Goal: Task Accomplishment & Management: Complete application form

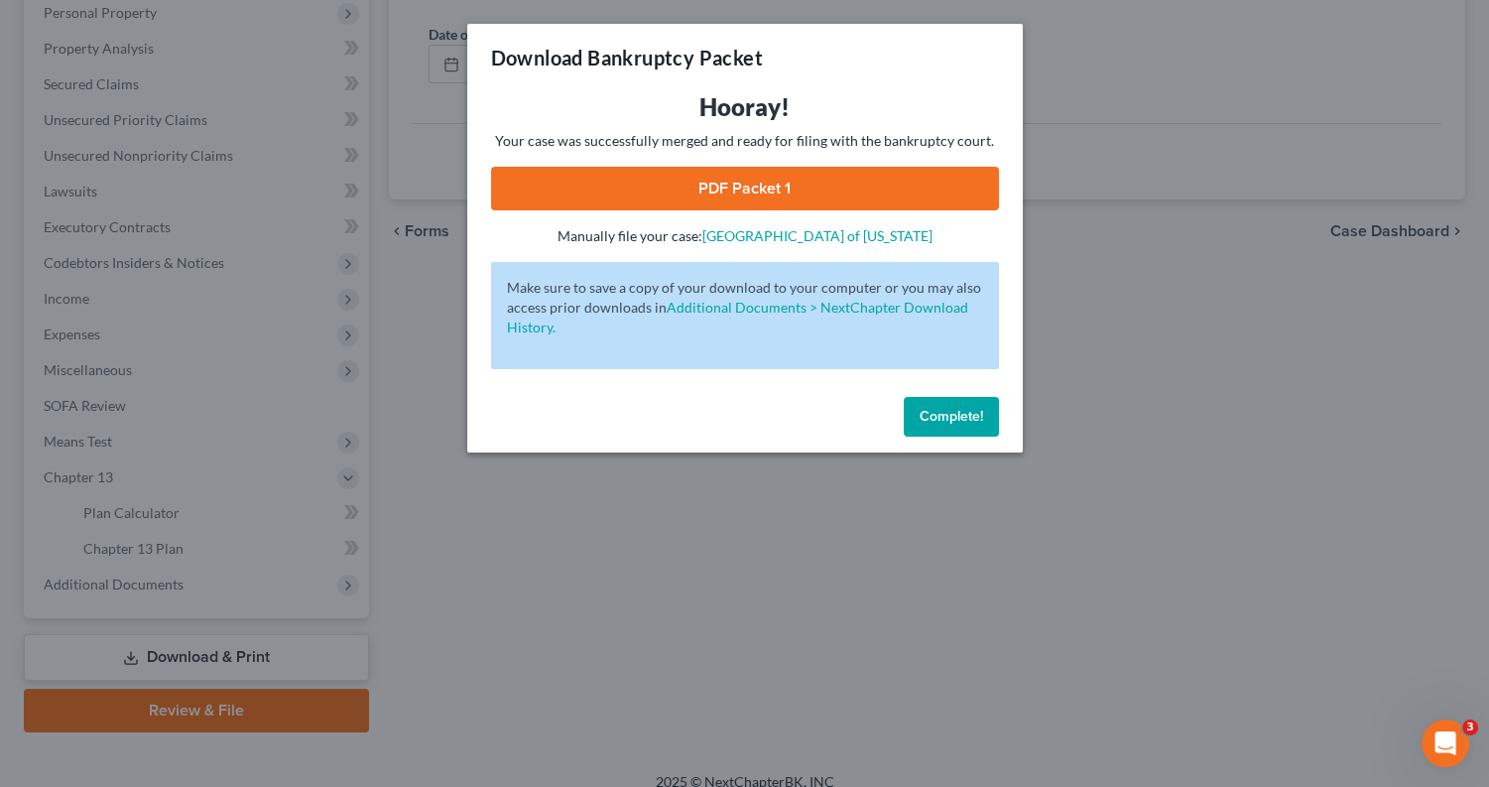
click at [965, 409] on span "Complete!" at bounding box center [951, 416] width 63 height 17
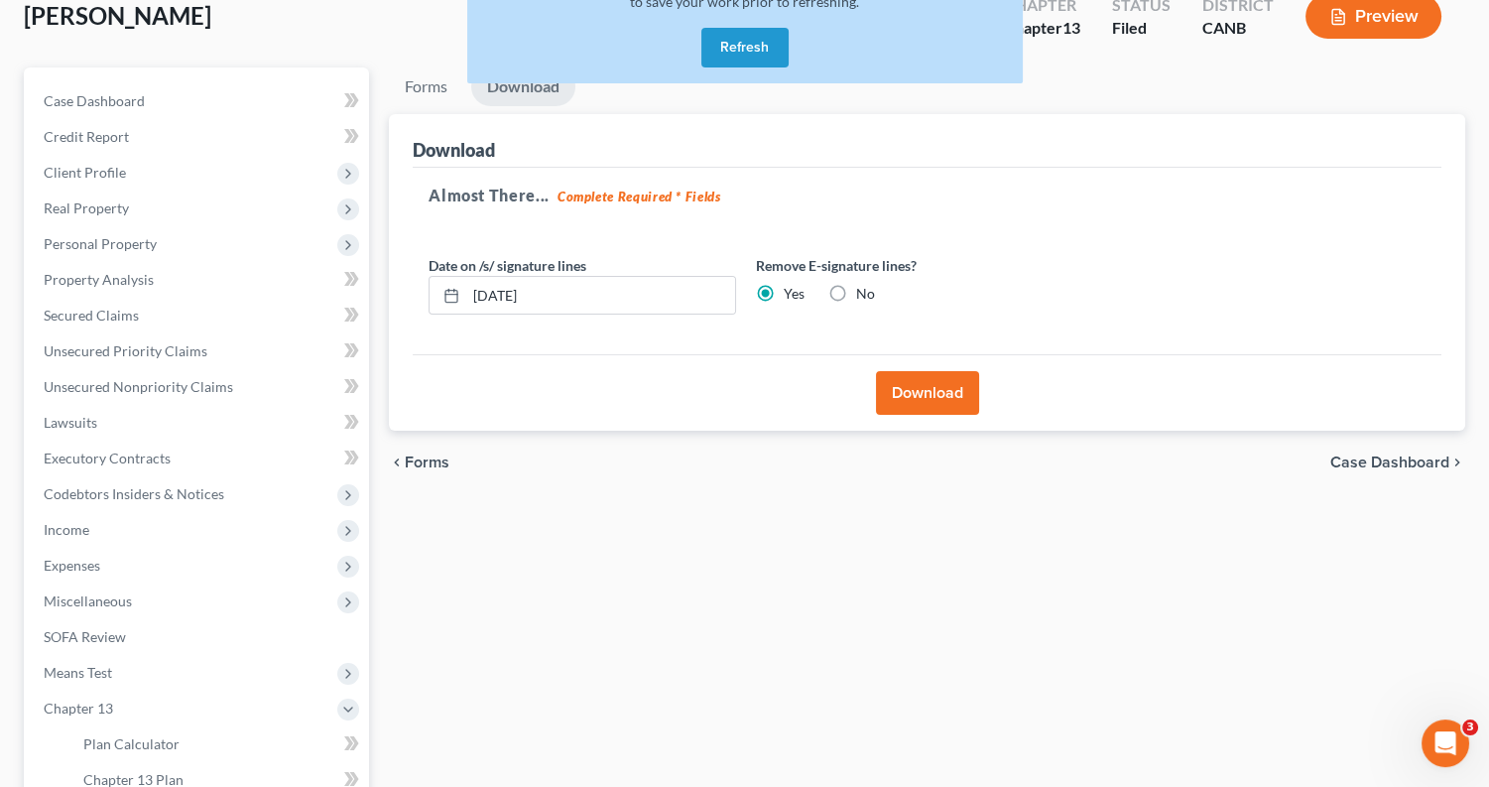
scroll to position [135, 0]
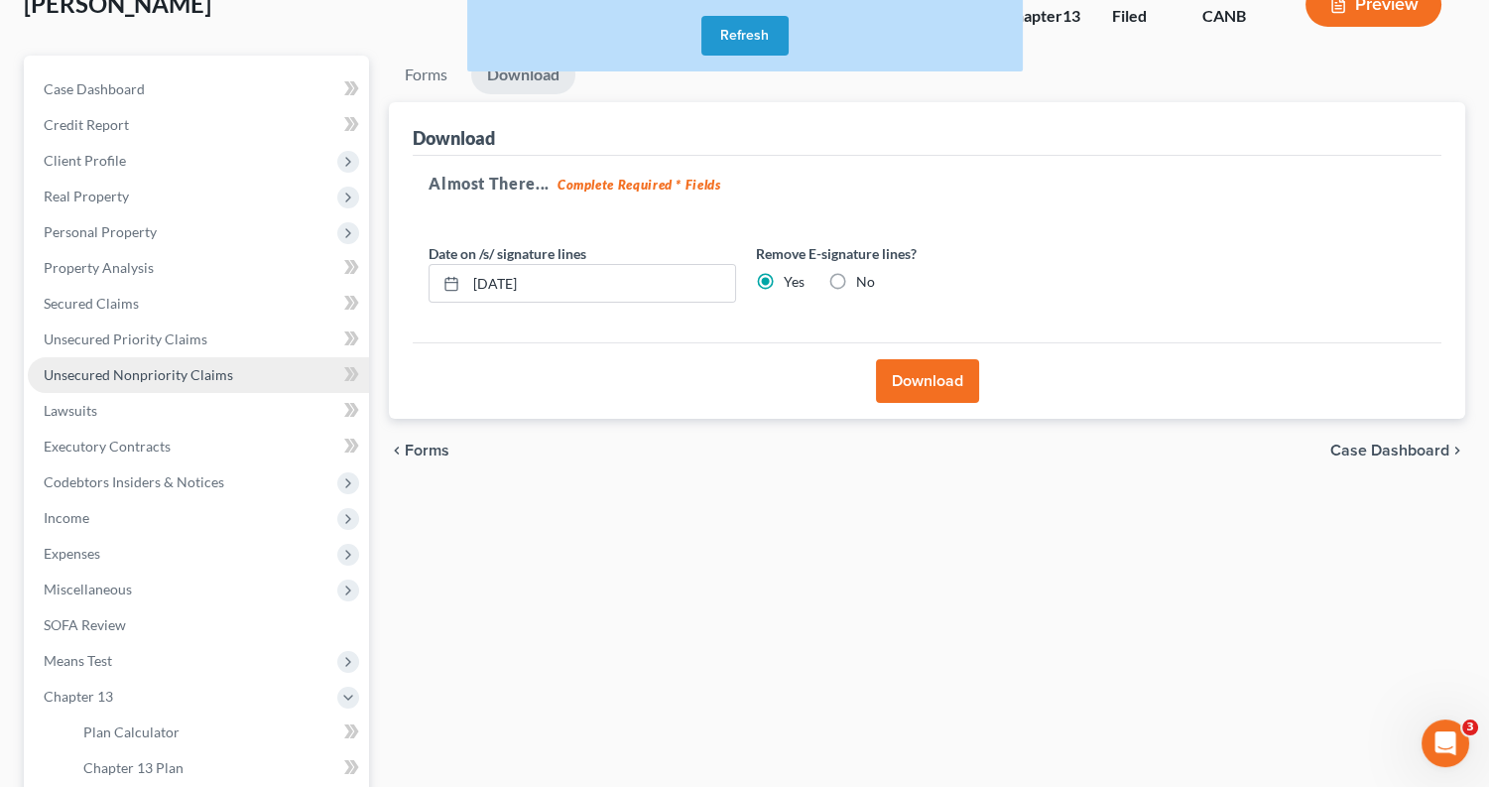
click at [182, 366] on span "Unsecured Nonpriority Claims" at bounding box center [139, 374] width 190 height 17
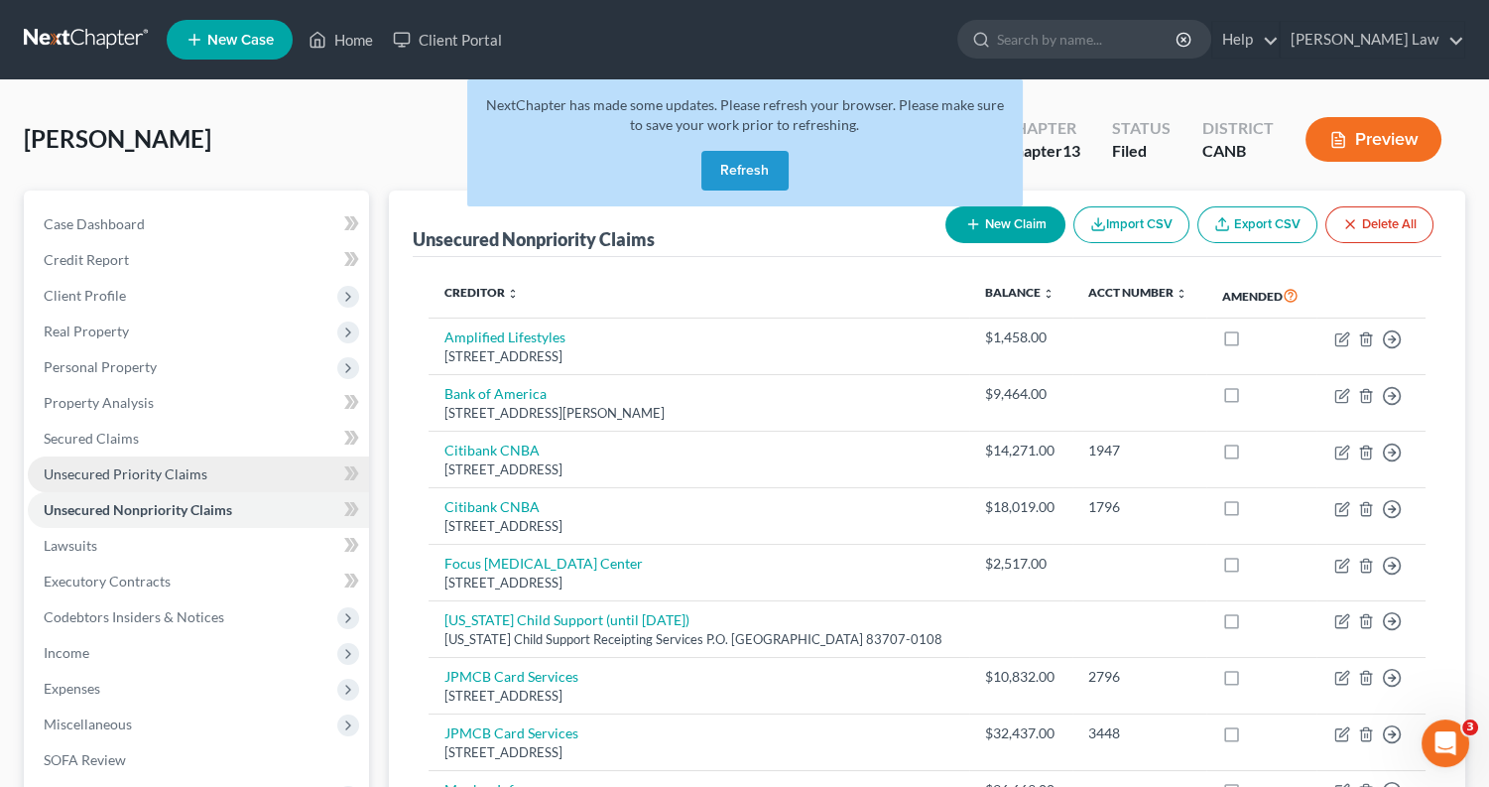
click at [198, 470] on span "Unsecured Priority Claims" at bounding box center [126, 473] width 164 height 17
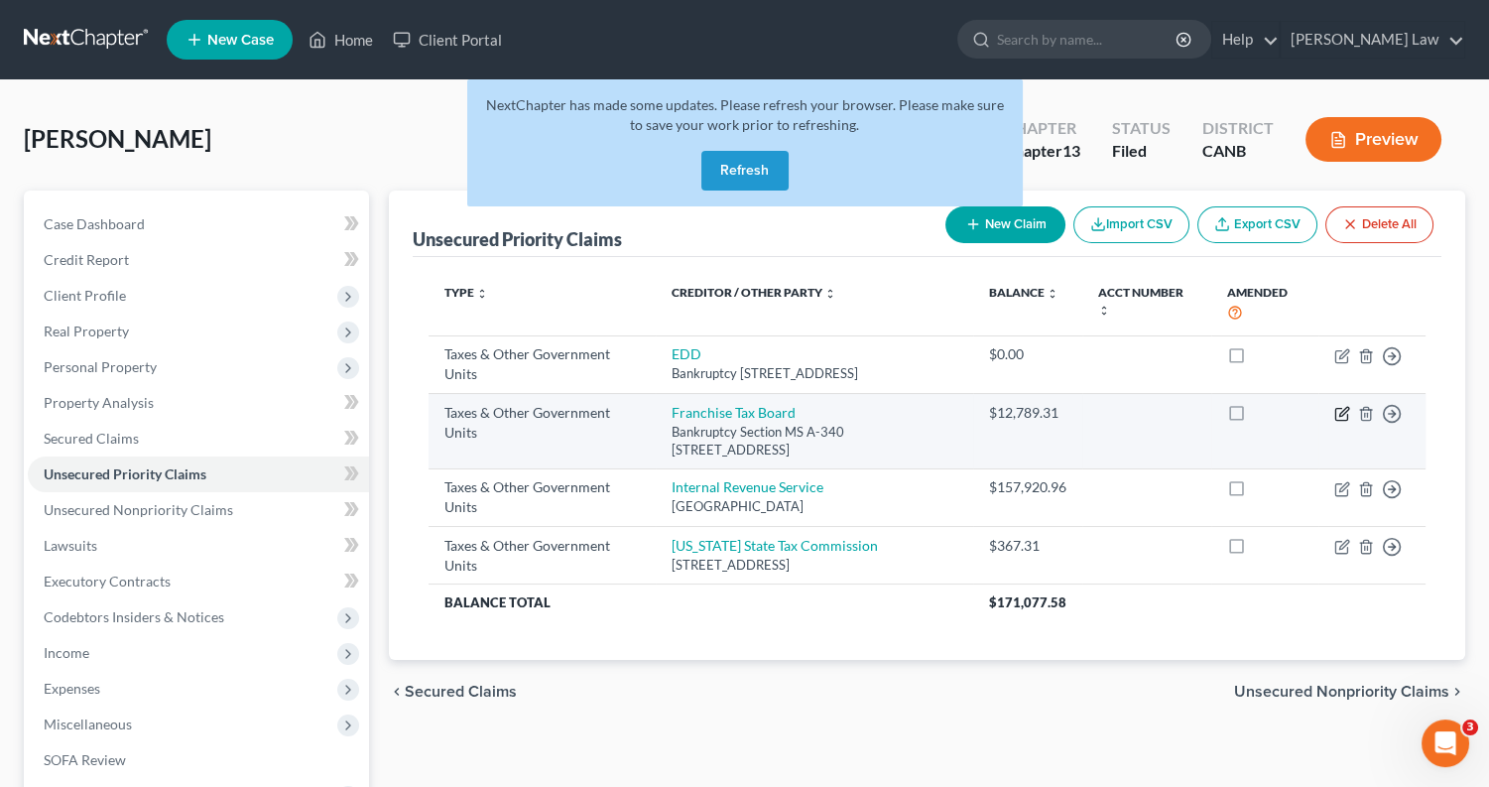
click at [1342, 422] on icon "button" at bounding box center [1342, 414] width 16 height 16
select select "3"
select select "4"
select select "0"
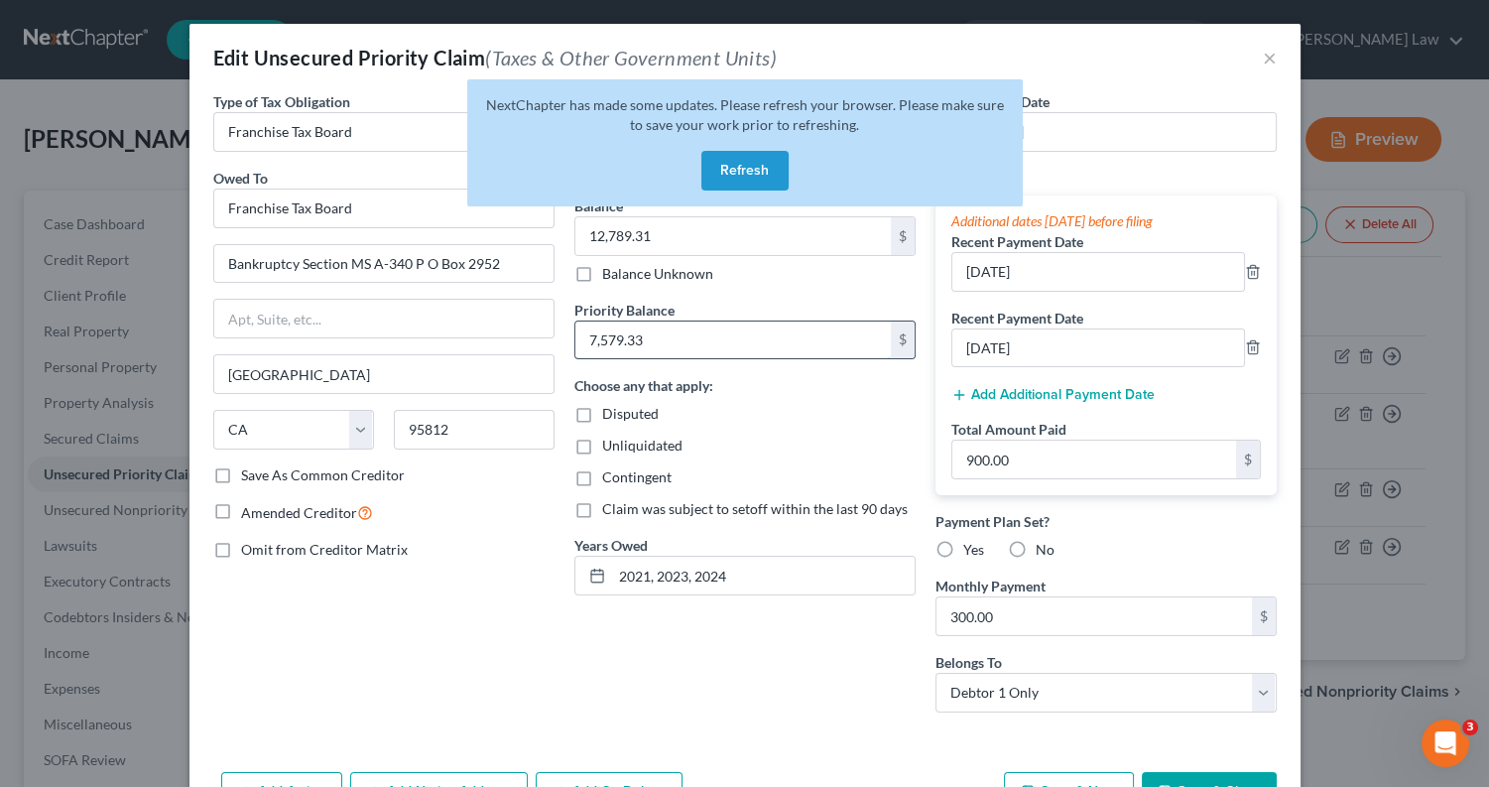
click at [732, 333] on input "7,579.33" at bounding box center [733, 340] width 316 height 38
click at [746, 171] on button "Refresh" at bounding box center [744, 171] width 87 height 40
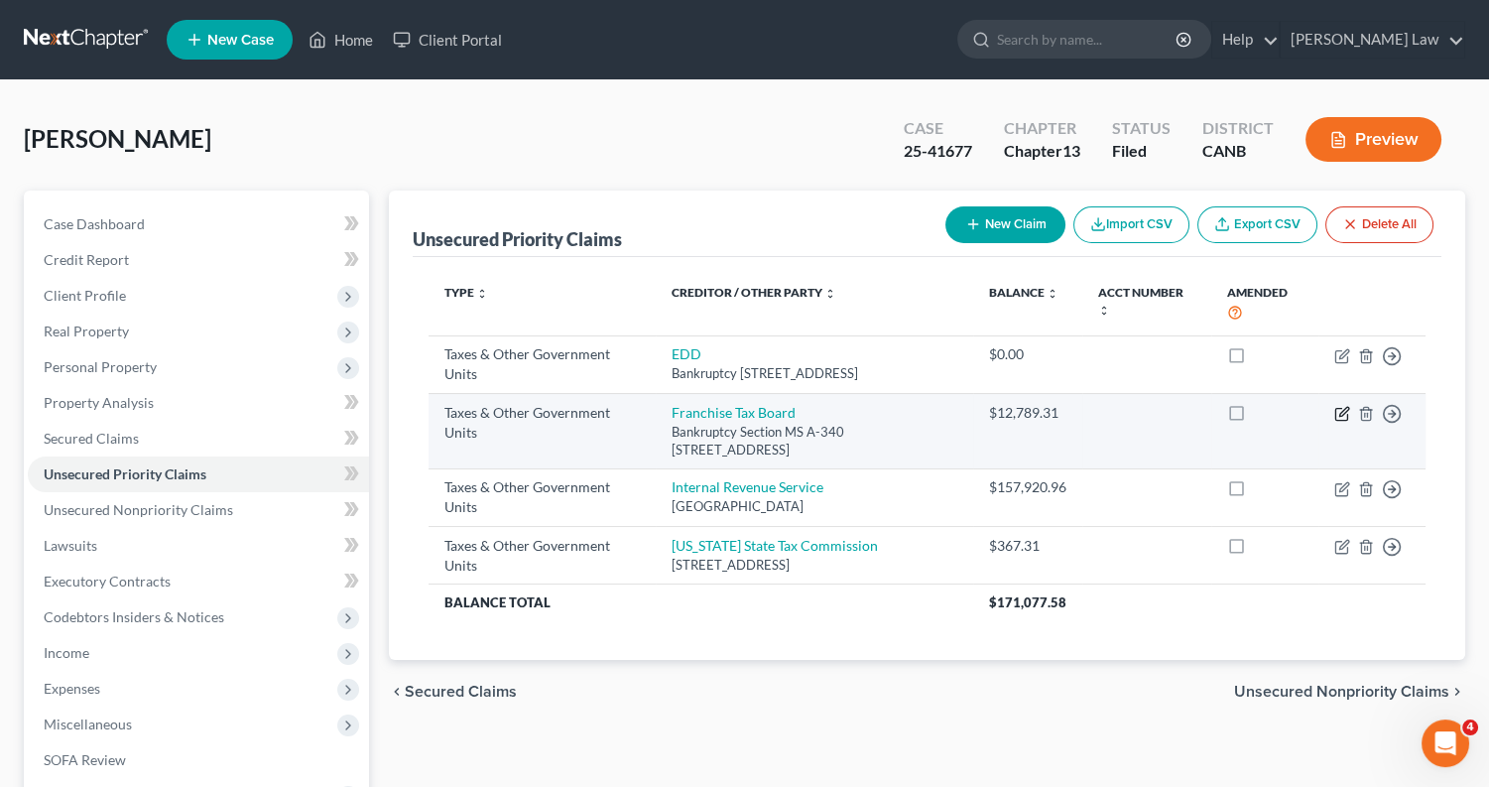
click at [1344, 422] on icon "button" at bounding box center [1342, 414] width 16 height 16
select select "3"
select select "4"
select select "0"
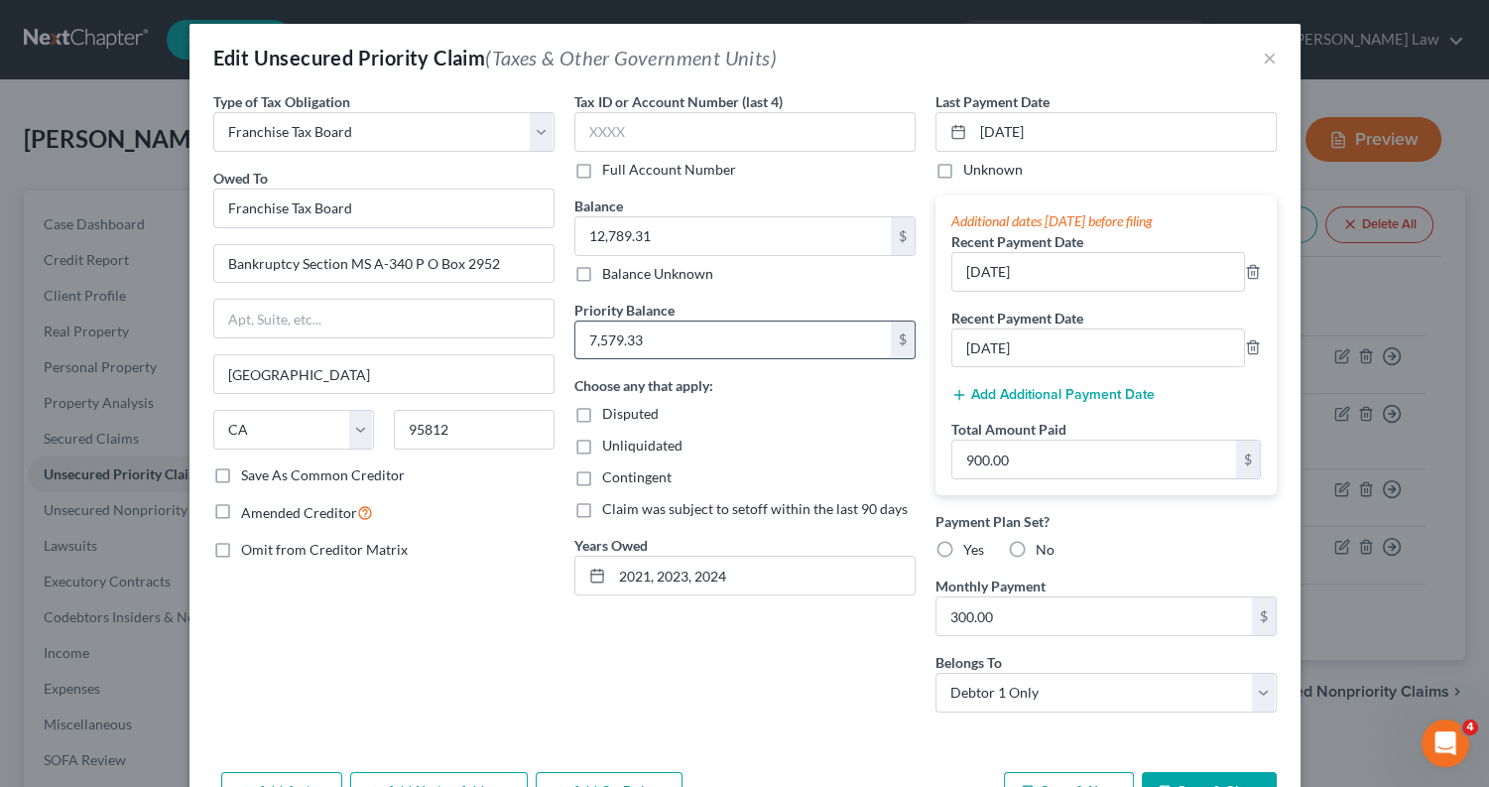
click at [697, 340] on input "7,579.33" at bounding box center [733, 340] width 316 height 38
type input "7"
type input "20,347.33"
click at [679, 233] on input "12,789.31" at bounding box center [733, 236] width 316 height 38
type input "1"
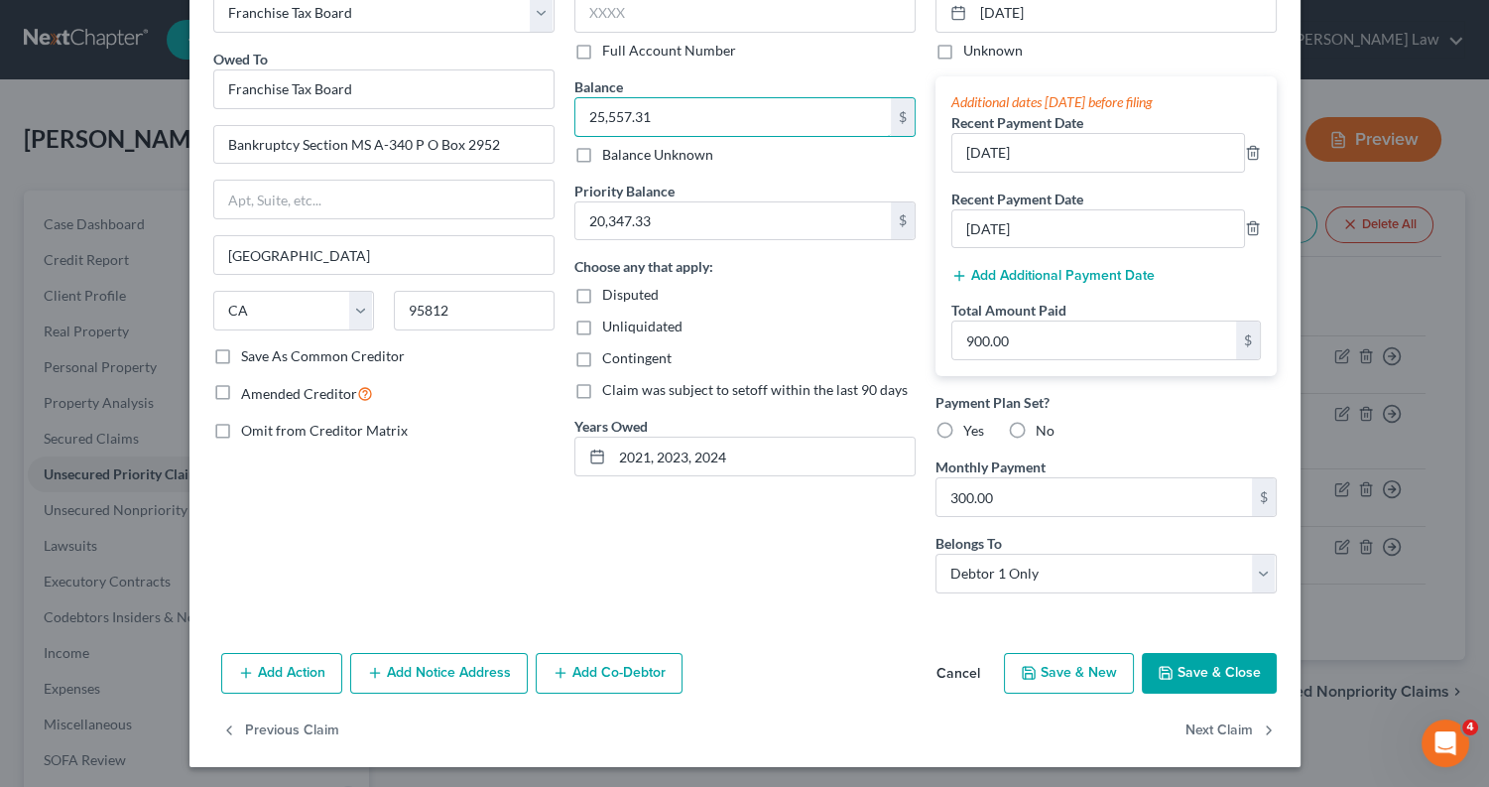
scroll to position [119, 0]
type input "25,557.31"
click at [1236, 672] on button "Save & Close" at bounding box center [1209, 674] width 135 height 42
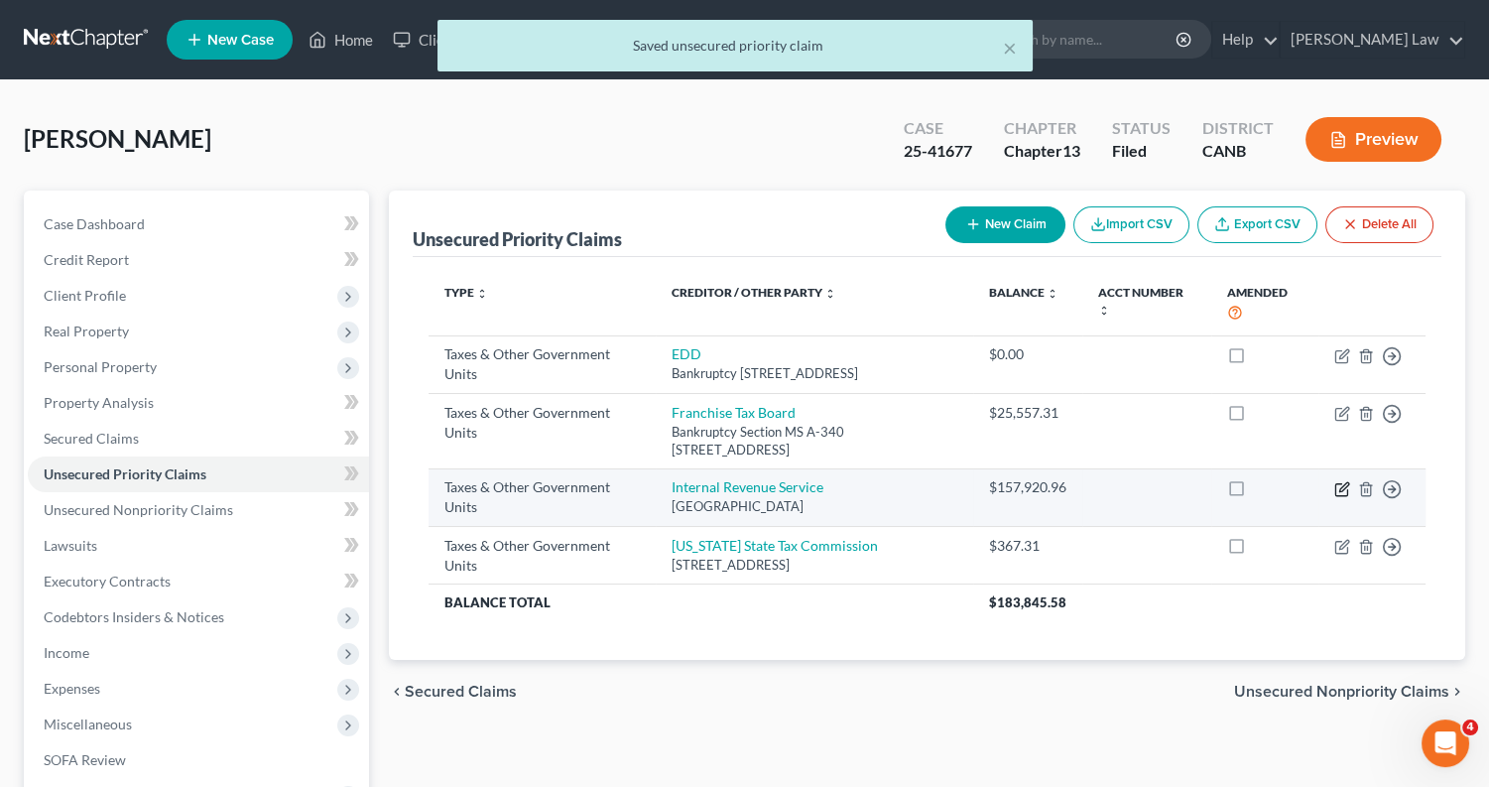
click at [1342, 497] on icon "button" at bounding box center [1342, 489] width 16 height 16
select select "0"
select select "39"
select select "0"
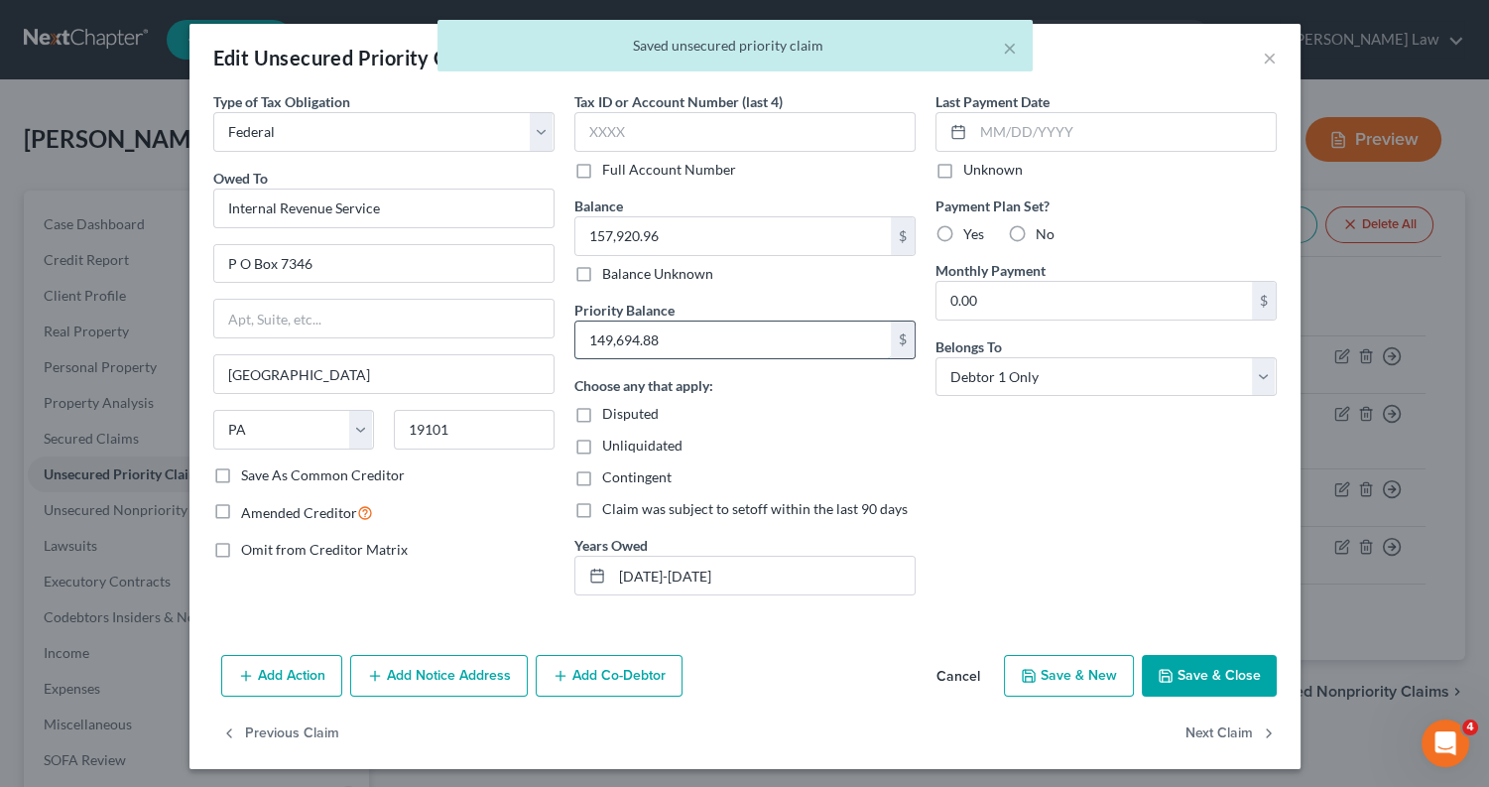
click at [761, 334] on input "149,694.88" at bounding box center [733, 340] width 316 height 38
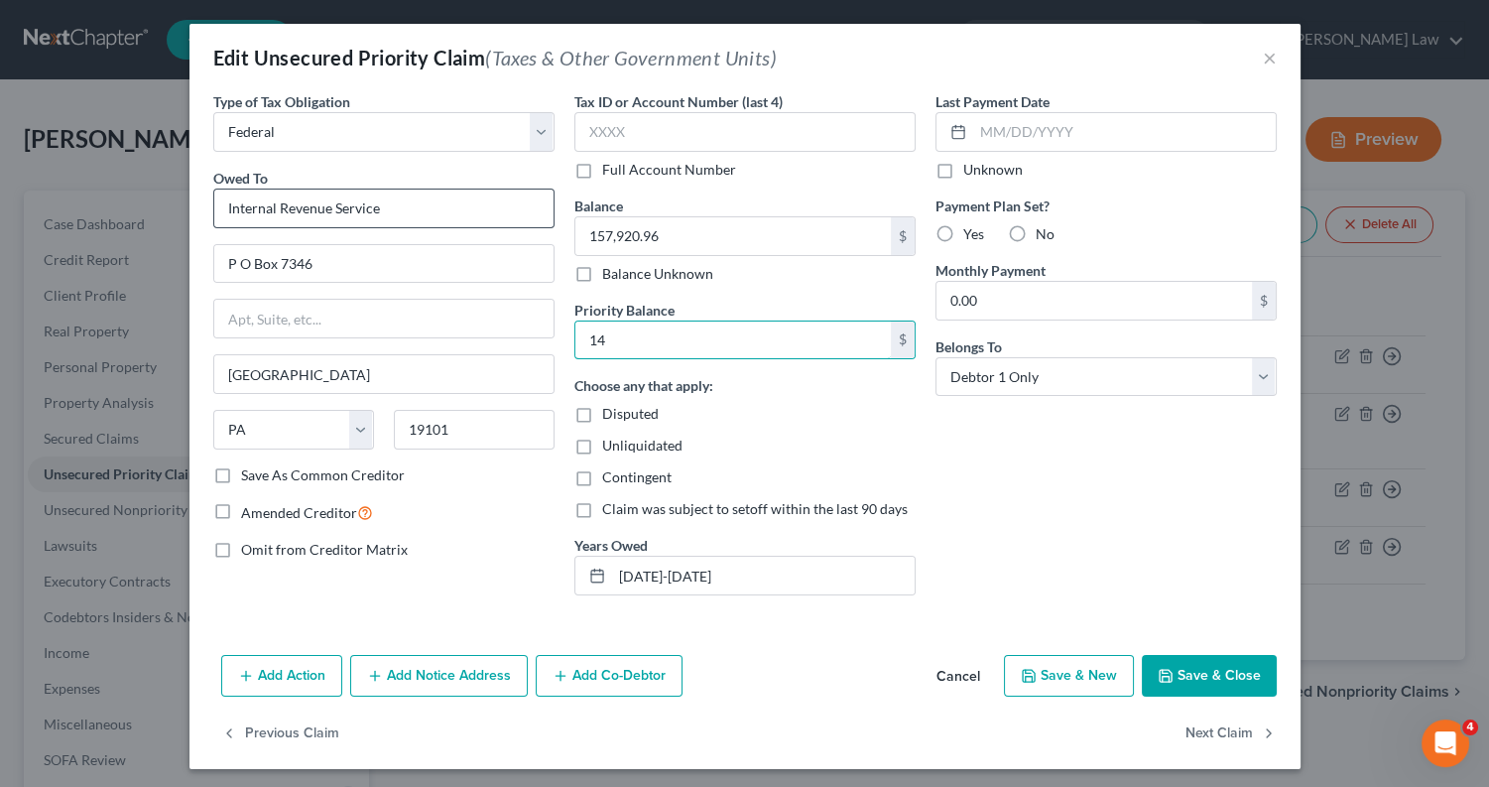
type input "1"
type input "152,745.33"
click at [693, 243] on input "157,920.96" at bounding box center [733, 236] width 316 height 38
click at [754, 231] on input "157,920.96" at bounding box center [733, 236] width 316 height 38
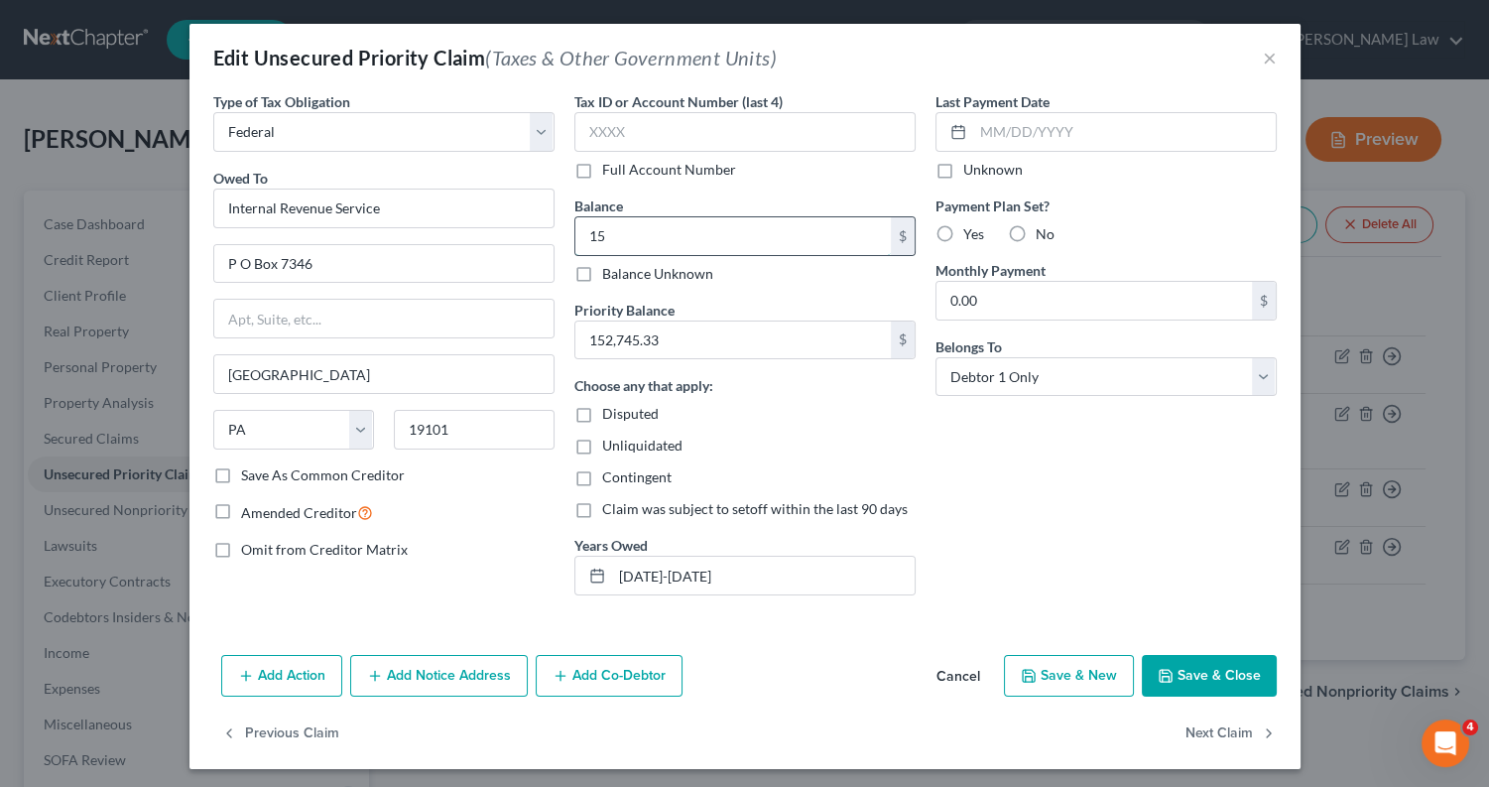
type input "1"
type input "160,971.96"
click at [1195, 679] on button "Save & Close" at bounding box center [1209, 676] width 135 height 42
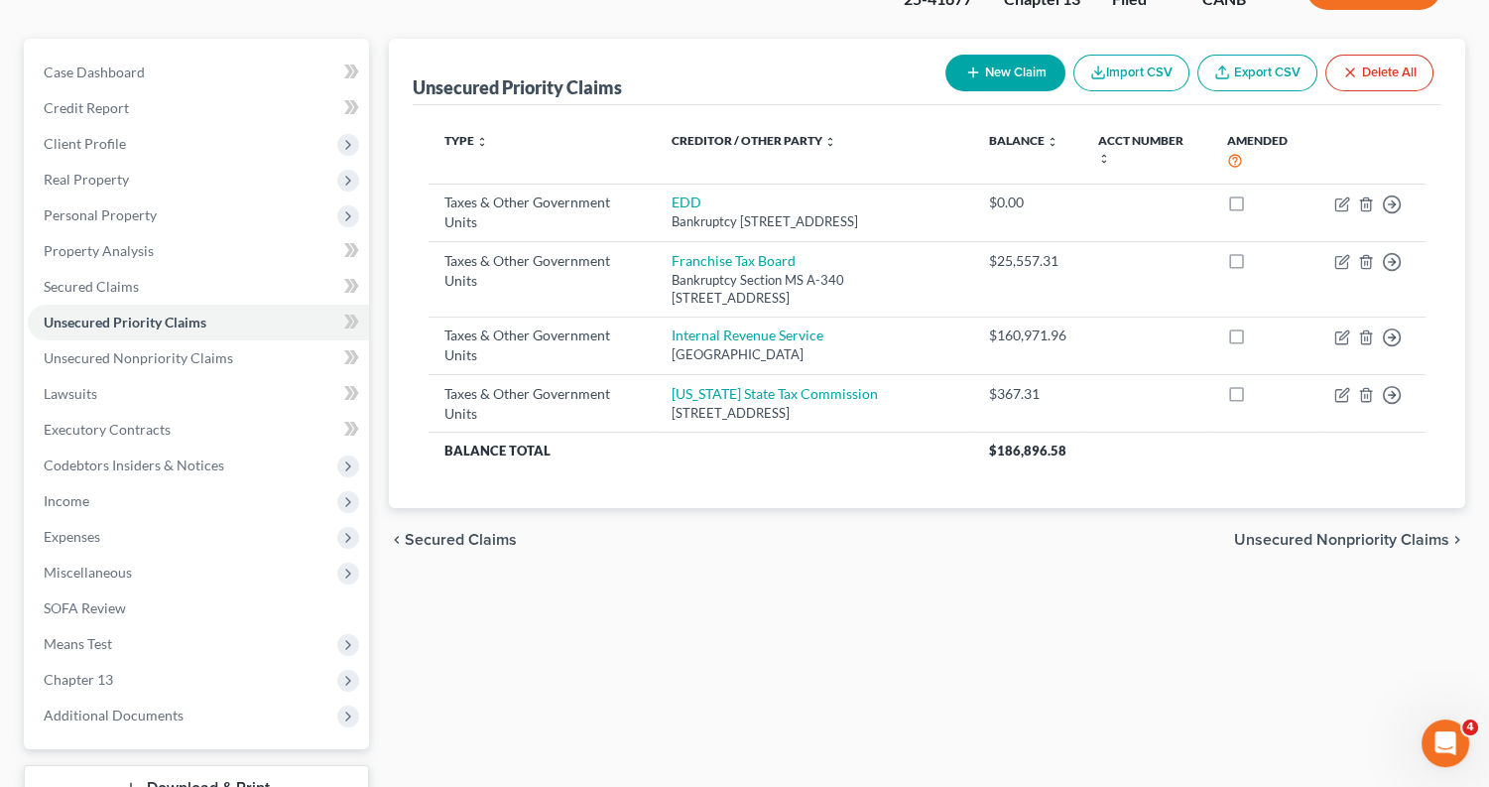
scroll to position [163, 0]
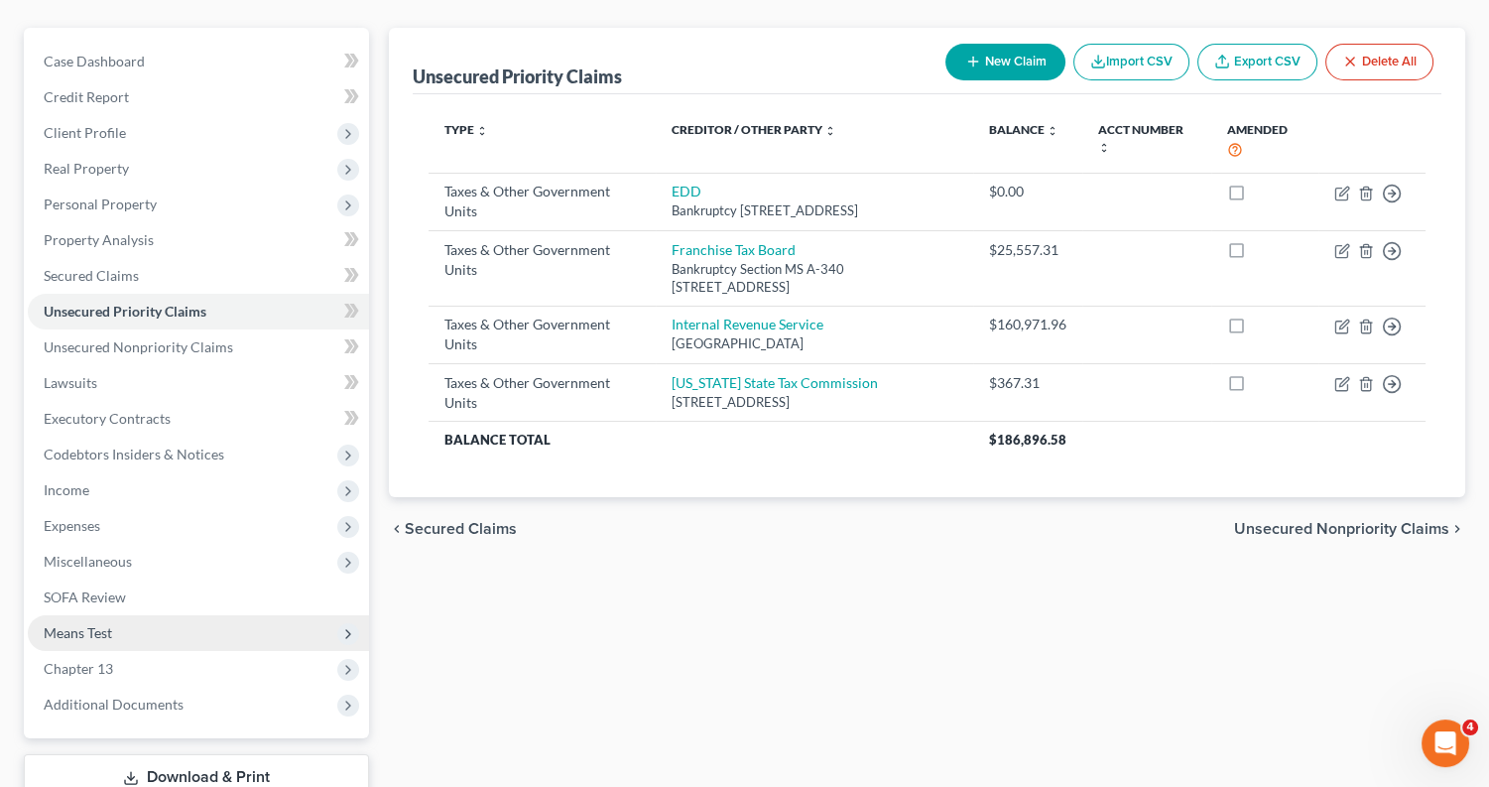
click at [163, 617] on span "Means Test" at bounding box center [198, 633] width 341 height 36
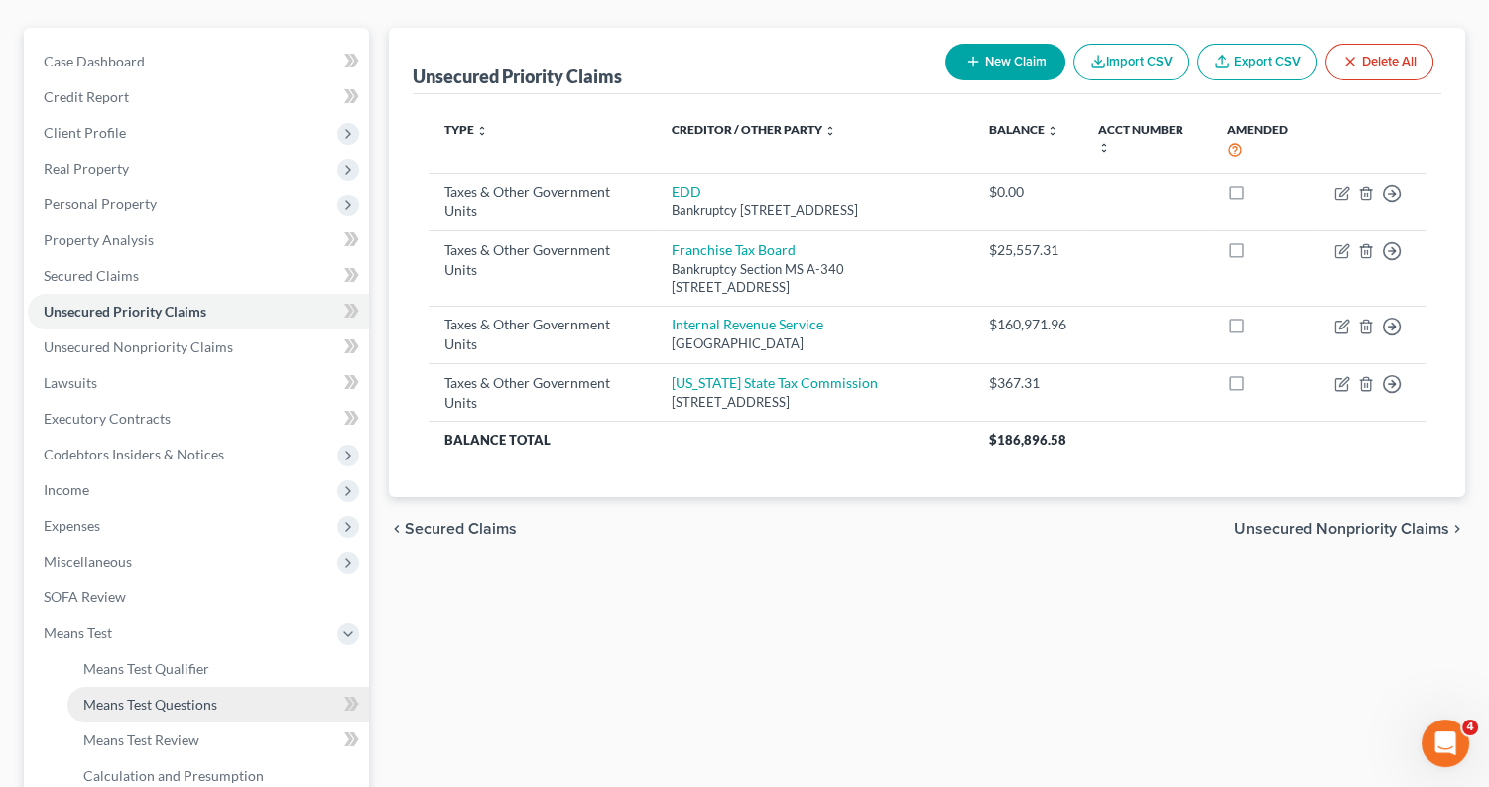
click at [187, 696] on span "Means Test Questions" at bounding box center [150, 704] width 134 height 17
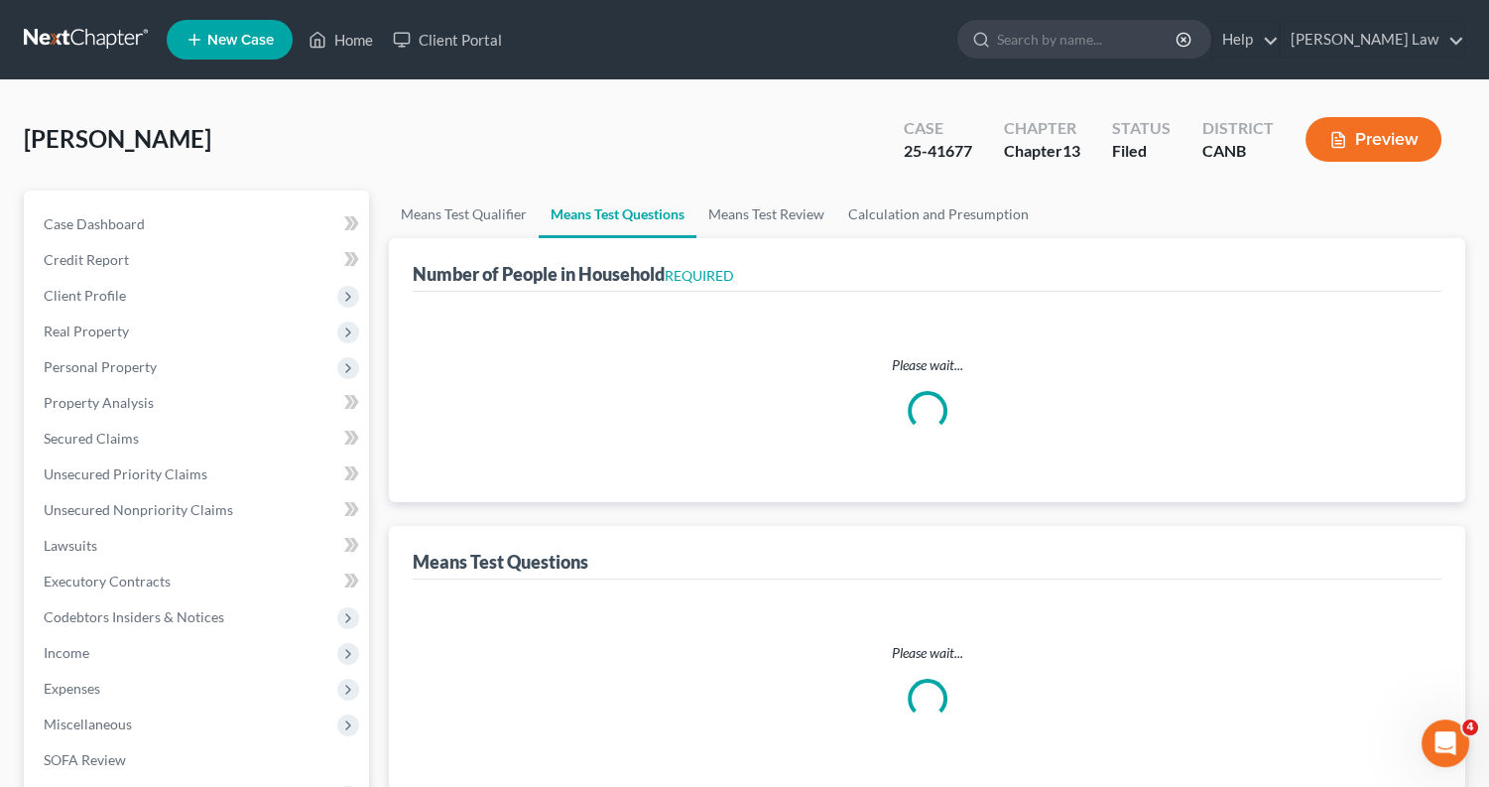
select select "1"
select select "60"
select select "2"
select select "1"
select select "0"
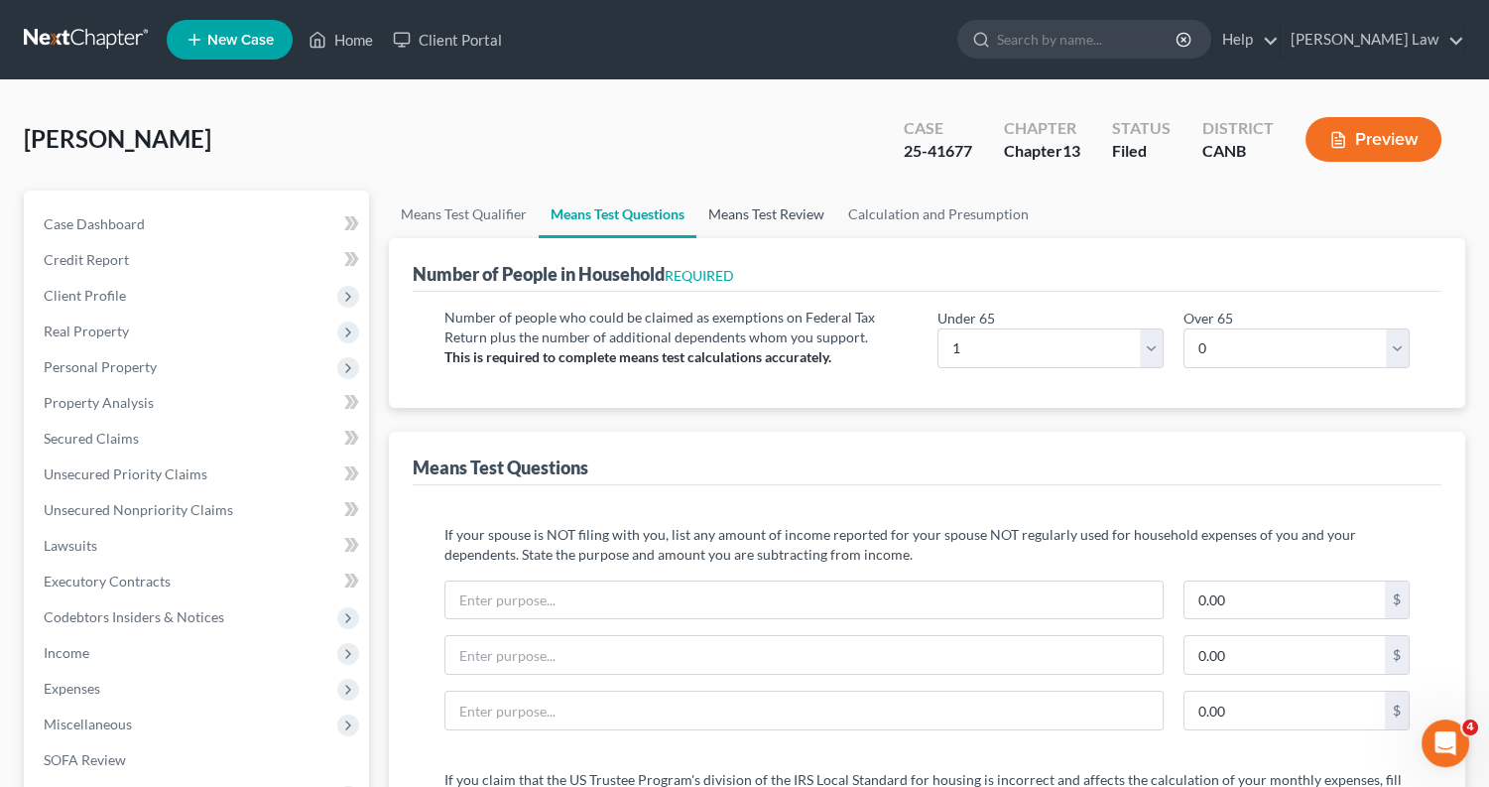
click at [753, 211] on link "Means Test Review" at bounding box center [767, 214] width 140 height 48
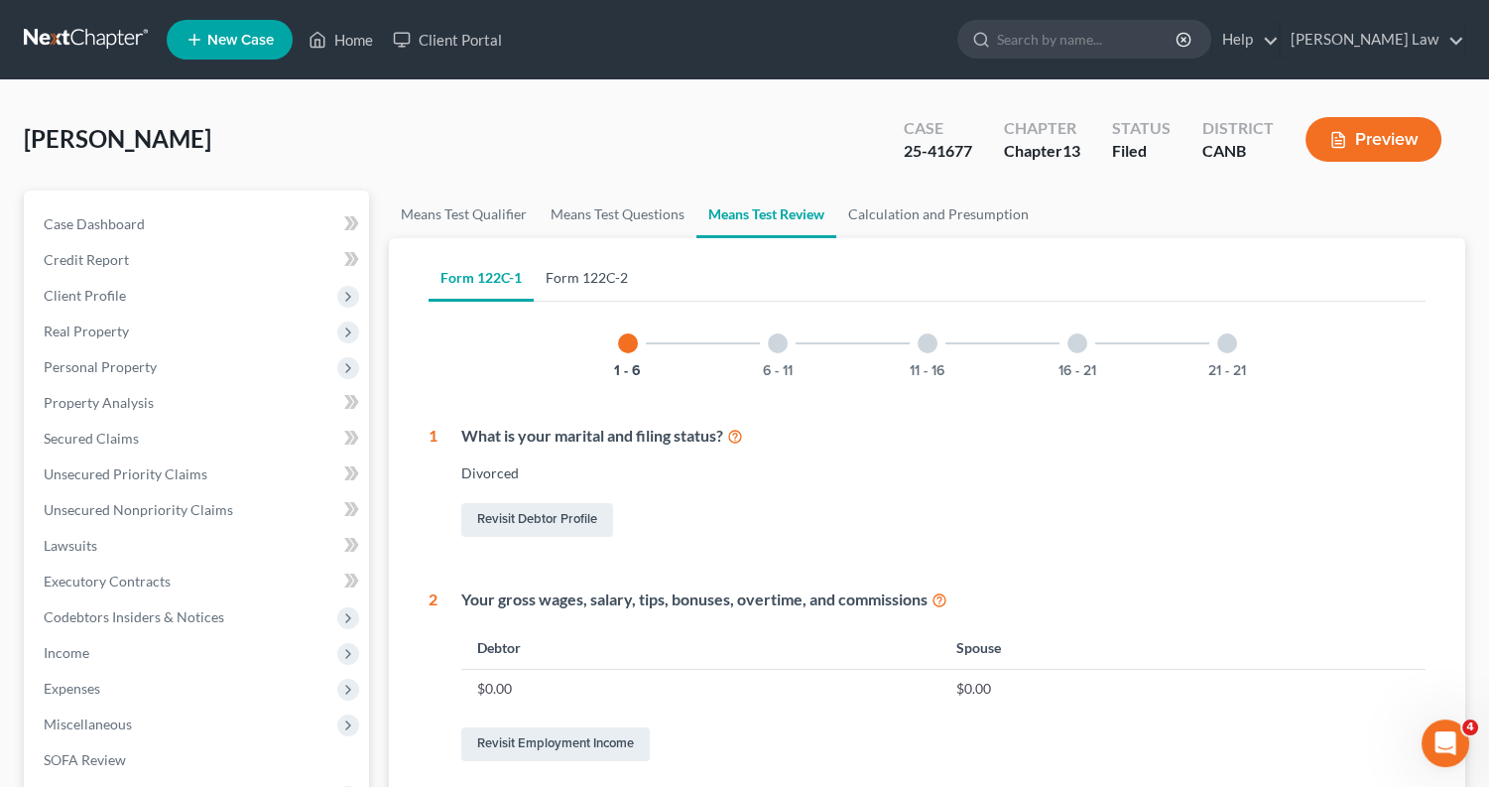
click at [601, 284] on link "Form 122C-2" at bounding box center [587, 278] width 106 height 48
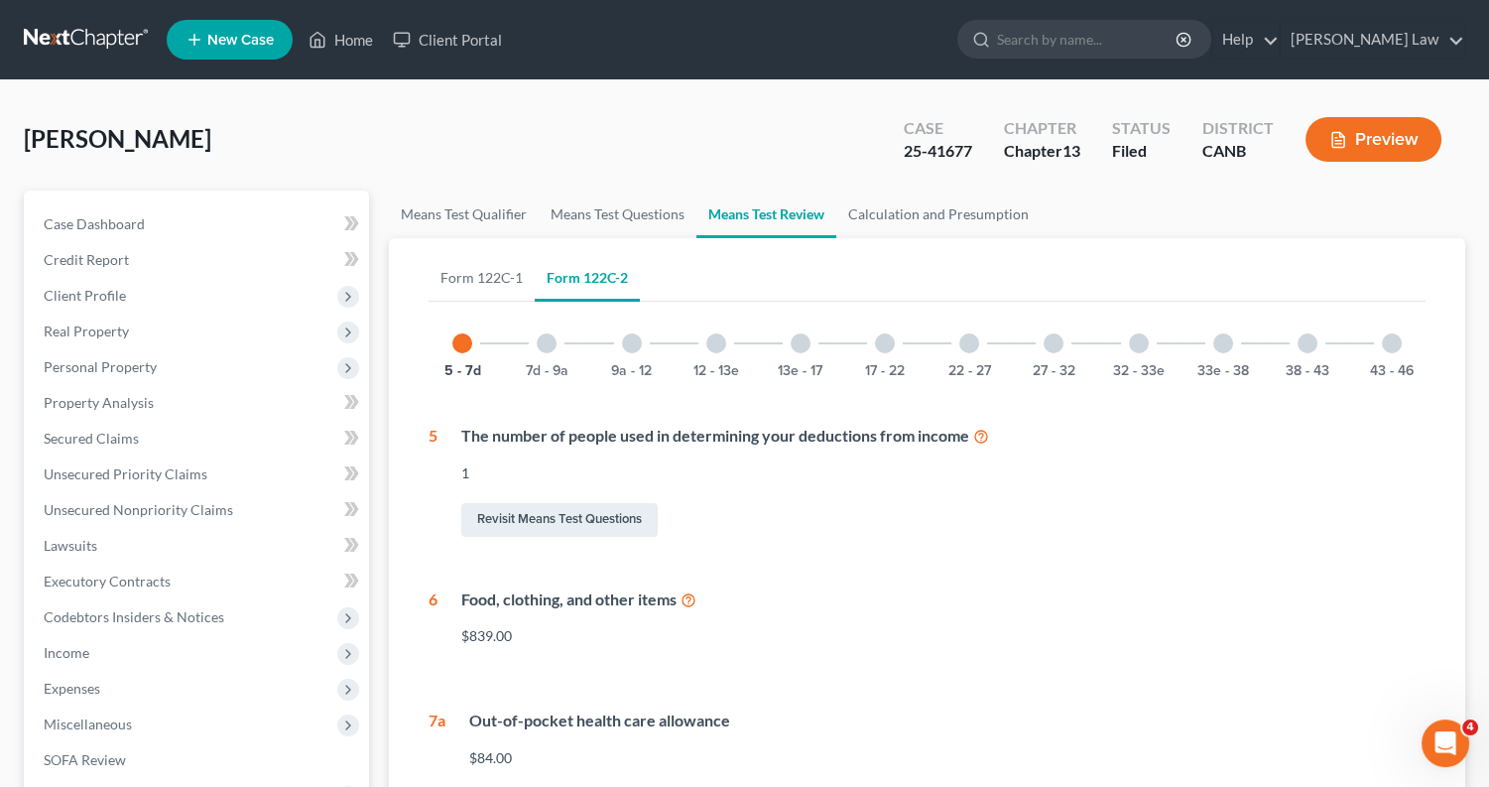
click at [546, 338] on div at bounding box center [547, 343] width 20 height 20
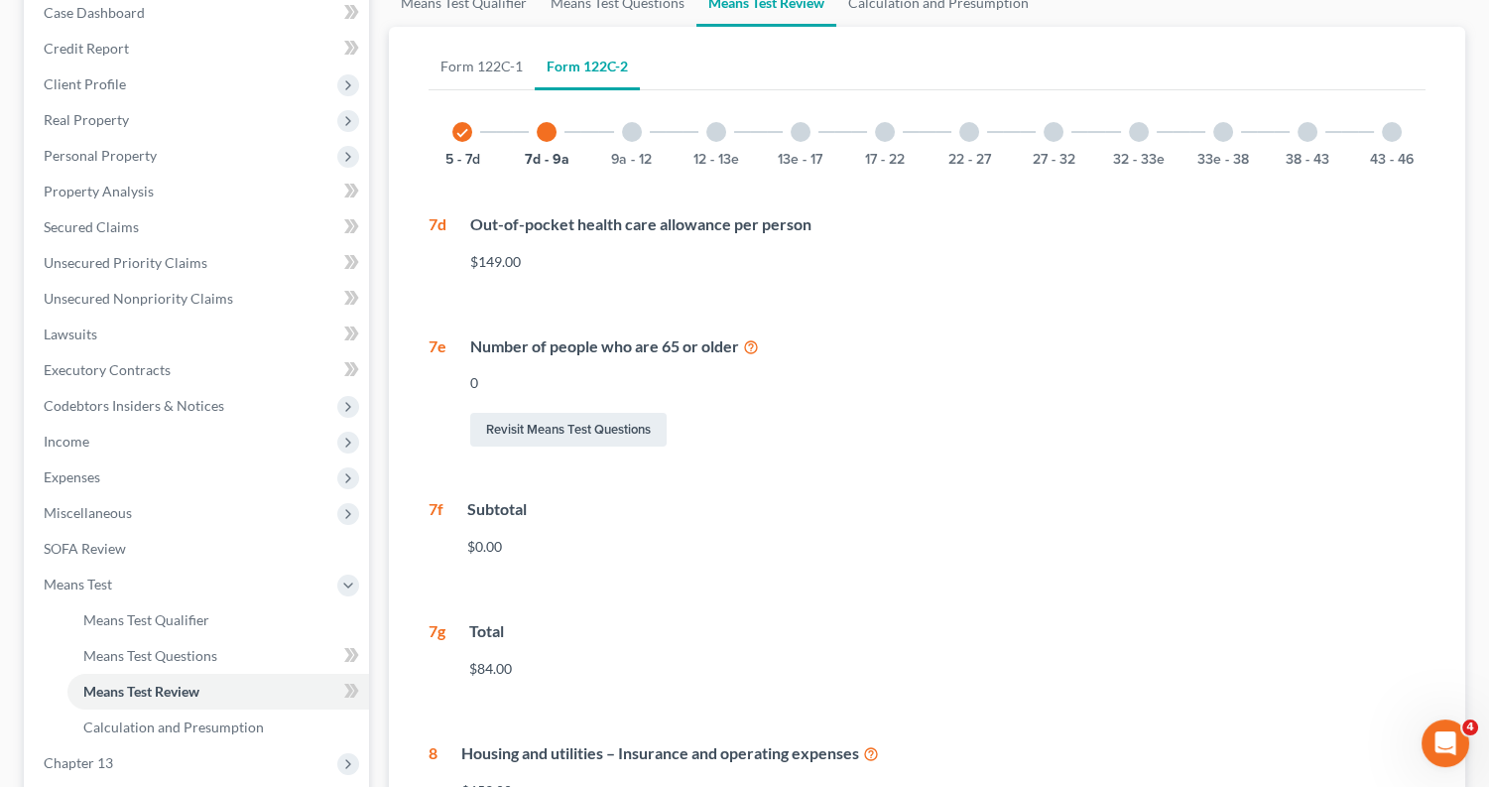
scroll to position [66, 0]
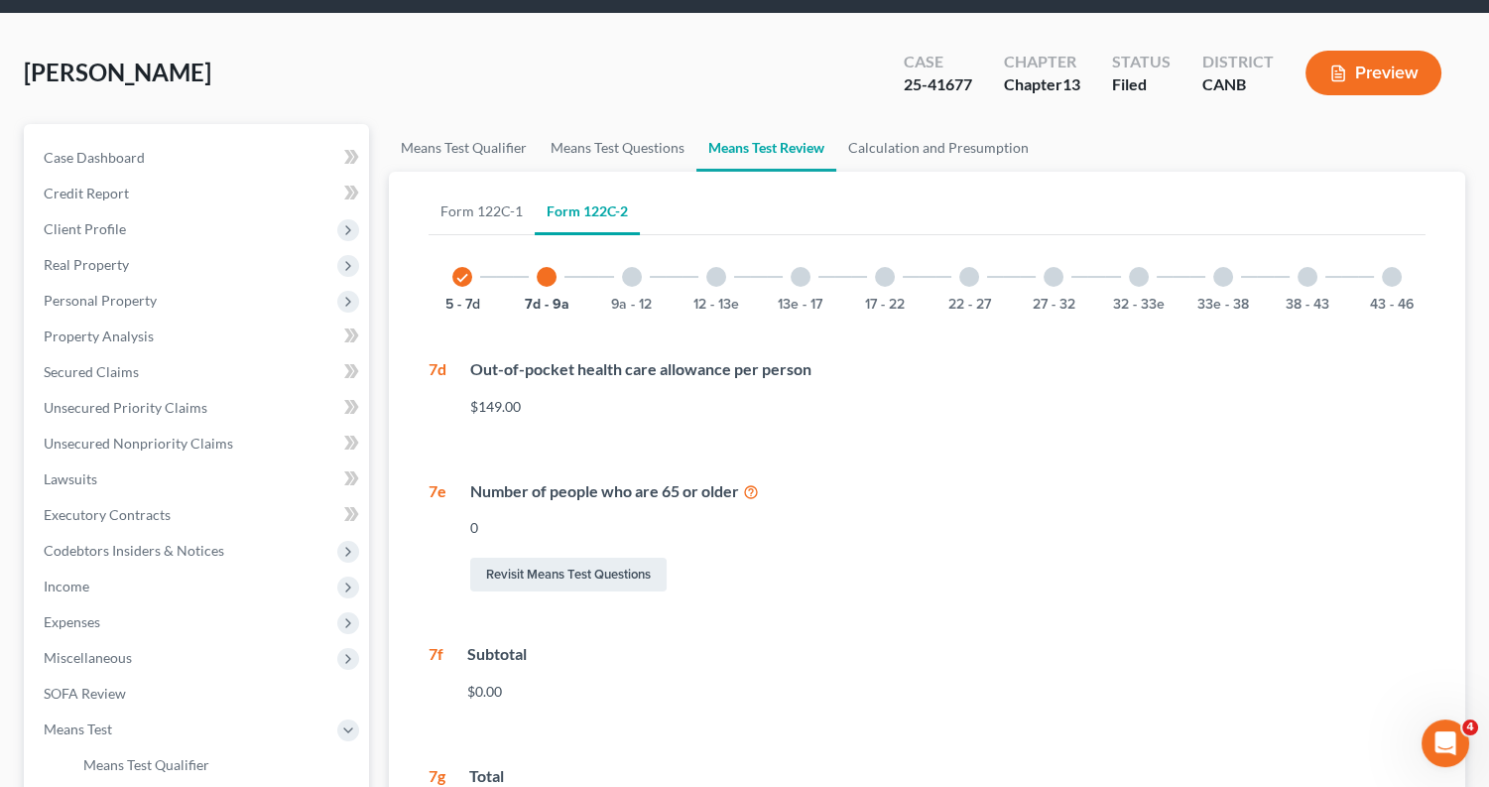
click at [634, 271] on div at bounding box center [632, 277] width 20 height 20
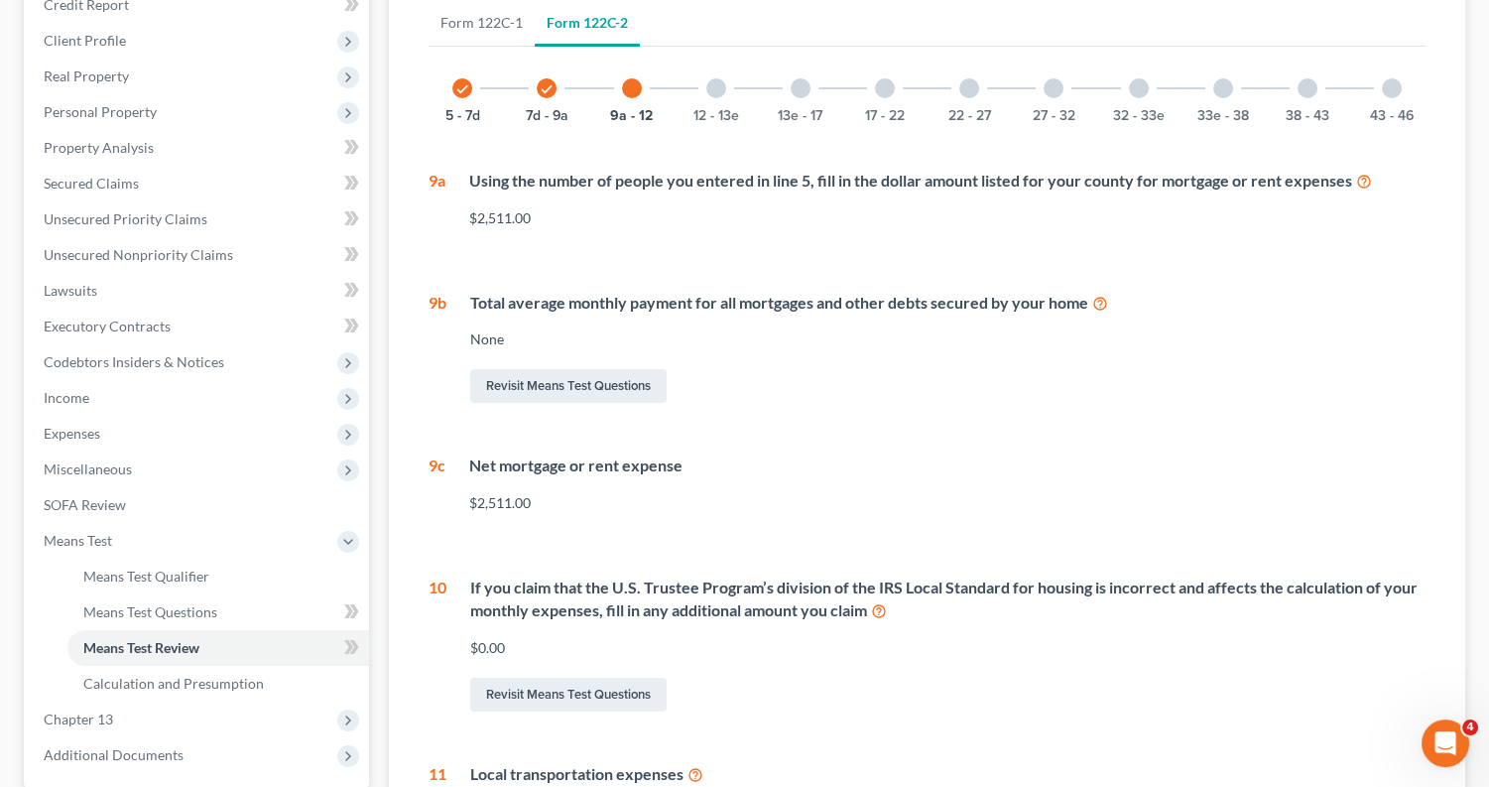
scroll to position [148, 0]
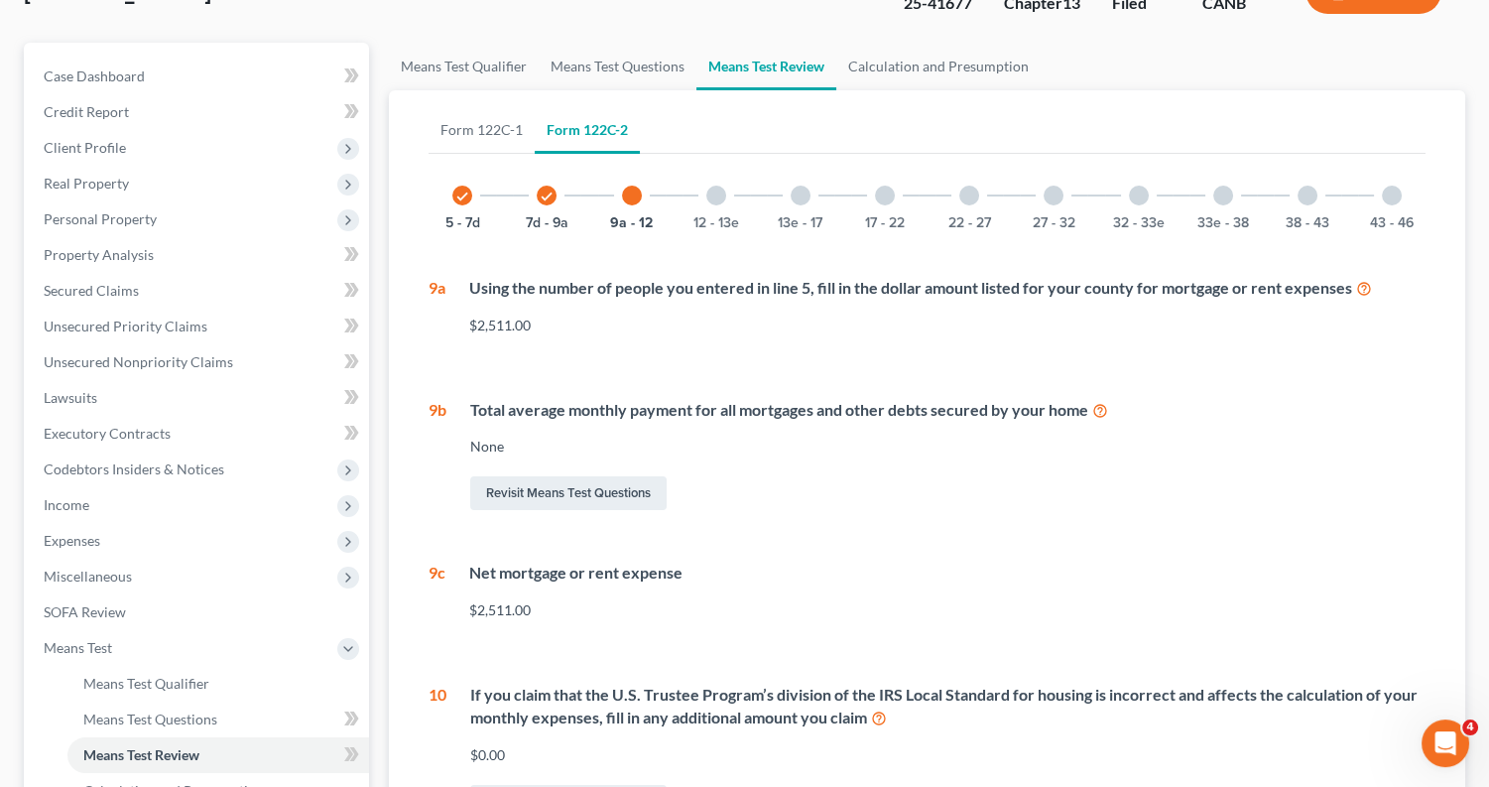
click at [720, 195] on div at bounding box center [716, 196] width 20 height 20
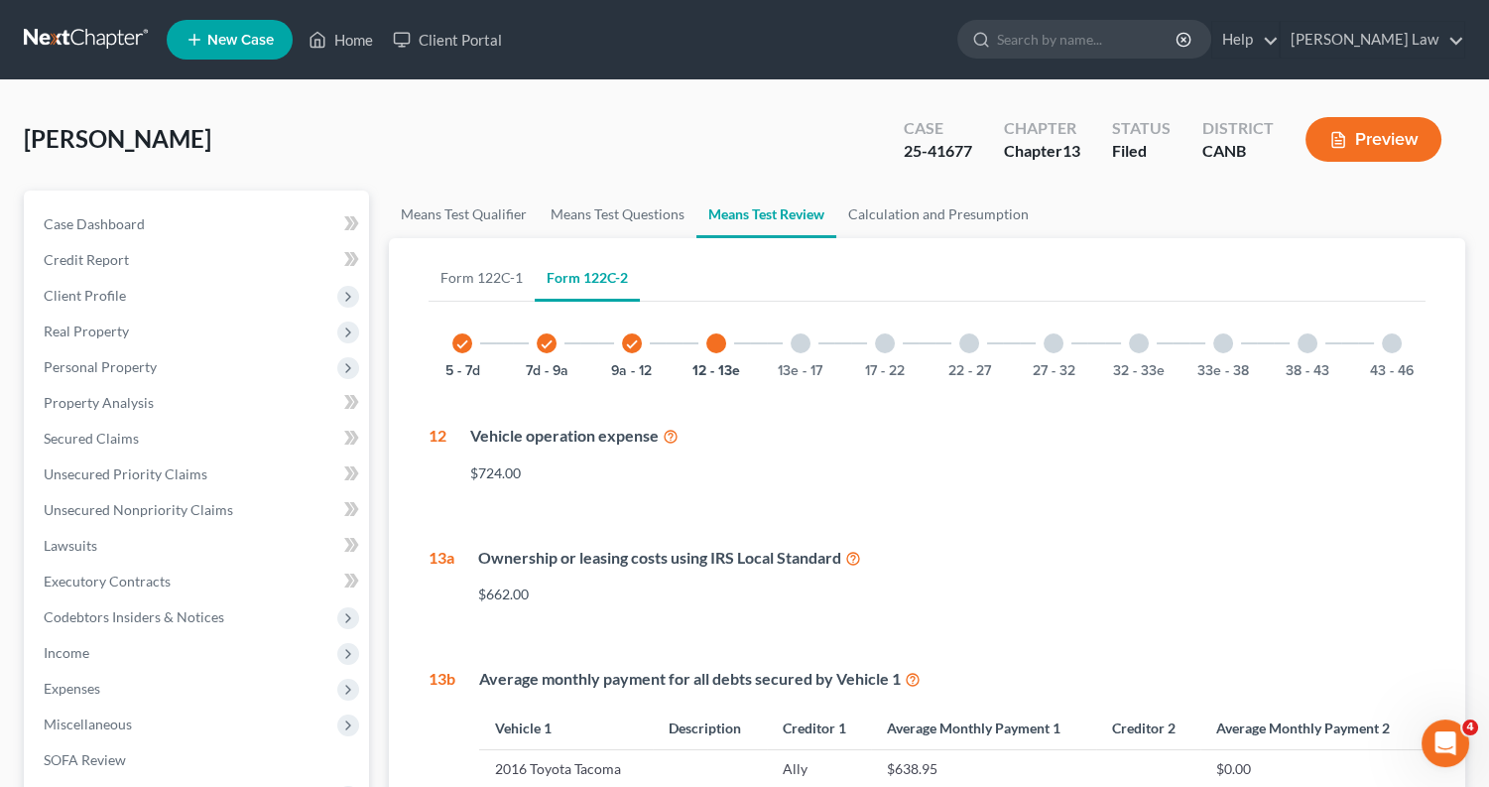
scroll to position [0, 0]
click at [794, 350] on div "13e - 17" at bounding box center [800, 343] width 67 height 67
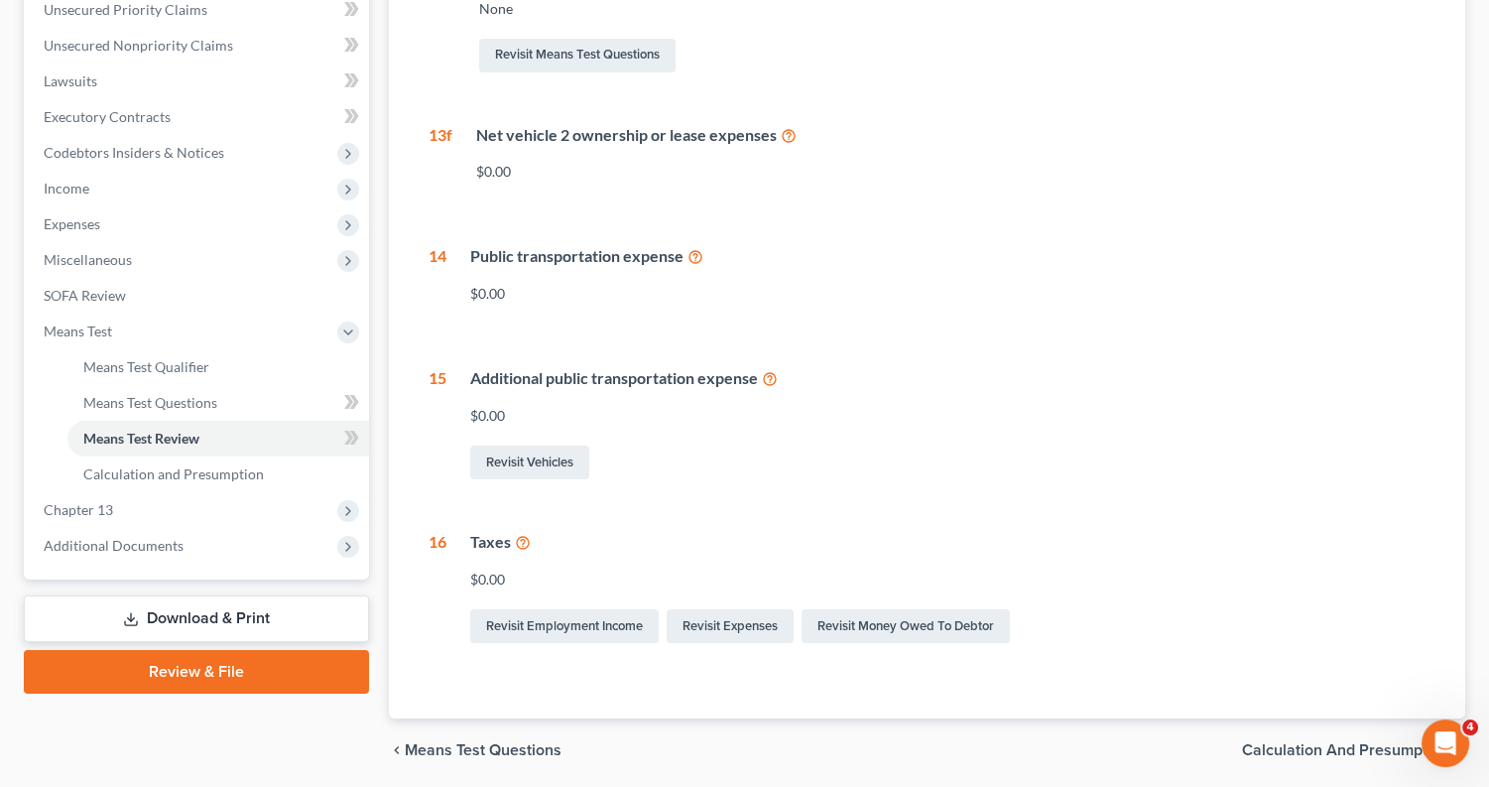
scroll to position [248, 0]
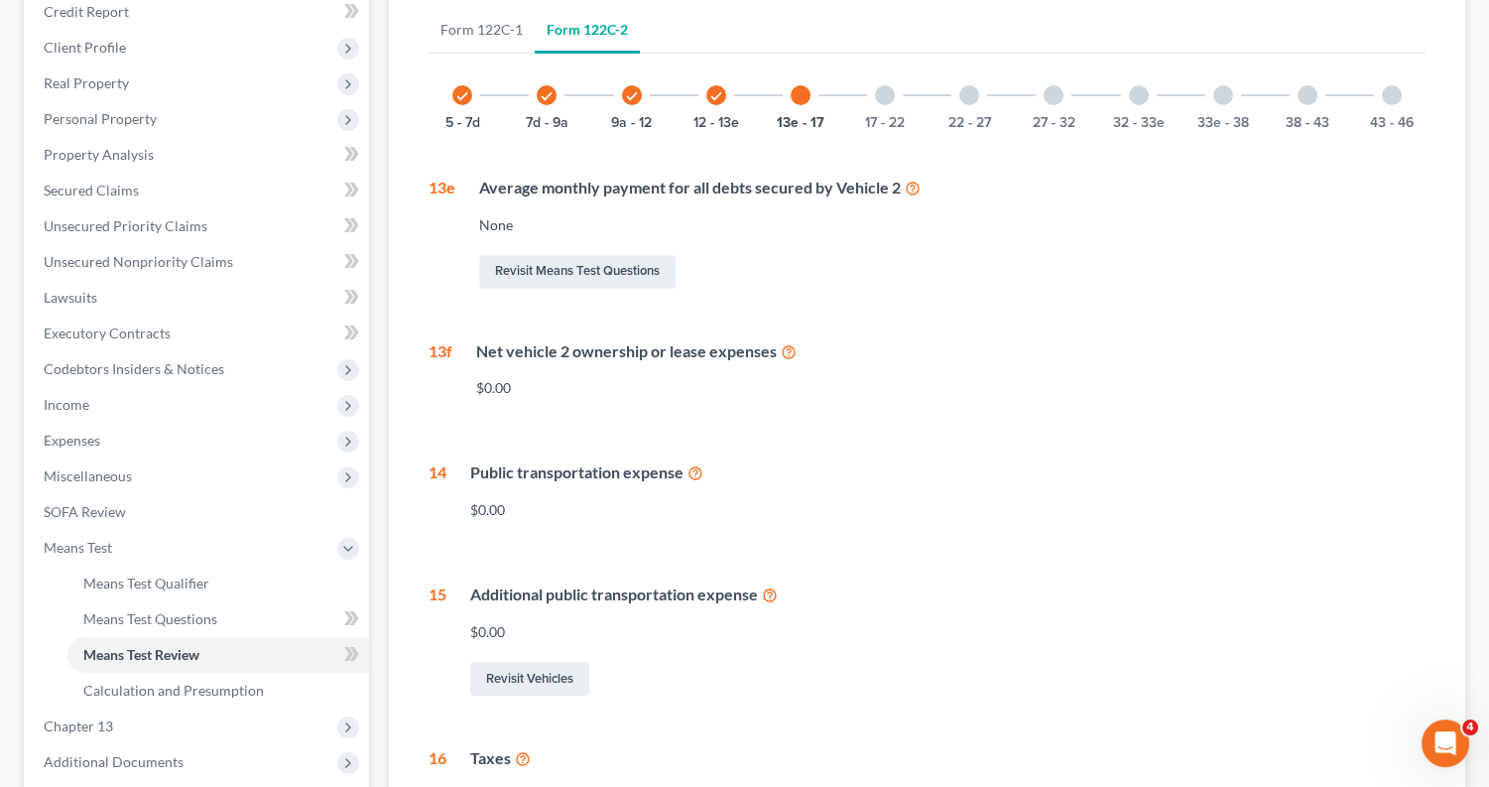
click at [886, 98] on div at bounding box center [885, 95] width 20 height 20
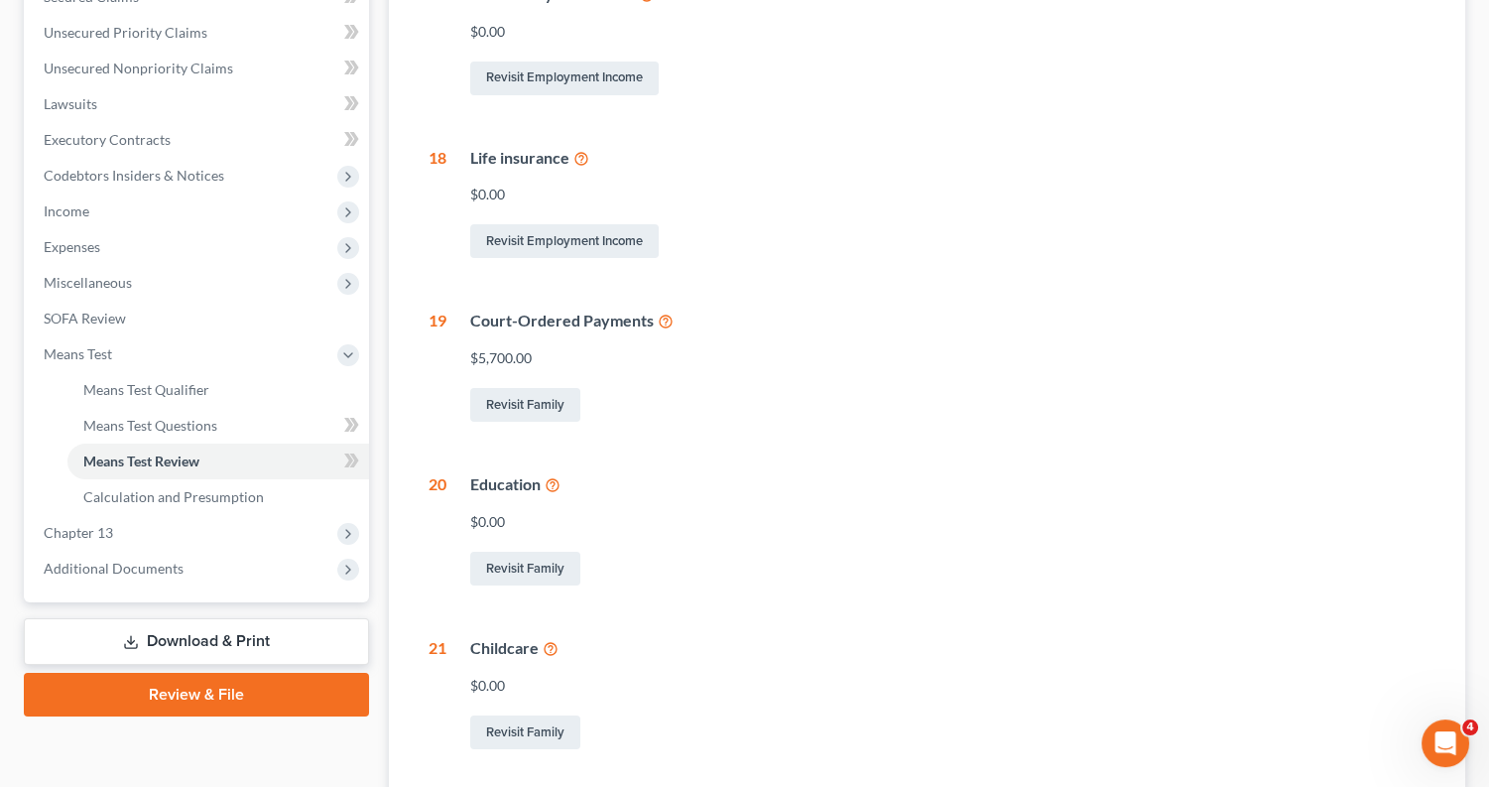
scroll to position [318, 0]
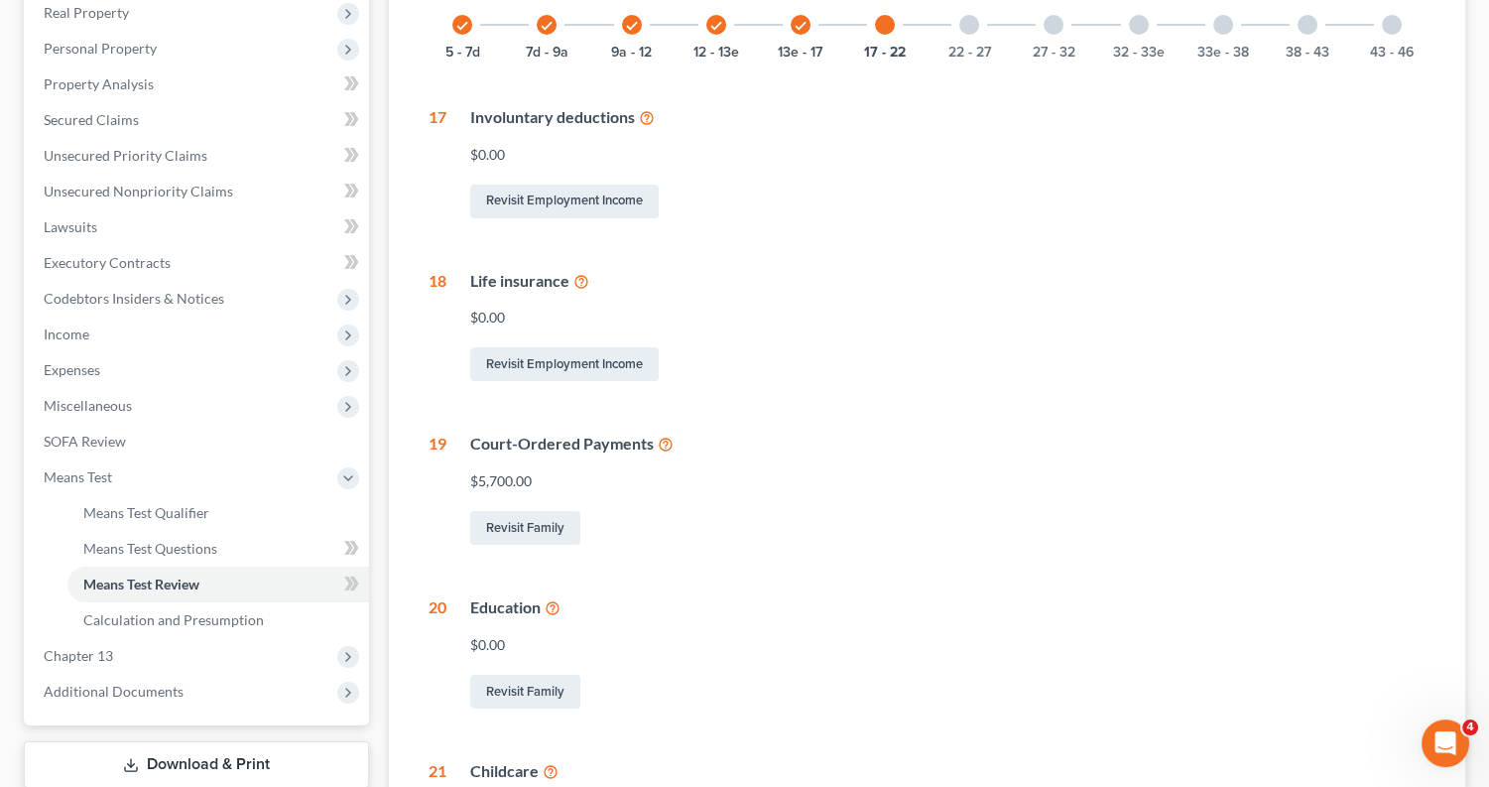
click at [964, 21] on div at bounding box center [969, 25] width 20 height 20
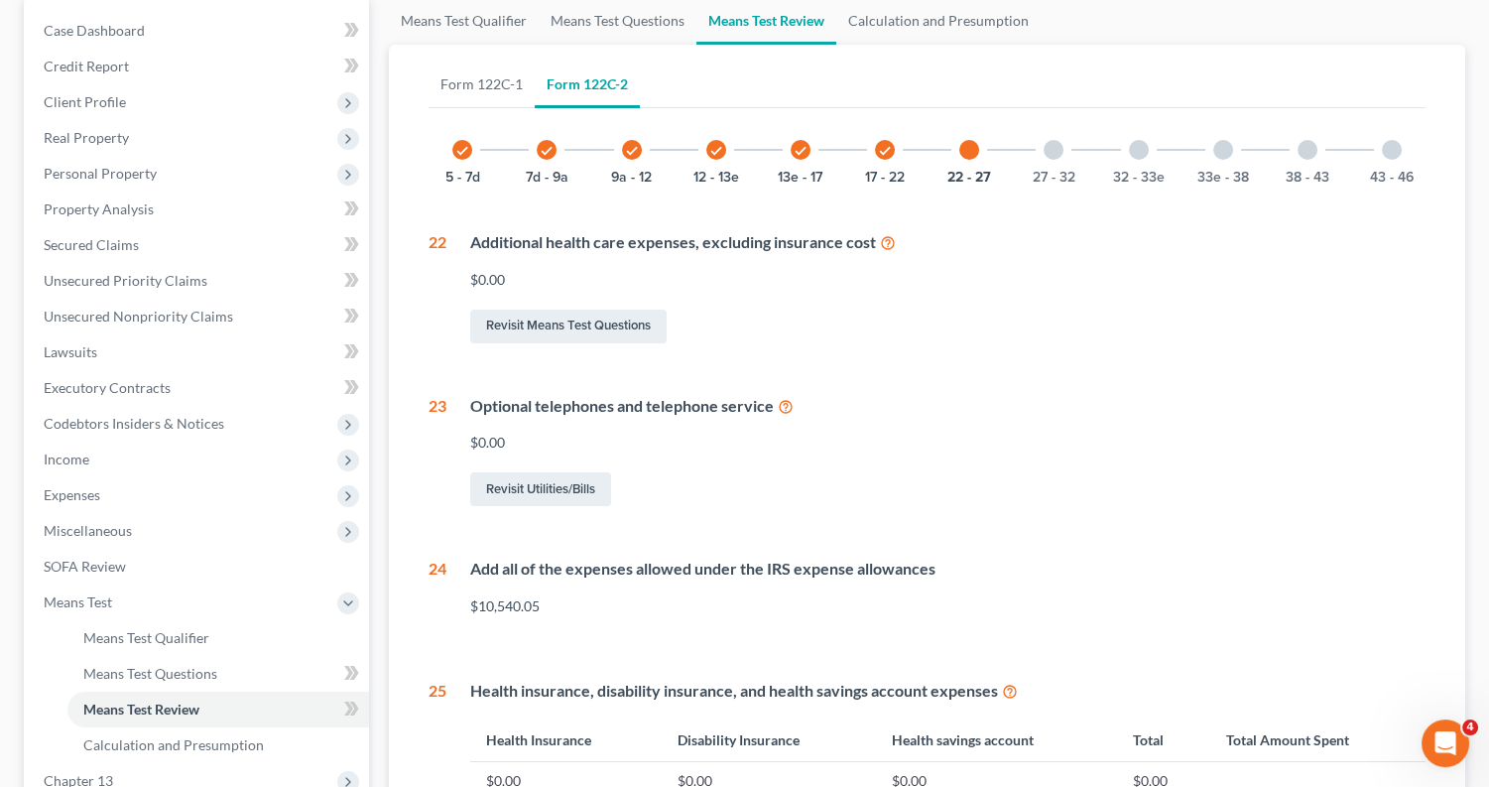
scroll to position [99, 0]
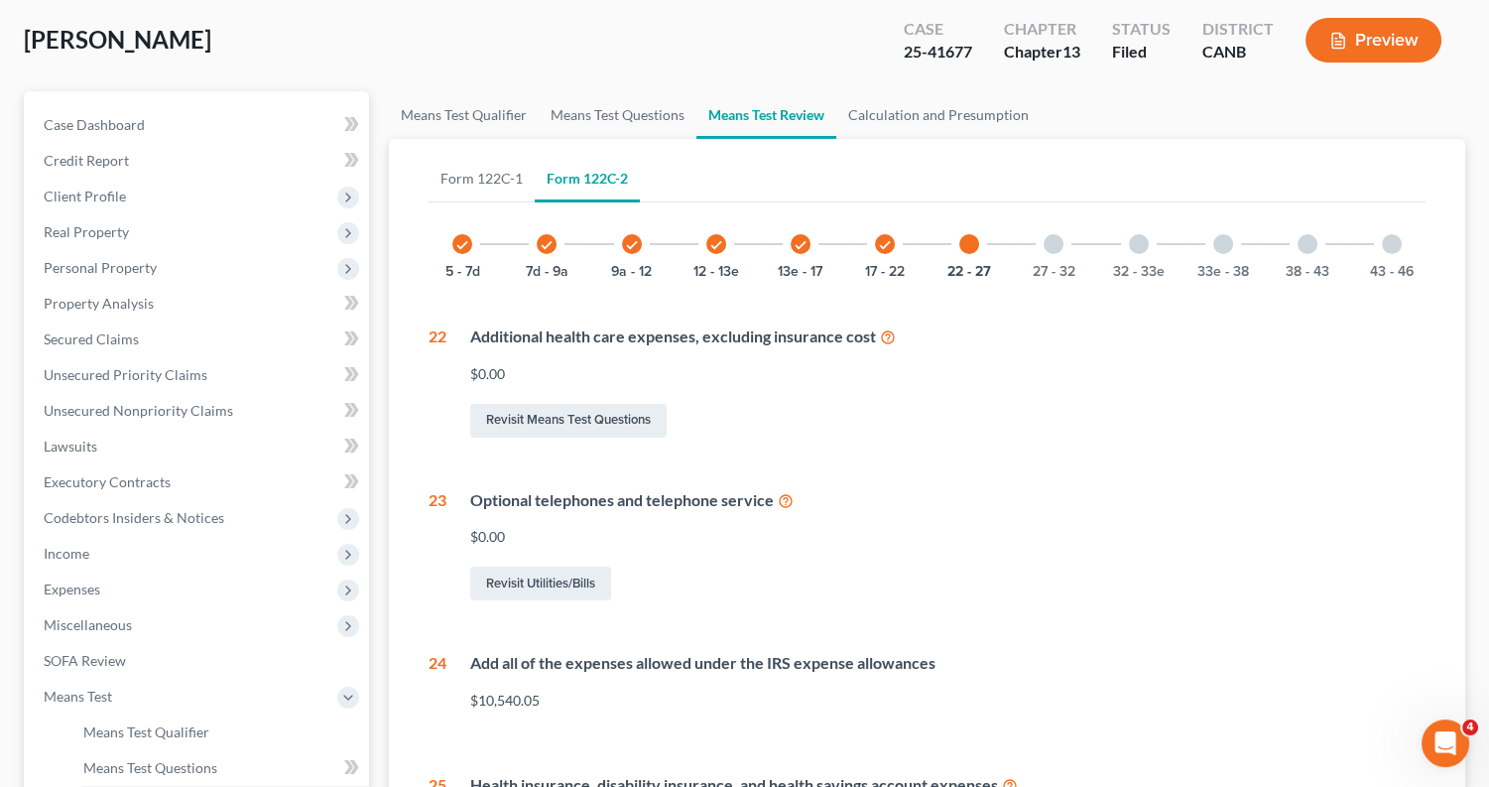
click at [1056, 240] on div at bounding box center [1054, 244] width 20 height 20
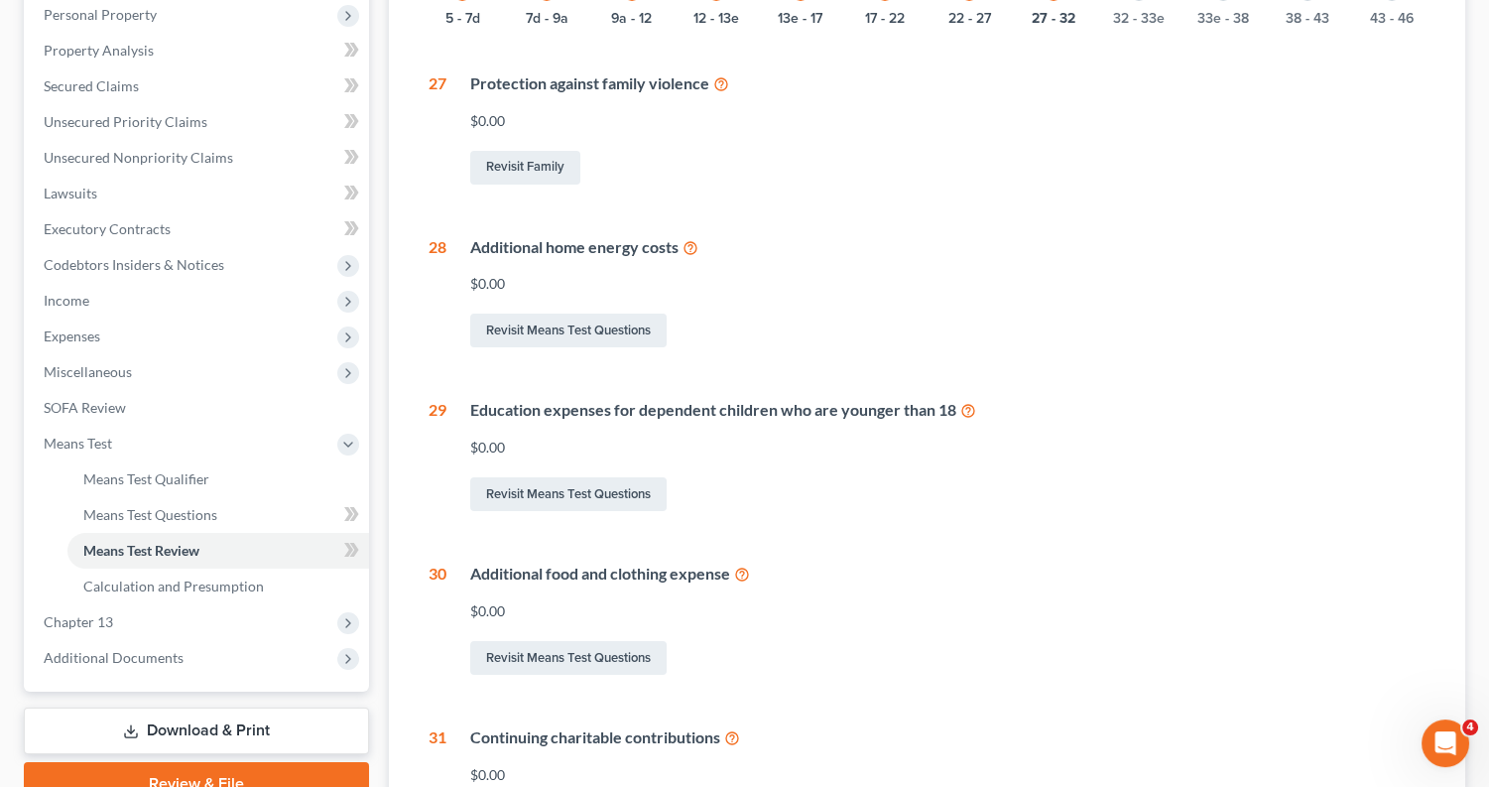
scroll to position [225, 0]
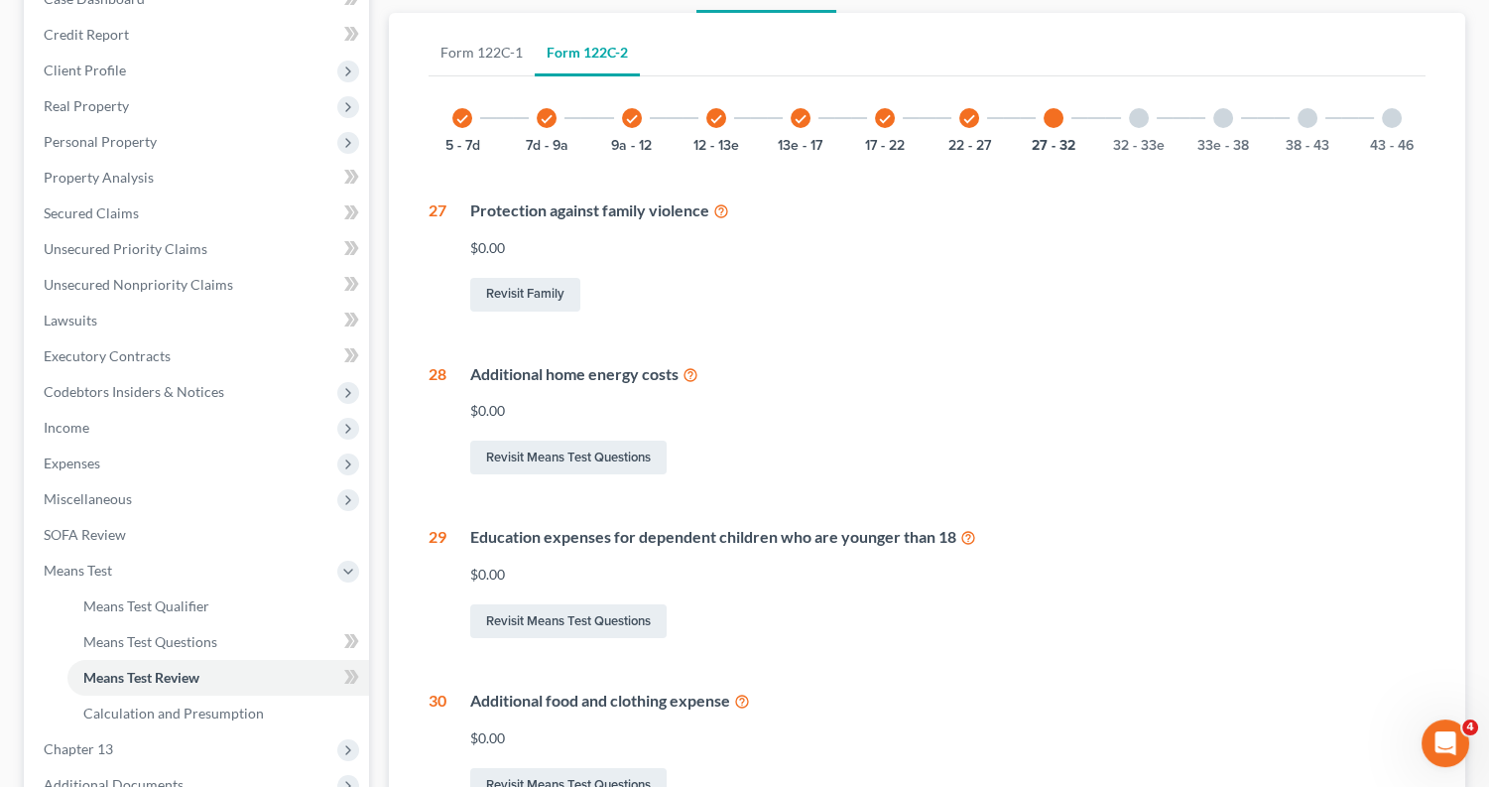
click at [1141, 112] on div at bounding box center [1139, 118] width 20 height 20
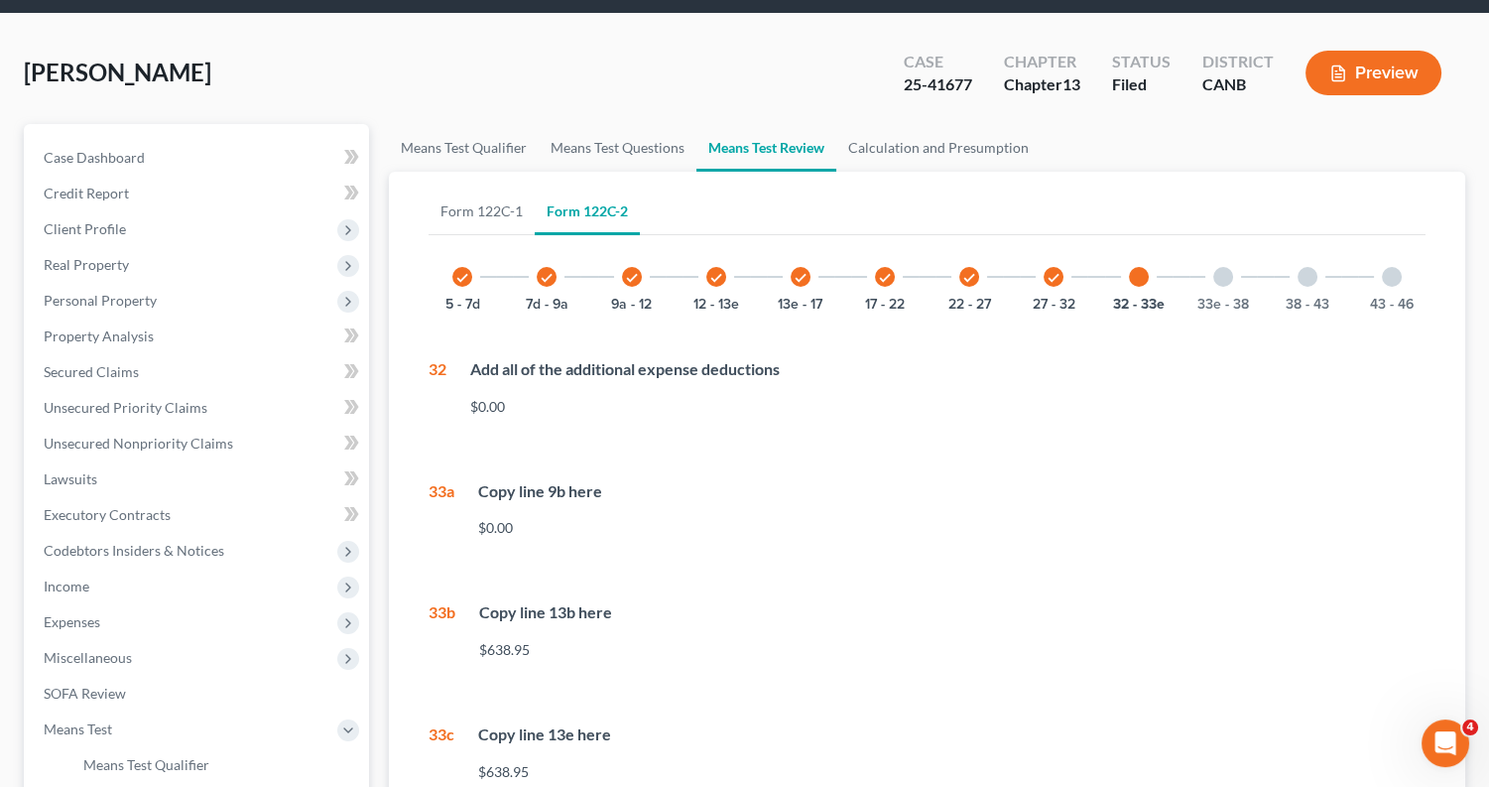
scroll to position [46, 0]
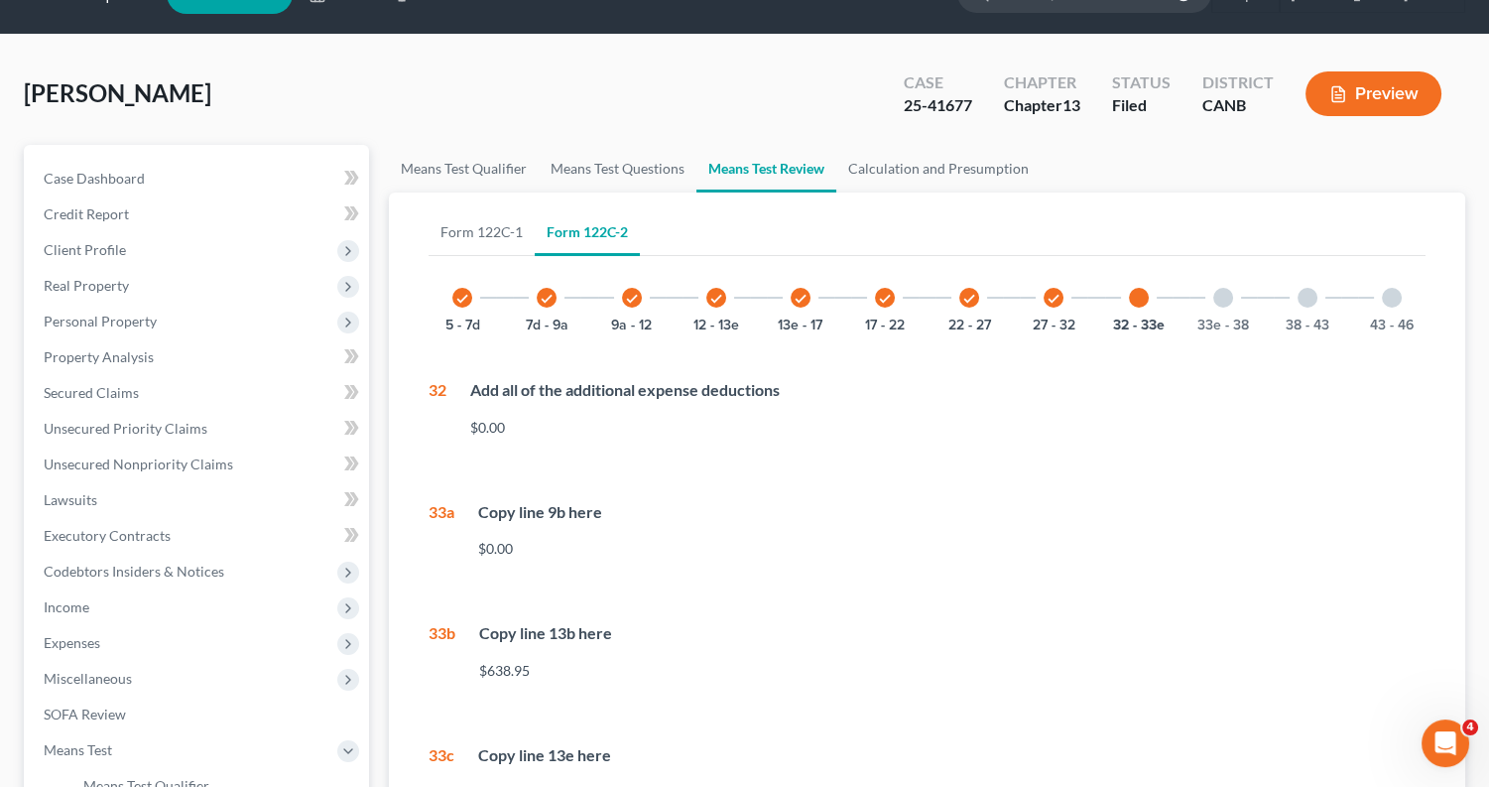
click at [1220, 298] on div at bounding box center [1223, 298] width 20 height 20
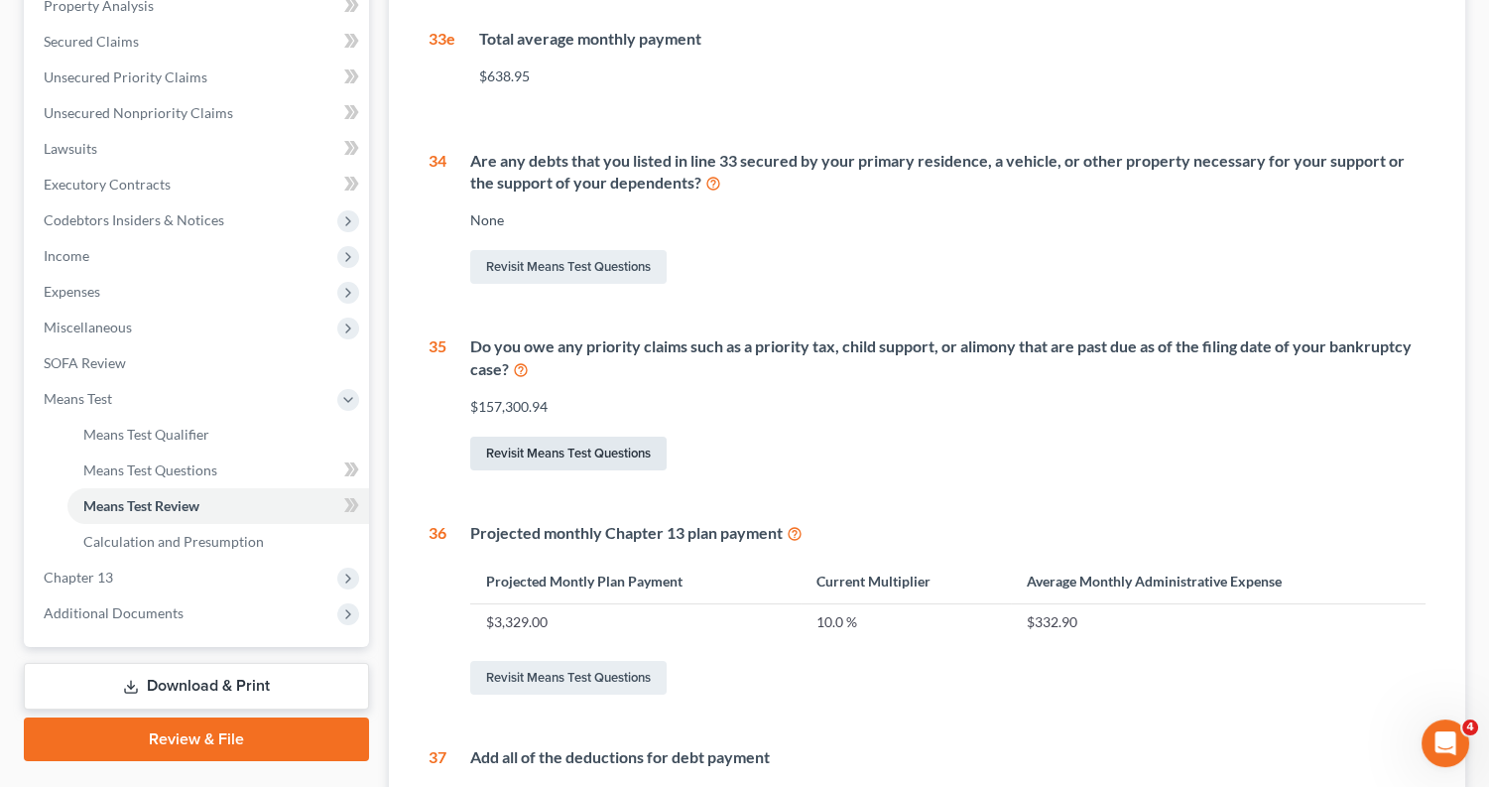
click at [612, 441] on link "Revisit Means Test Questions" at bounding box center [568, 454] width 196 height 34
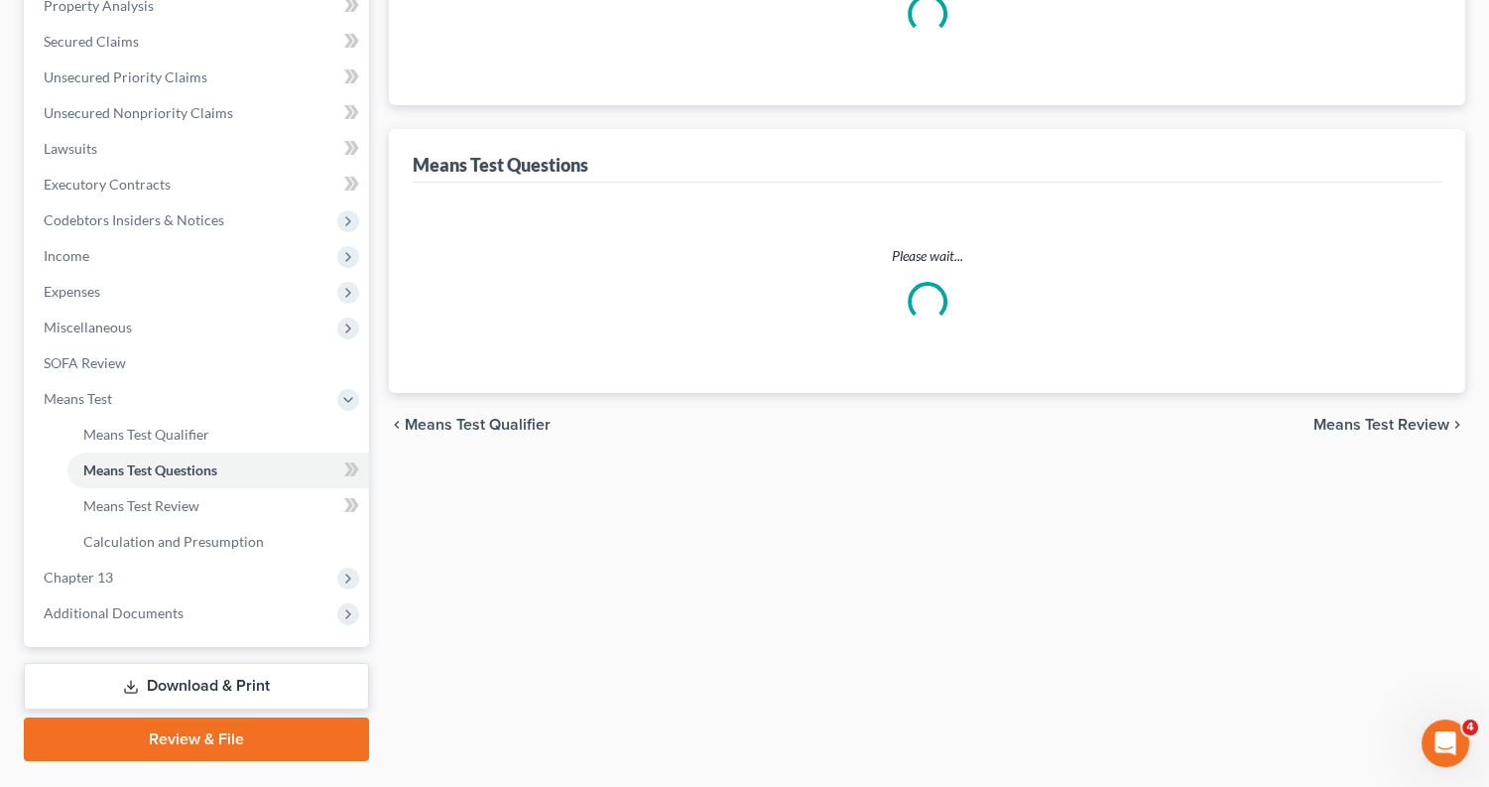
scroll to position [121, 0]
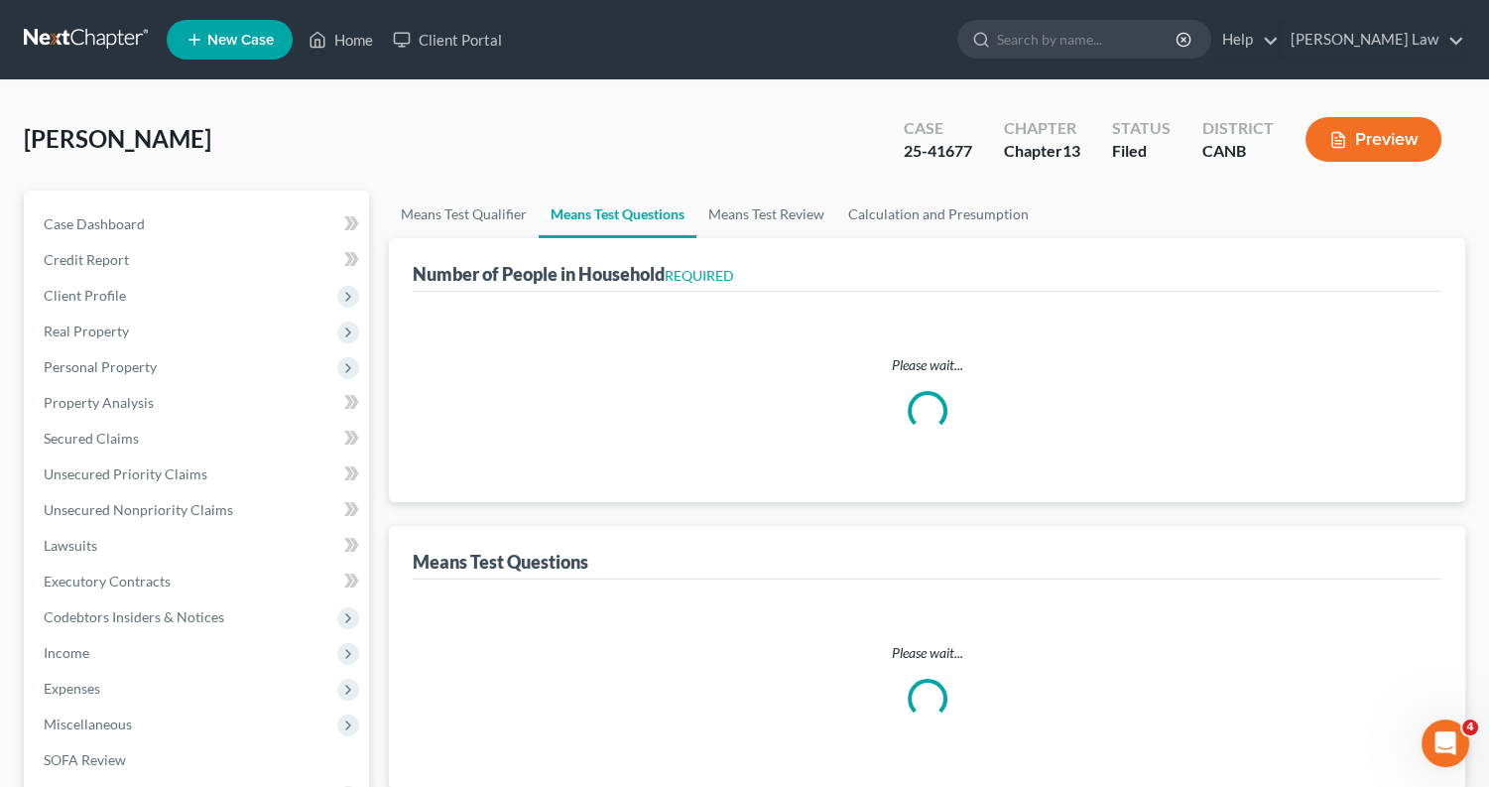
select select "1"
select select "60"
select select "1"
select select "0"
select select "2"
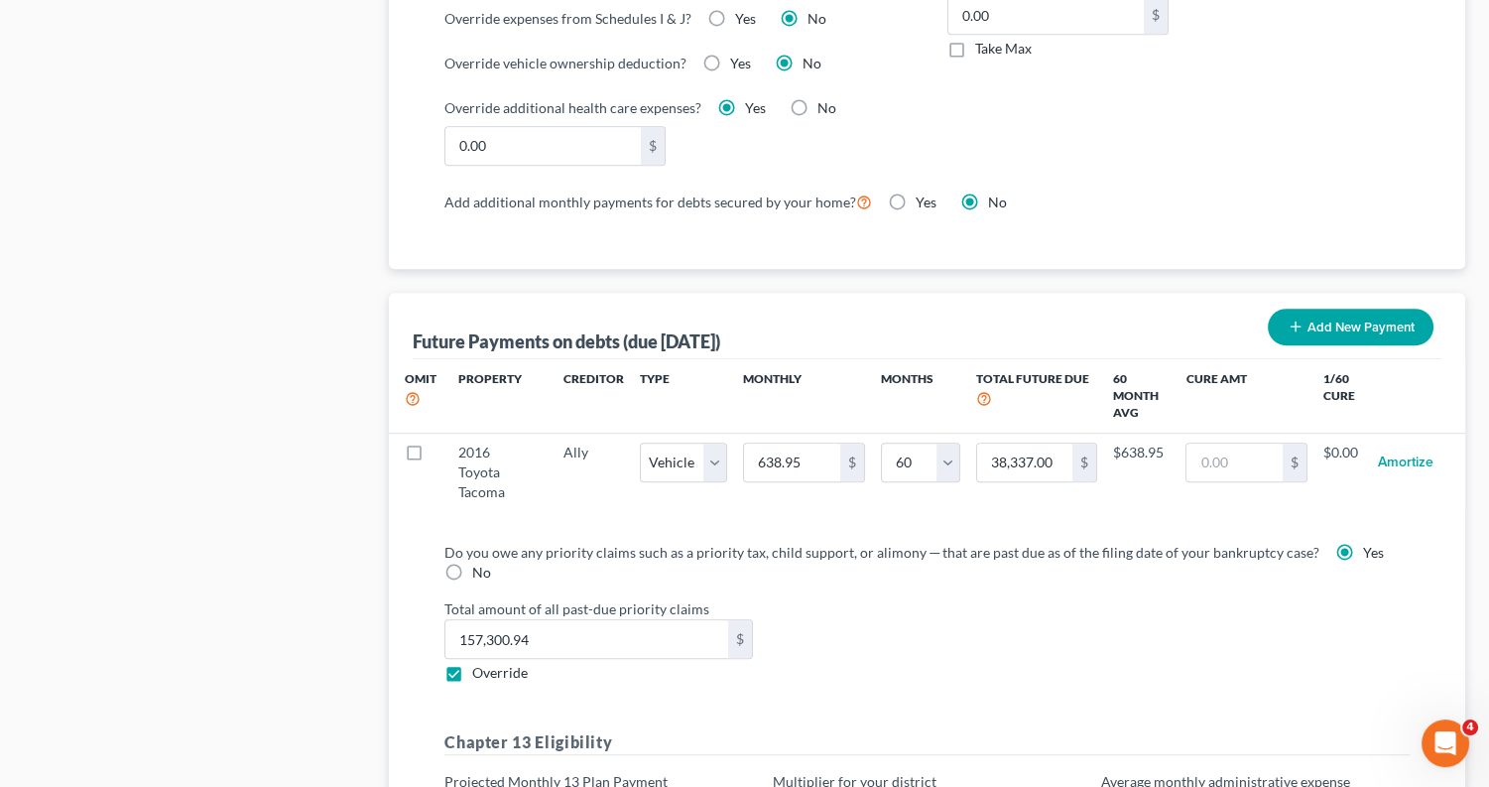
scroll to position [1726, 0]
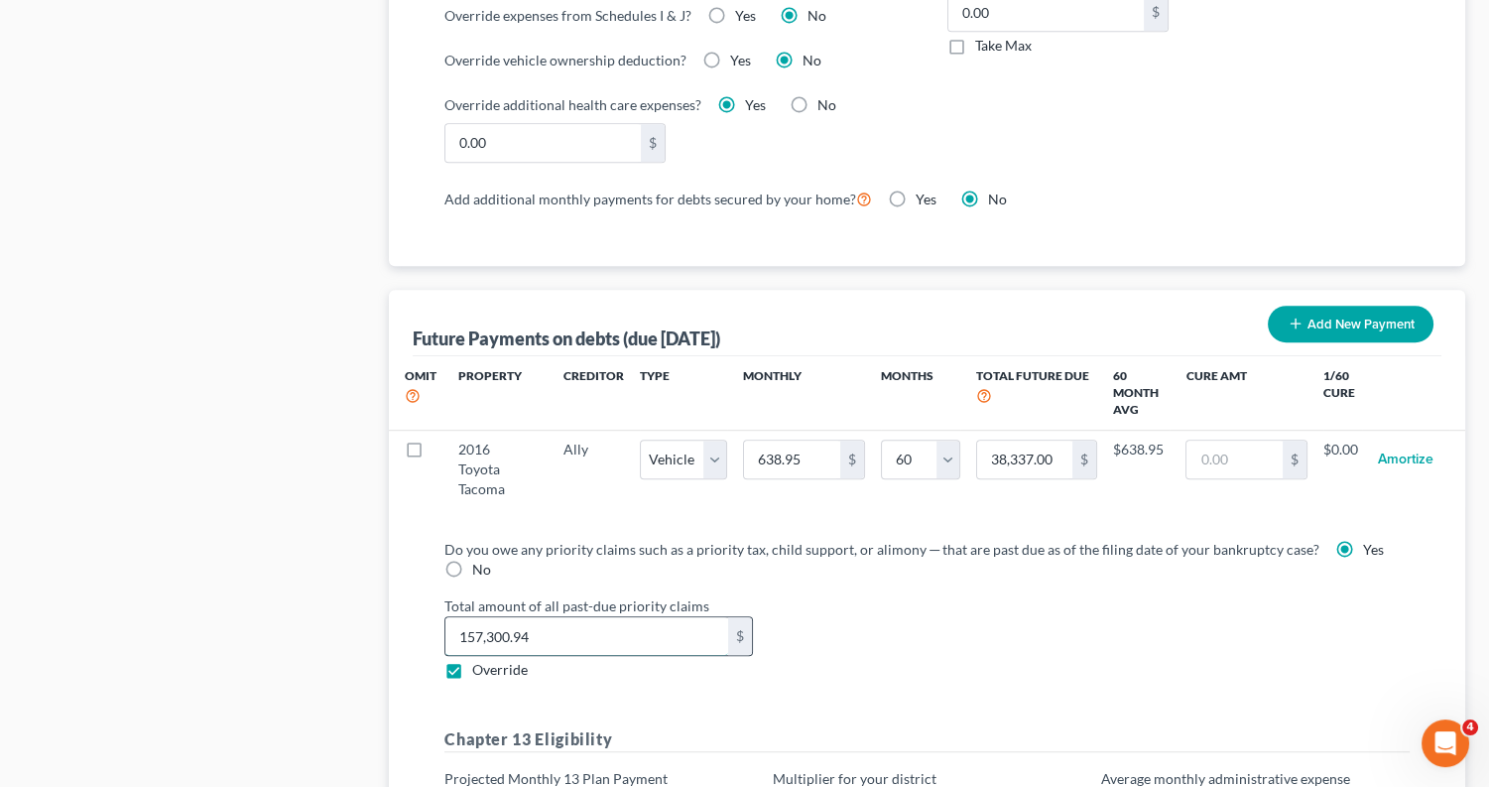
click at [549, 617] on input "157,300.94" at bounding box center [586, 636] width 283 height 38
type input "1"
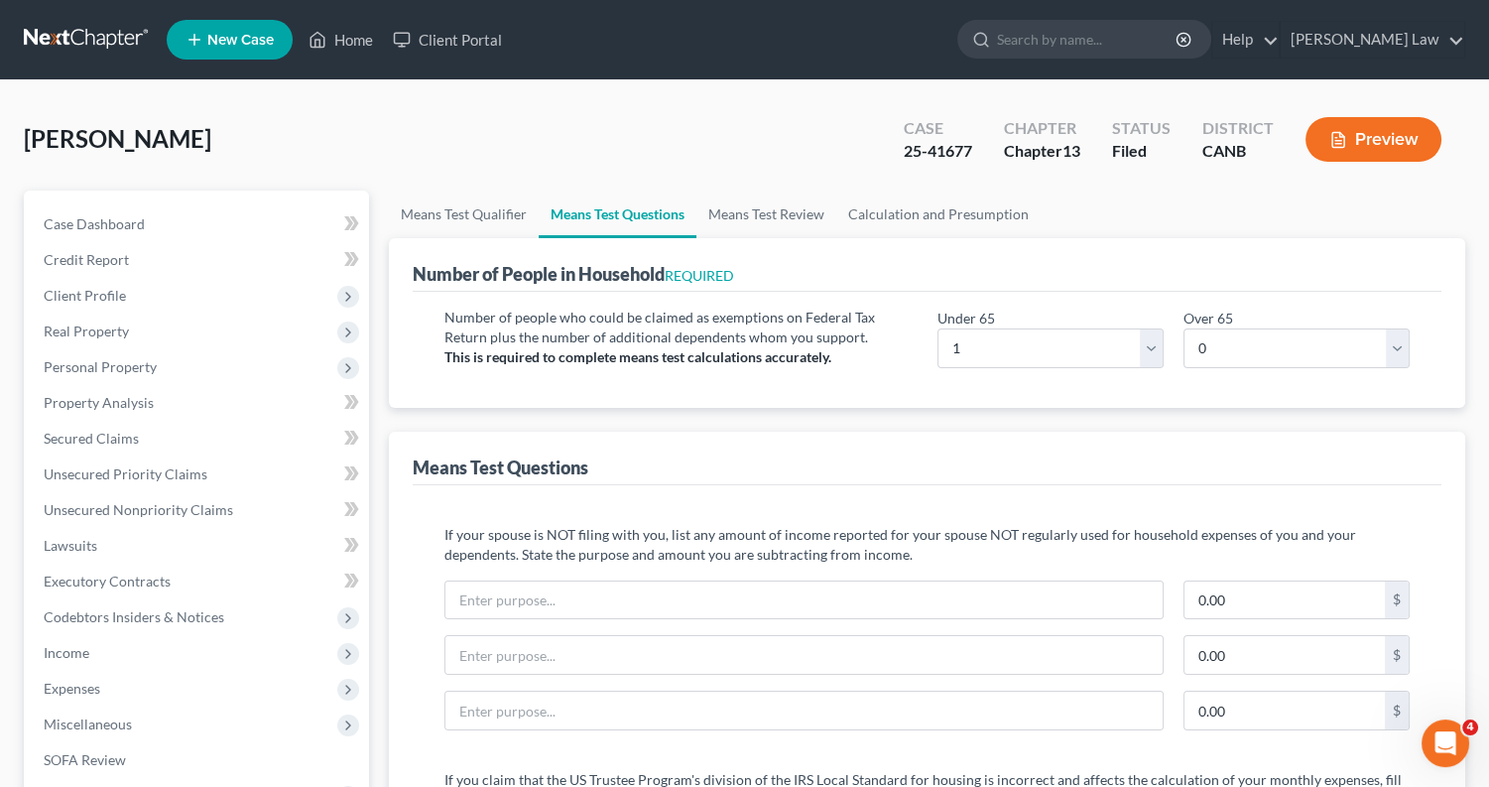
scroll to position [0, 0]
type input "173,119.94"
click at [913, 207] on link "Calculation and Presumption" at bounding box center [938, 214] width 204 height 48
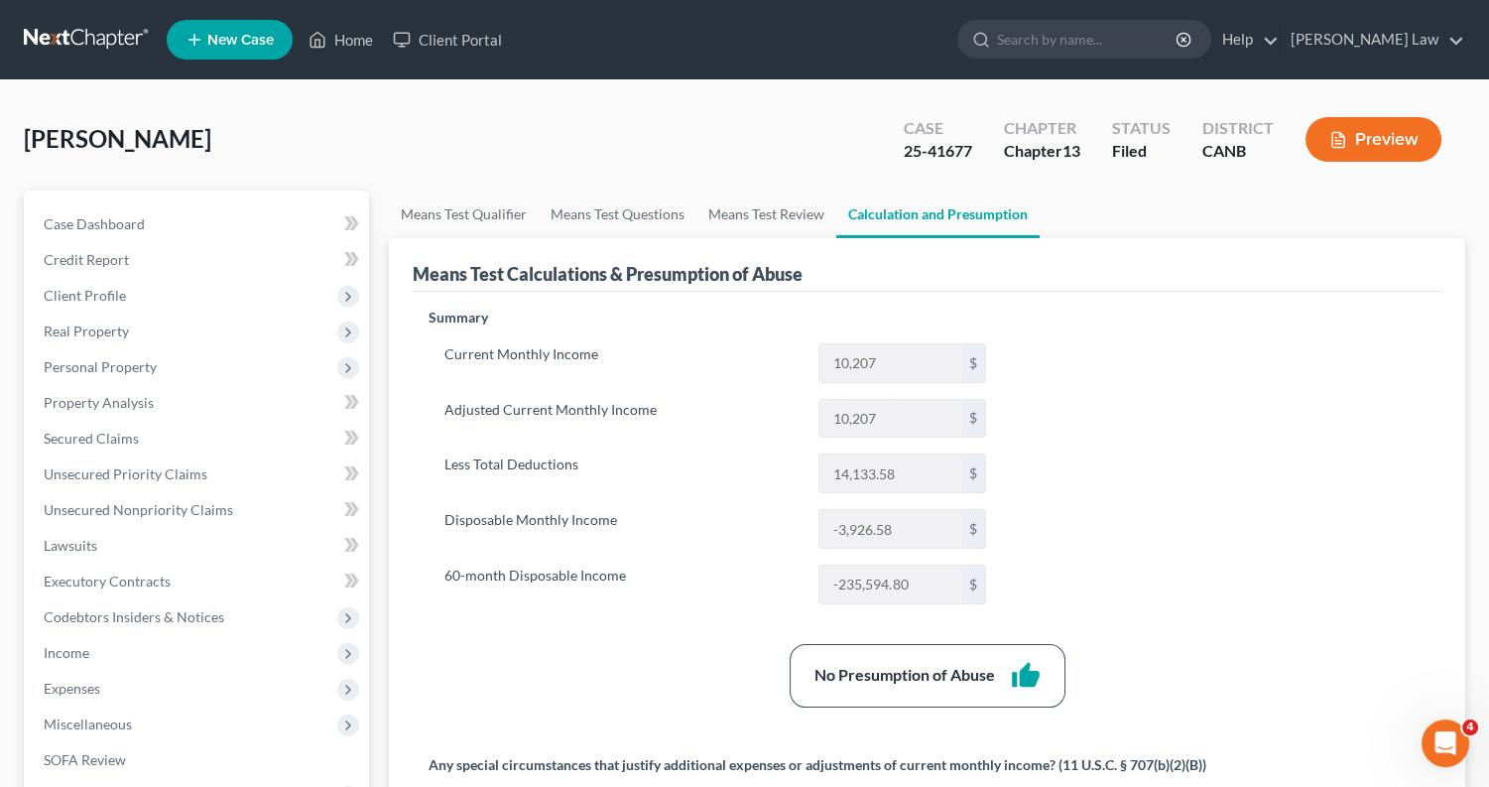
click at [1346, 139] on button "Preview" at bounding box center [1374, 139] width 136 height 45
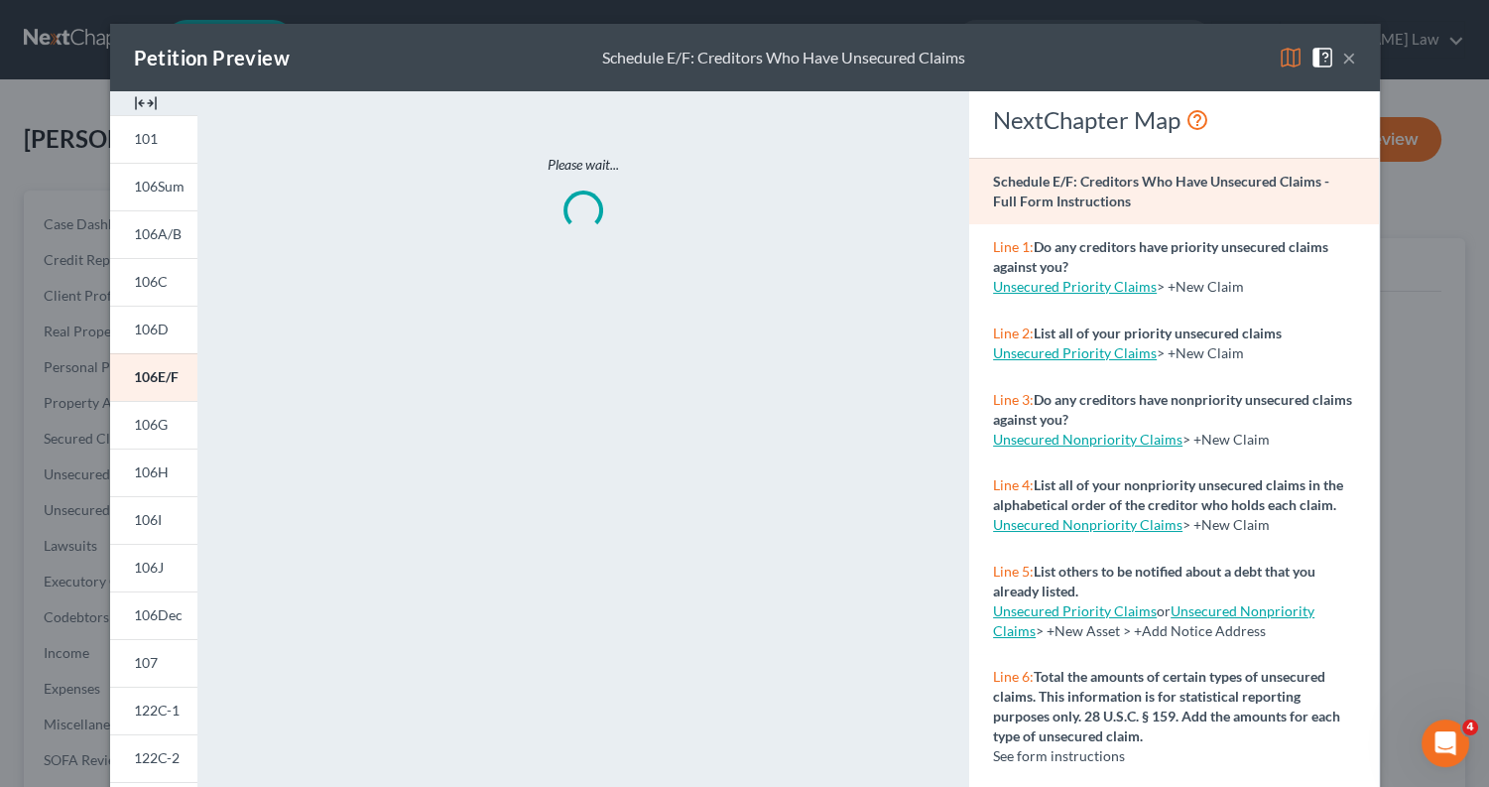
click at [1286, 57] on img at bounding box center [1291, 58] width 24 height 24
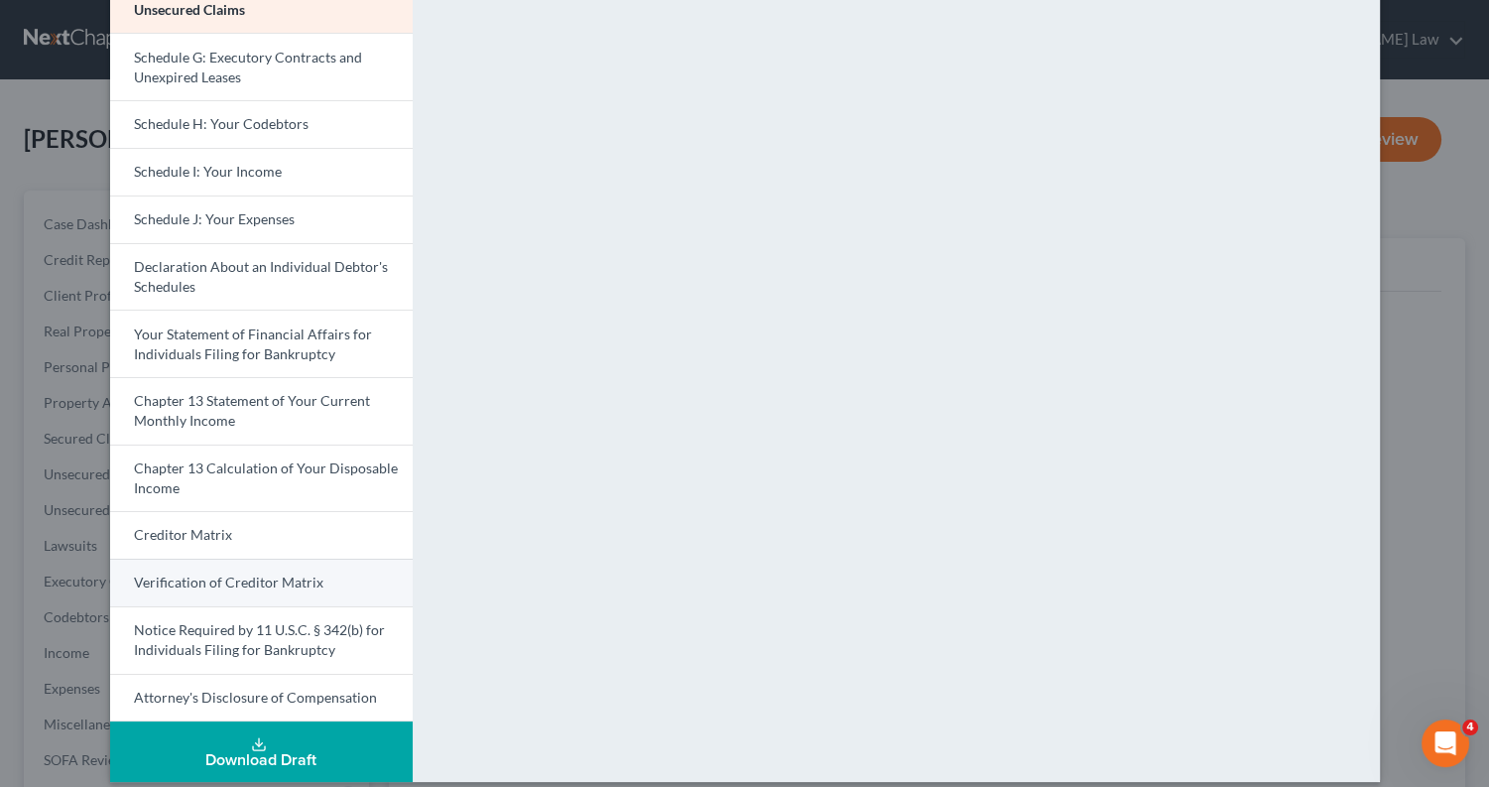
scroll to position [444, 0]
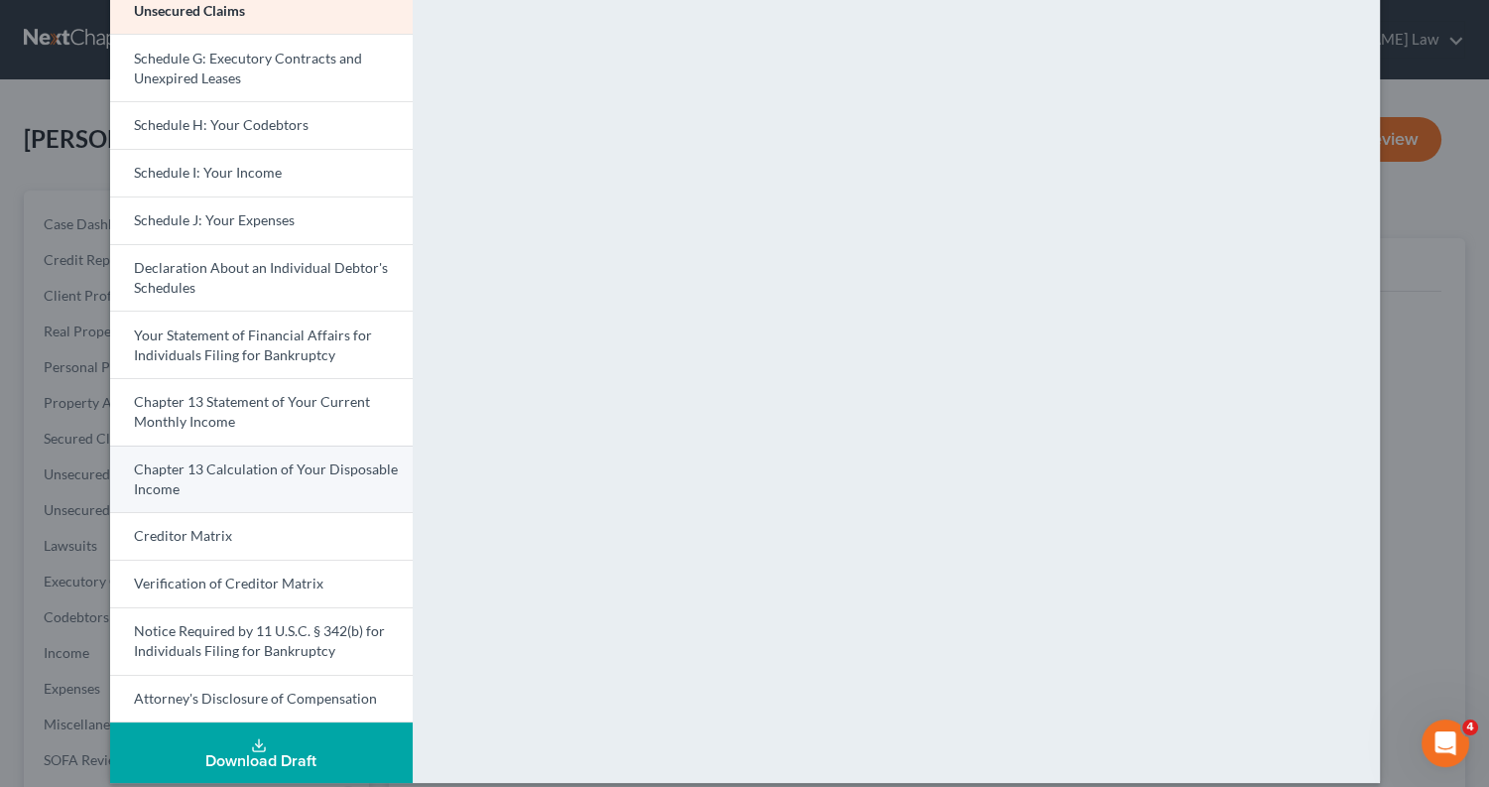
click at [308, 467] on link "Chapter 13 Calculation of Your Disposable Income" at bounding box center [261, 478] width 303 height 67
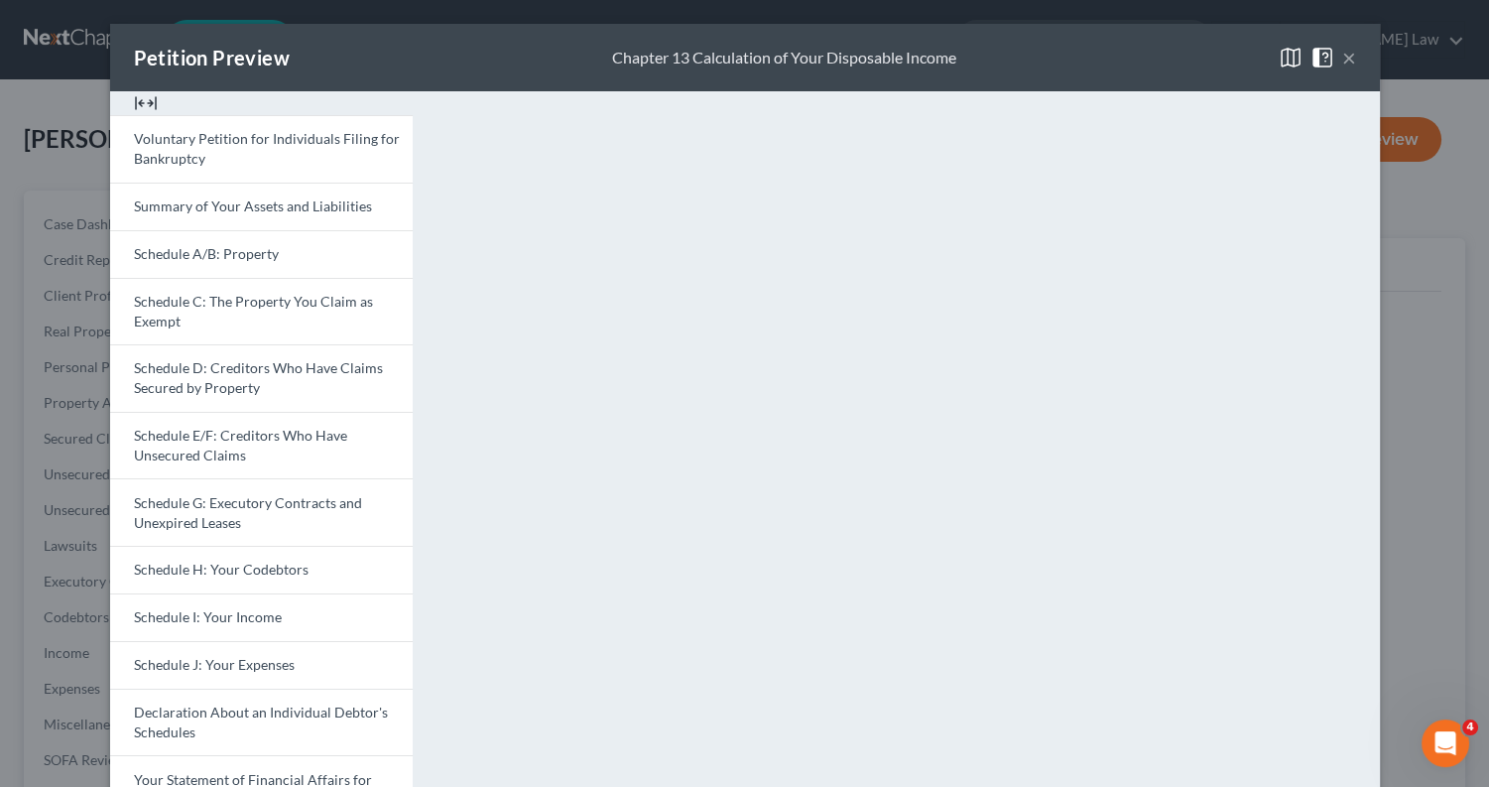
scroll to position [0, 0]
click at [1355, 54] on button "×" at bounding box center [1349, 58] width 14 height 24
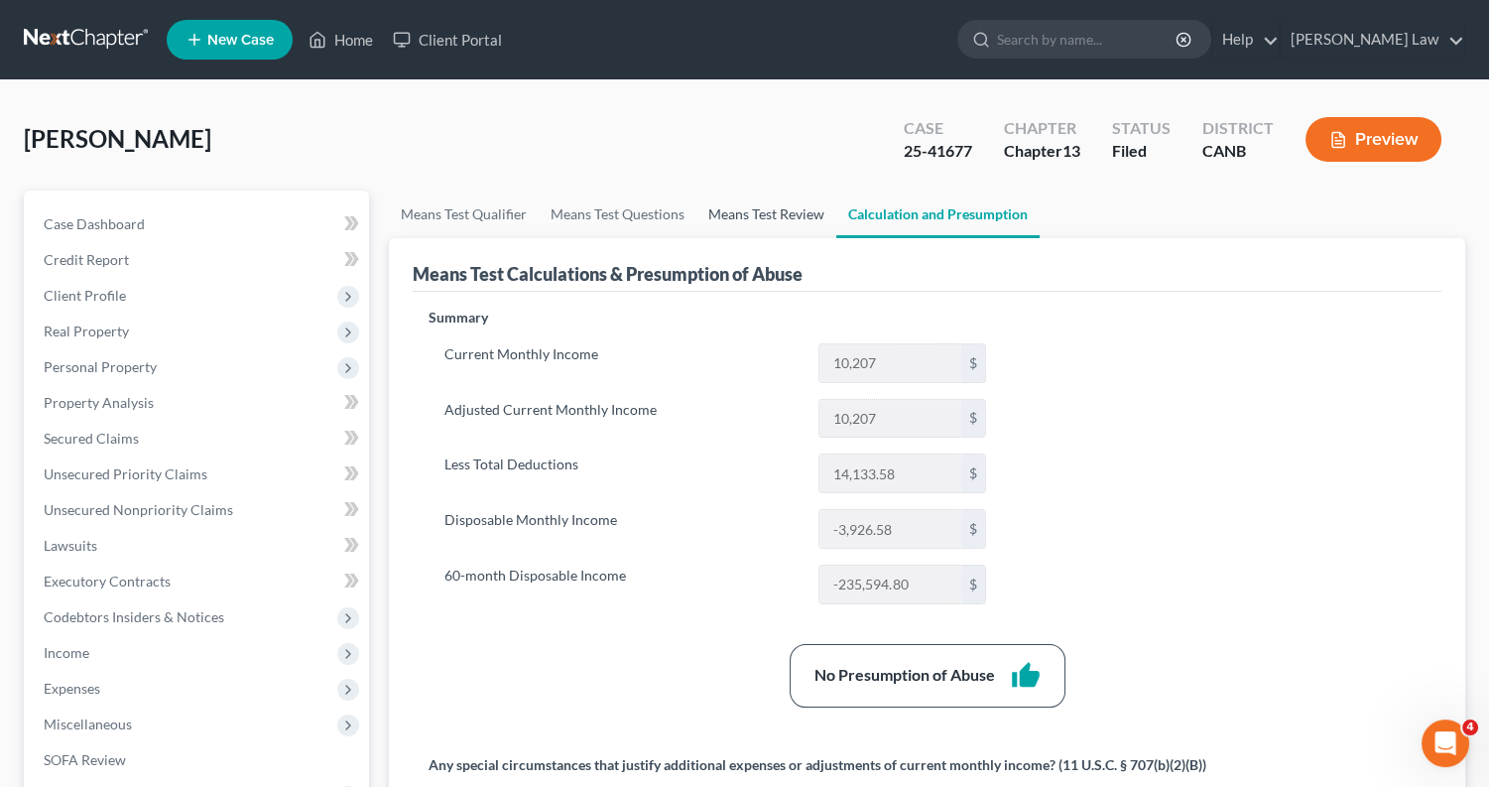
click at [804, 205] on link "Means Test Review" at bounding box center [767, 214] width 140 height 48
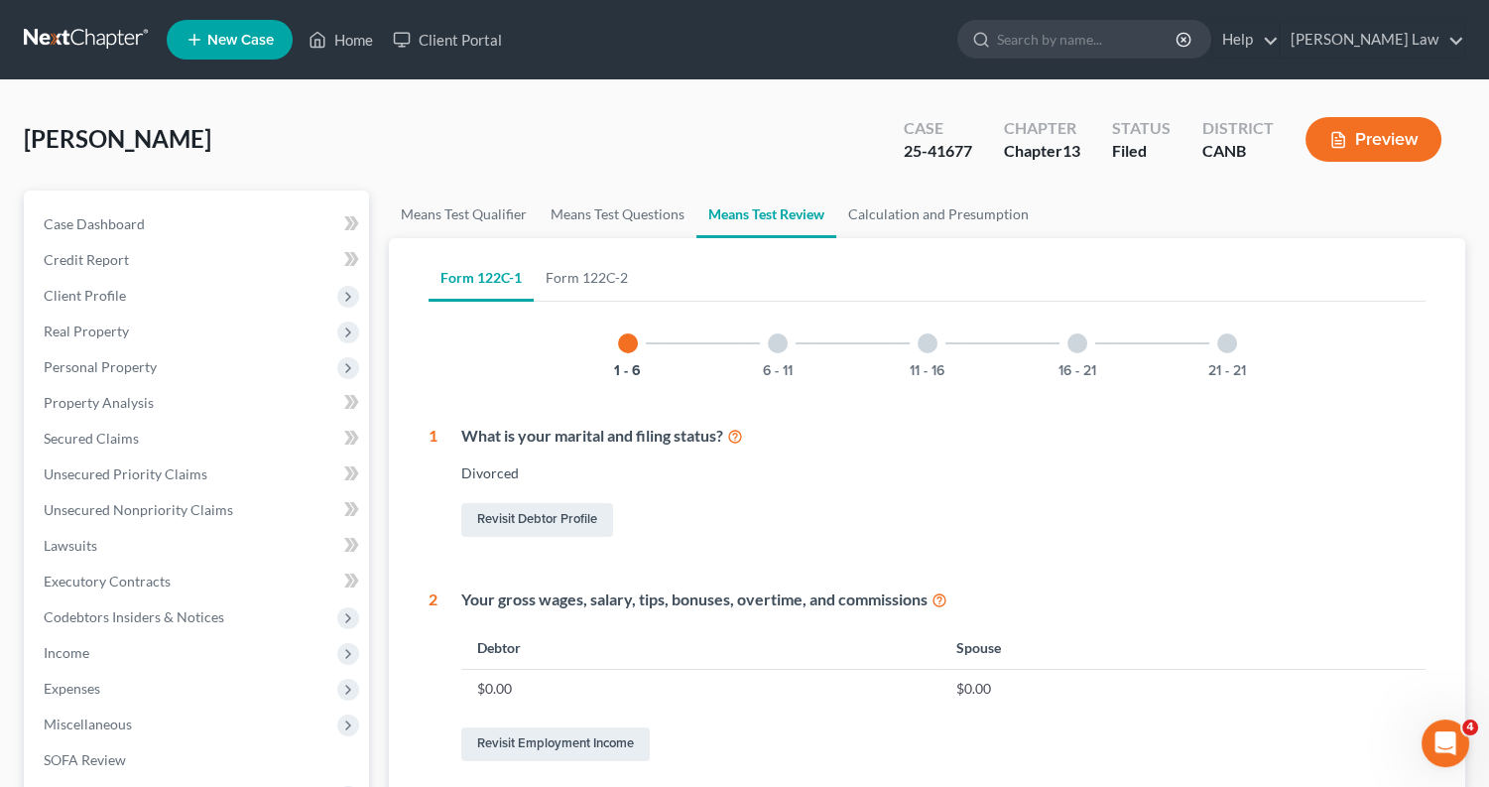
click at [1089, 348] on div "16 - 21" at bounding box center [1077, 343] width 67 height 67
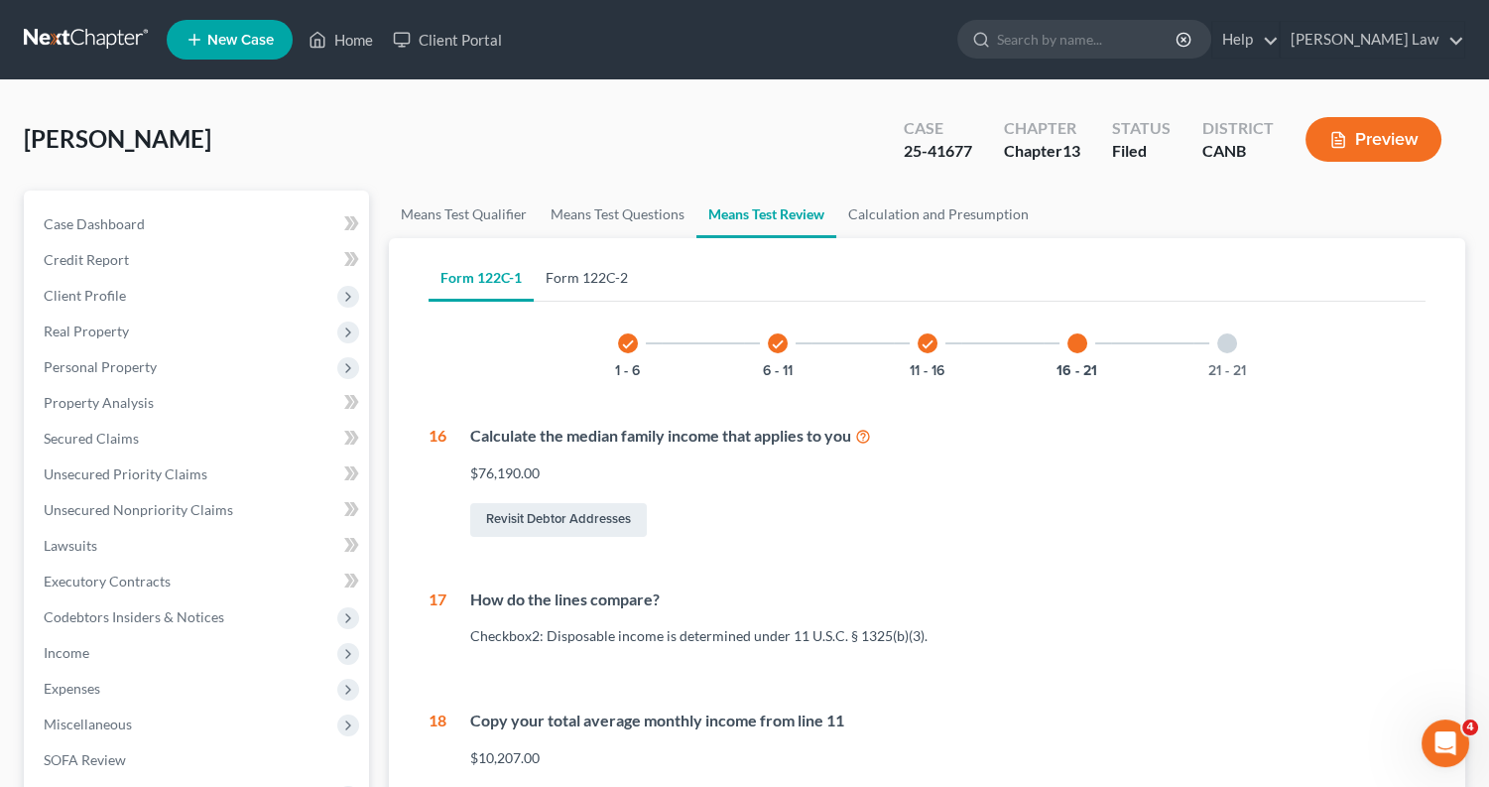
click at [607, 273] on link "Form 122C-2" at bounding box center [587, 278] width 106 height 48
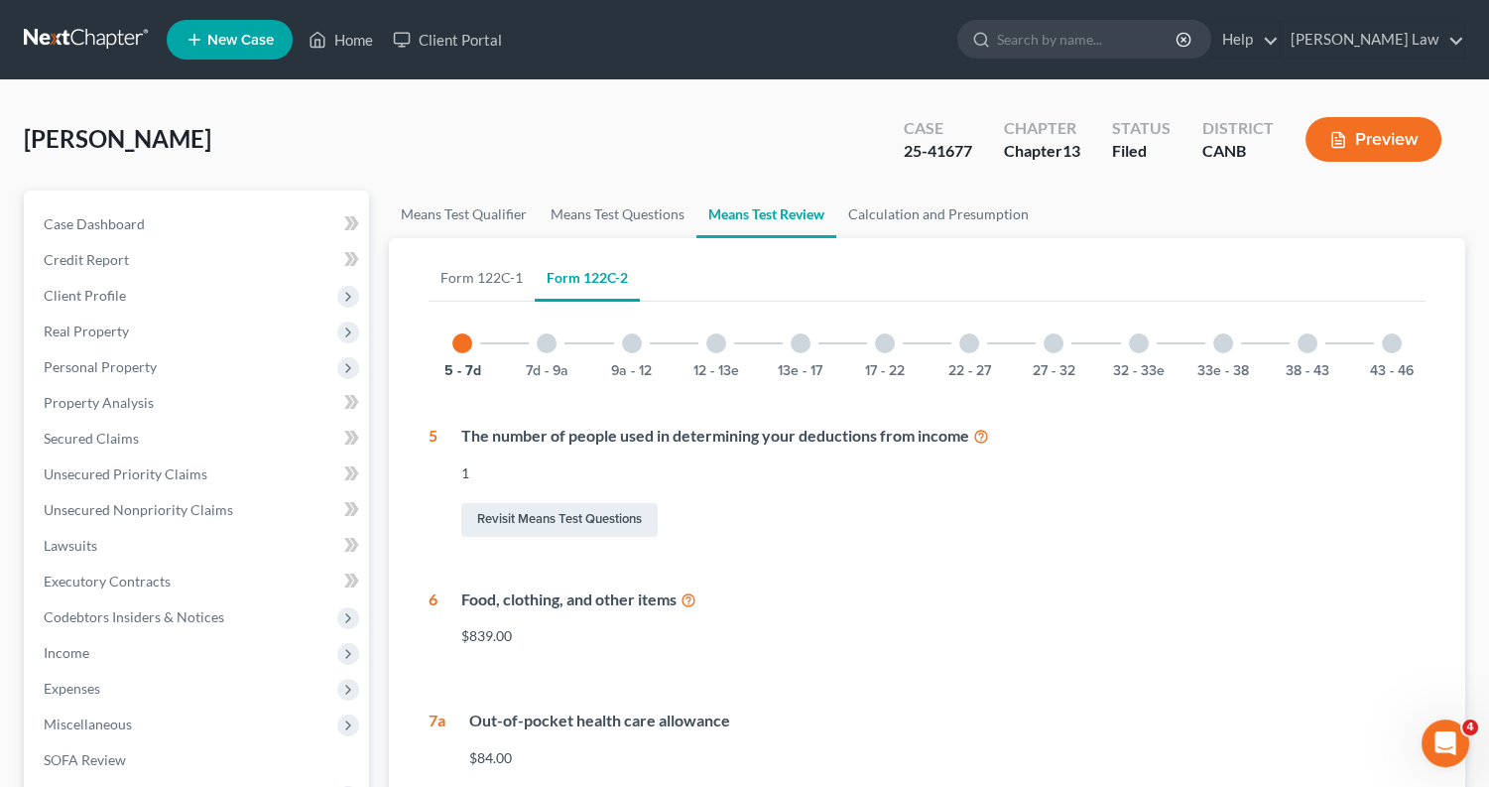
click at [1214, 343] on div at bounding box center [1223, 343] width 20 height 20
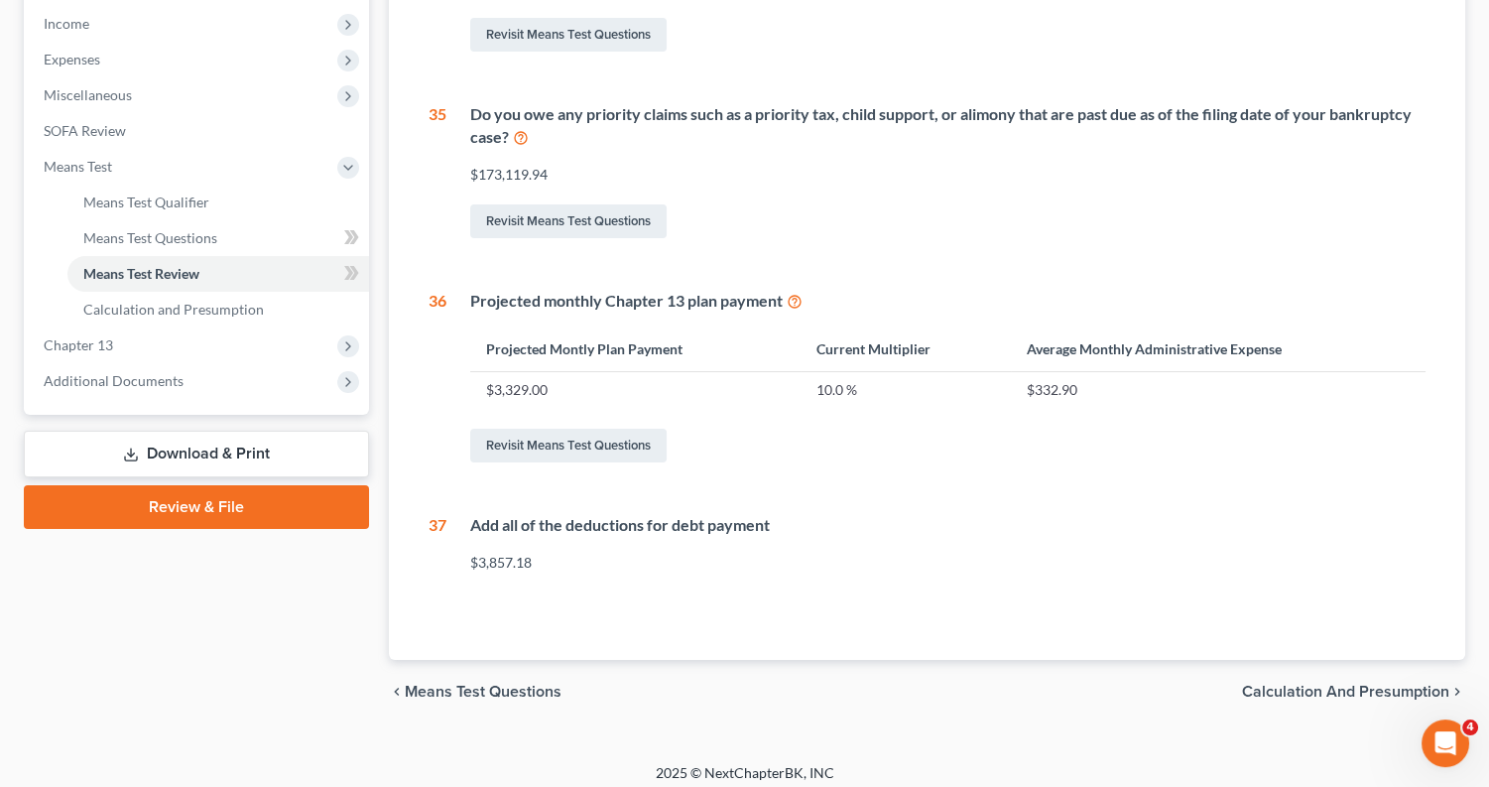
scroll to position [628, 0]
click at [605, 452] on div "Revisit Means Test Questions" at bounding box center [947, 447] width 955 height 42
click at [607, 444] on link "Revisit Means Test Questions" at bounding box center [568, 447] width 196 height 34
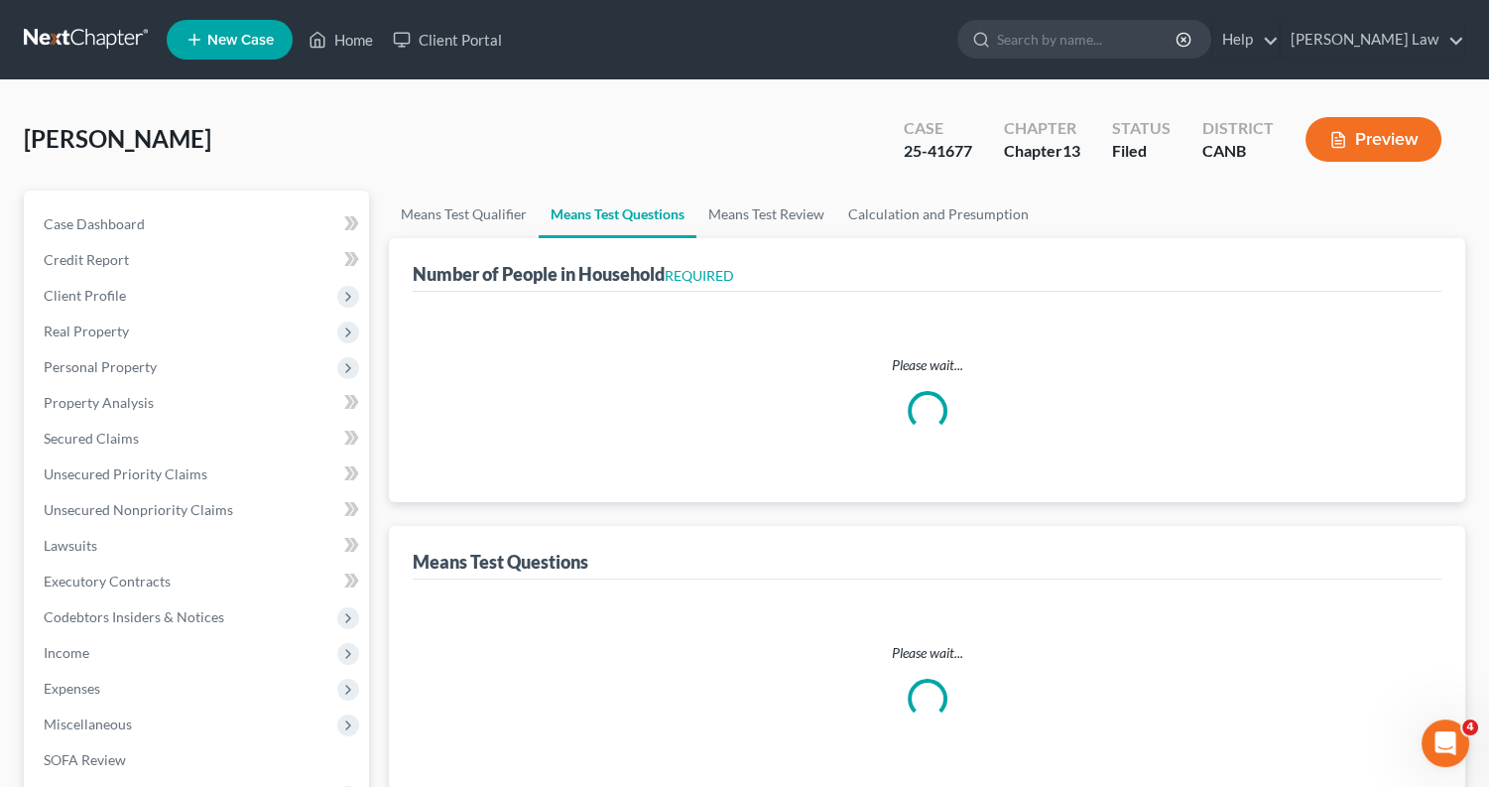
select select "1"
select select "60"
select select "1"
select select "0"
select select "2"
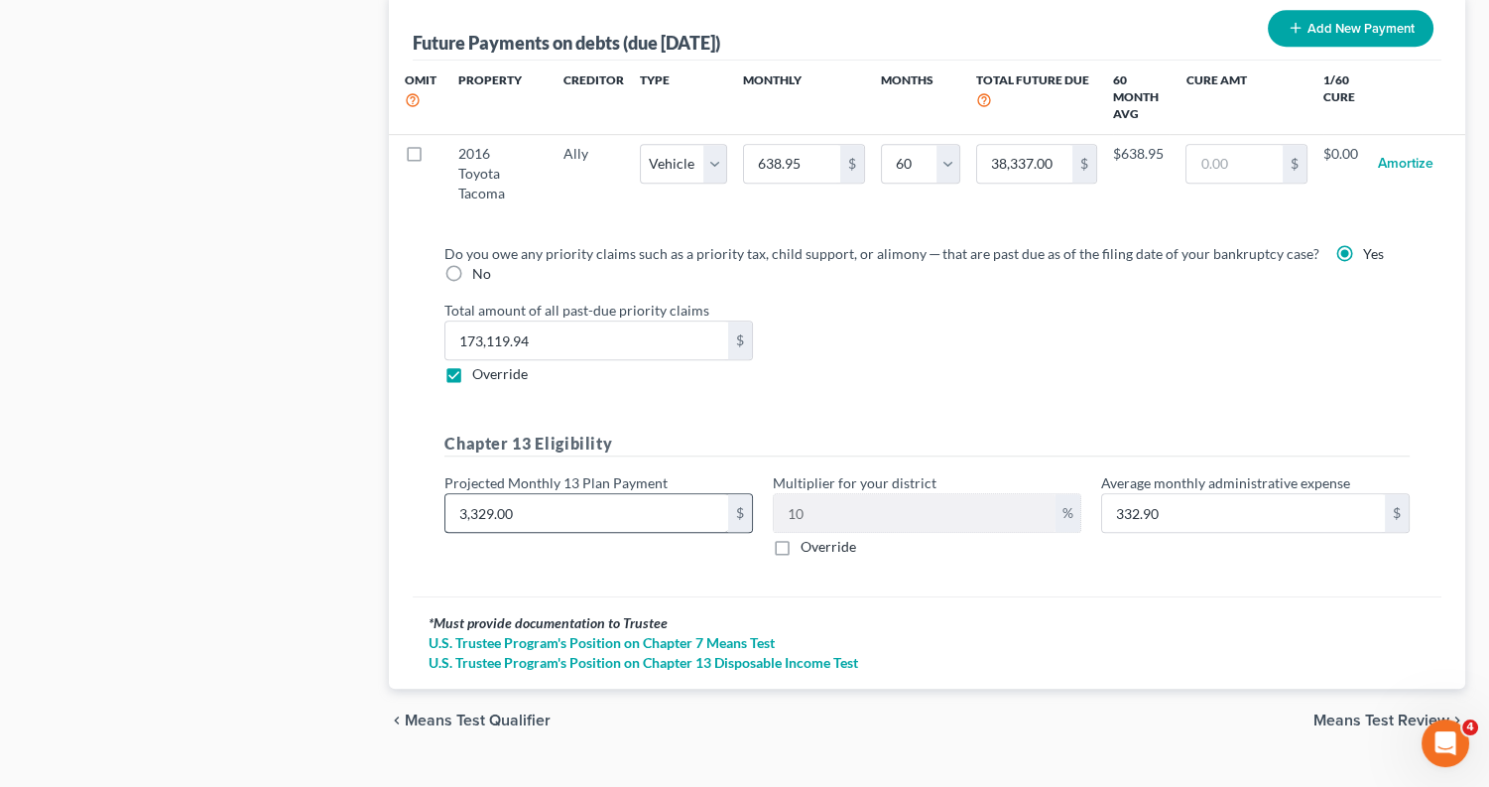
scroll to position [2021, 0]
click at [581, 495] on input "3,329.00" at bounding box center [586, 514] width 283 height 38
type input "3,32"
type input "33.20"
type input "33"
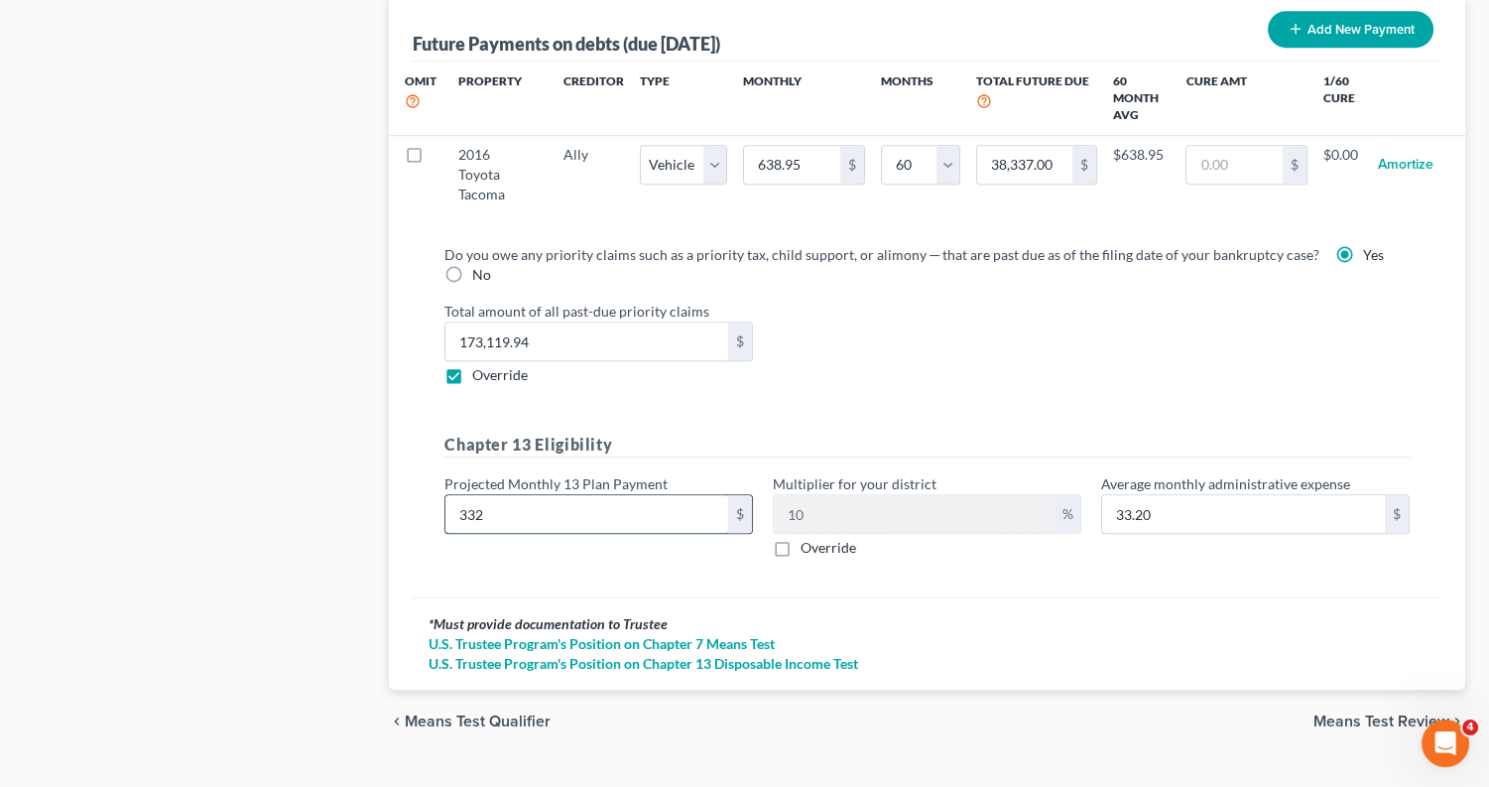
type input "3.30"
type input "330"
type input "33.00"
type input "3300"
type input "330.00"
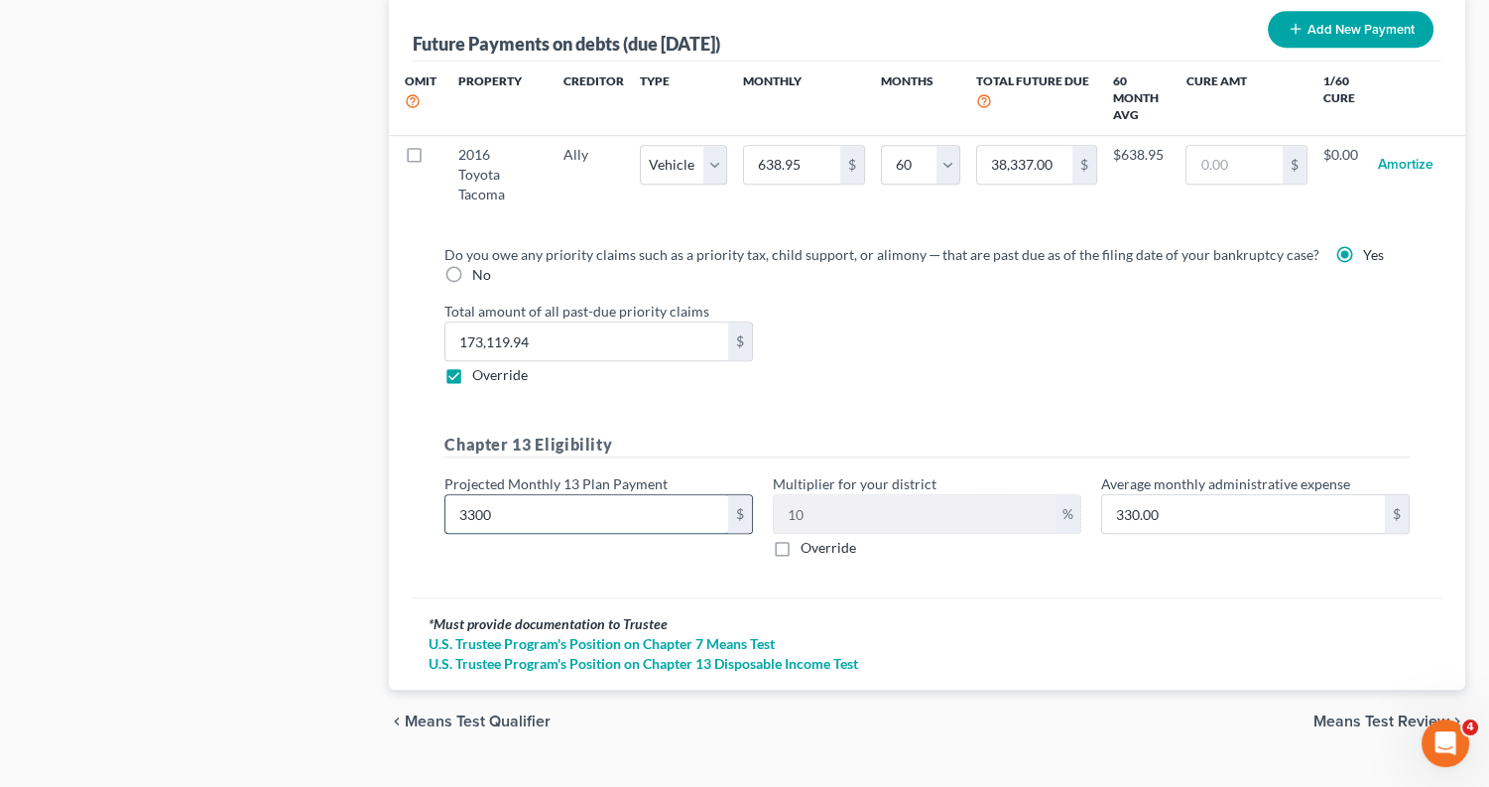
type input "3,300"
click at [837, 527] on div "Chapter 13 Eligibility Projected Monthly 13 Plan Payment 3,300 $ Multiplier for…" at bounding box center [927, 503] width 985 height 141
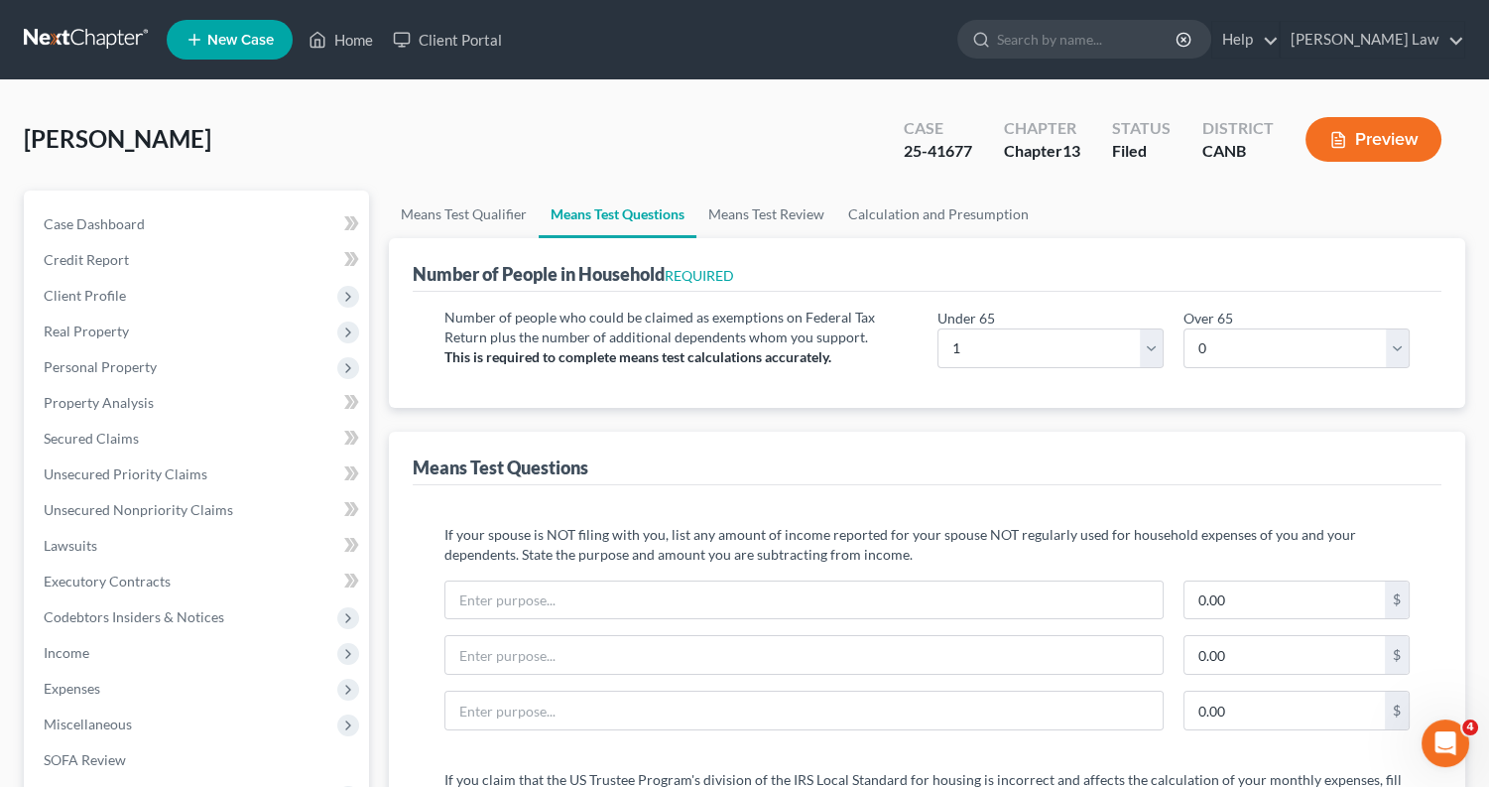
scroll to position [0, 0]
click at [469, 214] on link "Means Test Qualifier" at bounding box center [464, 214] width 150 height 48
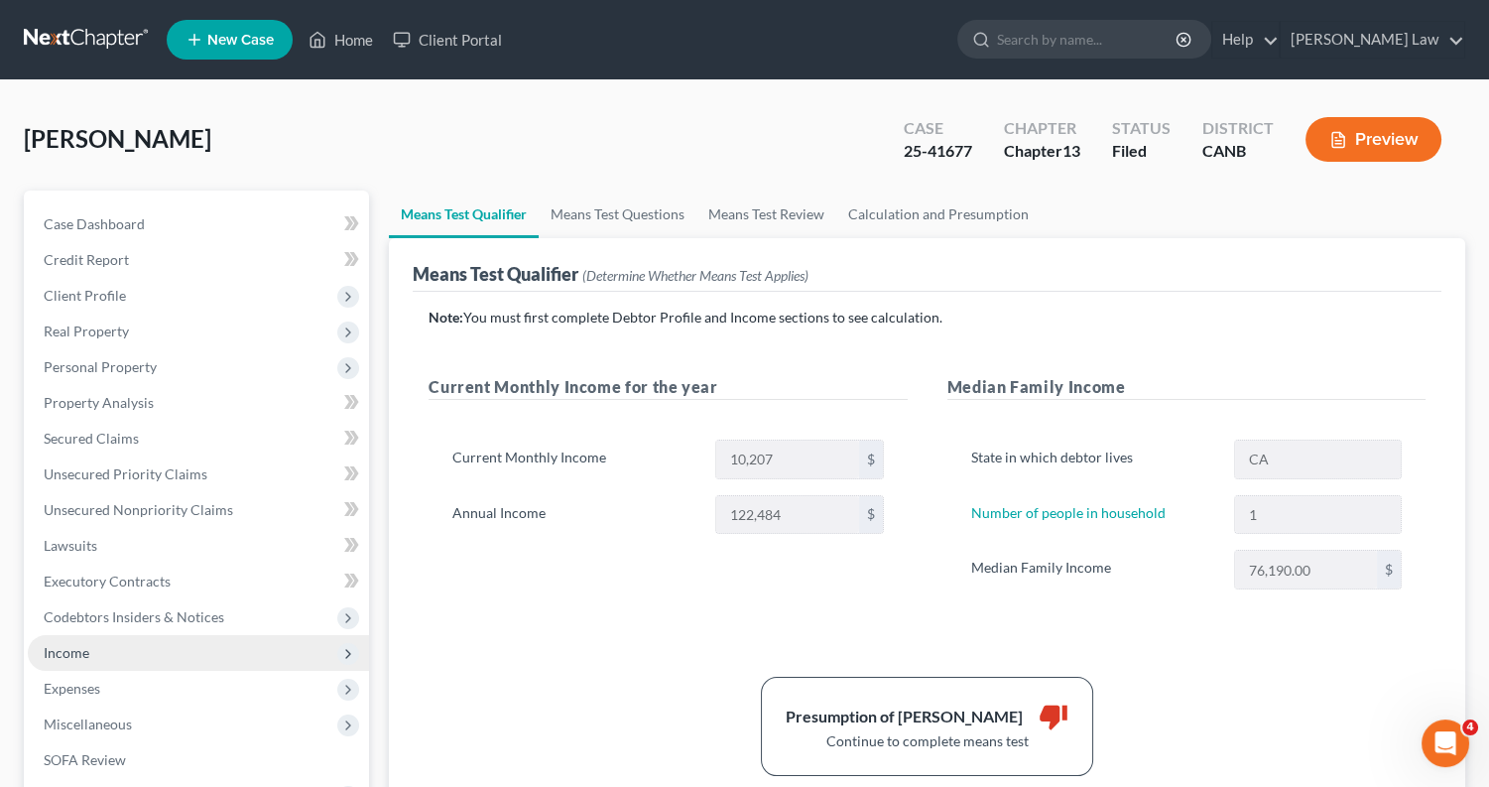
click at [135, 640] on span "Income" at bounding box center [198, 653] width 341 height 36
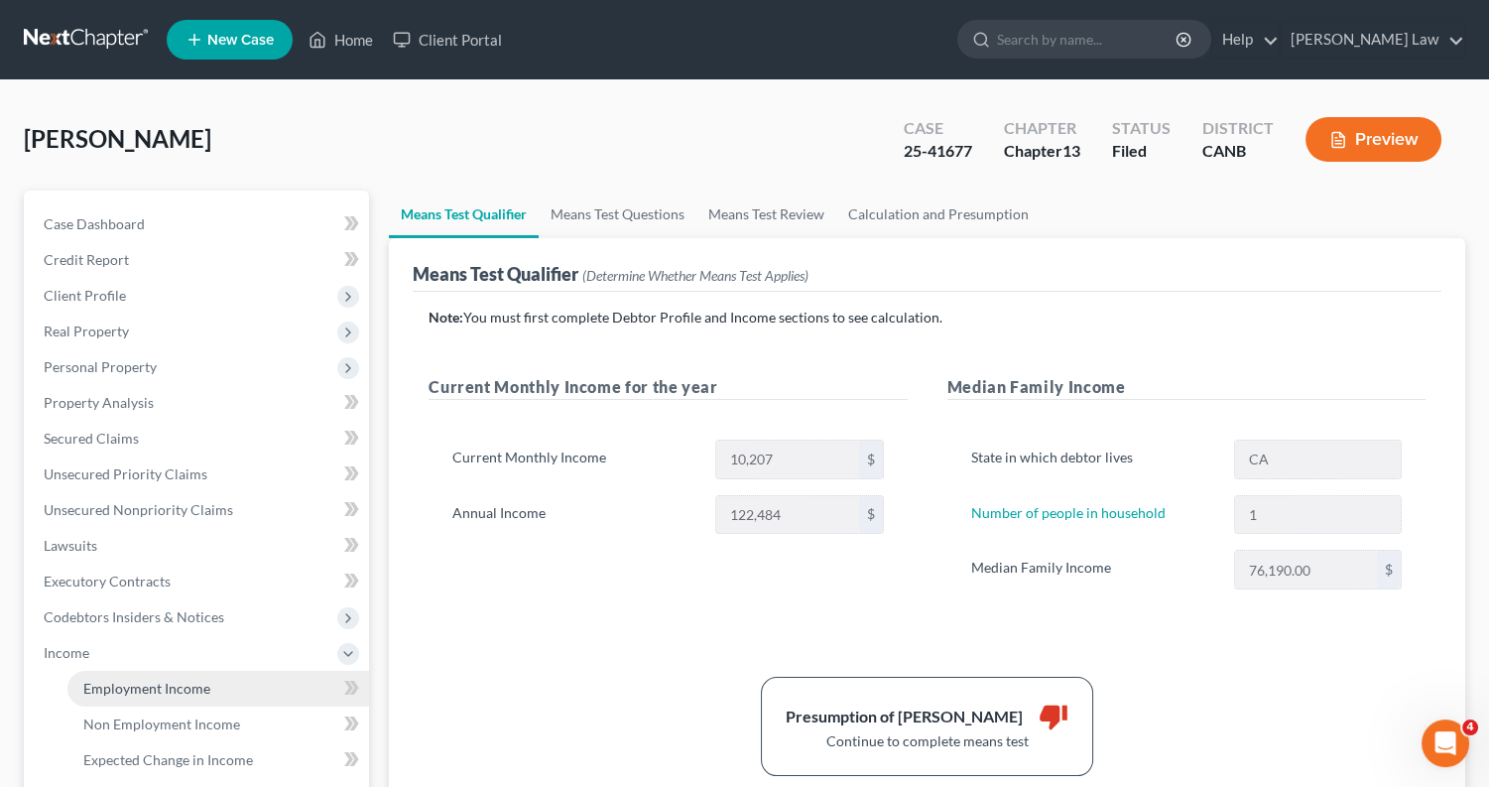
click at [139, 680] on span "Employment Income" at bounding box center [146, 688] width 127 height 17
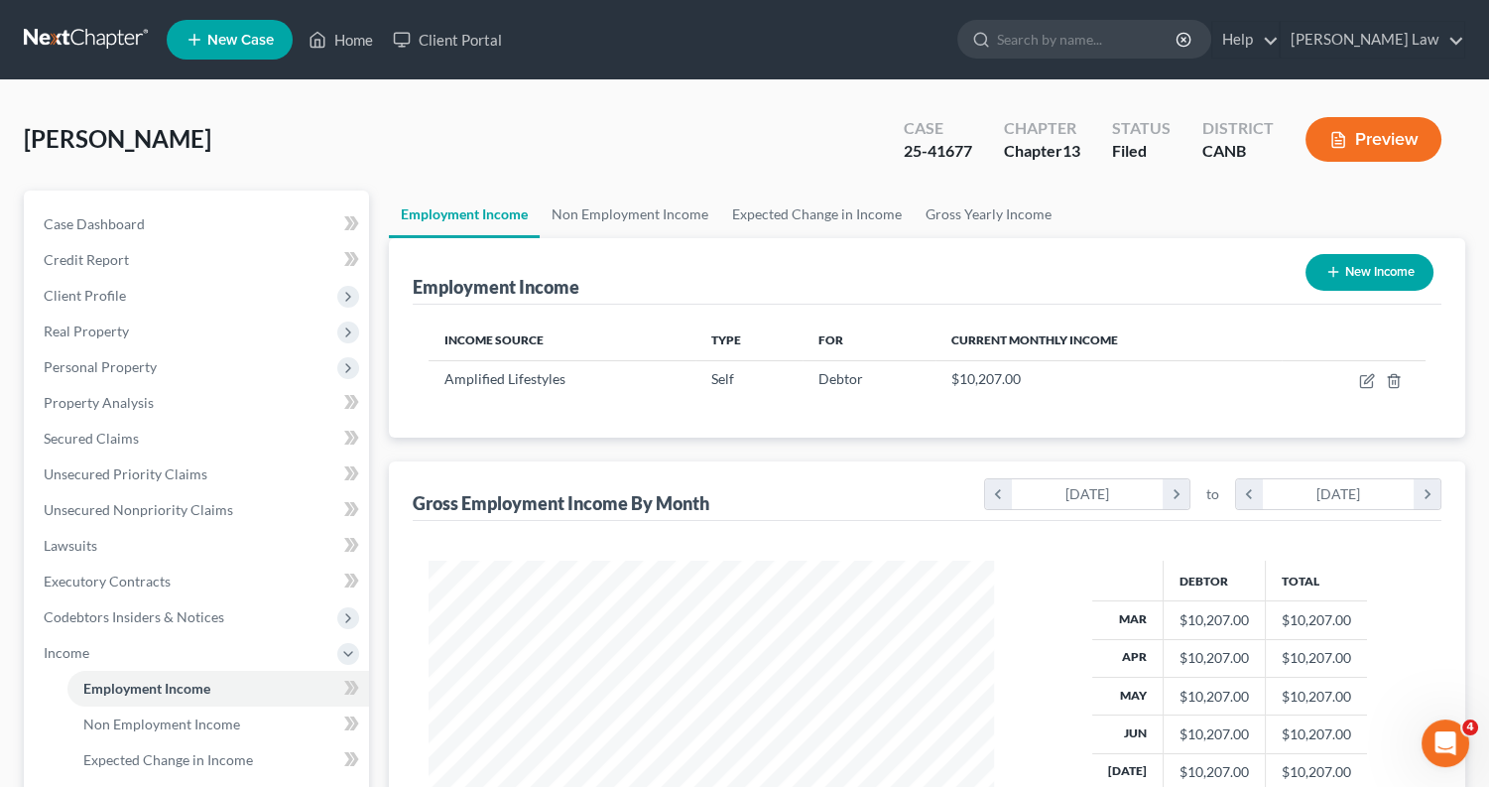
click at [1355, 132] on button "Preview" at bounding box center [1374, 139] width 136 height 45
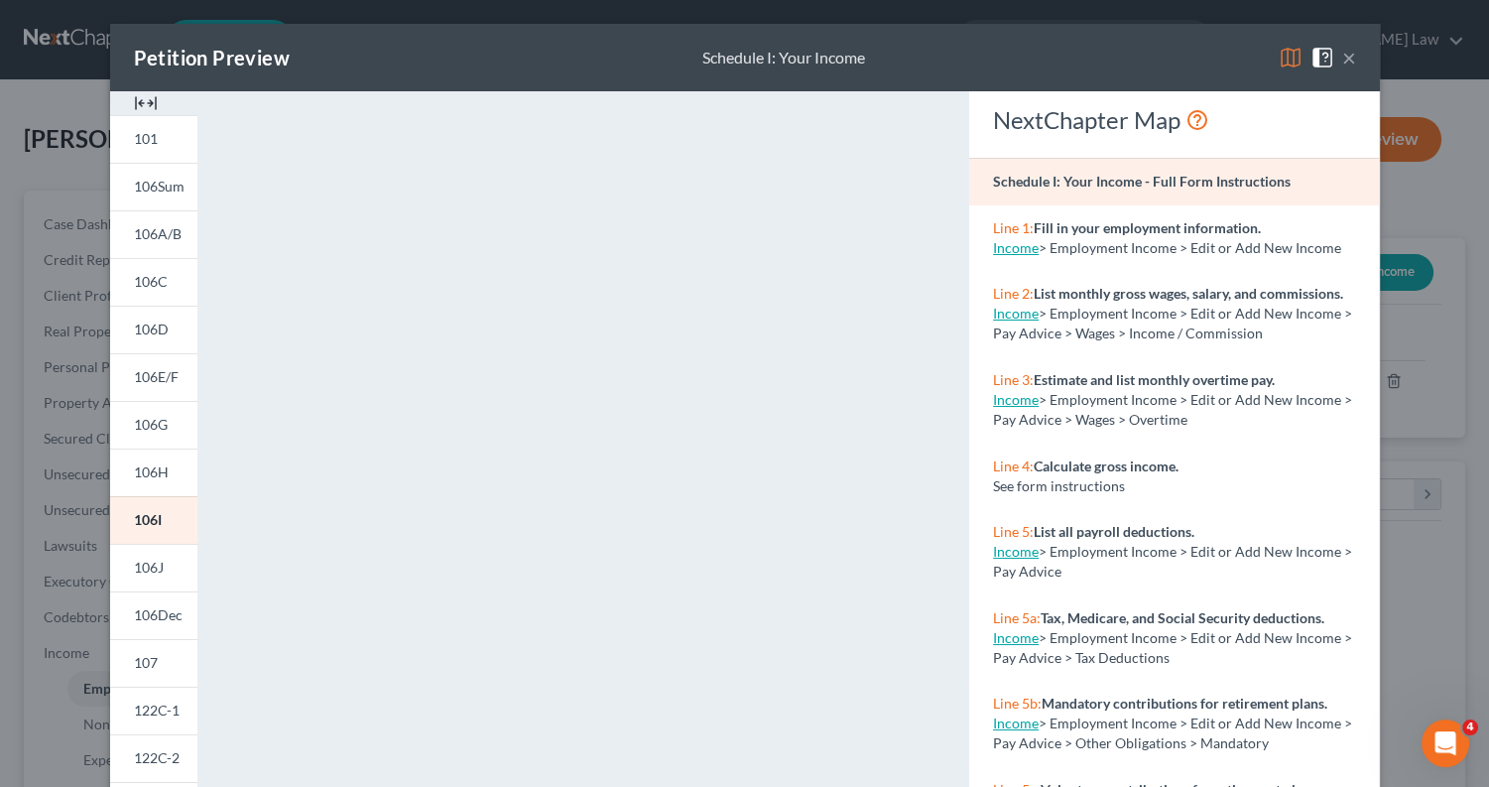
click at [1290, 60] on img at bounding box center [1291, 58] width 24 height 24
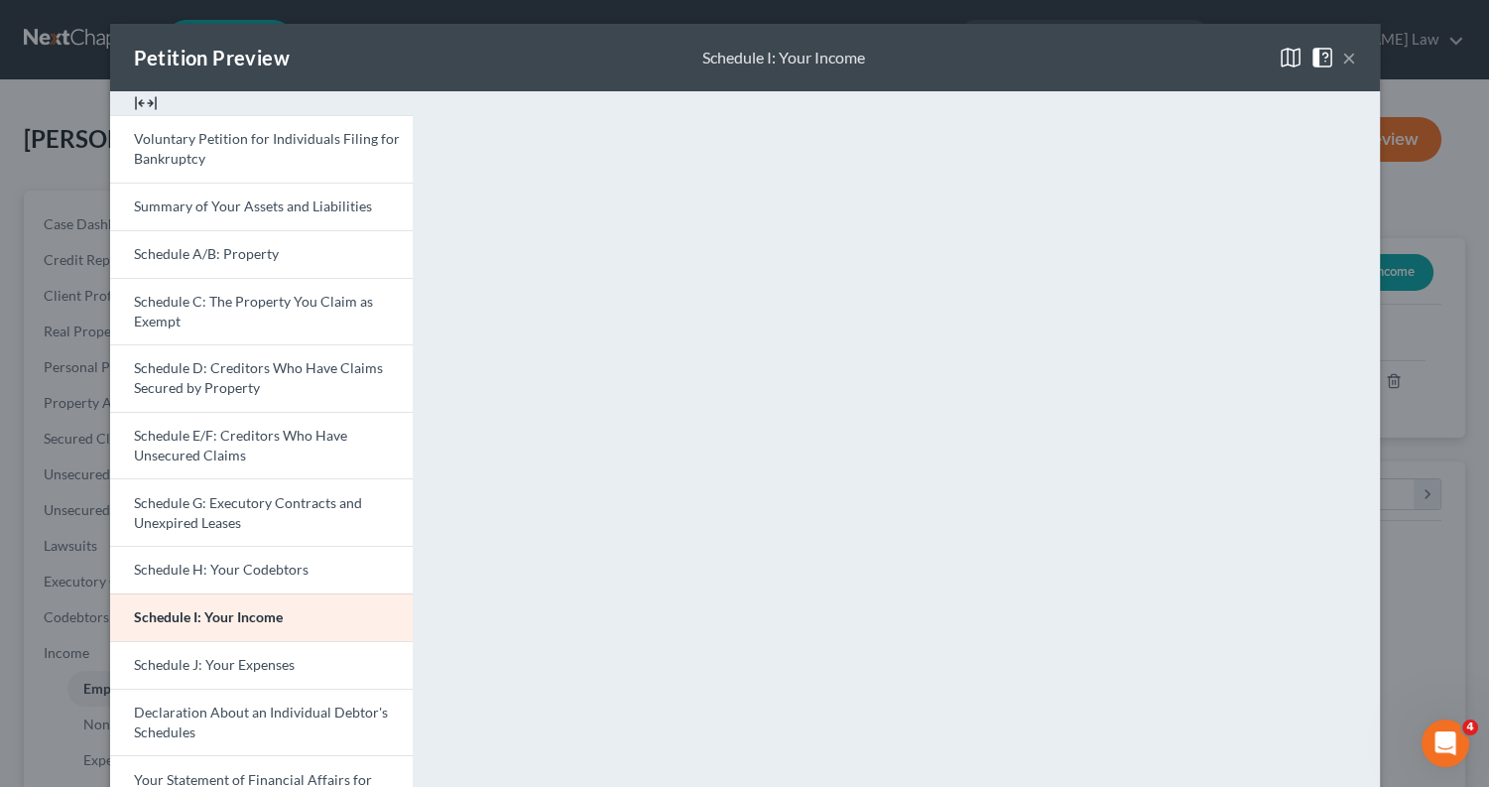
click at [1345, 57] on button "×" at bounding box center [1349, 58] width 14 height 24
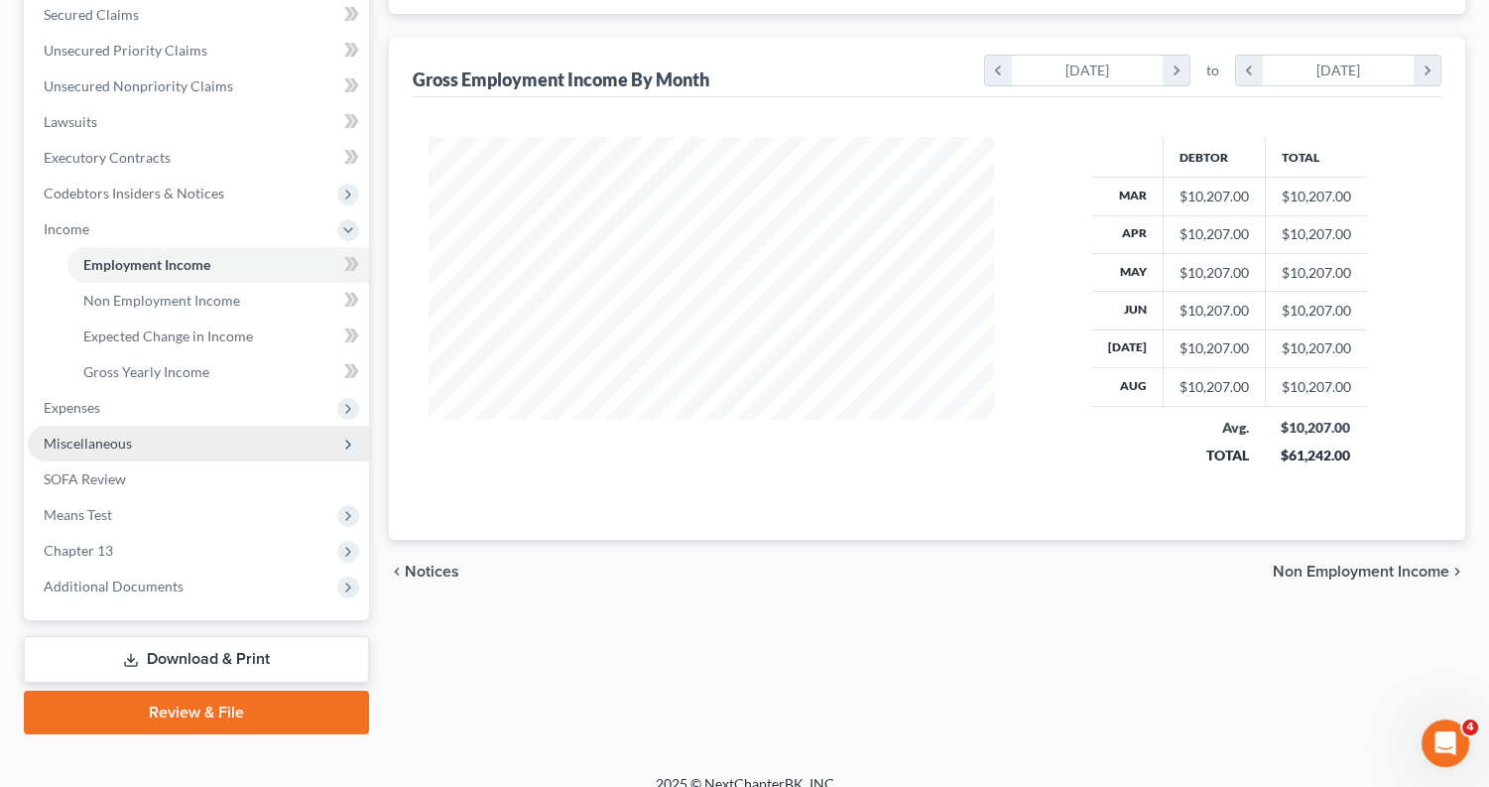
scroll to position [423, 0]
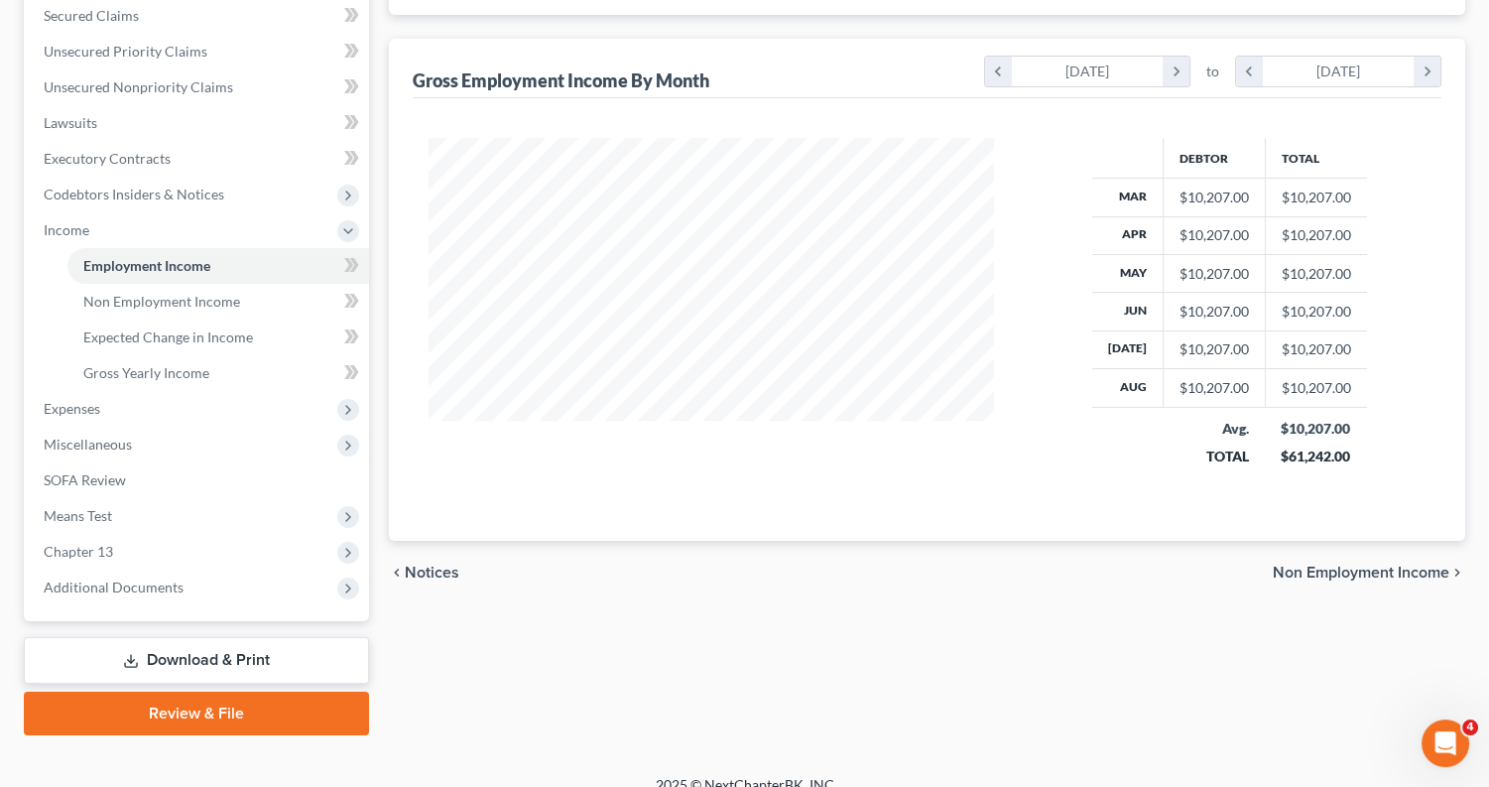
click at [185, 637] on link "Download & Print" at bounding box center [196, 660] width 345 height 47
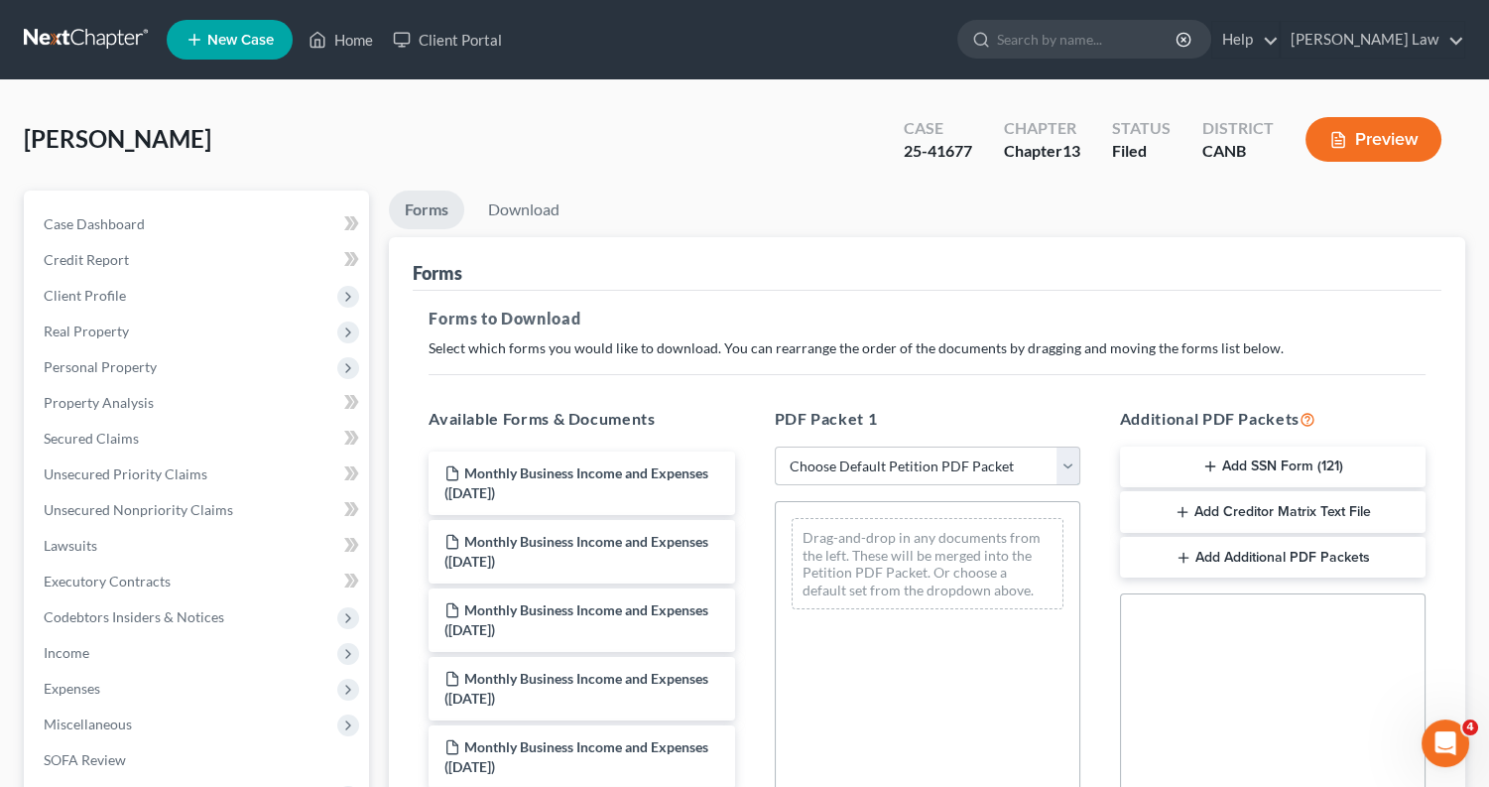
select select "2"
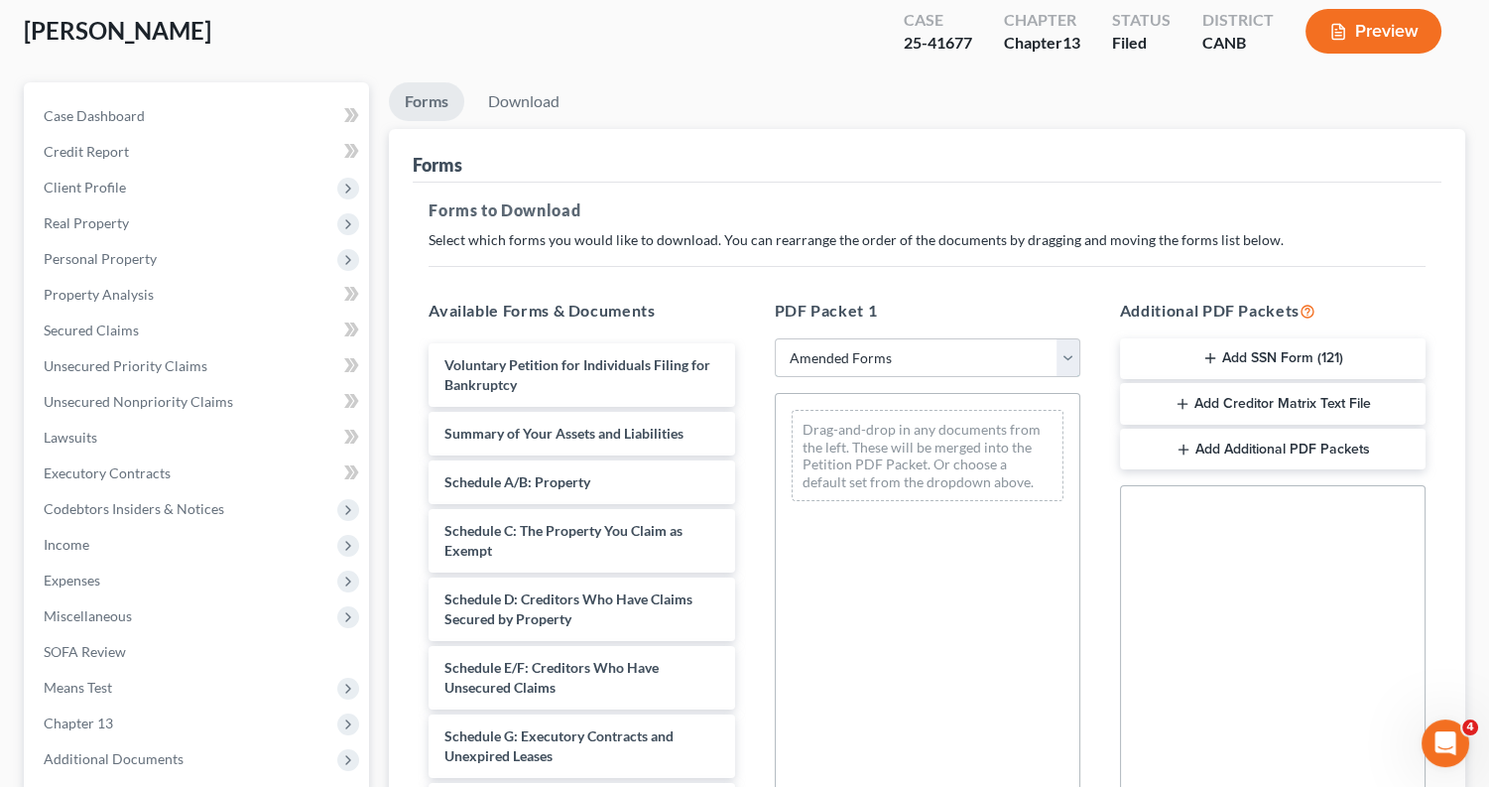
scroll to position [159, 0]
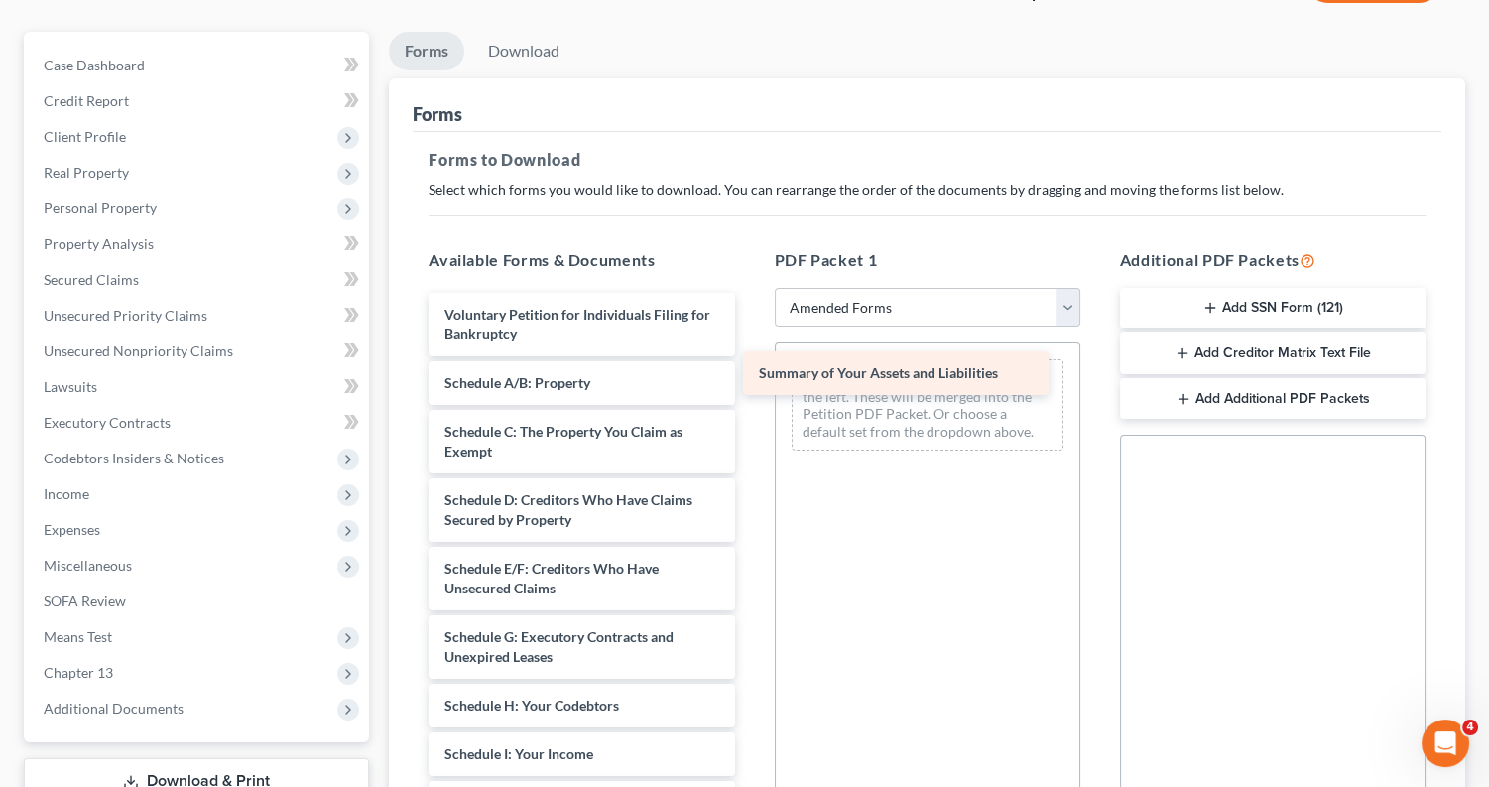
drag, startPoint x: 663, startPoint y: 375, endPoint x: 973, endPoint y: 366, distance: 310.7
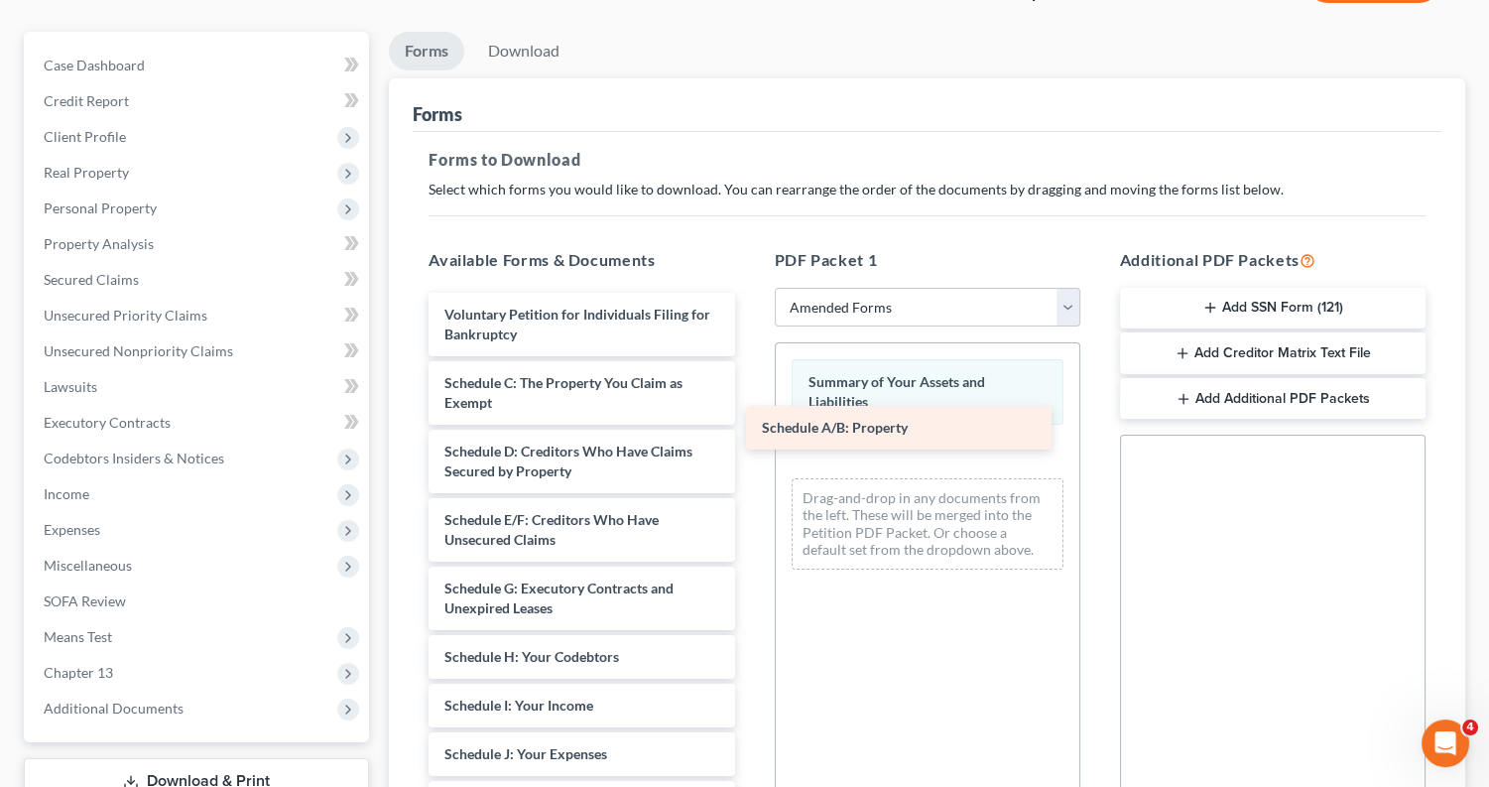
drag, startPoint x: 610, startPoint y: 370, endPoint x: 927, endPoint y: 420, distance: 320.4
click at [750, 420] on div "Schedule A/B: Property Voluntary Petition for Individuals Filing for Bankruptcy…" at bounding box center [581, 778] width 337 height 971
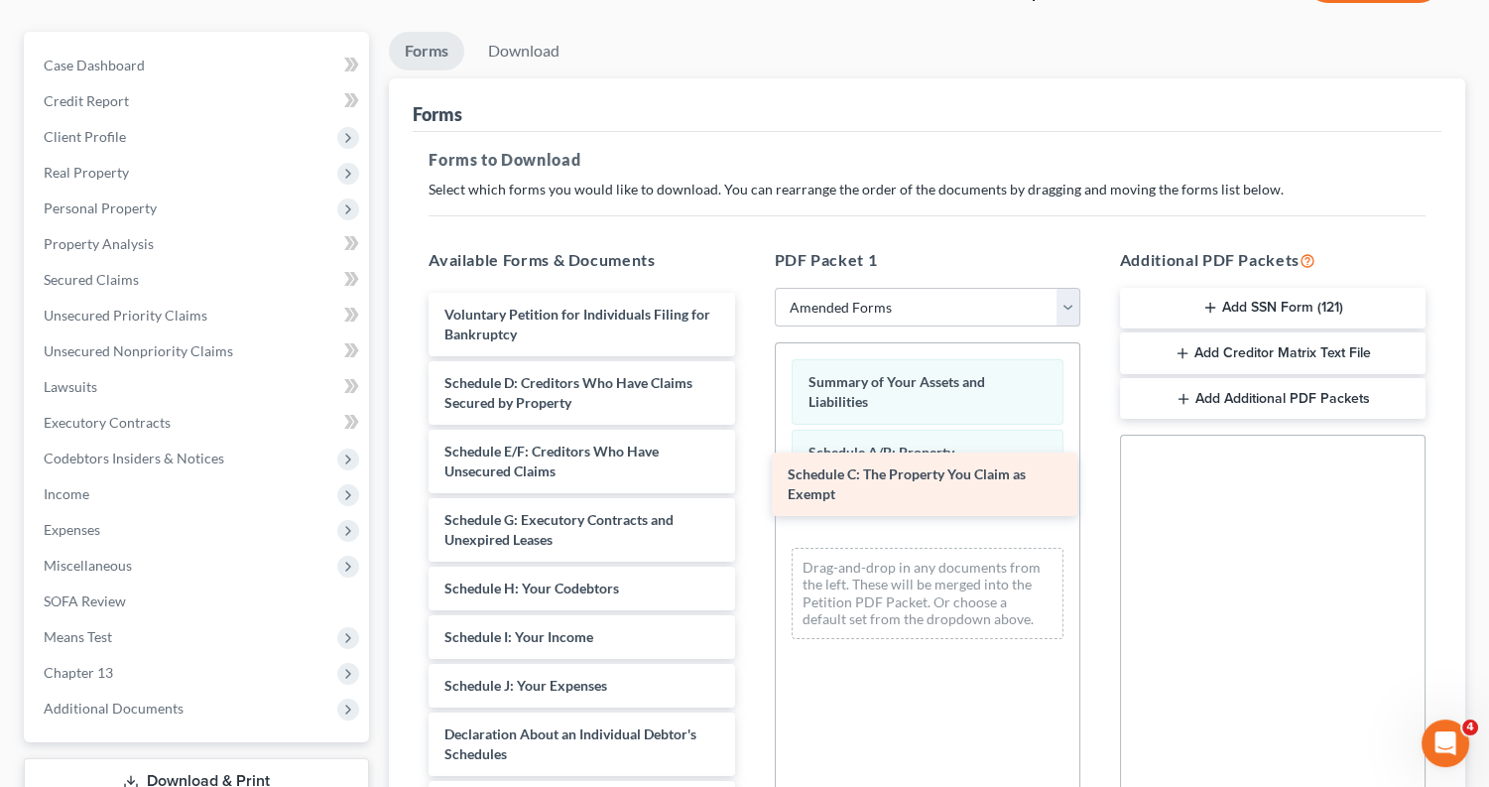
drag, startPoint x: 594, startPoint y: 383, endPoint x: 938, endPoint y: 481, distance: 357.1
click at [750, 481] on div "Schedule C: The Property You Claim as Exempt Voluntary Petition for Individuals…" at bounding box center [581, 744] width 337 height 903
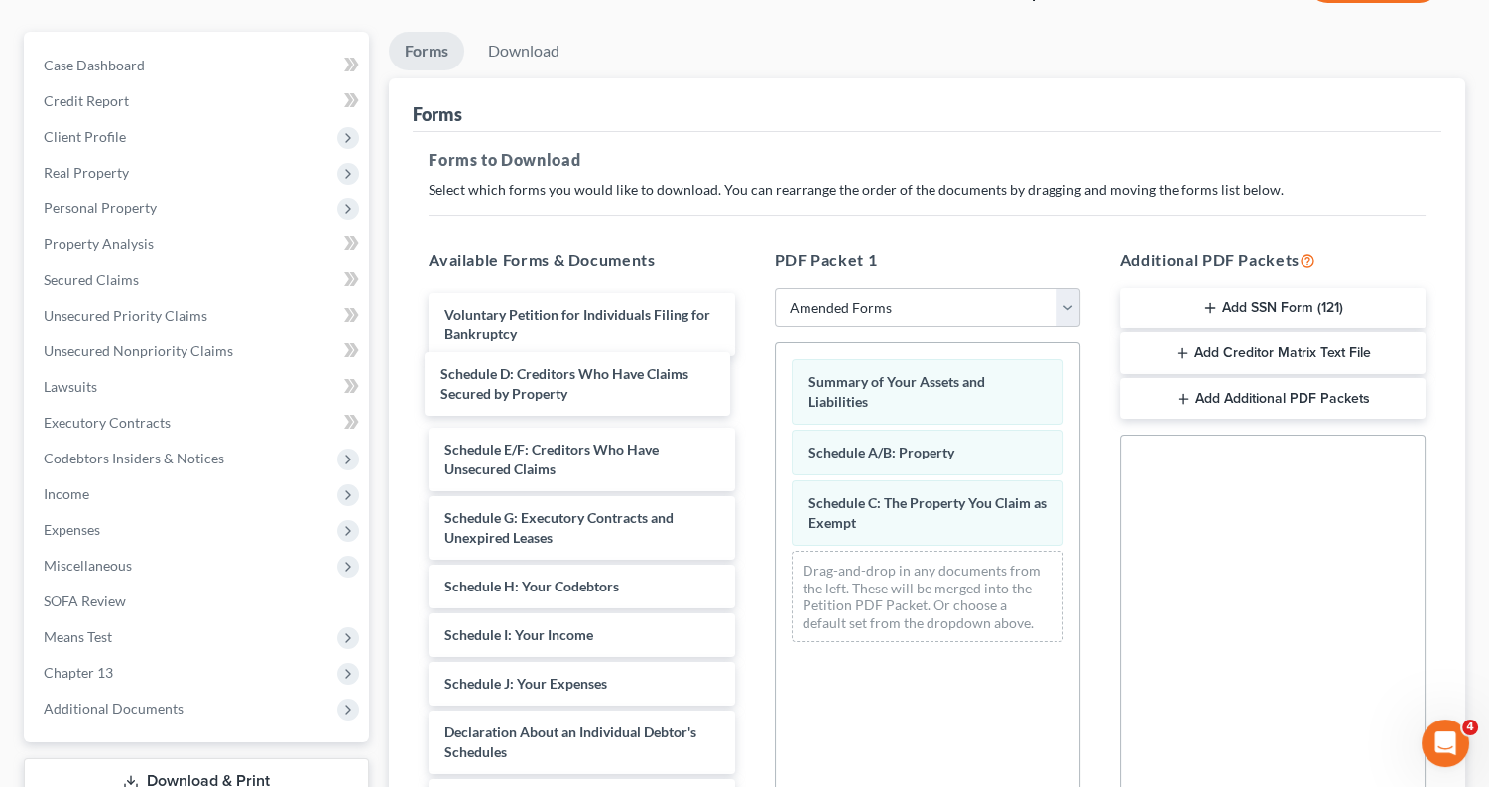
click at [588, 383] on div "Schedule D: Creditors Who Have Claims Secured by Property Voluntary Petition fo…" at bounding box center [581, 743] width 337 height 901
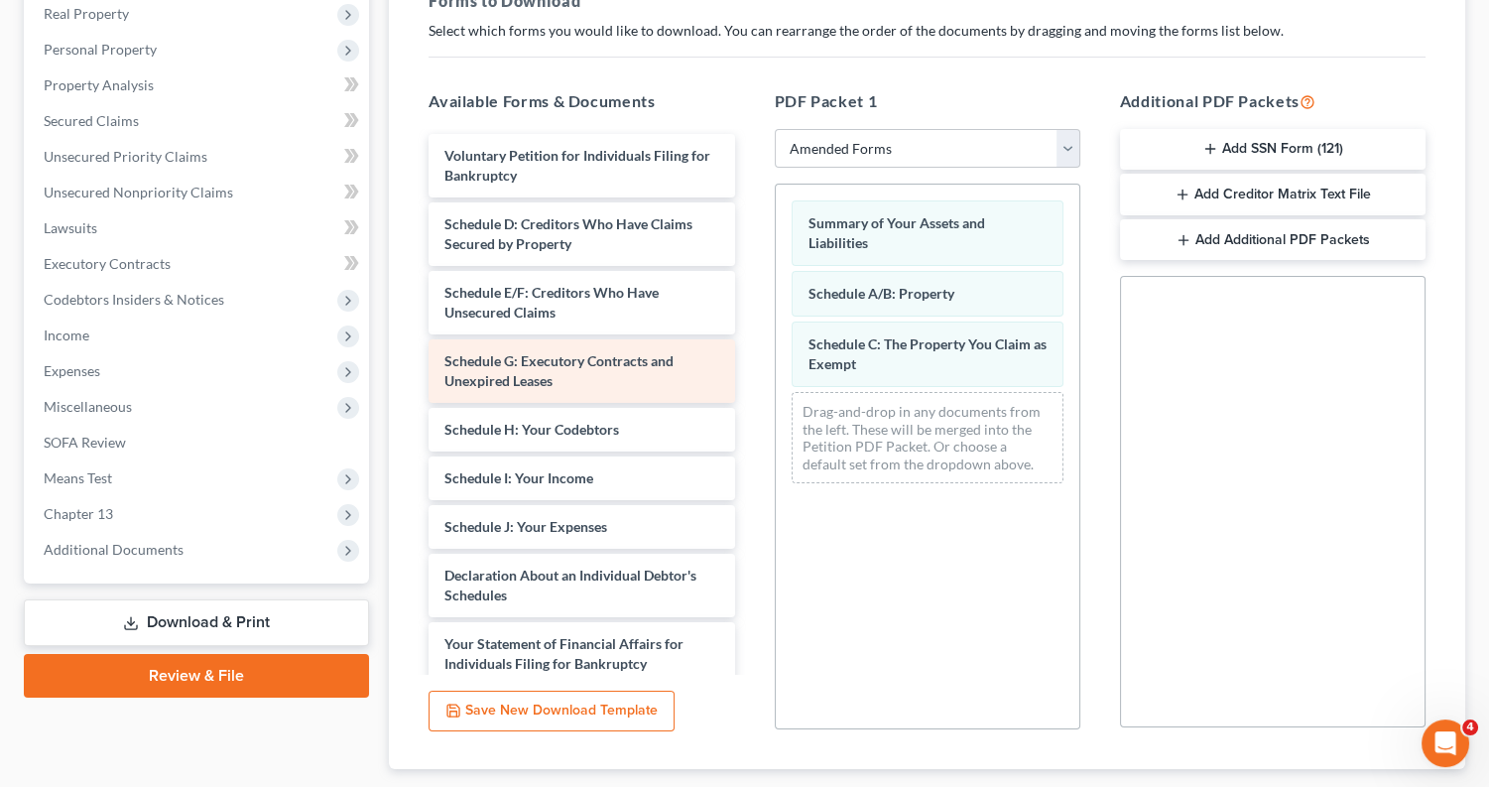
scroll to position [0, 0]
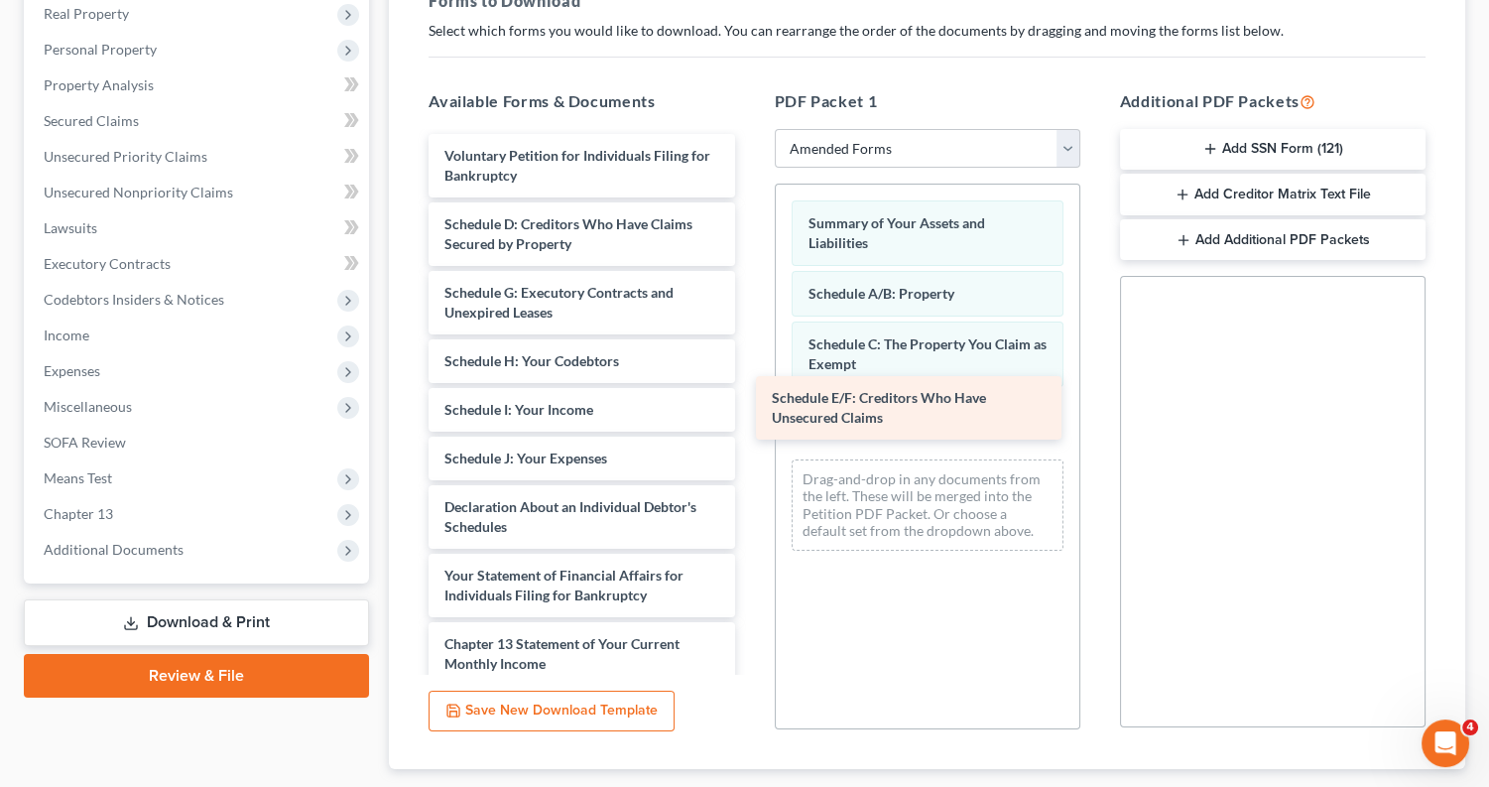
drag, startPoint x: 625, startPoint y: 302, endPoint x: 952, endPoint y: 416, distance: 346.7
click at [750, 416] on div "Schedule E/F: Creditors Who Have Unsecured Claims Voluntary Petition for Indivi…" at bounding box center [581, 551] width 337 height 834
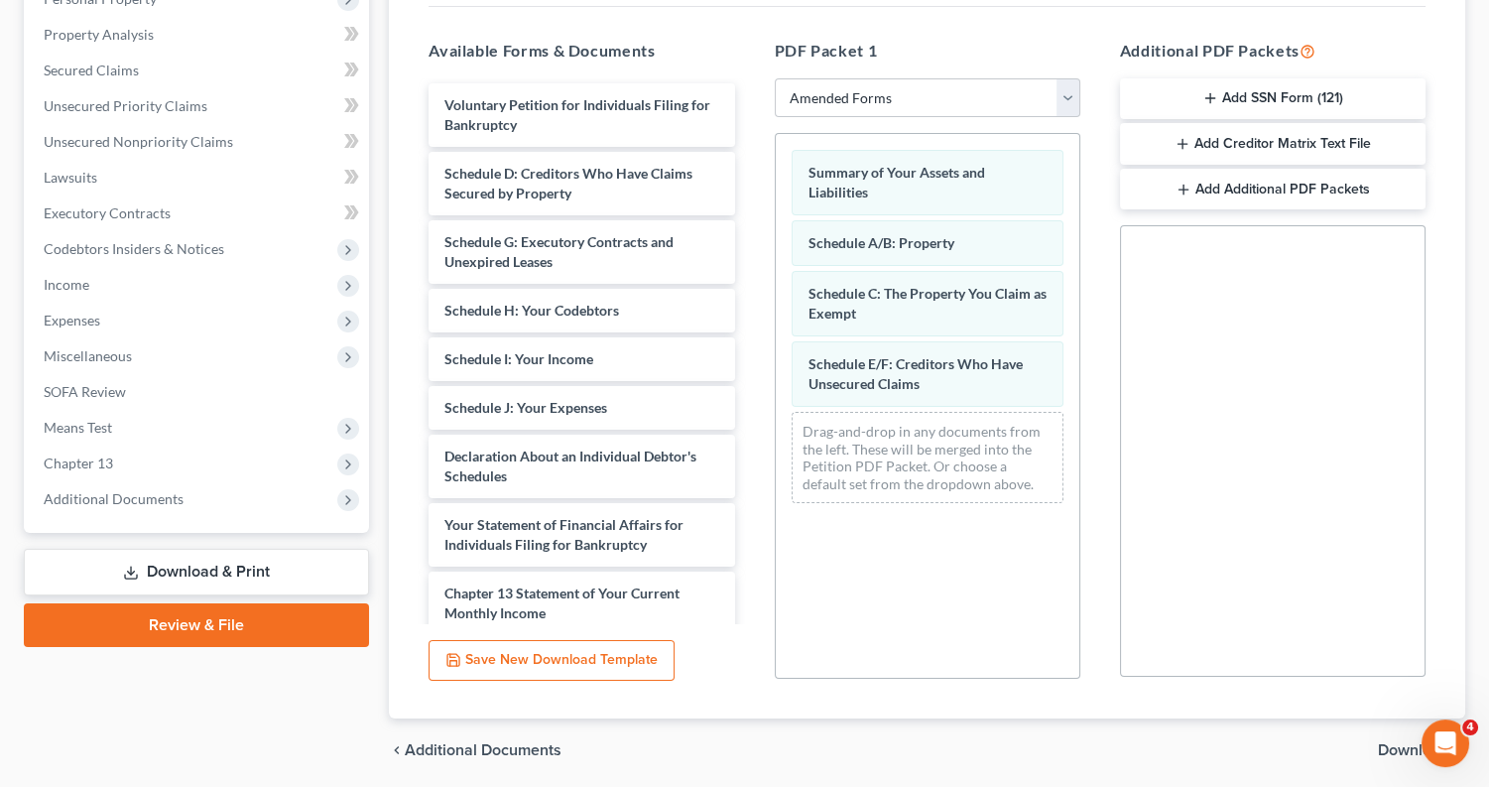
scroll to position [375, 0]
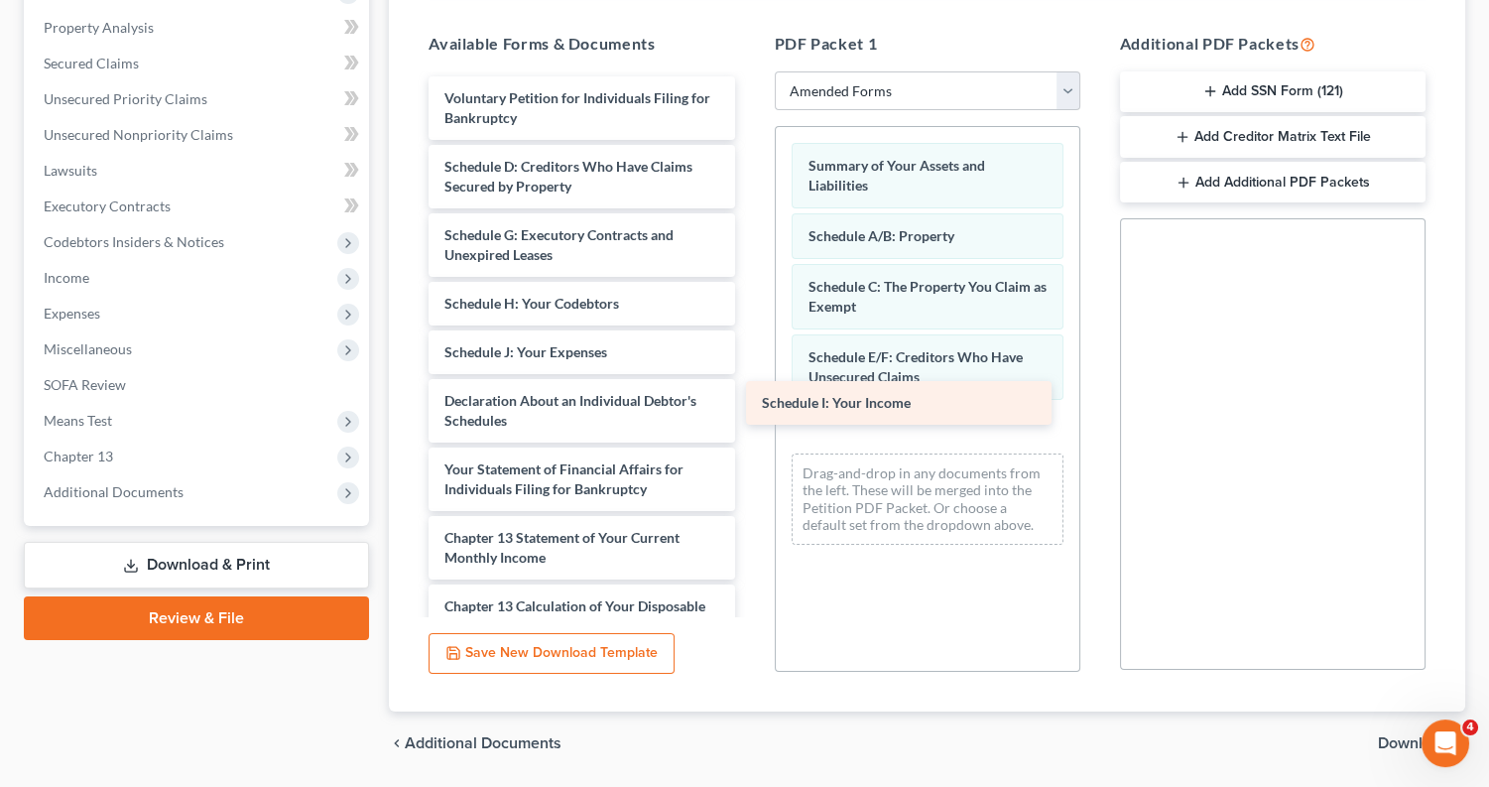
drag, startPoint x: 675, startPoint y: 349, endPoint x: 995, endPoint y: 409, distance: 326.0
click at [750, 410] on div "Schedule I: Your Income Voluntary Petition for Individuals Filing for Bankruptc…" at bounding box center [581, 469] width 337 height 786
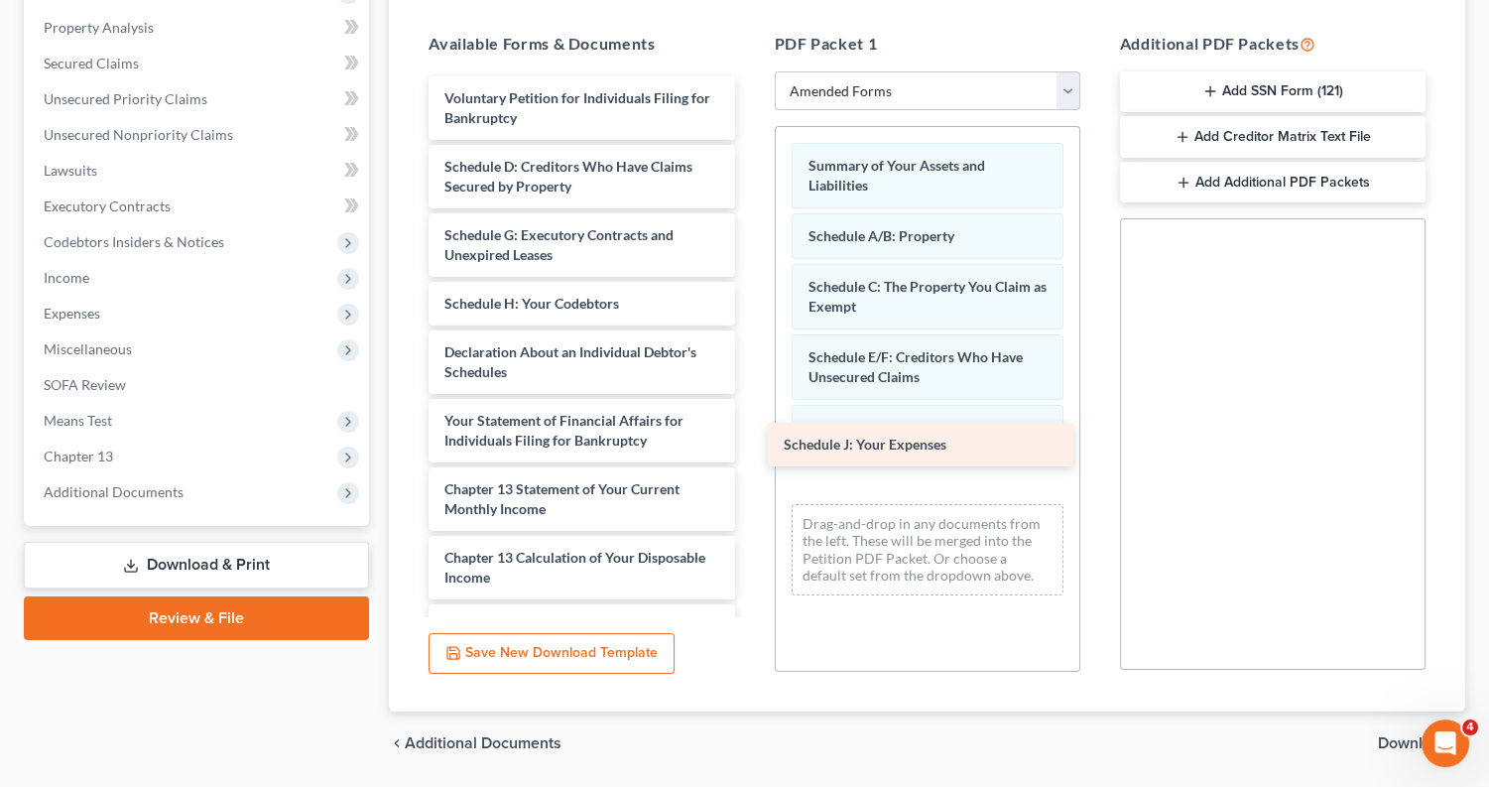
drag, startPoint x: 595, startPoint y: 339, endPoint x: 935, endPoint y: 442, distance: 354.4
click at [750, 442] on div "Schedule J: Your Expenses Voluntary Petition for Individuals Filing for Bankrup…" at bounding box center [581, 444] width 337 height 737
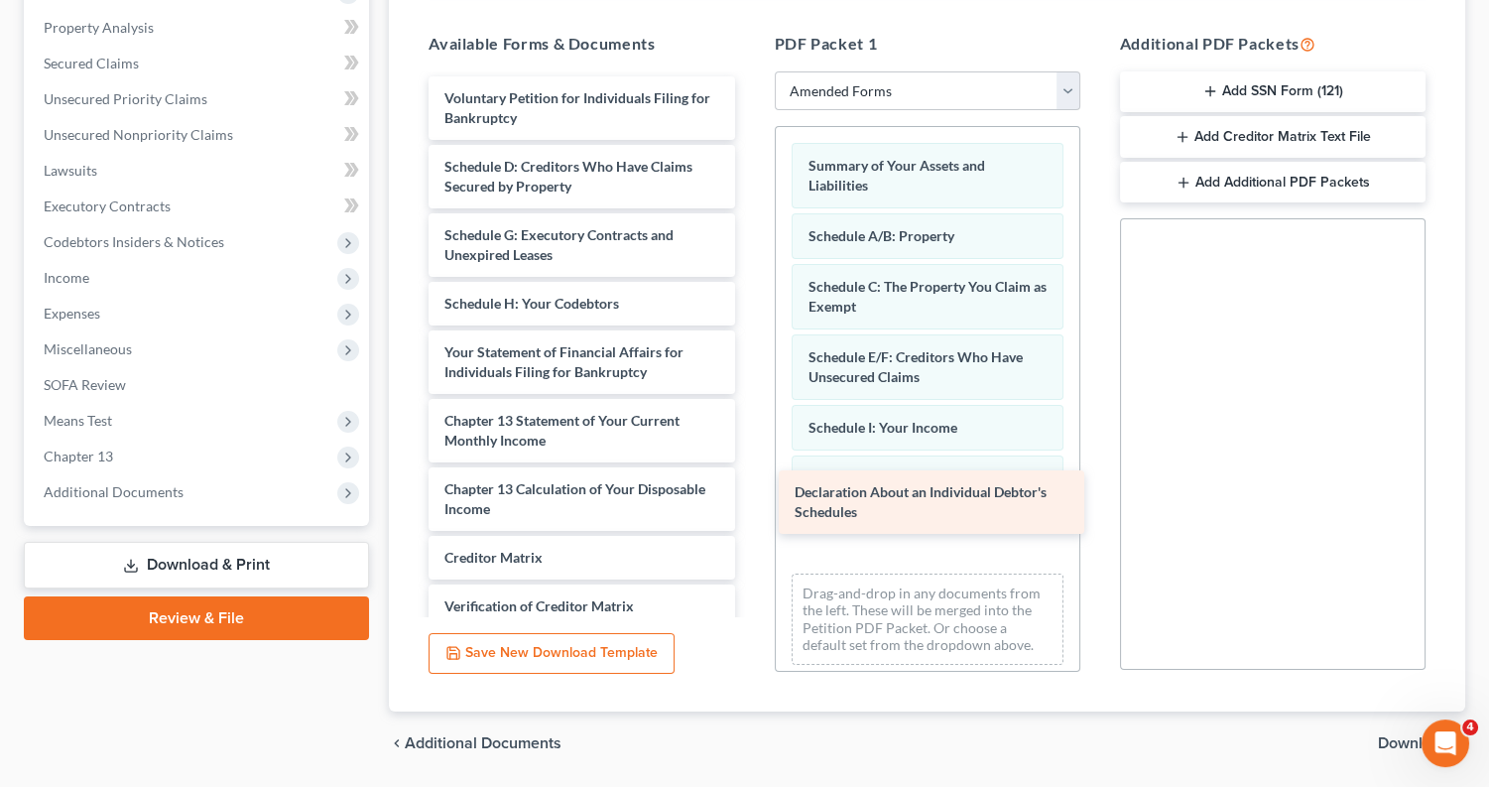
drag, startPoint x: 550, startPoint y: 342, endPoint x: 899, endPoint y: 488, distance: 378.5
click at [750, 488] on div "Declaration About an Individual Debtor's Schedules Voluntary Petition for Indiv…" at bounding box center [581, 410] width 337 height 669
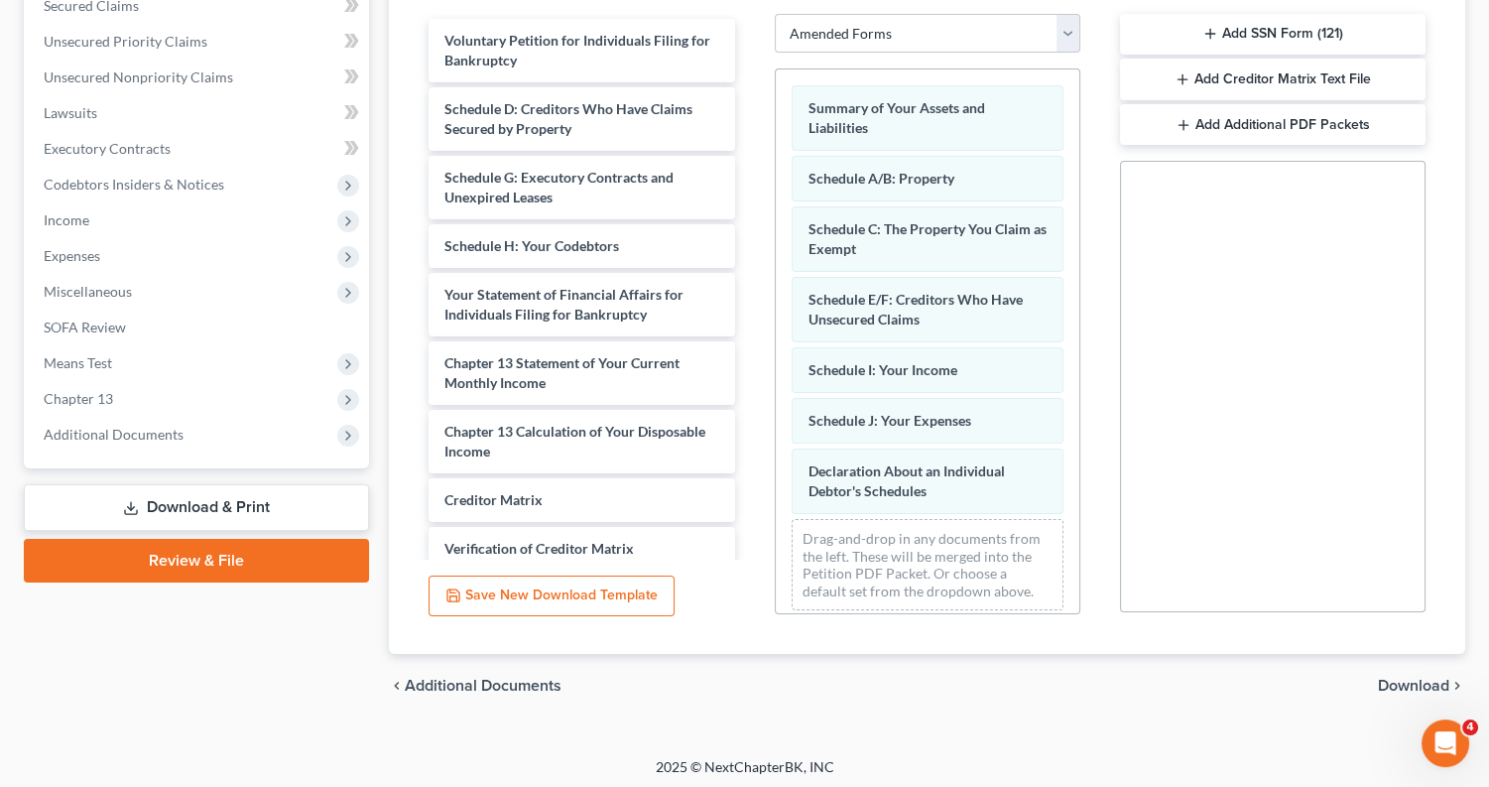
scroll to position [0, 0]
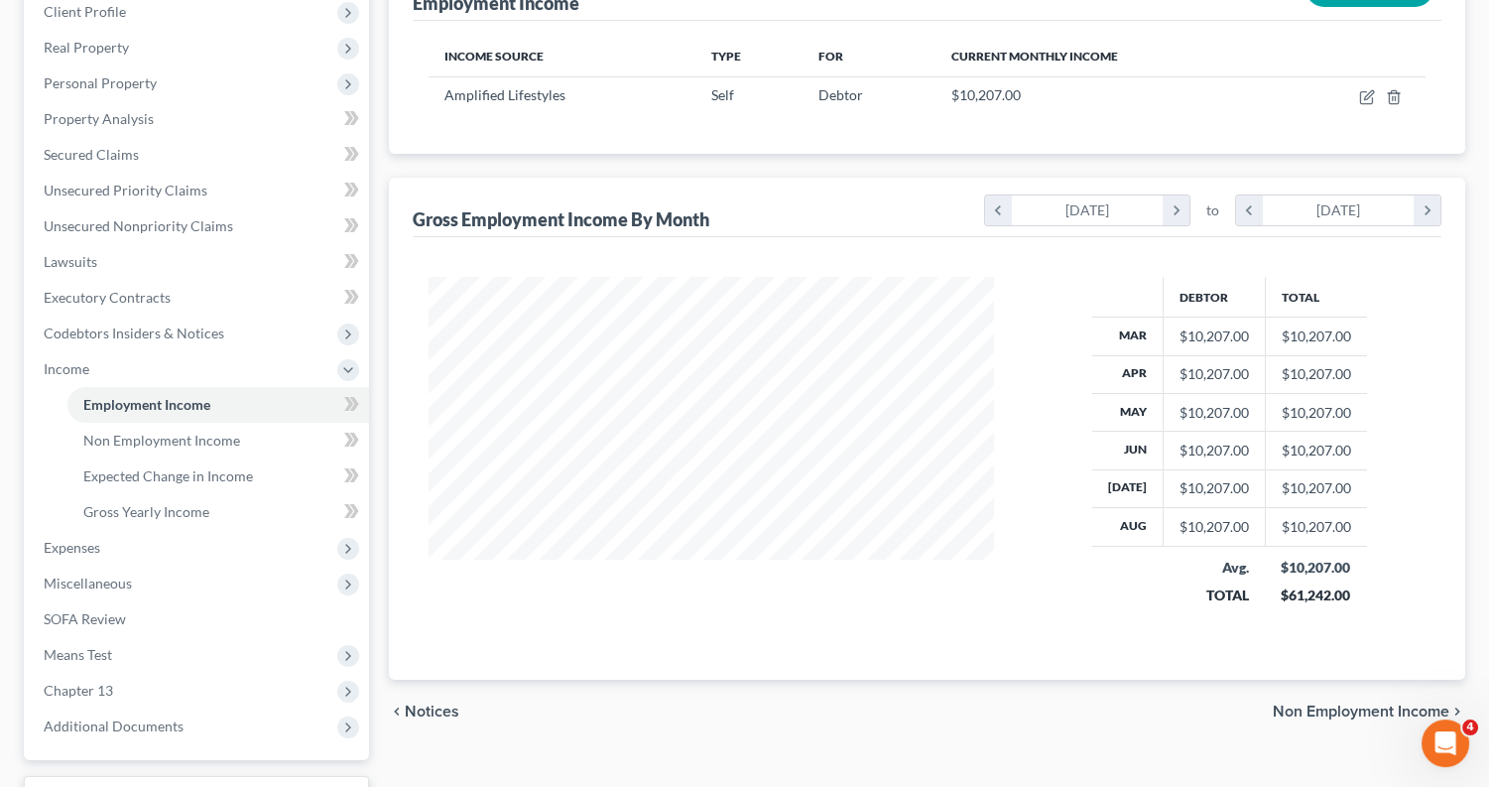
scroll to position [348, 605]
drag, startPoint x: 1052, startPoint y: 263, endPoint x: 135, endPoint y: 594, distance: 974.8
click at [135, 601] on link "SOFA Review" at bounding box center [198, 619] width 341 height 36
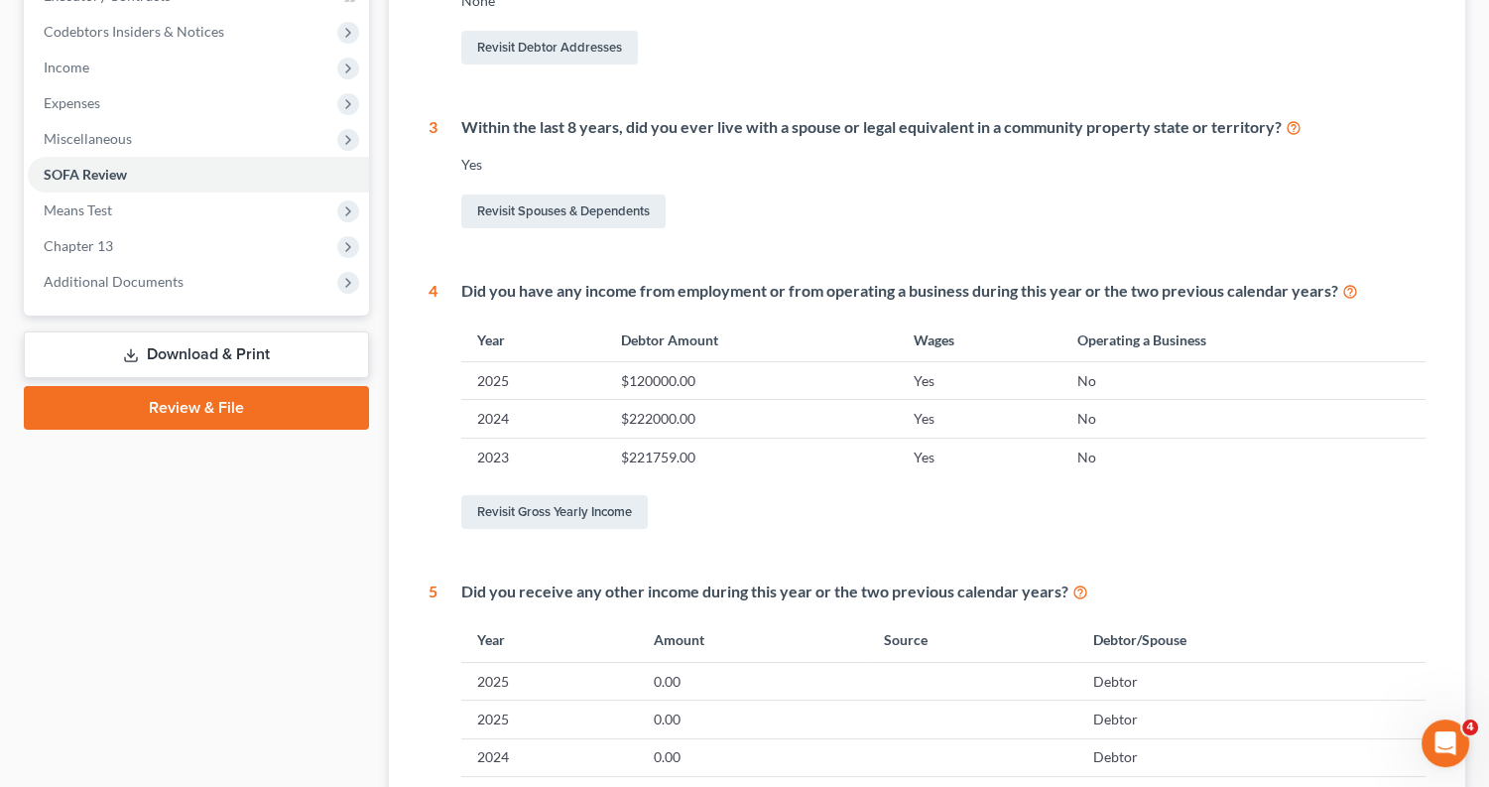
scroll to position [606, 0]
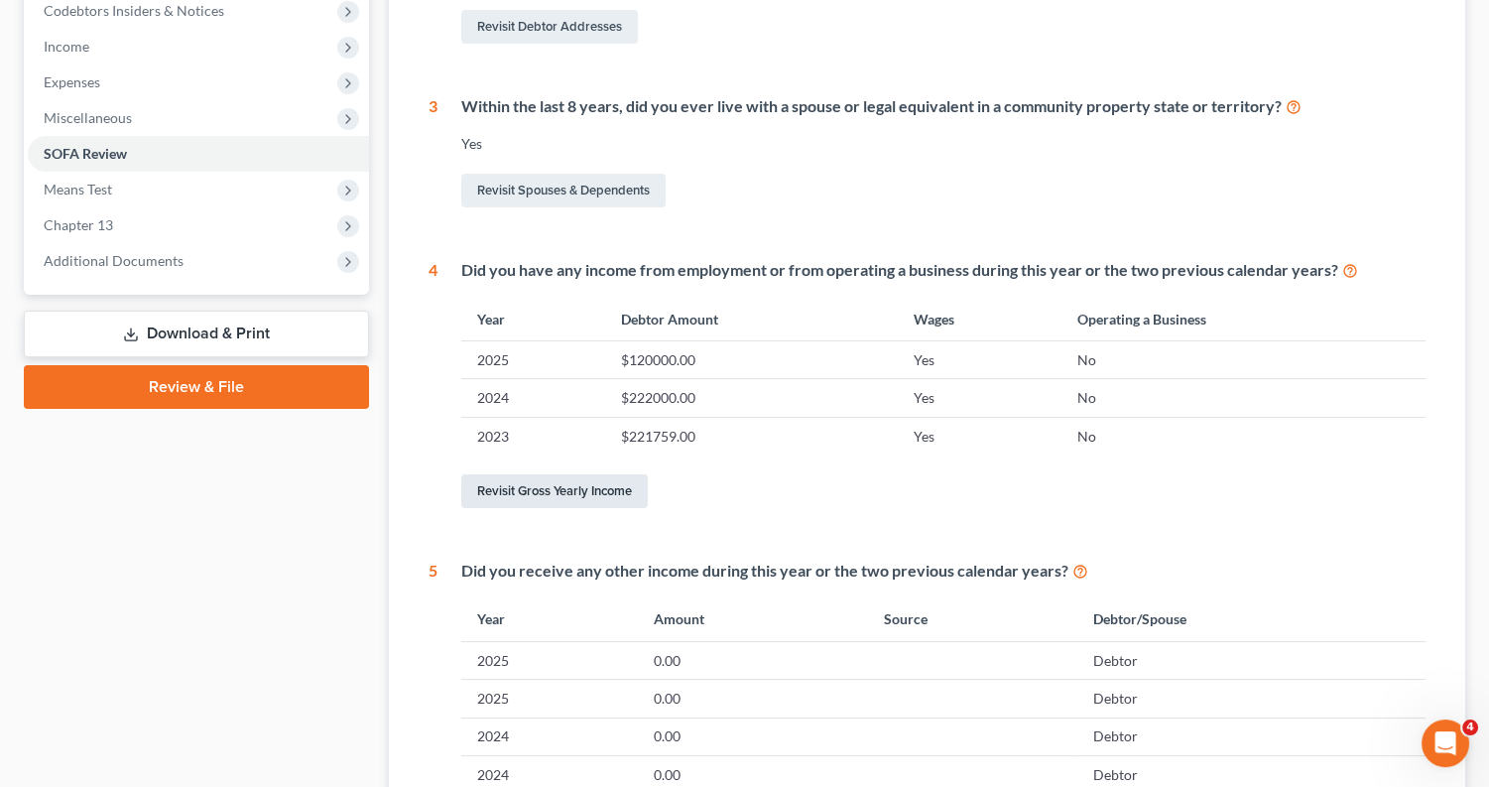
click at [588, 479] on link "Revisit Gross Yearly Income" at bounding box center [554, 491] width 187 height 34
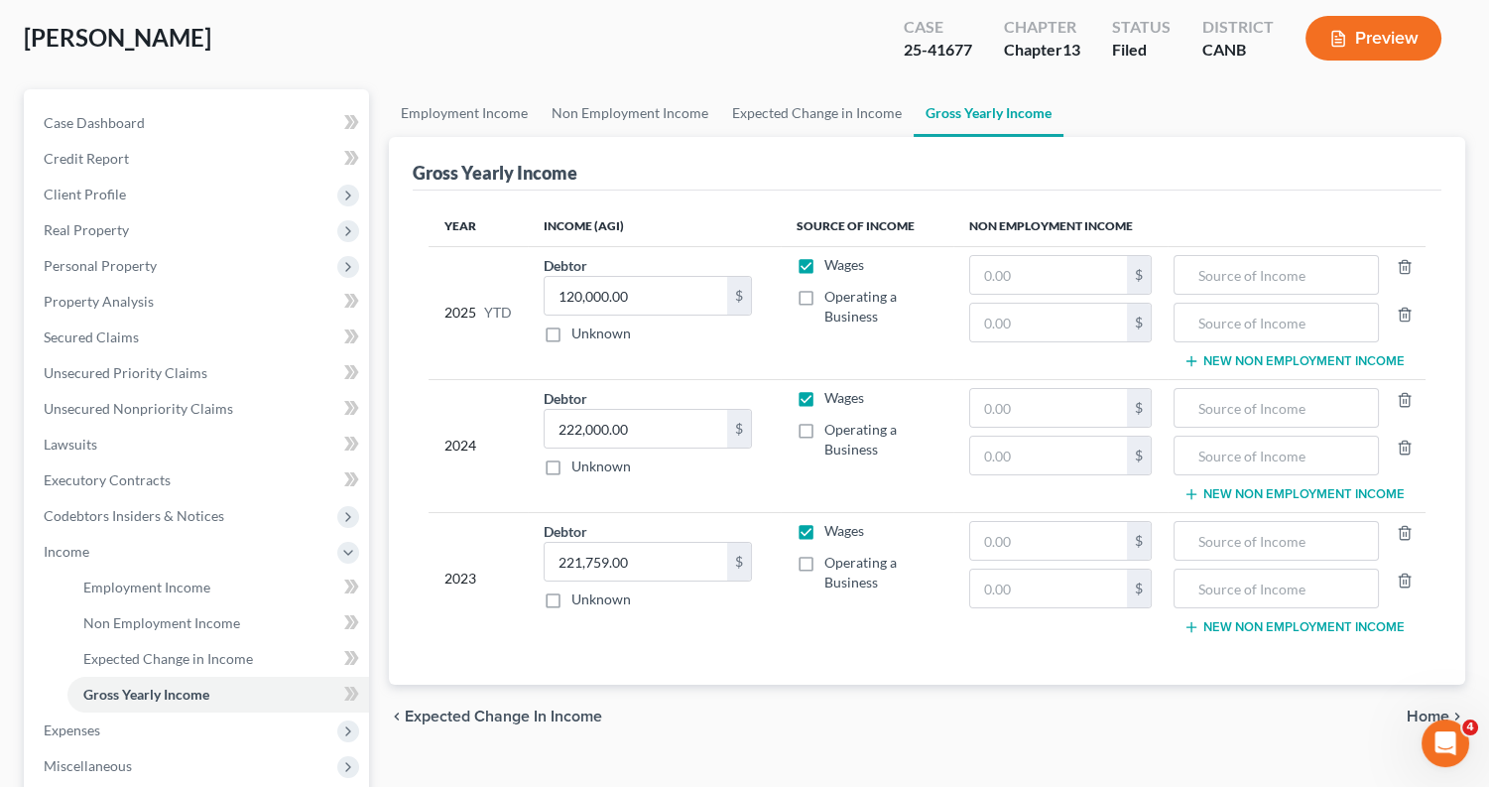
scroll to position [105, 0]
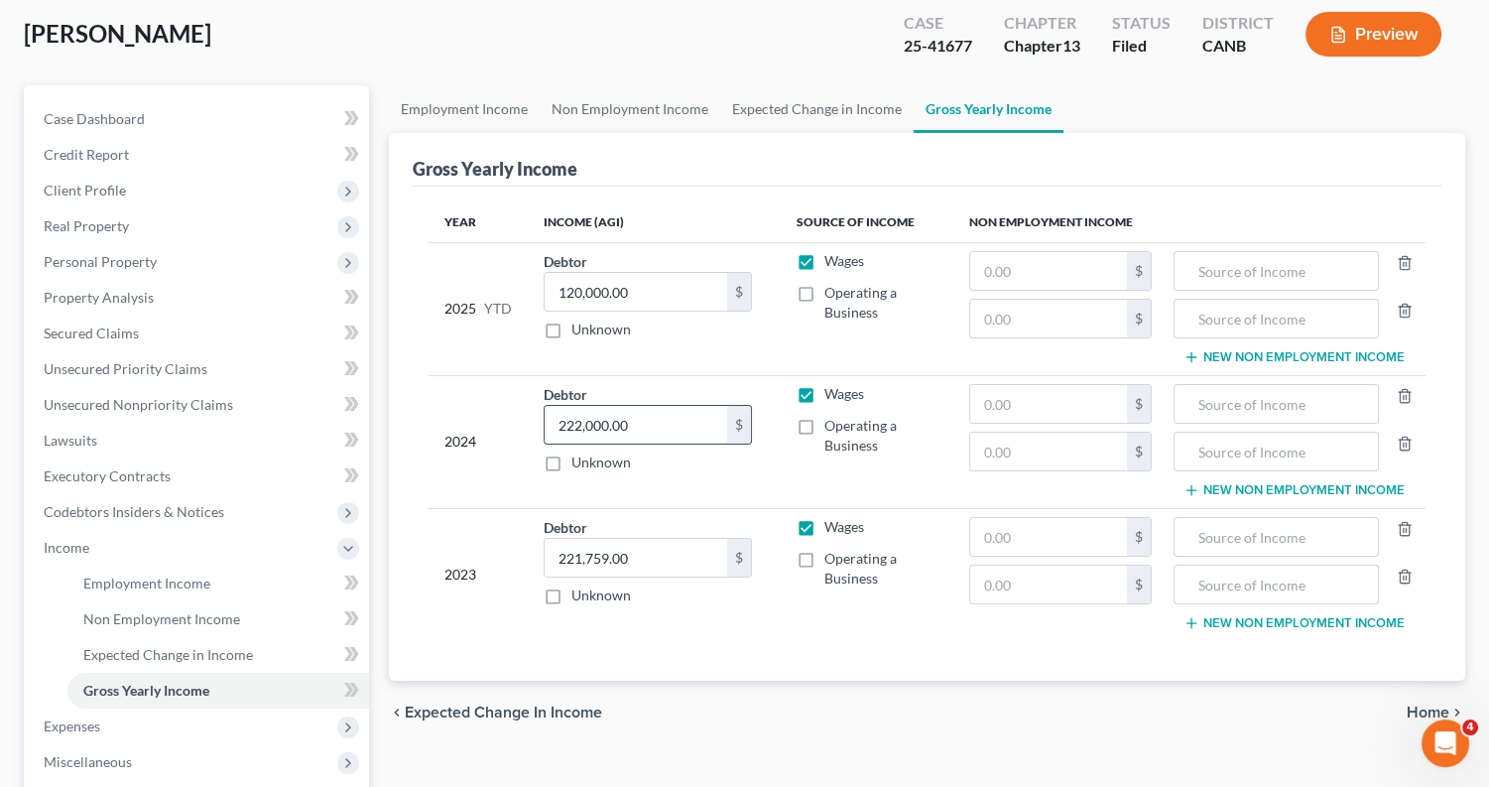
click at [668, 423] on input "222,000.00" at bounding box center [636, 425] width 183 height 38
type input "211,266"
click at [926, 407] on td "Wages Operating a Business" at bounding box center [867, 441] width 172 height 133
click at [635, 419] on input "211,266" at bounding box center [636, 425] width 183 height 38
click at [1044, 403] on input "text" at bounding box center [1048, 404] width 157 height 38
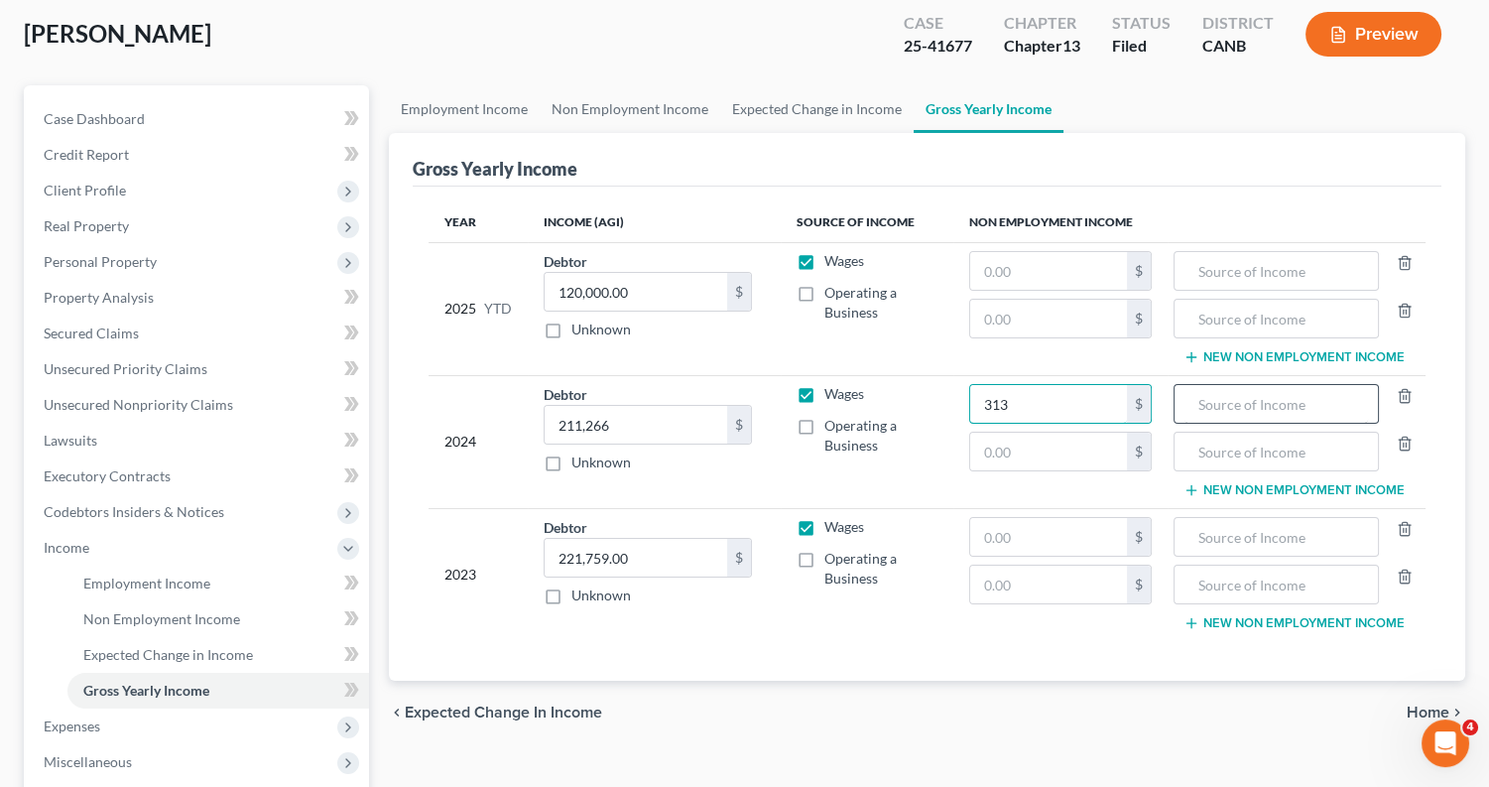
type input "313"
click at [1347, 404] on input "text" at bounding box center [1277, 404] width 184 height 38
type input "Capital loss"
click at [1319, 452] on input "text" at bounding box center [1277, 452] width 184 height 38
click at [1355, 41] on button "Preview" at bounding box center [1374, 34] width 136 height 45
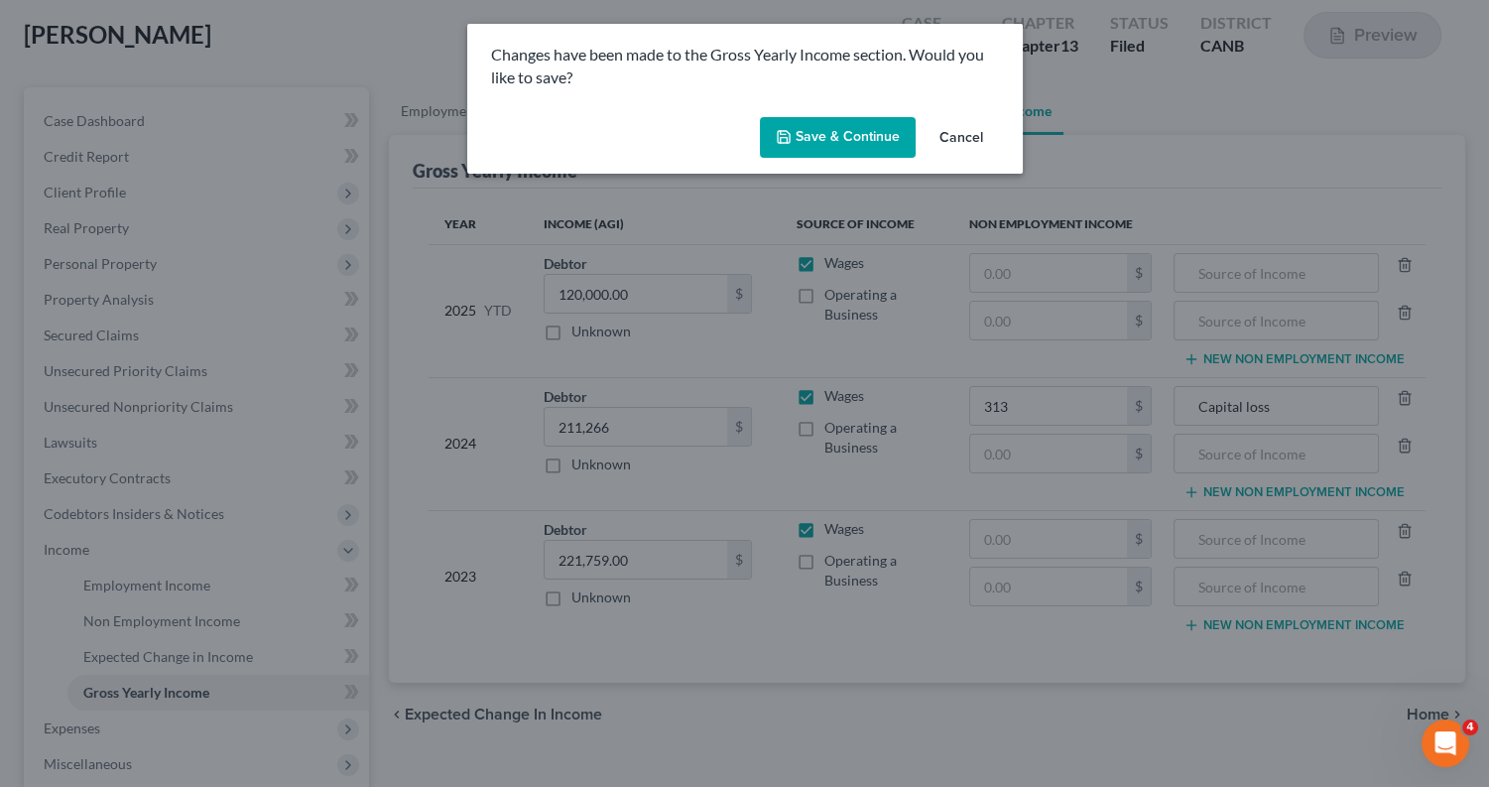
click at [832, 132] on button "Save & Continue" at bounding box center [838, 138] width 156 height 42
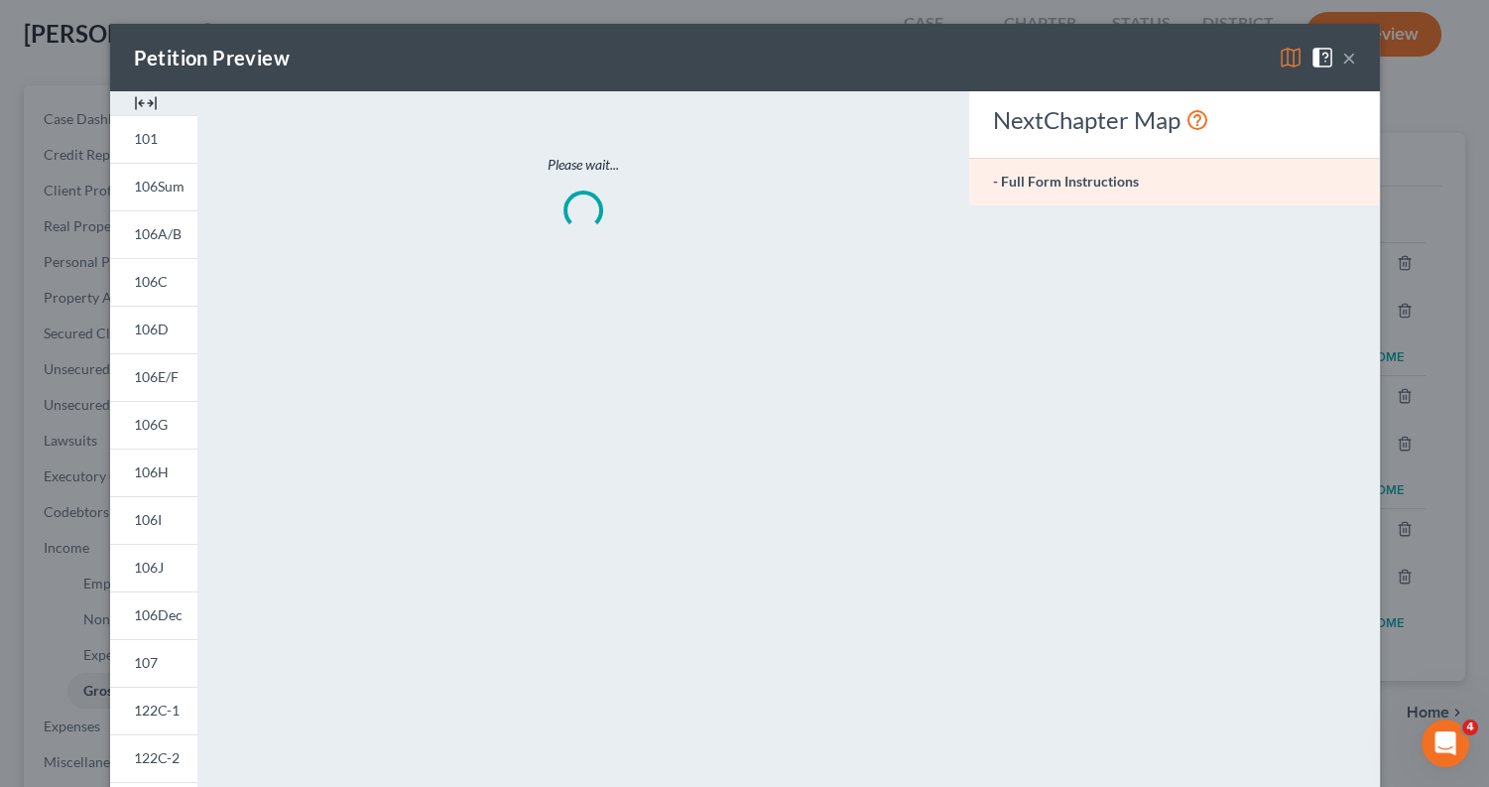
type input "313.00"
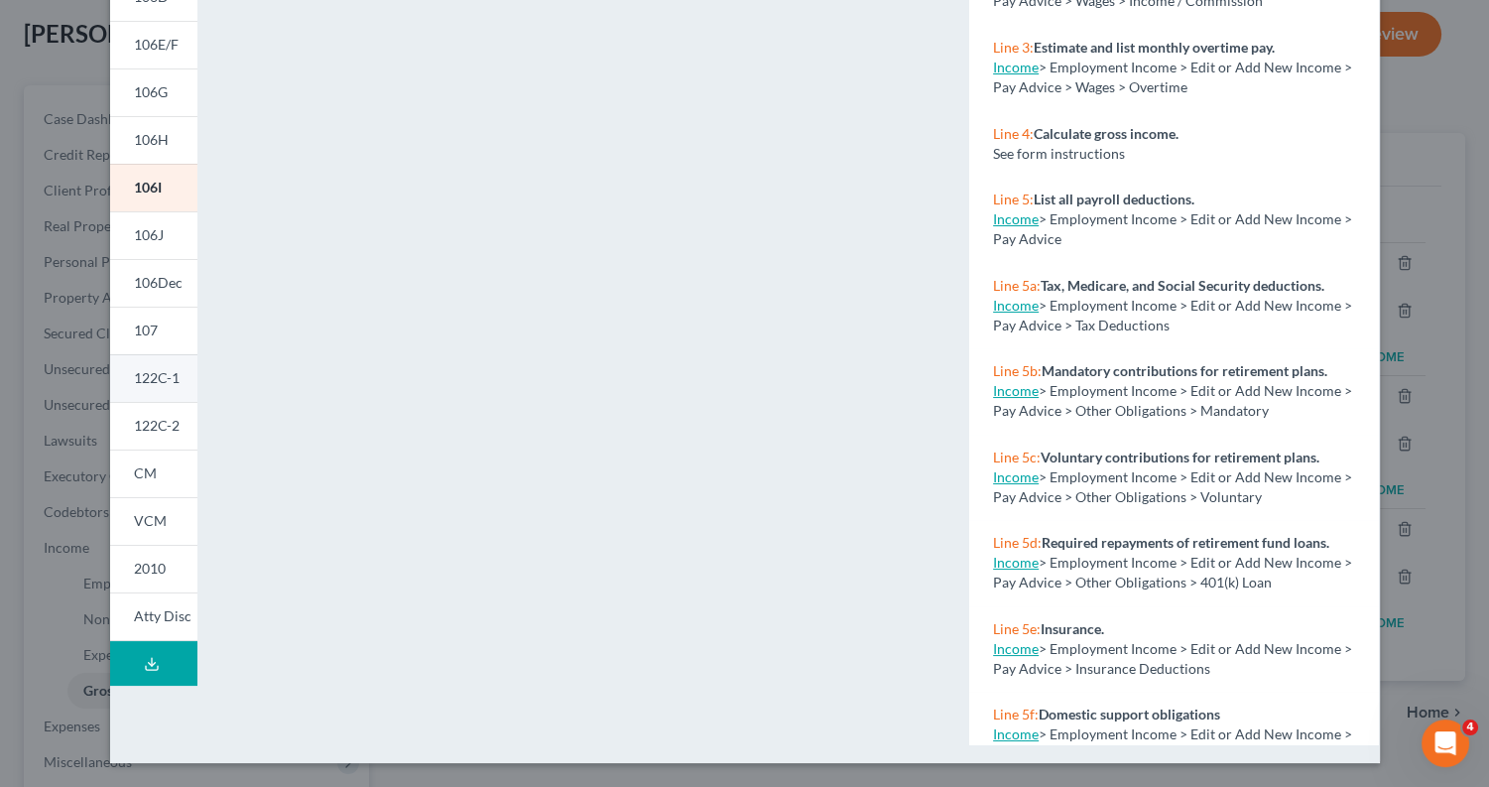
scroll to position [331, 0]
click at [159, 340] on link "107" at bounding box center [153, 332] width 87 height 48
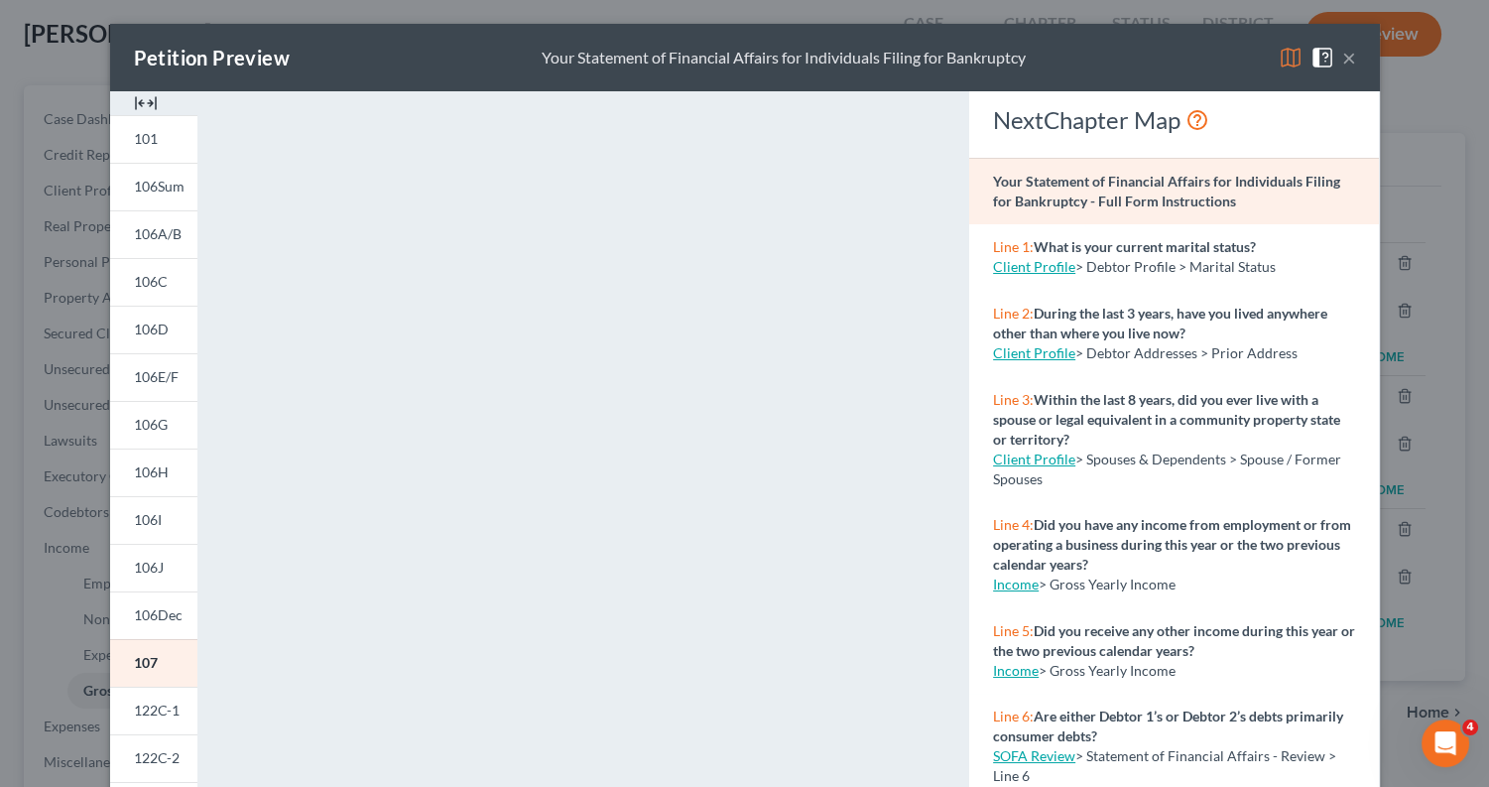
scroll to position [0, 0]
click at [1286, 60] on img at bounding box center [1291, 58] width 24 height 24
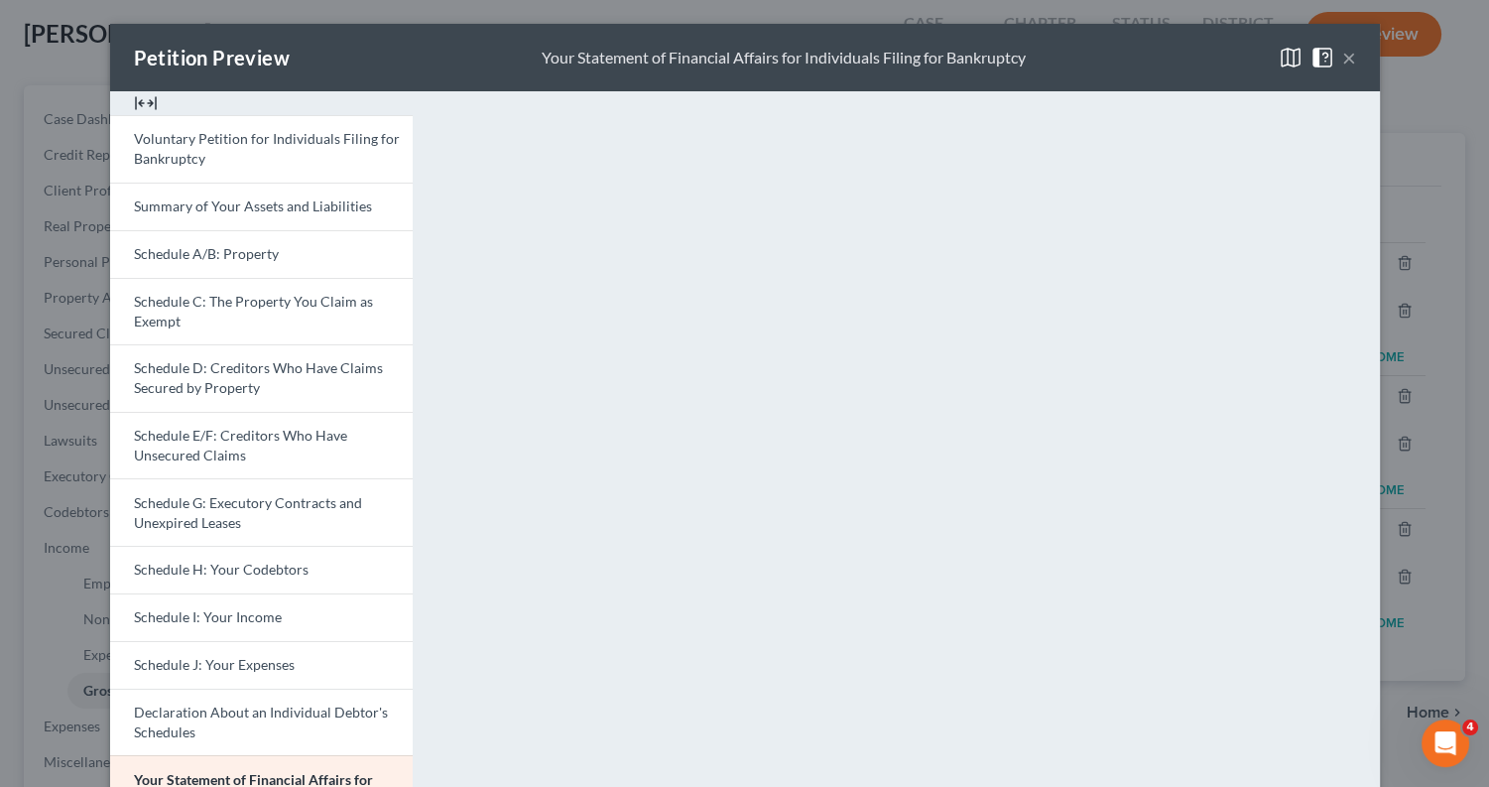
click at [1345, 58] on button "×" at bounding box center [1349, 58] width 14 height 24
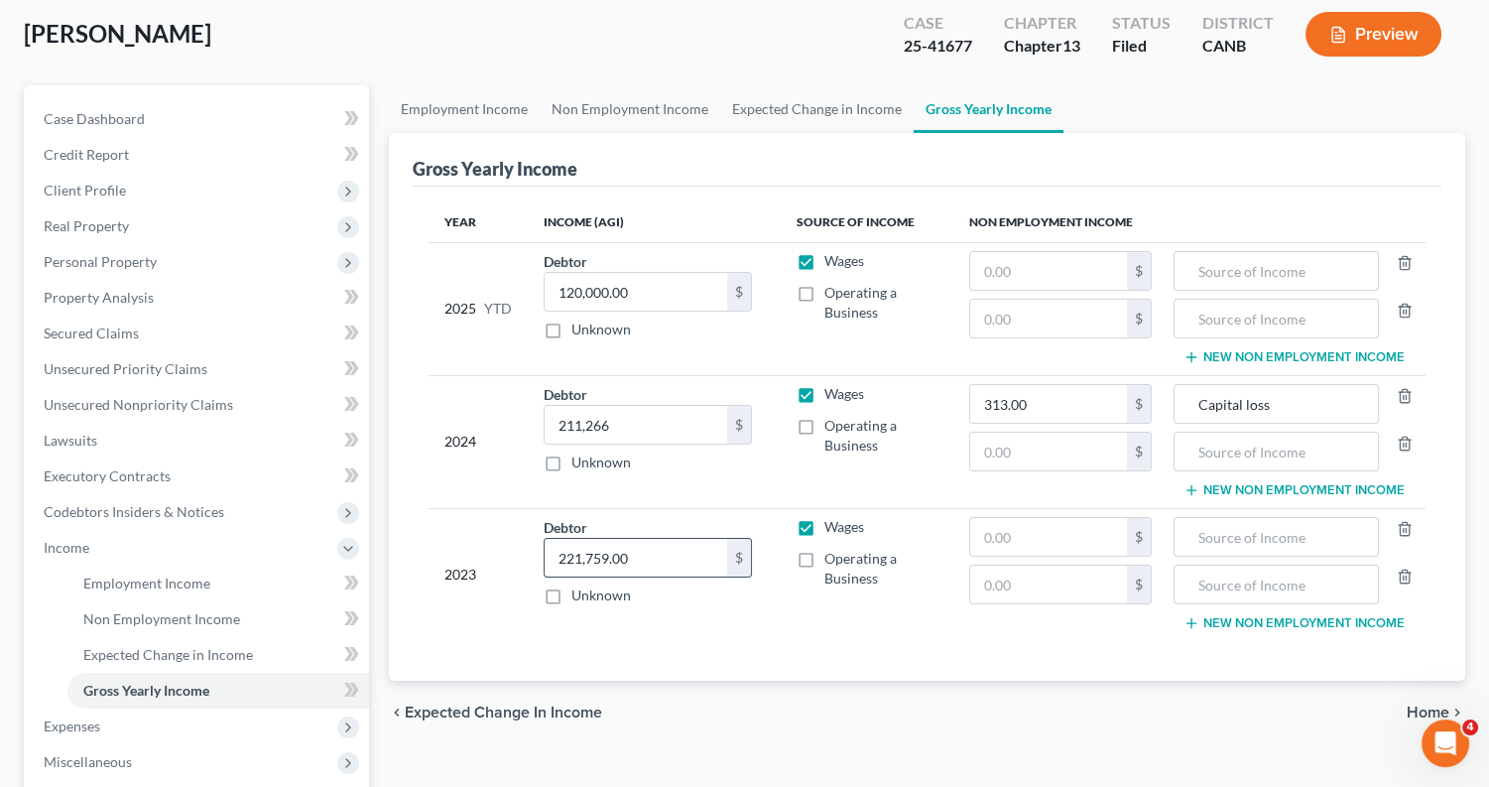
click at [662, 554] on input "221,759.00" at bounding box center [636, 558] width 183 height 38
type input "221,756"
click at [1084, 521] on input "text" at bounding box center [1048, 537] width 157 height 38
type input "1,132"
click at [1275, 525] on input "text" at bounding box center [1277, 537] width 184 height 38
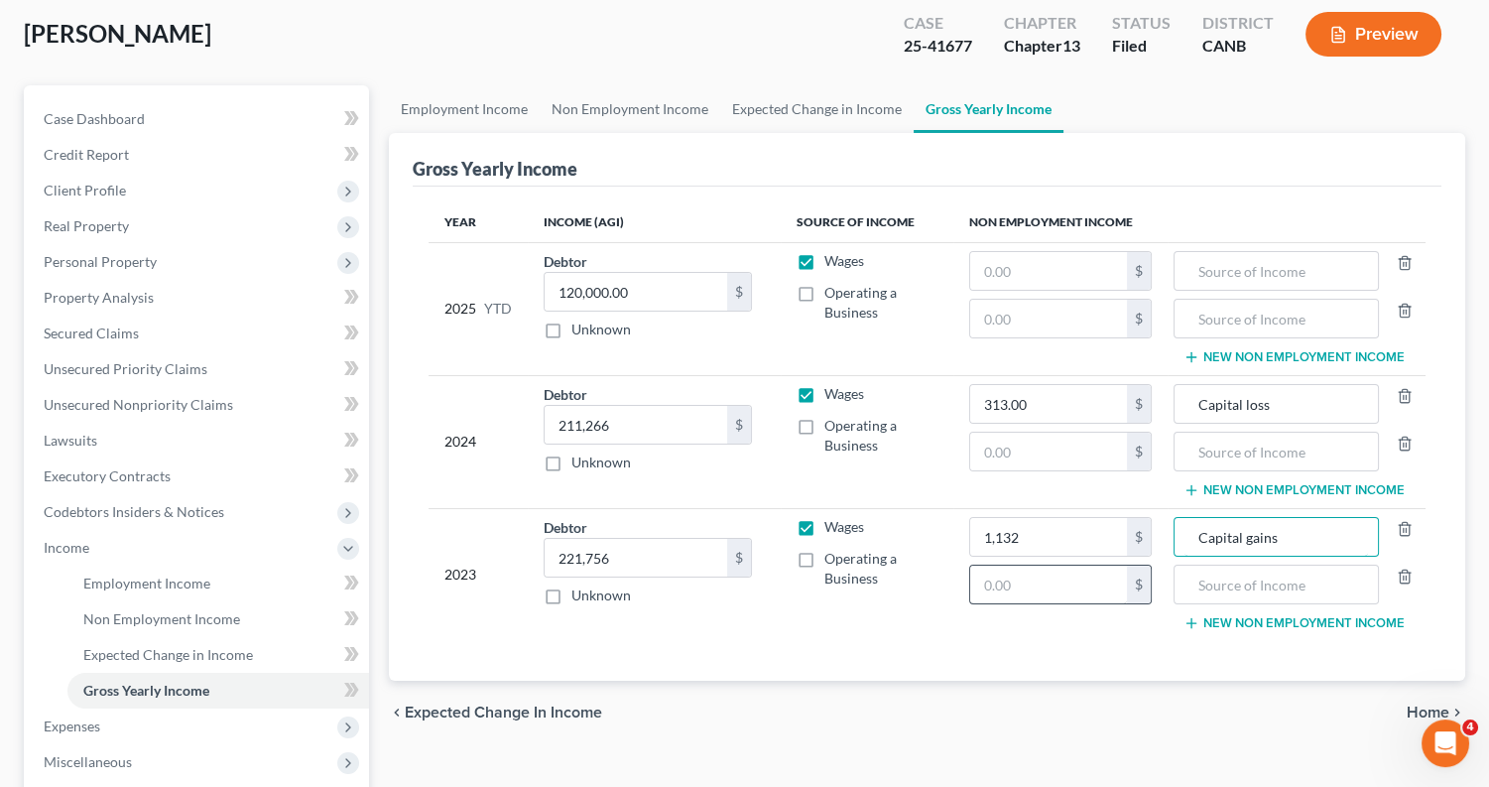
type input "Capital gains"
click at [1015, 581] on input "text" at bounding box center [1048, 585] width 157 height 38
type input "11"
click at [1302, 576] on input "text" at bounding box center [1277, 585] width 184 height 38
type input "Interest"
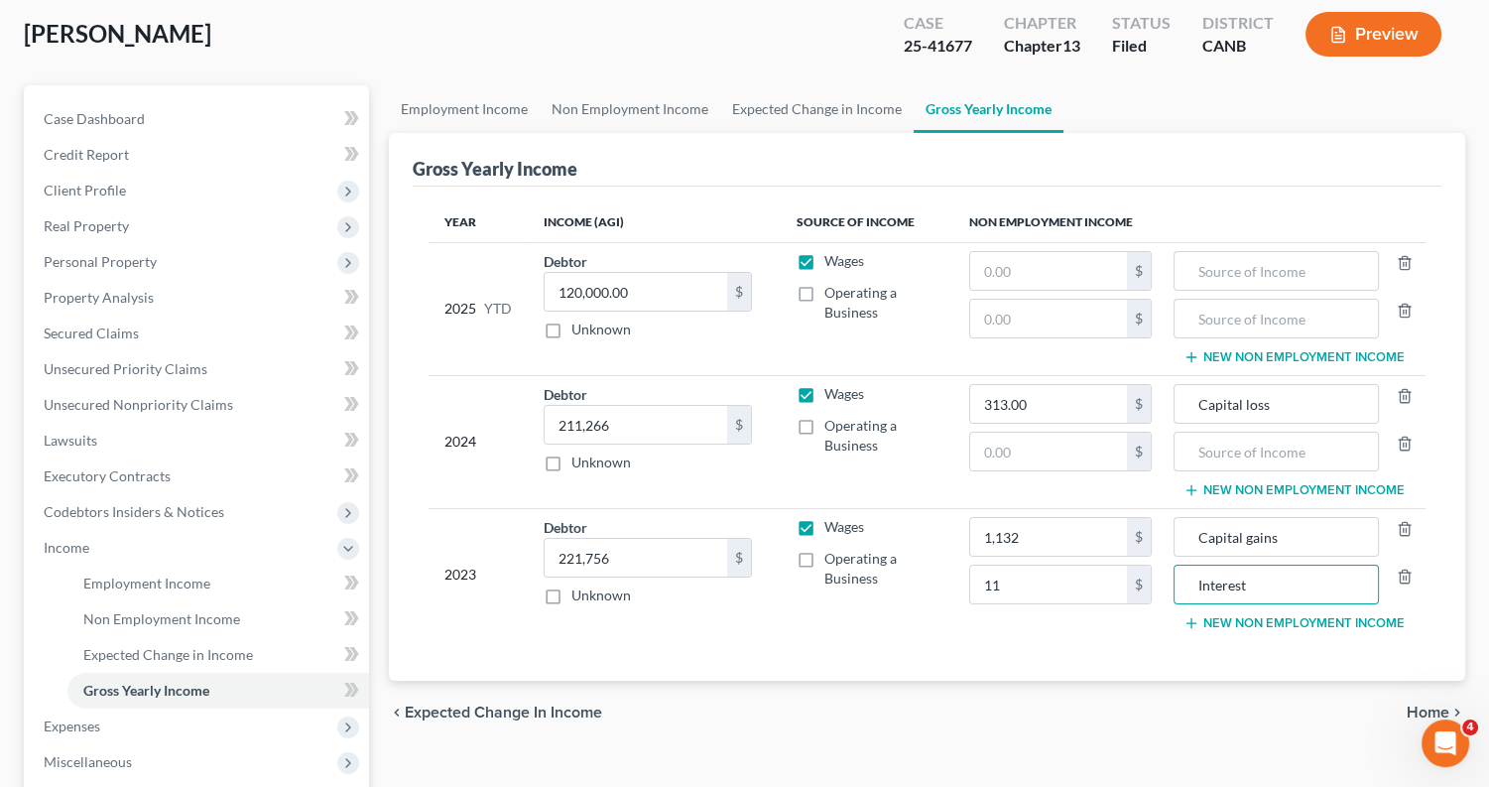
click at [1256, 621] on button "New Non Employment Income" at bounding box center [1294, 623] width 221 height 16
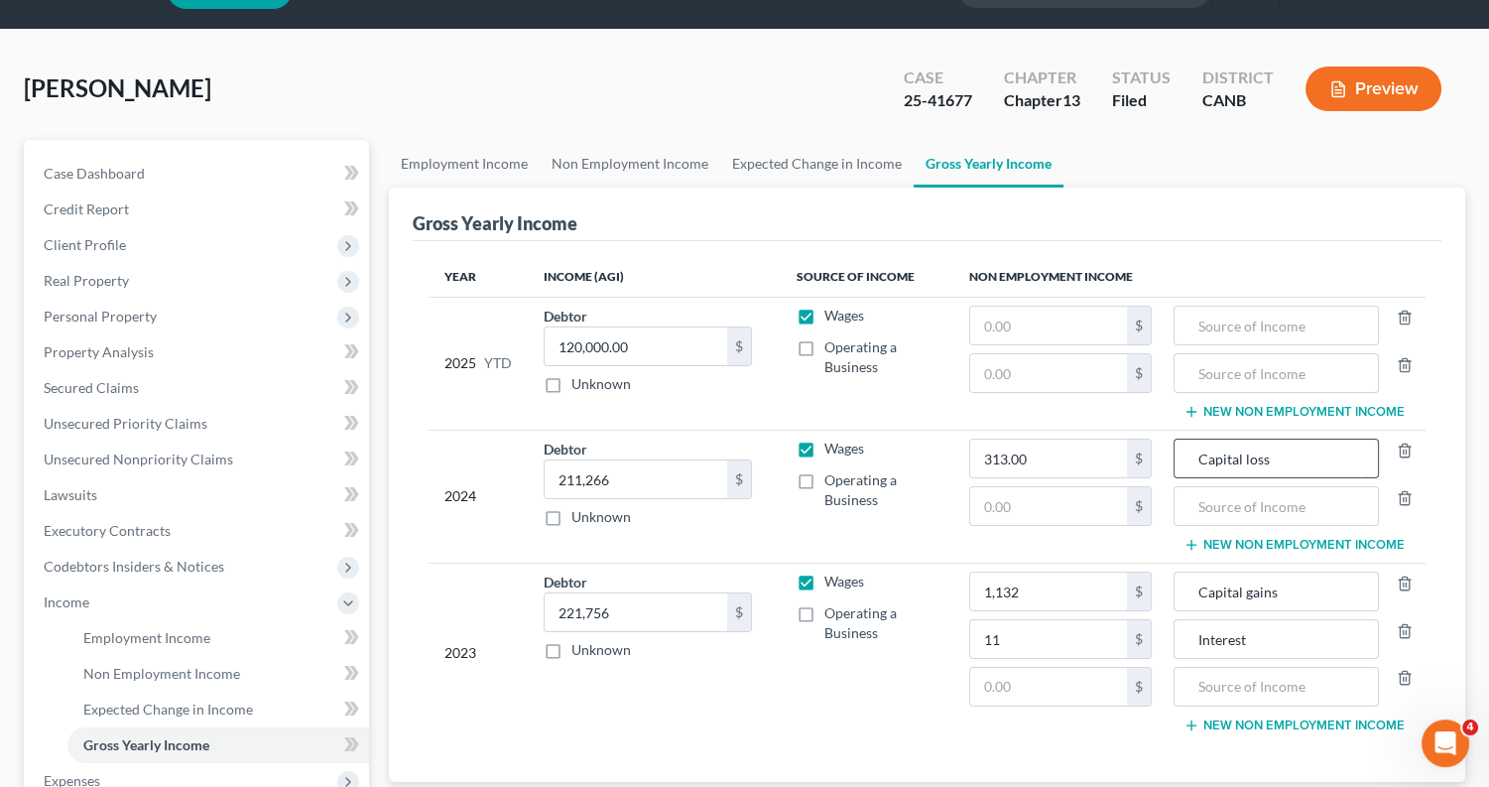
scroll to position [39, 0]
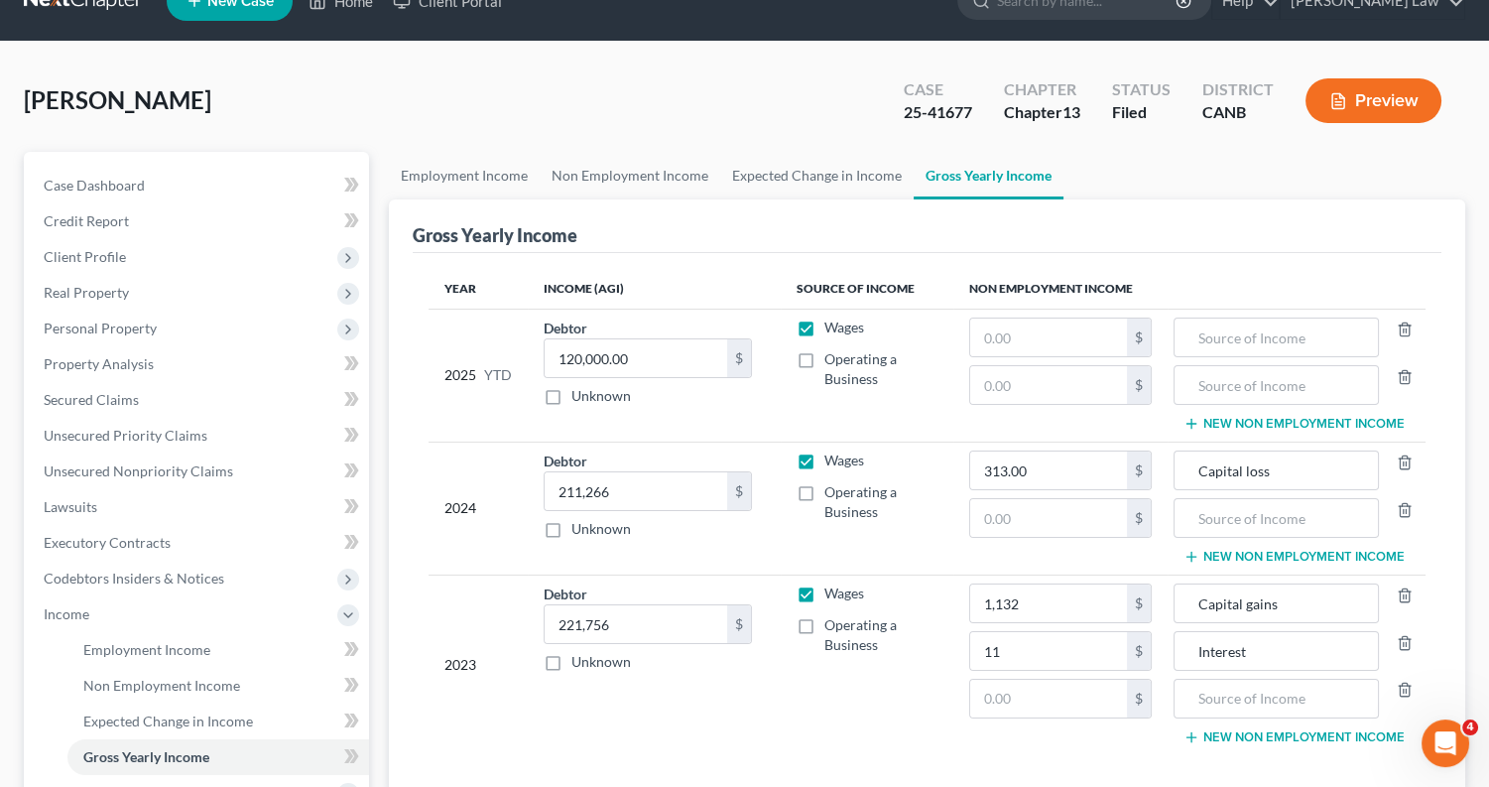
click at [1371, 106] on button "Preview" at bounding box center [1374, 100] width 136 height 45
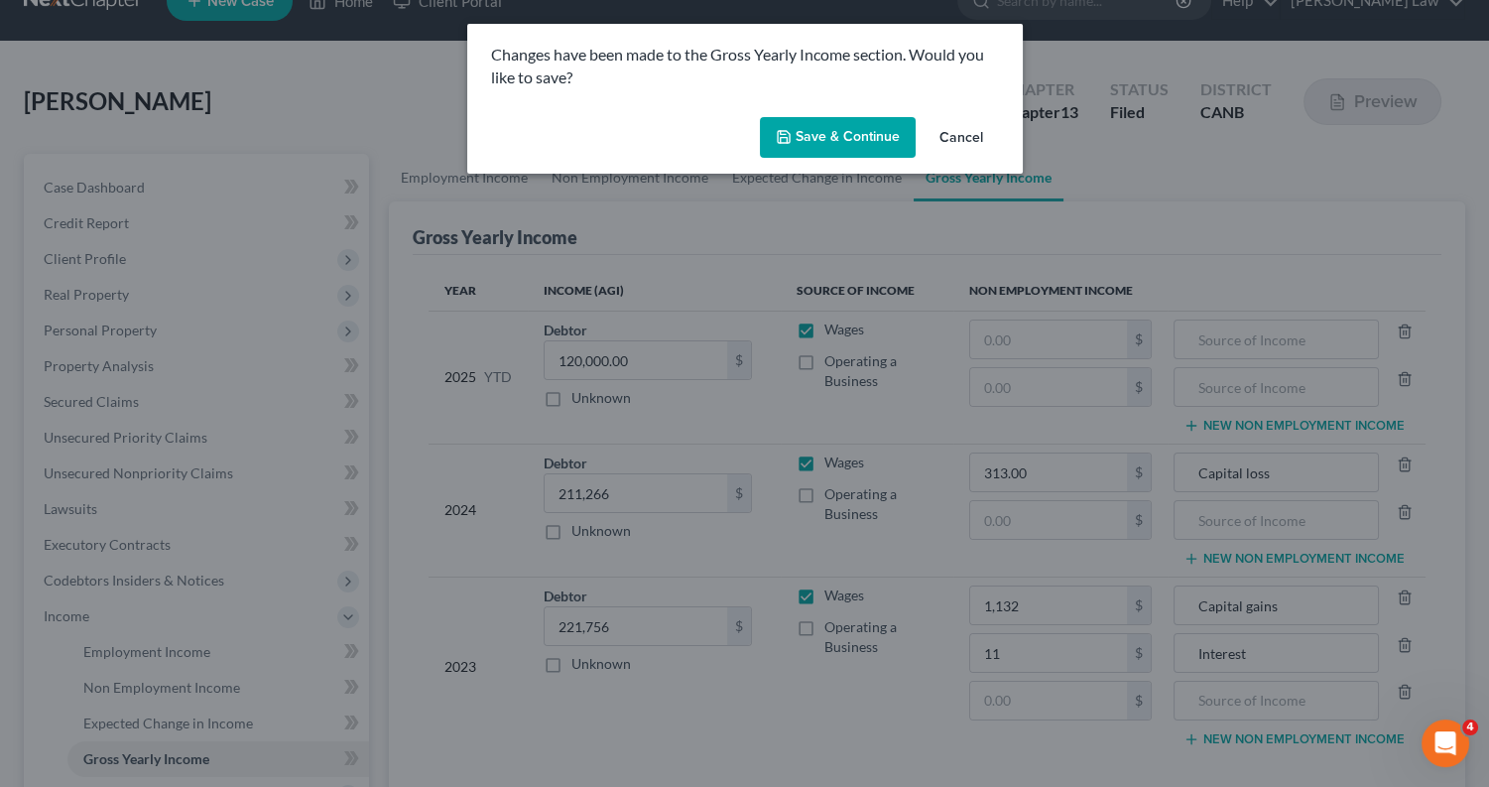
click at [808, 133] on button "Save & Continue" at bounding box center [838, 138] width 156 height 42
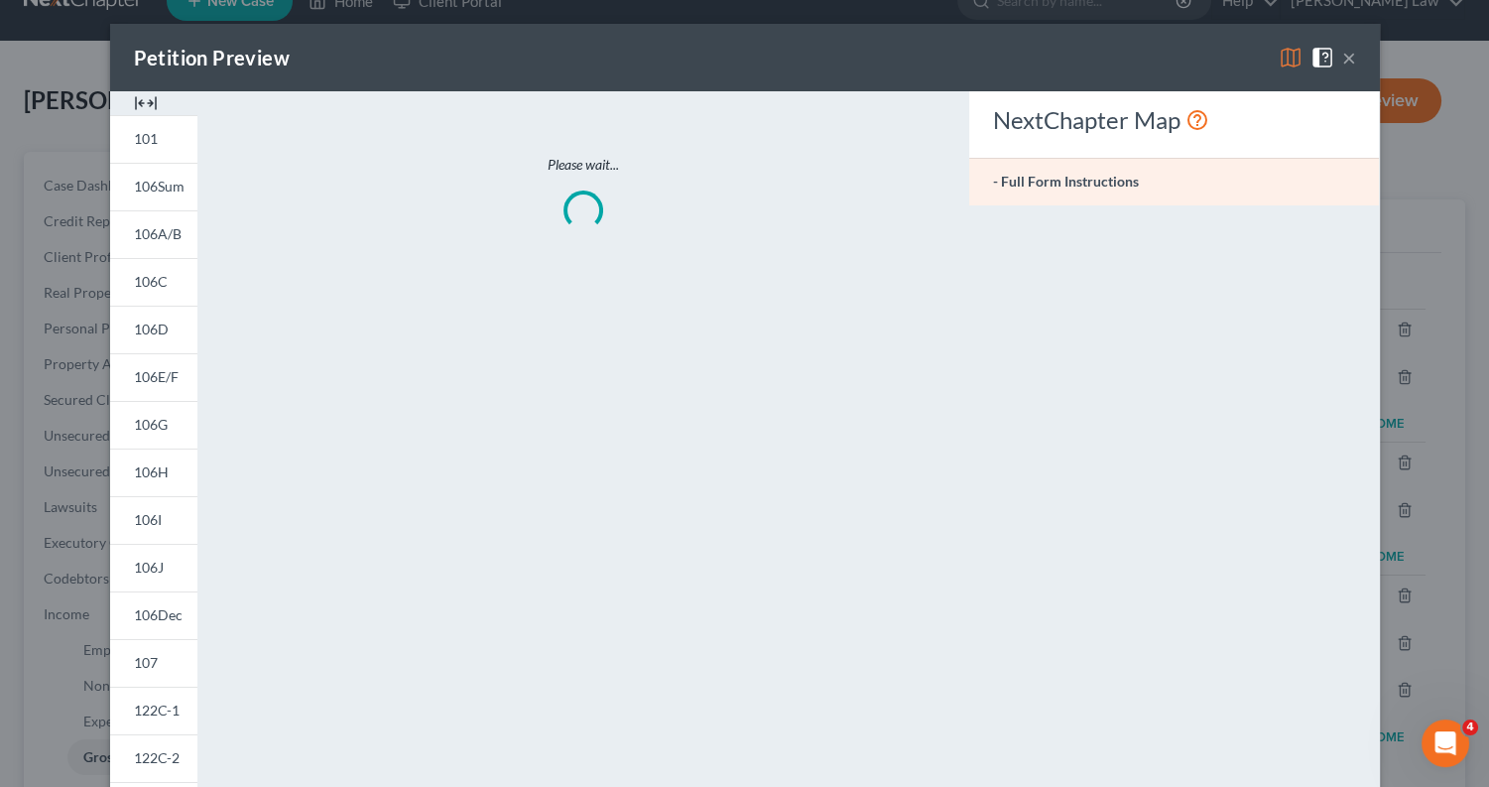
type input "11.00"
type input "1,132.00"
type input "Interest"
type input "Capital gains"
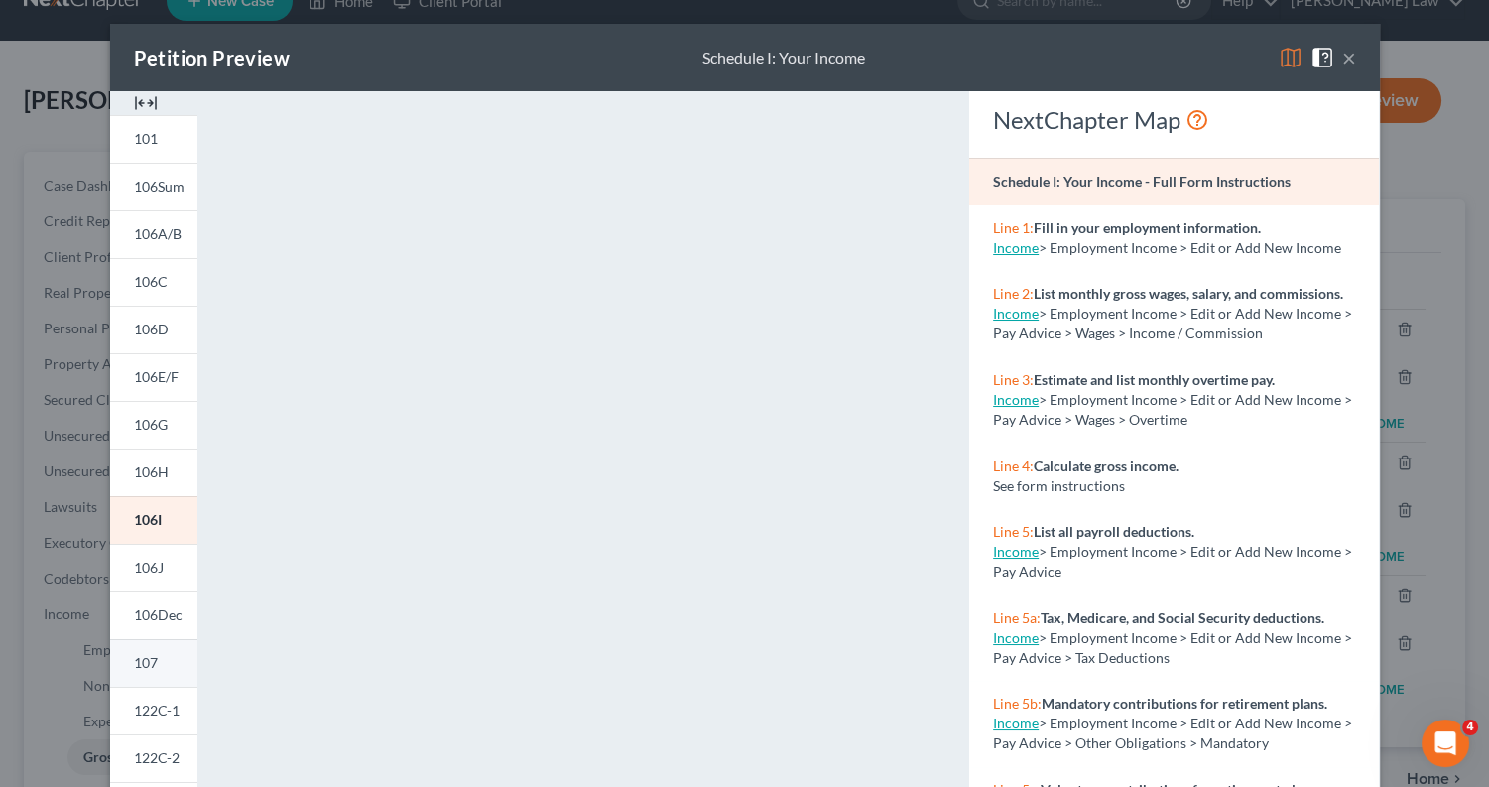
click at [150, 654] on span "107" at bounding box center [146, 662] width 24 height 17
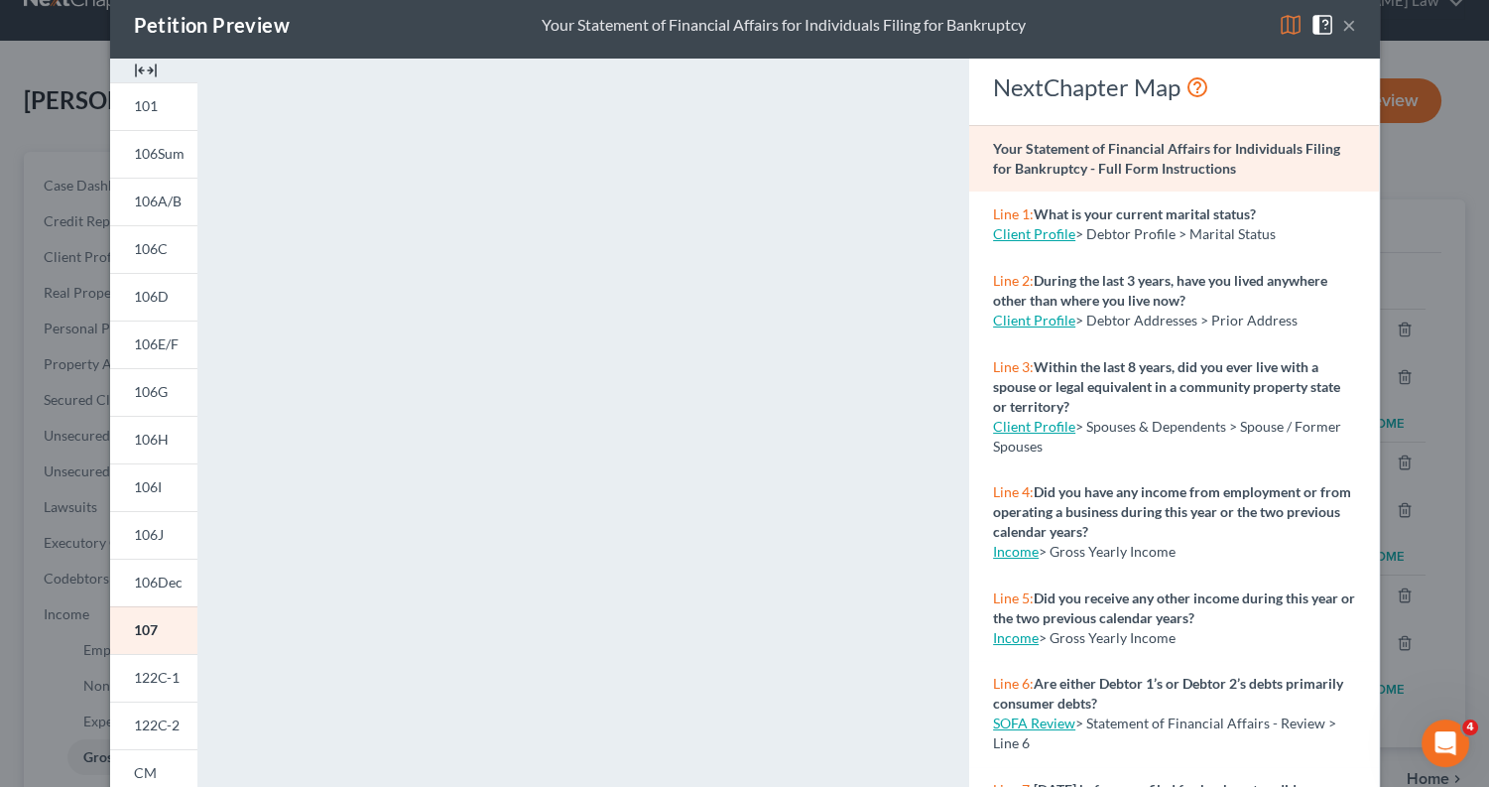
scroll to position [20, 0]
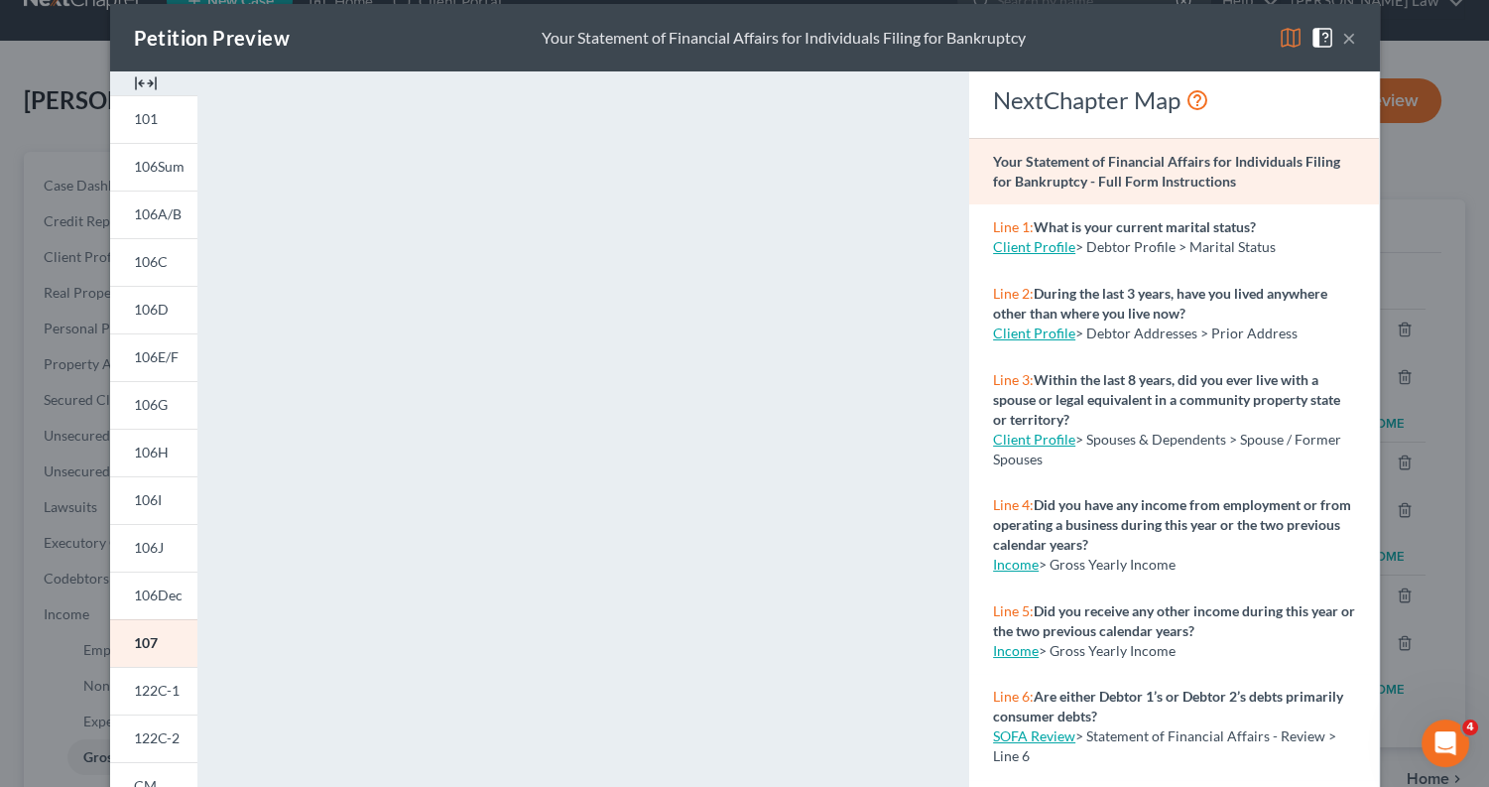
click at [1350, 29] on button "×" at bounding box center [1349, 38] width 14 height 24
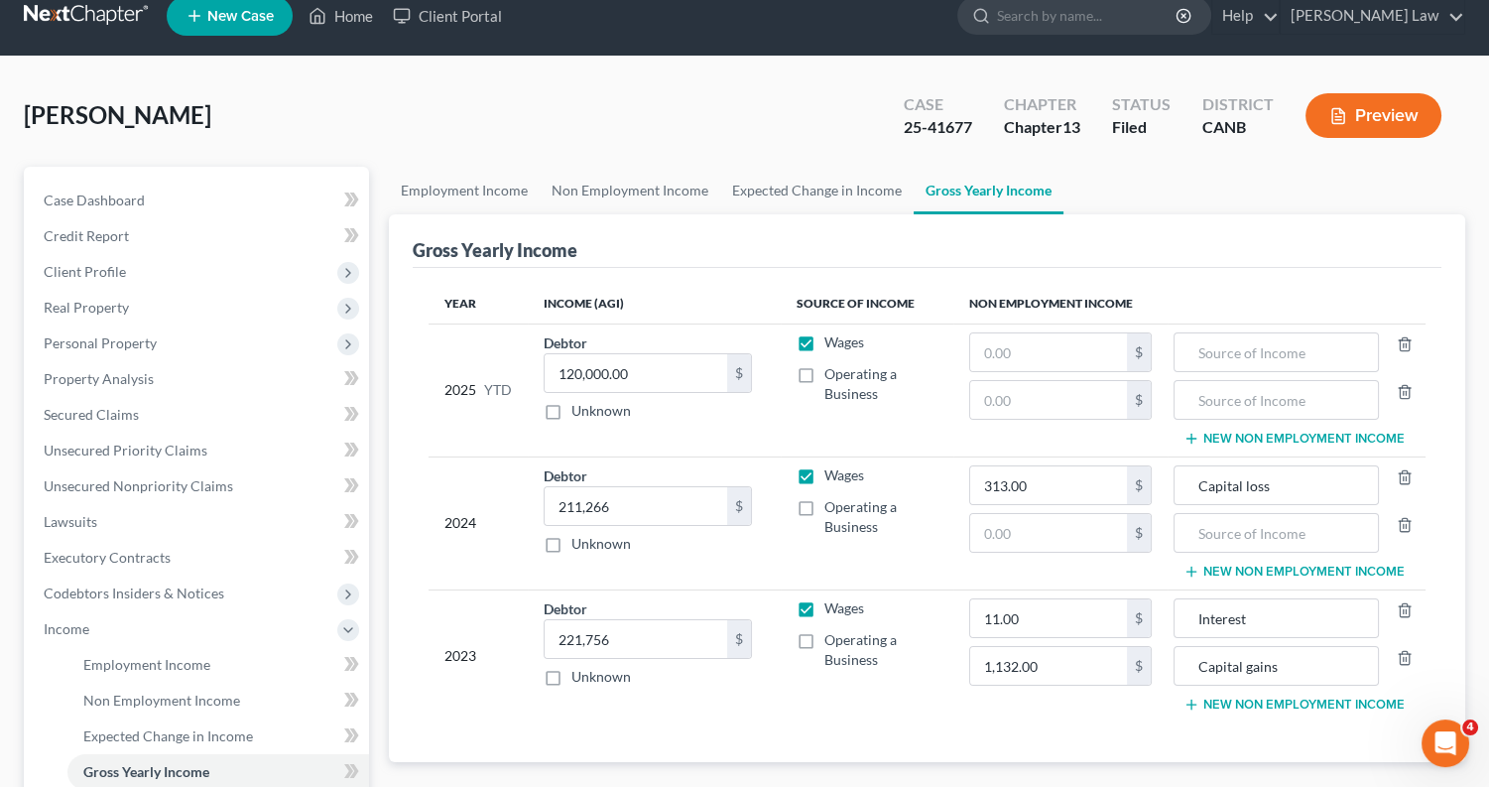
scroll to position [23, 0]
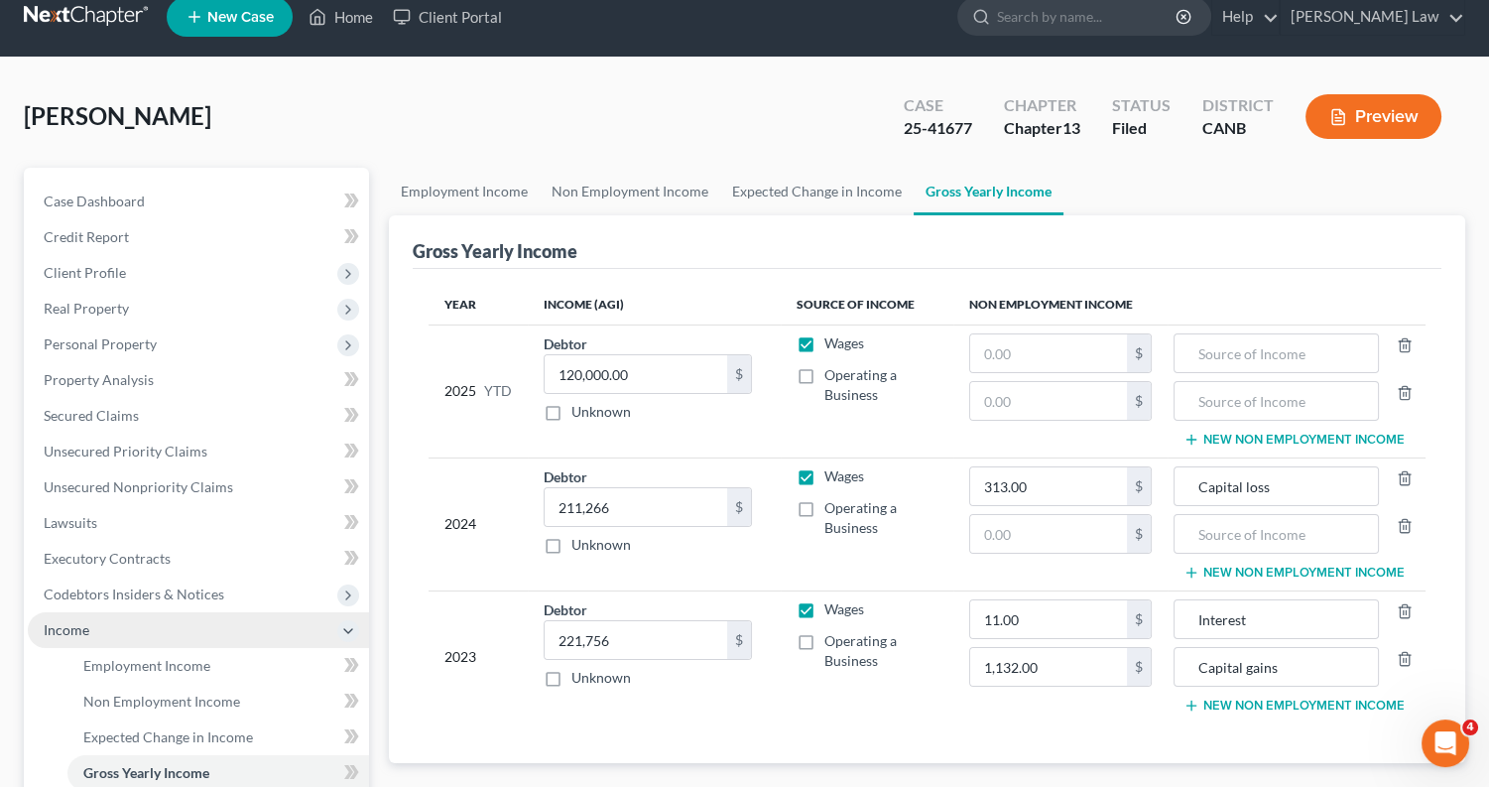
click at [185, 620] on span "Income" at bounding box center [198, 630] width 341 height 36
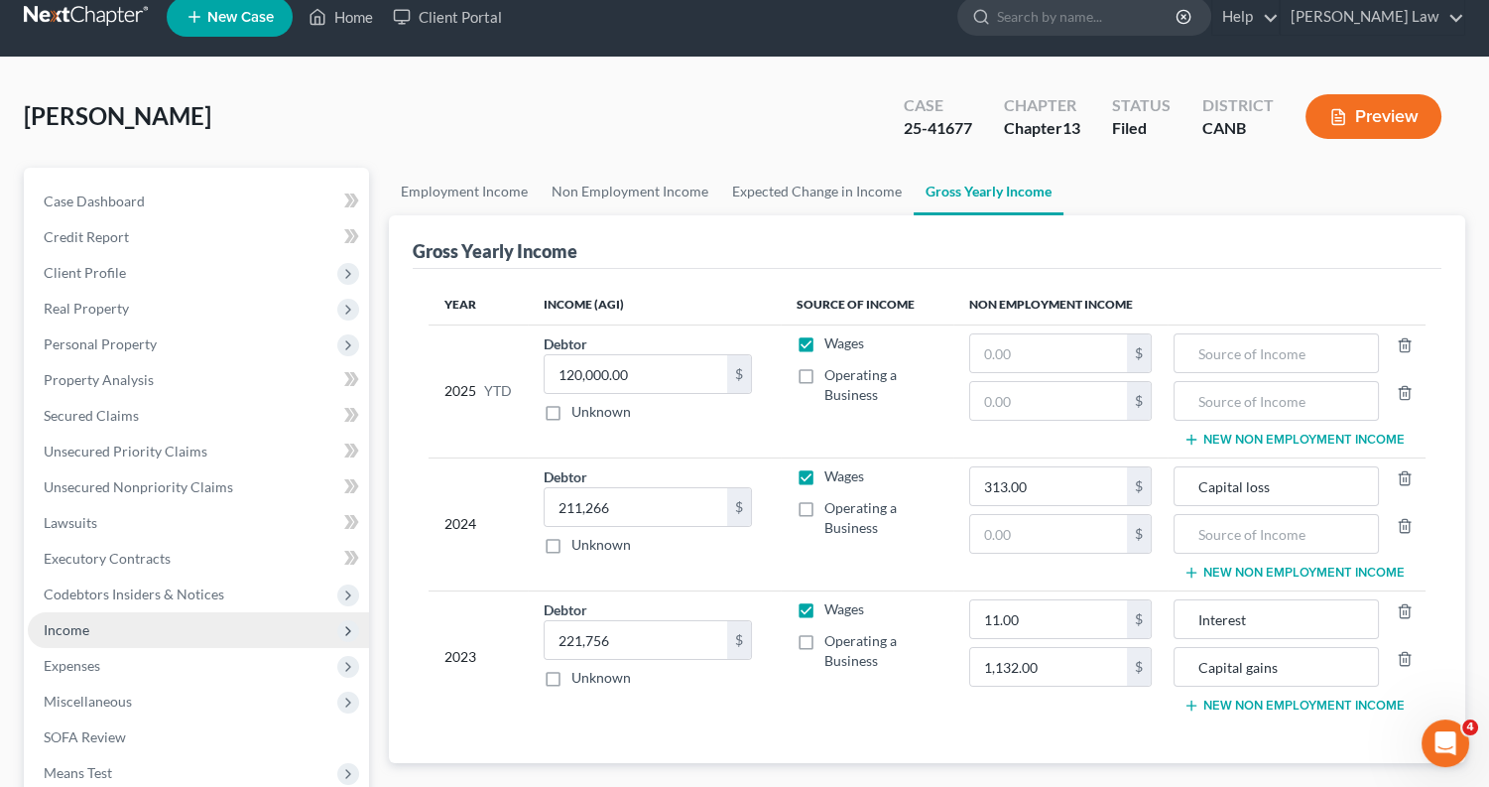
click at [186, 621] on span "Income" at bounding box center [198, 630] width 341 height 36
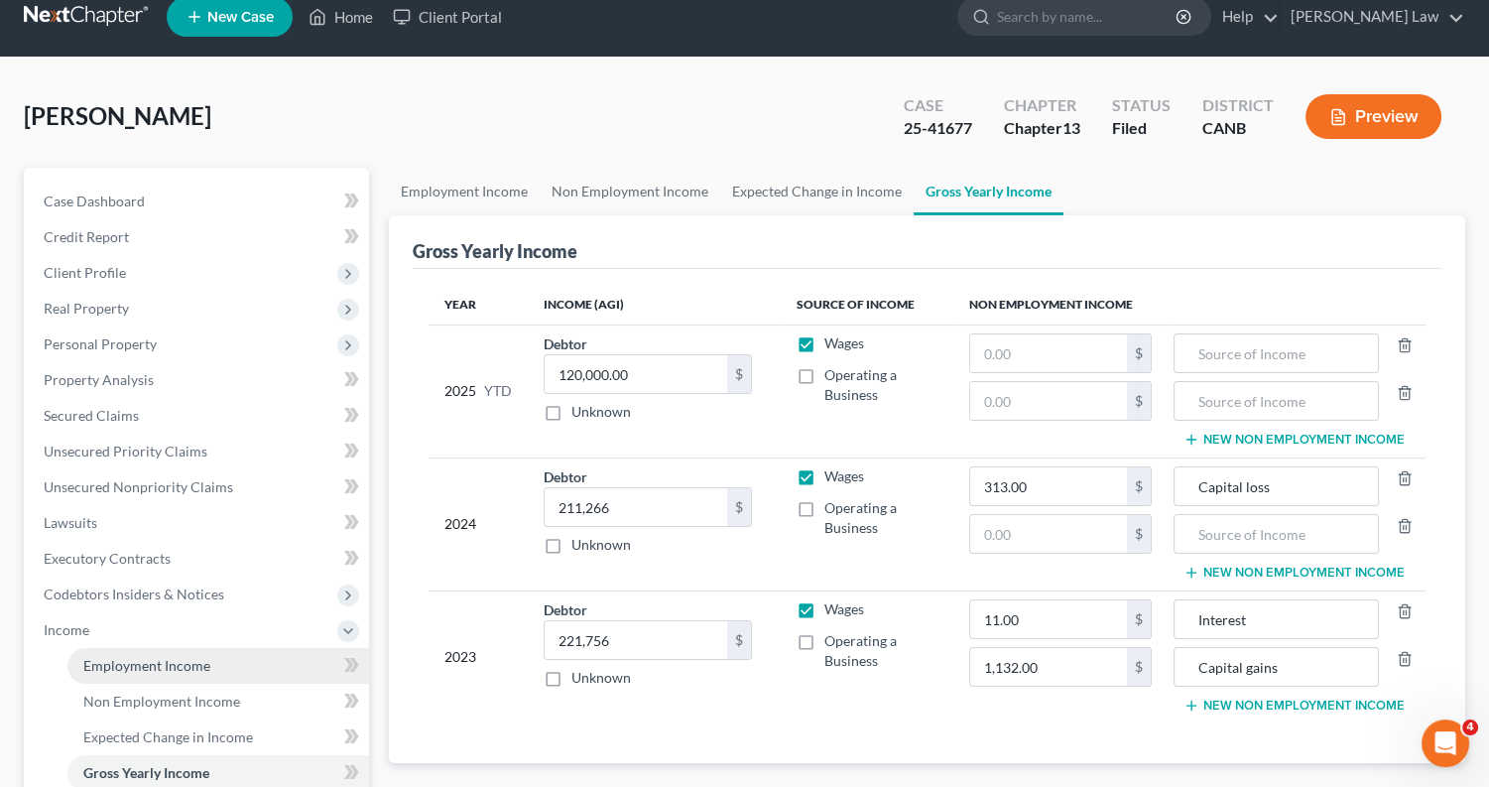
click at [185, 657] on span "Employment Income" at bounding box center [146, 665] width 127 height 17
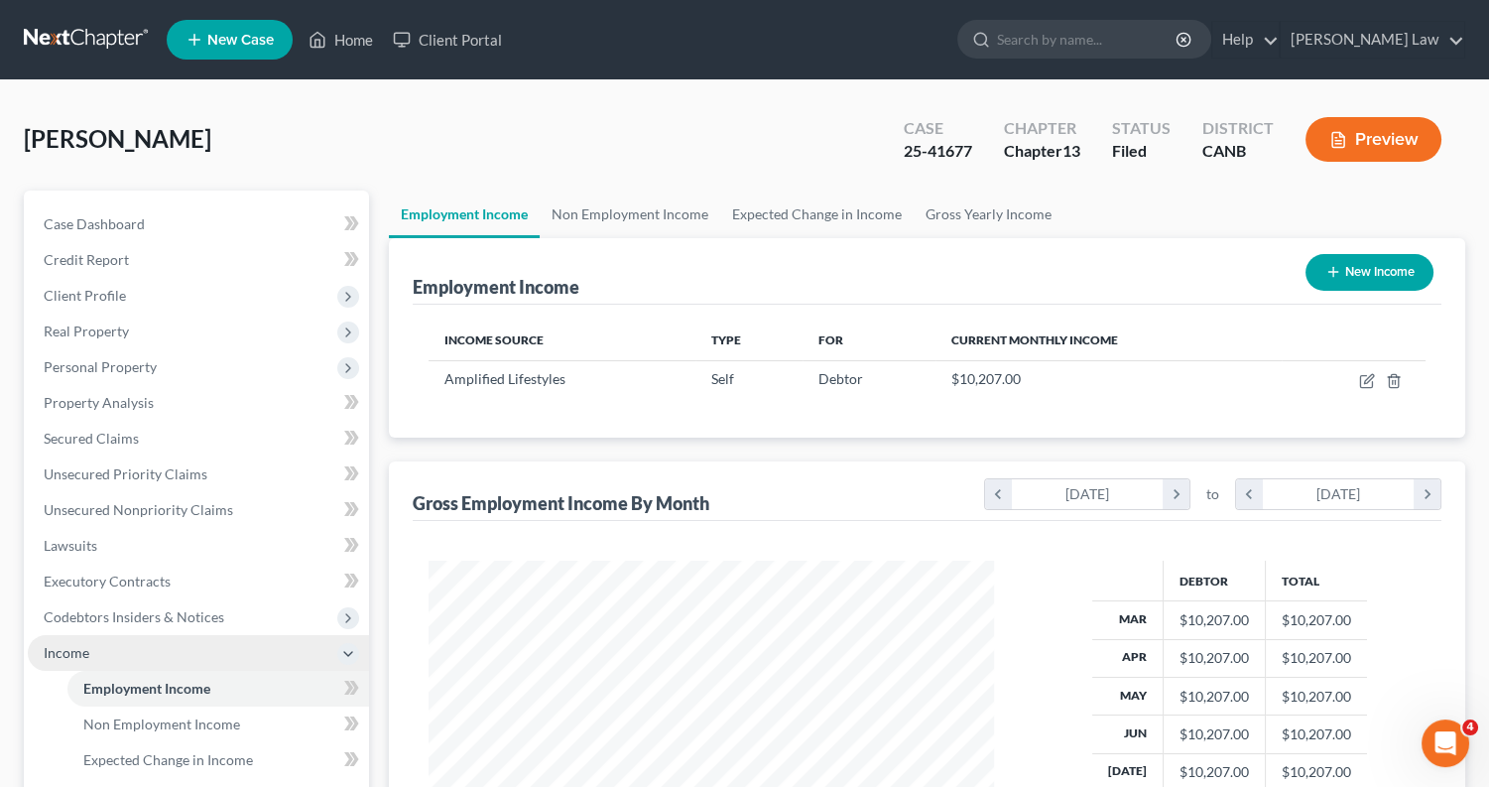
scroll to position [348, 605]
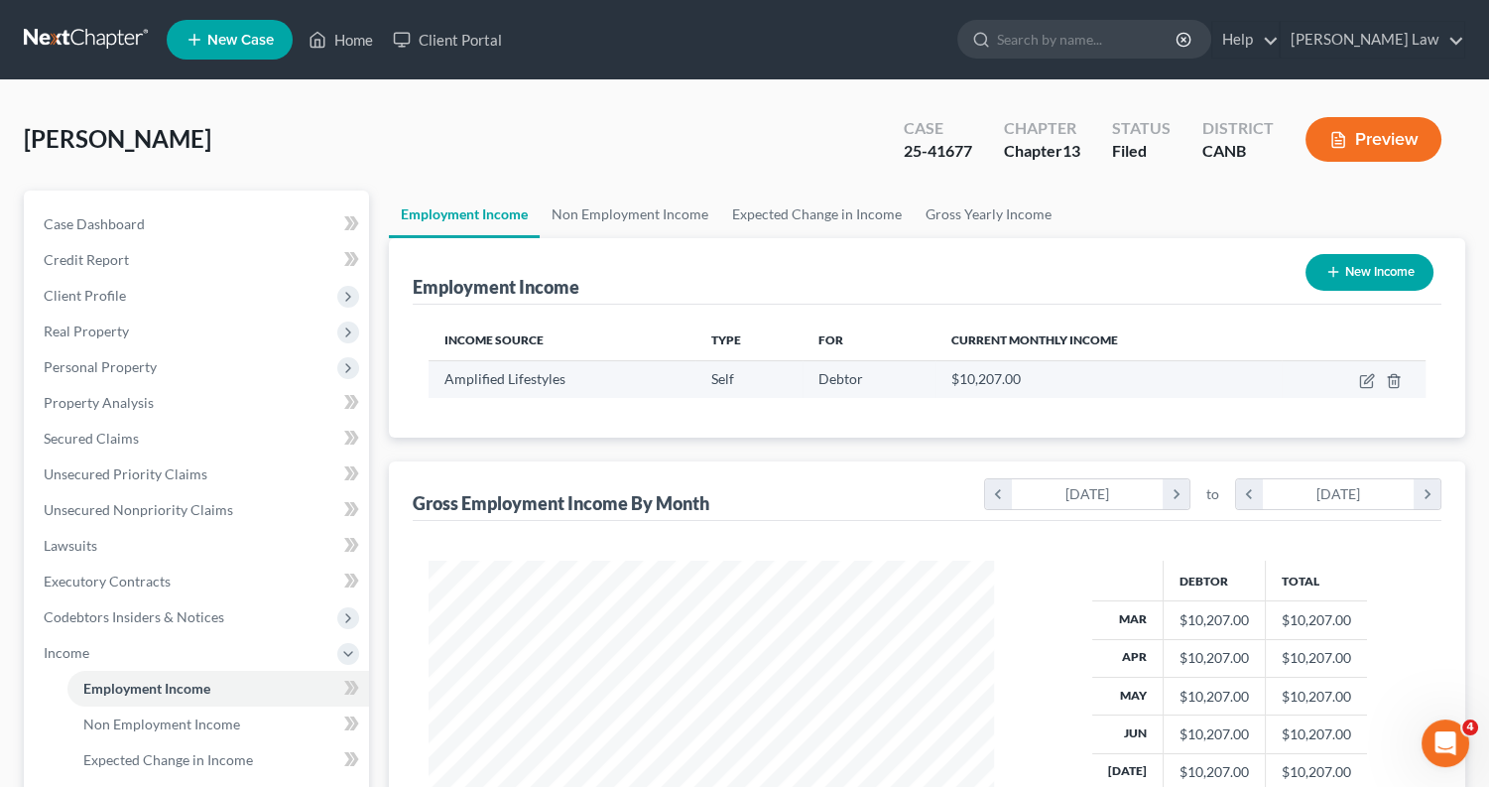
click at [1369, 387] on td at bounding box center [1354, 379] width 144 height 38
click at [1368, 383] on icon "button" at bounding box center [1367, 381] width 16 height 16
select select "1"
select select "4"
select select "0"
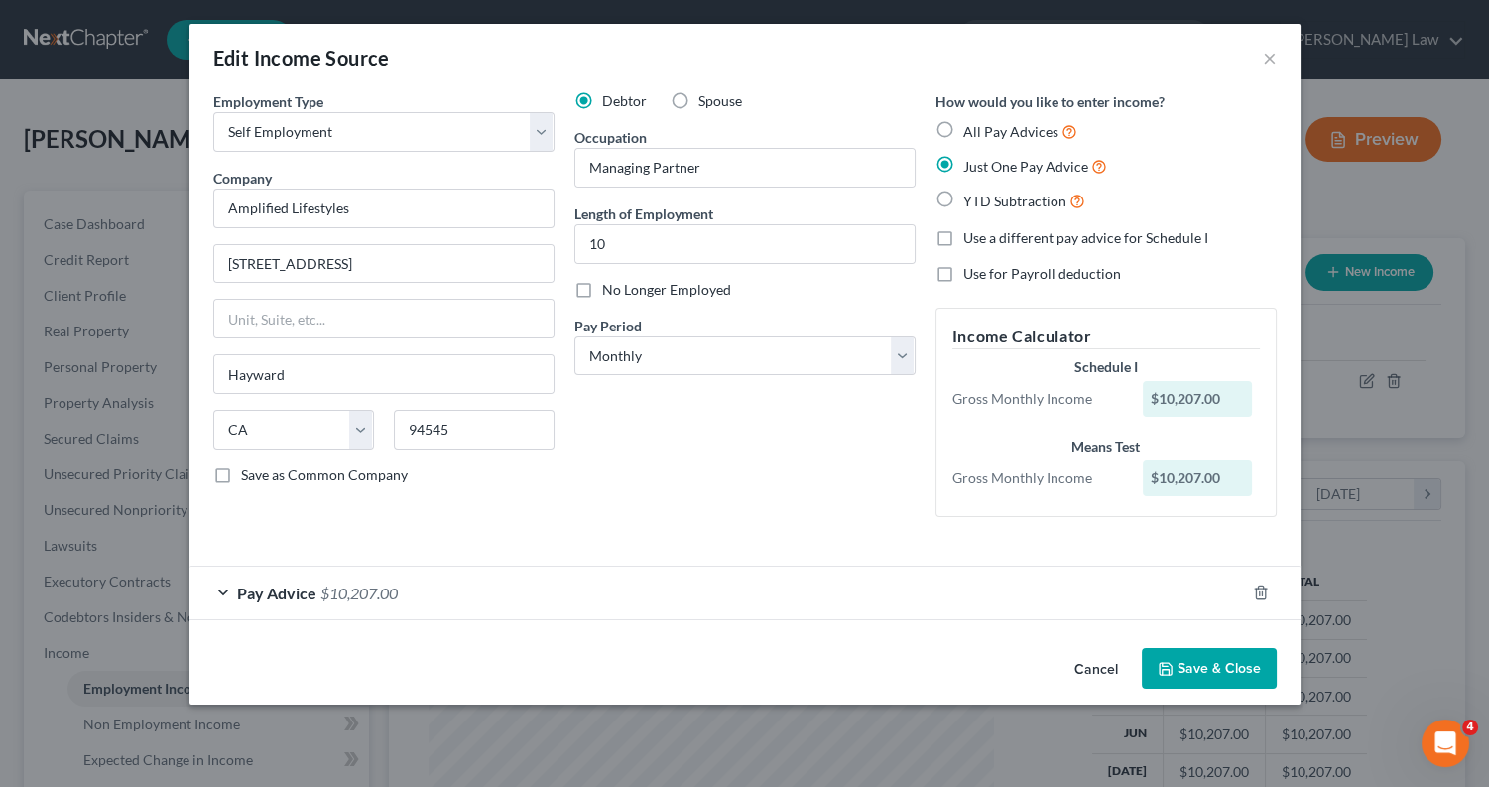
click at [218, 588] on div "Pay Advice $10,207.00" at bounding box center [718, 593] width 1056 height 53
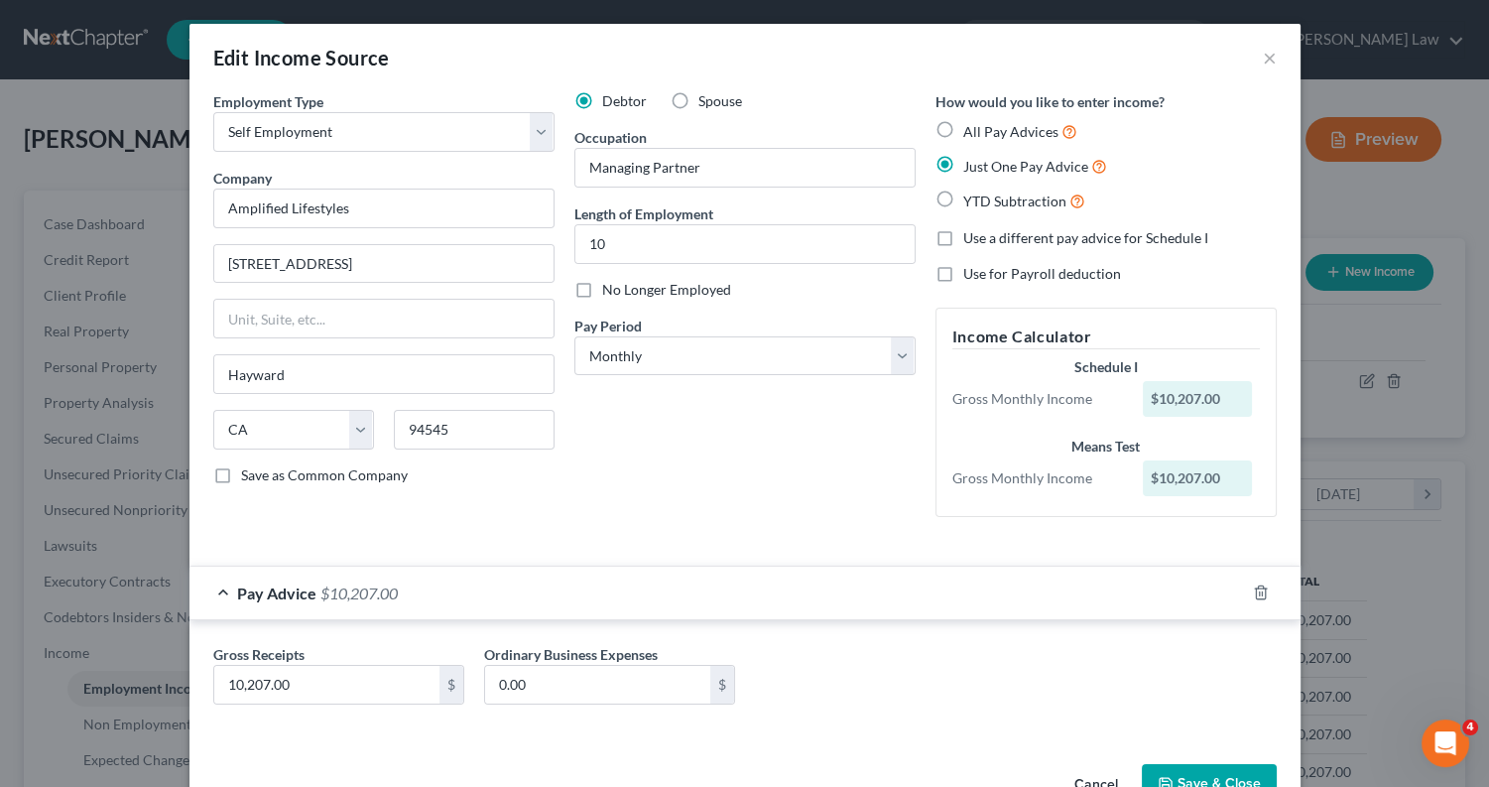
click at [215, 586] on div "Pay Advice $10,207.00" at bounding box center [718, 593] width 1056 height 53
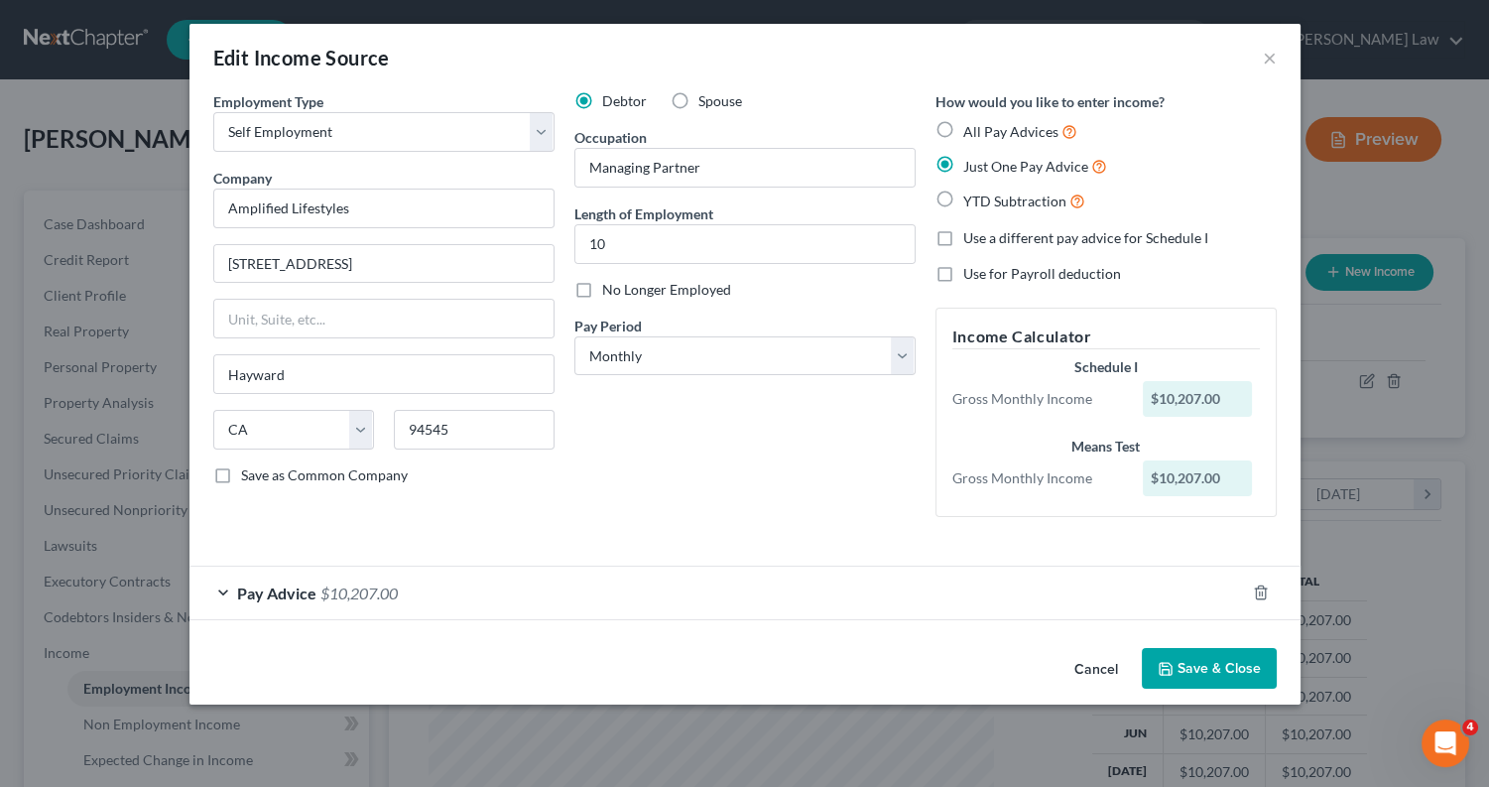
click at [1201, 661] on button "Save & Close" at bounding box center [1209, 669] width 135 height 42
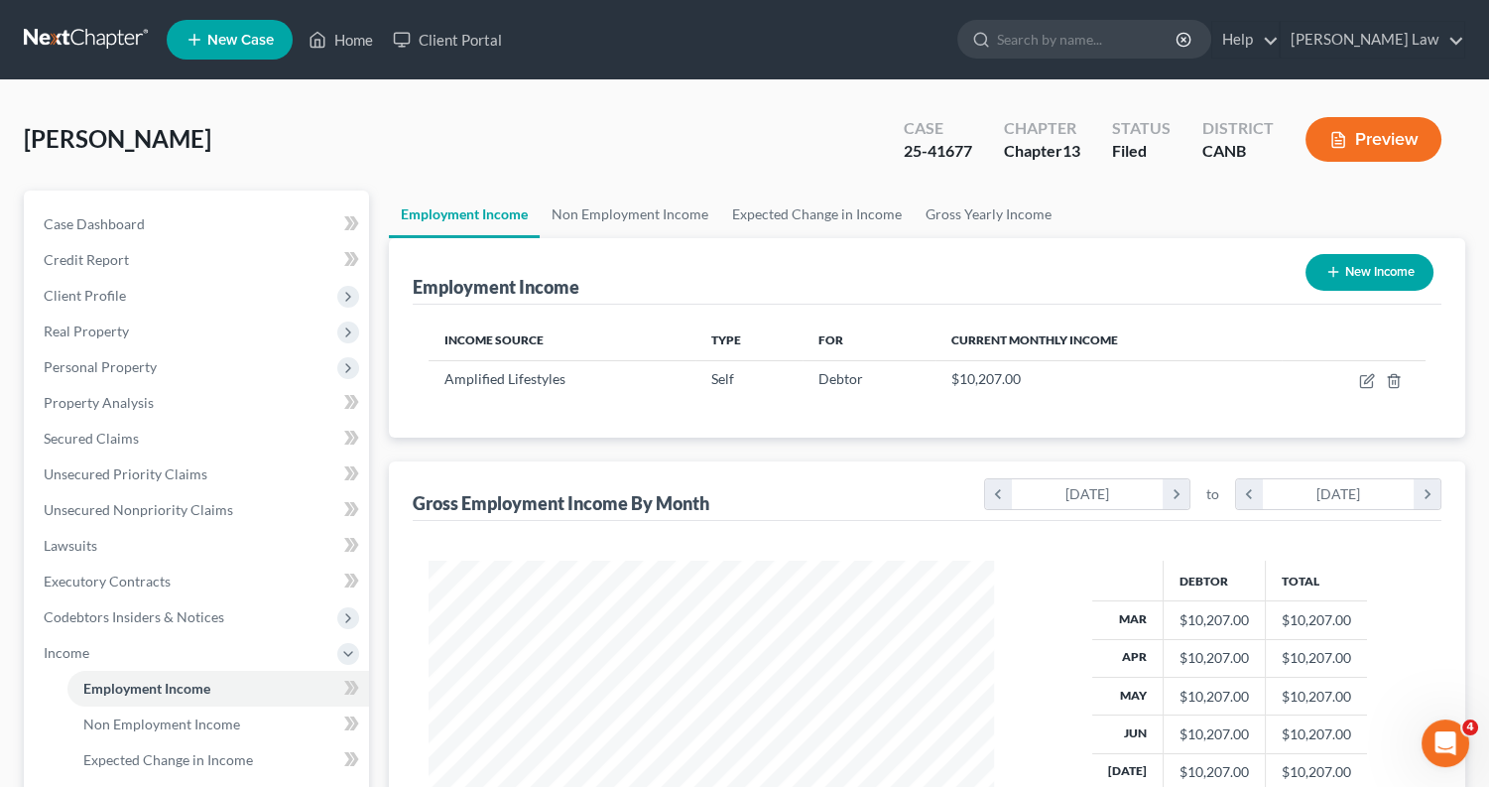
scroll to position [0, 0]
click at [1399, 145] on button "Preview" at bounding box center [1374, 139] width 136 height 45
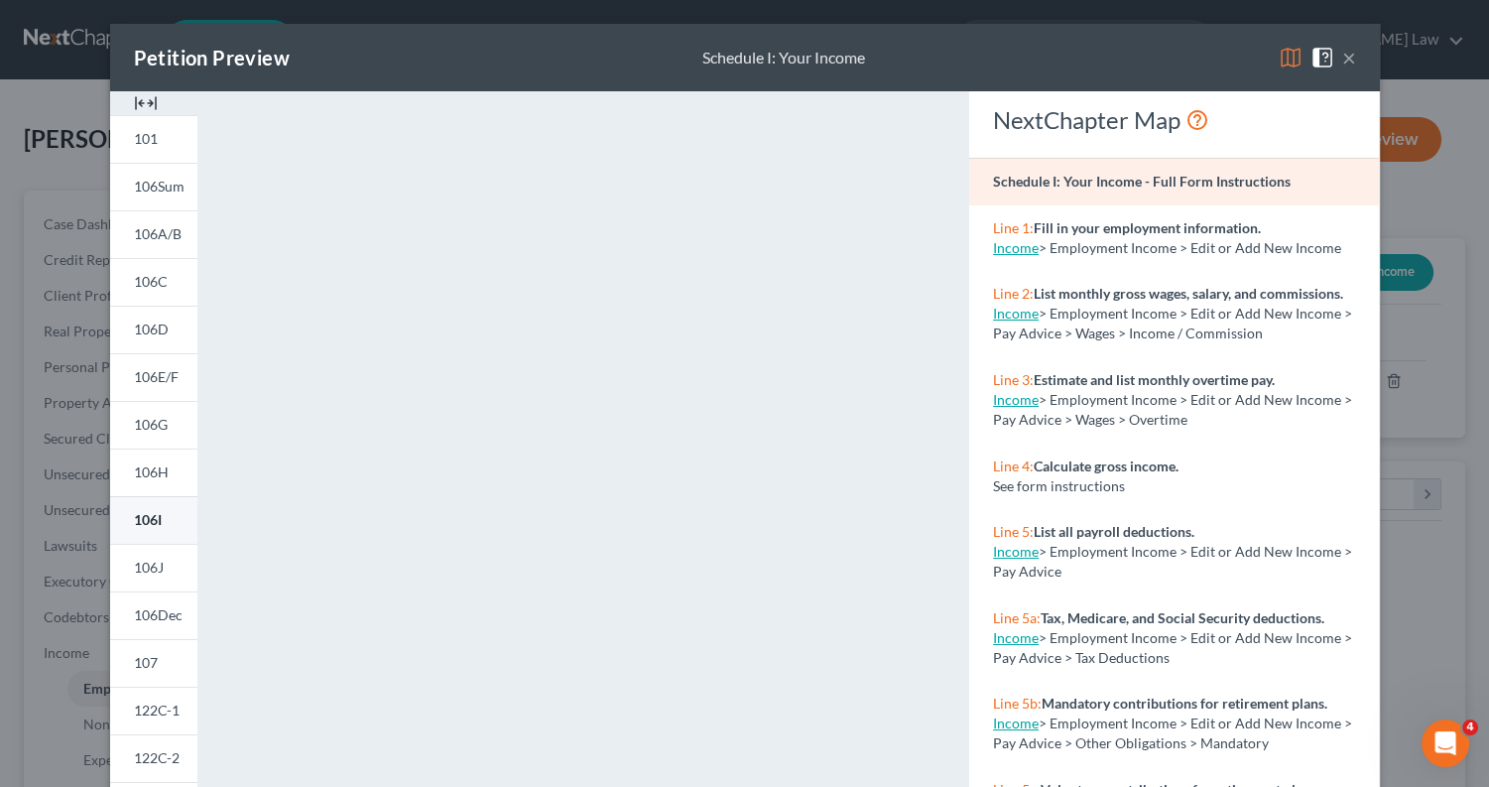
click at [165, 524] on link "106I" at bounding box center [153, 520] width 87 height 48
click at [1347, 60] on button "×" at bounding box center [1349, 58] width 14 height 24
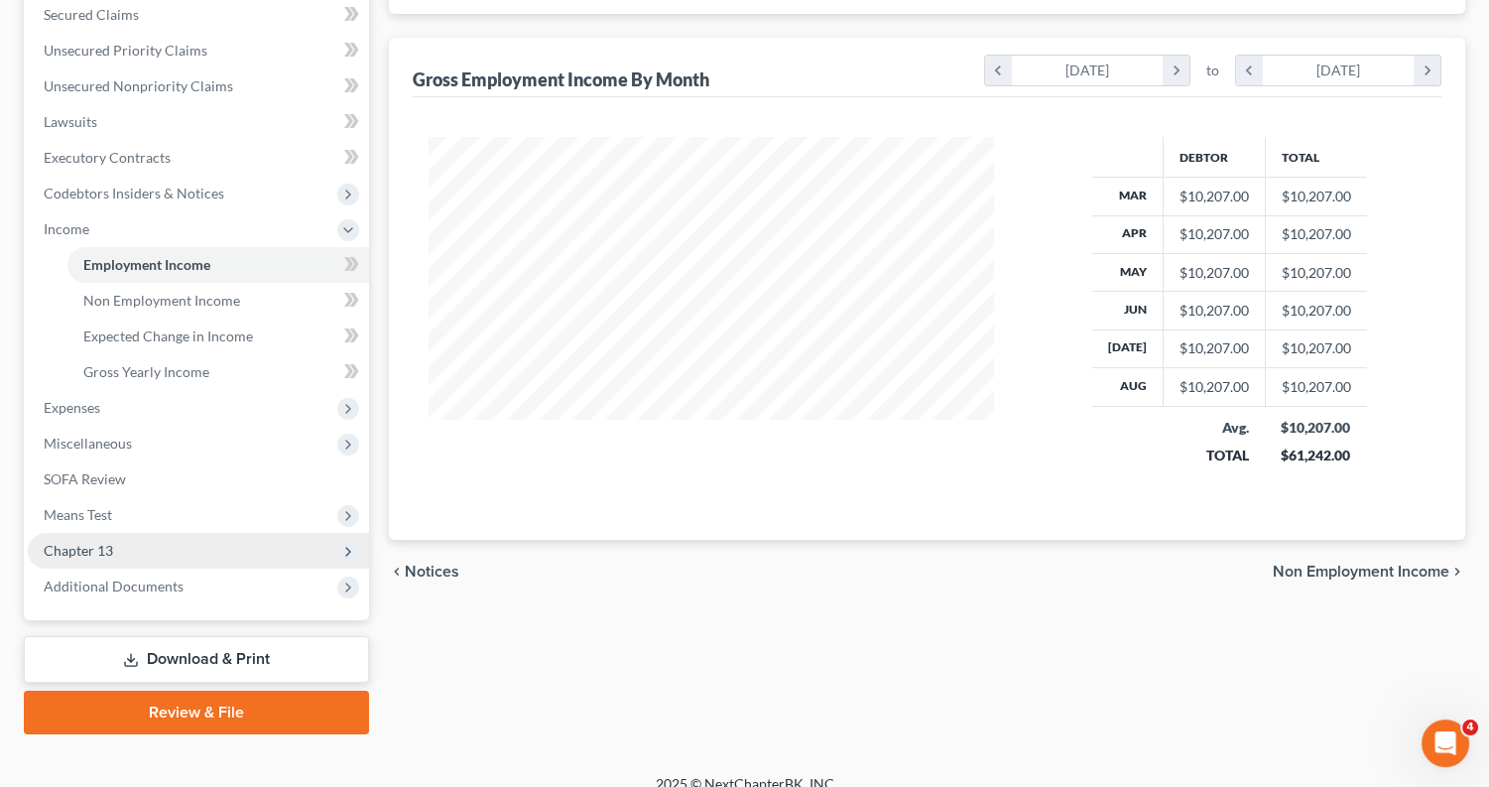
scroll to position [423, 0]
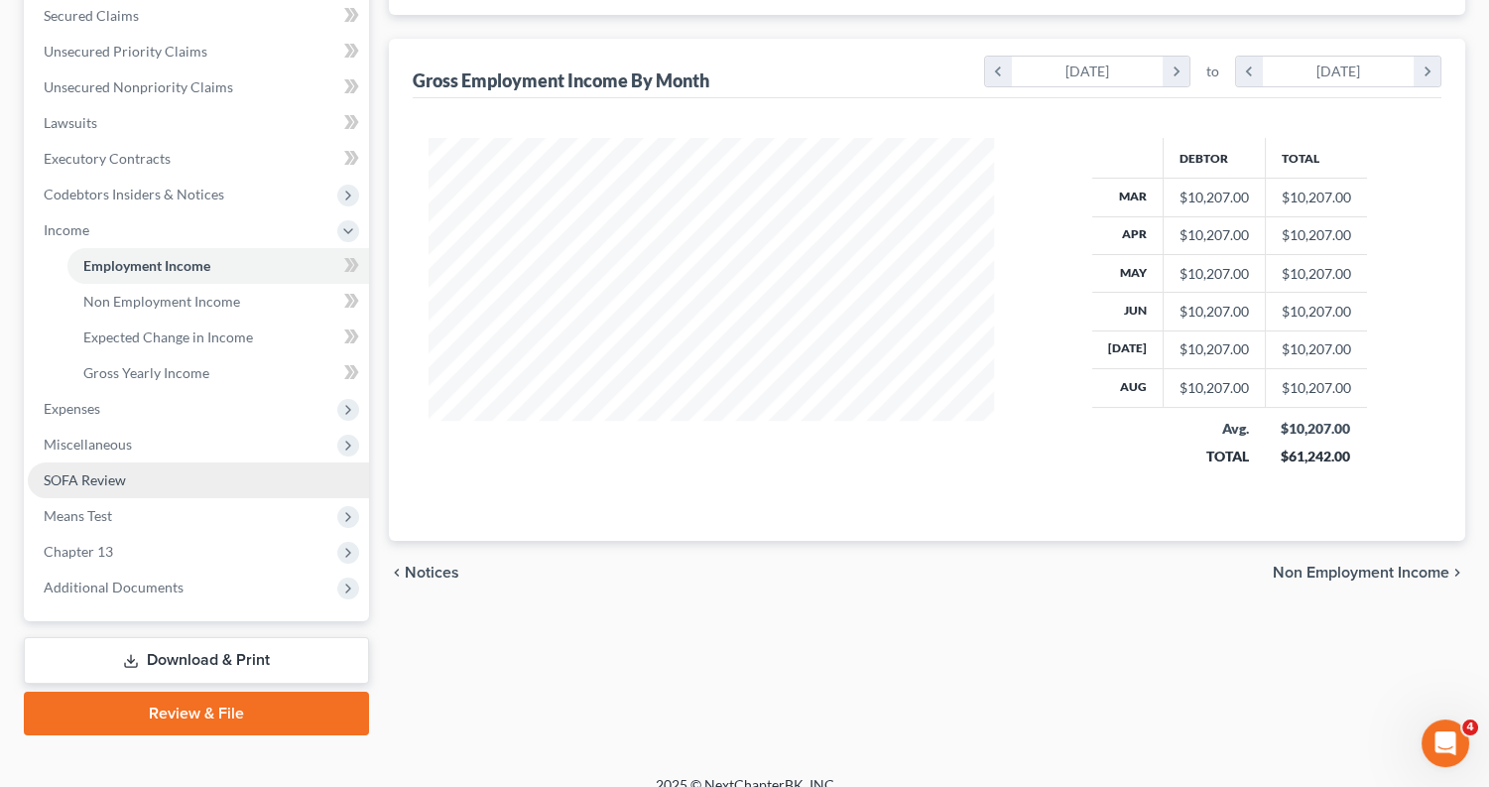
click at [165, 470] on link "SOFA Review" at bounding box center [198, 480] width 341 height 36
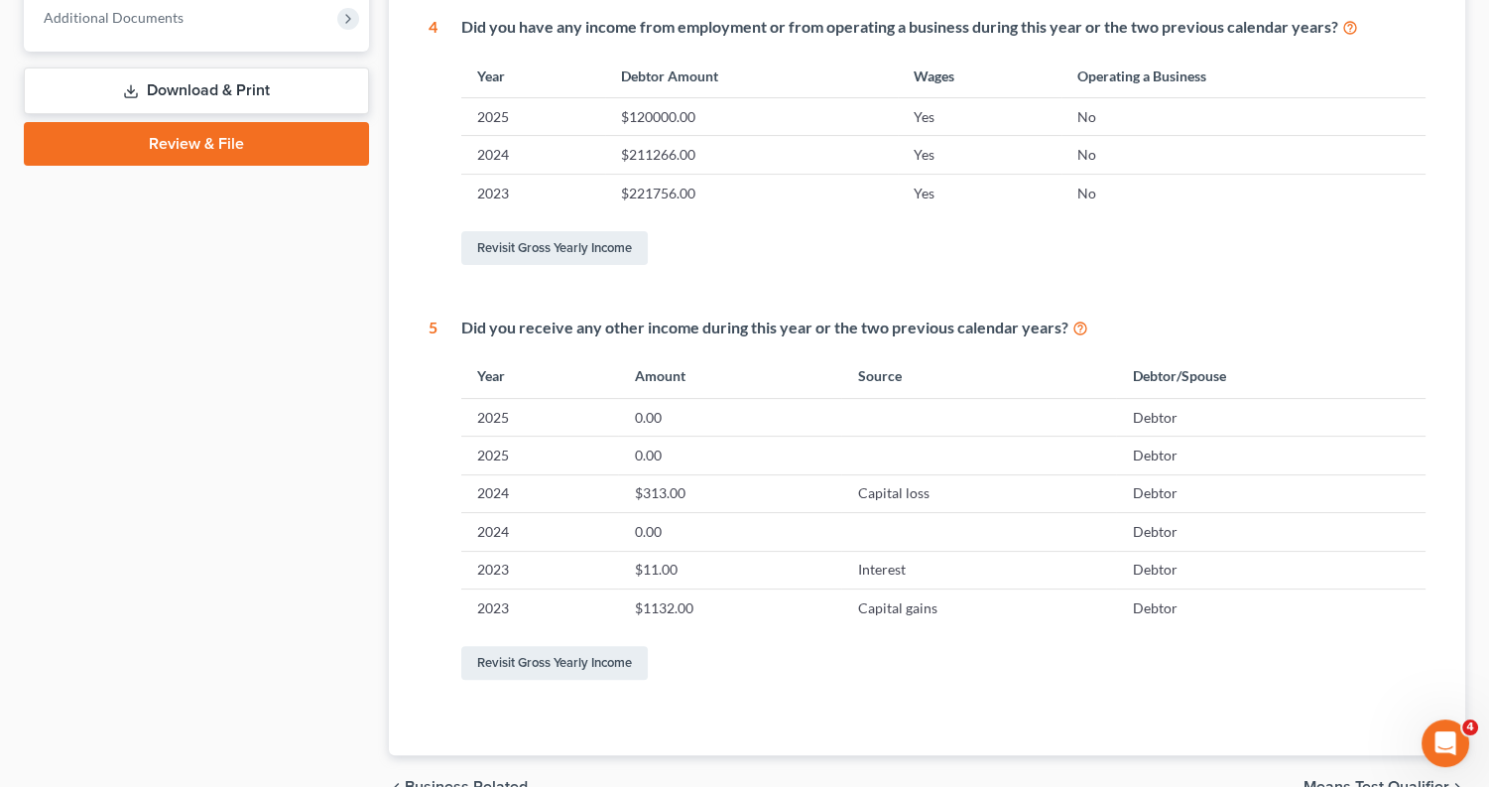
scroll to position [880, 0]
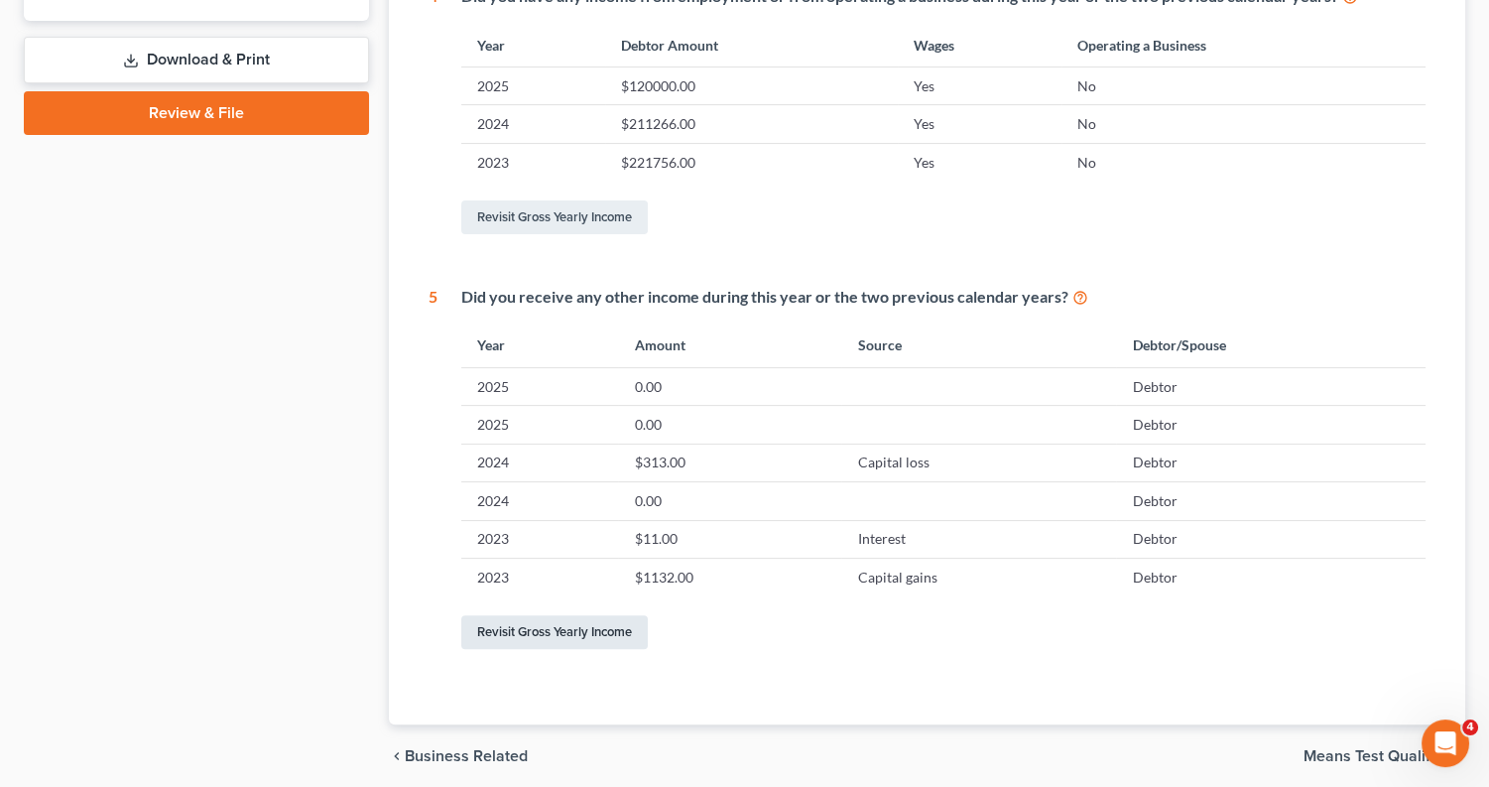
click at [584, 617] on link "Revisit Gross Yearly Income" at bounding box center [554, 632] width 187 height 34
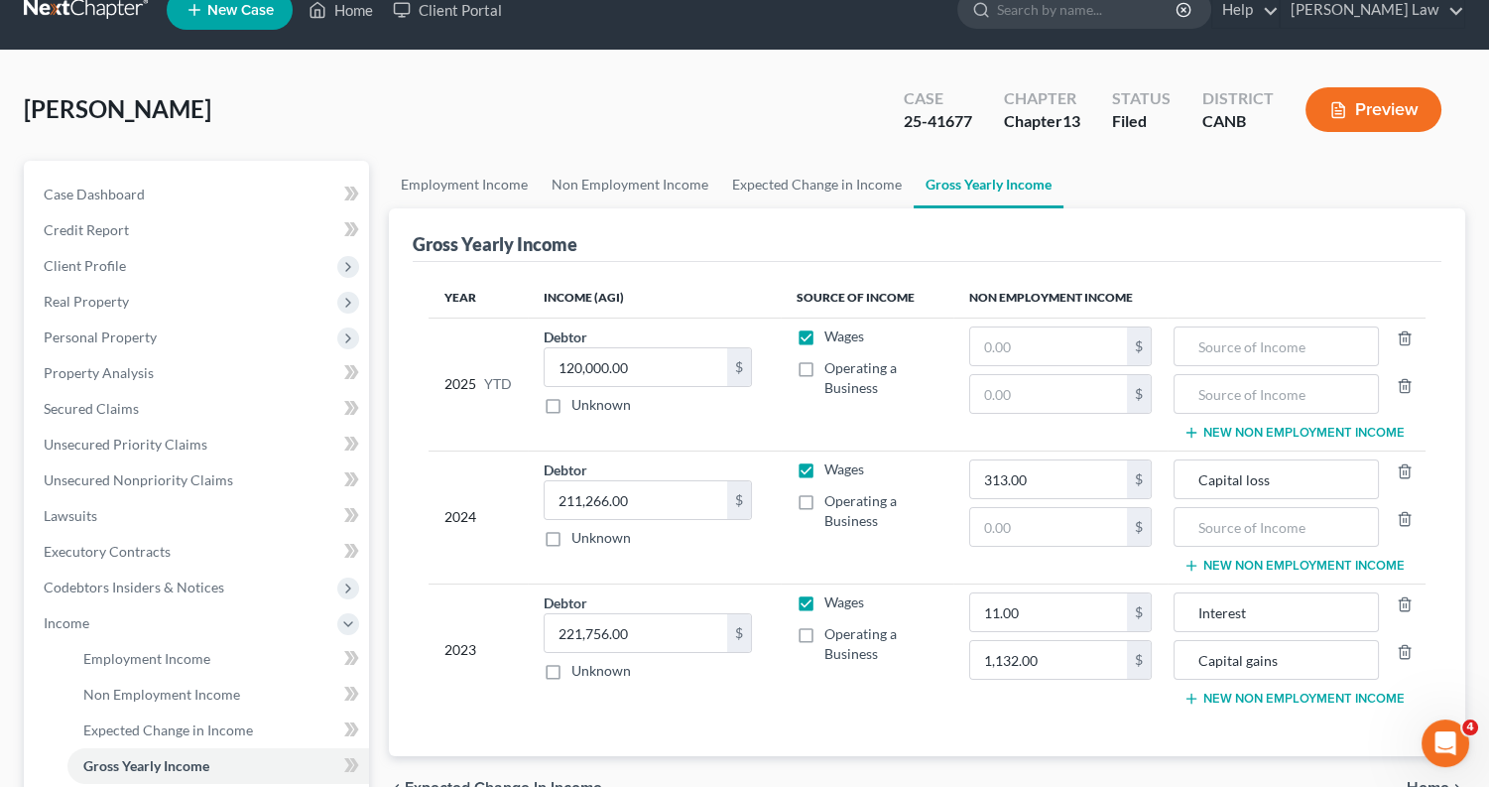
scroll to position [33, 0]
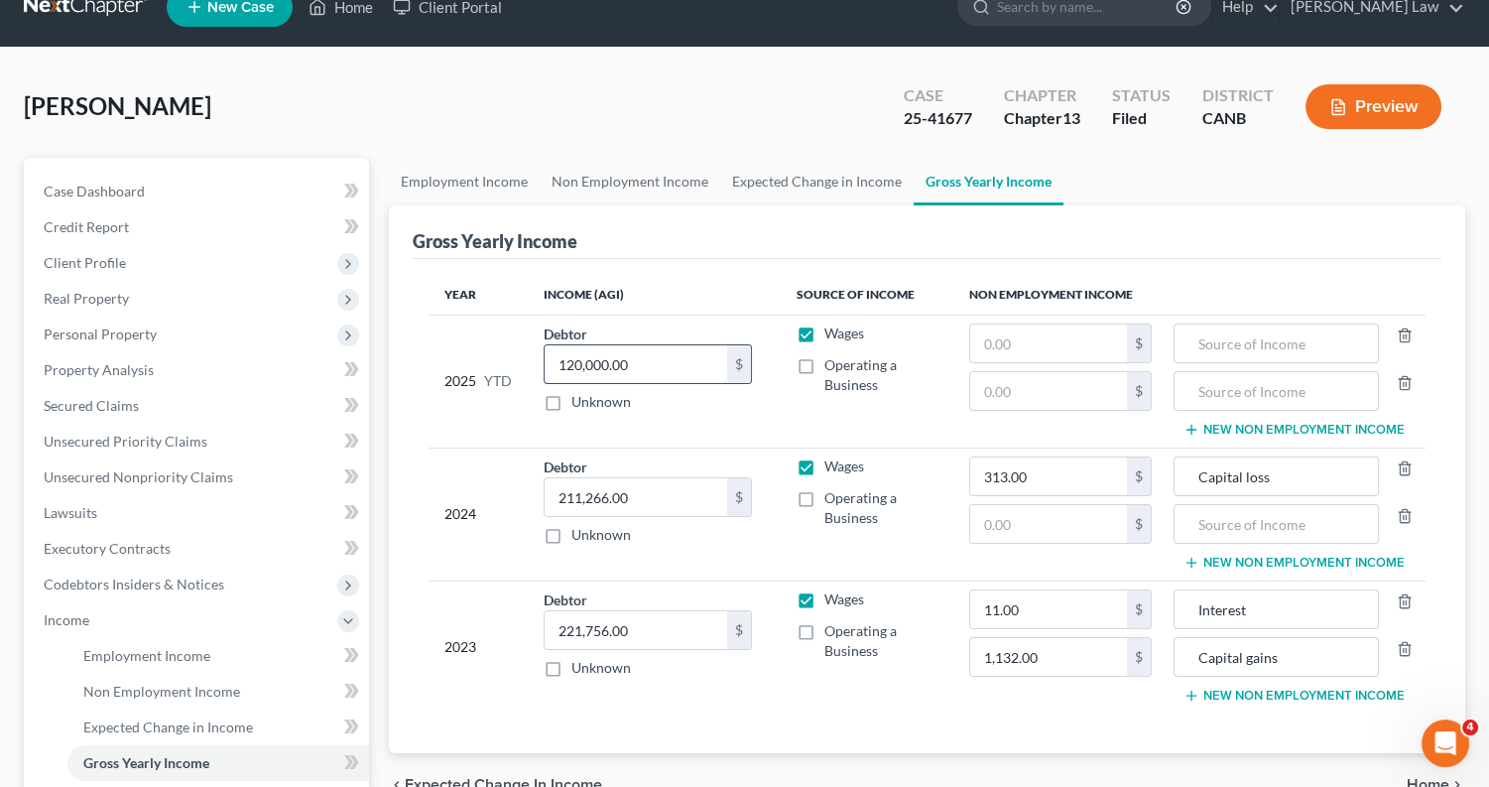
click at [648, 360] on input "120,000.00" at bounding box center [636, 364] width 183 height 38
type input "1"
type input "154,056.06"
click at [789, 400] on td "Wages Operating a Business" at bounding box center [867, 381] width 172 height 133
click at [196, 638] on link "Employment Income" at bounding box center [218, 656] width 302 height 36
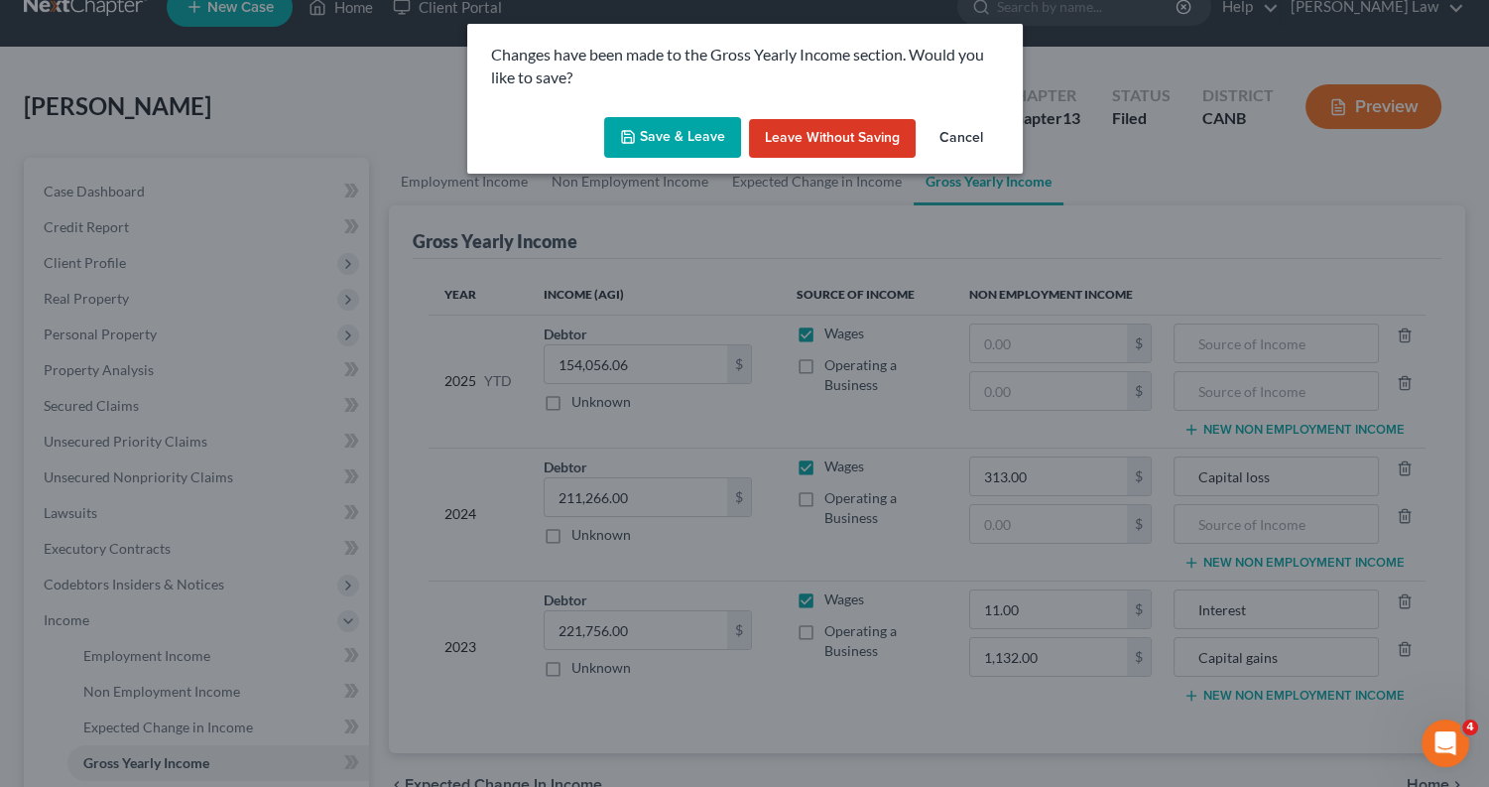
click at [664, 134] on button "Save & Leave" at bounding box center [672, 138] width 137 height 42
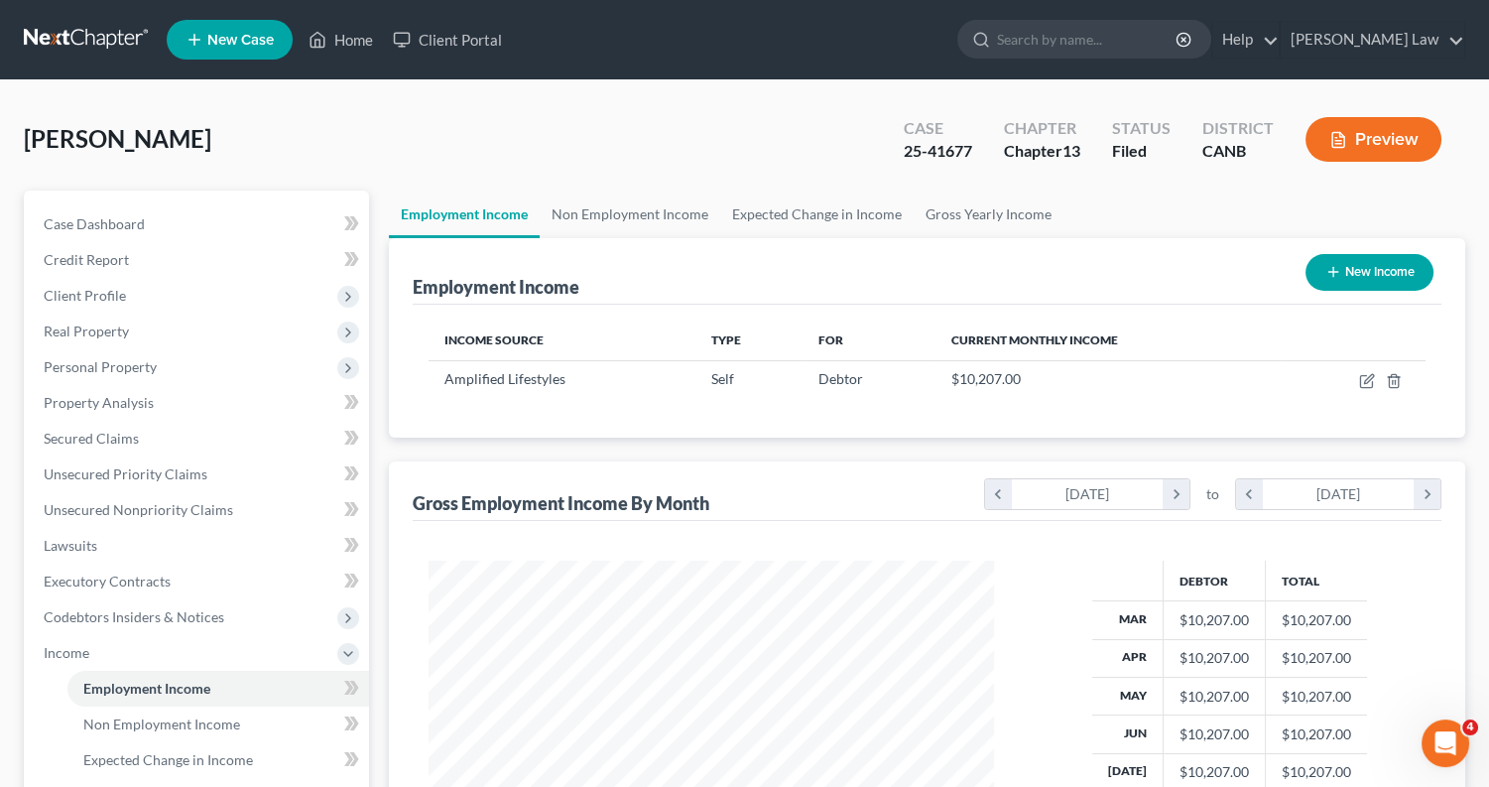
scroll to position [348, 605]
click at [1395, 139] on button "Preview" at bounding box center [1374, 139] width 136 height 45
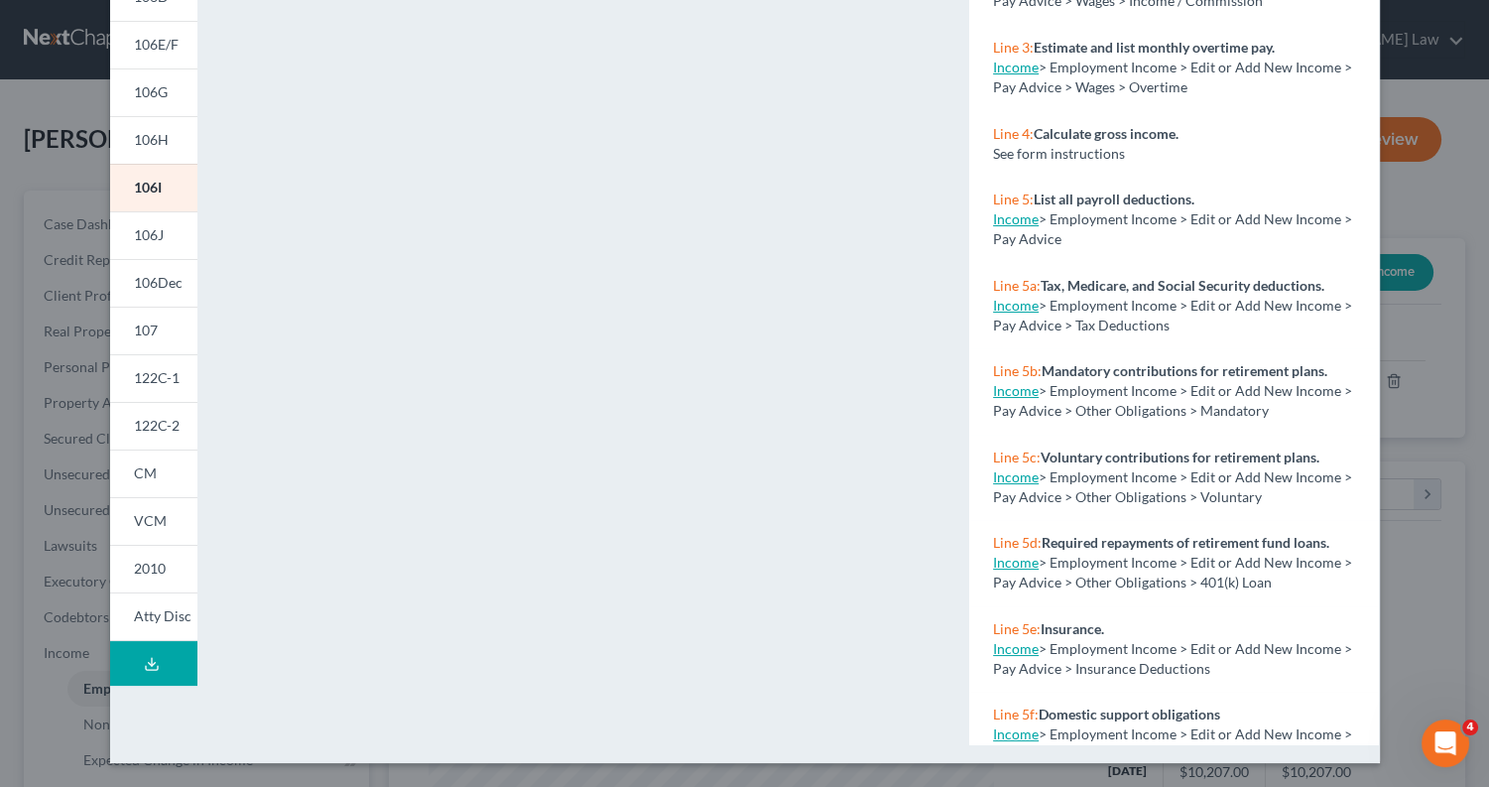
scroll to position [331, 0]
click at [170, 319] on link "107" at bounding box center [153, 332] width 87 height 48
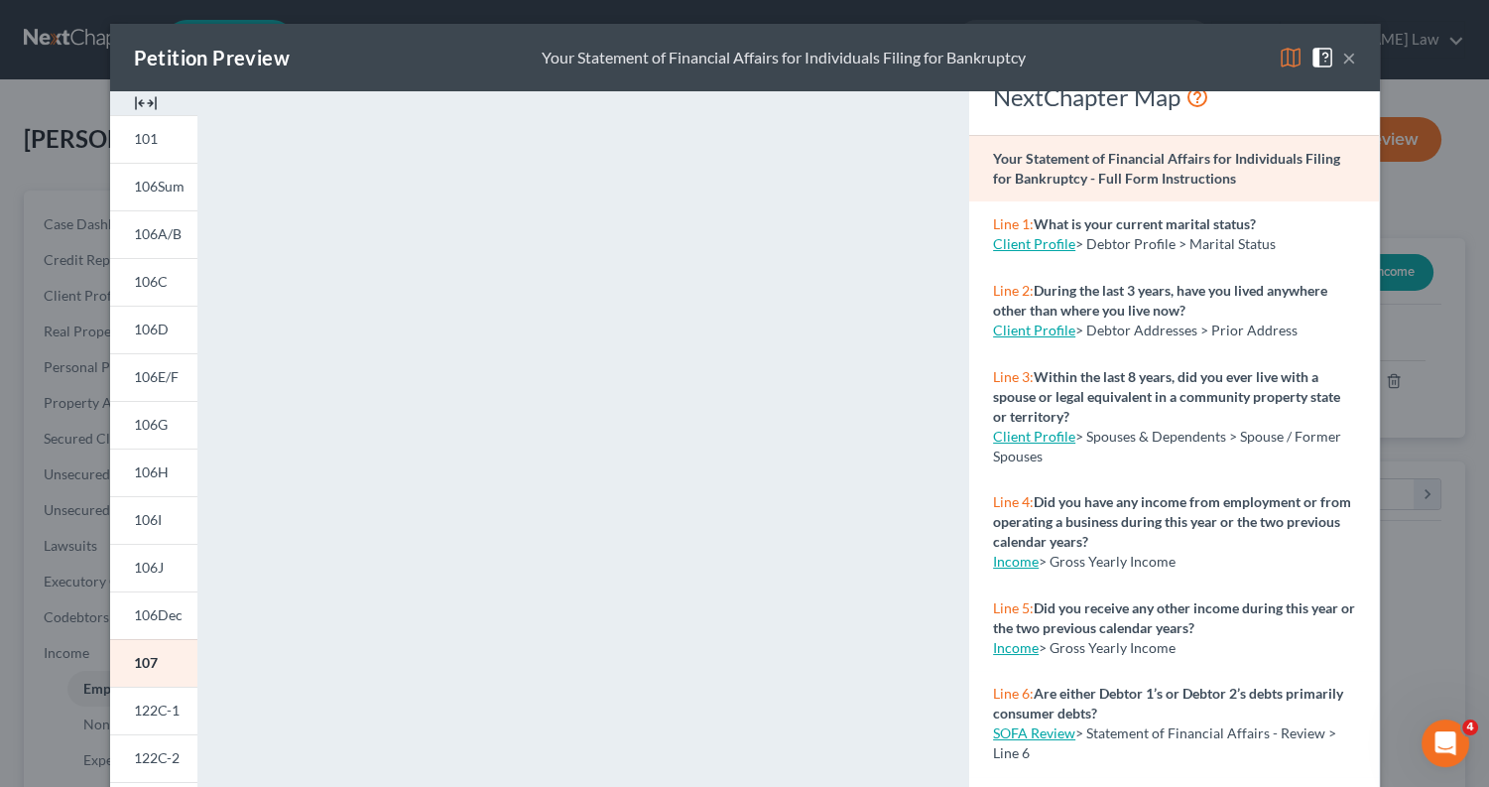
scroll to position [29, 0]
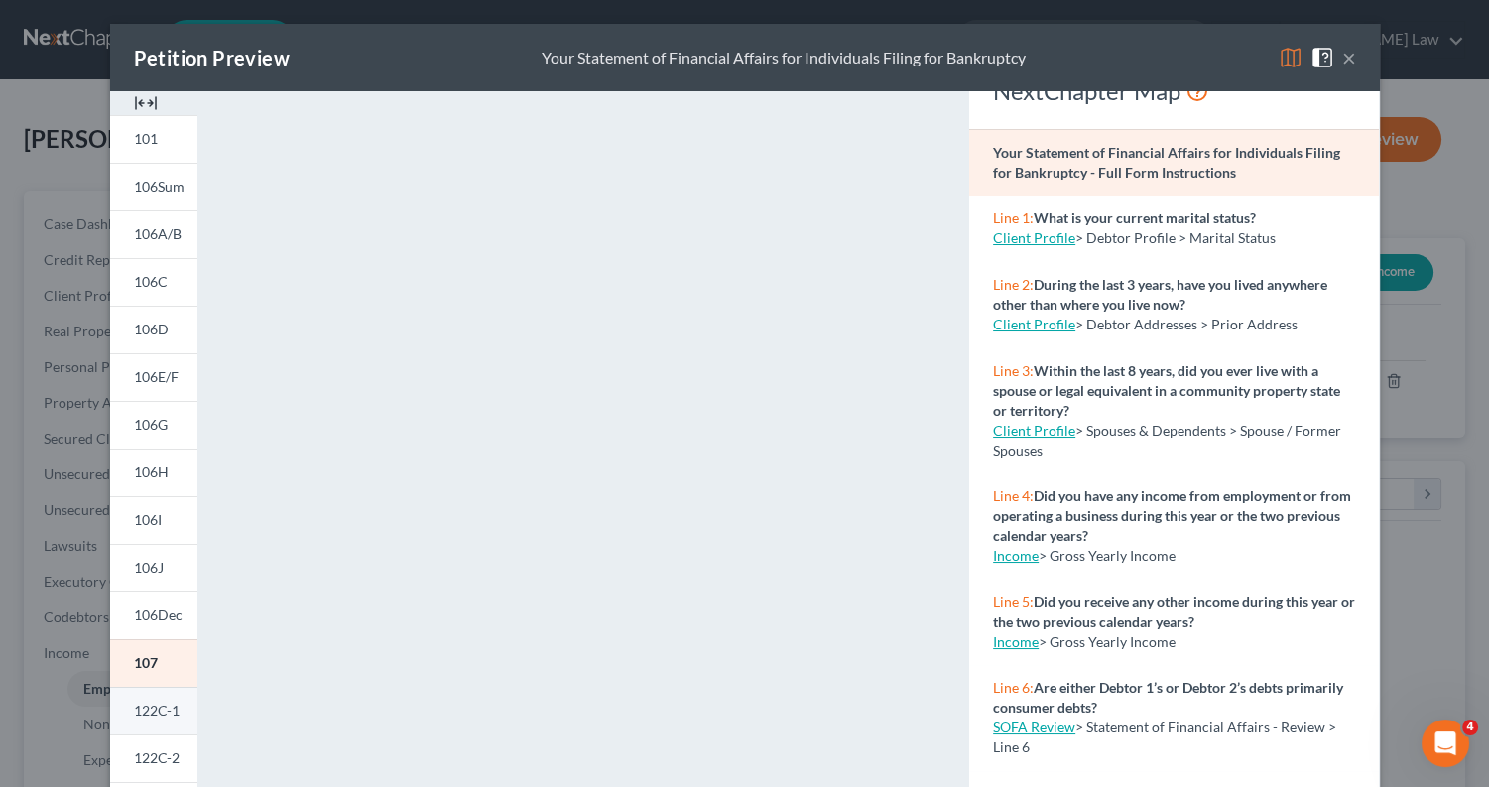
click at [178, 707] on span "122C-1" at bounding box center [157, 709] width 46 height 17
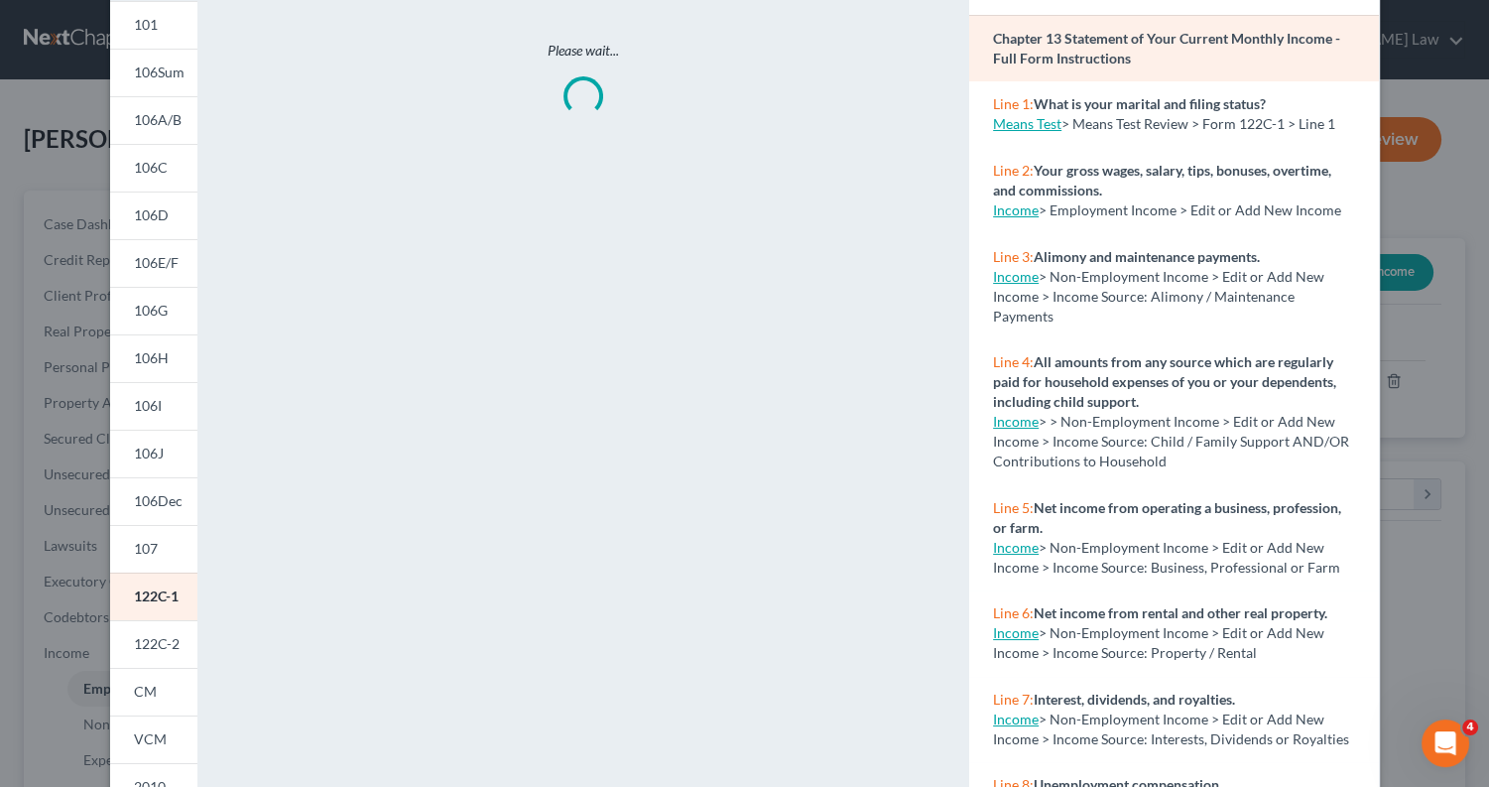
scroll to position [123, 0]
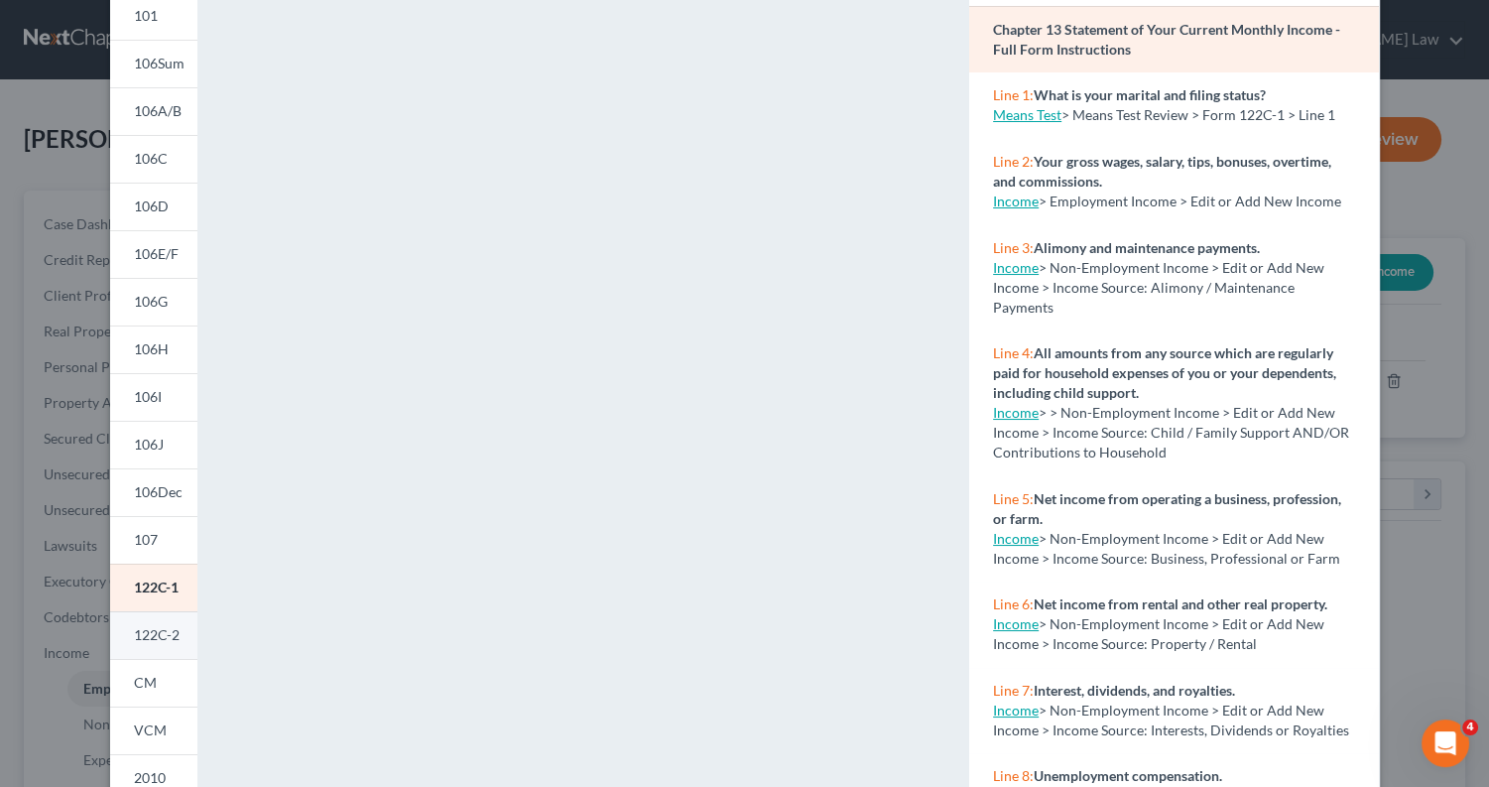
click at [152, 635] on span "122C-2" at bounding box center [157, 634] width 46 height 17
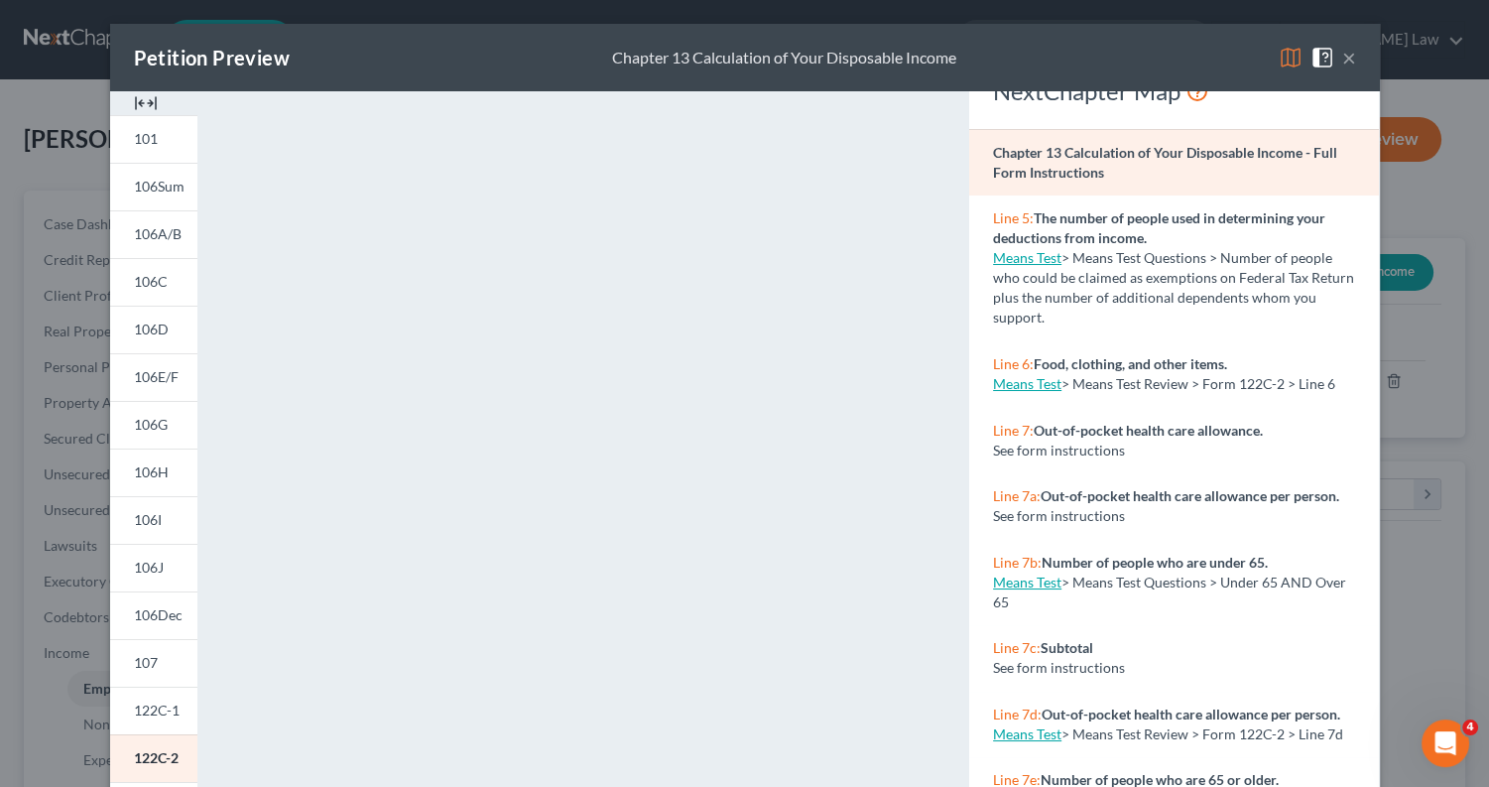
scroll to position [0, 0]
click at [159, 566] on span "106J" at bounding box center [149, 567] width 30 height 17
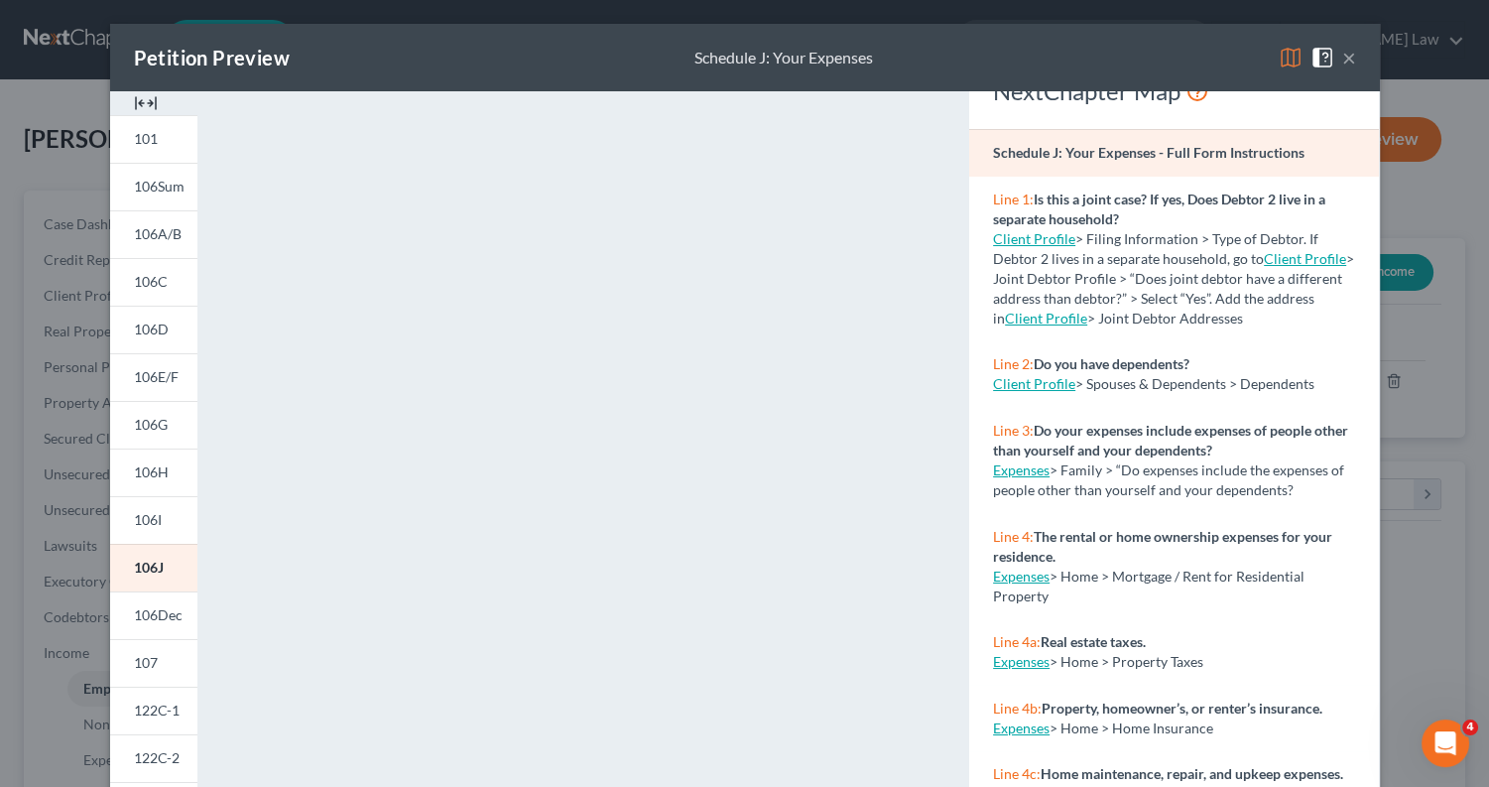
click at [1348, 58] on button "×" at bounding box center [1349, 58] width 14 height 24
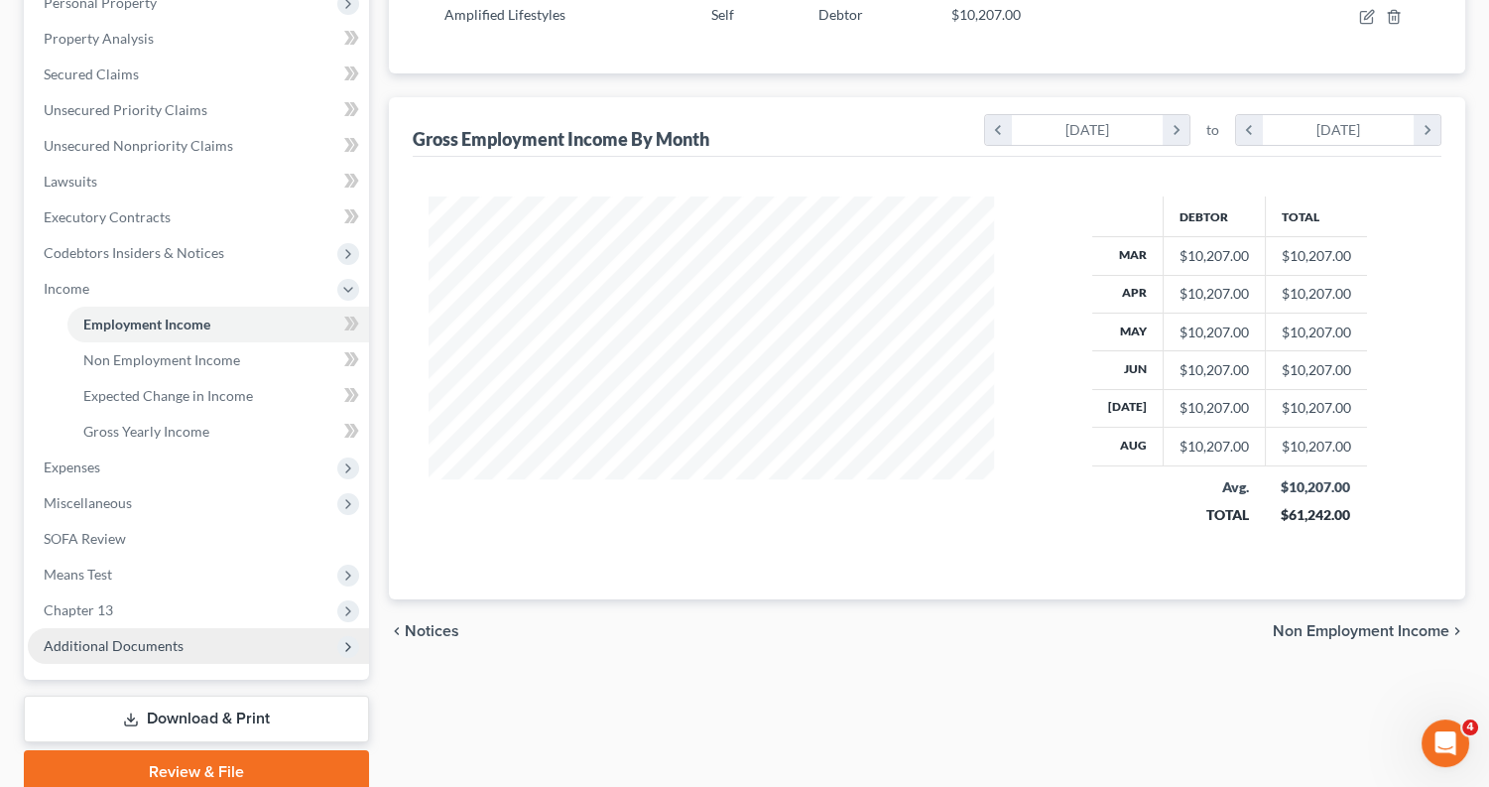
scroll to position [396, 0]
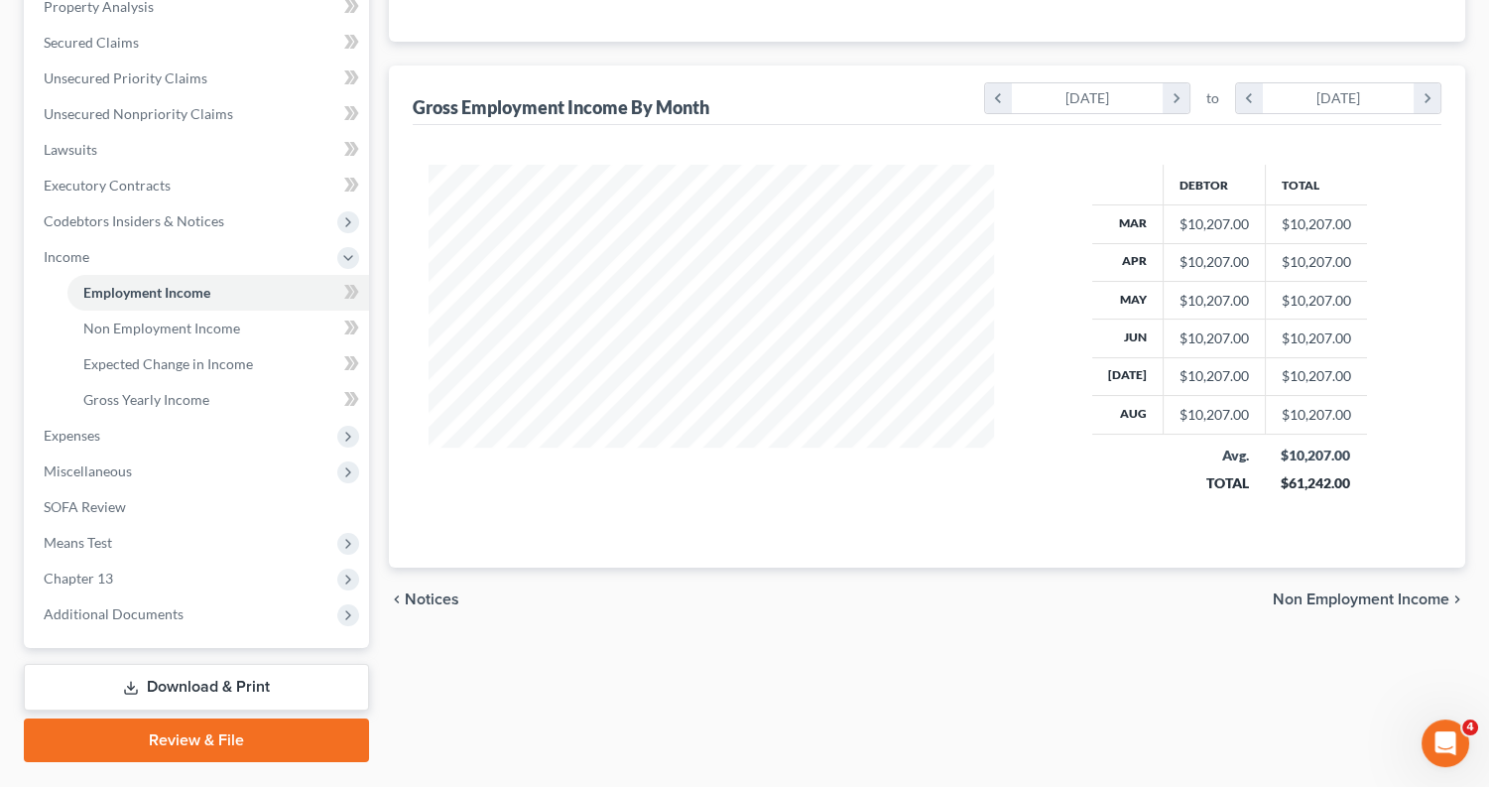
click at [211, 682] on link "Download & Print" at bounding box center [196, 687] width 345 height 47
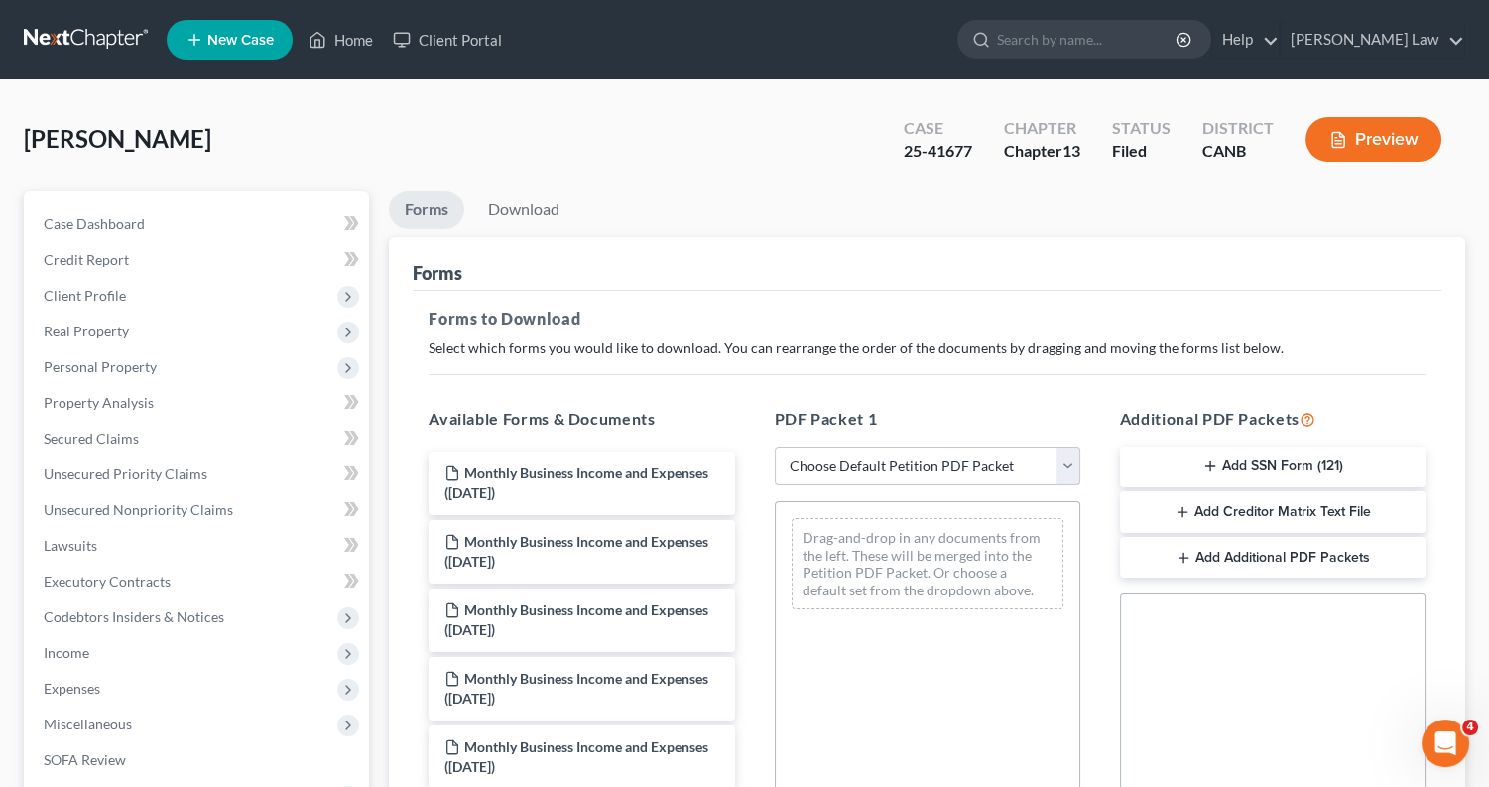
select select "2"
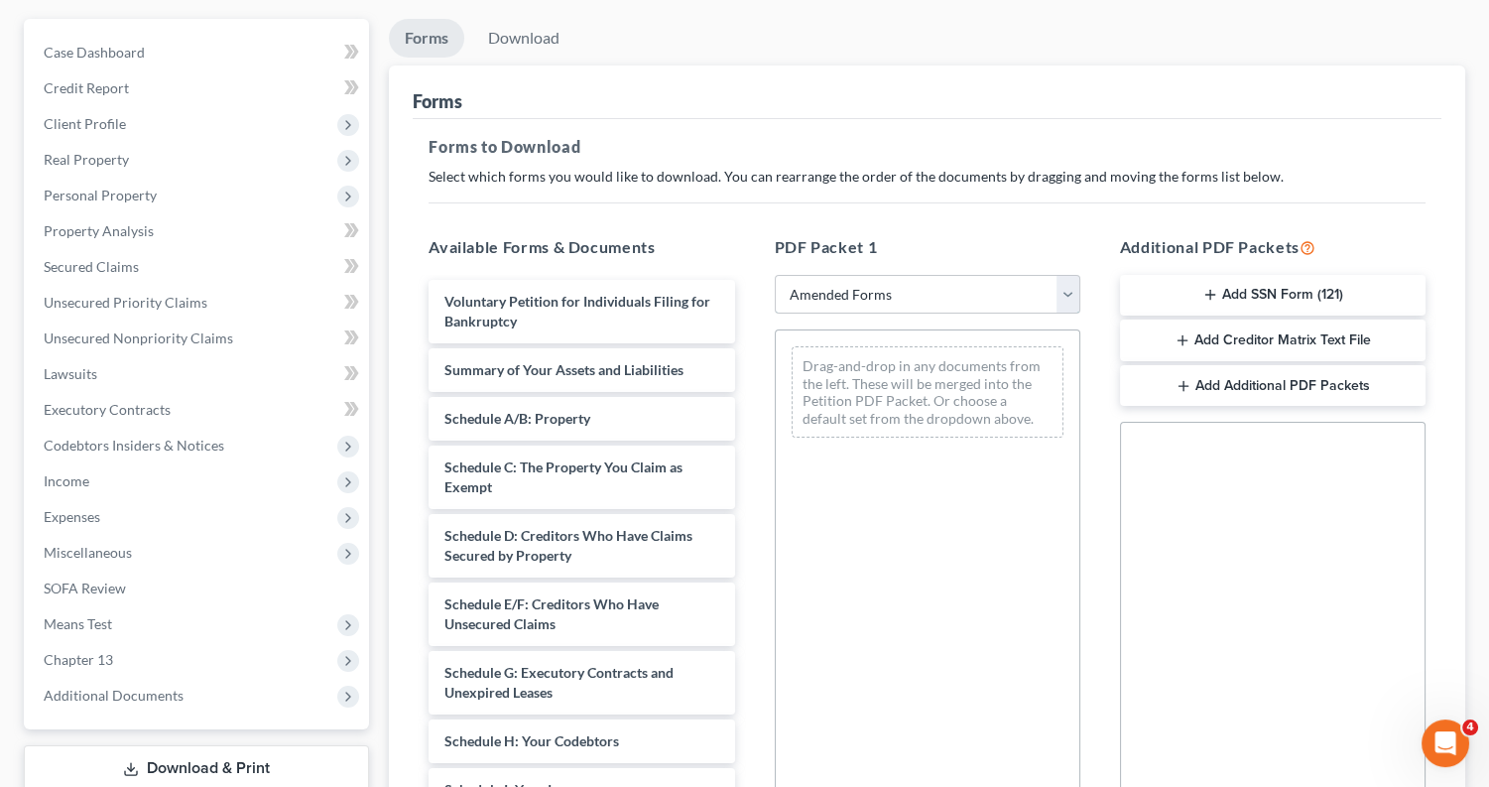
scroll to position [197, 0]
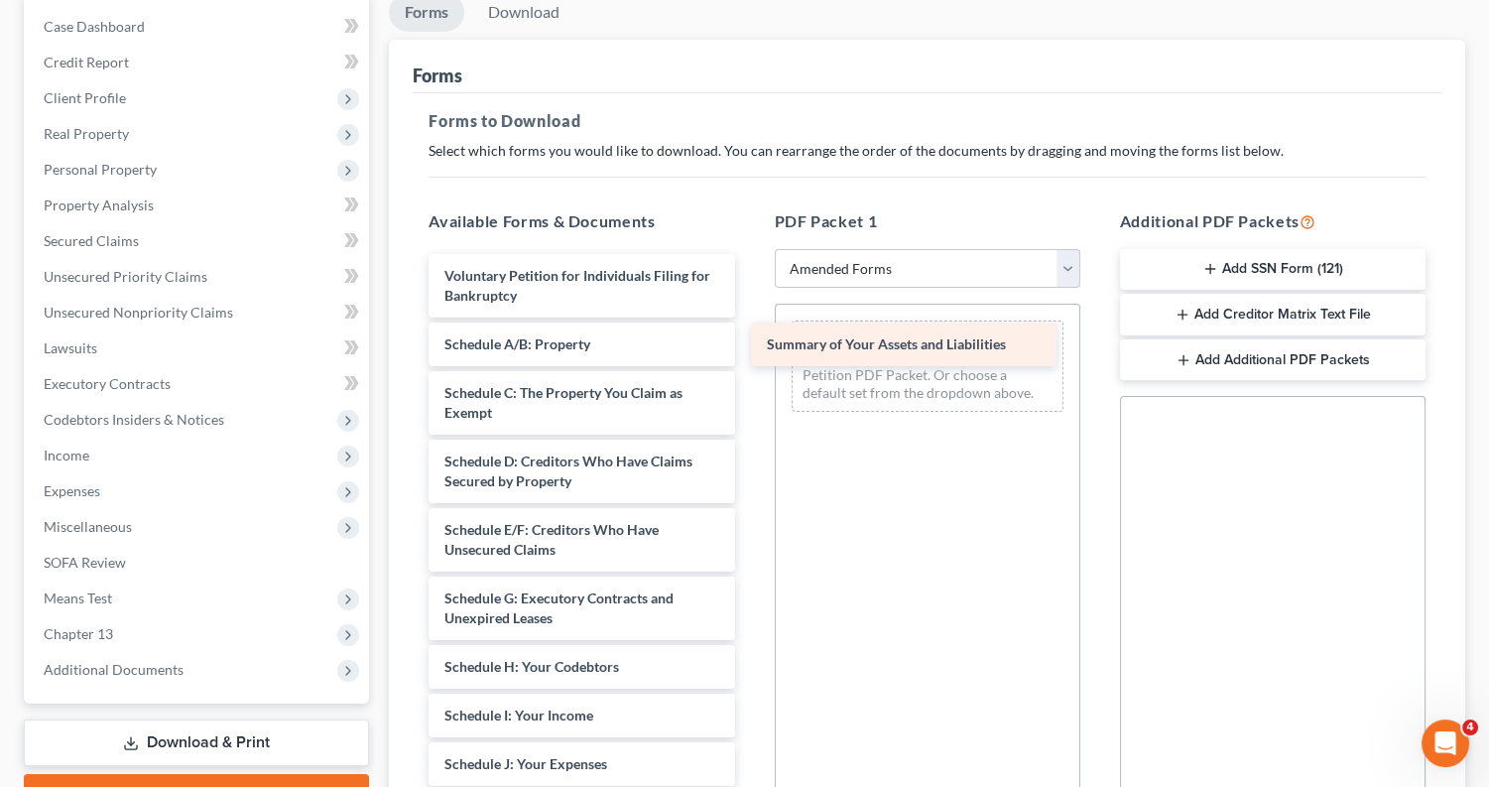
drag, startPoint x: 588, startPoint y: 343, endPoint x: 910, endPoint y: 349, distance: 321.5
click at [750, 349] on div "Summary of Your Assets and Liabilities Voluntary Petition for Individuals Filin…" at bounding box center [581, 764] width 337 height 1020
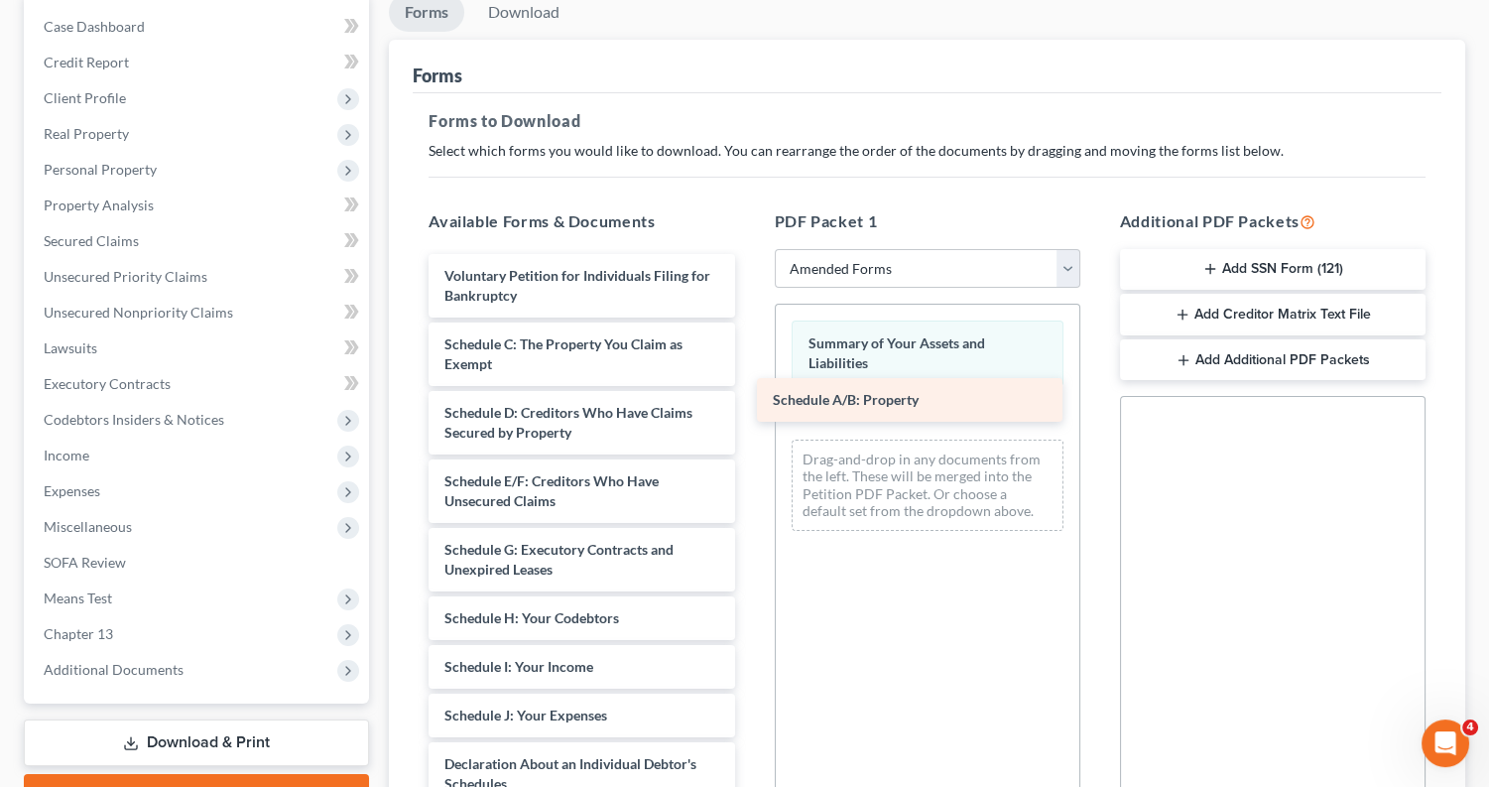
drag, startPoint x: 657, startPoint y: 333, endPoint x: 985, endPoint y: 396, distance: 334.3
click at [750, 396] on div "Schedule A/B: Property Voluntary Petition for Individuals Filing for Bankruptcy…" at bounding box center [581, 739] width 337 height 971
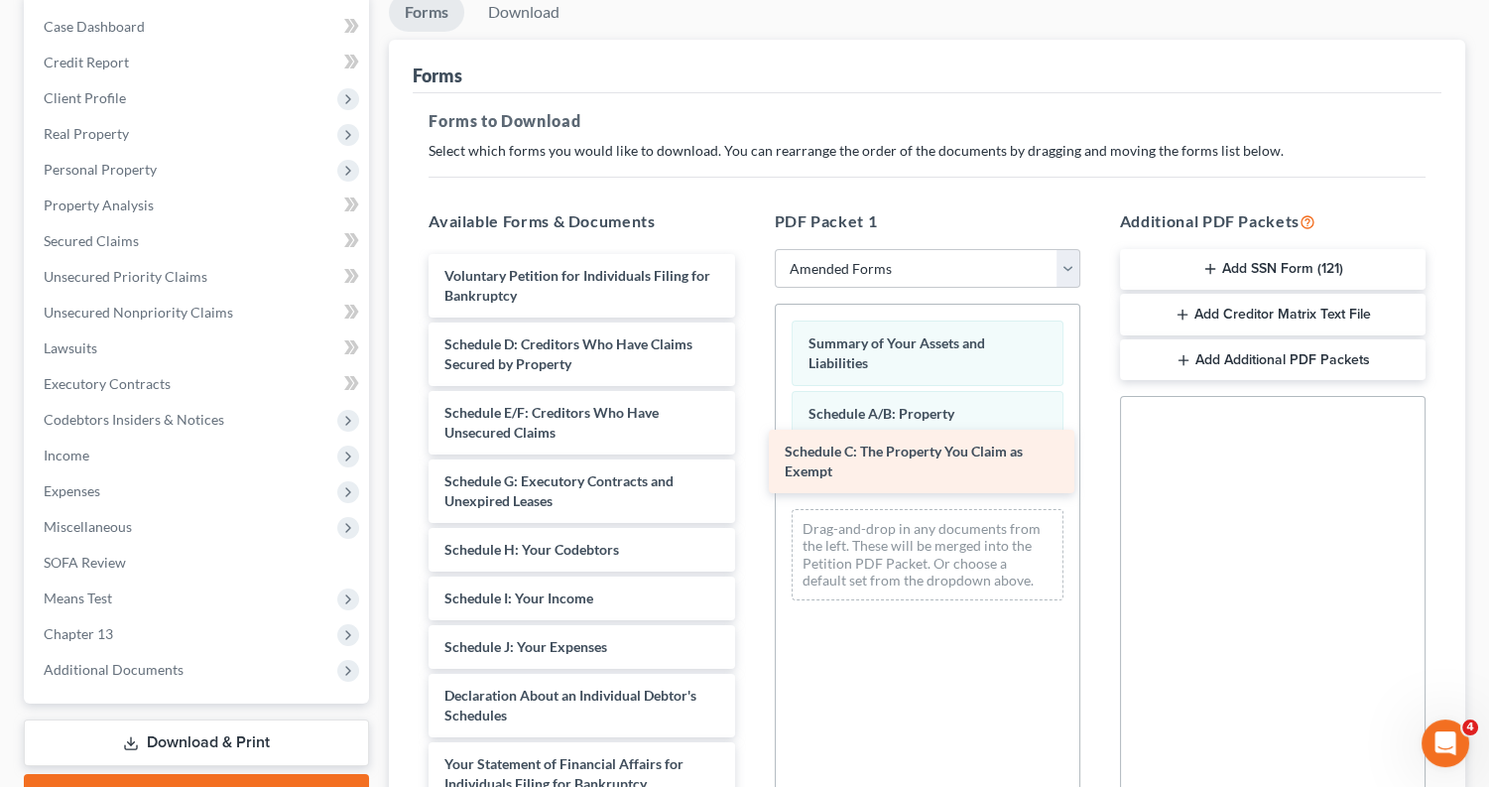
drag, startPoint x: 611, startPoint y: 354, endPoint x: 952, endPoint y: 465, distance: 358.0
click at [750, 467] on div "Schedule C: The Property You Claim as Exempt Voluntary Petition for Individuals…" at bounding box center [581, 705] width 337 height 903
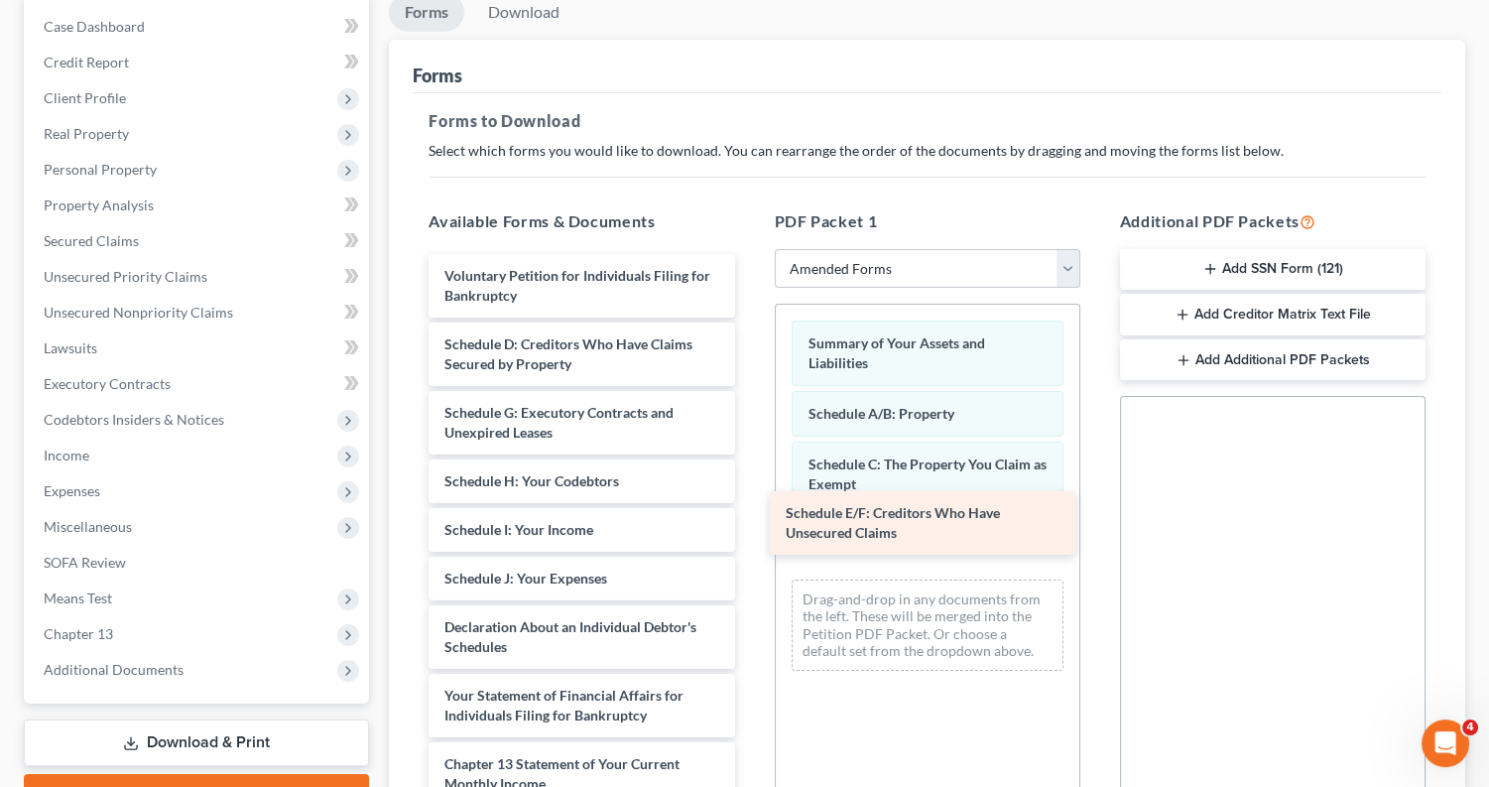
drag, startPoint x: 572, startPoint y: 416, endPoint x: 911, endPoint y: 524, distance: 355.2
click at [750, 524] on div "Schedule E/F: Creditors Who Have Unsecured Claims Voluntary Petition for Indivi…" at bounding box center [581, 671] width 337 height 834
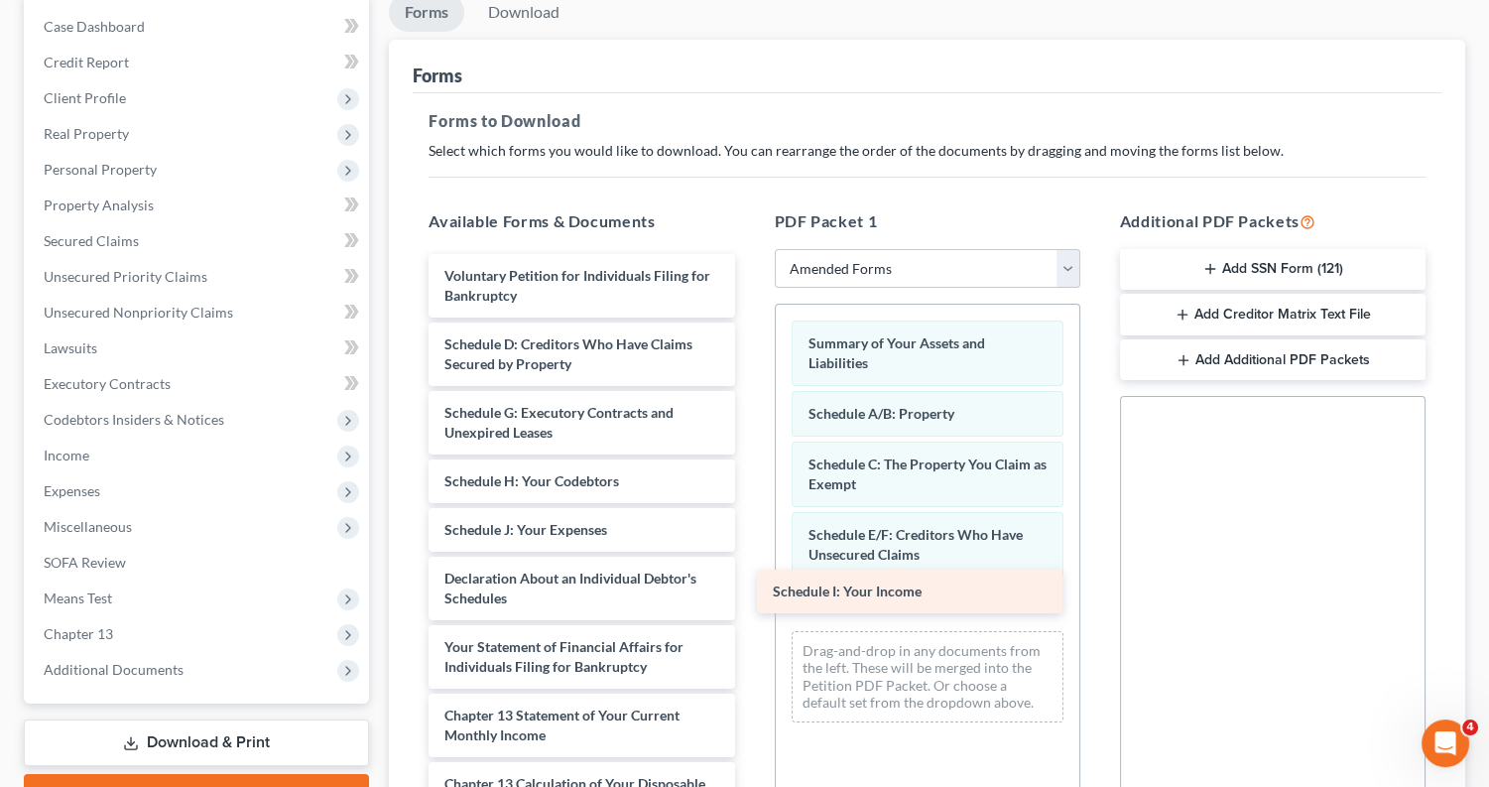
drag, startPoint x: 590, startPoint y: 518, endPoint x: 928, endPoint y: 585, distance: 344.0
click at [750, 585] on div "Schedule I: Your Income Voluntary Petition for Individuals Filing for Bankruptc…" at bounding box center [581, 647] width 337 height 786
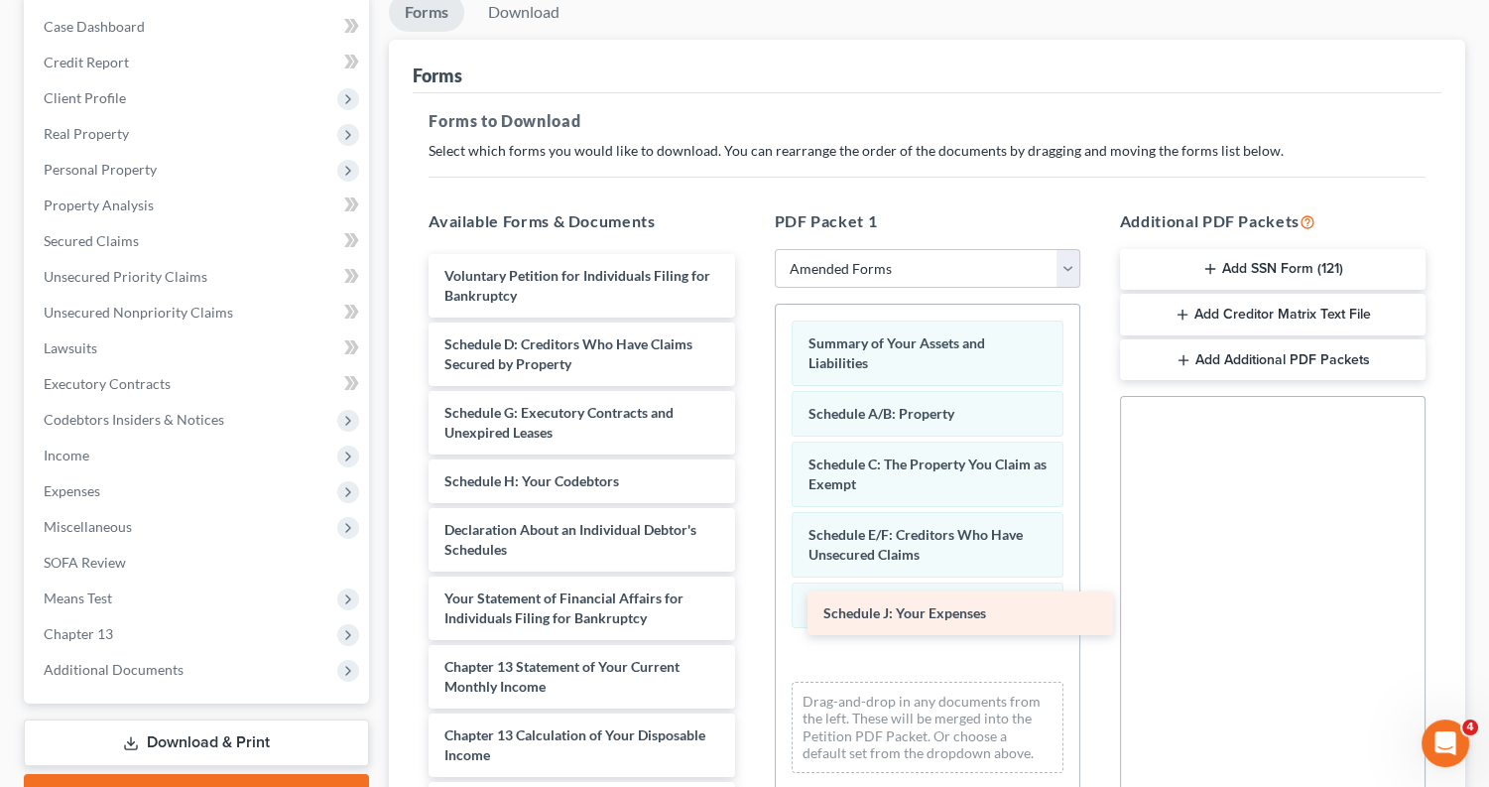
drag, startPoint x: 557, startPoint y: 507, endPoint x: 939, endPoint y: 613, distance: 396.5
click at [750, 613] on div "Schedule J: Your Expenses Voluntary Petition for Individuals Filing for Bankrup…" at bounding box center [581, 622] width 337 height 737
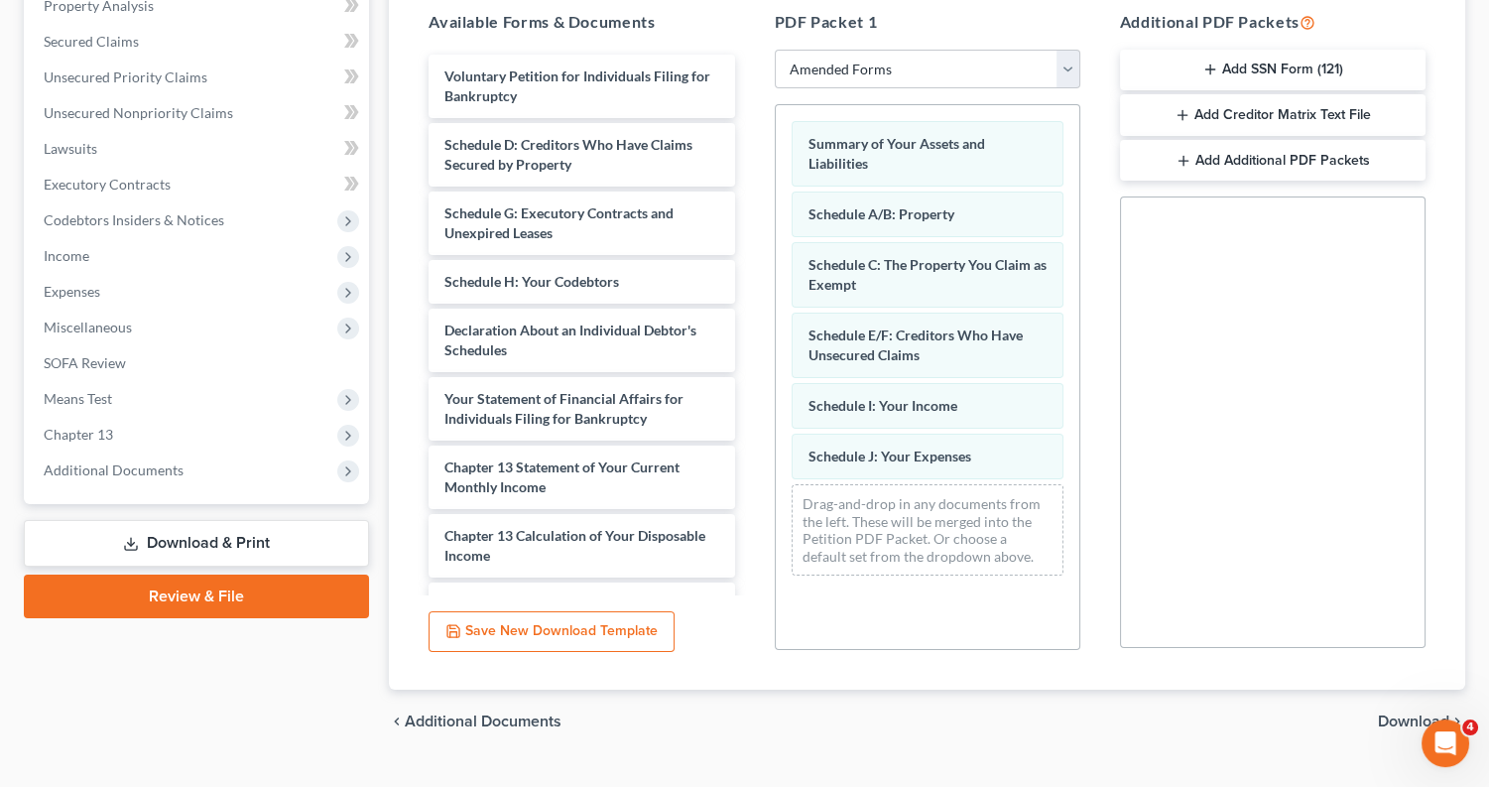
scroll to position [410, 0]
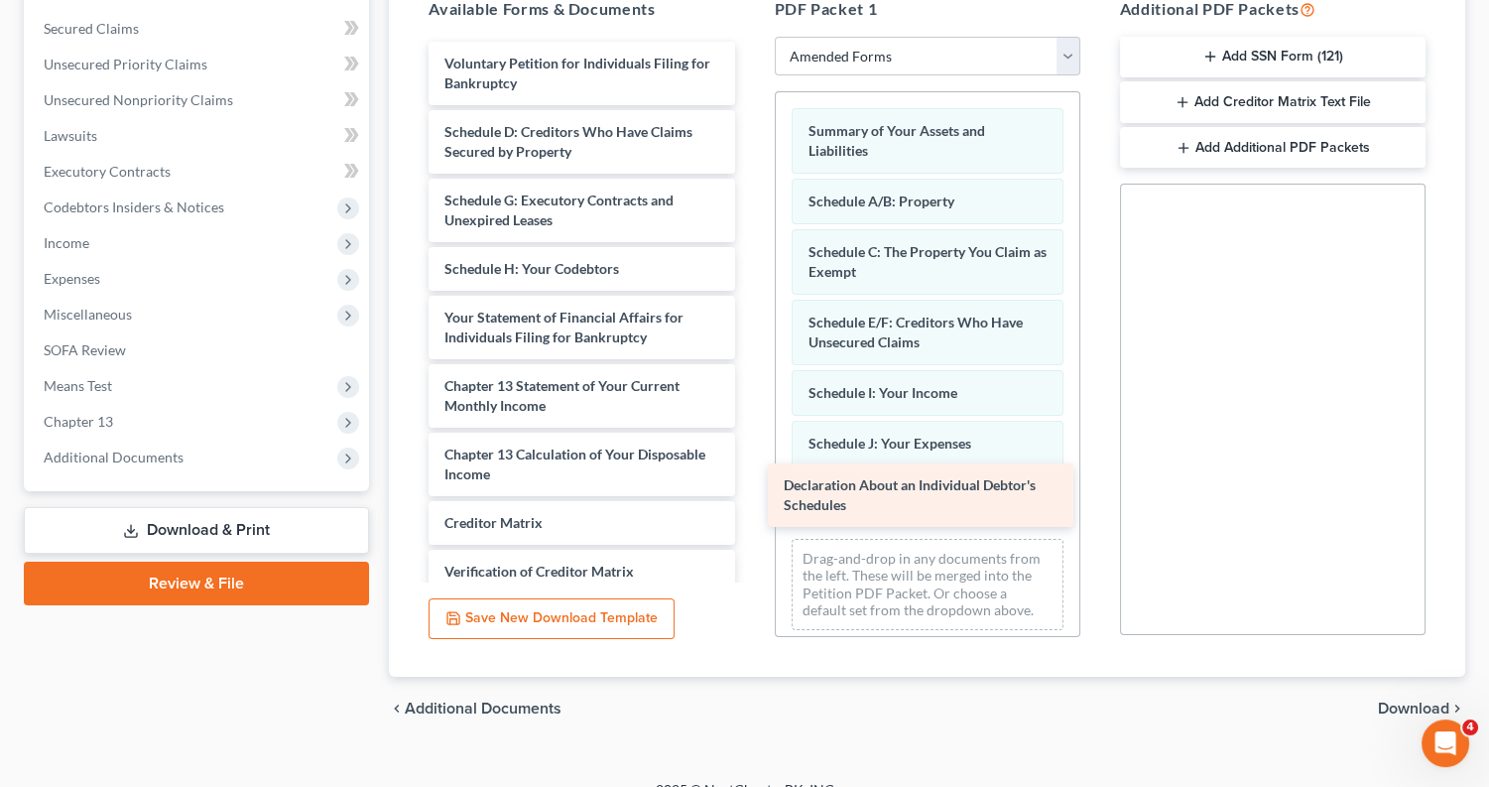
drag, startPoint x: 527, startPoint y: 303, endPoint x: 866, endPoint y: 481, distance: 383.5
click at [750, 481] on div "Declaration About an Individual Debtor's Schedules Voluntary Petition for Indiv…" at bounding box center [581, 376] width 337 height 669
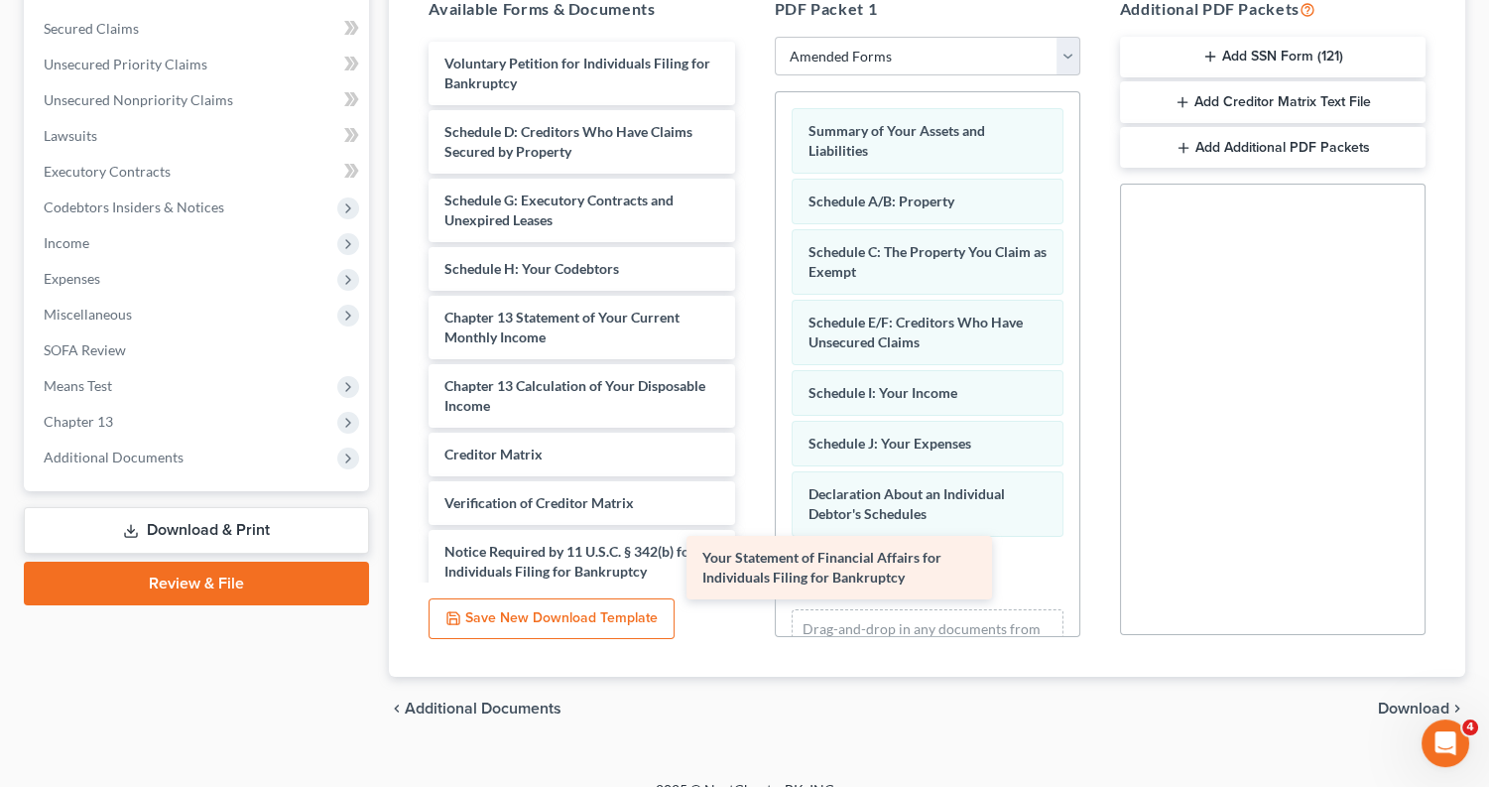
drag, startPoint x: 588, startPoint y: 300, endPoint x: 847, endPoint y: 551, distance: 360.7
click at [750, 551] on div "Your Statement of Financial Affairs for Individuals Filing for Bankruptcy Volun…" at bounding box center [581, 342] width 337 height 600
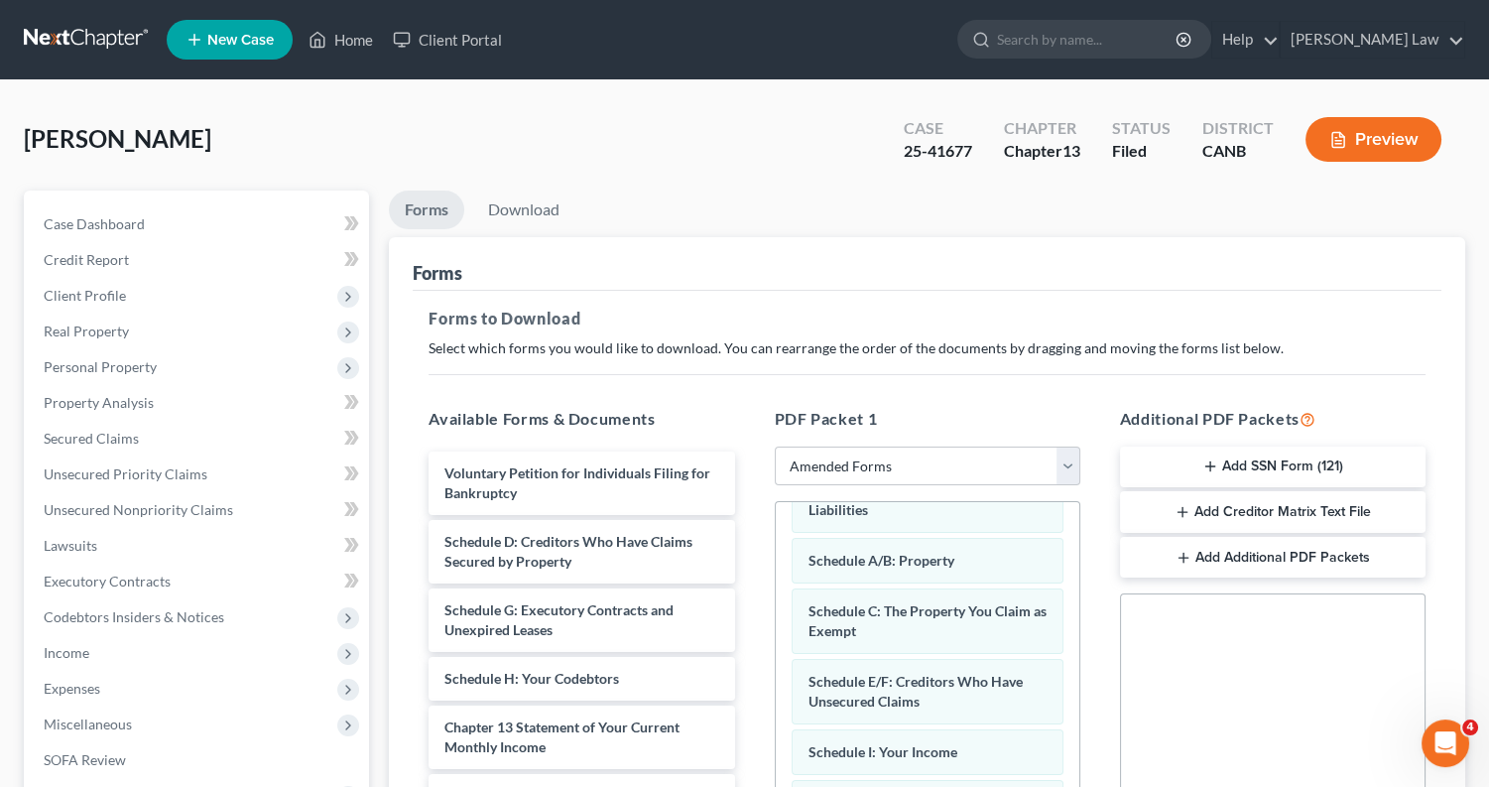
scroll to position [0, 0]
click at [1368, 144] on button "Preview" at bounding box center [1374, 139] width 136 height 45
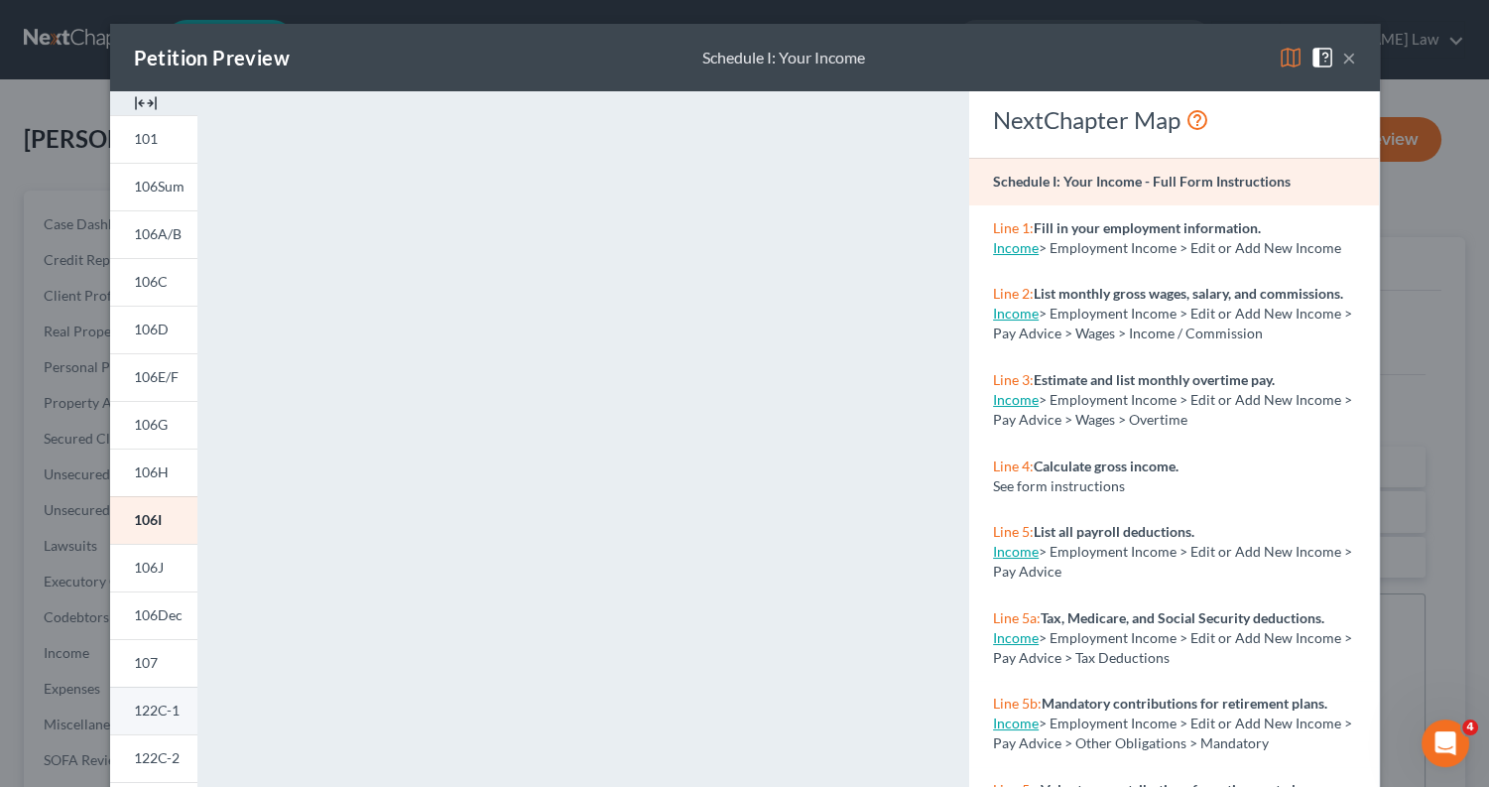
click at [166, 702] on span "122C-1" at bounding box center [157, 709] width 46 height 17
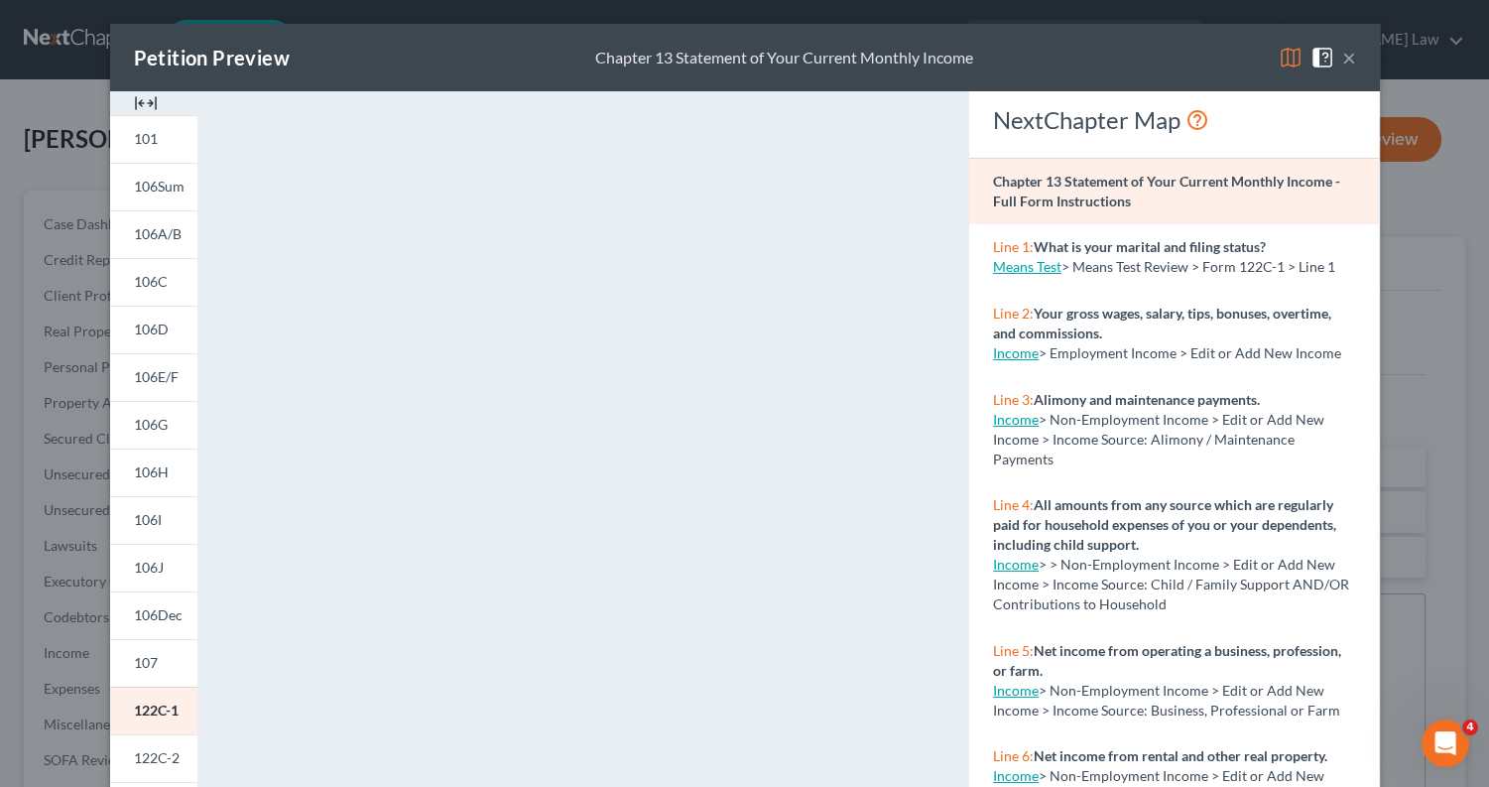
click at [1349, 61] on button "×" at bounding box center [1349, 58] width 14 height 24
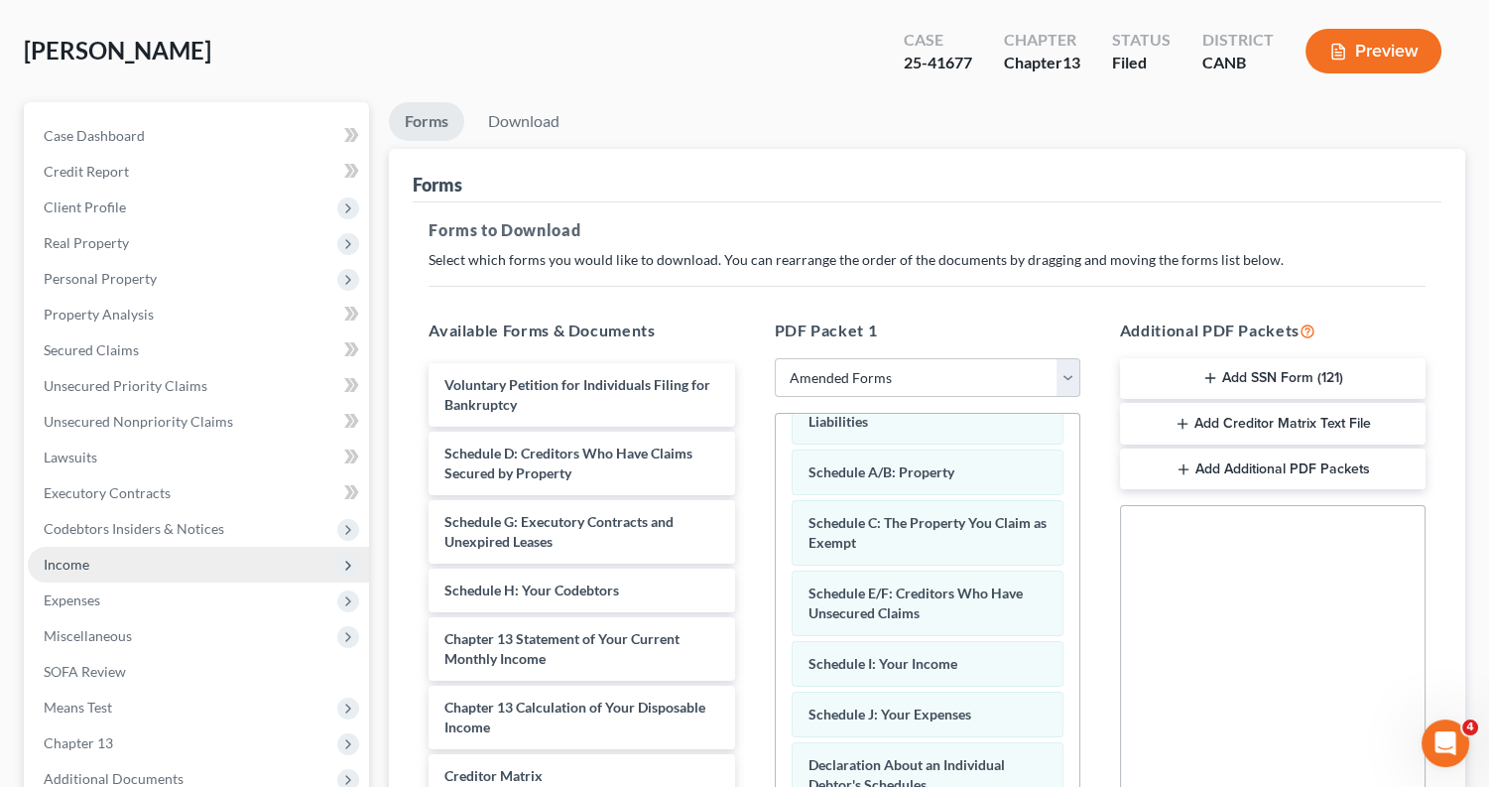
scroll to position [97, 0]
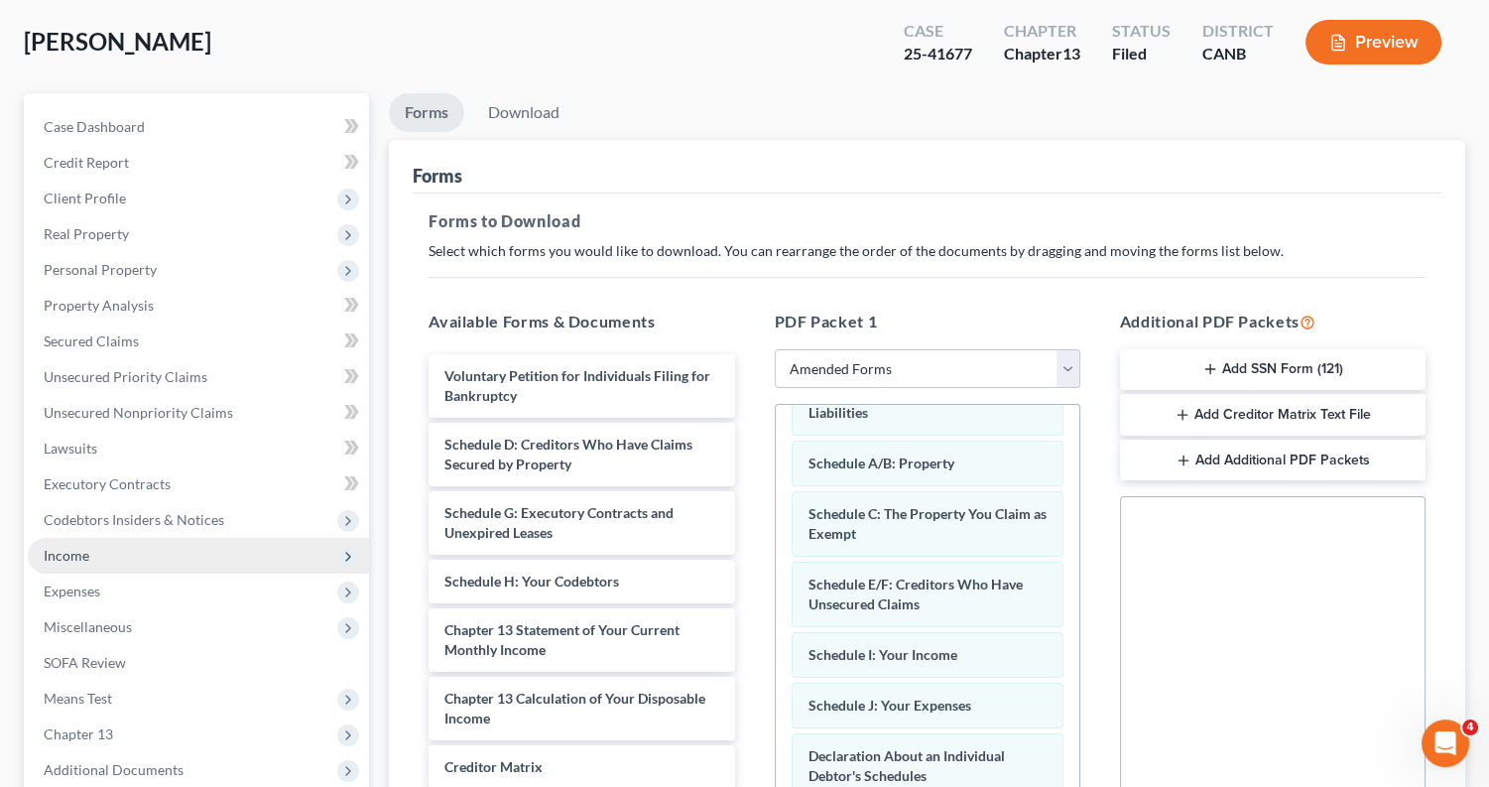
click at [197, 548] on span "Income" at bounding box center [198, 556] width 341 height 36
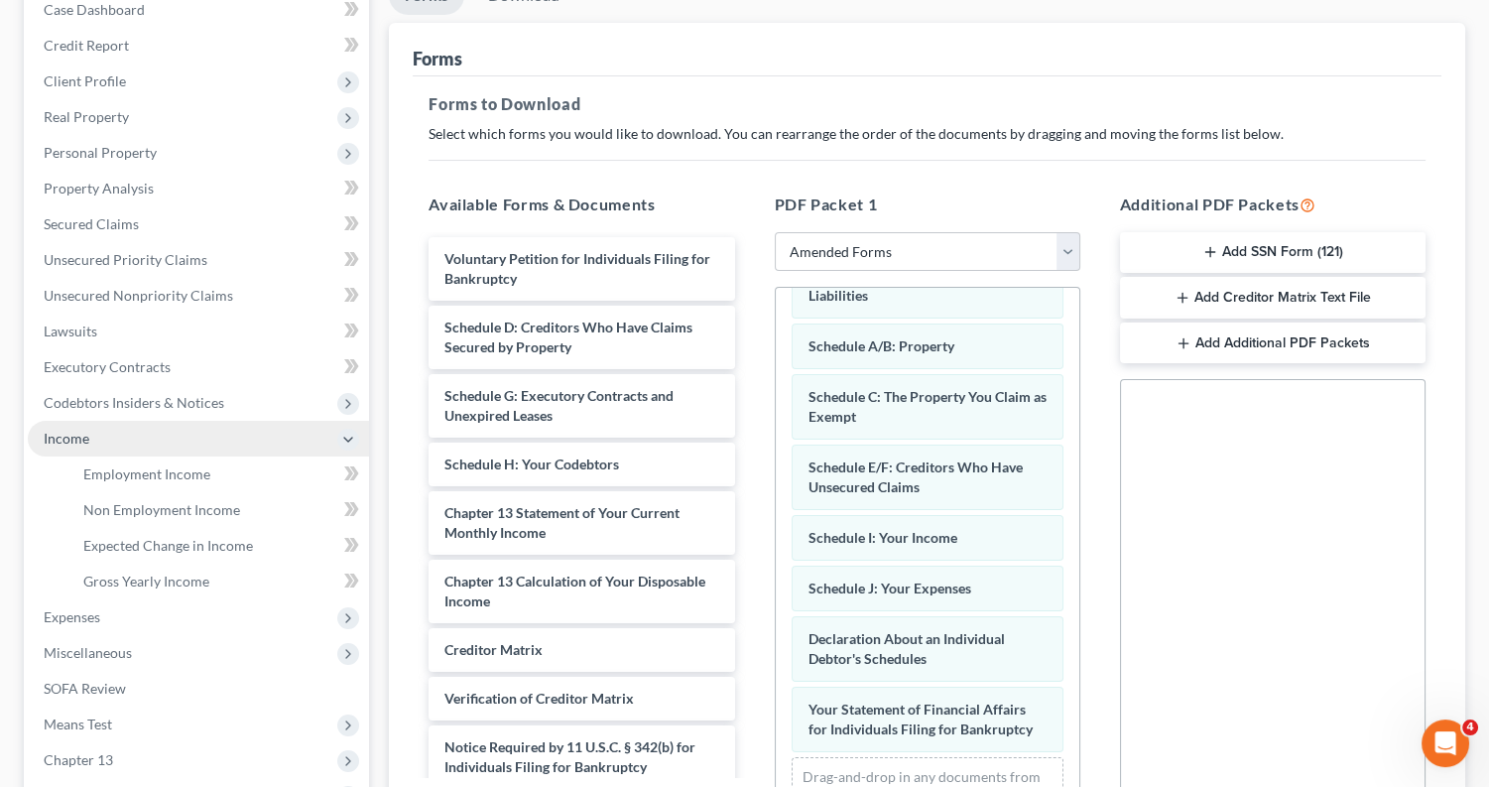
scroll to position [216, 0]
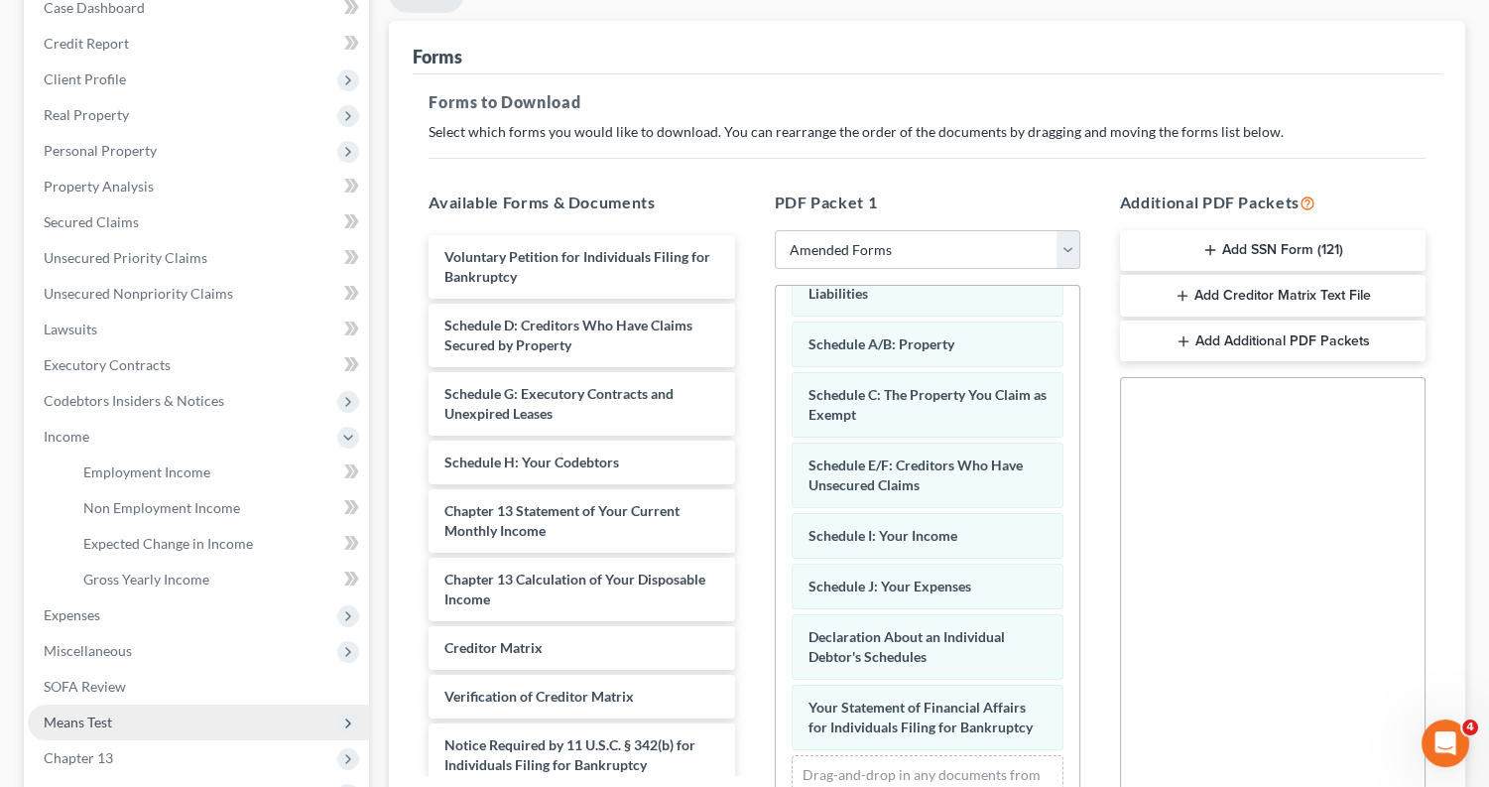
click at [182, 704] on span "Means Test" at bounding box center [198, 722] width 341 height 36
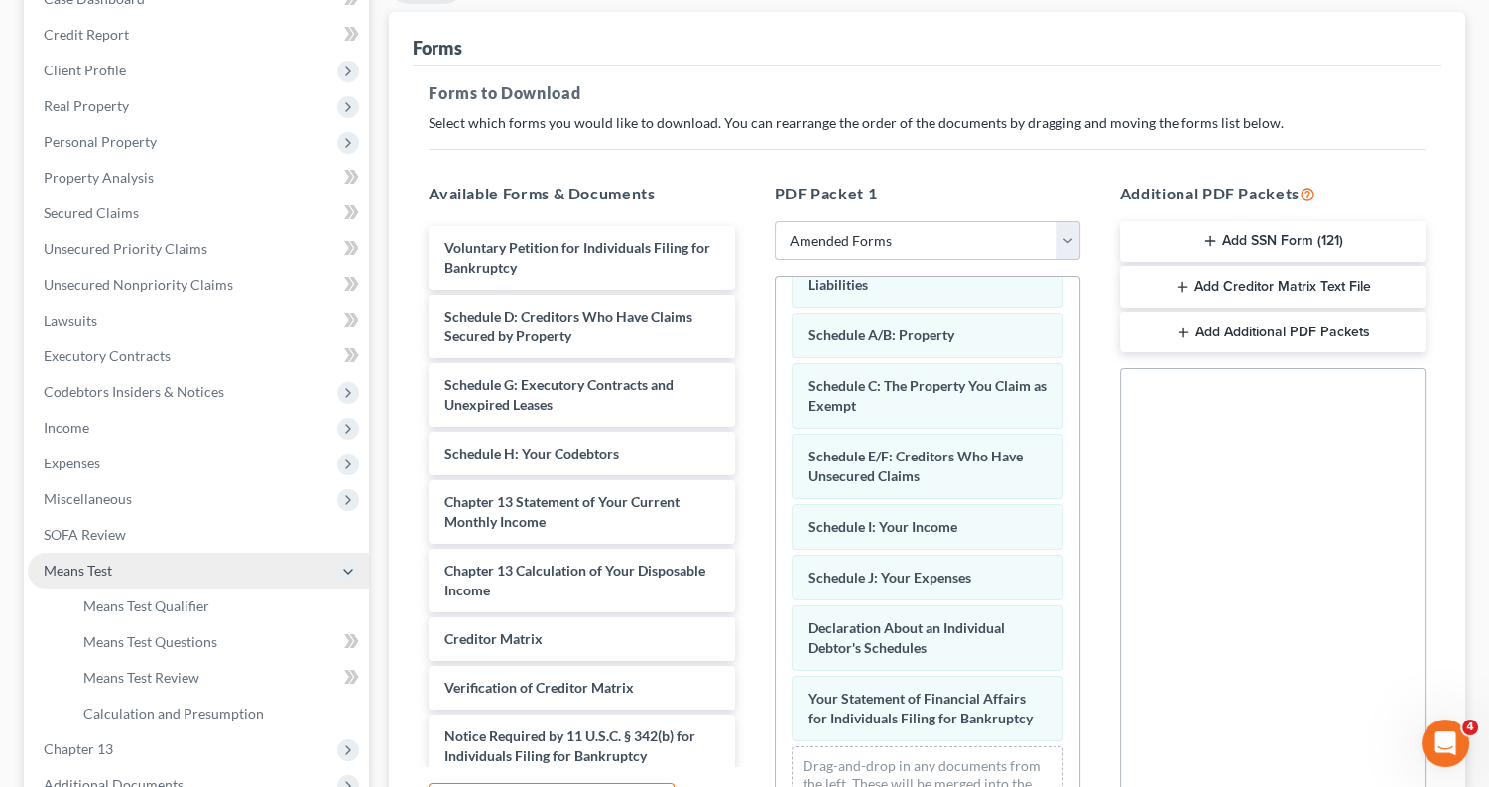
scroll to position [231, 0]
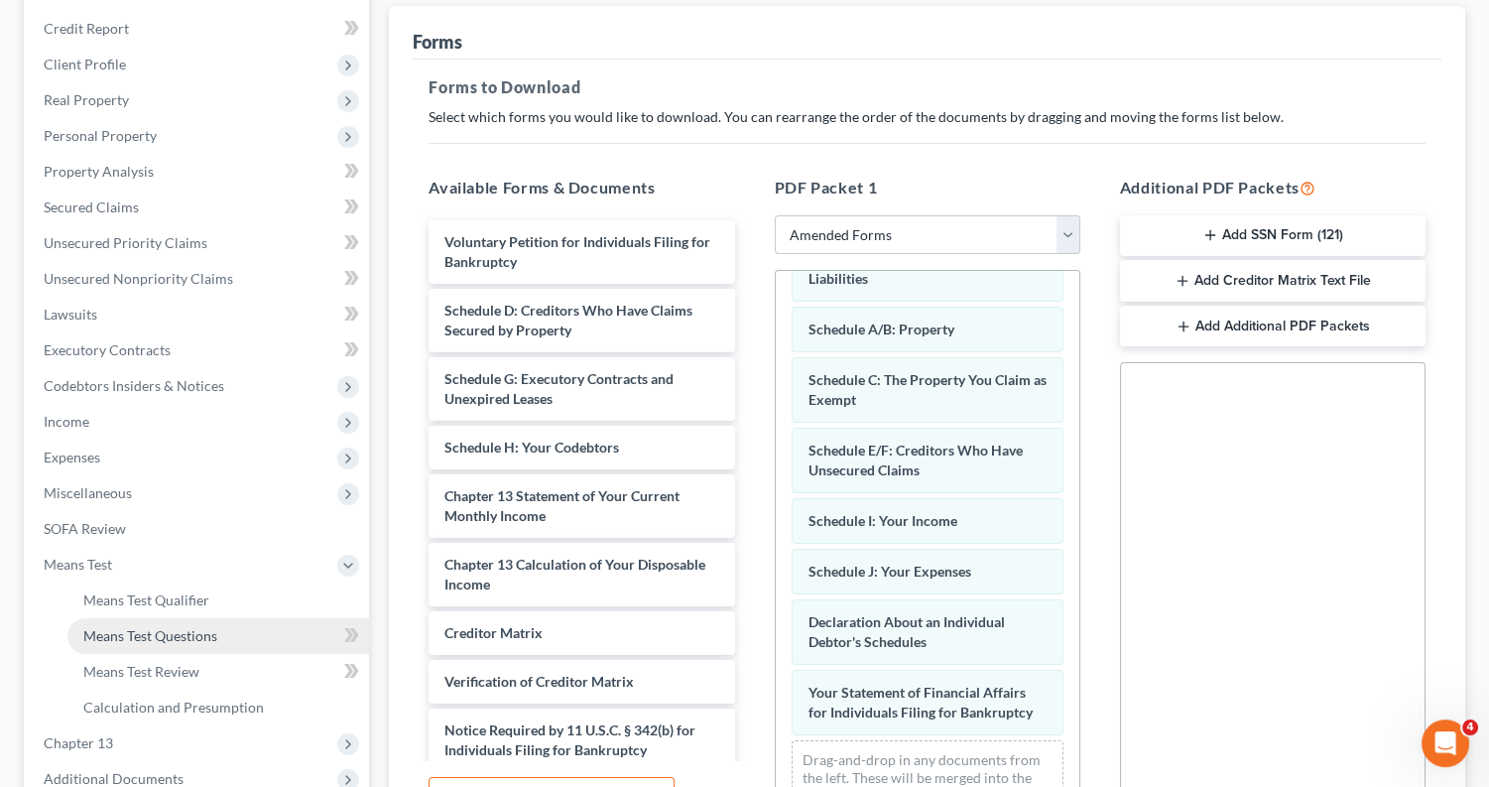
click at [211, 627] on span "Means Test Questions" at bounding box center [150, 635] width 134 height 17
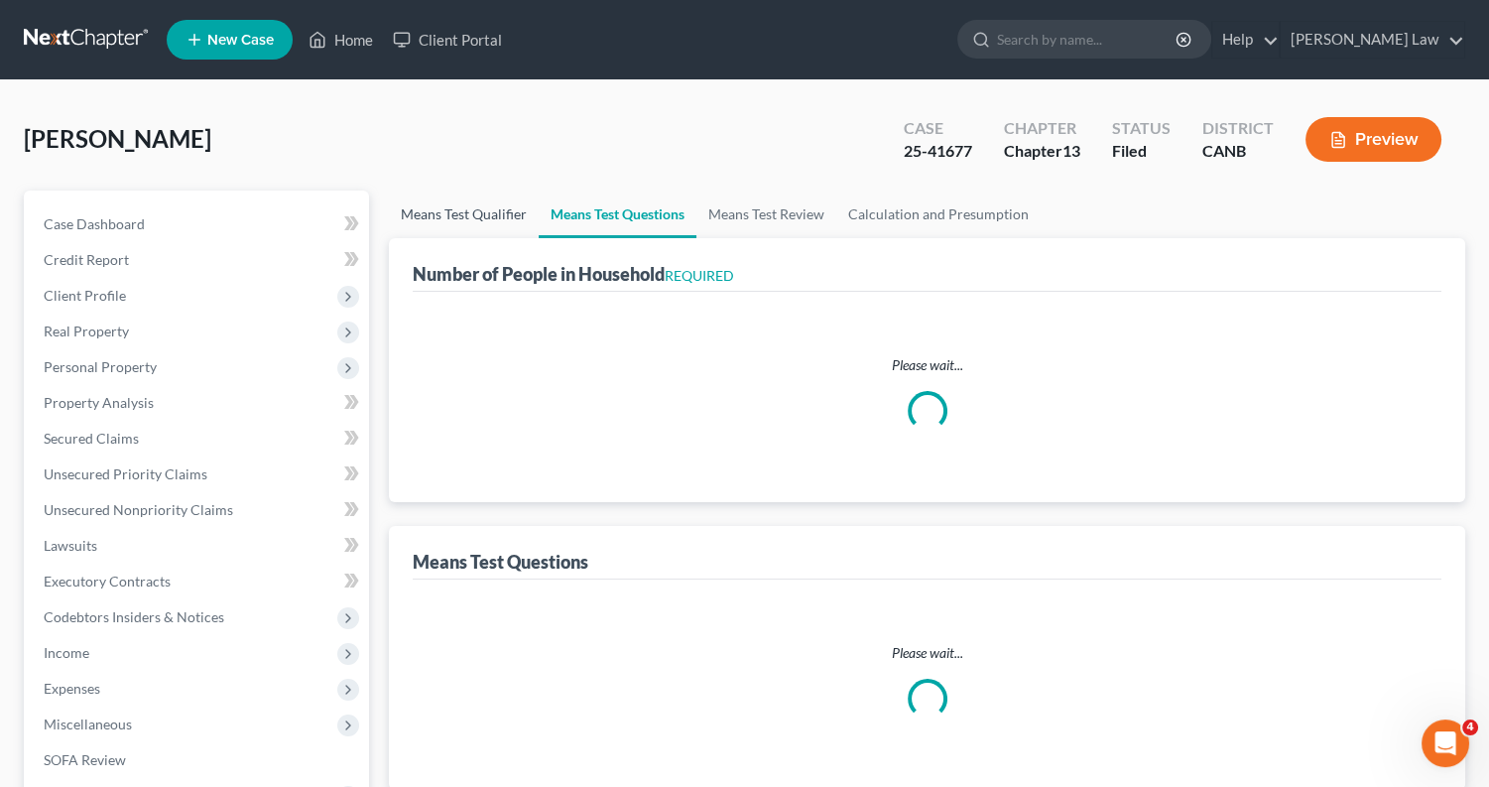
select select "1"
select select "60"
select select "2"
select select "1"
select select "0"
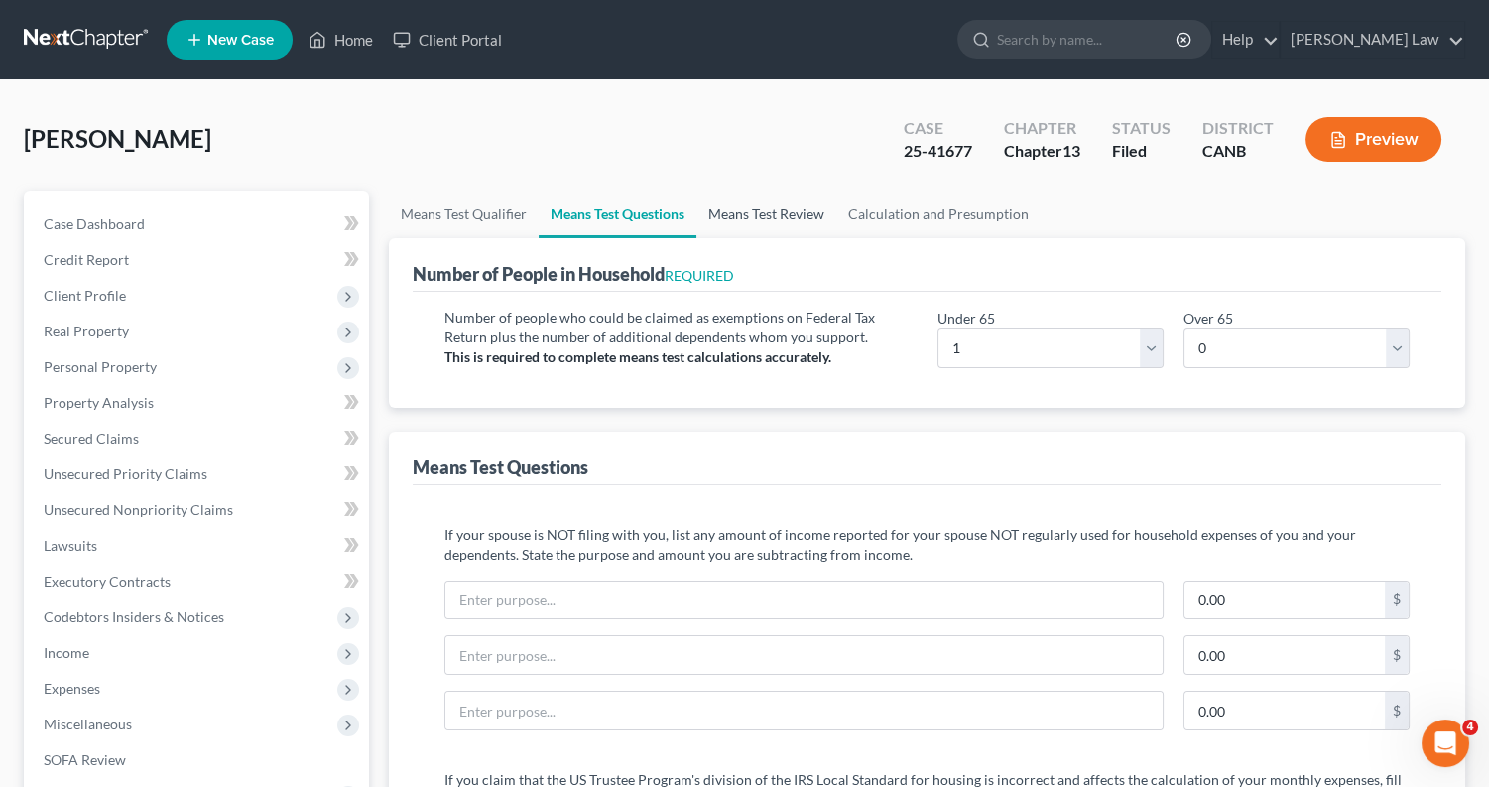
click at [749, 207] on link "Means Test Review" at bounding box center [767, 214] width 140 height 48
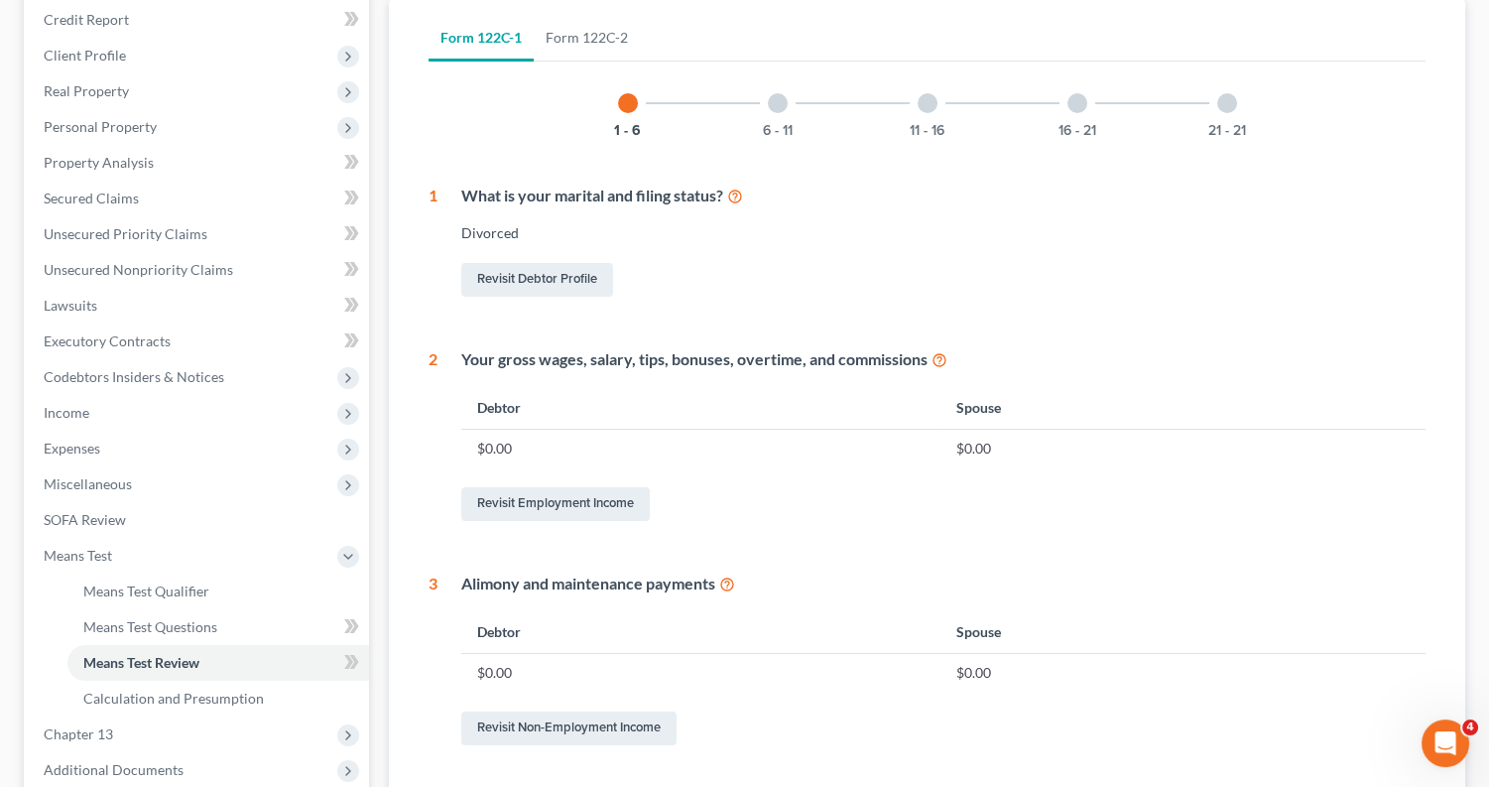
scroll to position [190, 0]
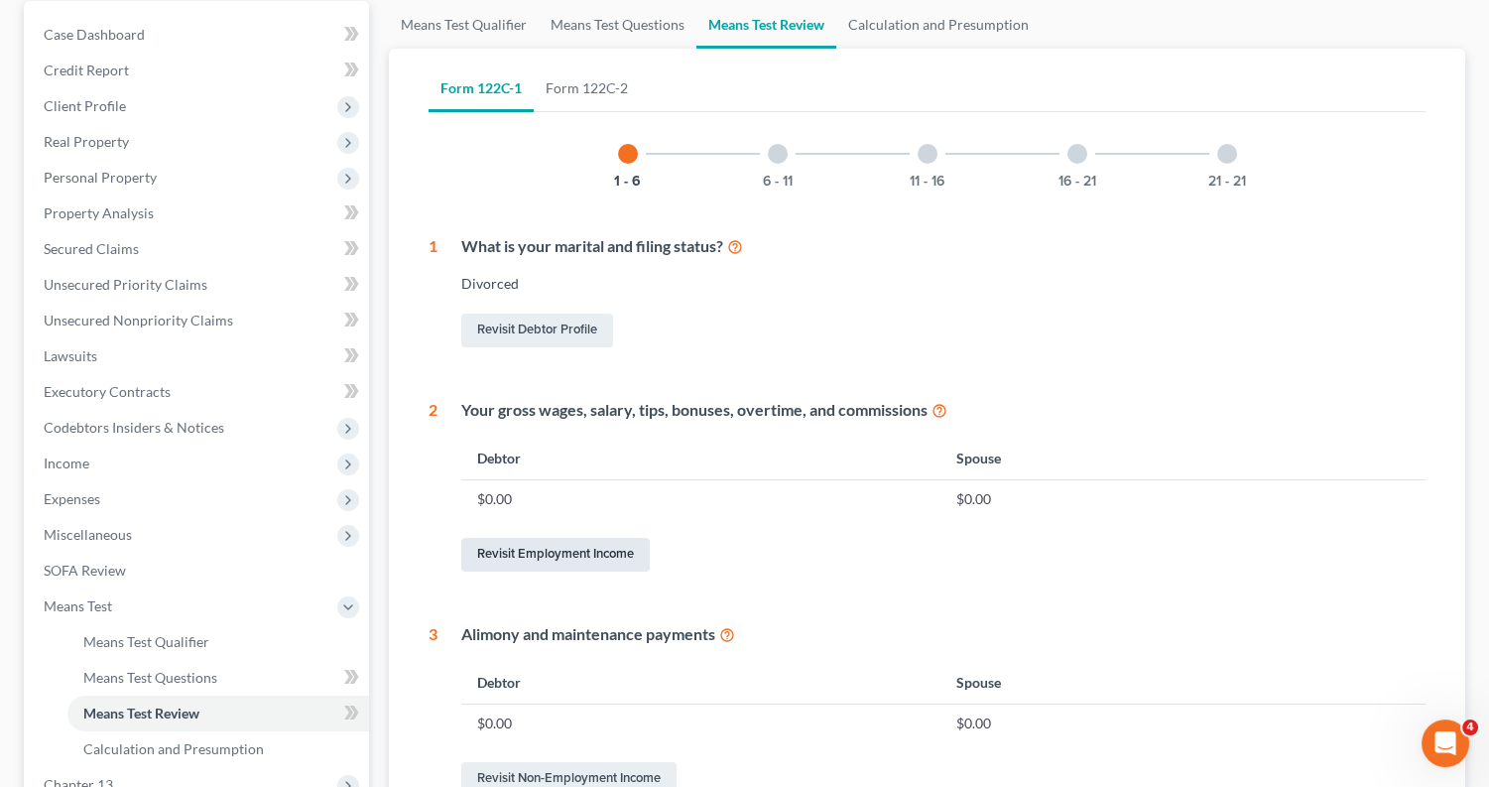
click at [588, 561] on link "Revisit Employment Income" at bounding box center [555, 555] width 189 height 34
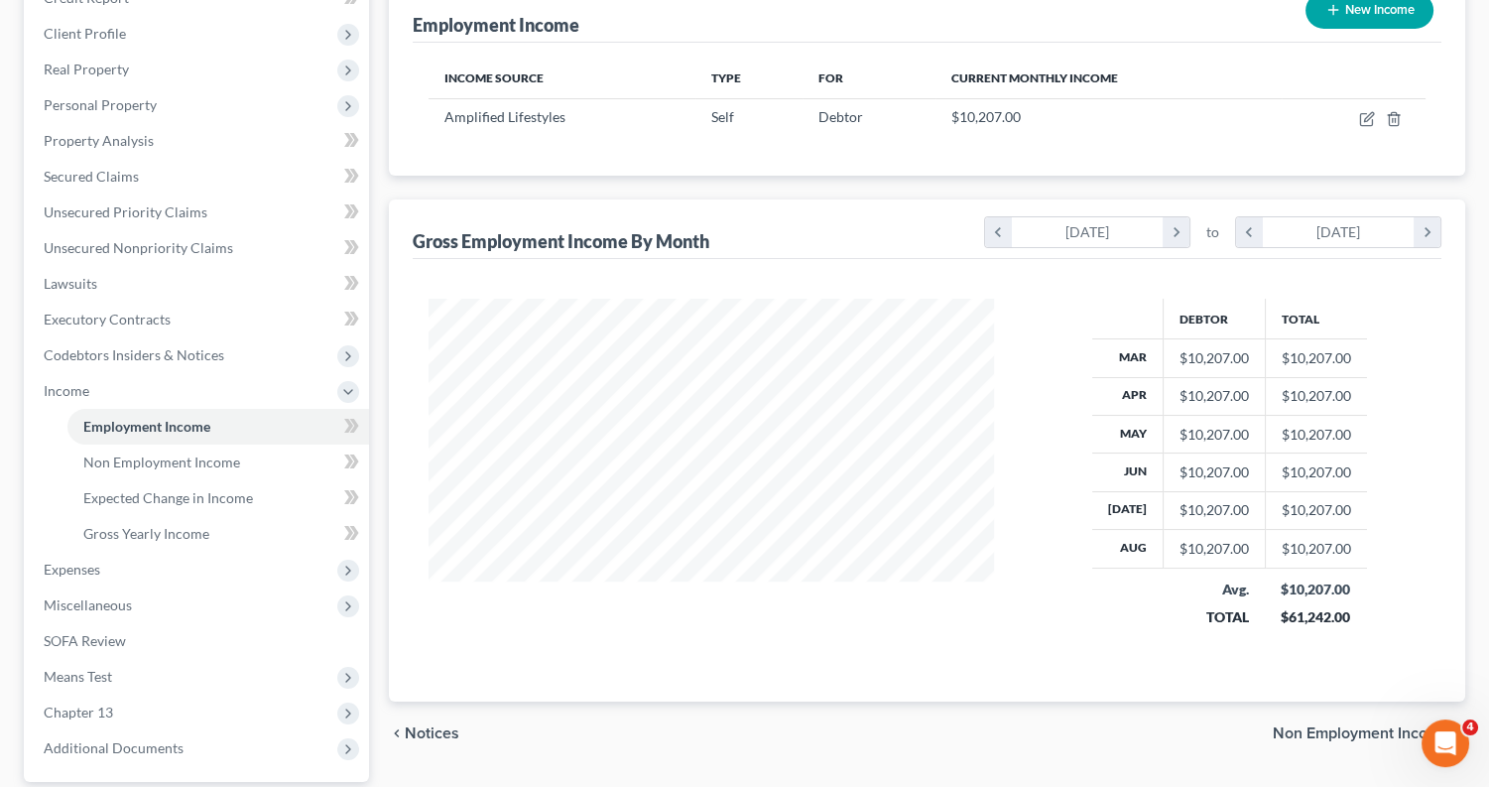
scroll to position [268, 0]
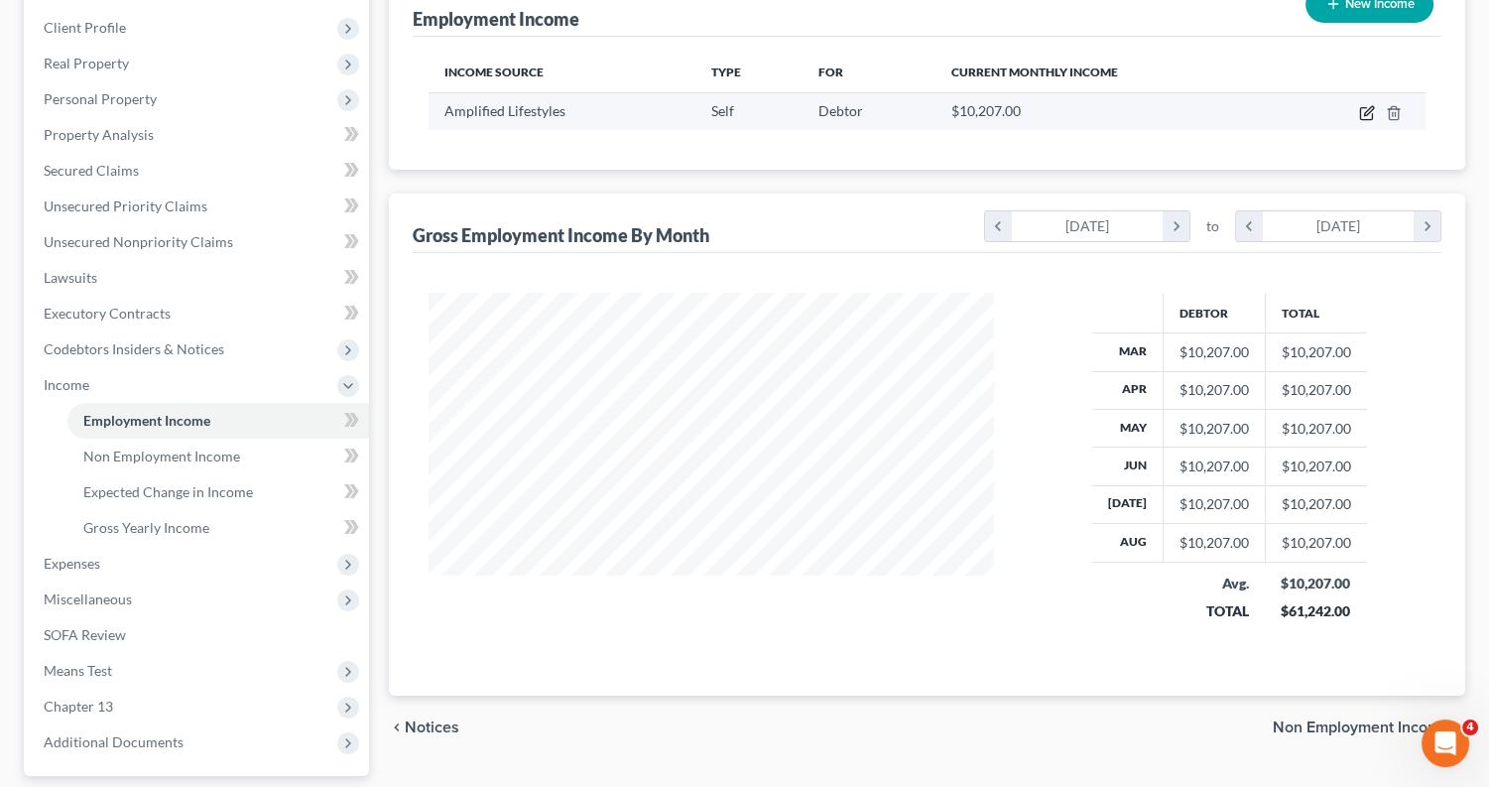
click at [1369, 112] on icon "button" at bounding box center [1367, 113] width 16 height 16
select select "1"
select select "4"
select select "0"
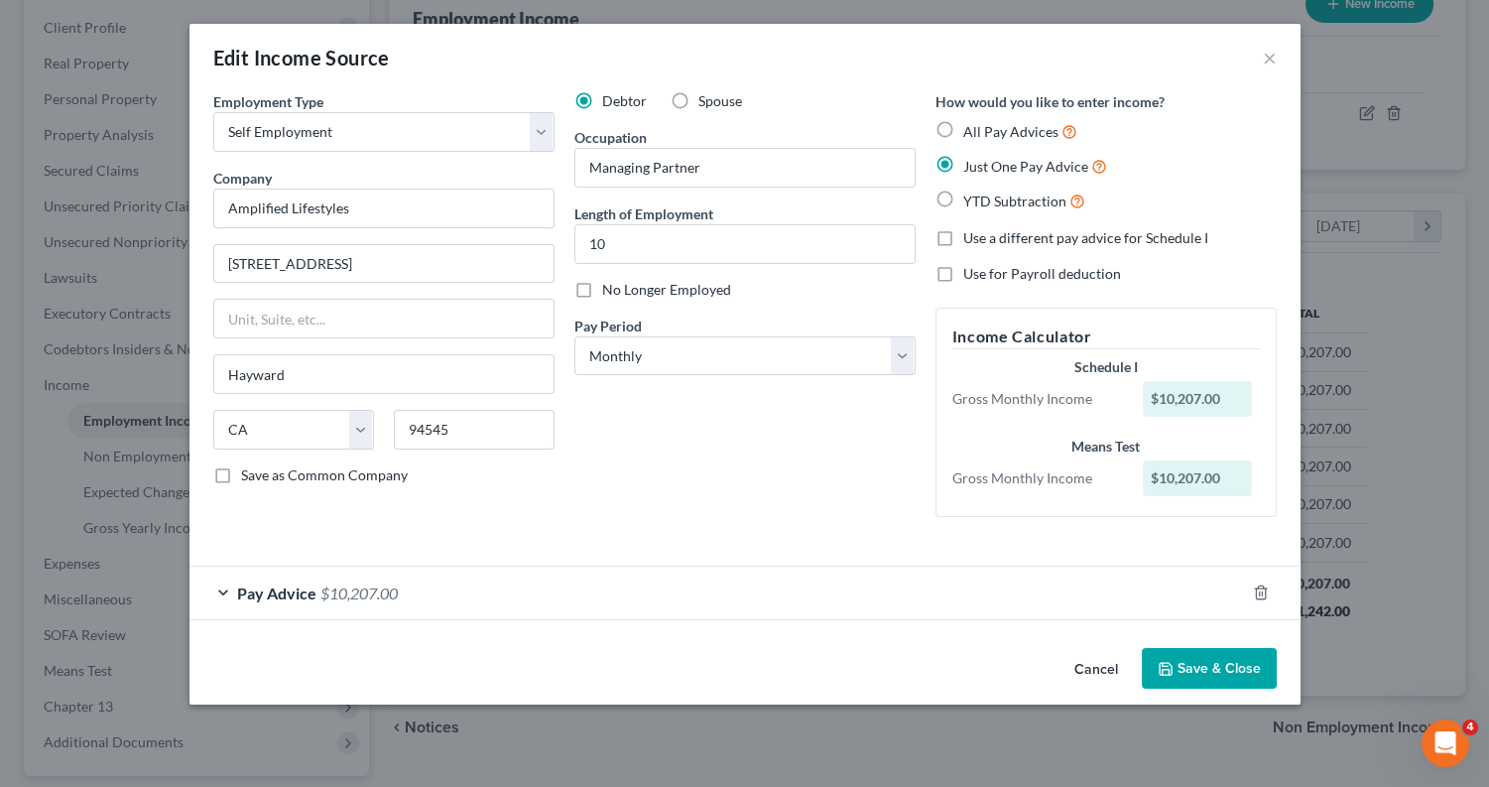
click at [1206, 390] on div "$10,207.00" at bounding box center [1197, 399] width 109 height 36
click at [963, 238] on label "Use a different pay advice for Schedule I" at bounding box center [1085, 238] width 245 height 20
click at [971, 238] on input "Use a different pay advice for Schedule I" at bounding box center [977, 234] width 13 height 13
click at [963, 170] on label "Just One Pay Advice" at bounding box center [1035, 166] width 144 height 23
click at [971, 168] on input "Just One Pay Advice" at bounding box center [977, 161] width 13 height 13
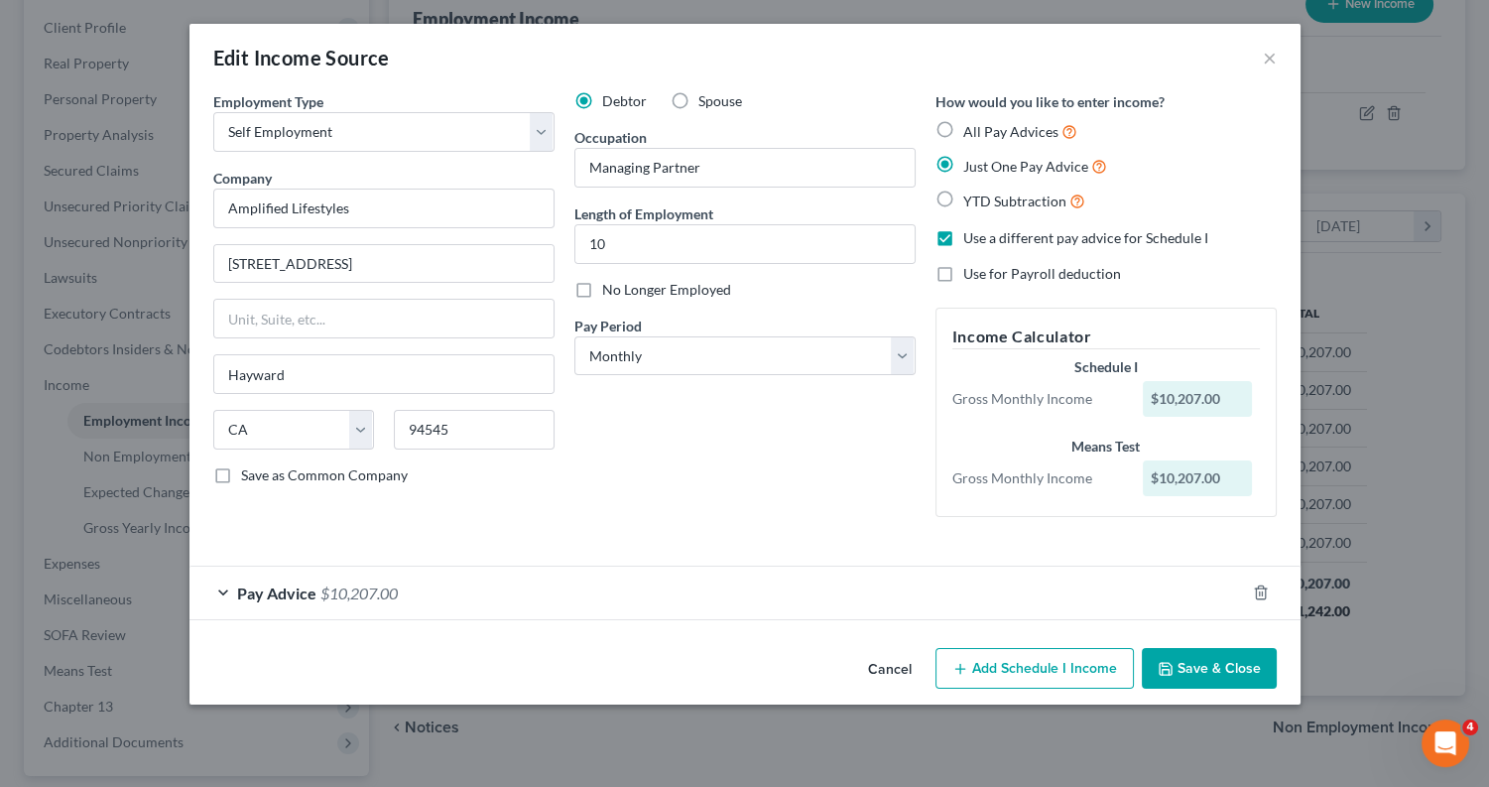
click at [963, 170] on label "Just One Pay Advice" at bounding box center [1035, 166] width 144 height 23
click at [971, 168] on input "Just One Pay Advice" at bounding box center [977, 161] width 13 height 13
click at [963, 161] on label "Just One Pay Advice" at bounding box center [1035, 166] width 144 height 23
click at [971, 161] on input "Just One Pay Advice" at bounding box center [977, 161] width 13 height 13
click at [963, 239] on label "Use a different pay advice for Schedule I" at bounding box center [1085, 238] width 245 height 20
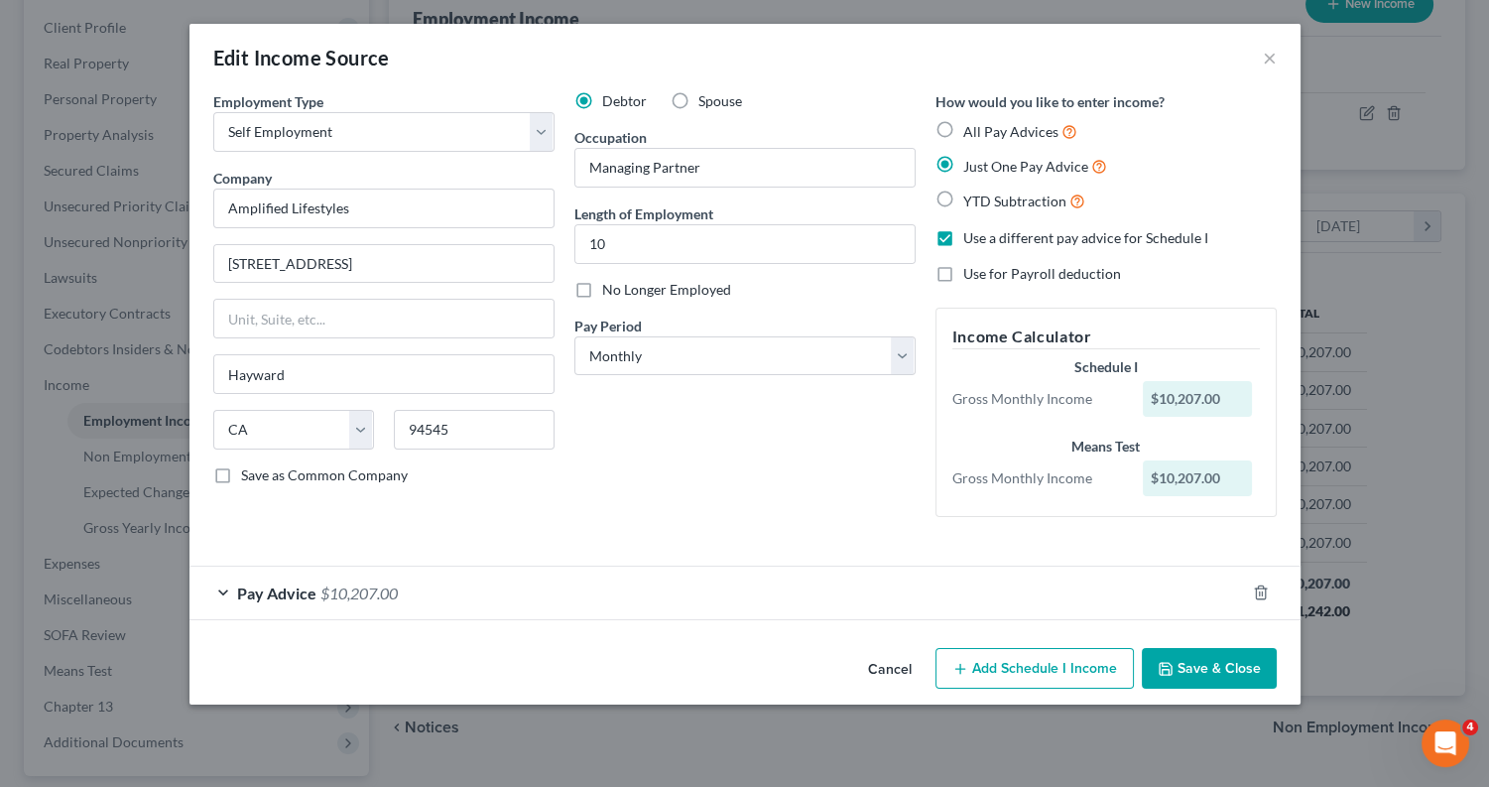
click at [971, 239] on input "Use a different pay advice for Schedule I" at bounding box center [977, 234] width 13 height 13
click at [963, 231] on label "Use a different pay advice for Schedule I" at bounding box center [1085, 238] width 245 height 20
click at [971, 231] on input "Use a different pay advice for Schedule I" at bounding box center [977, 234] width 13 height 13
click at [963, 233] on label "Use a different pay advice for Schedule I" at bounding box center [1085, 238] width 245 height 20
click at [971, 233] on input "Use a different pay advice for Schedule I" at bounding box center [977, 234] width 13 height 13
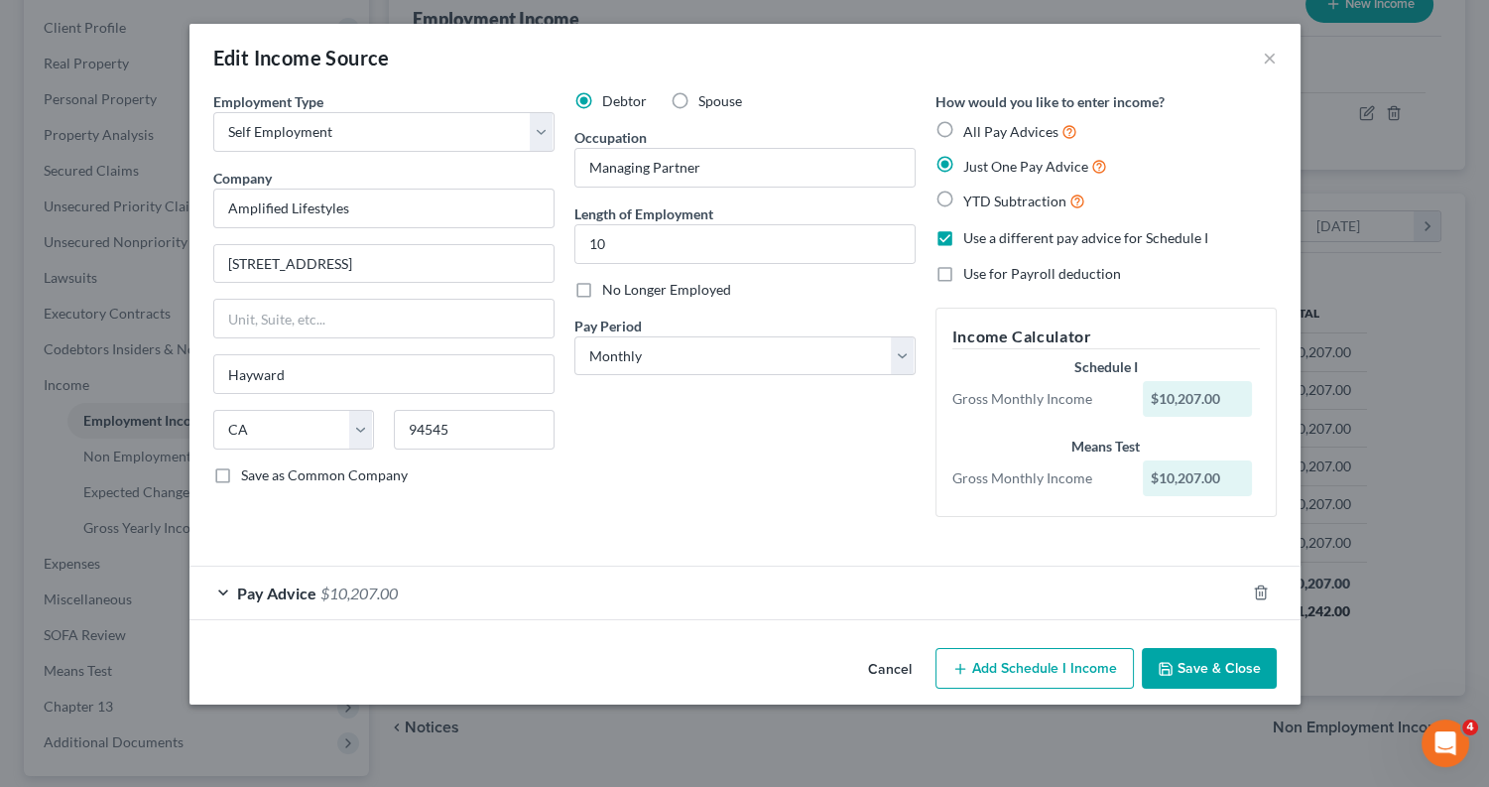
checkbox input "false"
click at [1268, 57] on button "×" at bounding box center [1270, 58] width 14 height 24
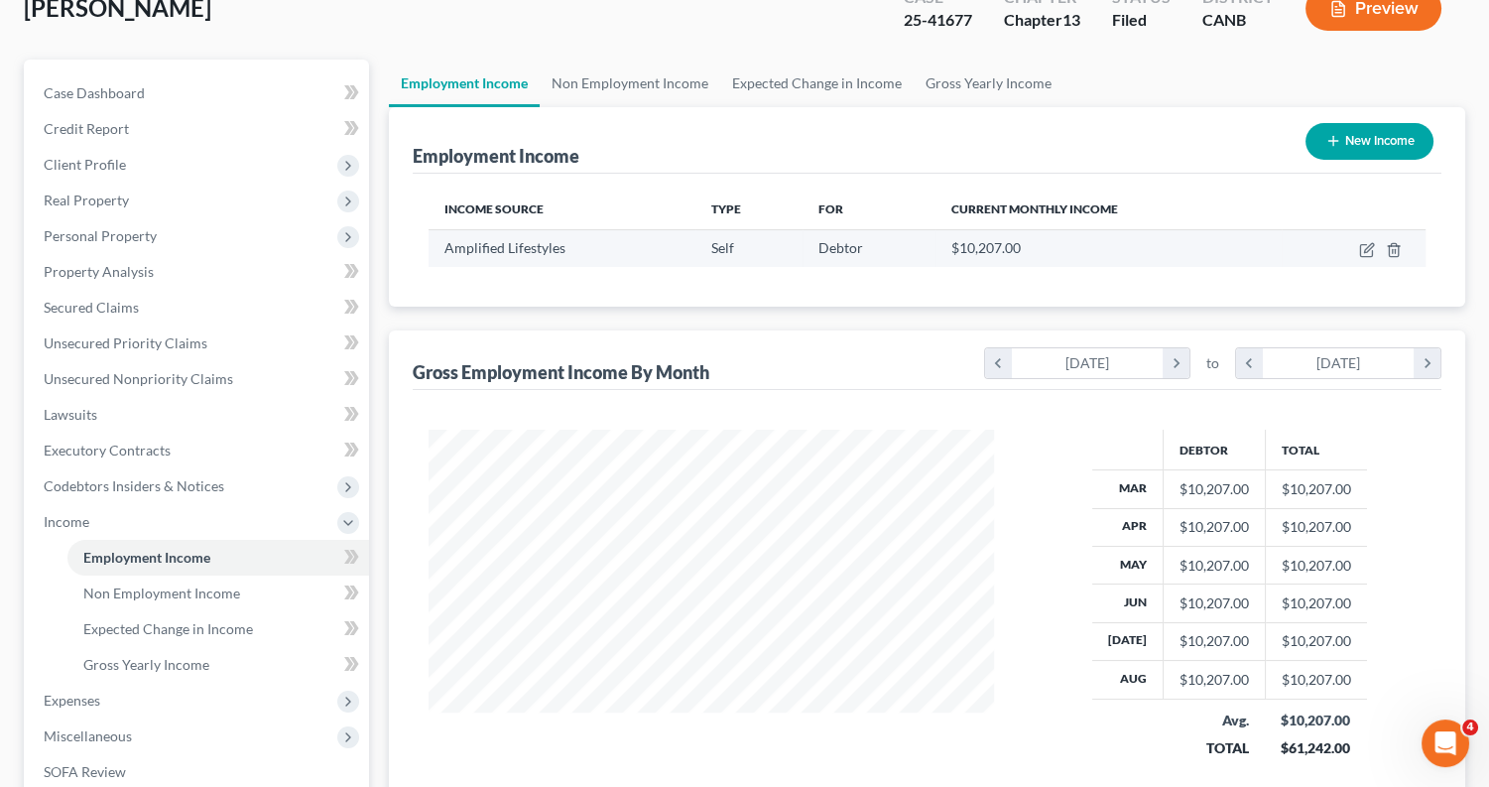
scroll to position [130, 0]
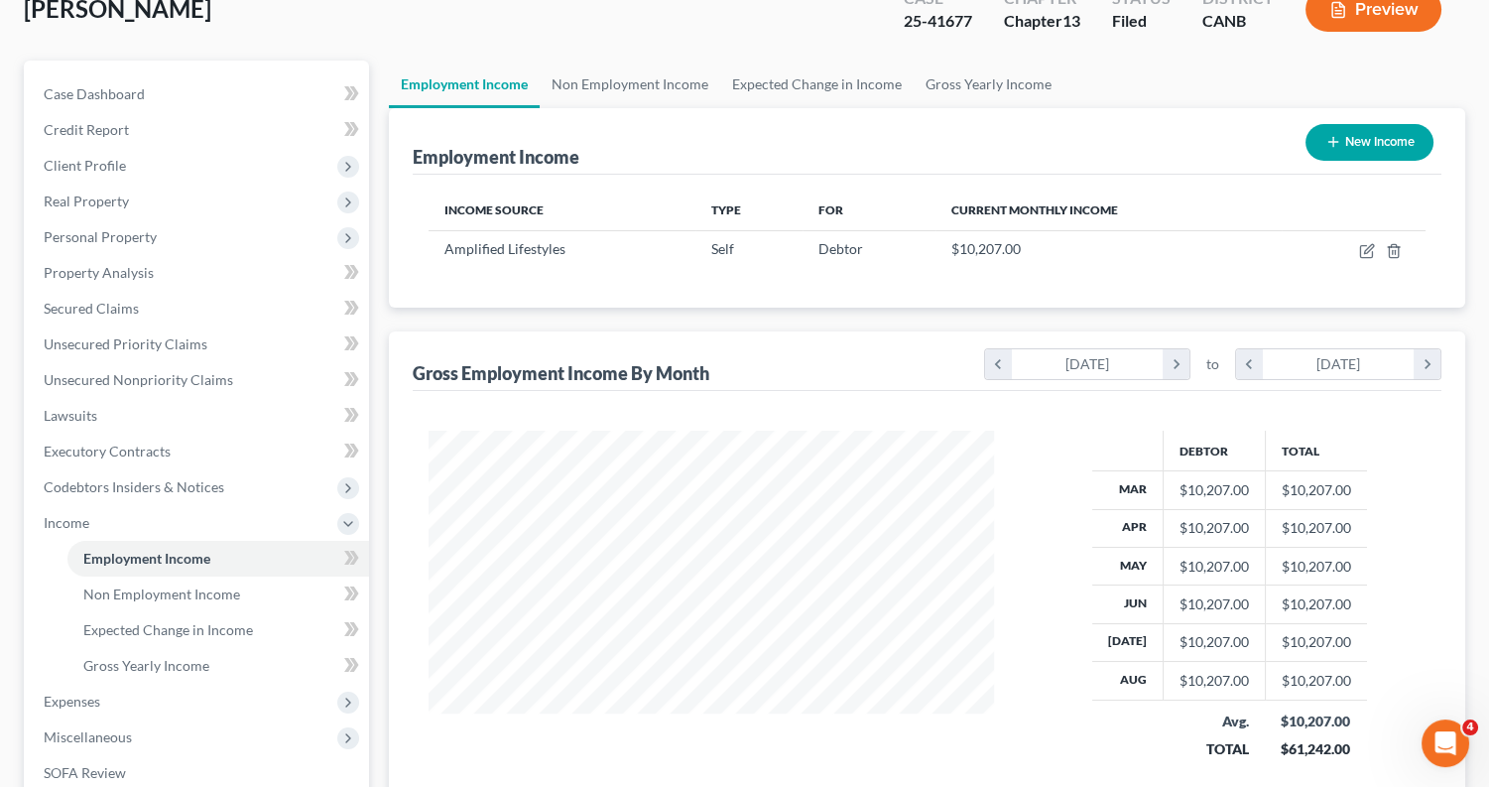
click at [517, 87] on link "Employment Income" at bounding box center [464, 85] width 151 height 48
click at [1411, 136] on button "New Income" at bounding box center [1370, 142] width 128 height 37
select select "0"
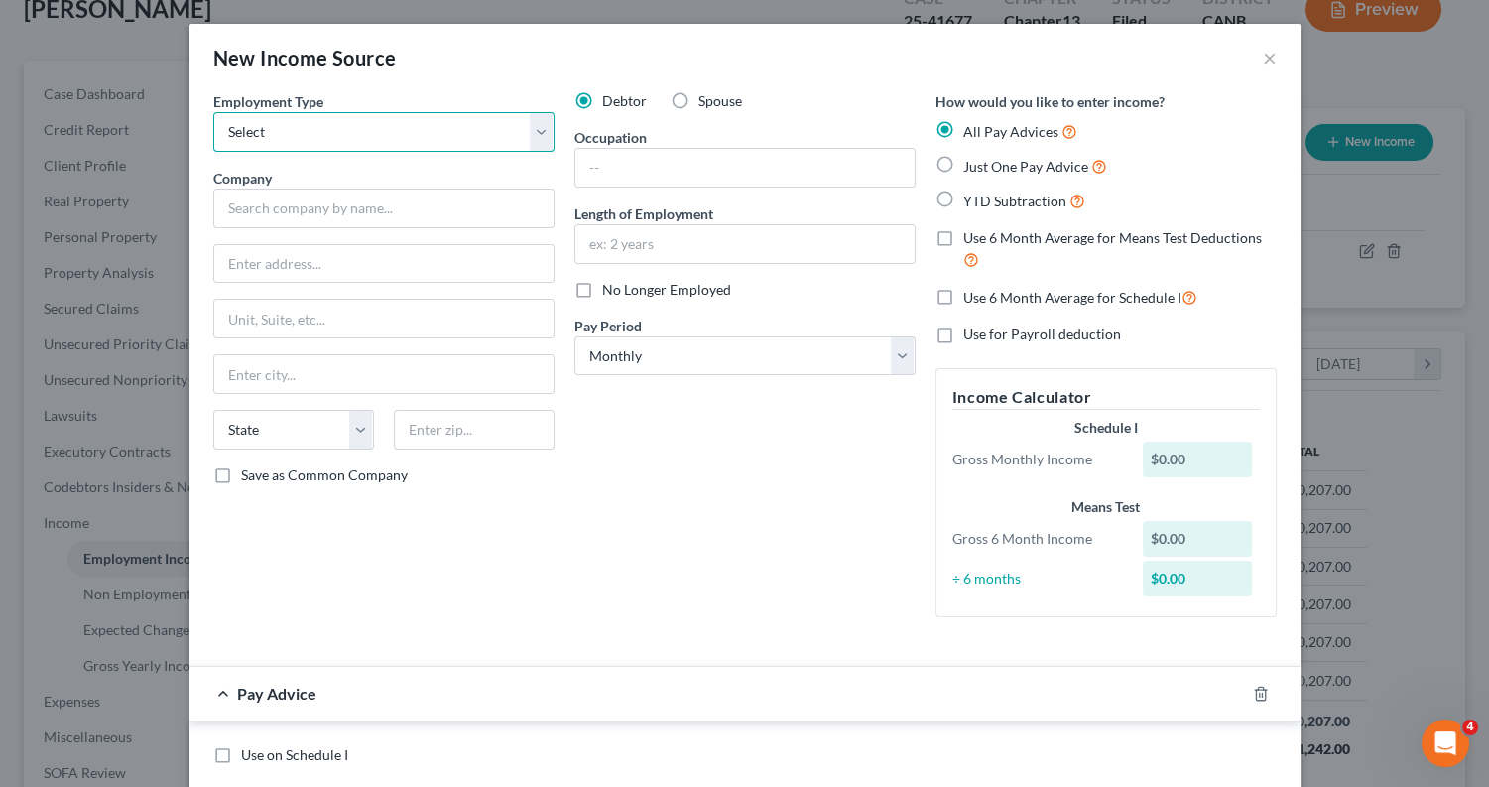
select select "0"
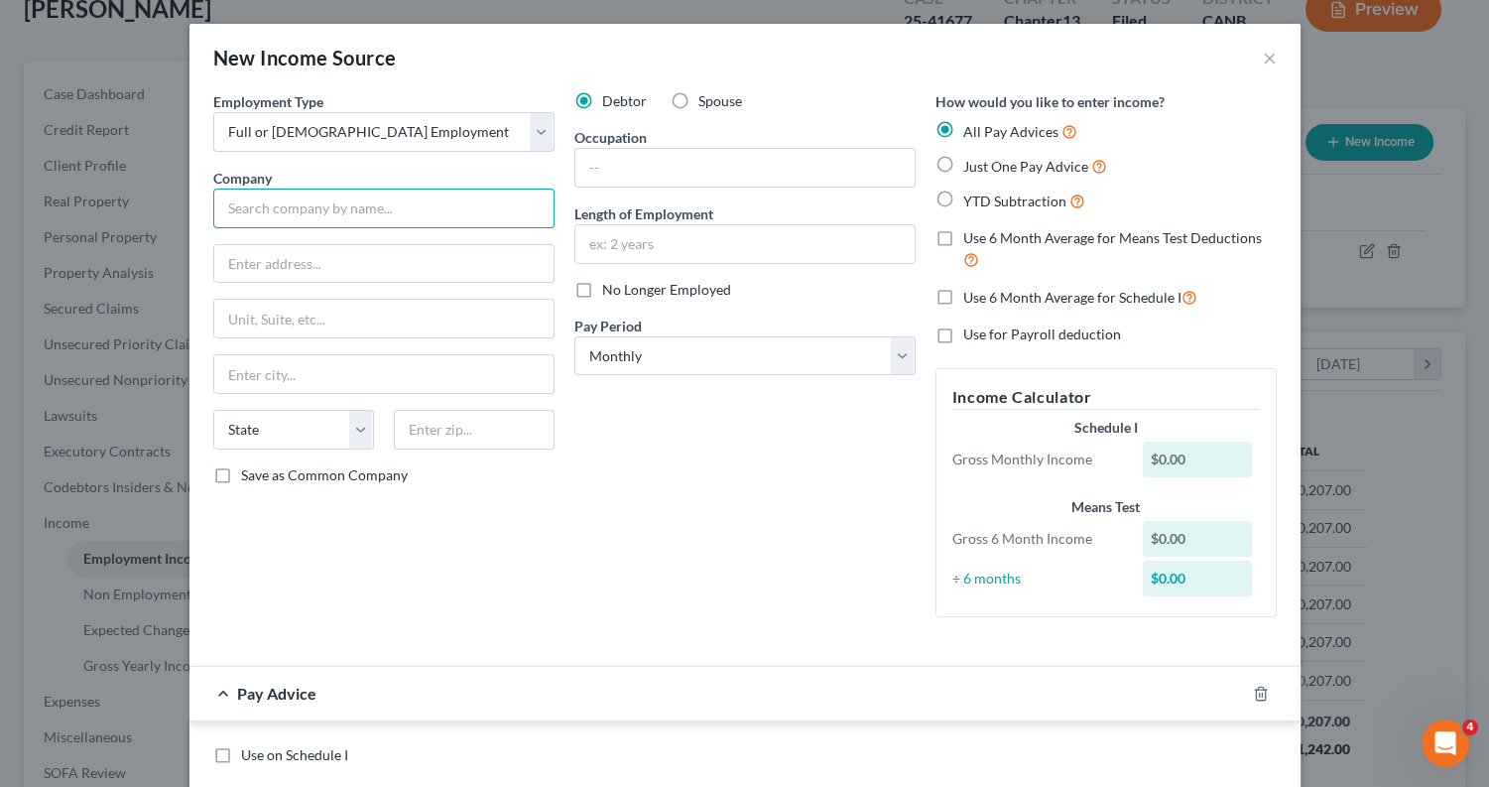
click at [451, 202] on input "text" at bounding box center [383, 209] width 341 height 40
type input "Amplified Lifestyles"
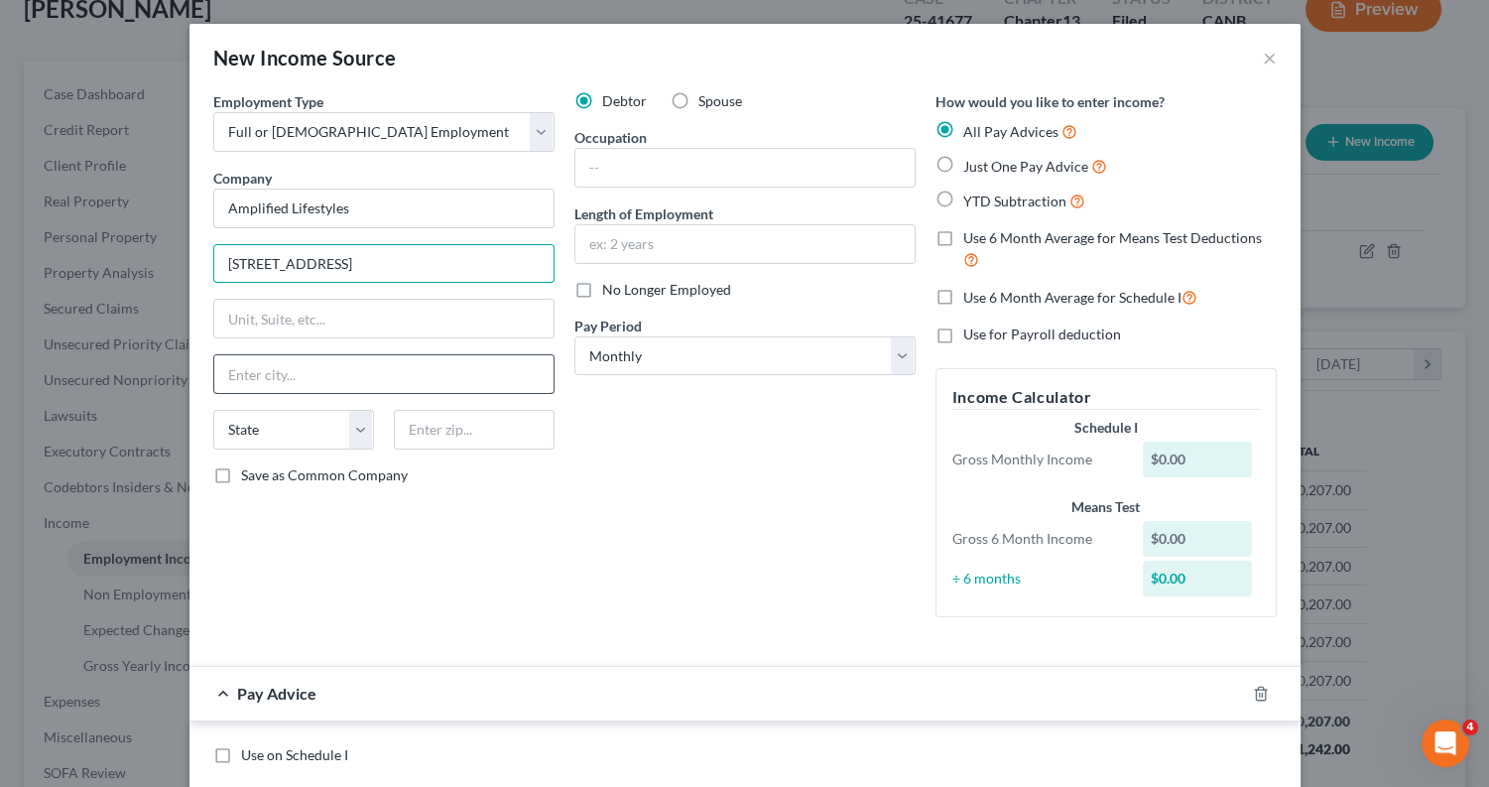
type input "2602 Barrington Court"
type input "Hayward"
select select "4"
type input "94545"
click at [728, 165] on input "text" at bounding box center [744, 168] width 339 height 38
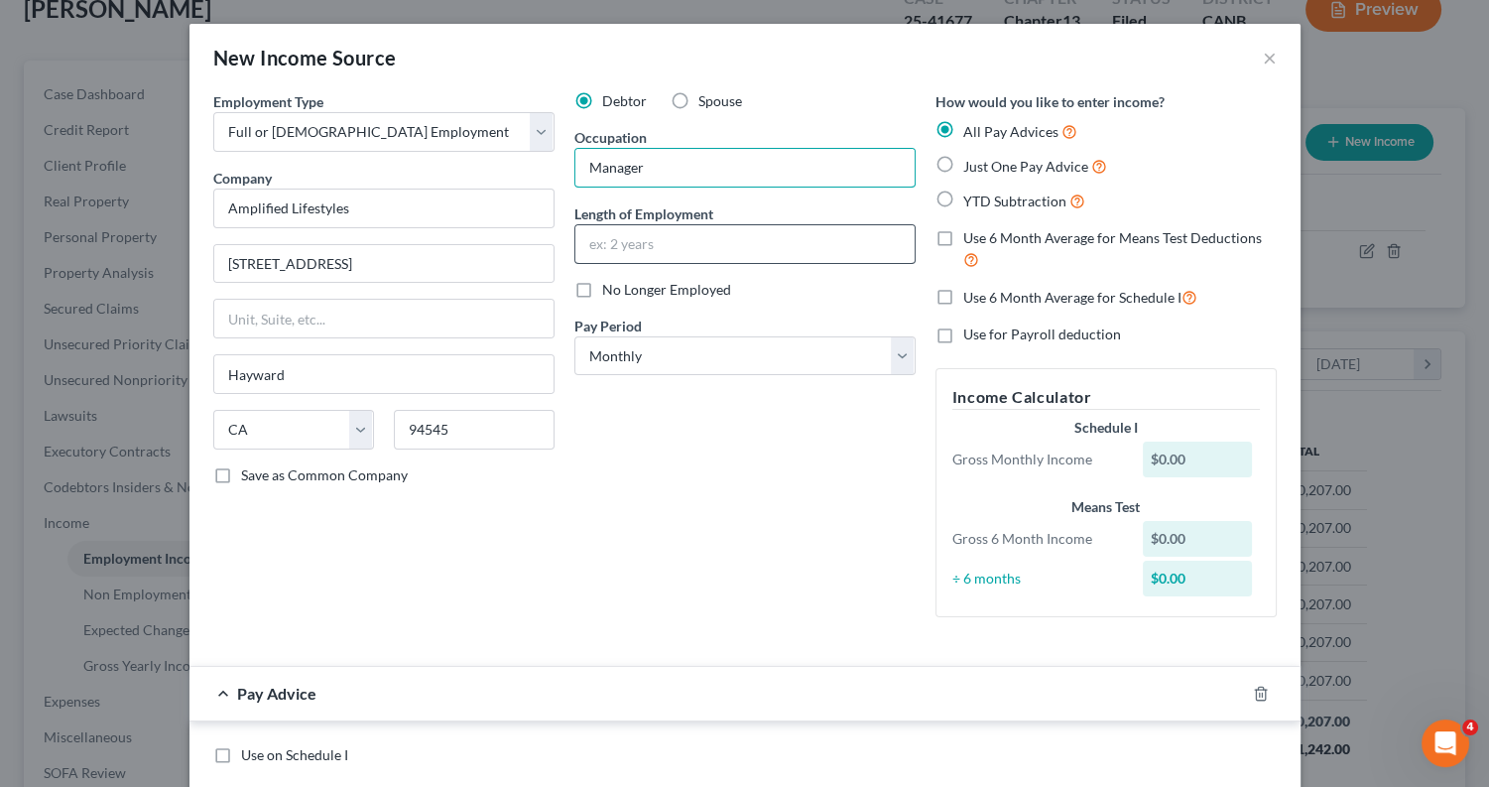
type input "Manager"
click at [747, 251] on input "text" at bounding box center [744, 244] width 339 height 38
type input "10"
click at [963, 234] on label "Use 6 Month Average for Means Test Deductions" at bounding box center [1120, 249] width 314 height 43
click at [971, 234] on input "Use 6 Month Average for Means Test Deductions" at bounding box center [977, 234] width 13 height 13
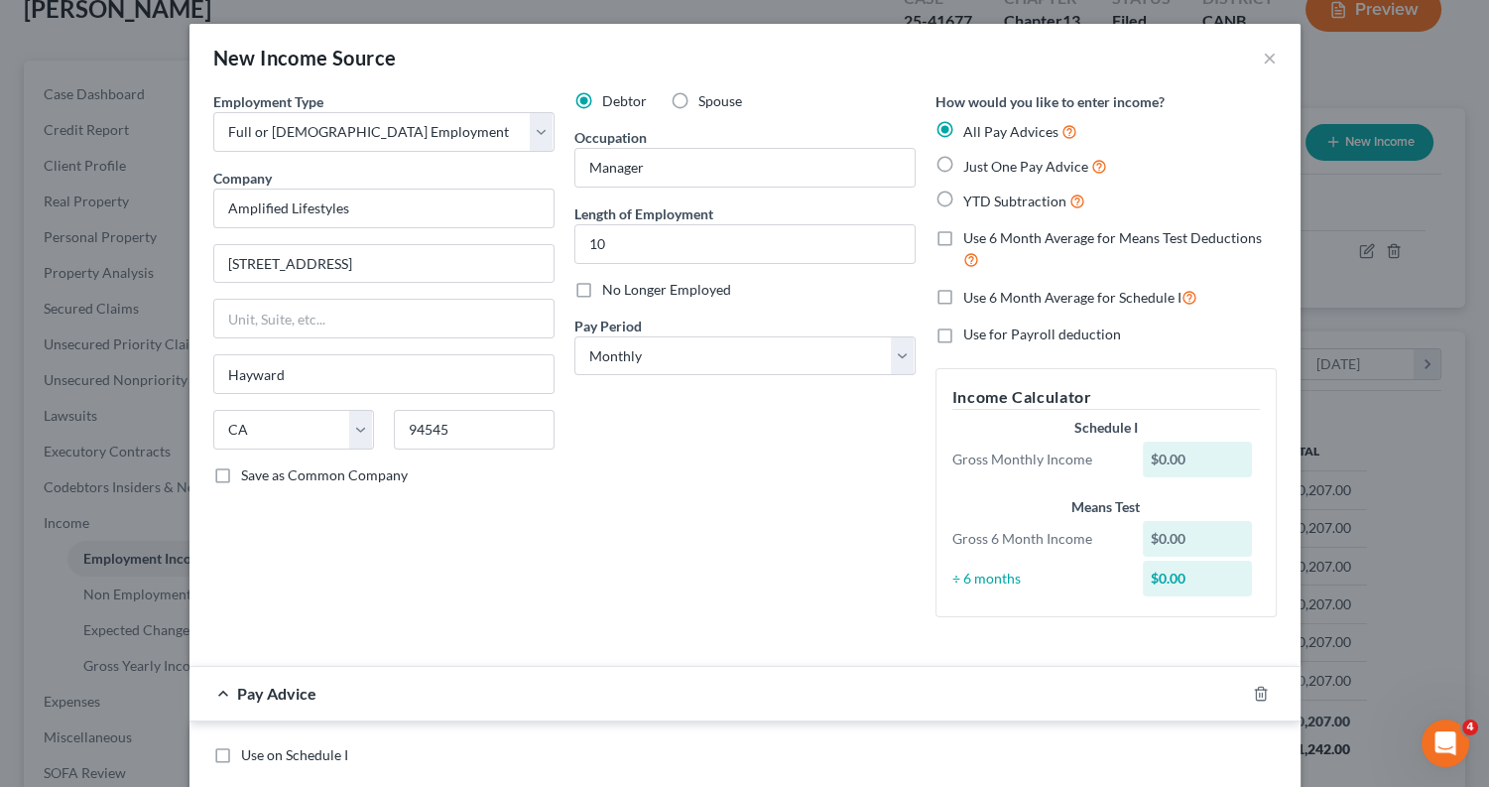
checkbox input "true"
click at [963, 163] on label "Just One Pay Advice" at bounding box center [1035, 166] width 144 height 23
click at [971, 163] on input "Just One Pay Advice" at bounding box center [977, 161] width 13 height 13
radio input "true"
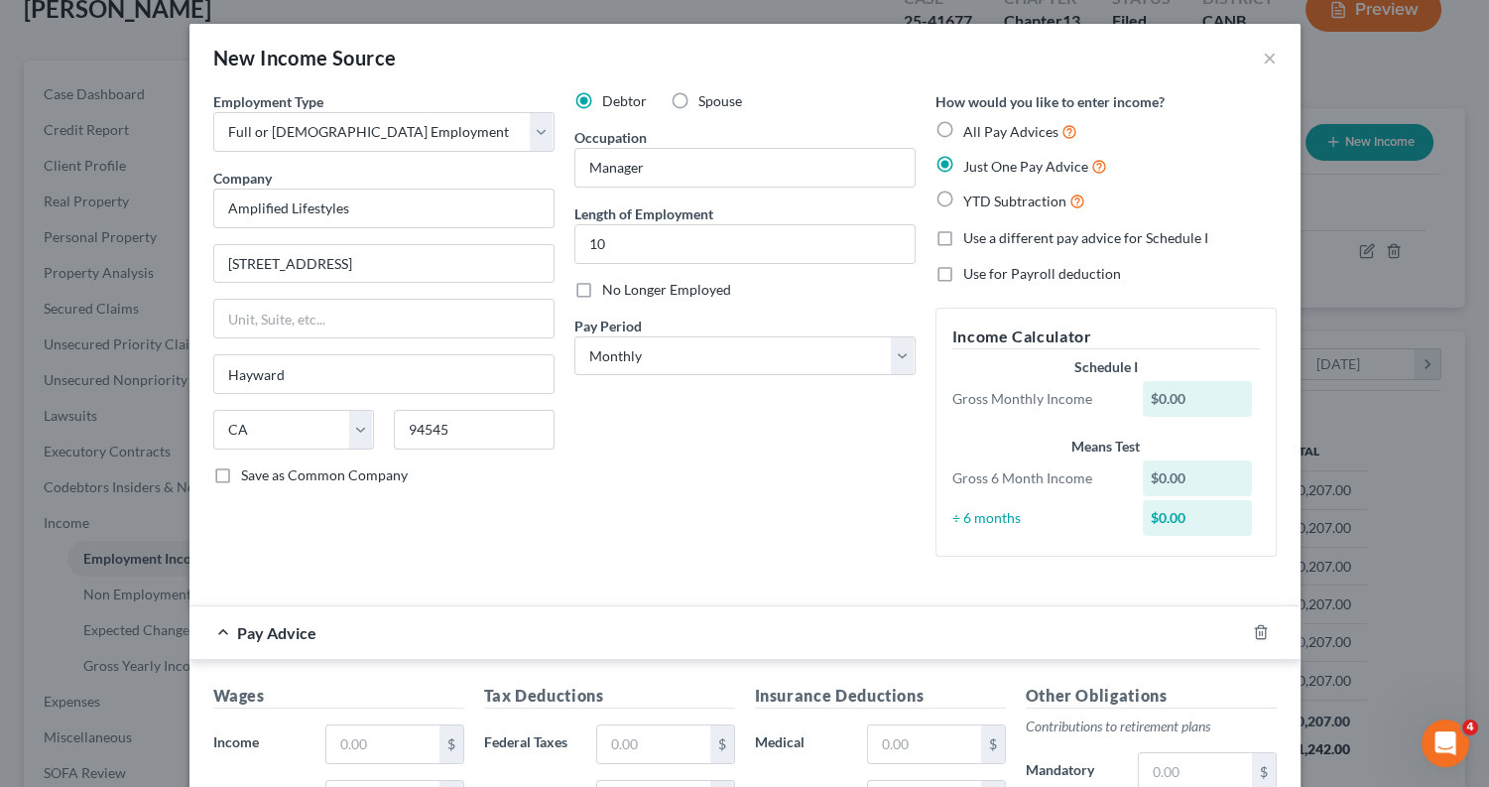
click at [963, 132] on label "All Pay Advices" at bounding box center [1020, 131] width 114 height 23
click at [971, 132] on input "All Pay Advices" at bounding box center [977, 126] width 13 height 13
radio input "true"
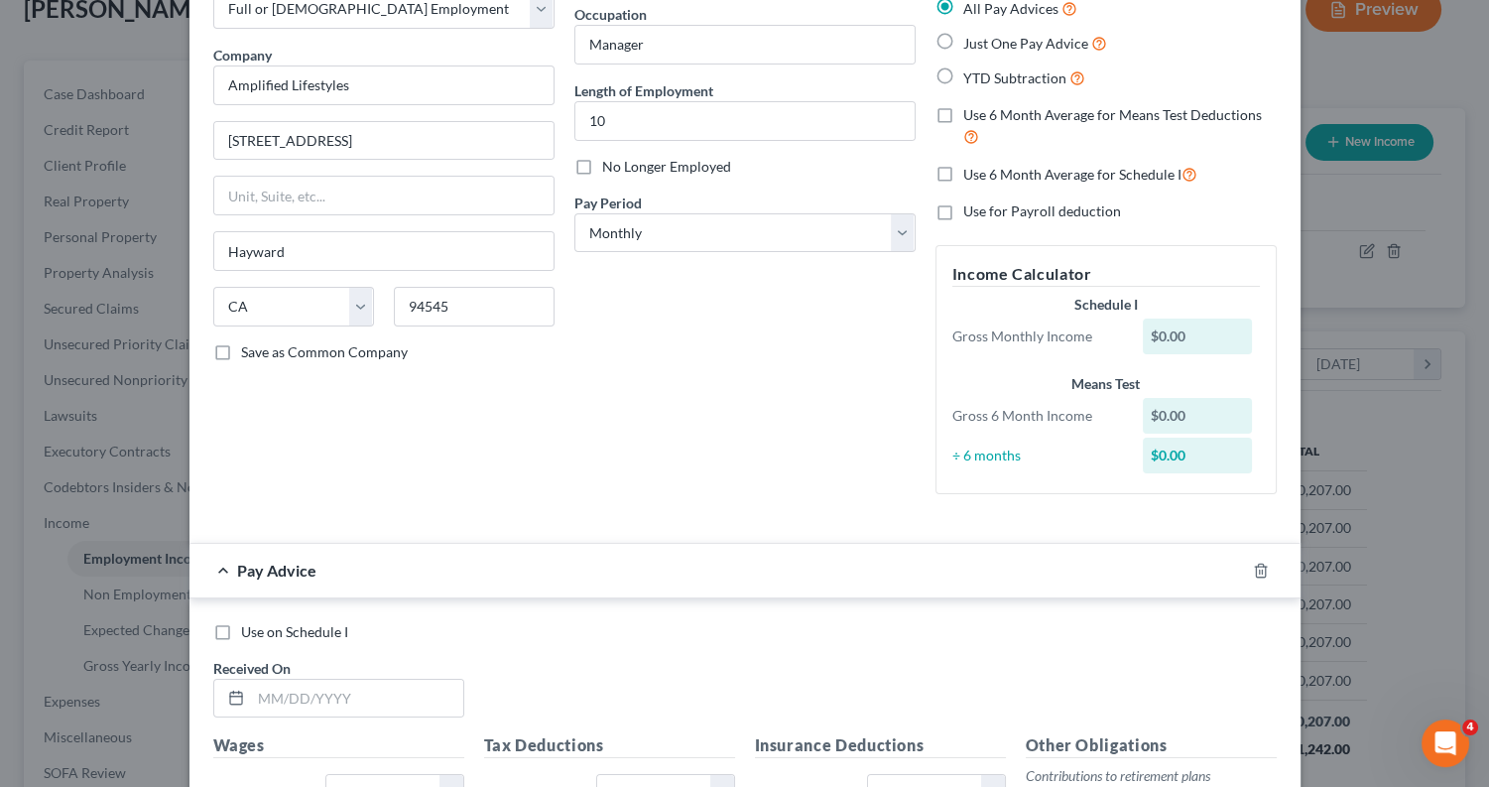
scroll to position [149, 0]
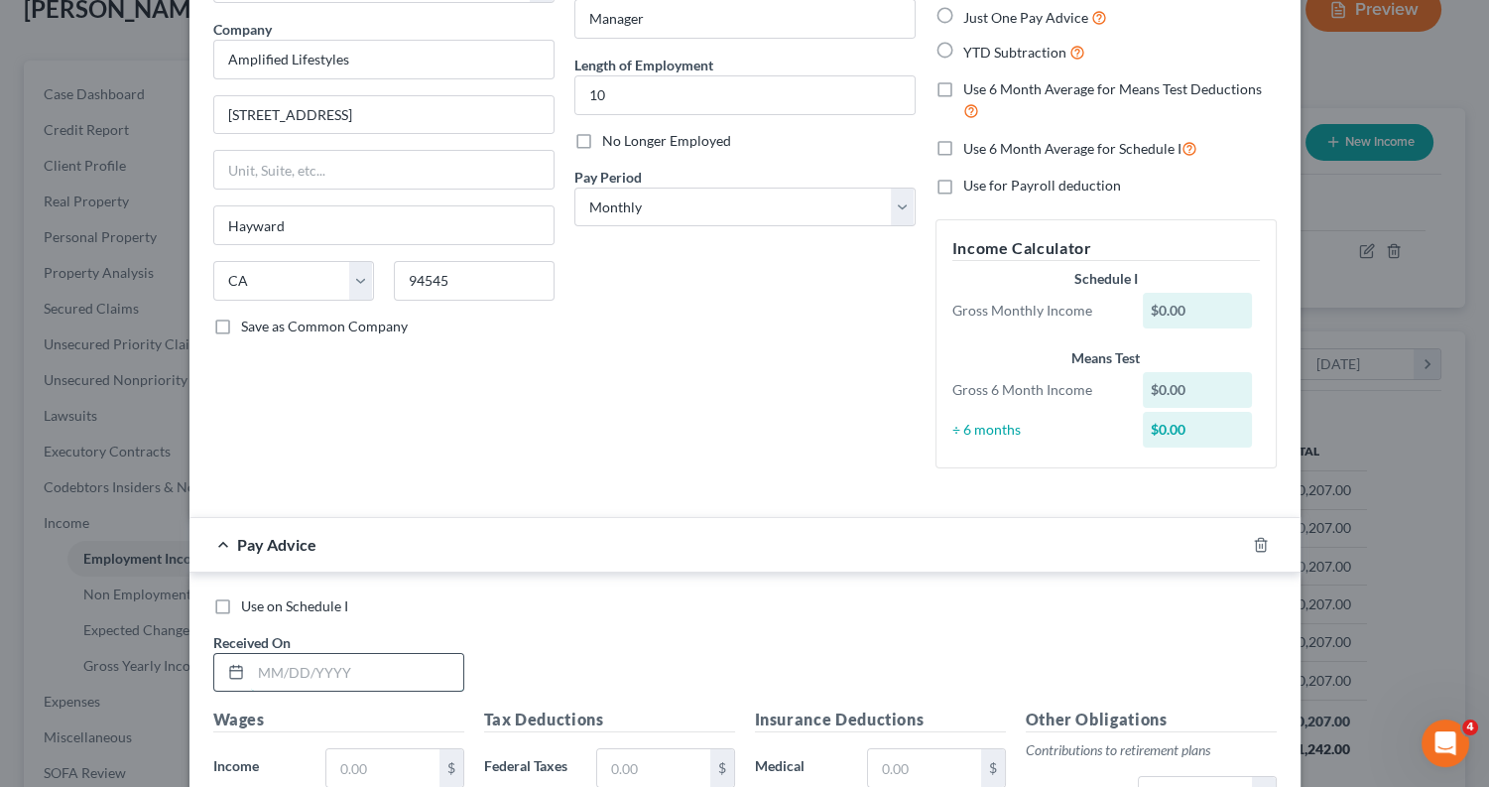
click at [274, 661] on input "text" at bounding box center [357, 673] width 212 height 38
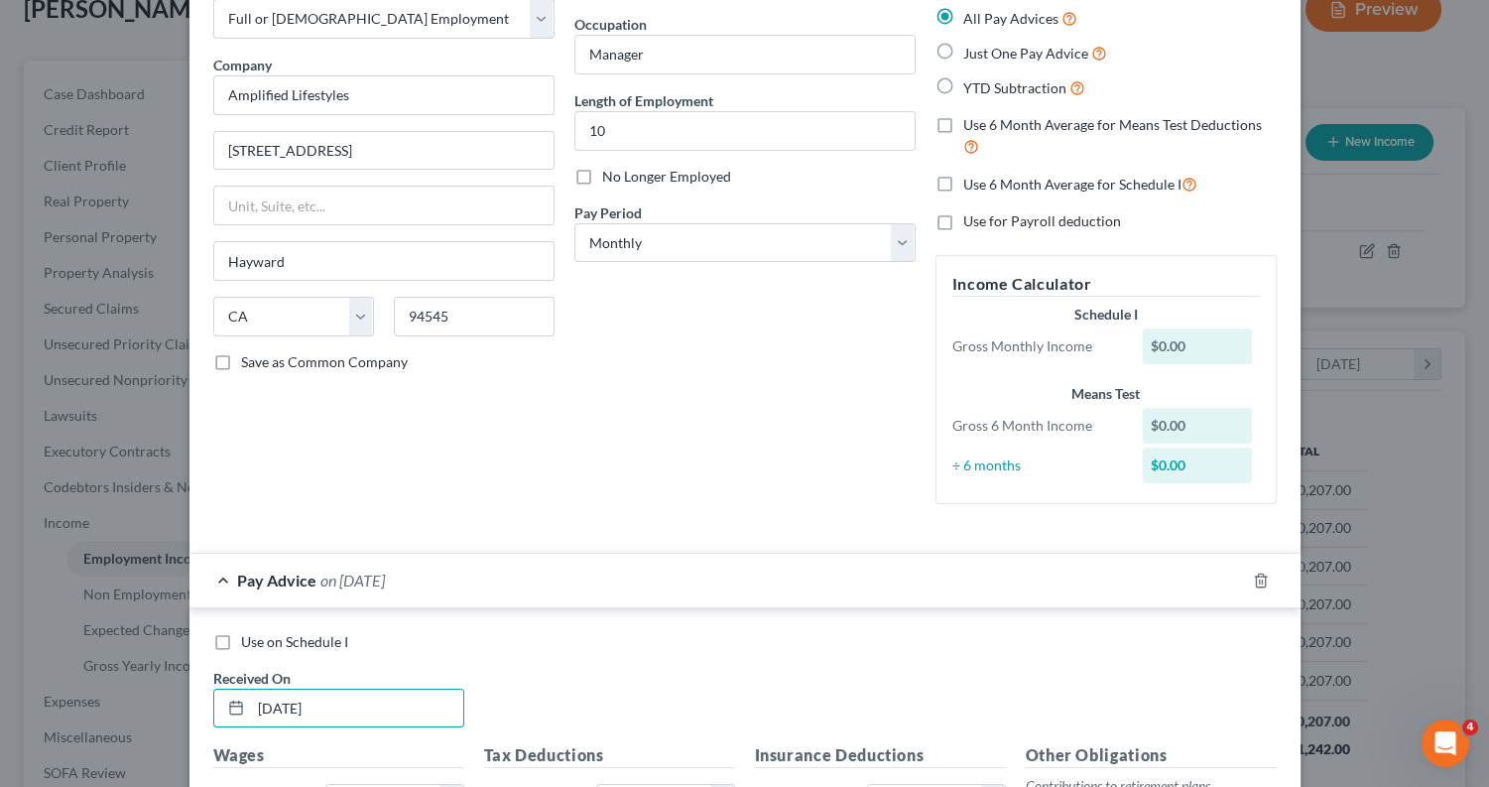
scroll to position [108, 0]
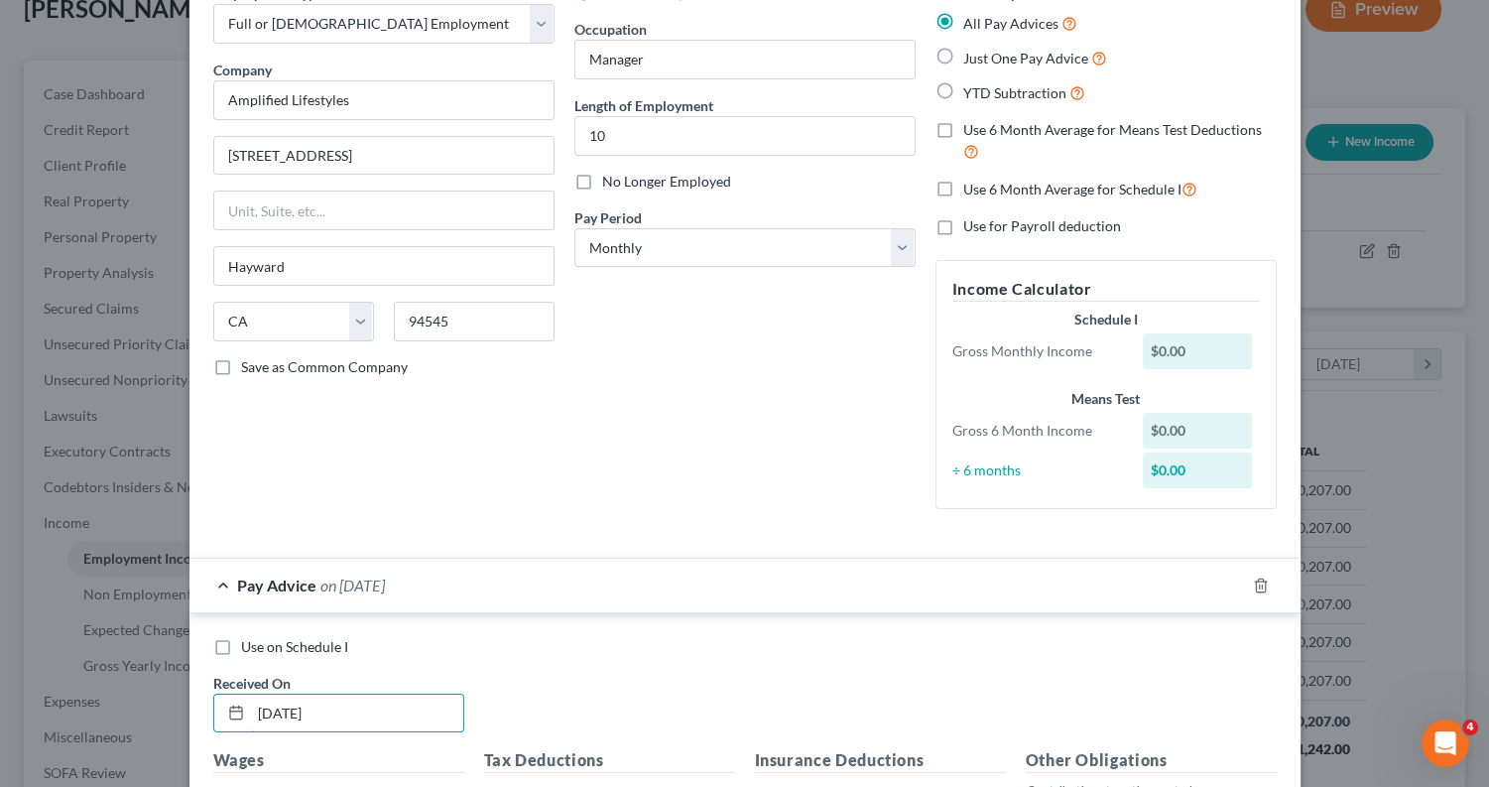
type input "09/01/2025"
click at [963, 131] on label "Use 6 Month Average for Means Test Deductions" at bounding box center [1120, 141] width 314 height 43
click at [971, 131] on input "Use 6 Month Average for Means Test Deductions" at bounding box center [977, 126] width 13 height 13
checkbox input "true"
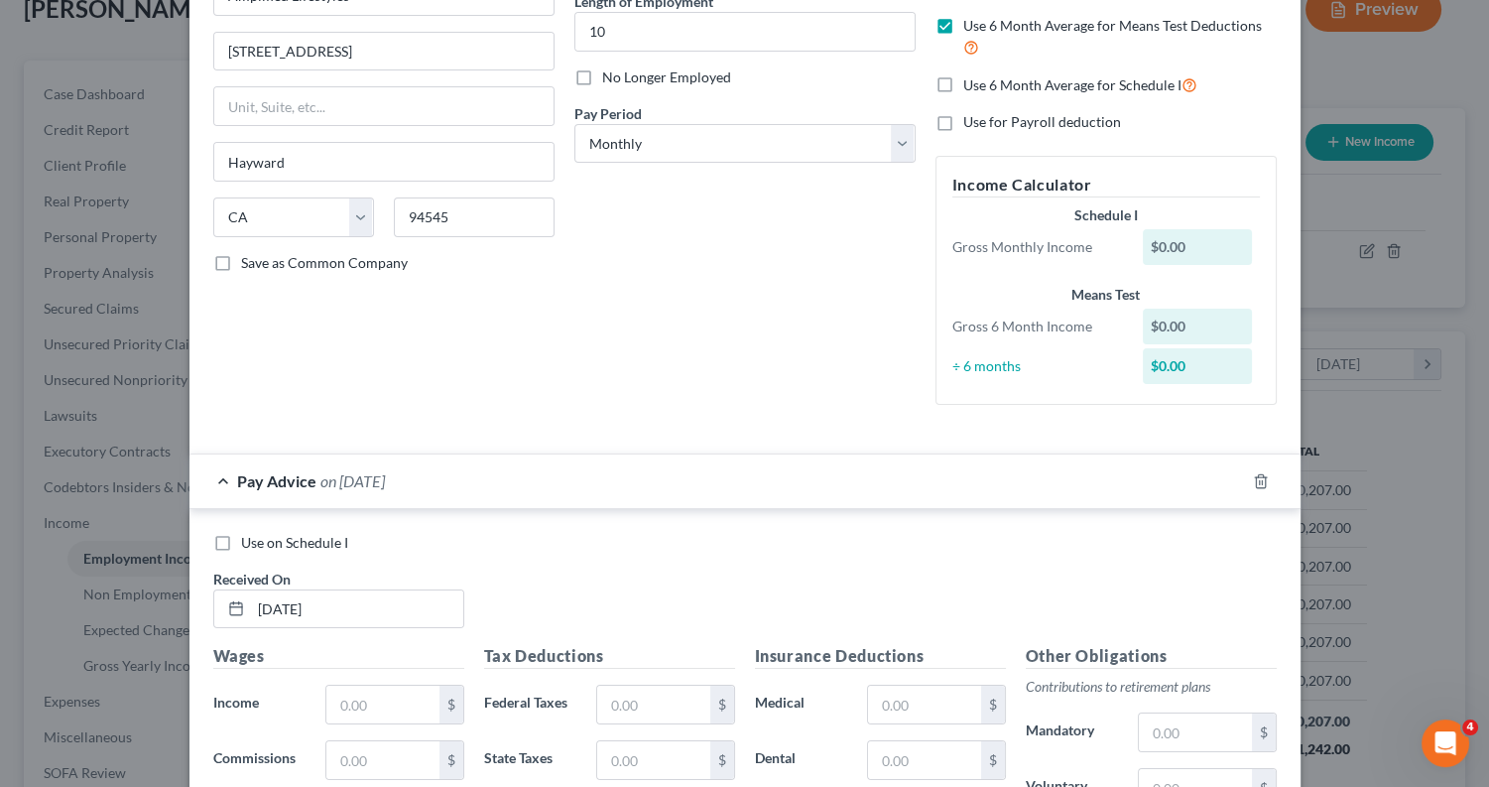
scroll to position [229, 0]
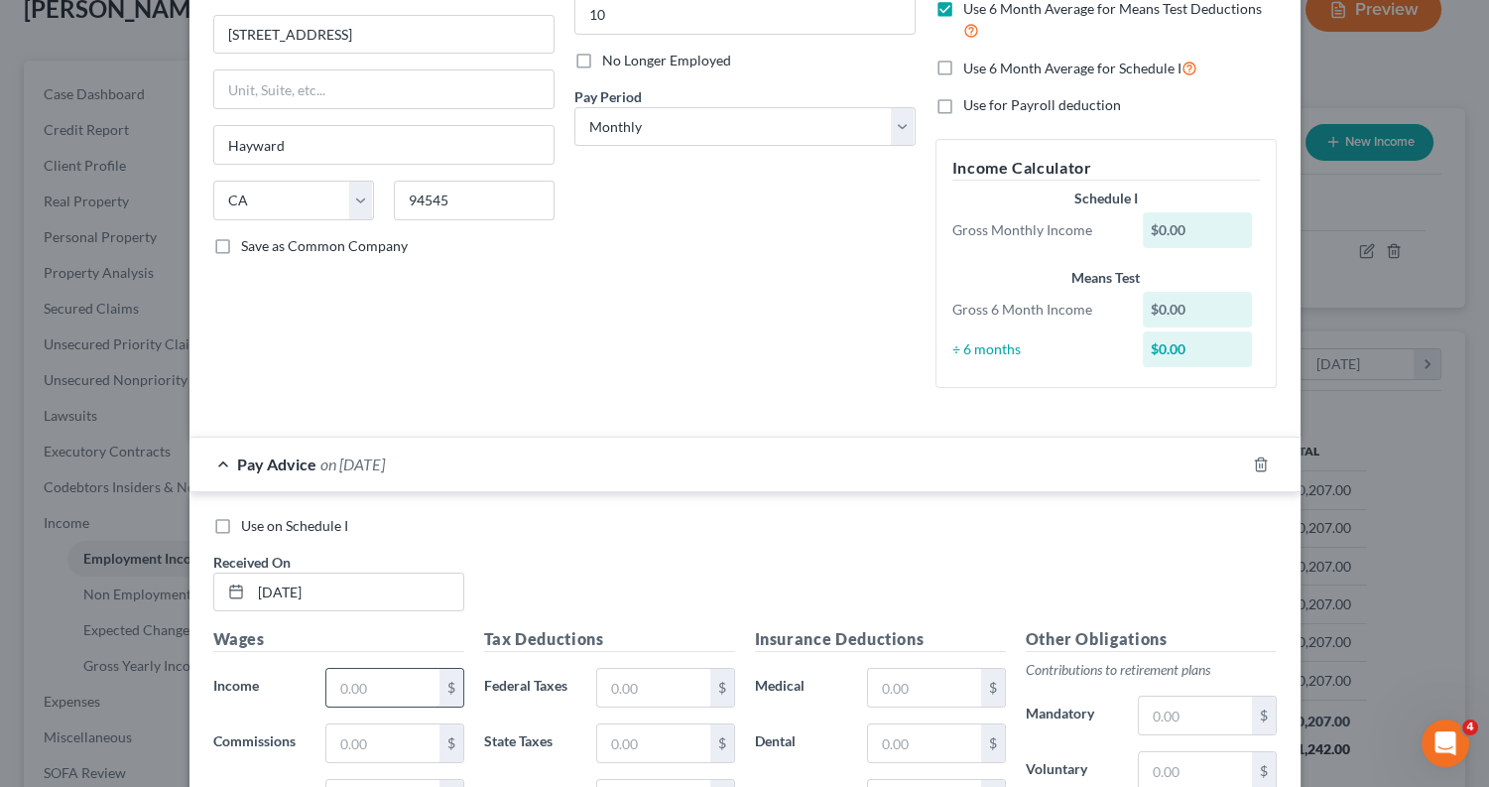
click at [406, 680] on input "text" at bounding box center [382, 688] width 112 height 38
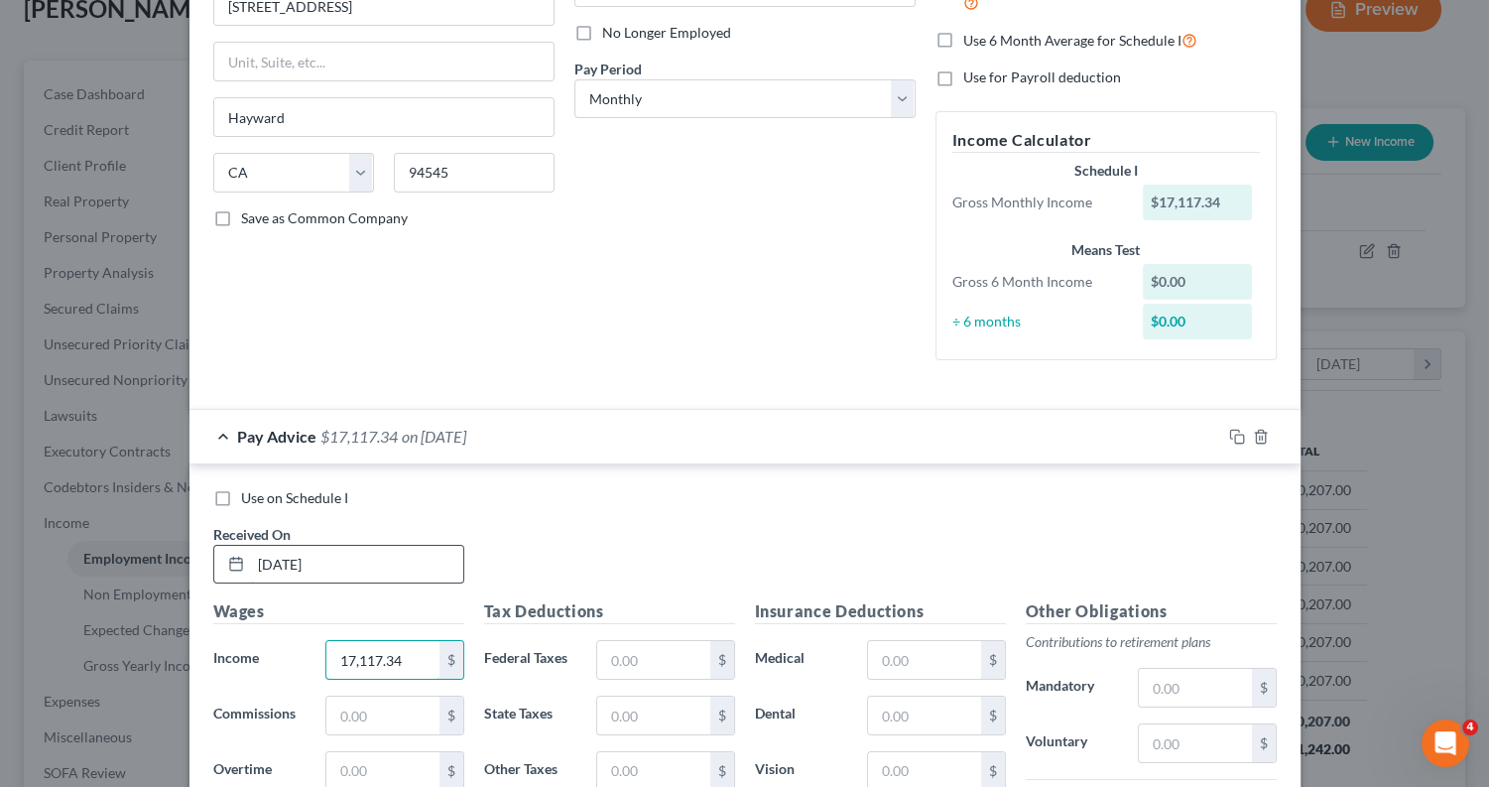
scroll to position [262, 0]
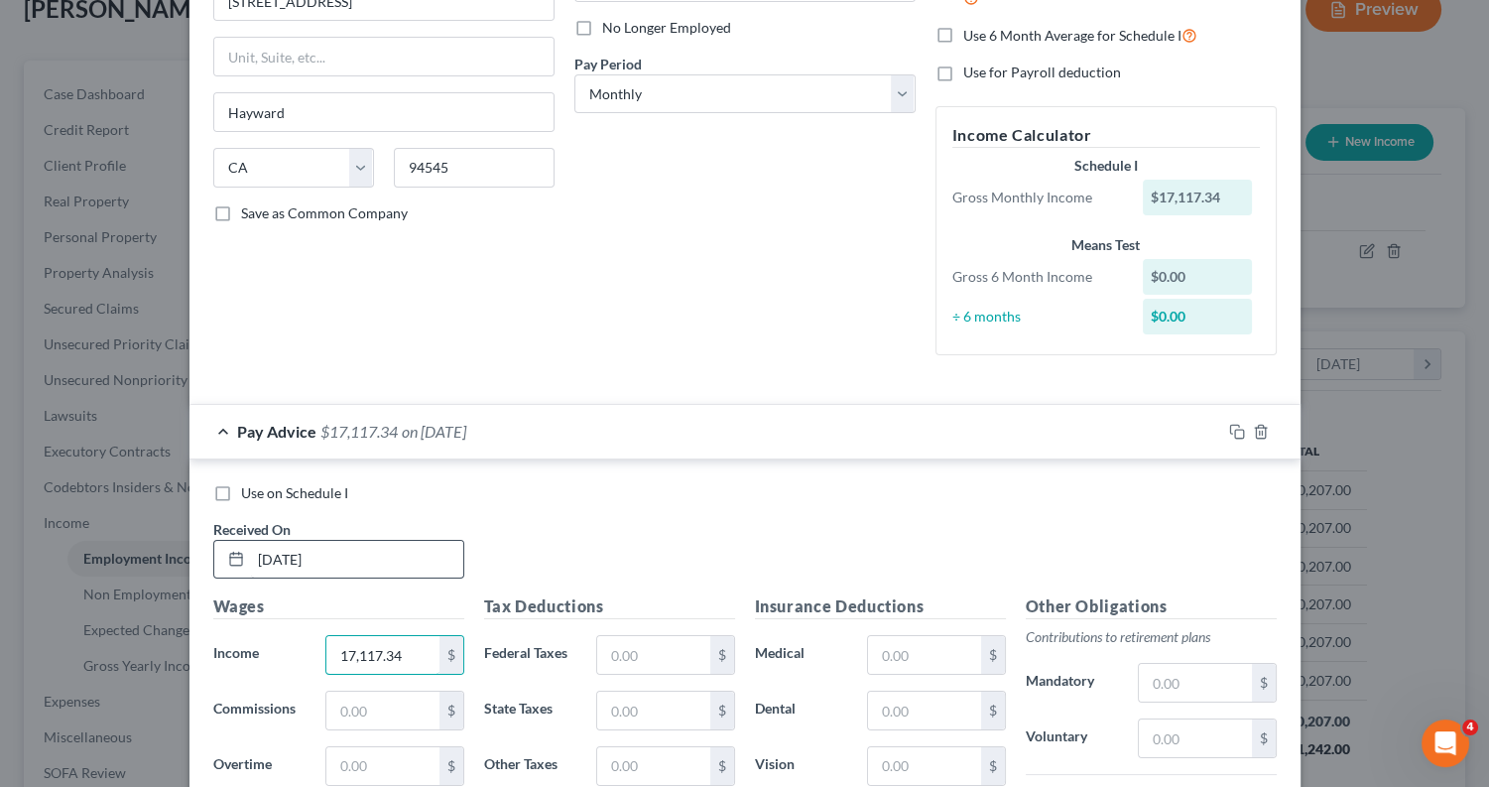
type input "17,117.34"
click at [271, 552] on input "09/01/2025" at bounding box center [357, 560] width 212 height 38
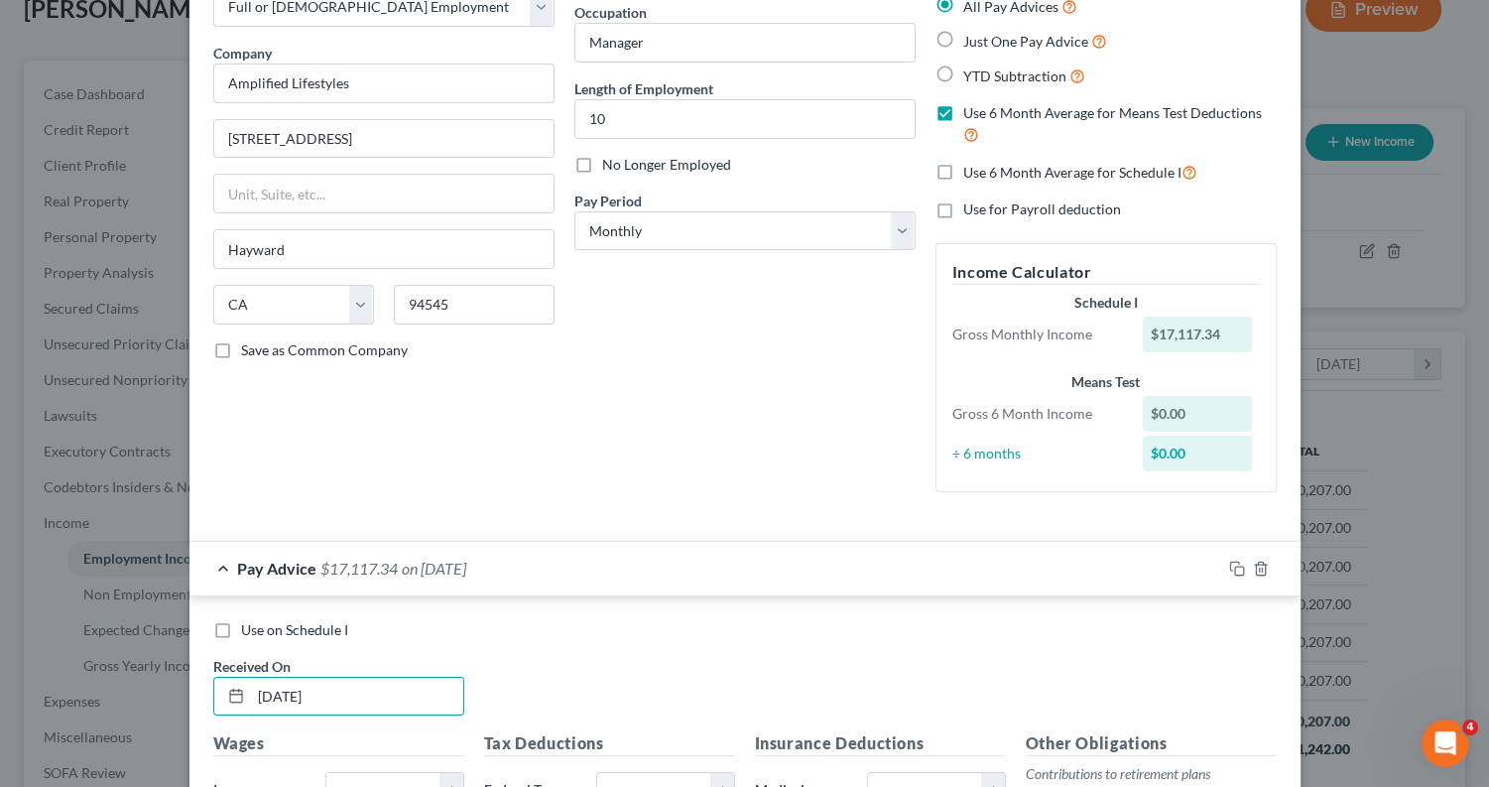
scroll to position [90, 0]
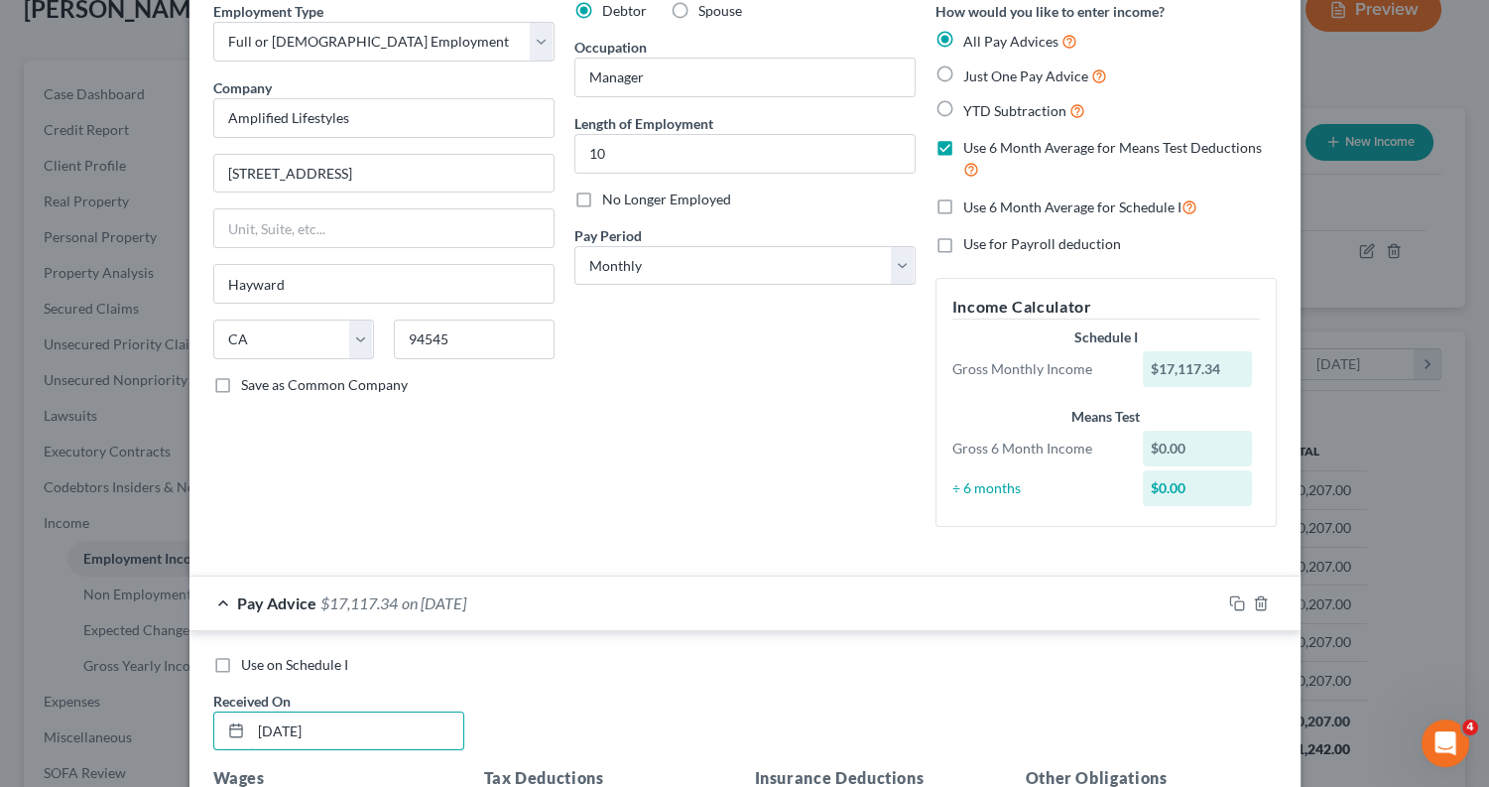
type input "01/01/2025"
click at [886, 376] on div "Debtor Spouse Occupation Manager Length of Employment 10 No Longer Employed Pay…" at bounding box center [745, 272] width 361 height 542
click at [983, 376] on div "Gross Monthly Income $17,117.34" at bounding box center [1106, 369] width 327 height 36
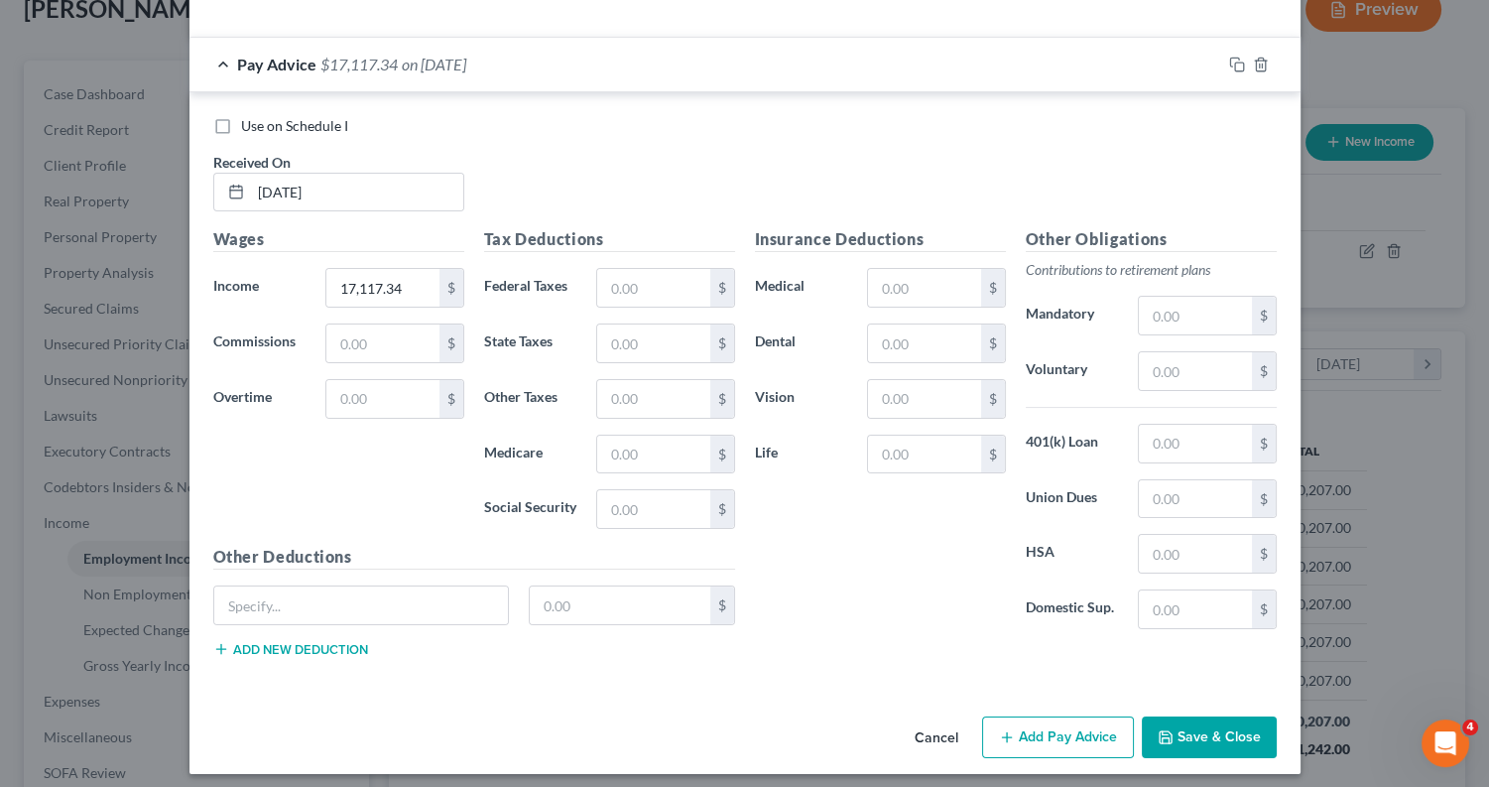
scroll to position [628, 0]
click at [1190, 727] on button "Save & Close" at bounding box center [1209, 738] width 135 height 42
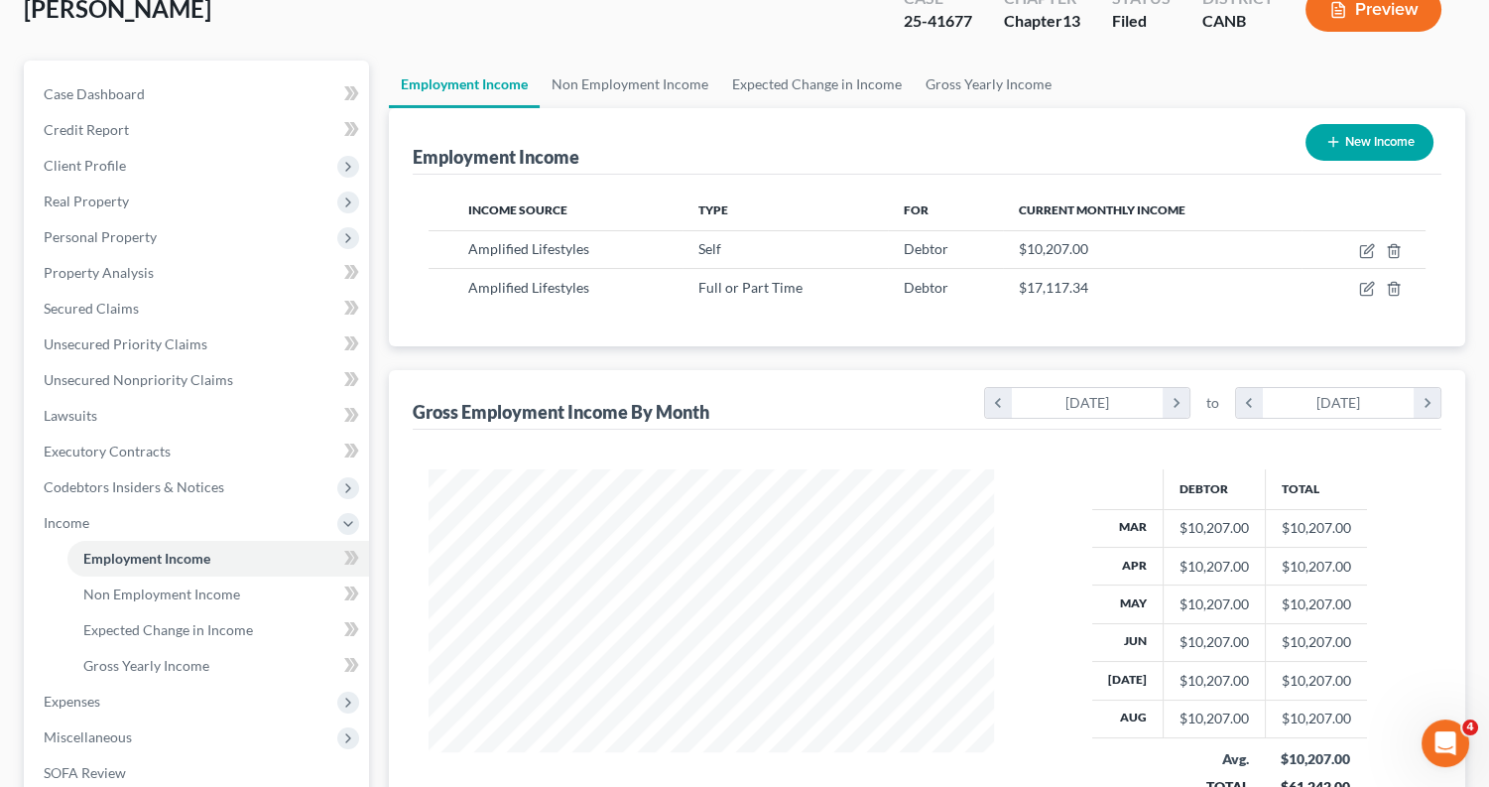
click at [1359, 18] on button "Preview" at bounding box center [1374, 9] width 136 height 45
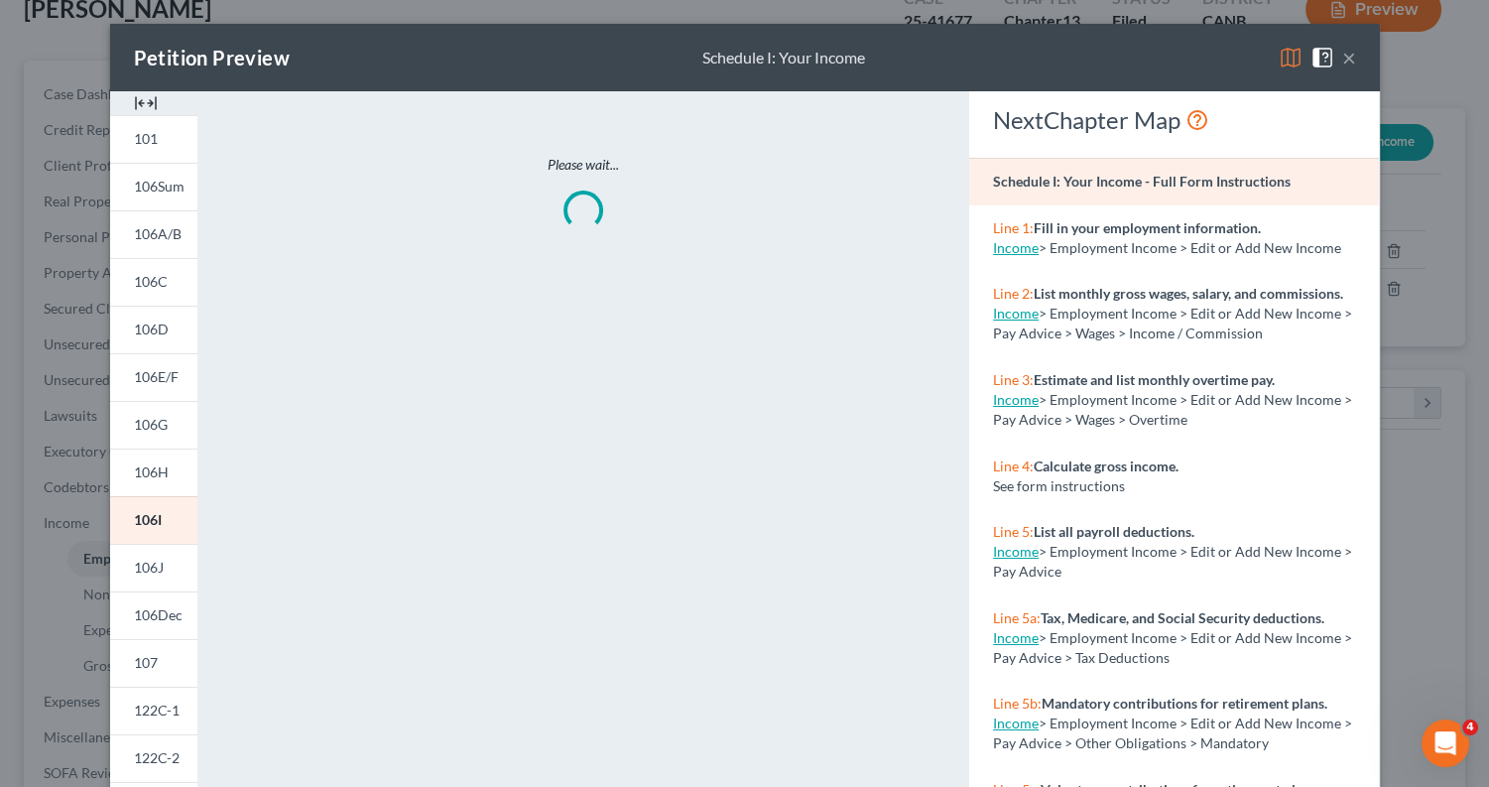
click at [1286, 62] on img at bounding box center [1291, 58] width 24 height 24
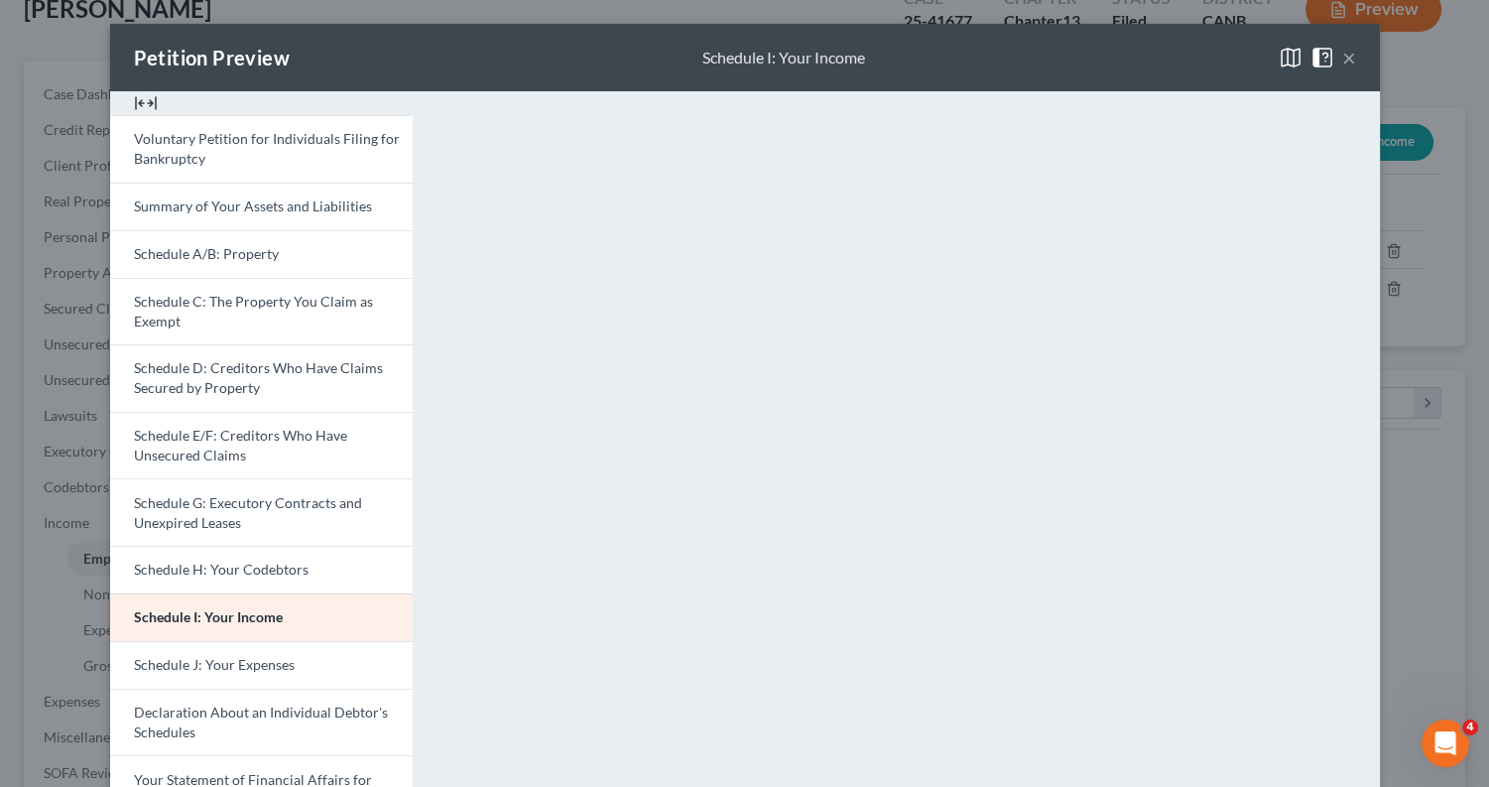
click at [1344, 52] on button "×" at bounding box center [1349, 58] width 14 height 24
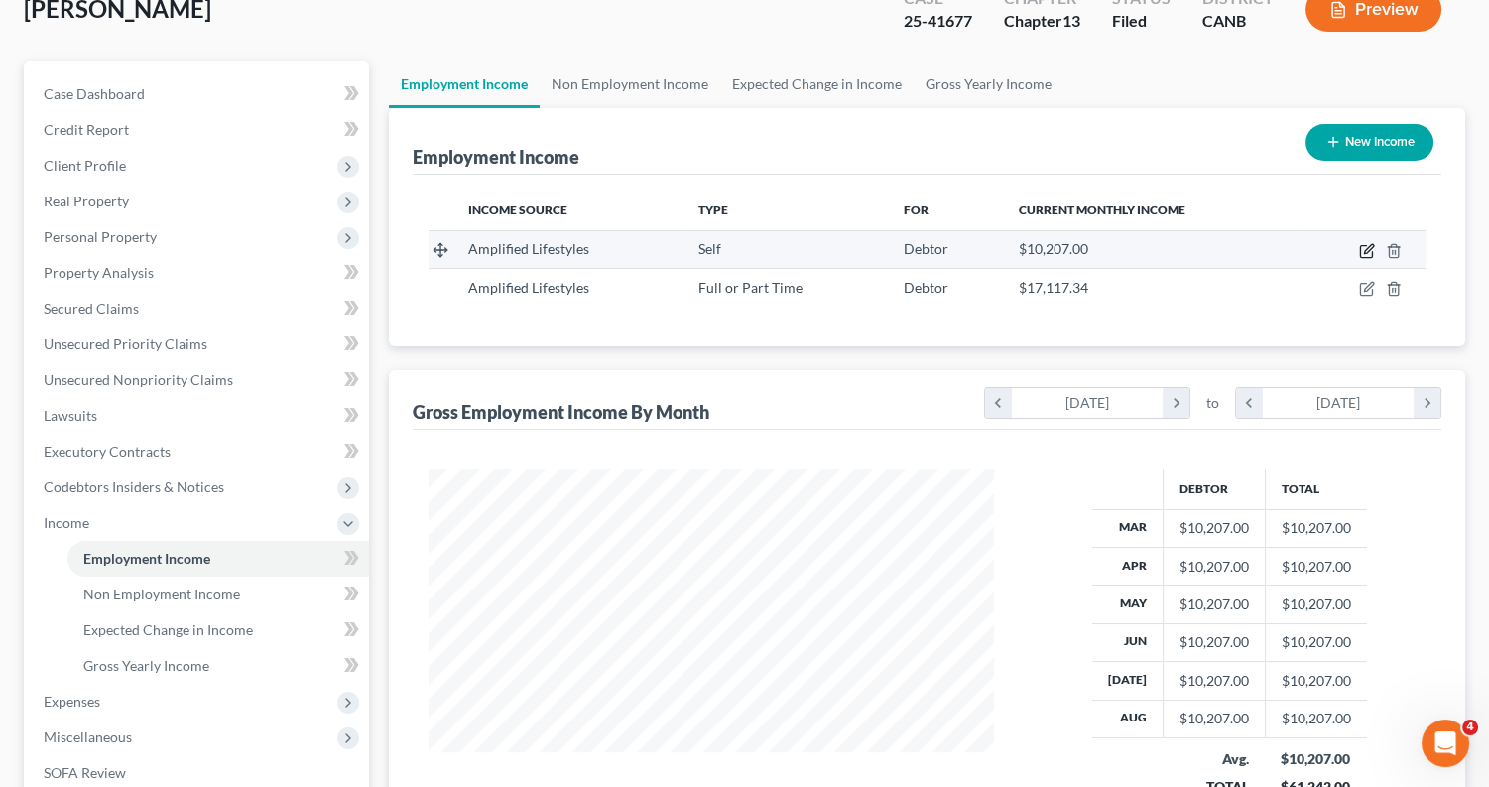
click at [1360, 249] on icon "button" at bounding box center [1366, 252] width 12 height 12
select select "1"
select select "4"
select select "0"
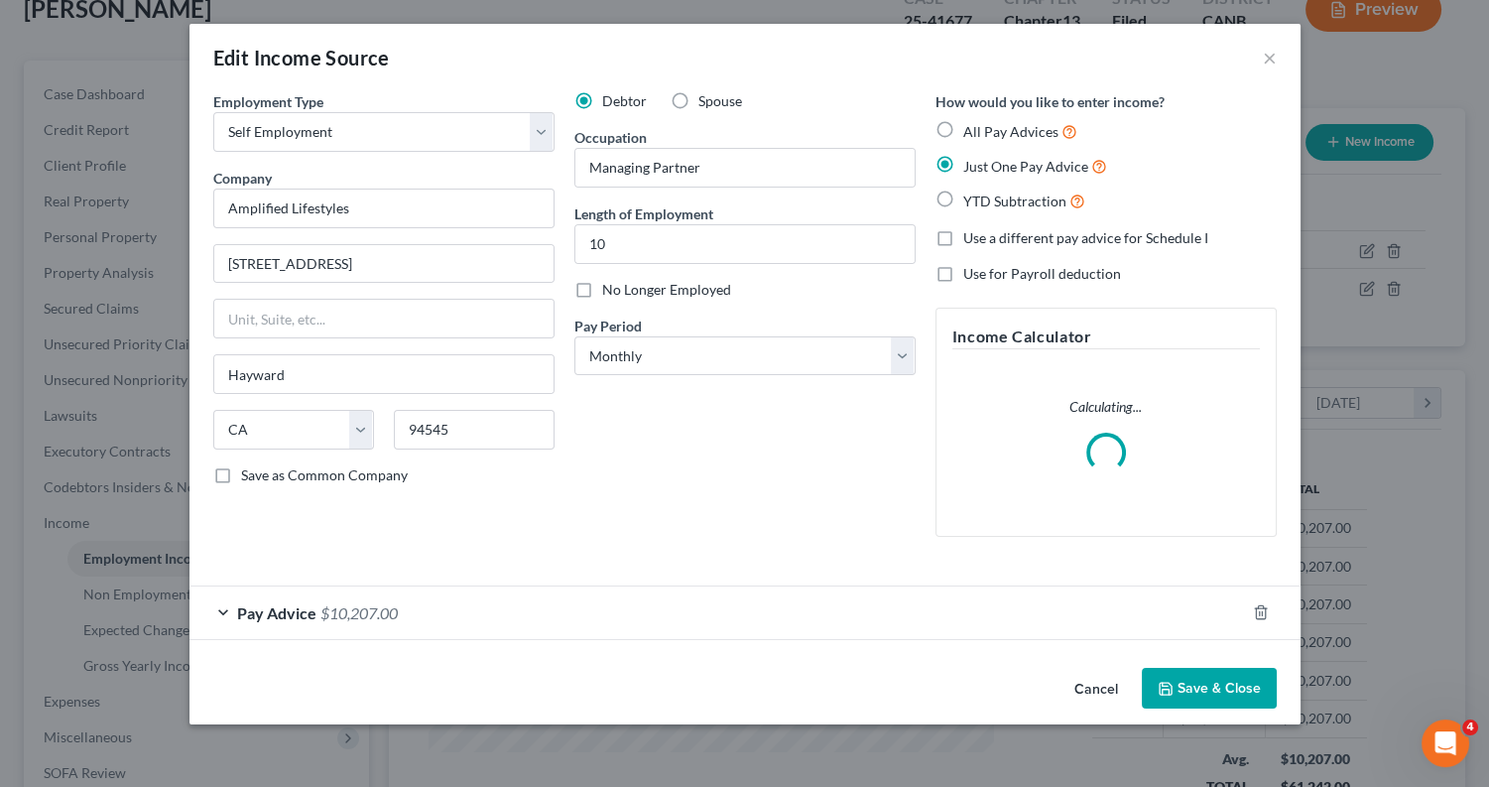
click at [220, 607] on div "Pay Advice $10,207.00" at bounding box center [718, 612] width 1056 height 53
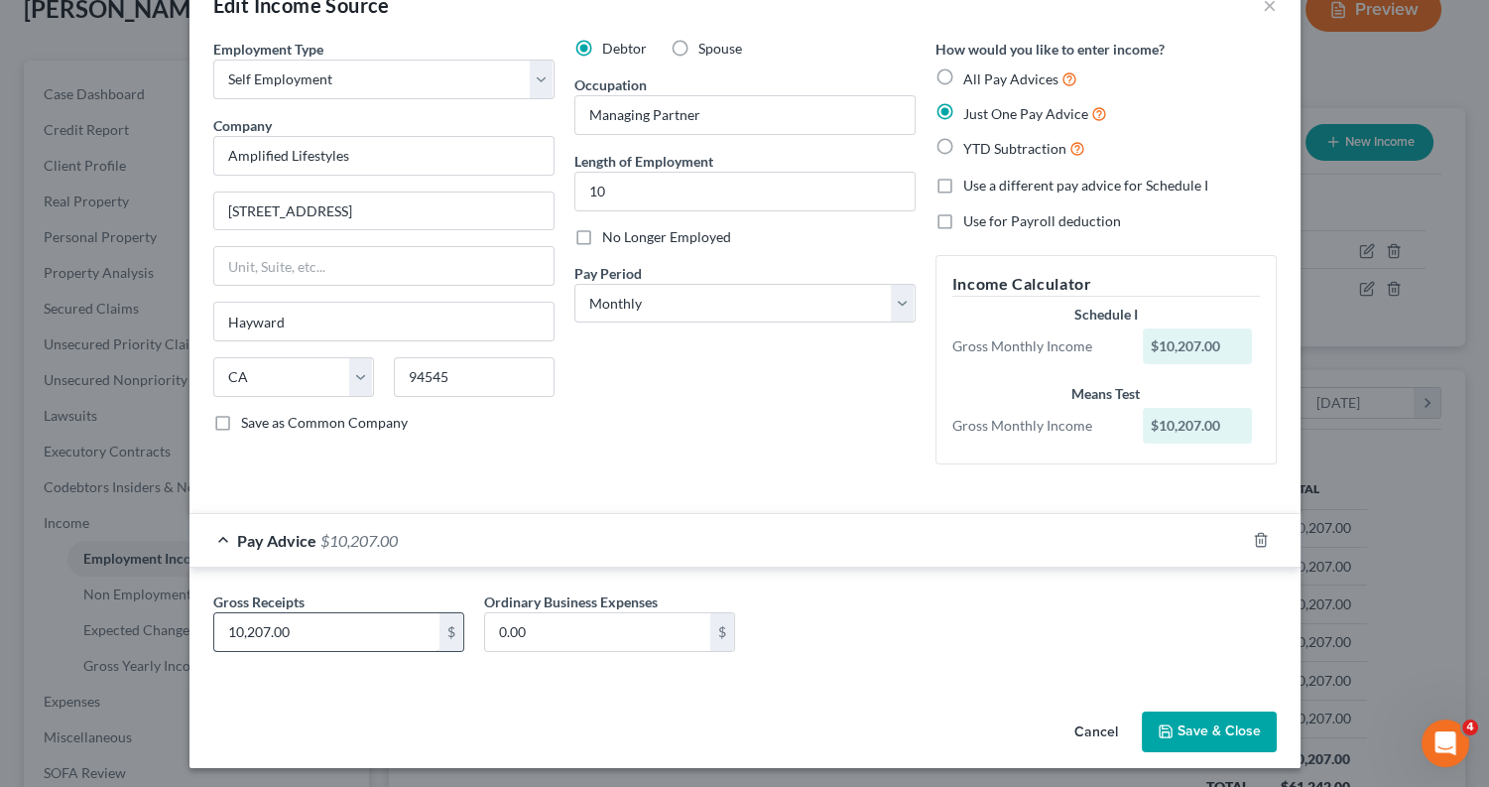
scroll to position [52, 0]
click at [963, 83] on label "All Pay Advices" at bounding box center [1020, 79] width 114 height 23
click at [971, 81] on input "All Pay Advices" at bounding box center [977, 74] width 13 height 13
radio input "true"
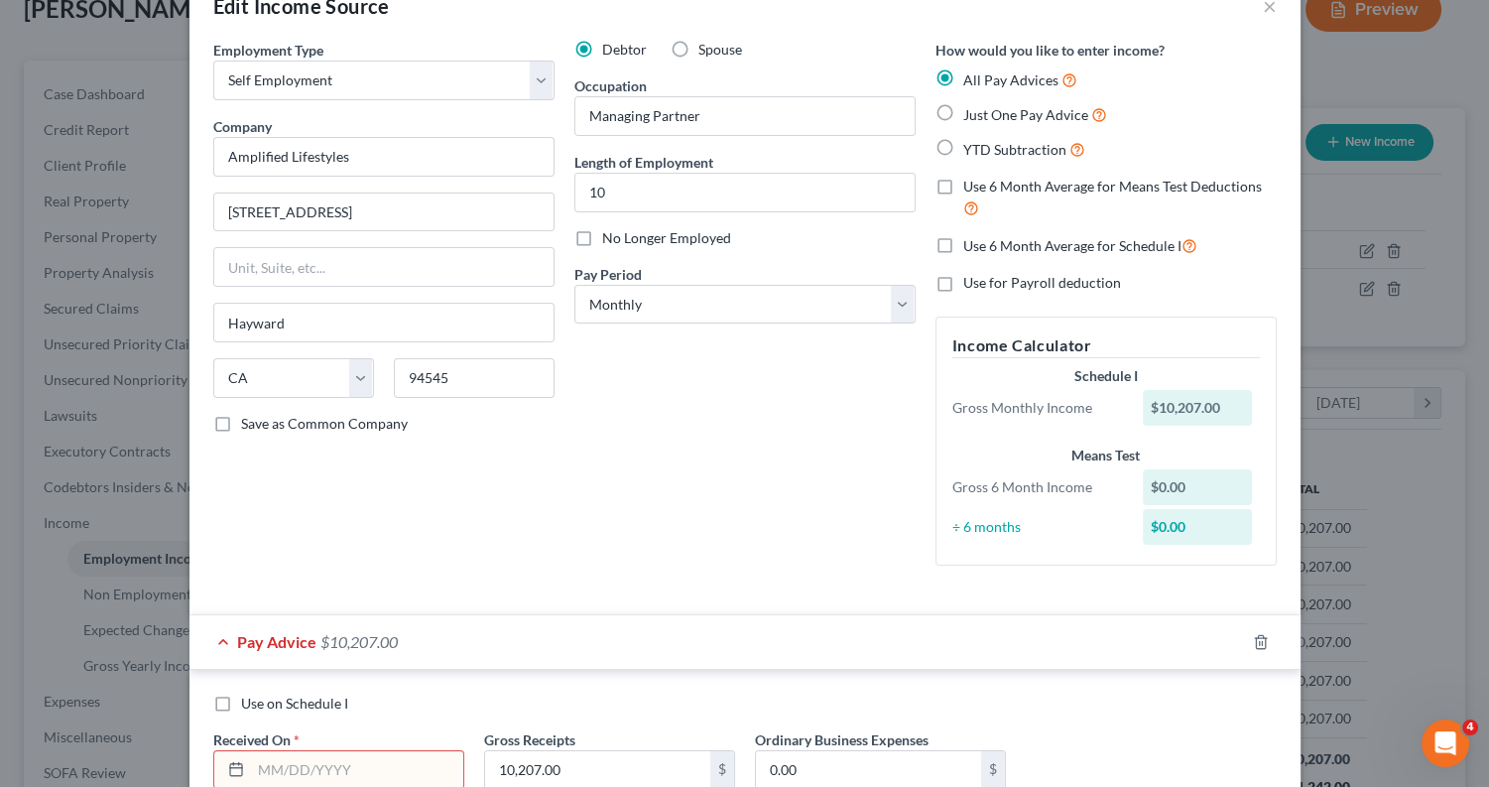
click at [241, 698] on label "Use on Schedule I" at bounding box center [294, 704] width 107 height 20
click at [249, 698] on input "Use on Schedule I" at bounding box center [255, 700] width 13 height 13
checkbox input "true"
click at [963, 190] on label "Use 6 Month Average for Means Test Deductions" at bounding box center [1120, 198] width 314 height 43
click at [971, 190] on input "Use 6 Month Average for Means Test Deductions" at bounding box center [977, 183] width 13 height 13
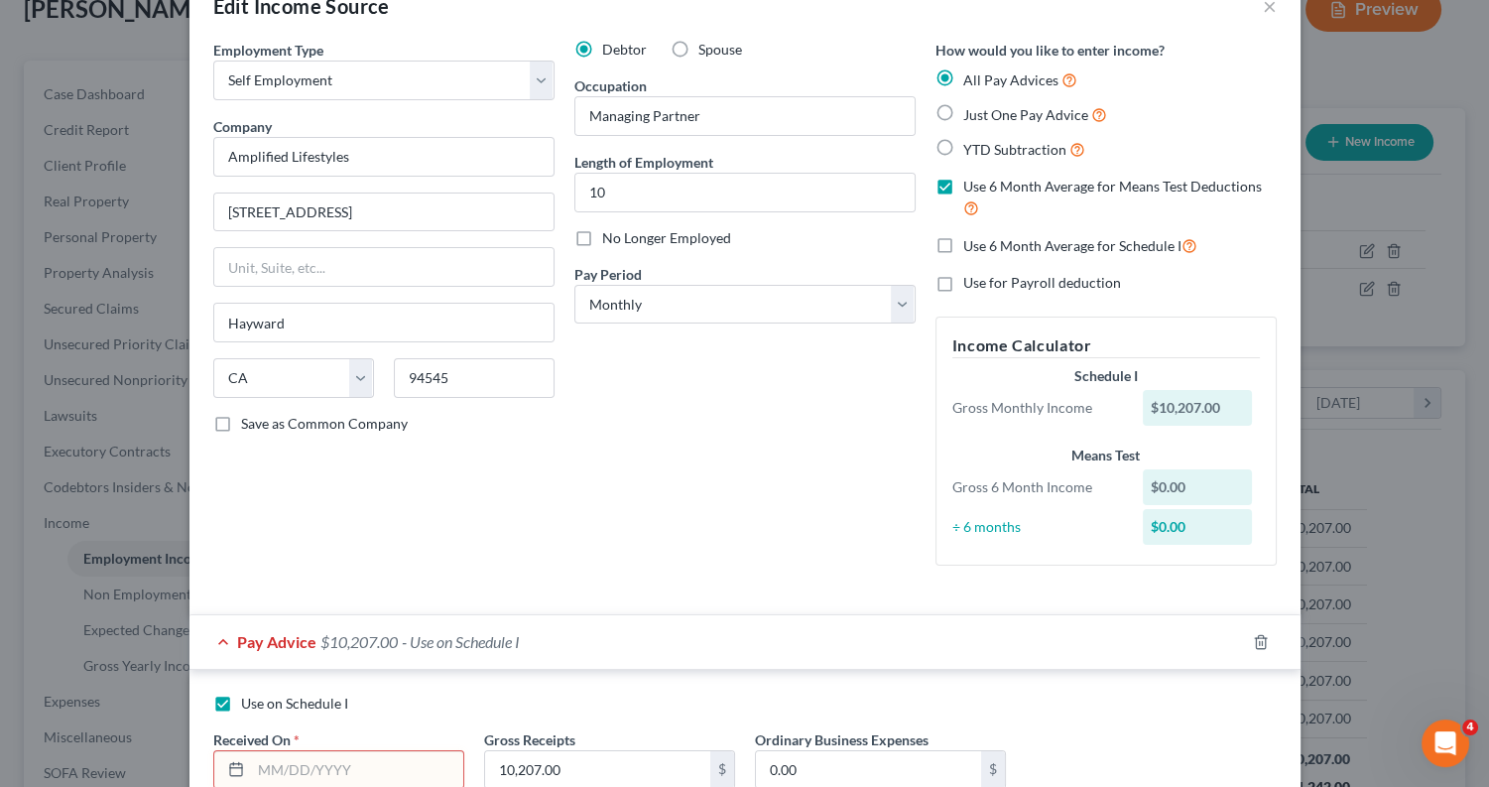
click at [963, 190] on label "Use 6 Month Average for Means Test Deductions" at bounding box center [1120, 198] width 314 height 43
click at [971, 190] on input "Use 6 Month Average for Means Test Deductions" at bounding box center [977, 183] width 13 height 13
checkbox input "false"
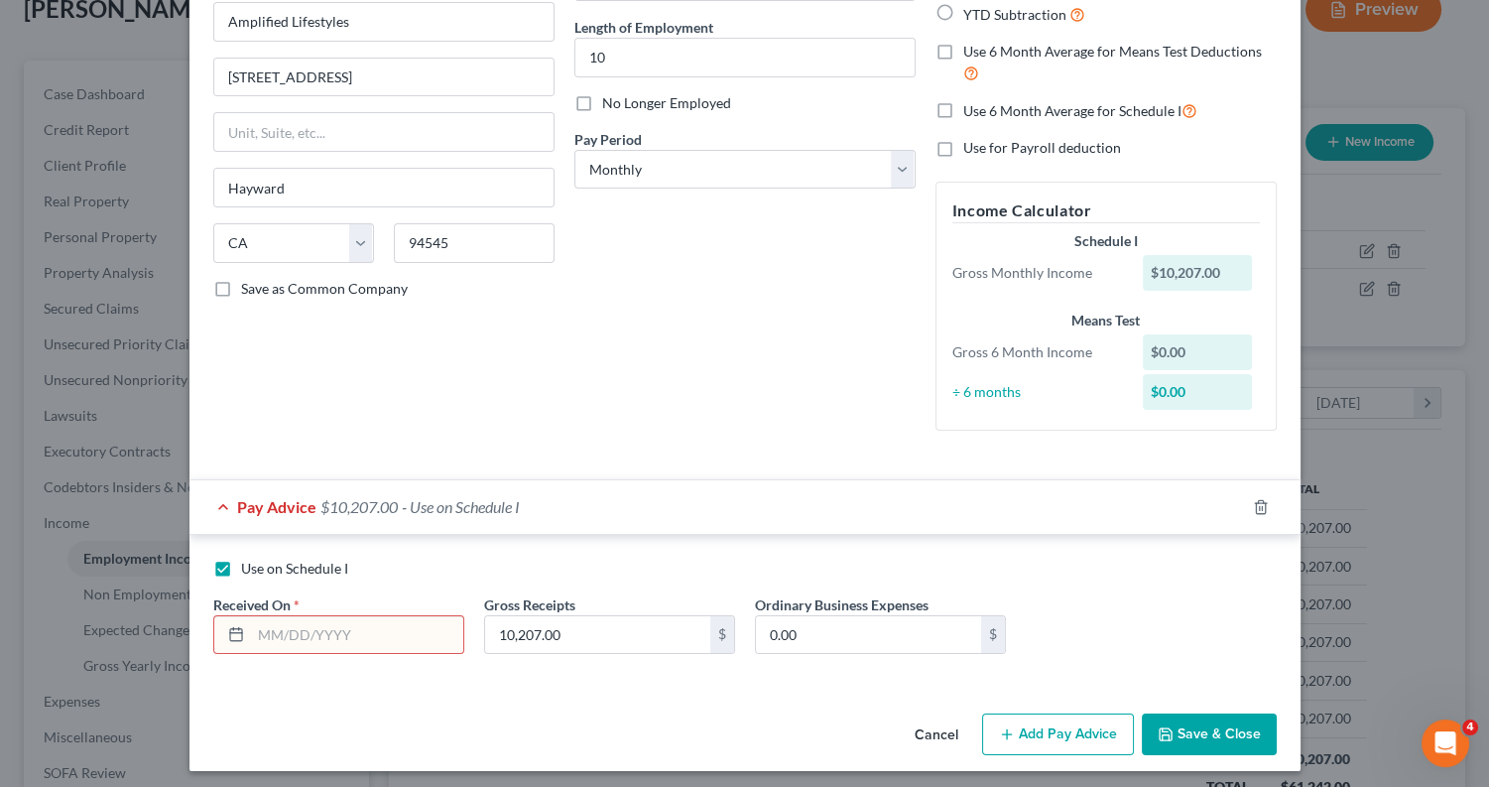
scroll to position [186, 0]
click at [408, 627] on input "text" at bounding box center [357, 636] width 212 height 38
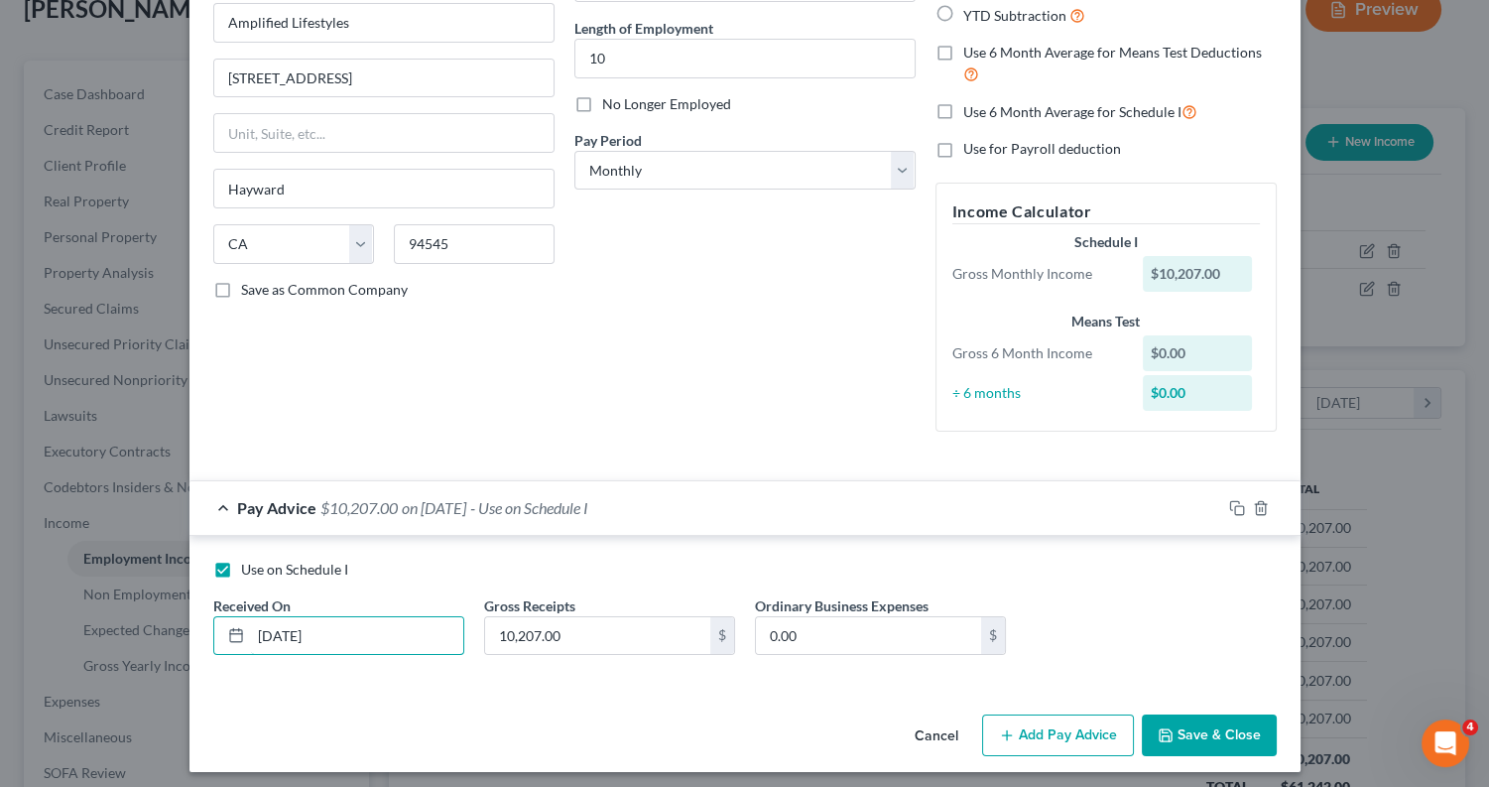
type input "09/01/2025"
click at [1217, 723] on button "Save & Close" at bounding box center [1209, 735] width 135 height 42
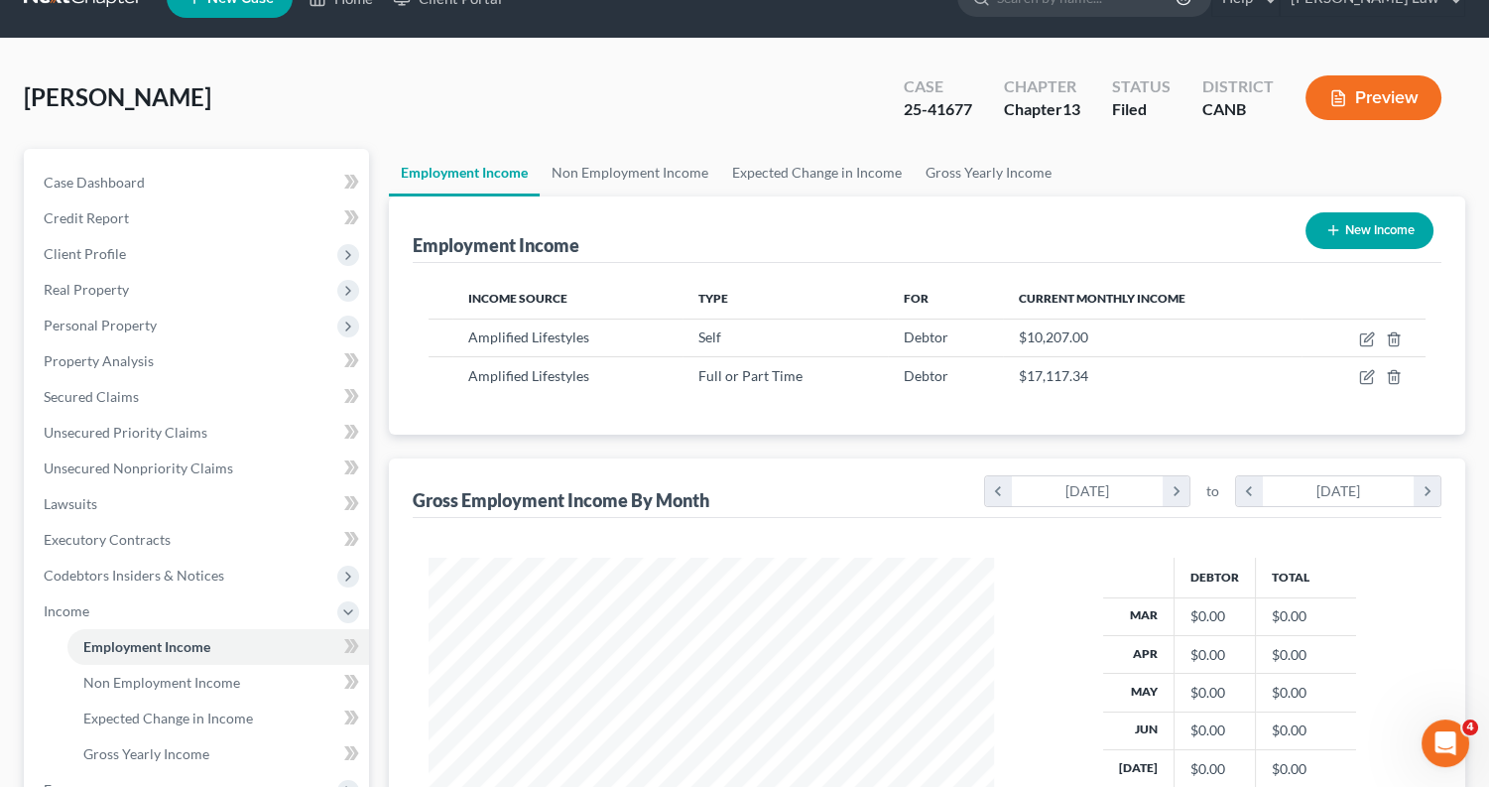
scroll to position [34, 0]
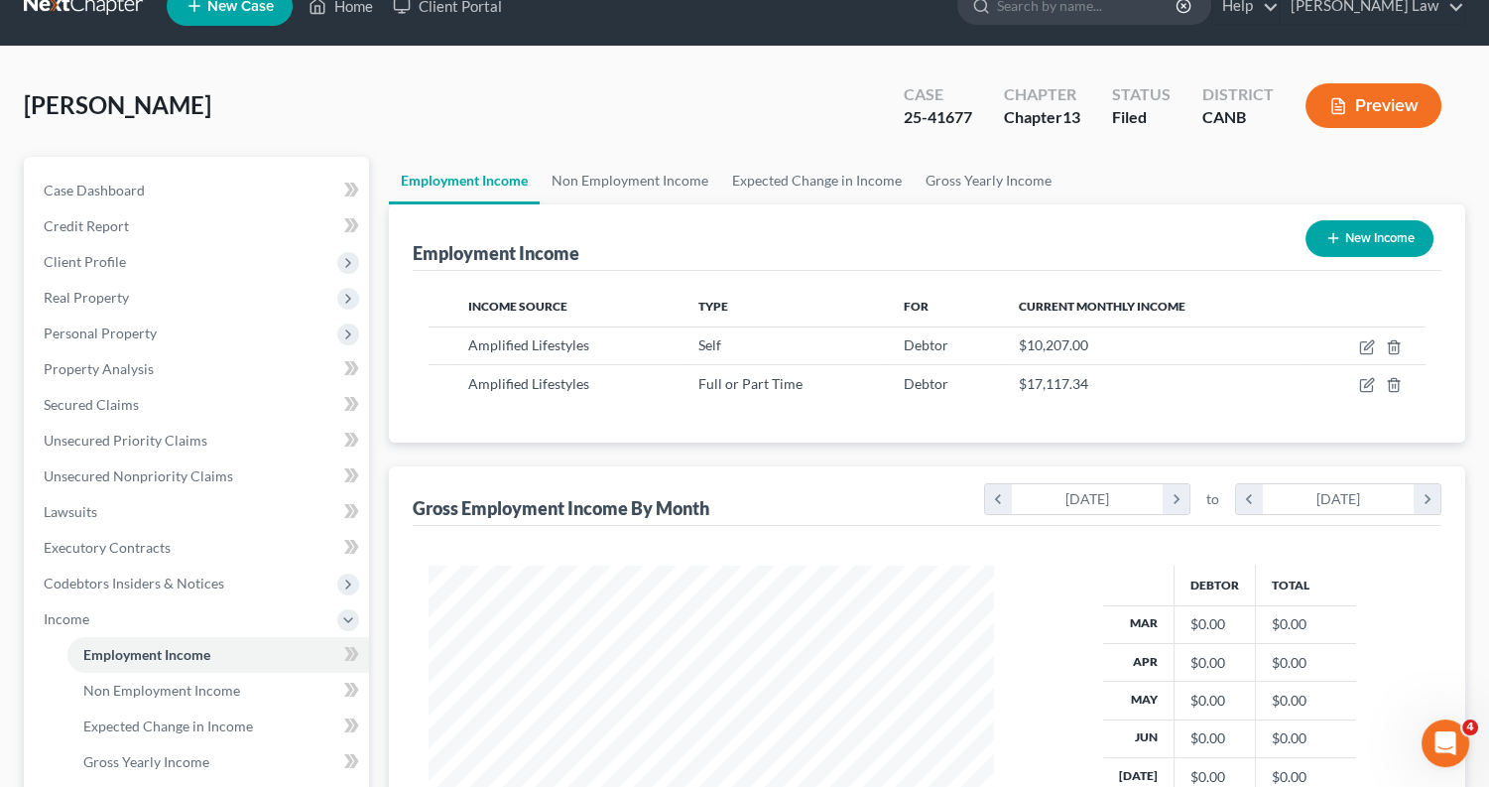
click at [1378, 90] on button "Preview" at bounding box center [1374, 105] width 136 height 45
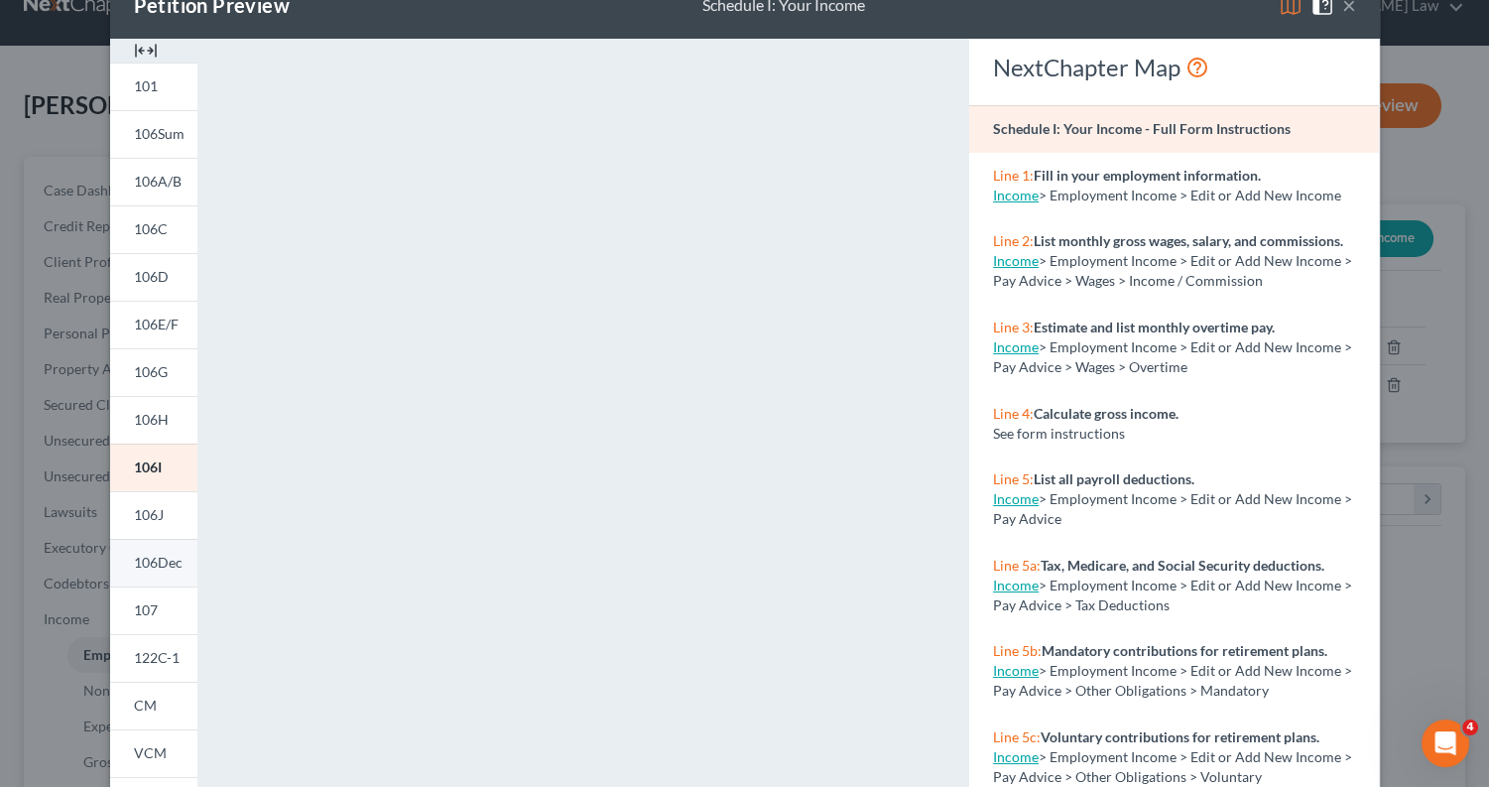
scroll to position [54, 0]
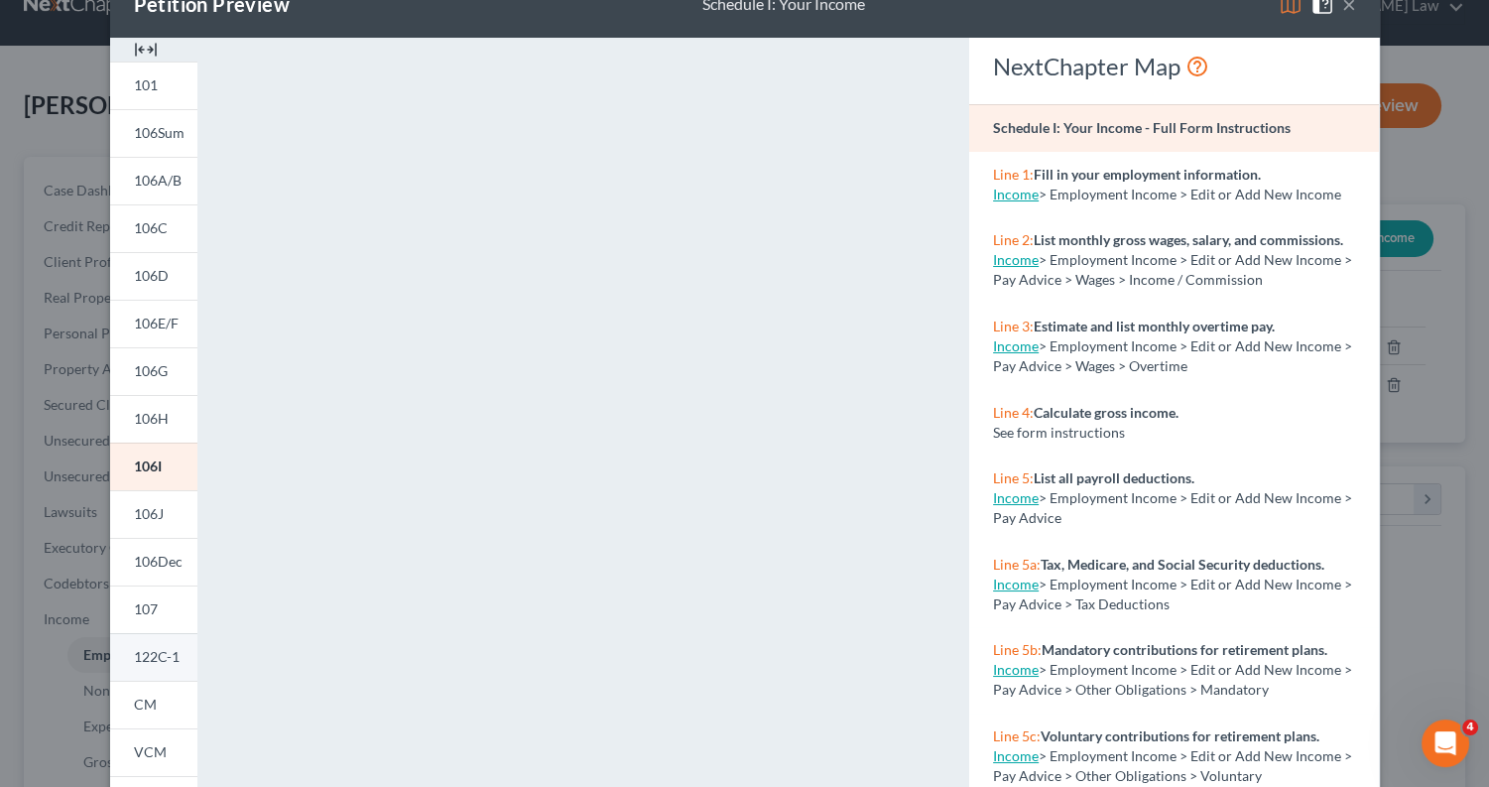
click at [153, 663] on span "122C-1" at bounding box center [157, 656] width 46 height 17
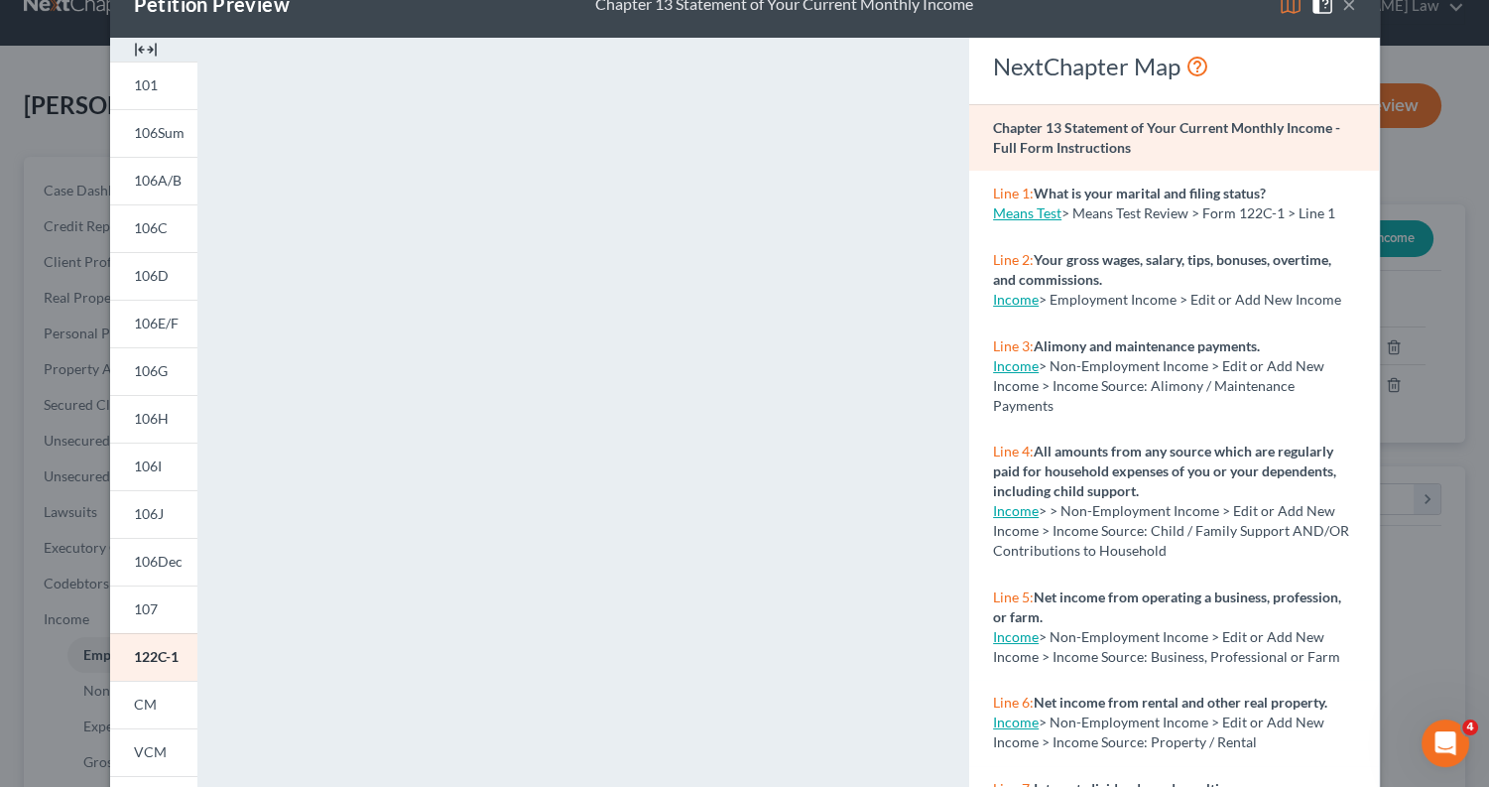
click at [1354, 1] on button "×" at bounding box center [1349, 4] width 14 height 24
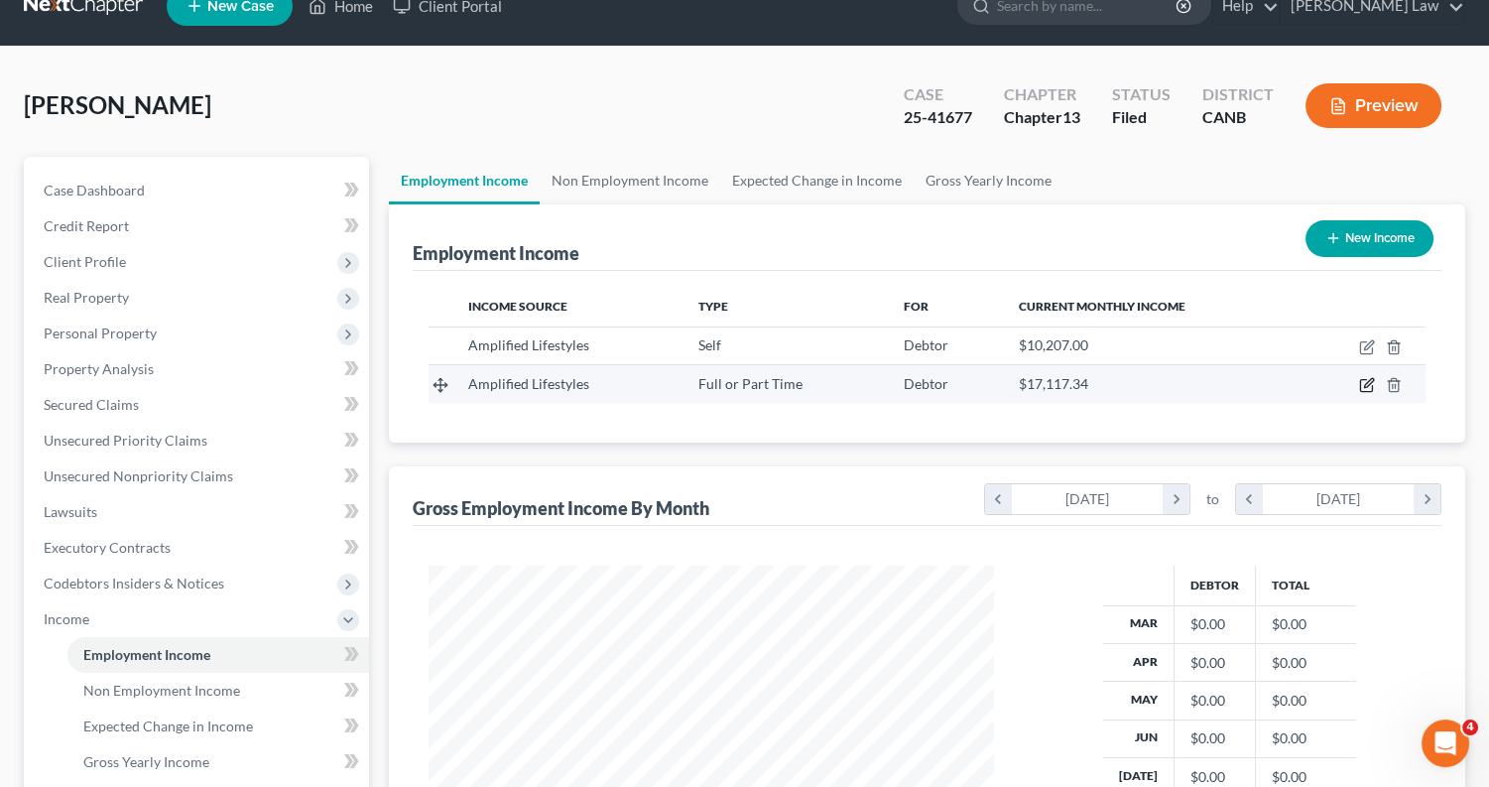
click at [1363, 377] on icon "button" at bounding box center [1367, 385] width 16 height 16
select select "0"
select select "4"
select select "0"
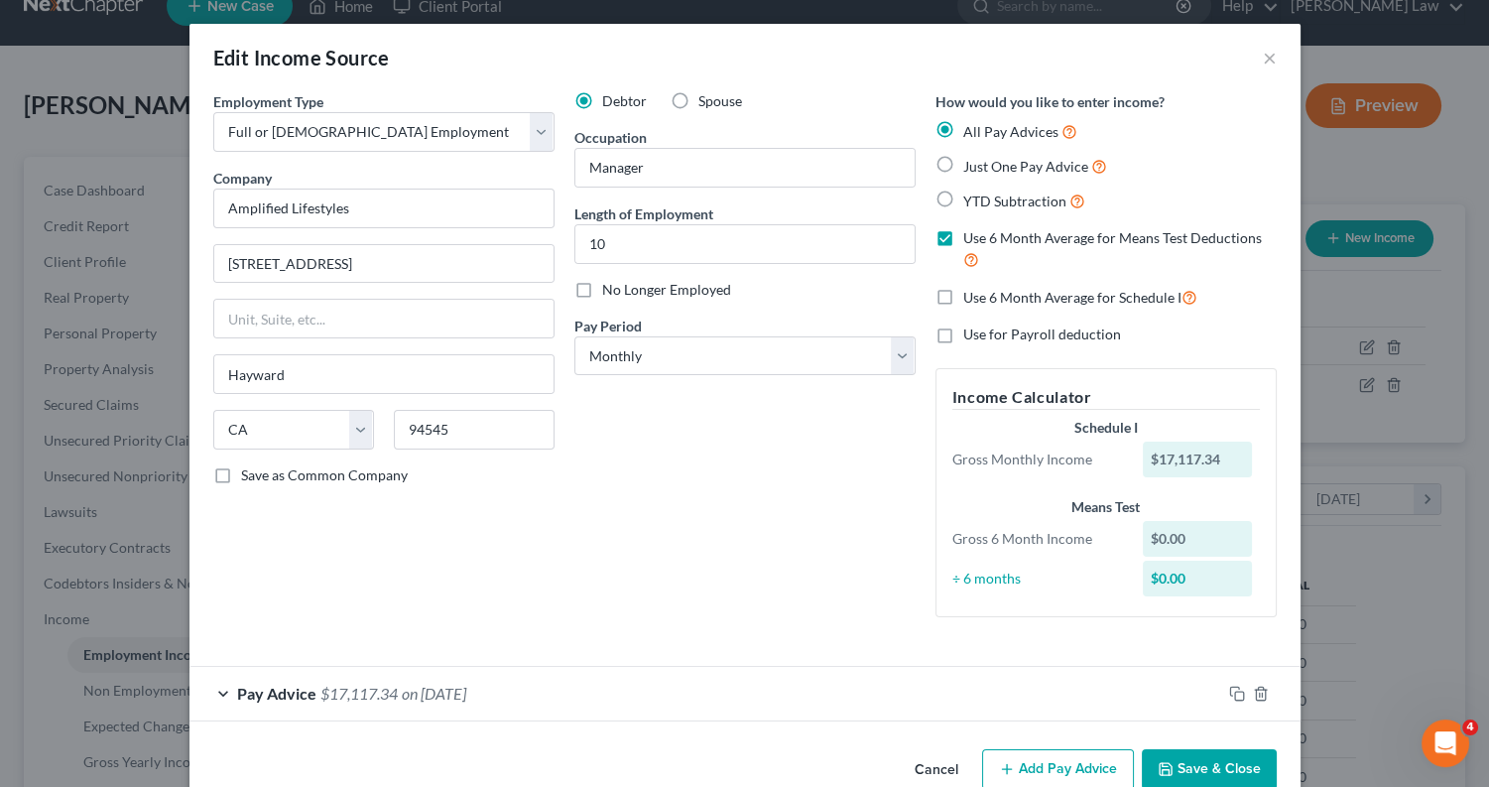
click at [218, 688] on div "Pay Advice $17,117.34 on 01/01/2025" at bounding box center [706, 693] width 1032 height 53
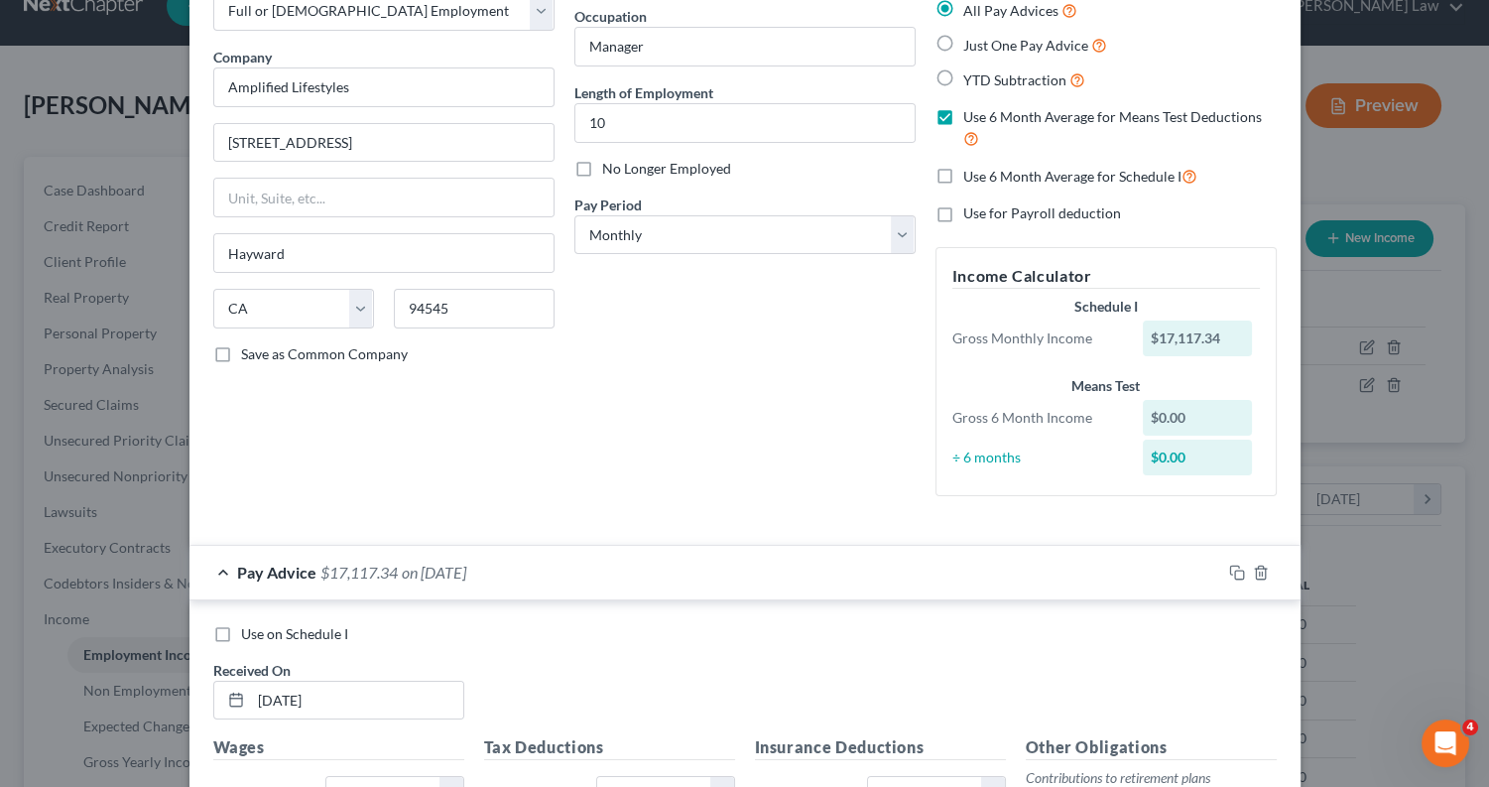
scroll to position [120, 0]
click at [241, 628] on label "Use on Schedule I" at bounding box center [294, 635] width 107 height 20
click at [249, 628] on input "Use on Schedule I" at bounding box center [255, 631] width 13 height 13
click at [241, 628] on label "Use on Schedule I" at bounding box center [294, 635] width 107 height 20
click at [249, 628] on input "Use on Schedule I" at bounding box center [255, 631] width 13 height 13
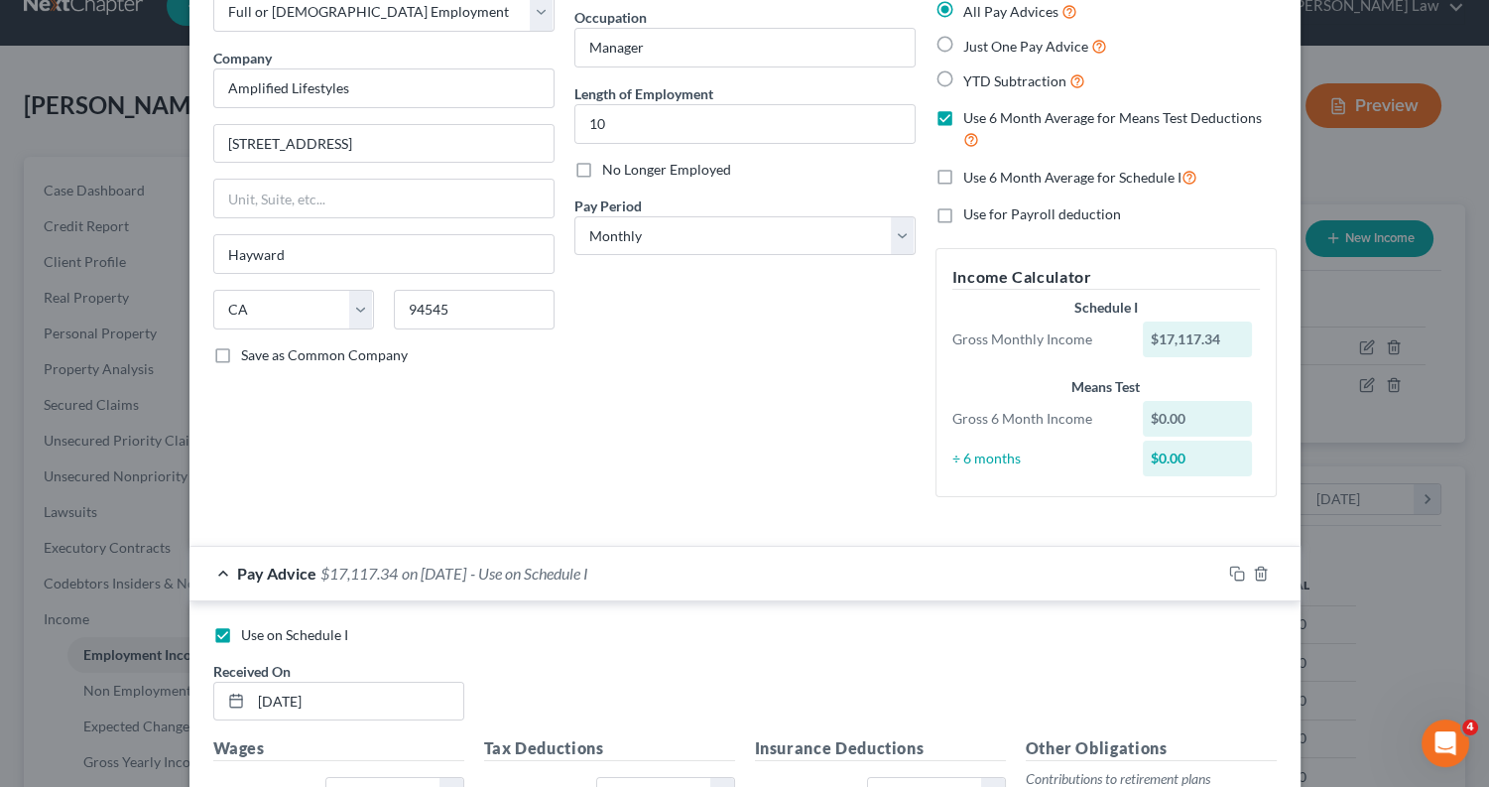
checkbox input "false"
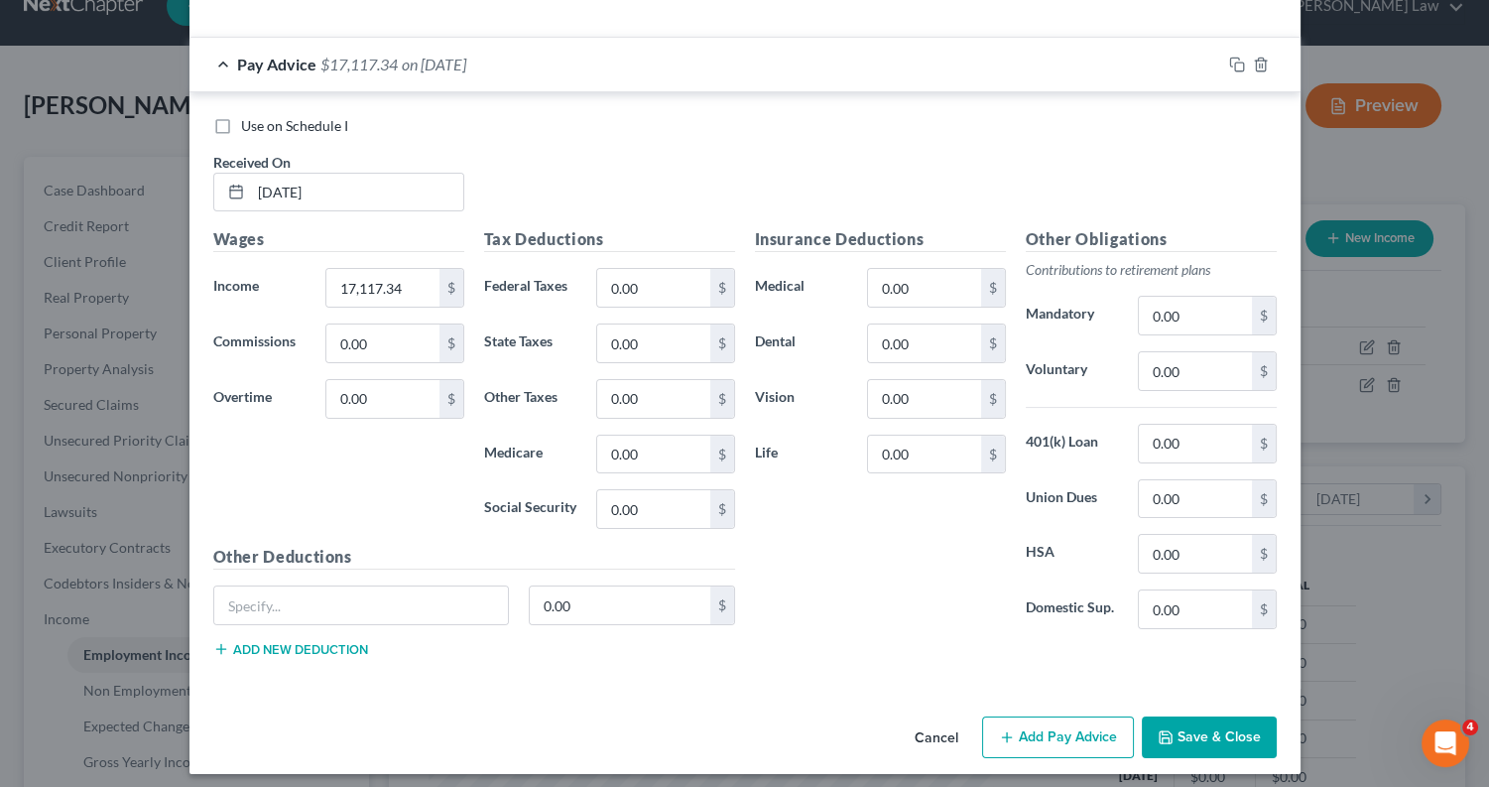
scroll to position [628, 0]
click at [1194, 729] on button "Save & Close" at bounding box center [1209, 738] width 135 height 42
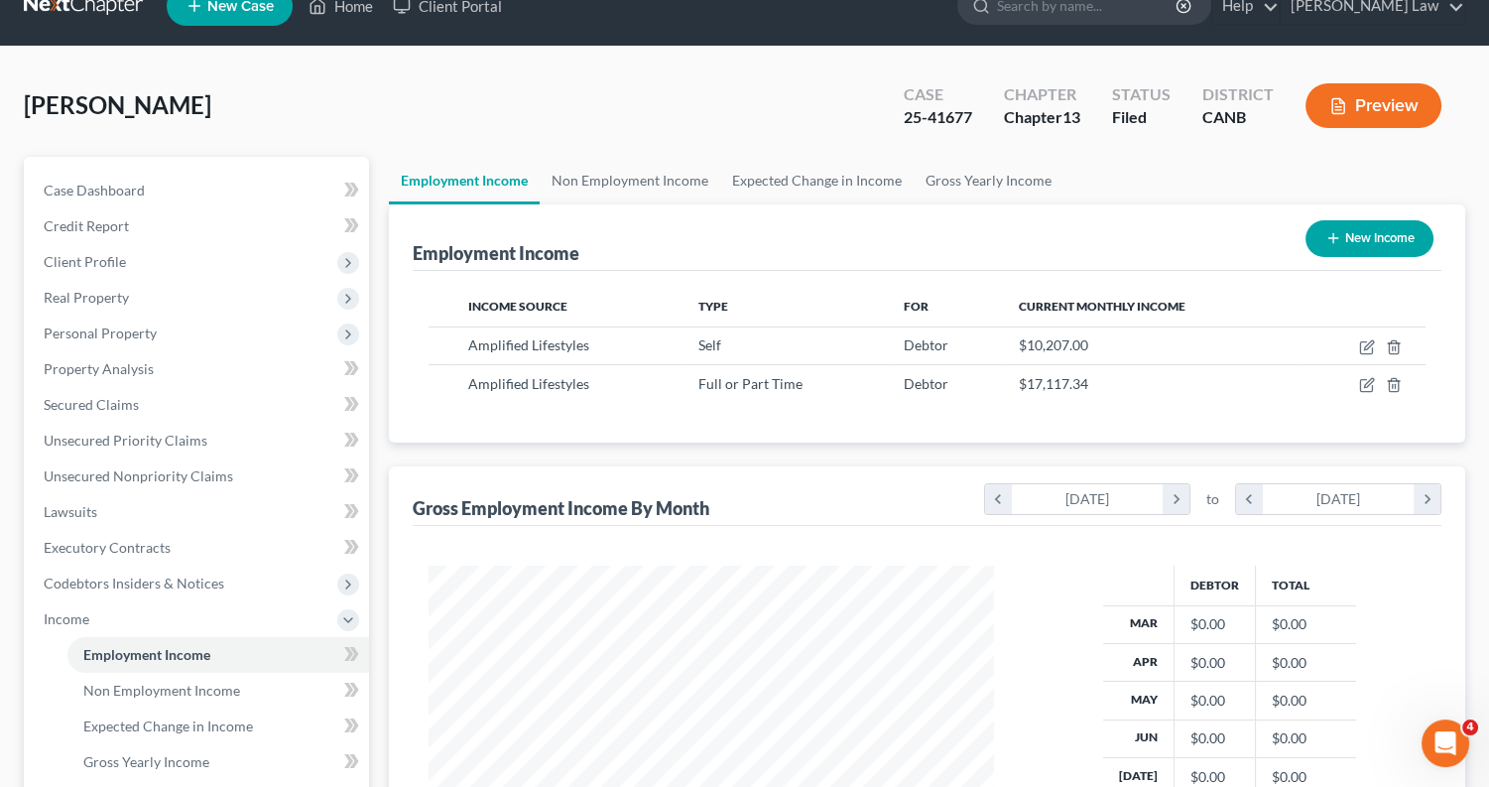
click at [1374, 96] on button "Preview" at bounding box center [1374, 105] width 136 height 45
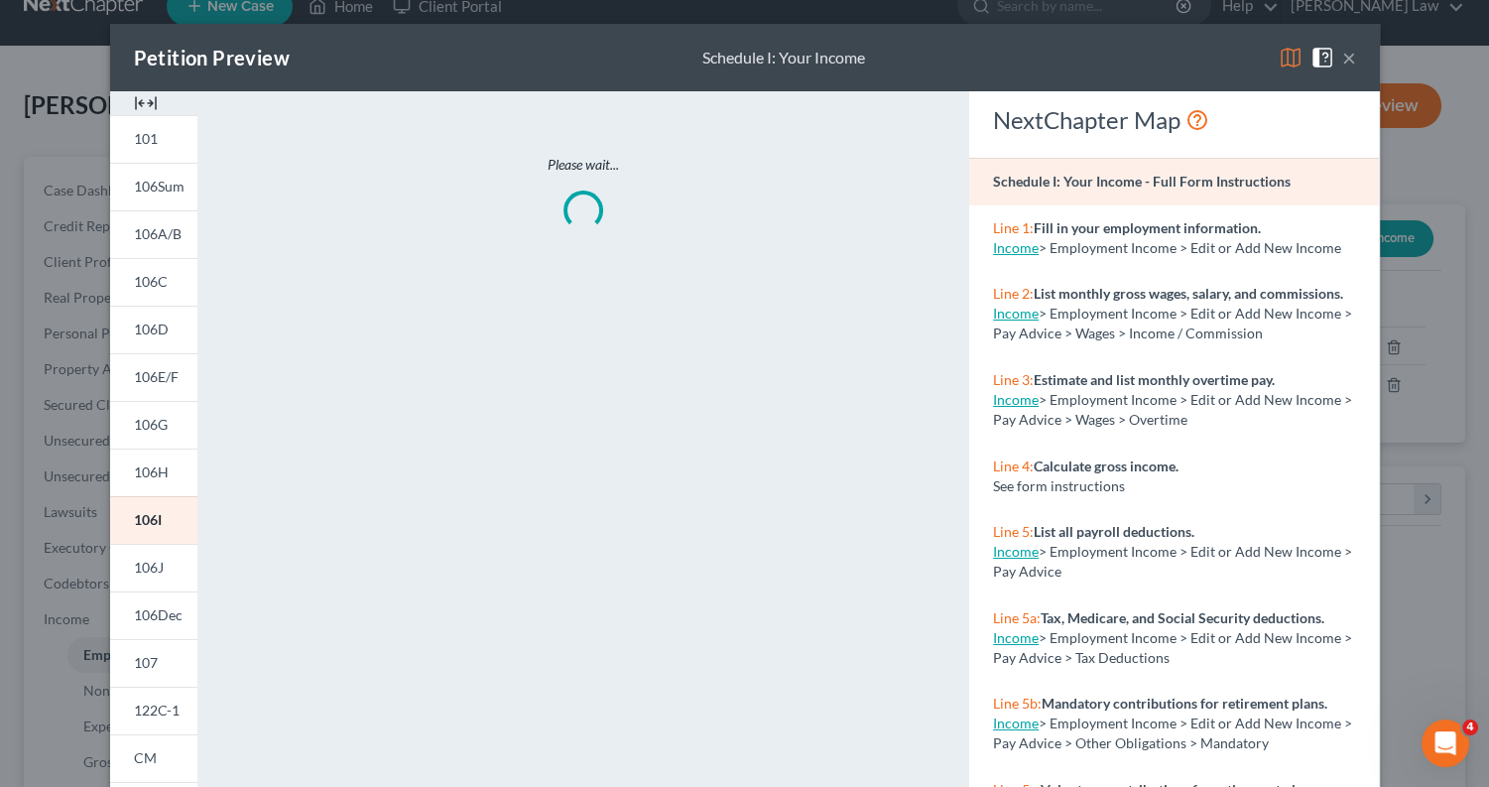
click at [1296, 51] on img at bounding box center [1291, 58] width 24 height 24
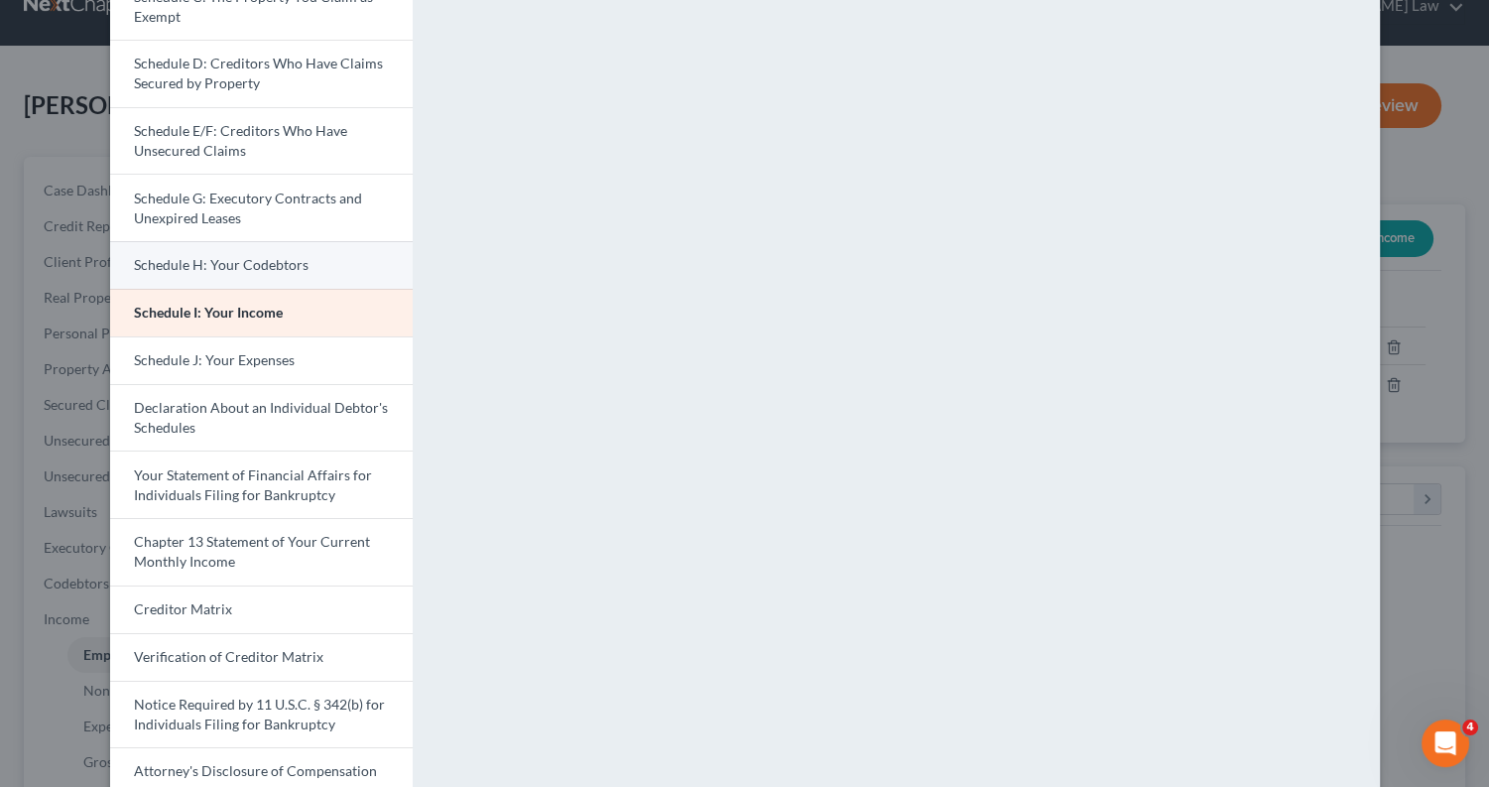
scroll to position [341, 0]
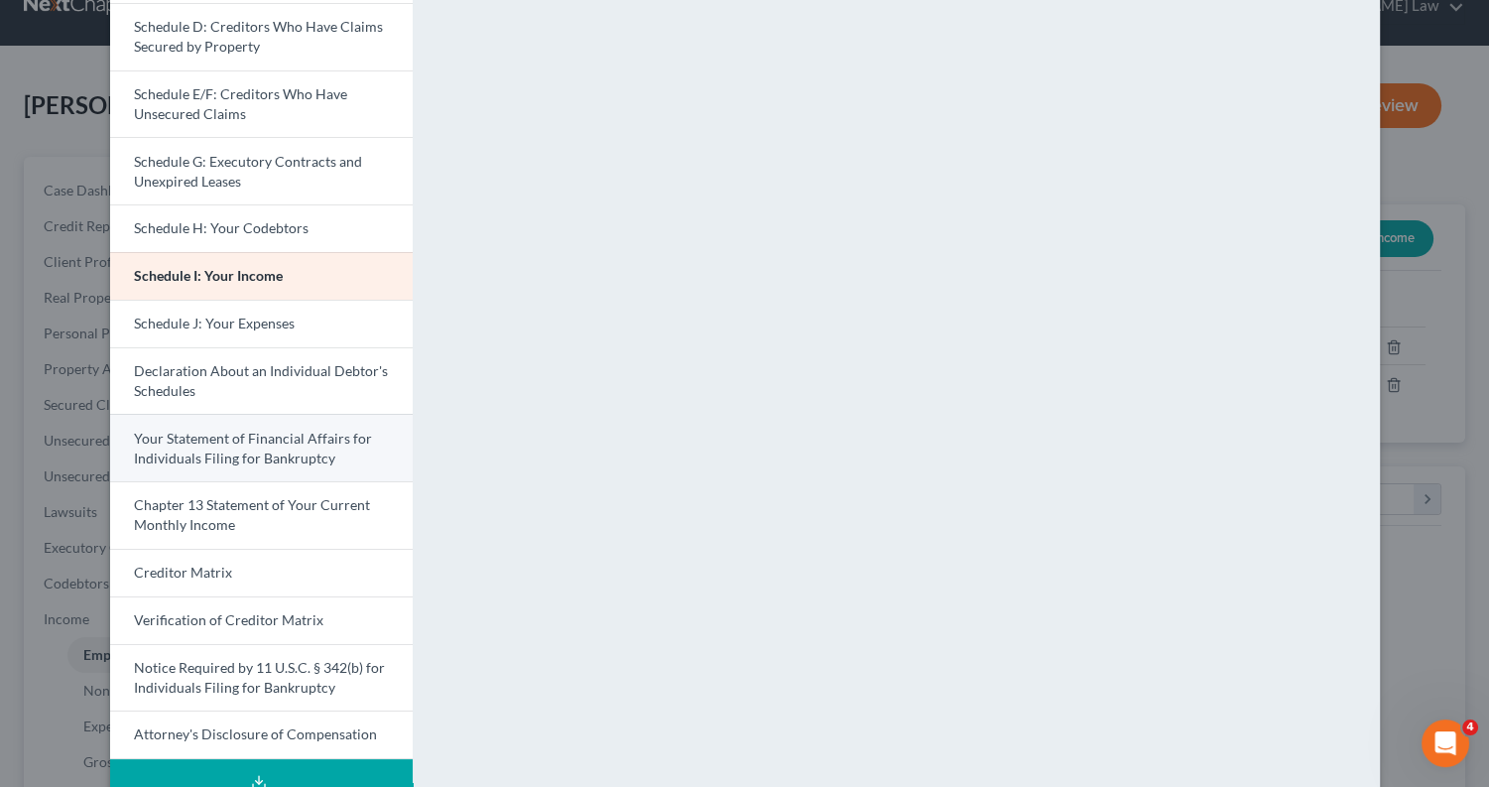
click at [266, 439] on span "Your Statement of Financial Affairs for Individuals Filing for Bankruptcy" at bounding box center [253, 448] width 238 height 37
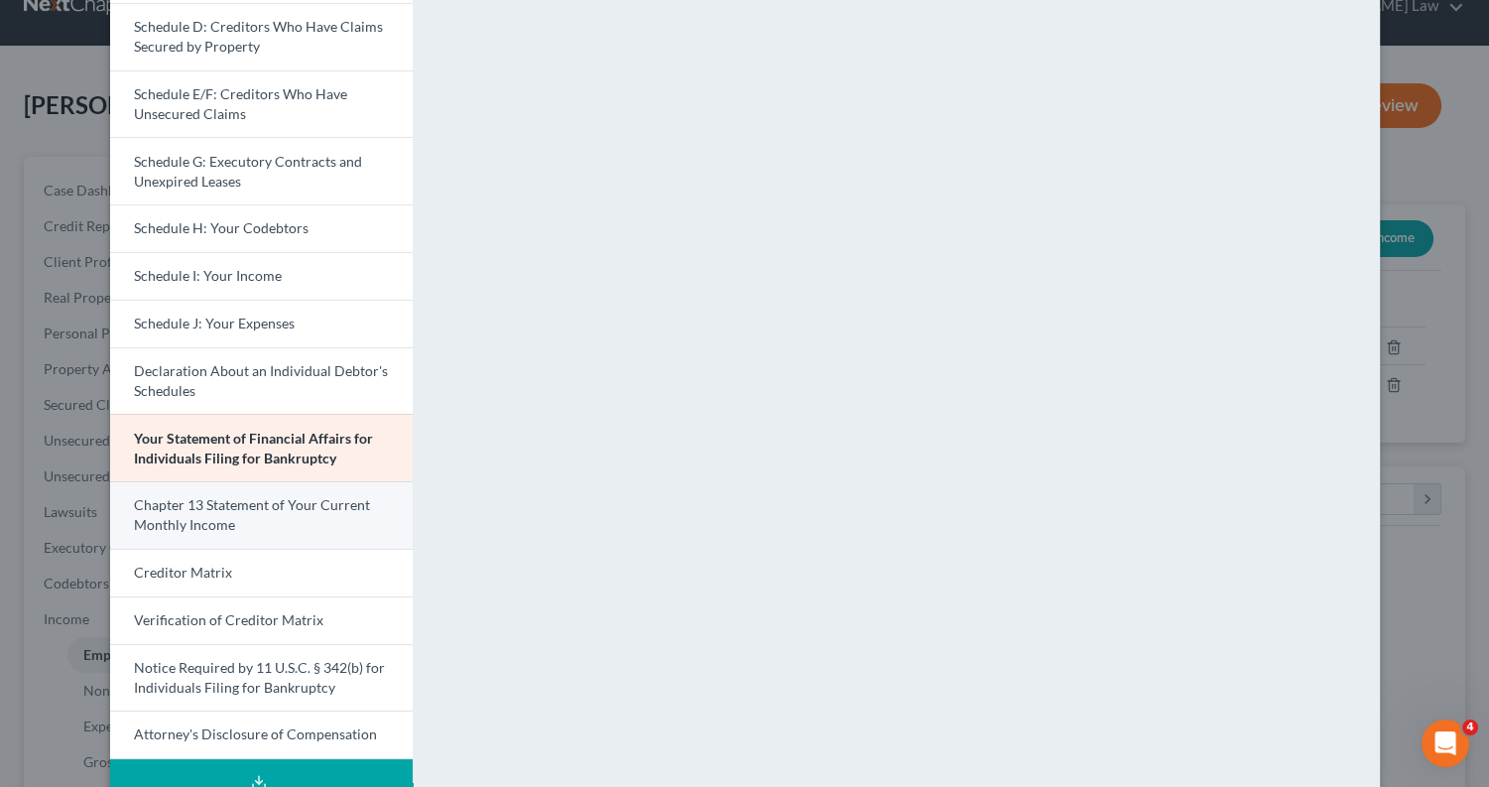
click at [267, 500] on link "Chapter 13 Statement of Your Current Monthly Income" at bounding box center [261, 514] width 303 height 67
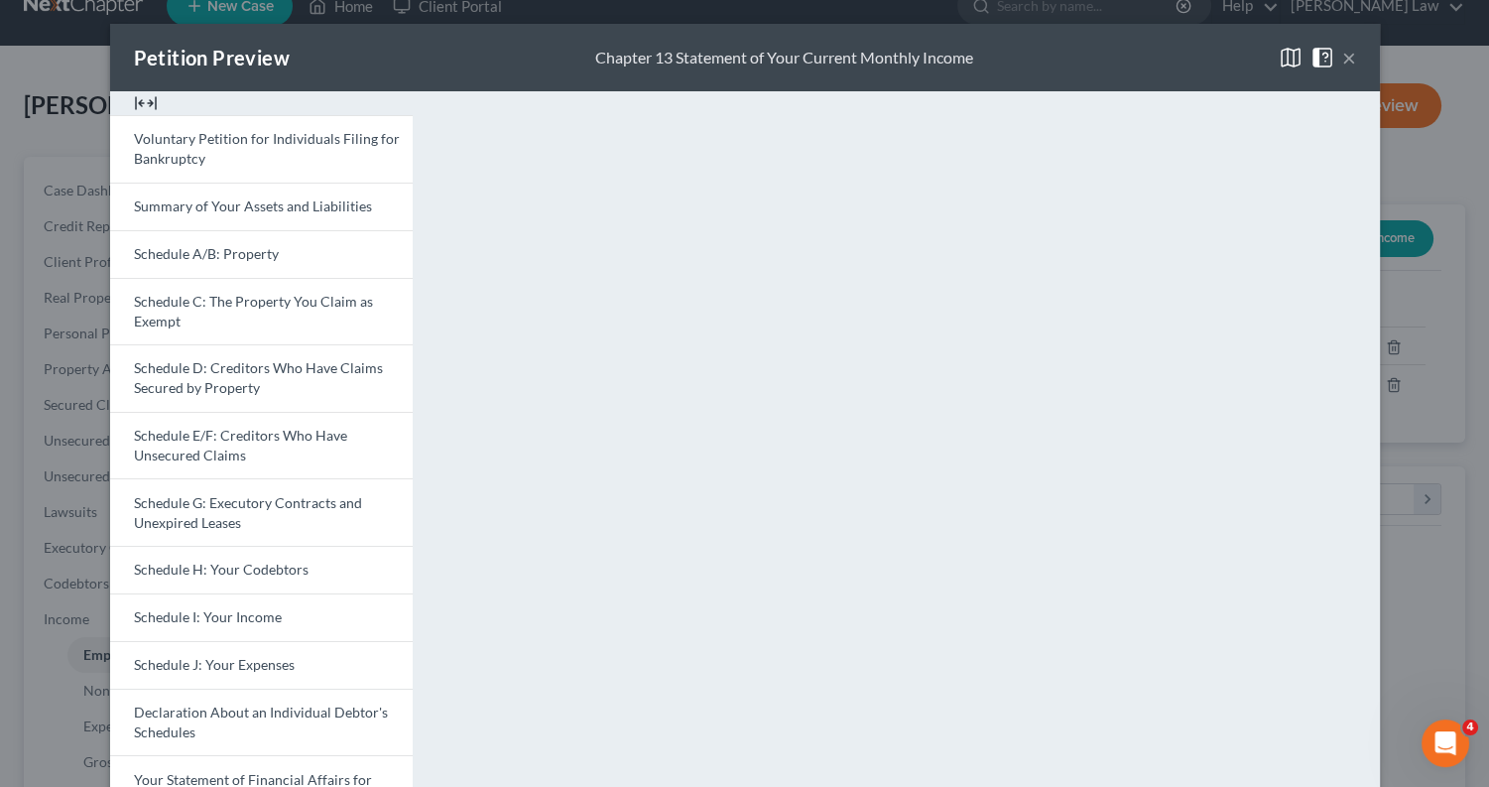
scroll to position [0, 0]
click at [1342, 58] on button "×" at bounding box center [1349, 58] width 14 height 24
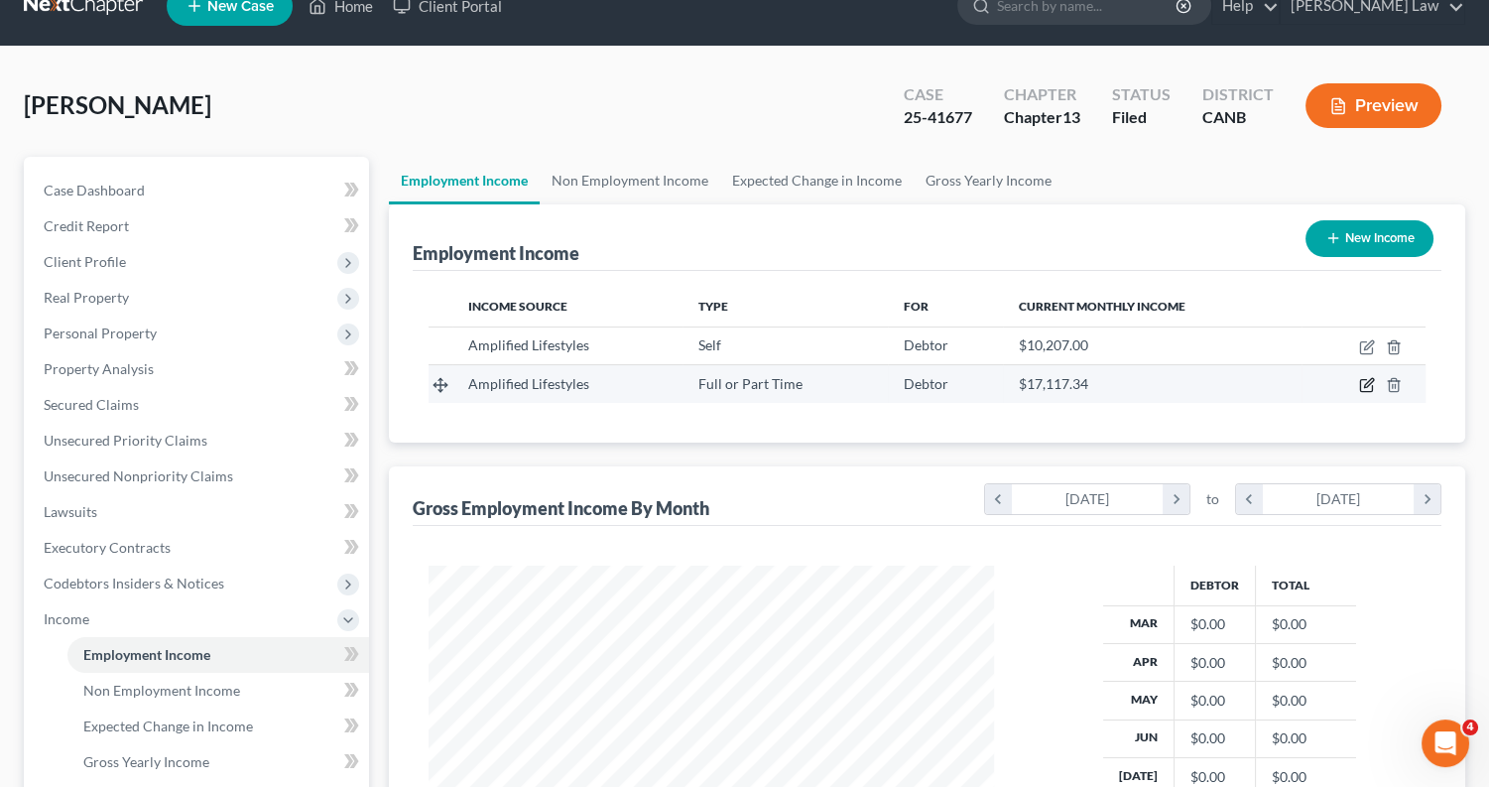
click at [1365, 377] on icon "button" at bounding box center [1367, 385] width 16 height 16
select select "0"
select select "4"
select select "0"
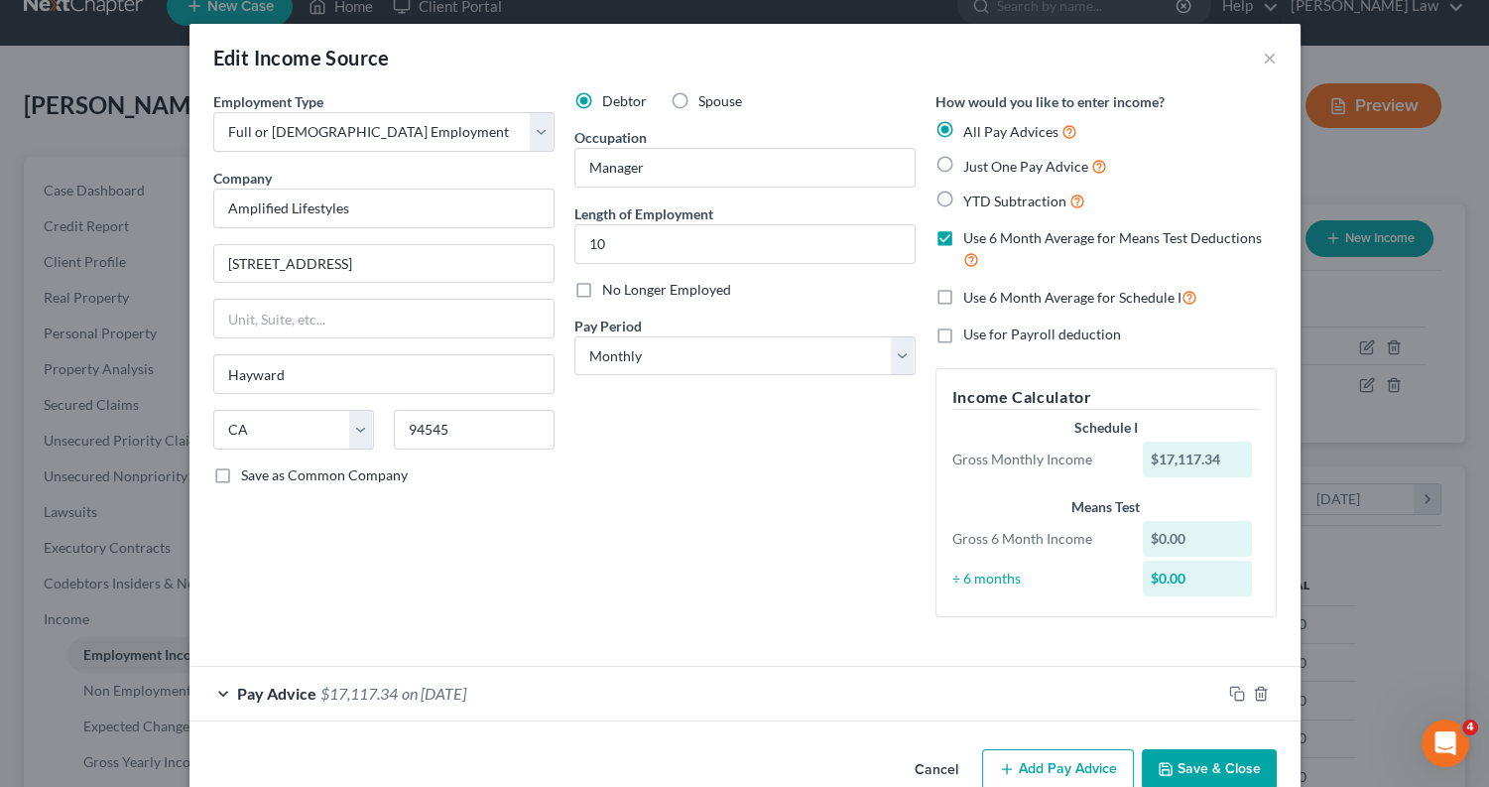
click at [602, 290] on label "No Longer Employed" at bounding box center [666, 290] width 129 height 20
click at [610, 290] on input "No Longer Employed" at bounding box center [616, 286] width 13 height 13
checkbox input "true"
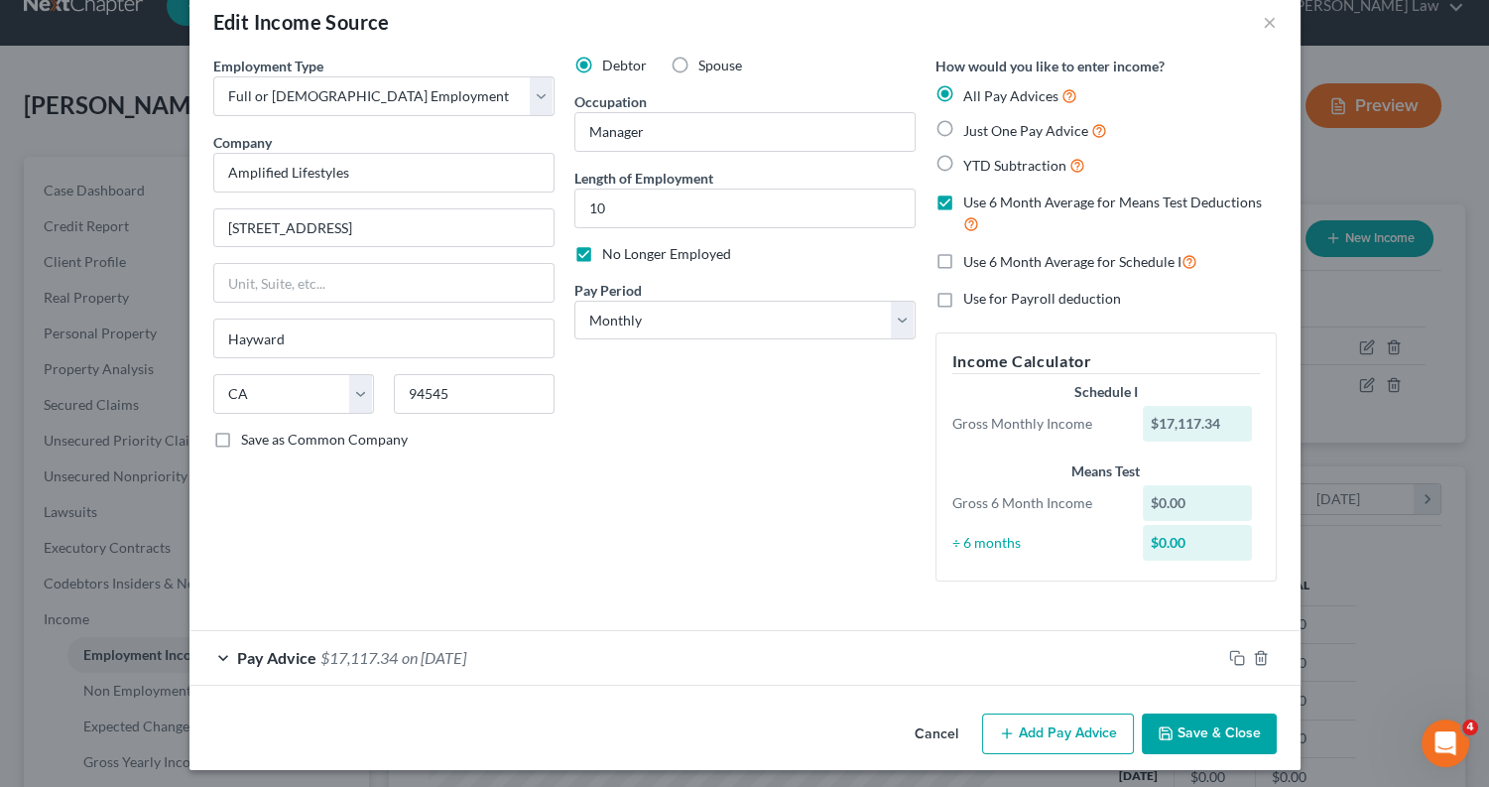
scroll to position [35, 0]
click at [963, 126] on label "Just One Pay Advice" at bounding box center [1035, 131] width 144 height 23
click at [971, 126] on input "Just One Pay Advice" at bounding box center [977, 126] width 13 height 13
radio input "true"
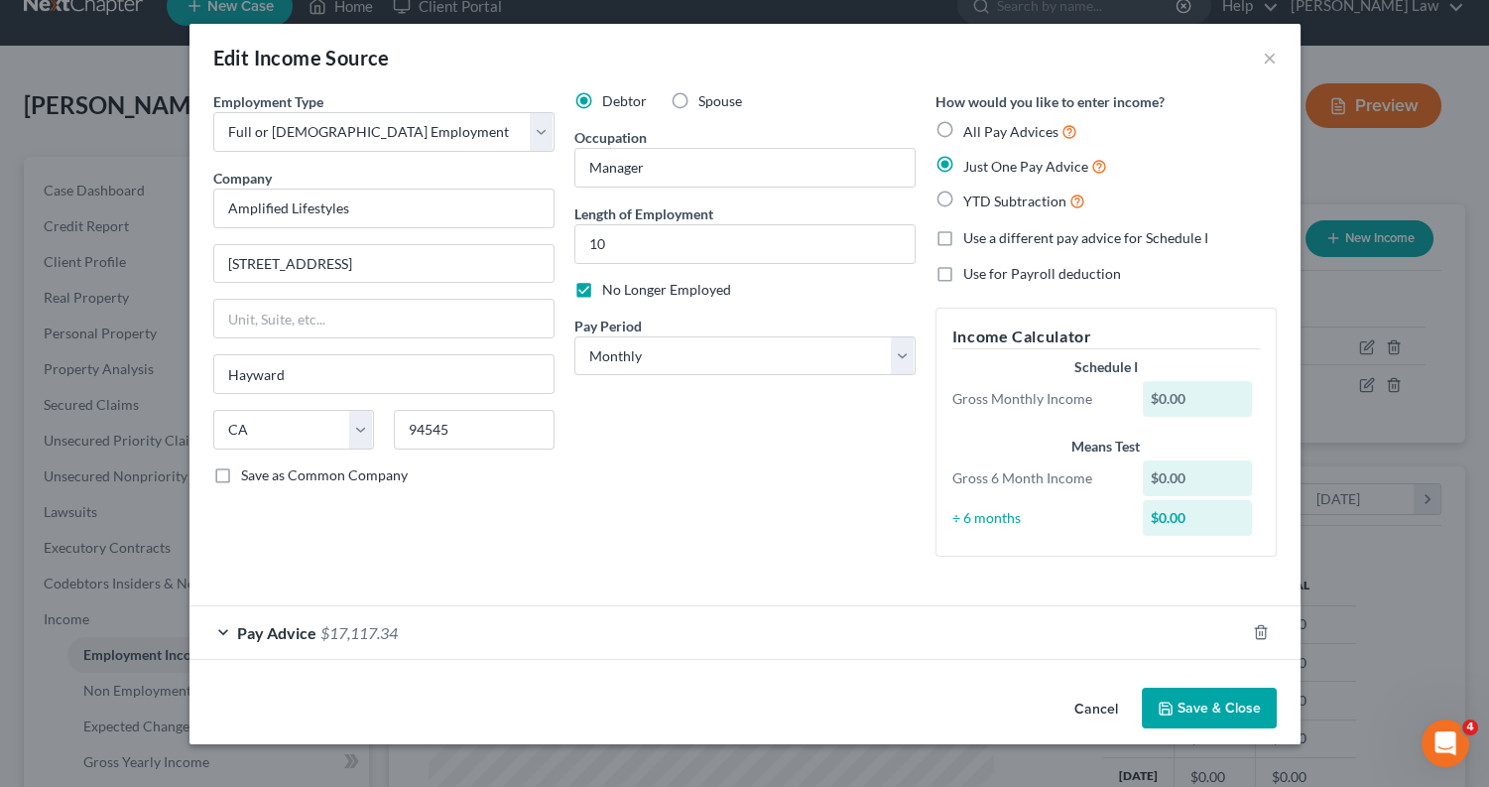
scroll to position [0, 0]
click at [963, 125] on label "All Pay Advices" at bounding box center [1020, 131] width 114 height 23
click at [971, 125] on input "All Pay Advices" at bounding box center [977, 126] width 13 height 13
radio input "true"
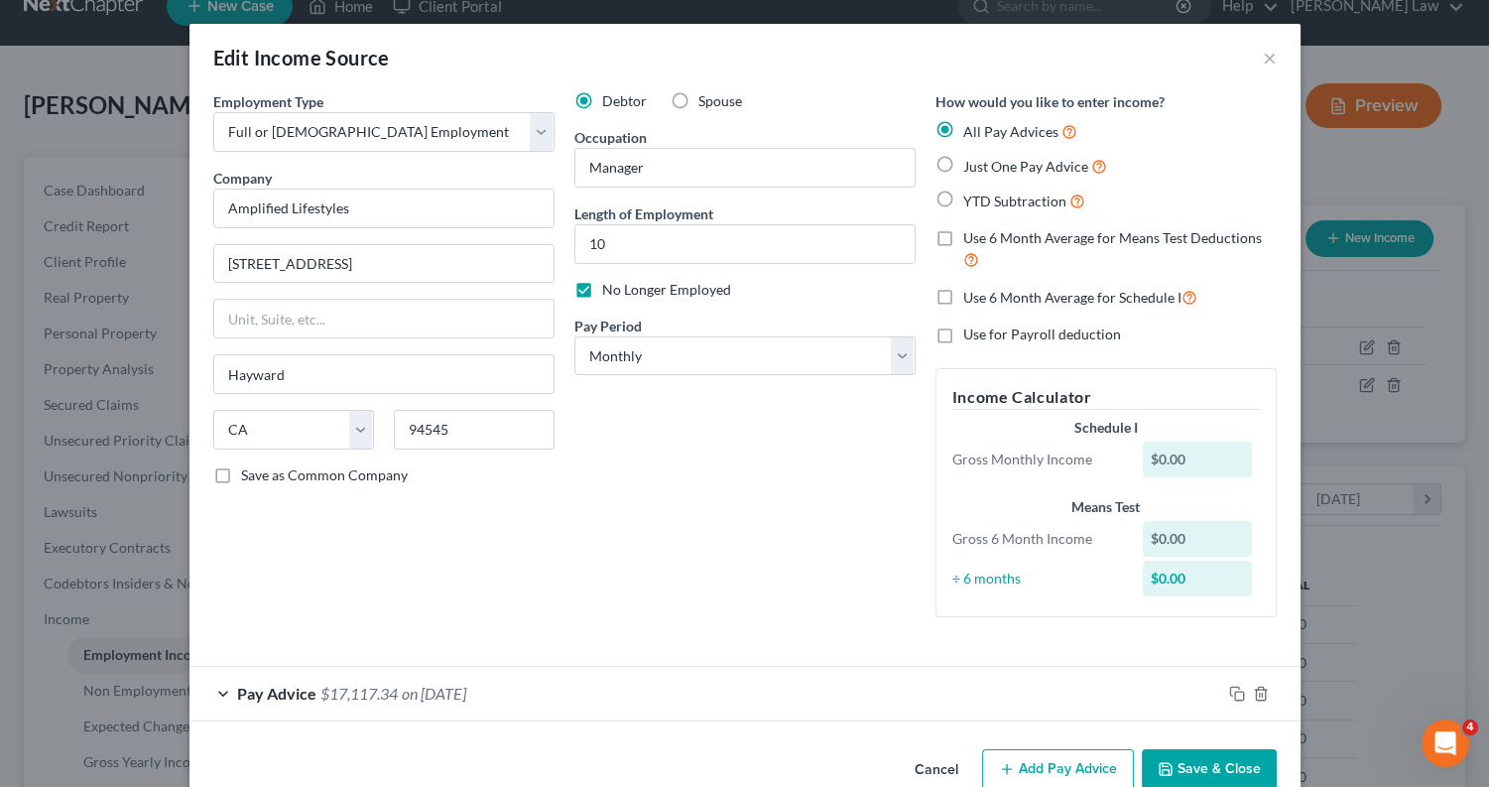
click at [963, 235] on label "Use 6 Month Average for Means Test Deductions" at bounding box center [1120, 249] width 314 height 43
click at [971, 235] on input "Use 6 Month Average for Means Test Deductions" at bounding box center [977, 234] width 13 height 13
checkbox input "true"
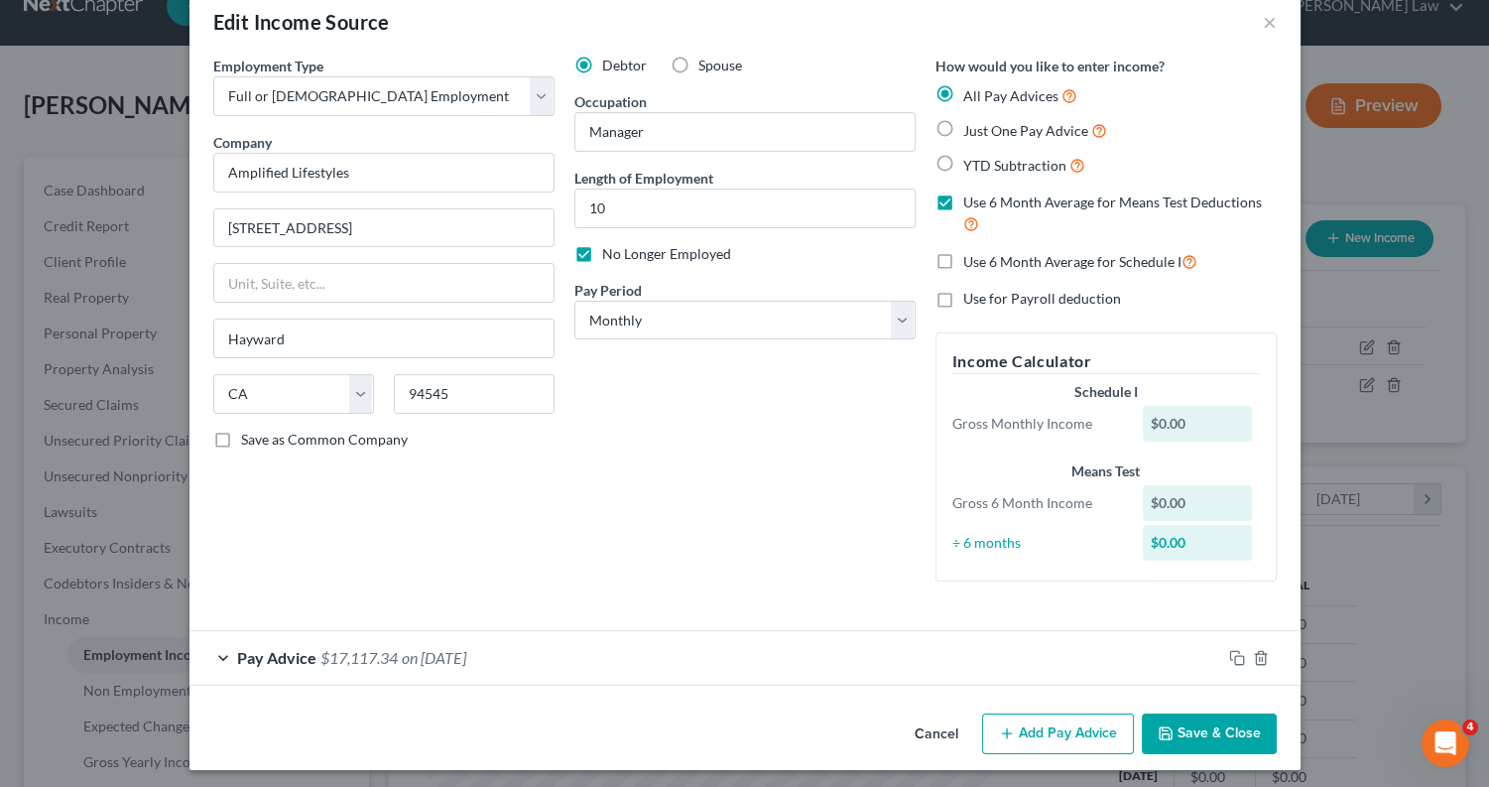
scroll to position [35, 0]
click at [963, 304] on label "Use for Payroll deduction" at bounding box center [1042, 300] width 158 height 20
click at [971, 303] on input "Use for Payroll deduction" at bounding box center [977, 296] width 13 height 13
click at [963, 303] on label "Use for Payroll deduction" at bounding box center [1042, 300] width 158 height 20
click at [971, 303] on input "Use for Payroll deduction" at bounding box center [977, 296] width 13 height 13
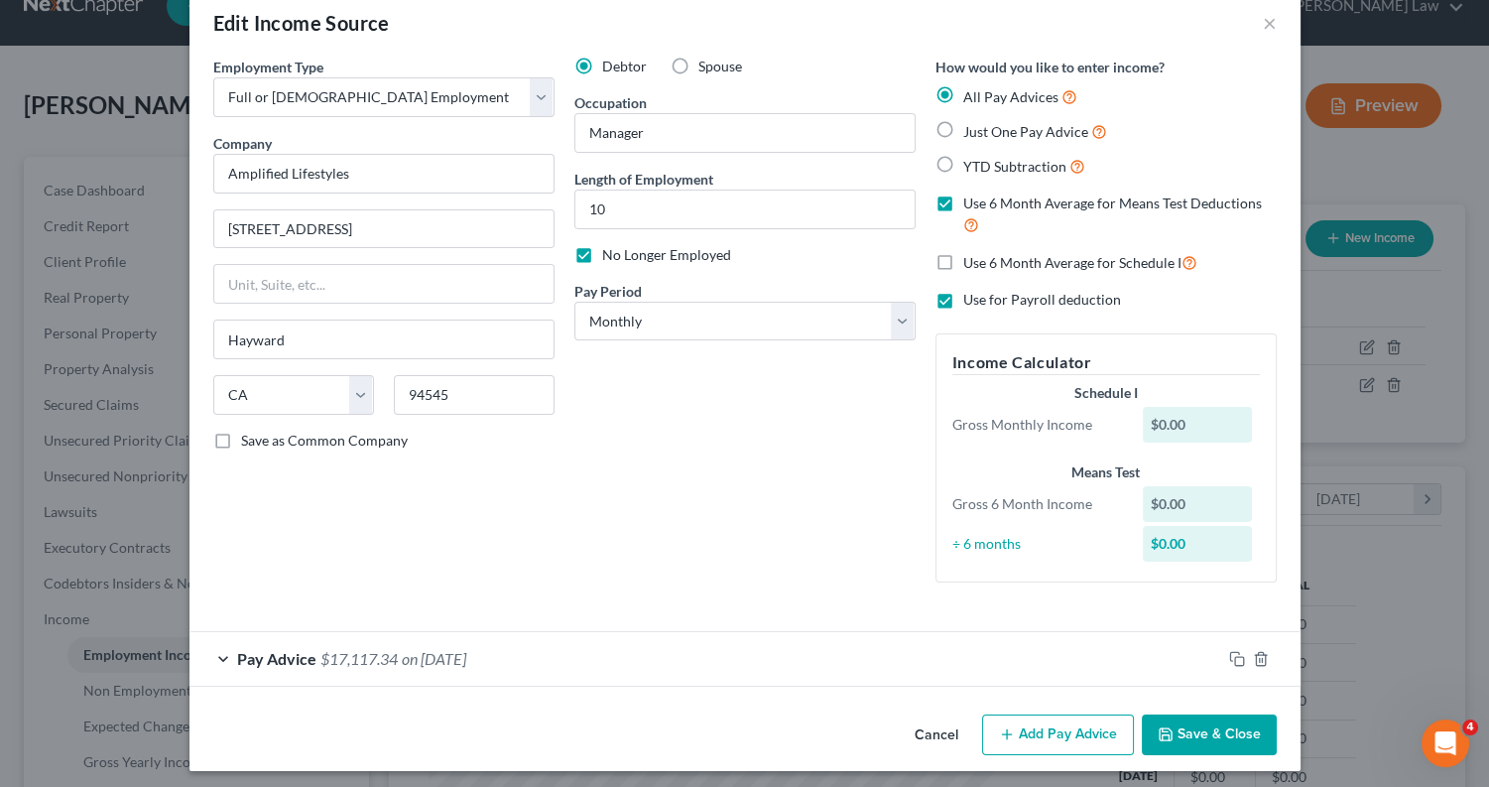
checkbox input "false"
click at [963, 261] on label "Use 6 Month Average for Schedule I" at bounding box center [1080, 262] width 234 height 23
click at [971, 261] on input "Use 6 Month Average for Schedule I" at bounding box center [977, 257] width 13 height 13
click at [963, 261] on label "Use 6 Month Average for Schedule I" at bounding box center [1080, 262] width 234 height 23
click at [971, 261] on input "Use 6 Month Average for Schedule I" at bounding box center [977, 257] width 13 height 13
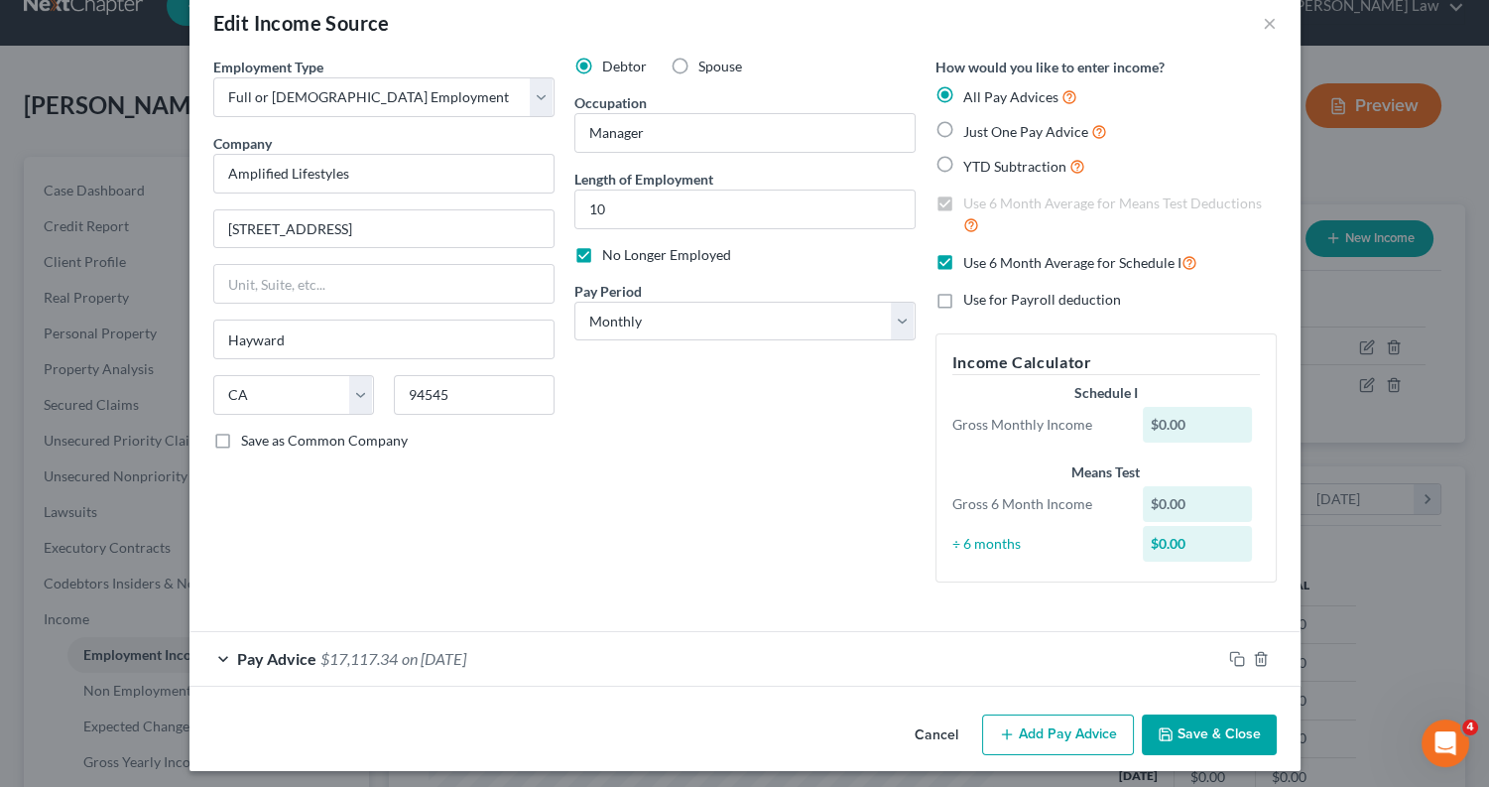
checkbox input "false"
click at [227, 650] on div "Pay Advice $17,117.34 on 01/01/2025" at bounding box center [706, 658] width 1032 height 53
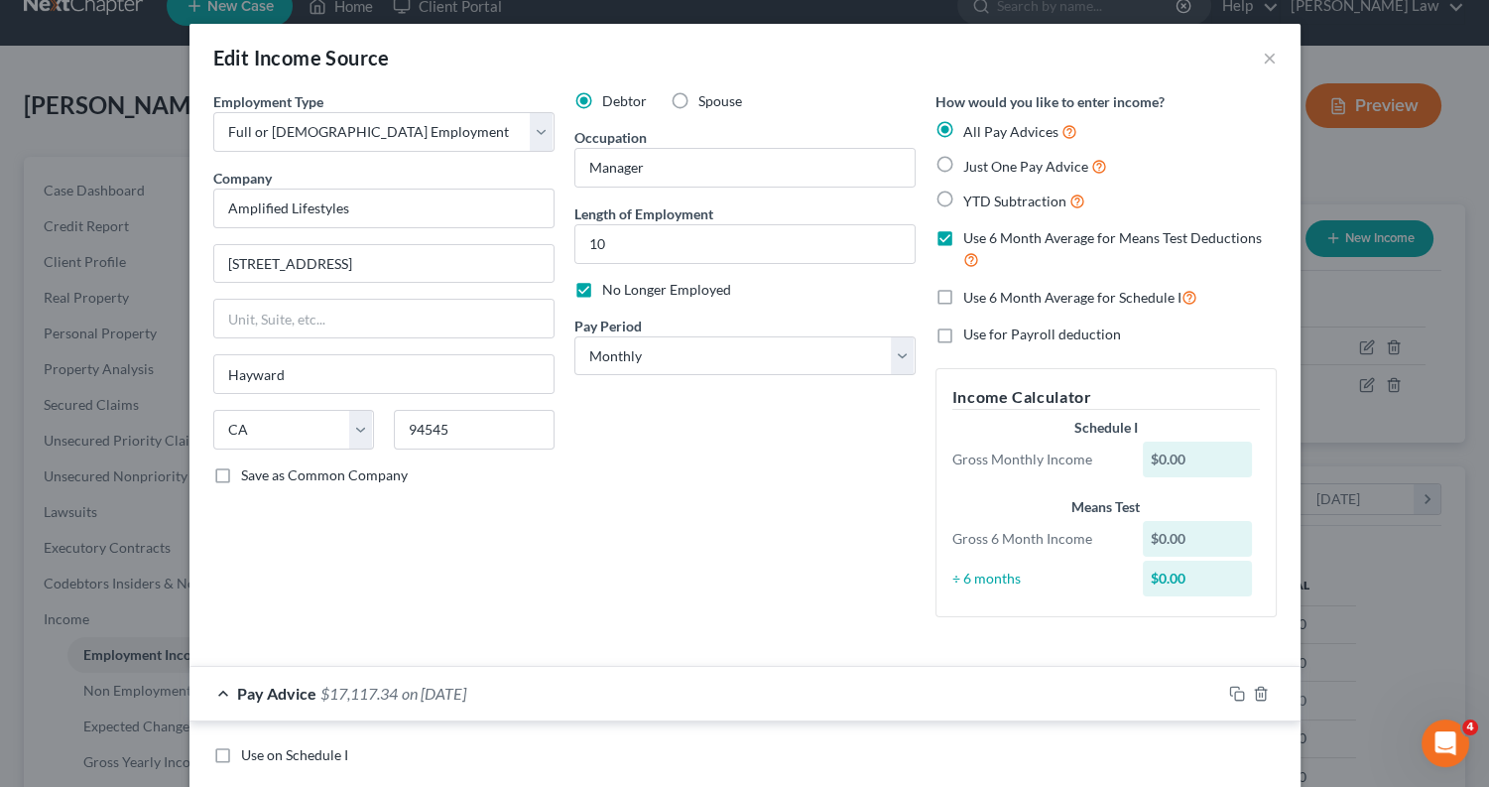
scroll to position [0, 0]
click at [963, 167] on label "Just One Pay Advice" at bounding box center [1035, 166] width 144 height 23
click at [971, 167] on input "Just One Pay Advice" at bounding box center [977, 161] width 13 height 13
radio input "true"
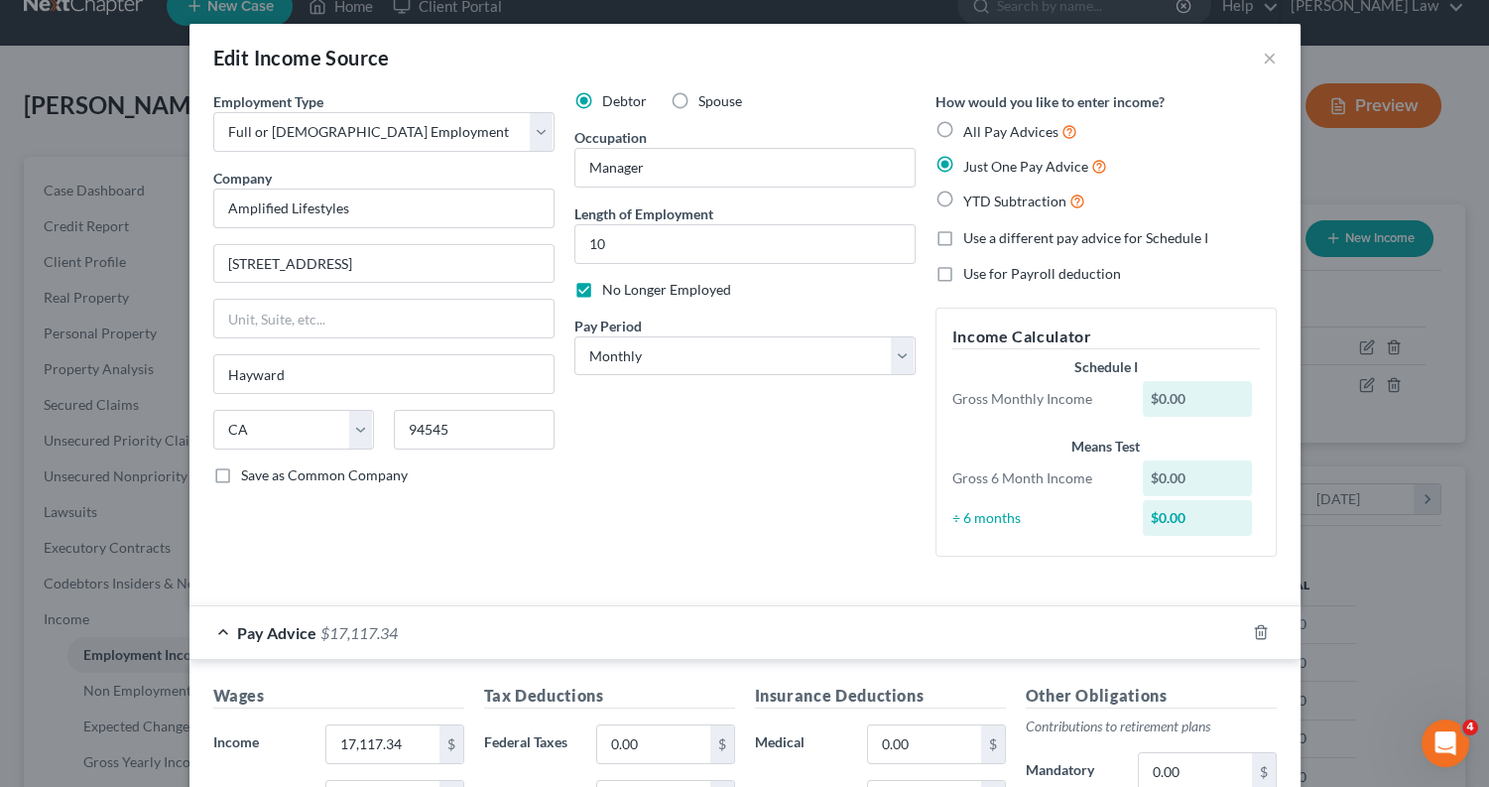
click at [963, 167] on label "Just One Pay Advice" at bounding box center [1035, 166] width 144 height 23
click at [971, 167] on input "Just One Pay Advice" at bounding box center [977, 161] width 13 height 13
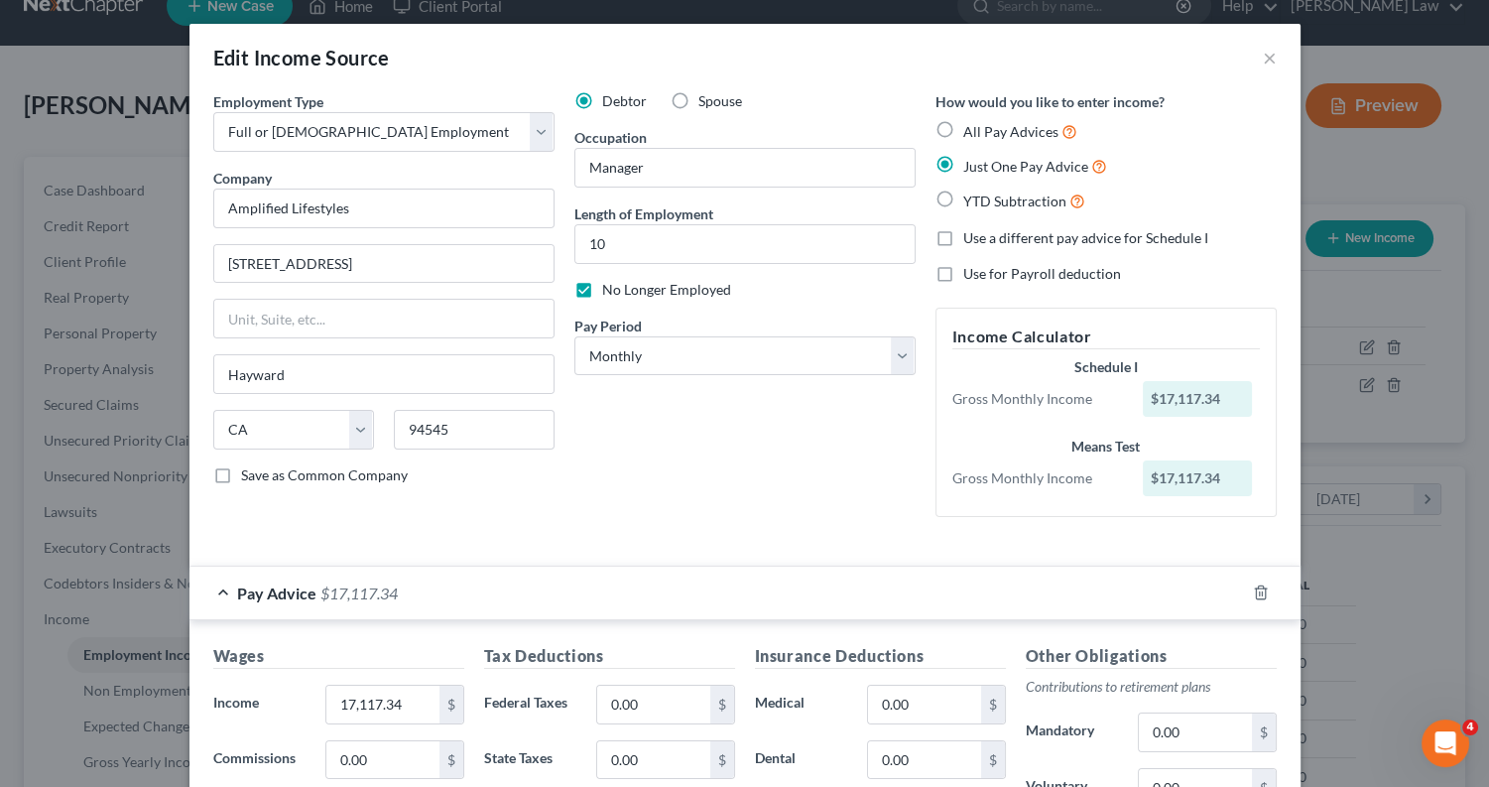
click at [963, 125] on label "All Pay Advices" at bounding box center [1020, 131] width 114 height 23
click at [971, 125] on input "All Pay Advices" at bounding box center [977, 126] width 13 height 13
radio input "true"
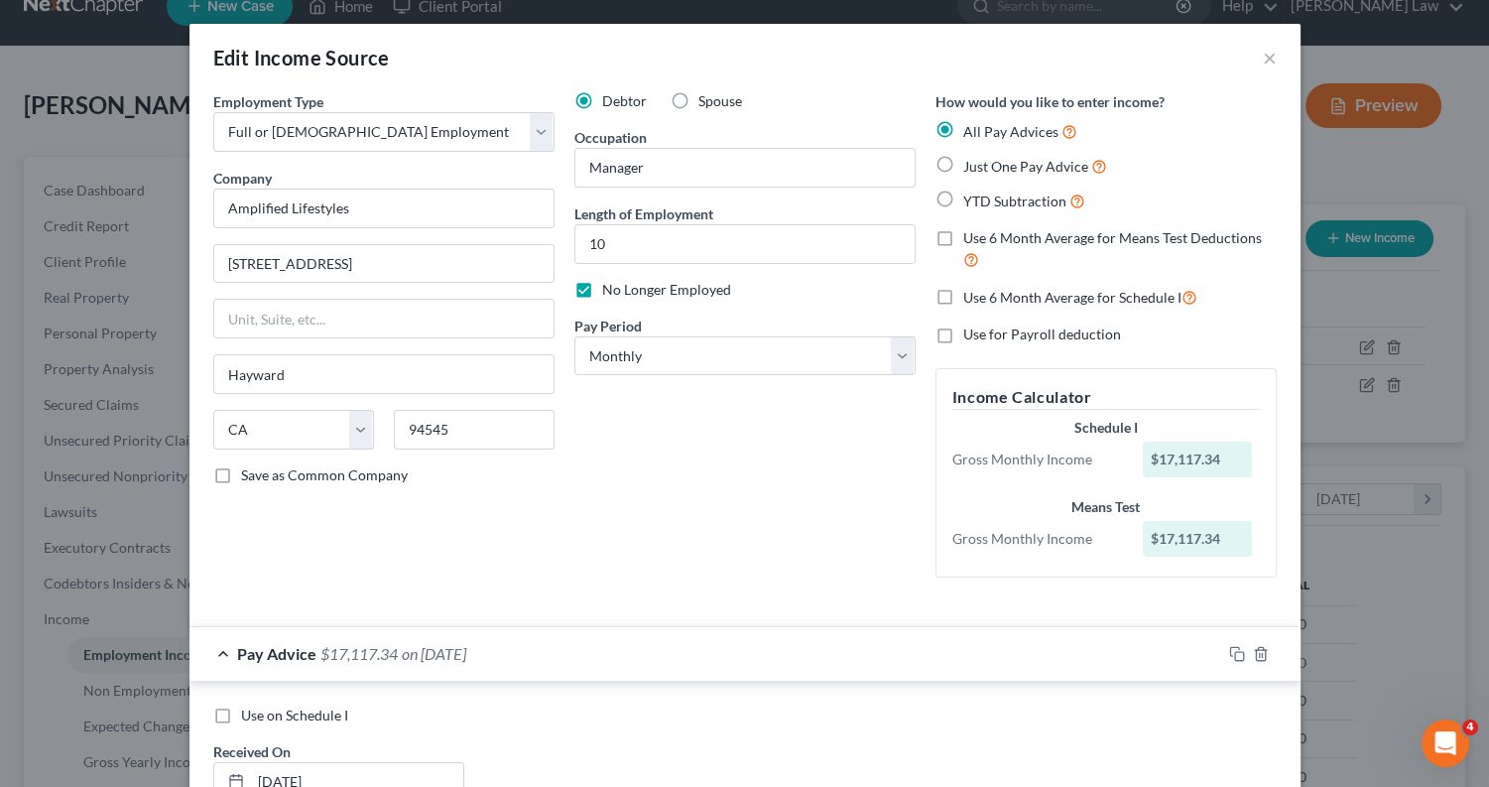
click at [963, 190] on label "YTD Subtraction" at bounding box center [1024, 201] width 122 height 23
click at [971, 190] on input "YTD Subtraction" at bounding box center [977, 196] width 13 height 13
radio input "true"
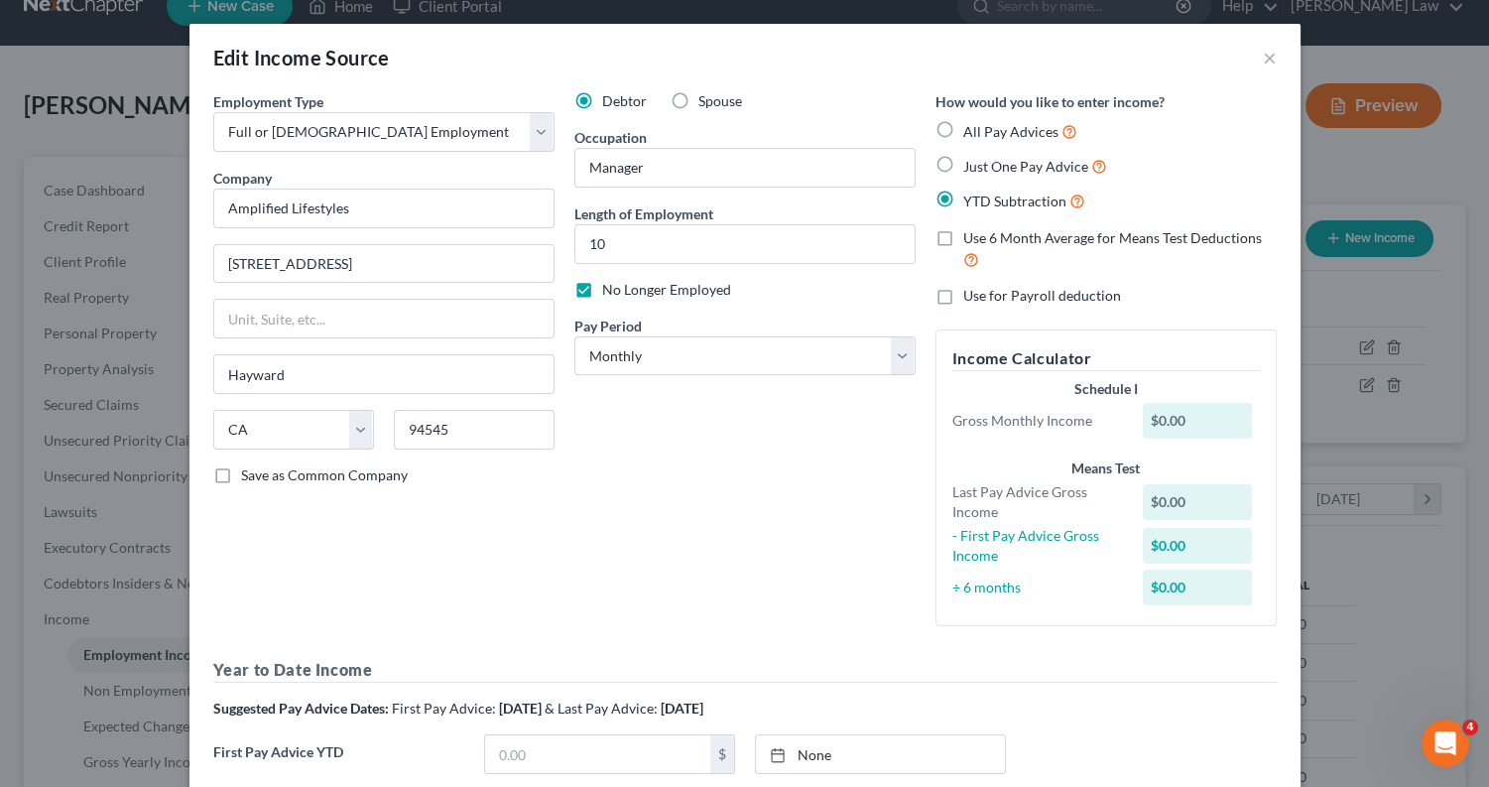
click at [963, 126] on label "All Pay Advices" at bounding box center [1020, 131] width 114 height 23
click at [971, 126] on input "All Pay Advices" at bounding box center [977, 126] width 13 height 13
radio input "true"
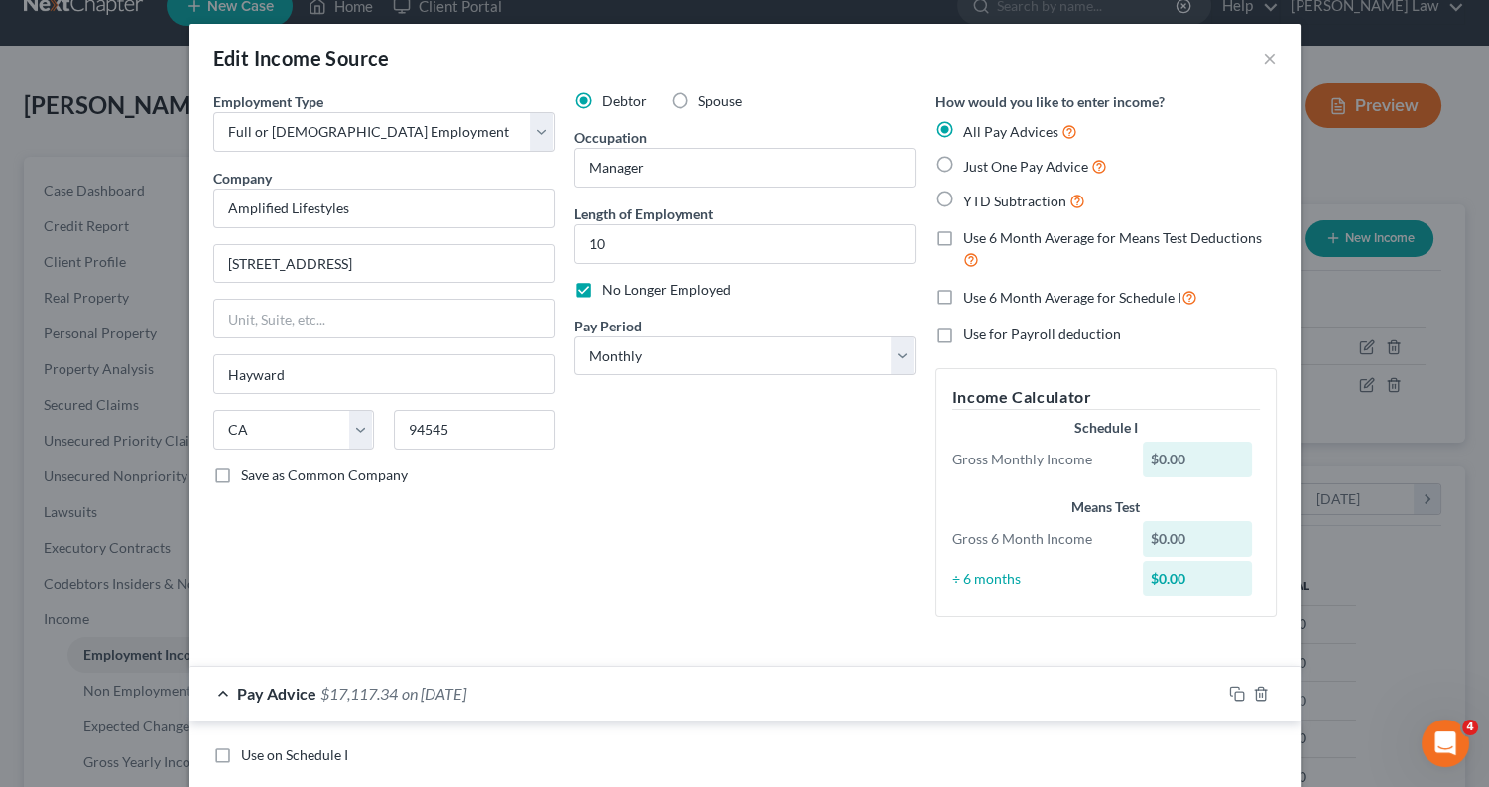
click at [963, 169] on label "Just One Pay Advice" at bounding box center [1035, 166] width 144 height 23
click at [971, 168] on input "Just One Pay Advice" at bounding box center [977, 161] width 13 height 13
radio input "true"
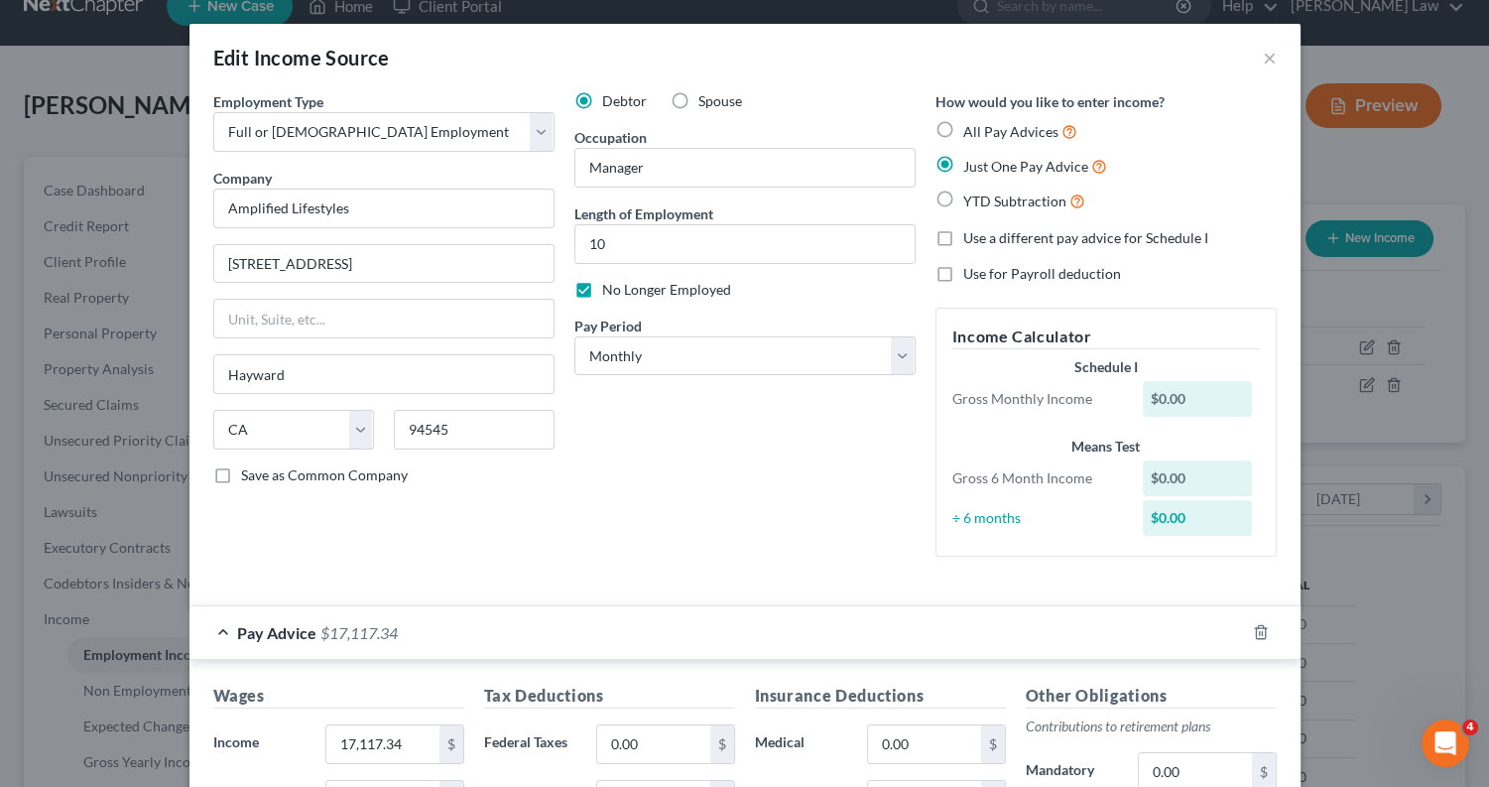
click at [963, 194] on label "YTD Subtraction" at bounding box center [1024, 201] width 122 height 23
click at [971, 194] on input "YTD Subtraction" at bounding box center [977, 196] width 13 height 13
radio input "true"
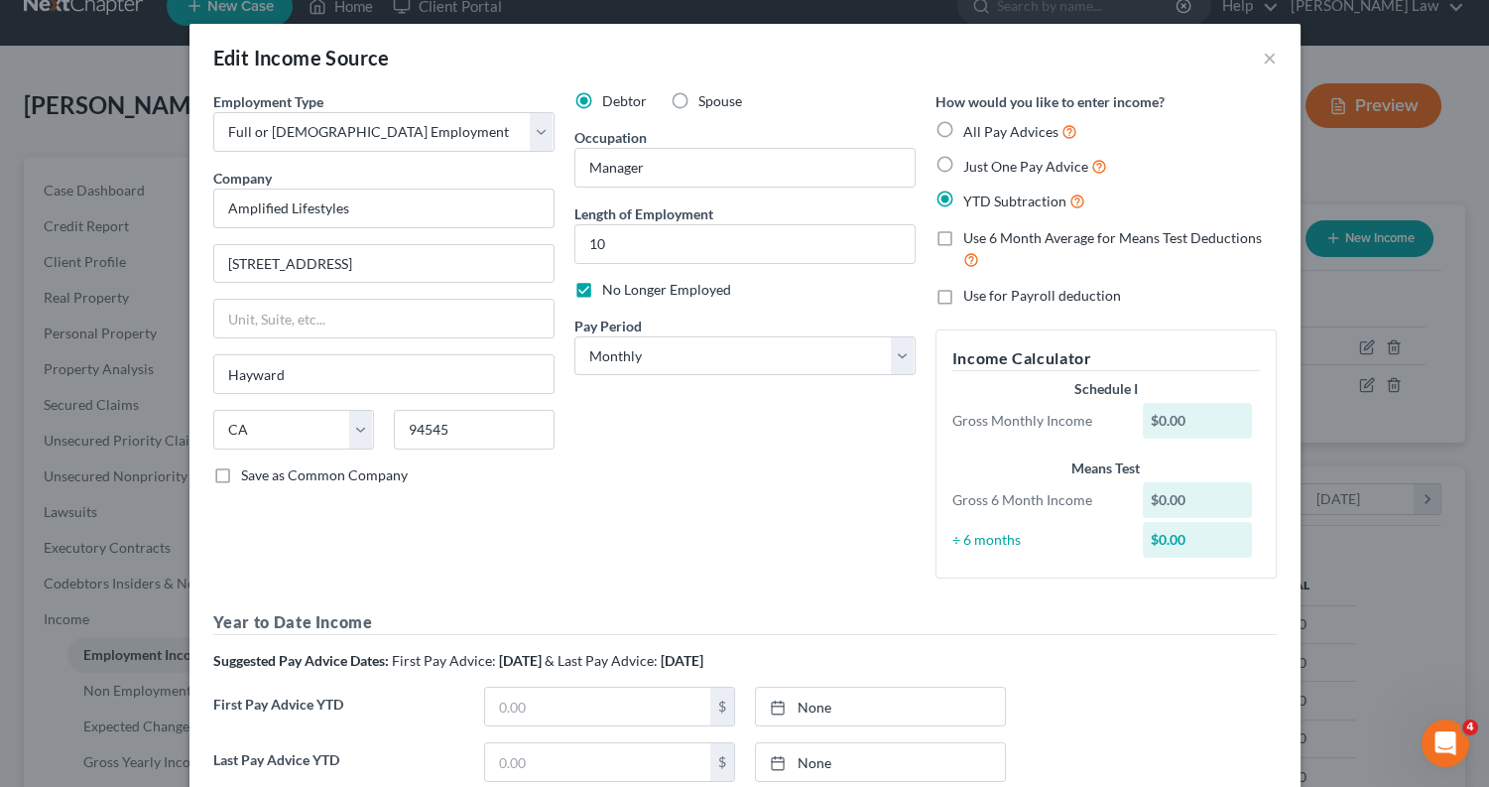
click at [963, 238] on label "Use 6 Month Average for Means Test Deductions" at bounding box center [1120, 249] width 314 height 43
click at [971, 238] on input "Use 6 Month Average for Means Test Deductions" at bounding box center [977, 234] width 13 height 13
checkbox input "true"
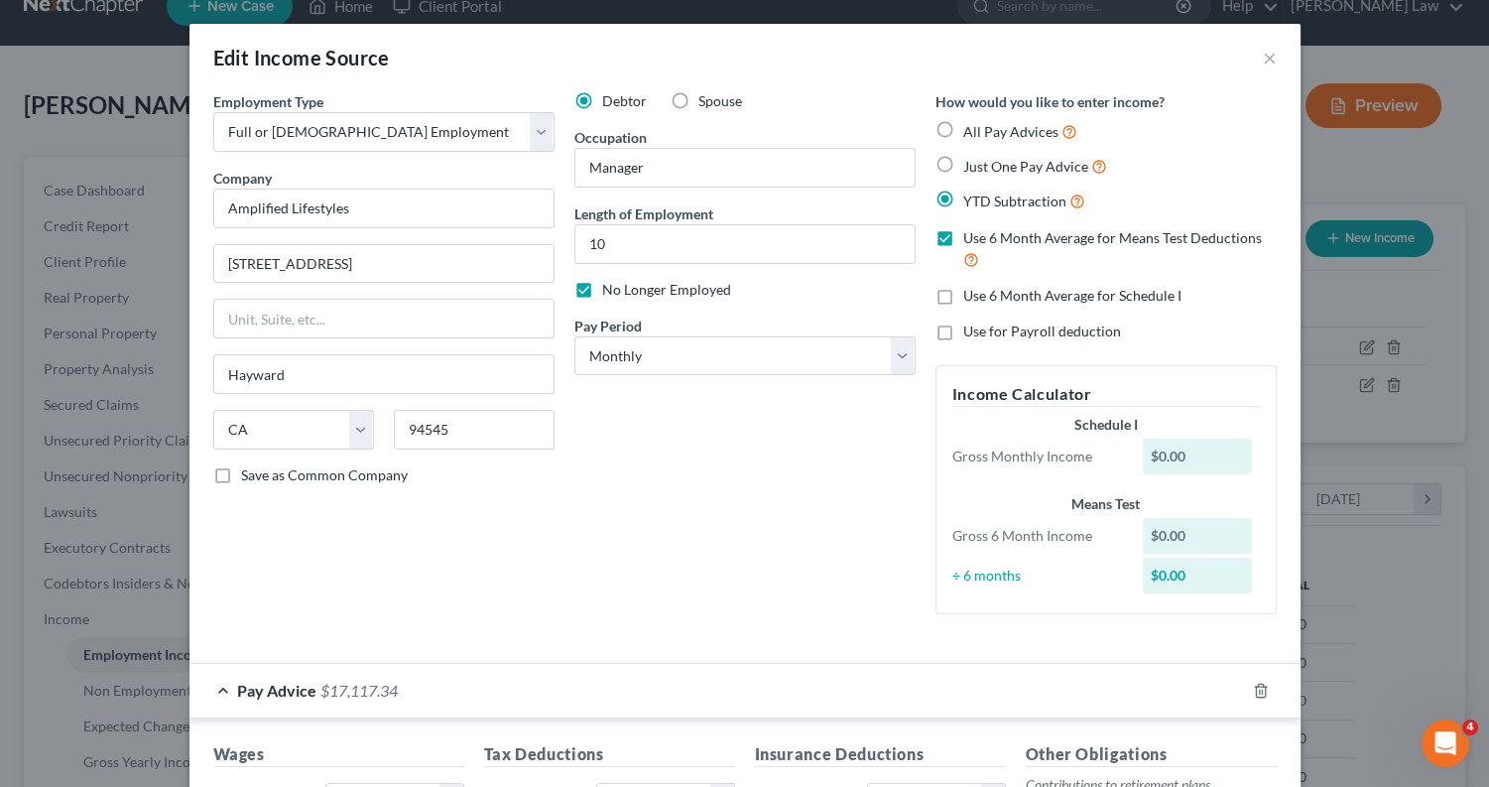
click at [963, 165] on label "Just One Pay Advice" at bounding box center [1035, 166] width 144 height 23
click at [971, 165] on input "Just One Pay Advice" at bounding box center [977, 161] width 13 height 13
radio input "true"
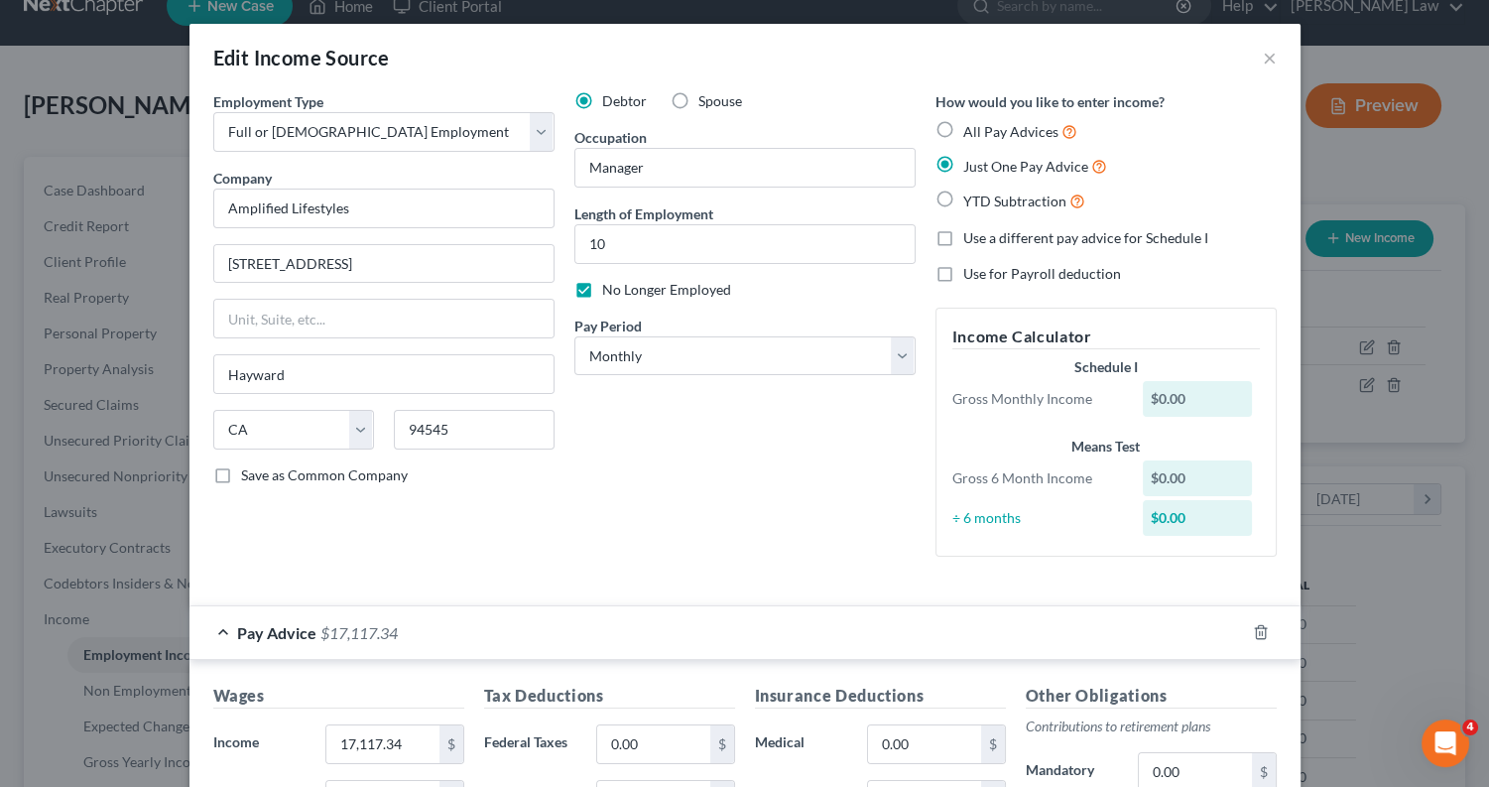
click at [963, 199] on label "YTD Subtraction" at bounding box center [1024, 201] width 122 height 23
click at [971, 199] on input "YTD Subtraction" at bounding box center [977, 196] width 13 height 13
radio input "true"
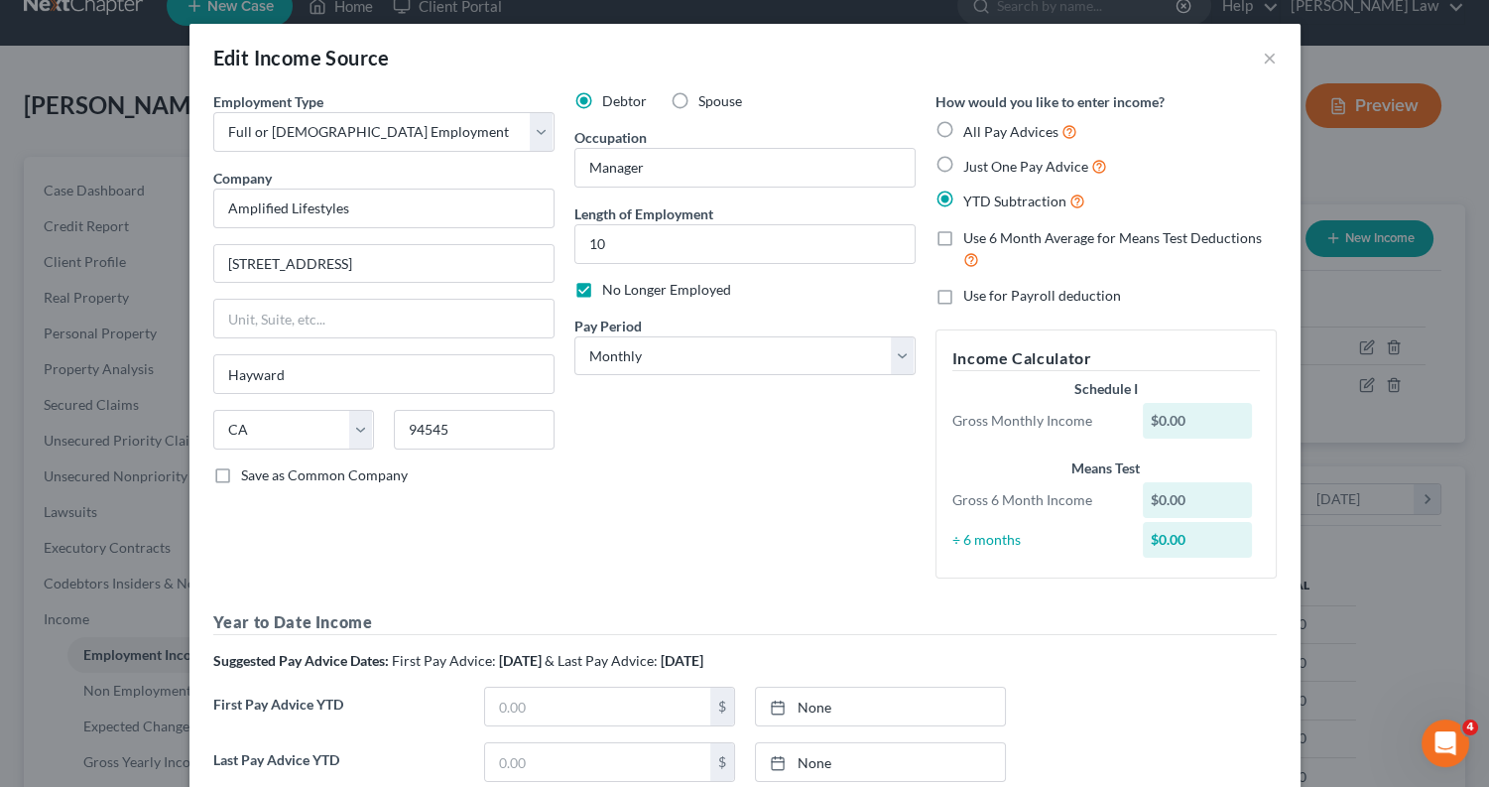
click at [963, 295] on label "Use for Payroll deduction" at bounding box center [1042, 296] width 158 height 20
click at [971, 295] on input "Use for Payroll deduction" at bounding box center [977, 292] width 13 height 13
click at [963, 292] on label "Use for Payroll deduction" at bounding box center [1042, 296] width 158 height 20
click at [971, 292] on input "Use for Payroll deduction" at bounding box center [977, 292] width 13 height 13
checkbox input "false"
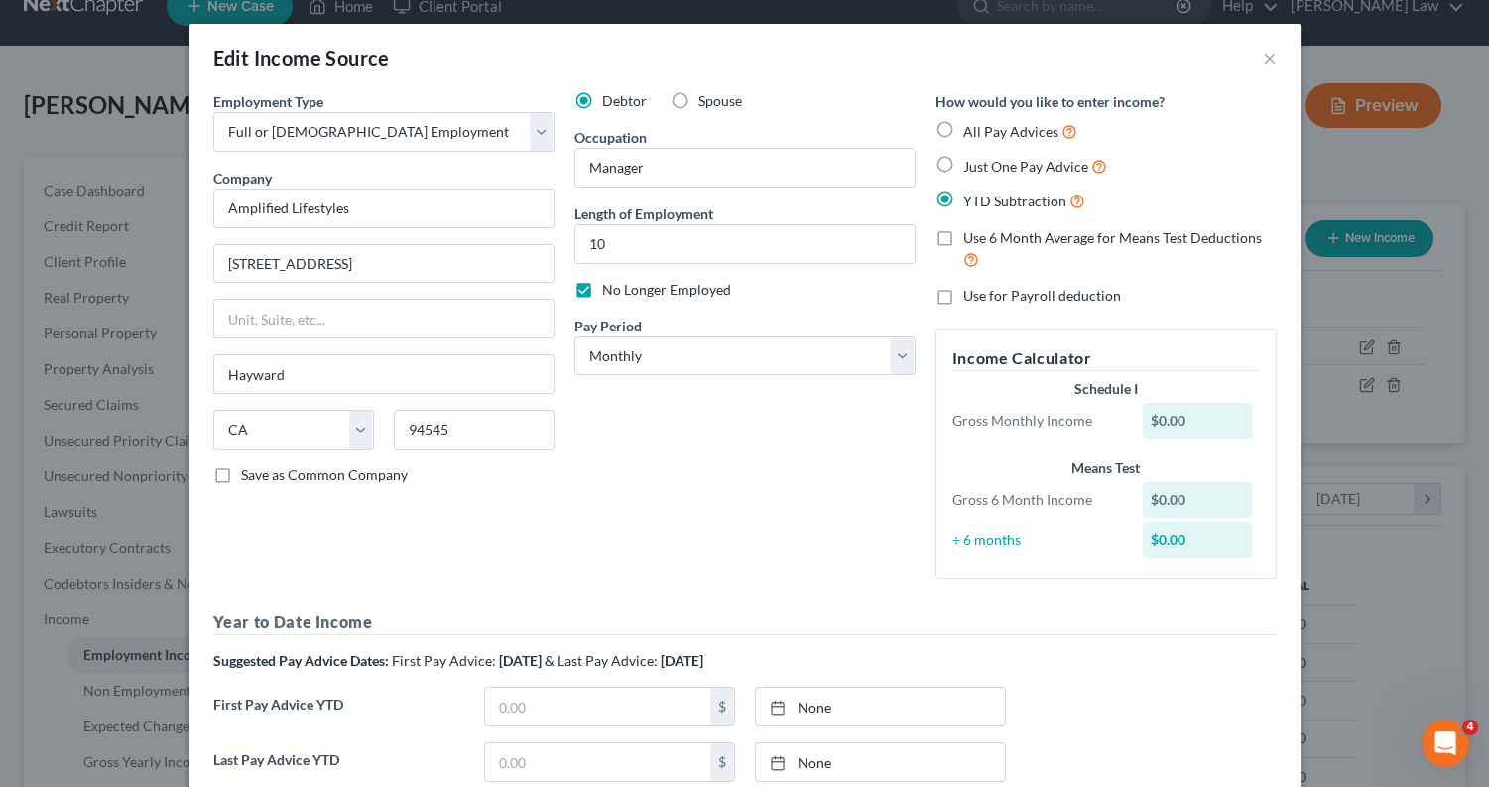
click at [963, 164] on label "Just One Pay Advice" at bounding box center [1035, 166] width 144 height 23
click at [971, 164] on input "Just One Pay Advice" at bounding box center [977, 161] width 13 height 13
radio input "true"
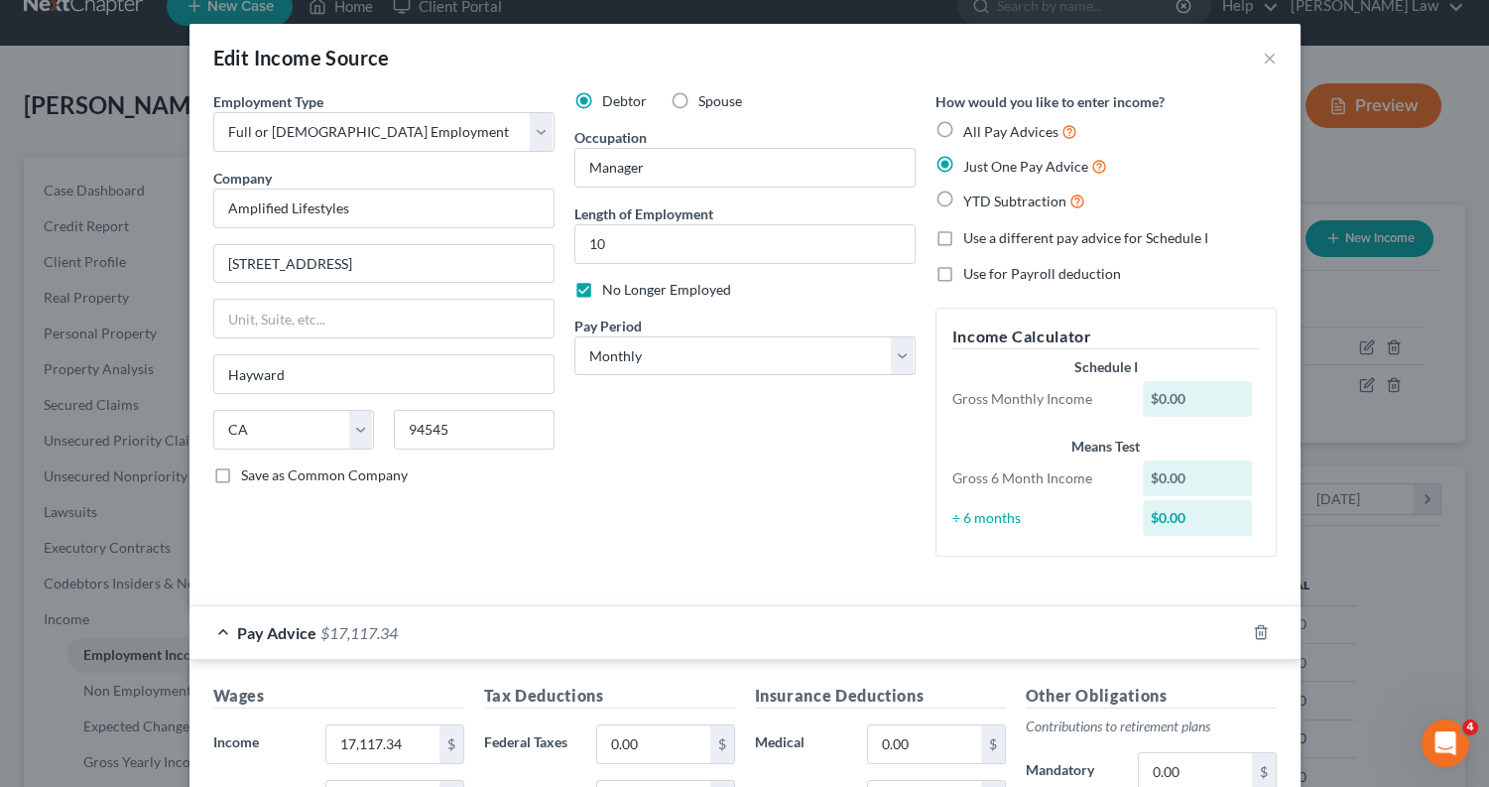
click at [963, 133] on label "All Pay Advices" at bounding box center [1020, 131] width 114 height 23
click at [971, 133] on input "All Pay Advices" at bounding box center [977, 126] width 13 height 13
radio input "true"
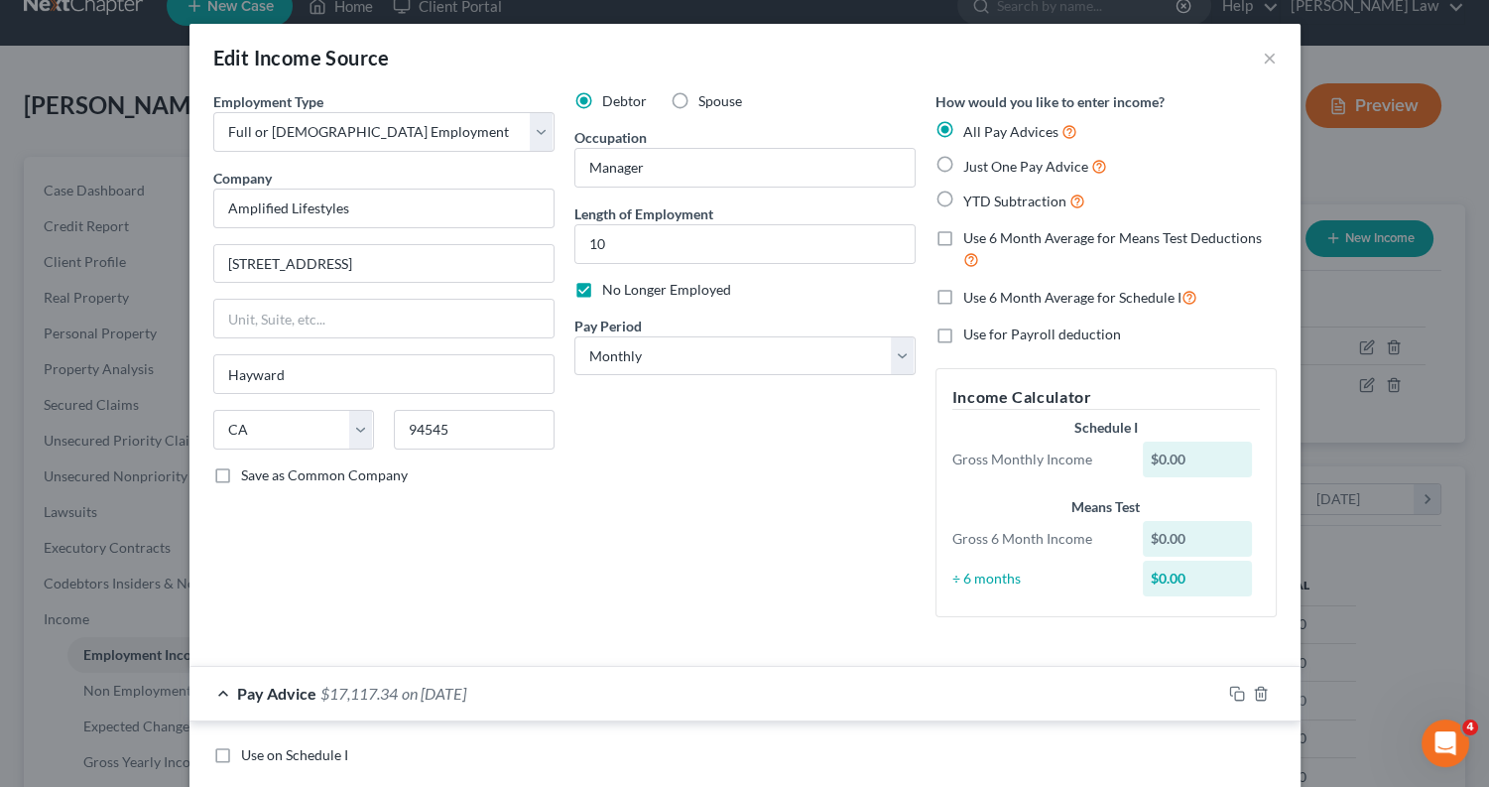
click at [963, 295] on label "Use 6 Month Average for Schedule I" at bounding box center [1080, 297] width 234 height 23
click at [971, 295] on input "Use 6 Month Average for Schedule I" at bounding box center [977, 292] width 13 height 13
checkbox input "true"
click at [963, 293] on label "Use 6 Month Average for Schedule I" at bounding box center [1080, 297] width 234 height 23
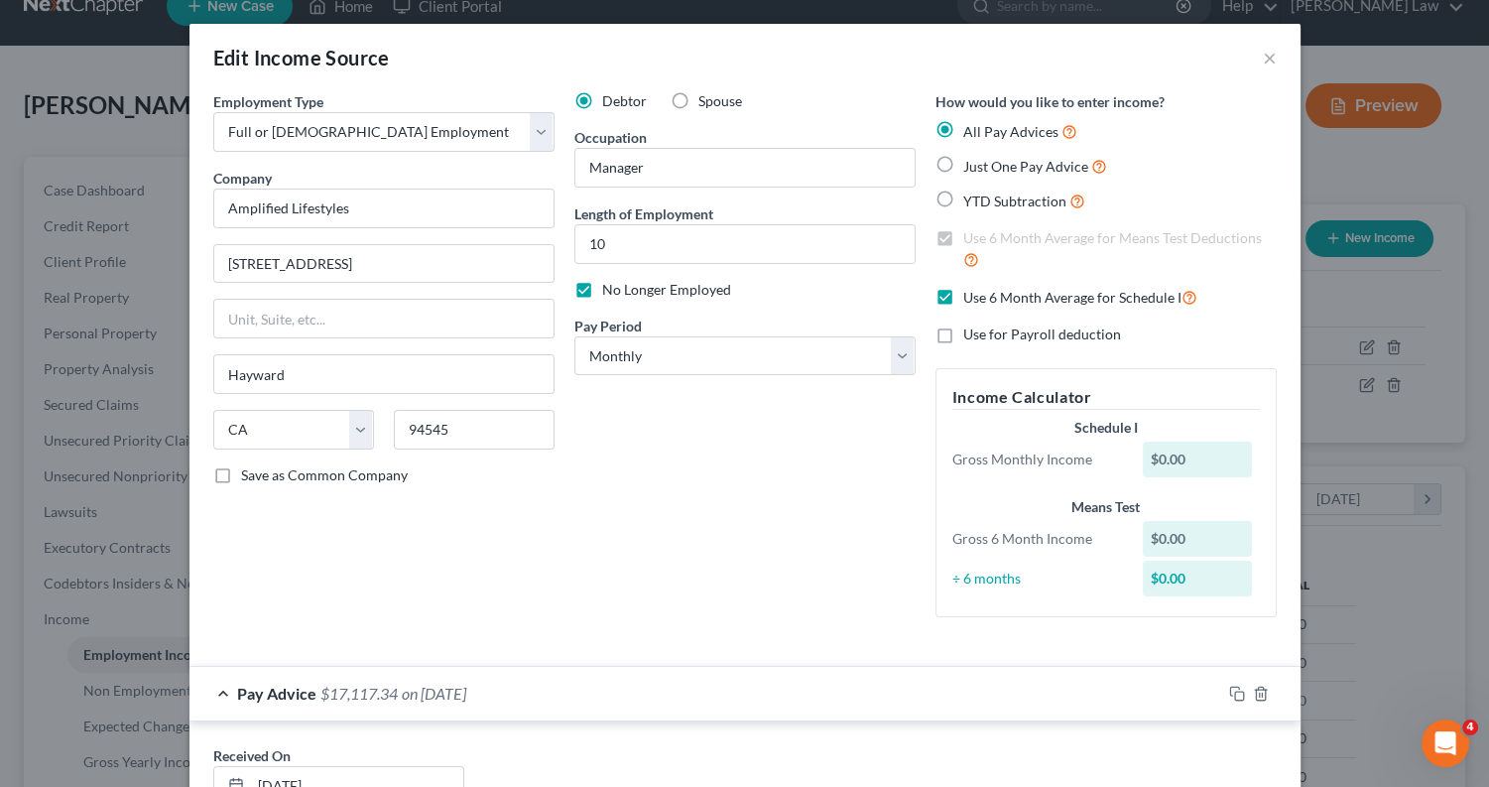
click at [971, 293] on input "Use 6 Month Average for Schedule I" at bounding box center [977, 292] width 13 height 13
checkbox input "false"
click at [963, 163] on label "Just One Pay Advice" at bounding box center [1035, 166] width 144 height 23
click at [971, 163] on input "Just One Pay Advice" at bounding box center [977, 161] width 13 height 13
radio input "true"
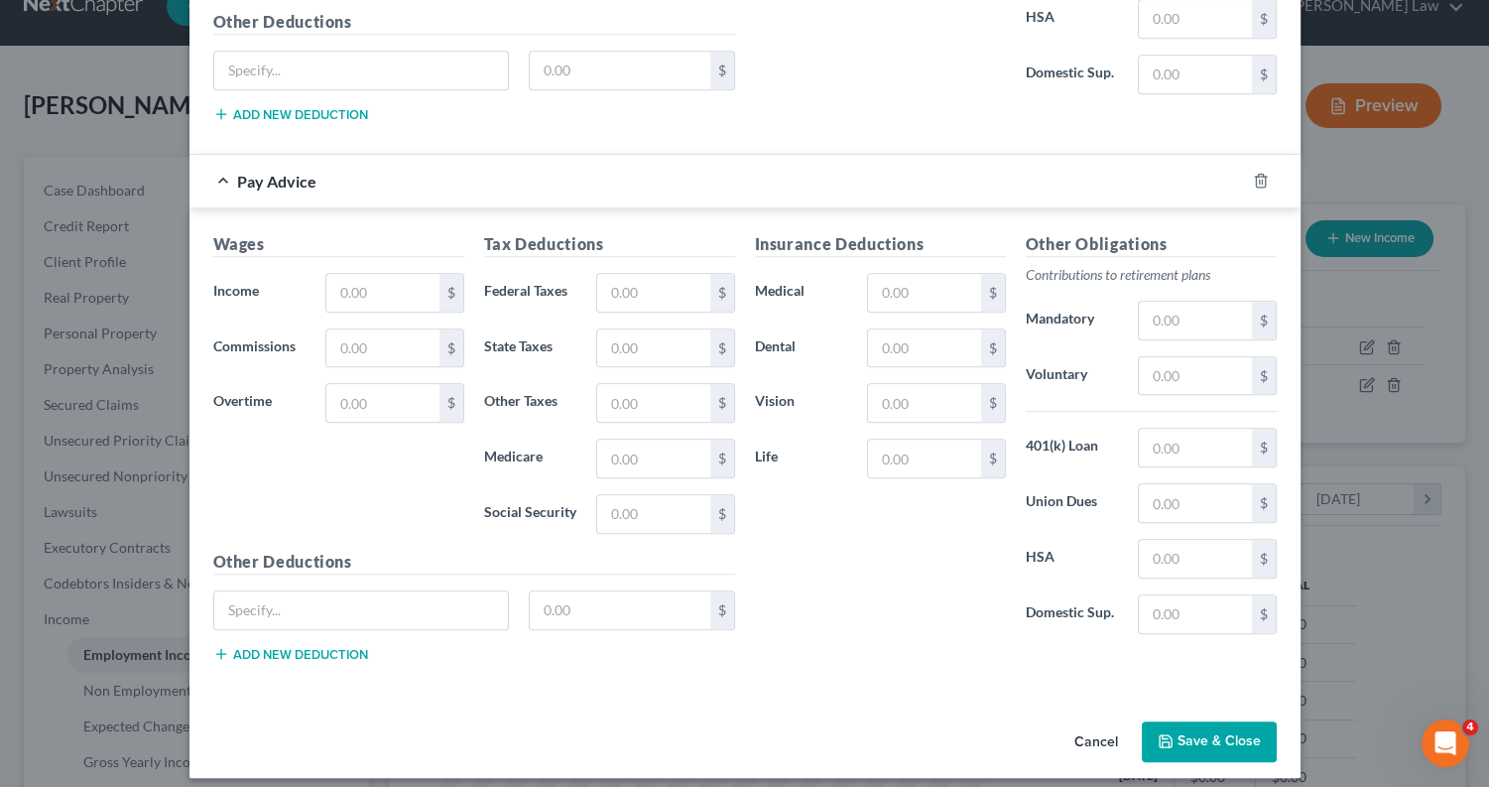
scroll to position [1490, 0]
click at [1210, 731] on button "Save & Close" at bounding box center [1209, 743] width 135 height 42
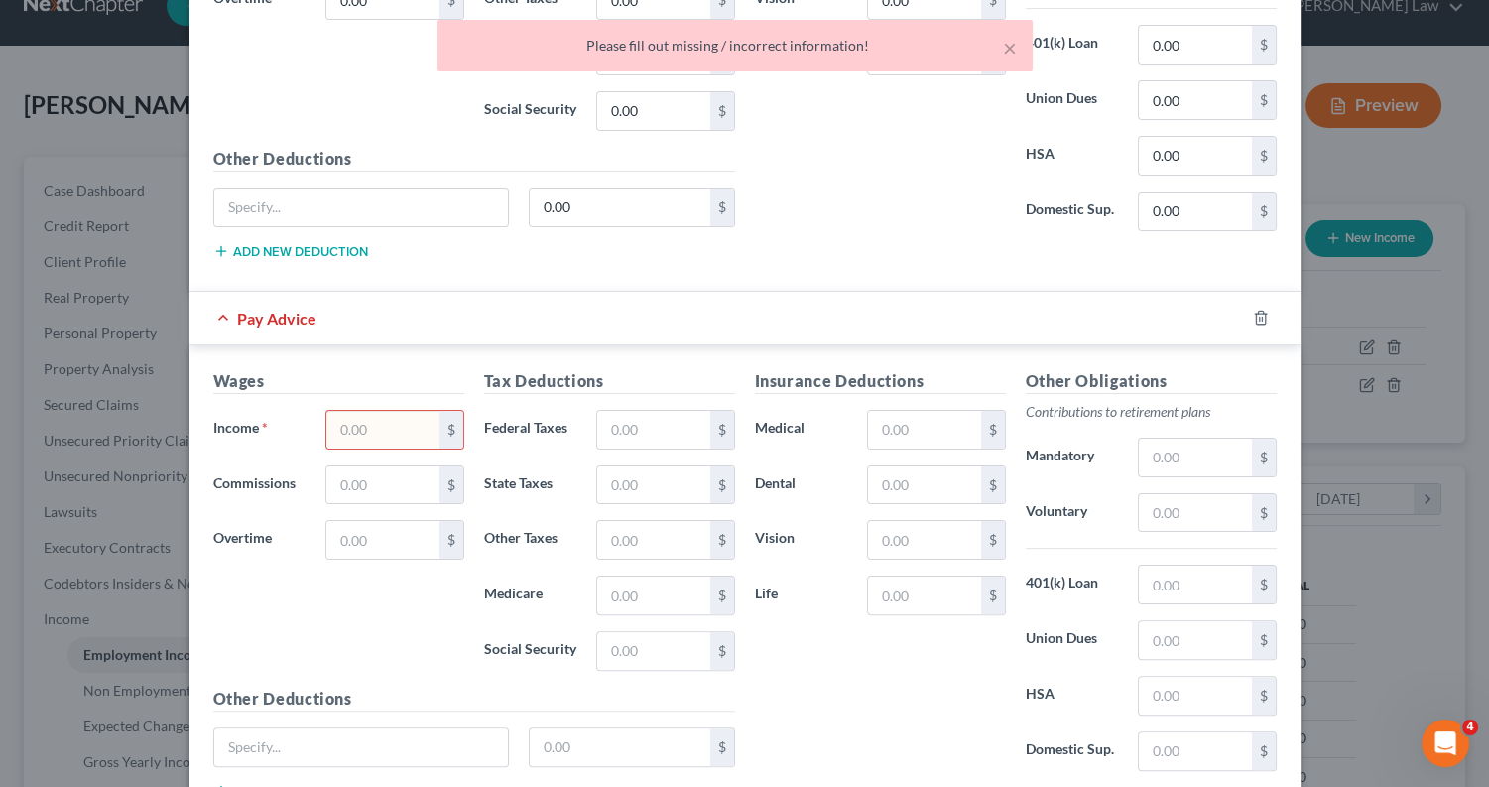
scroll to position [799, 0]
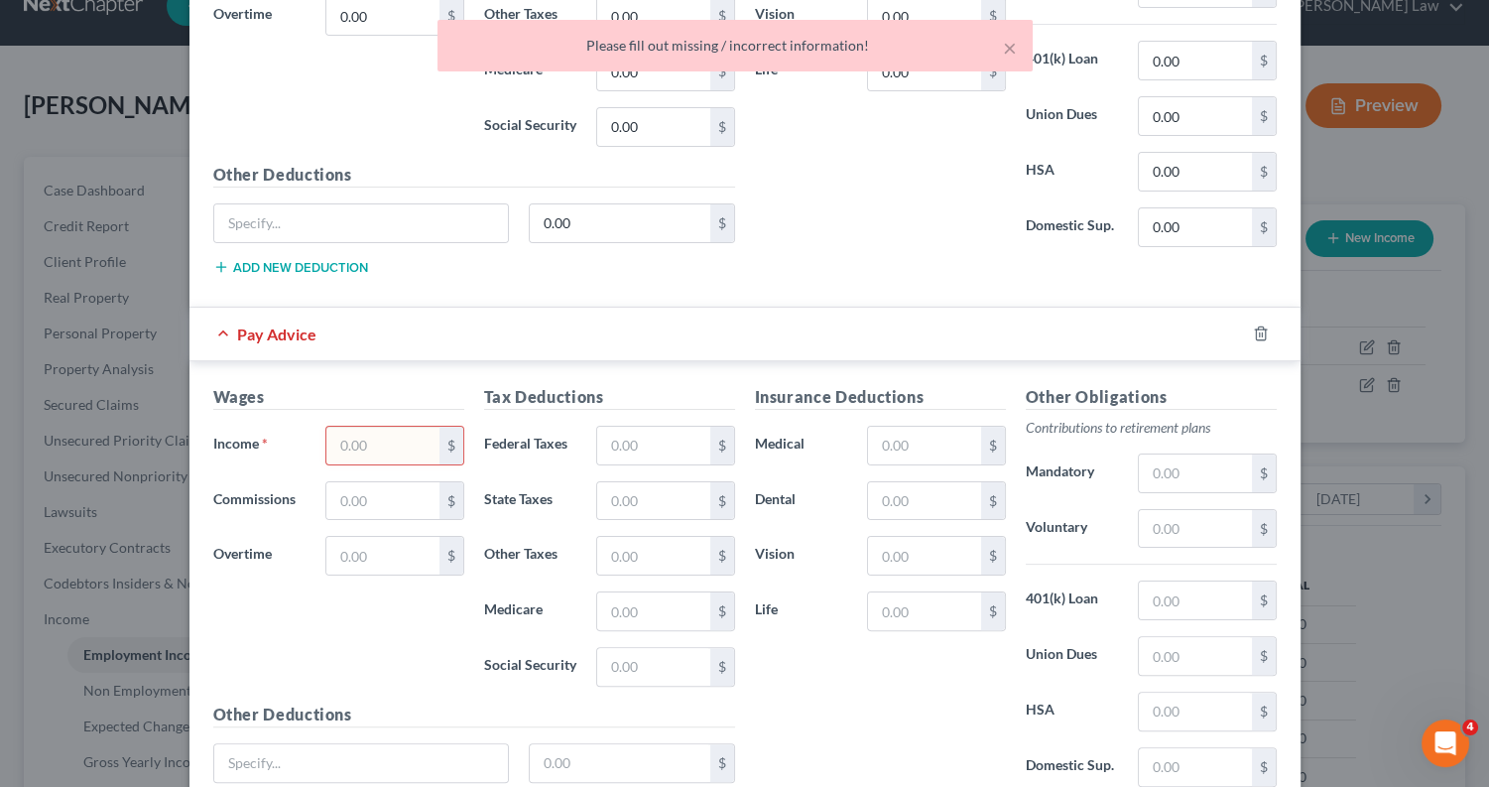
click at [702, 308] on div "Pay Advice" at bounding box center [718, 334] width 1056 height 53
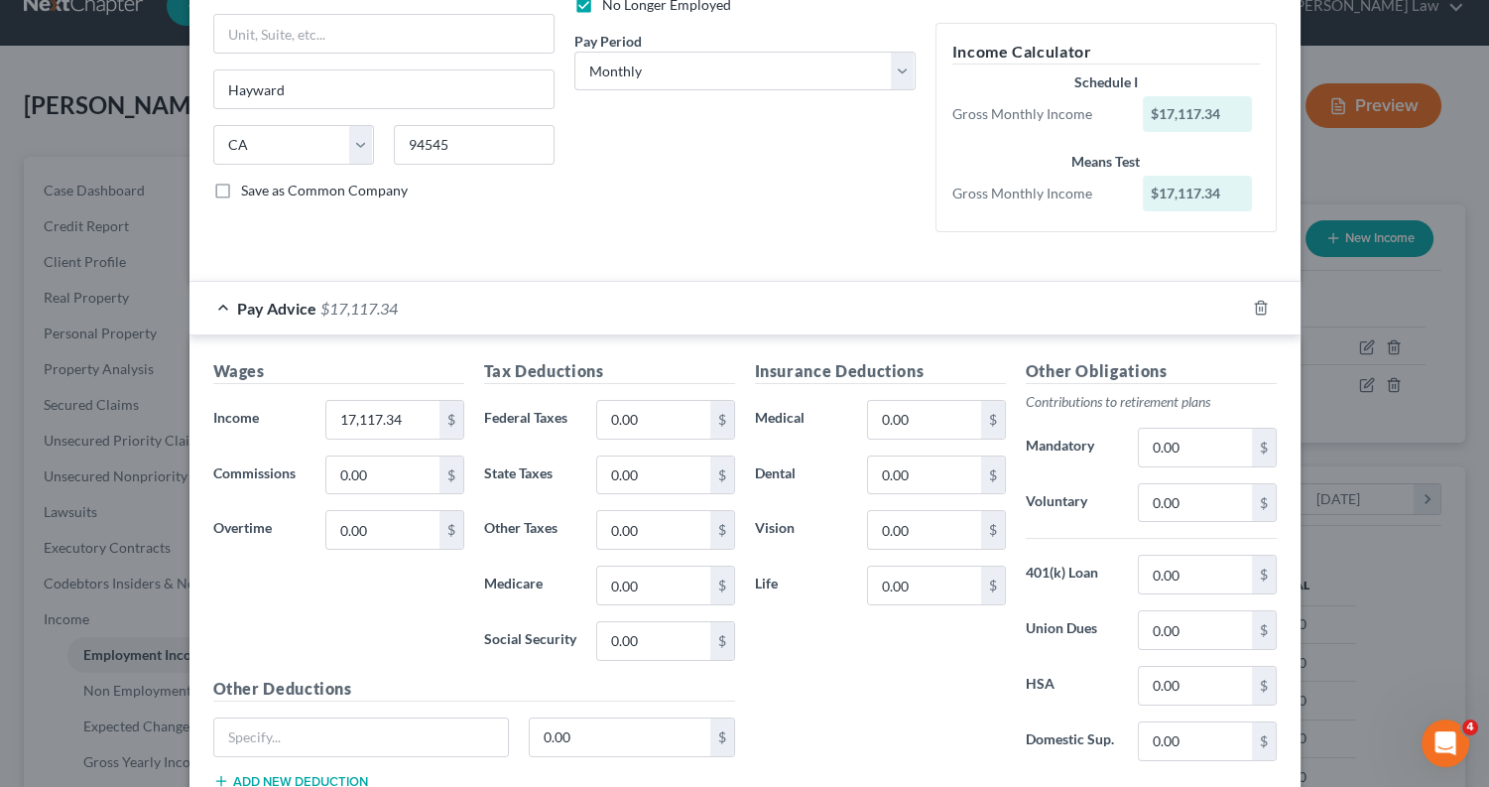
scroll to position [291, 0]
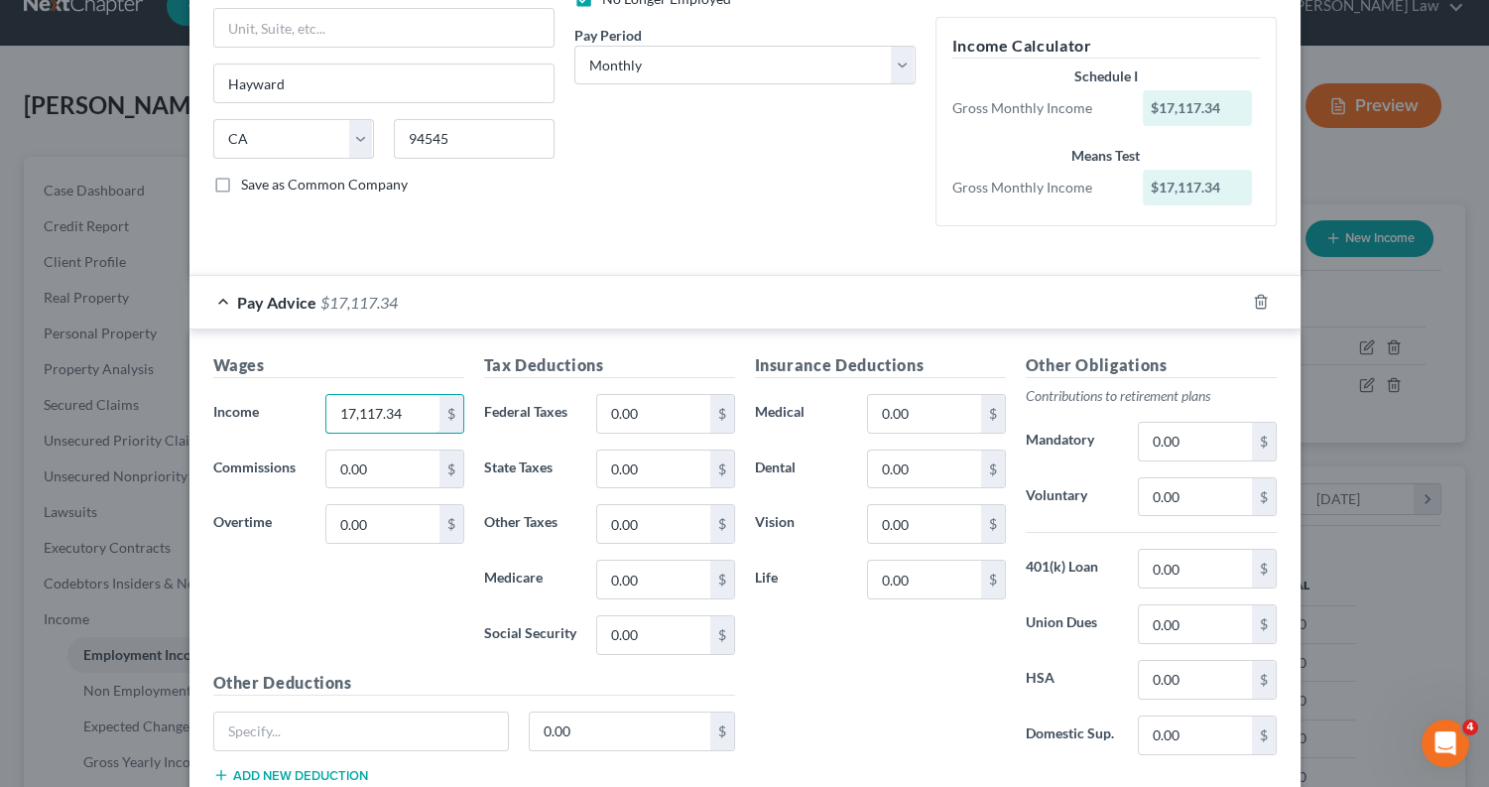
drag, startPoint x: 397, startPoint y: 404, endPoint x: 267, endPoint y: 404, distance: 130.0
click at [267, 404] on div "Income * 17,117.34 $" at bounding box center [338, 414] width 271 height 40
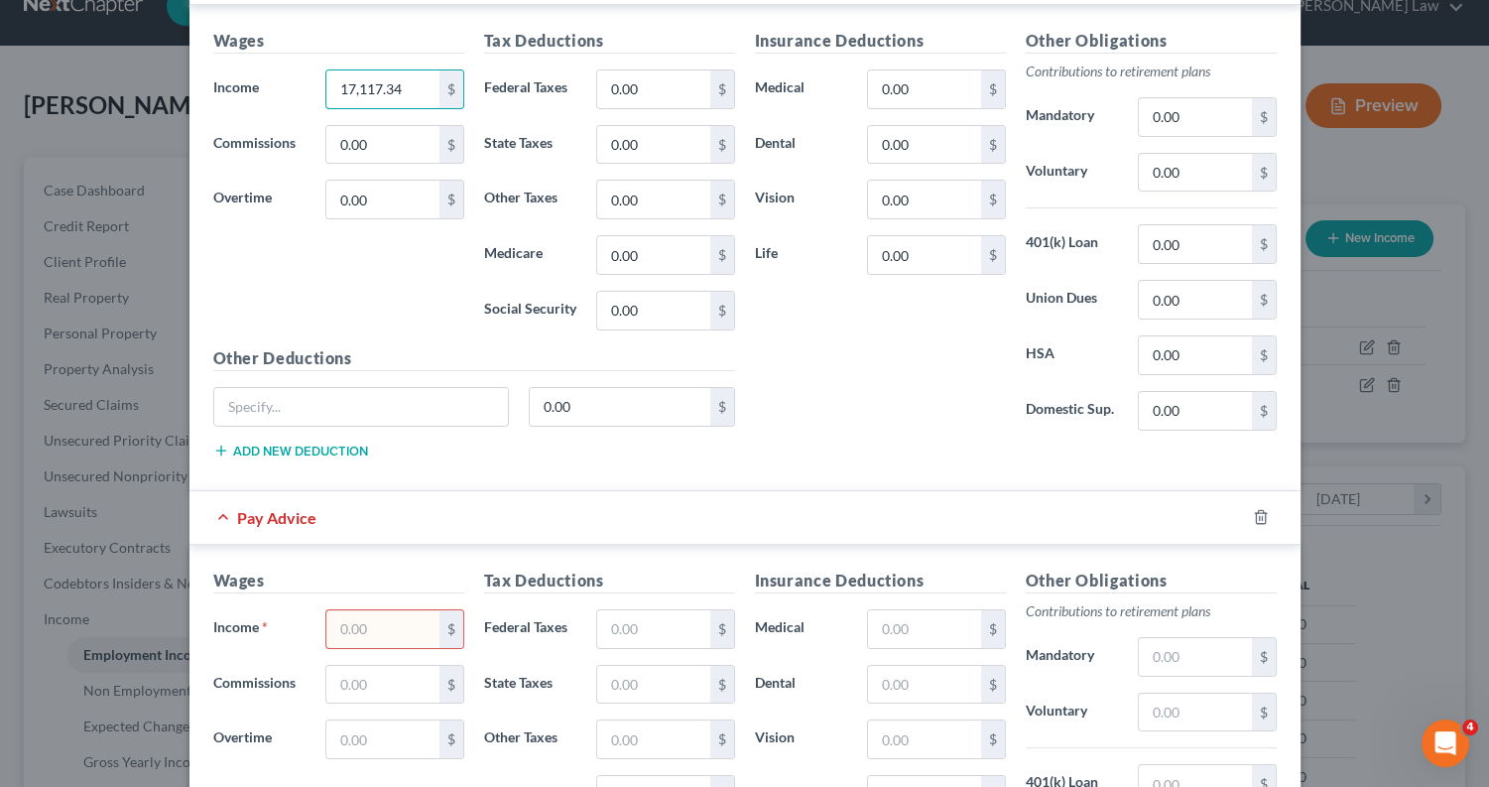
scroll to position [617, 0]
click at [342, 624] on input "text" at bounding box center [382, 627] width 112 height 38
paste input "17,117.34"
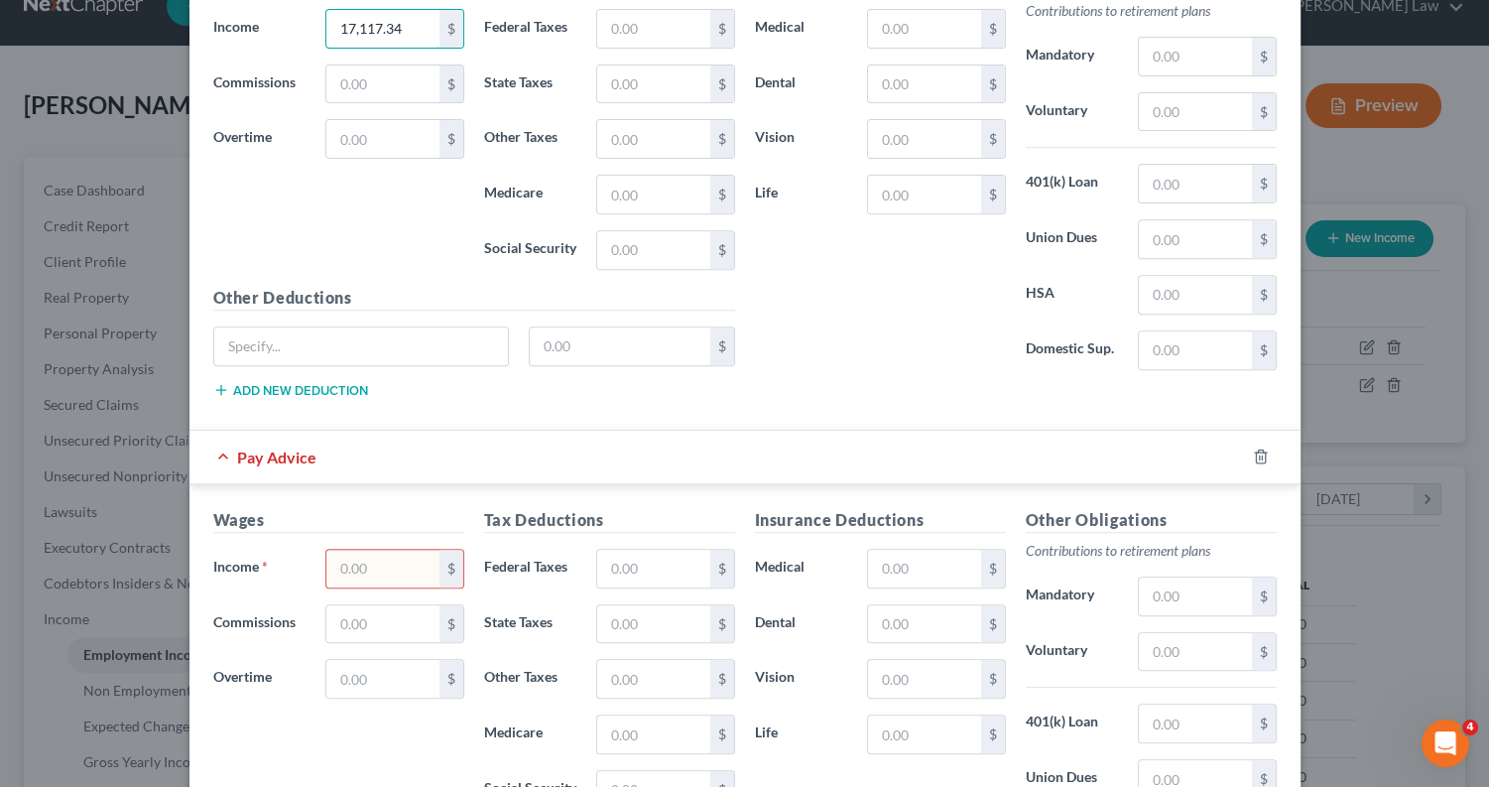
scroll to position [1223, 0]
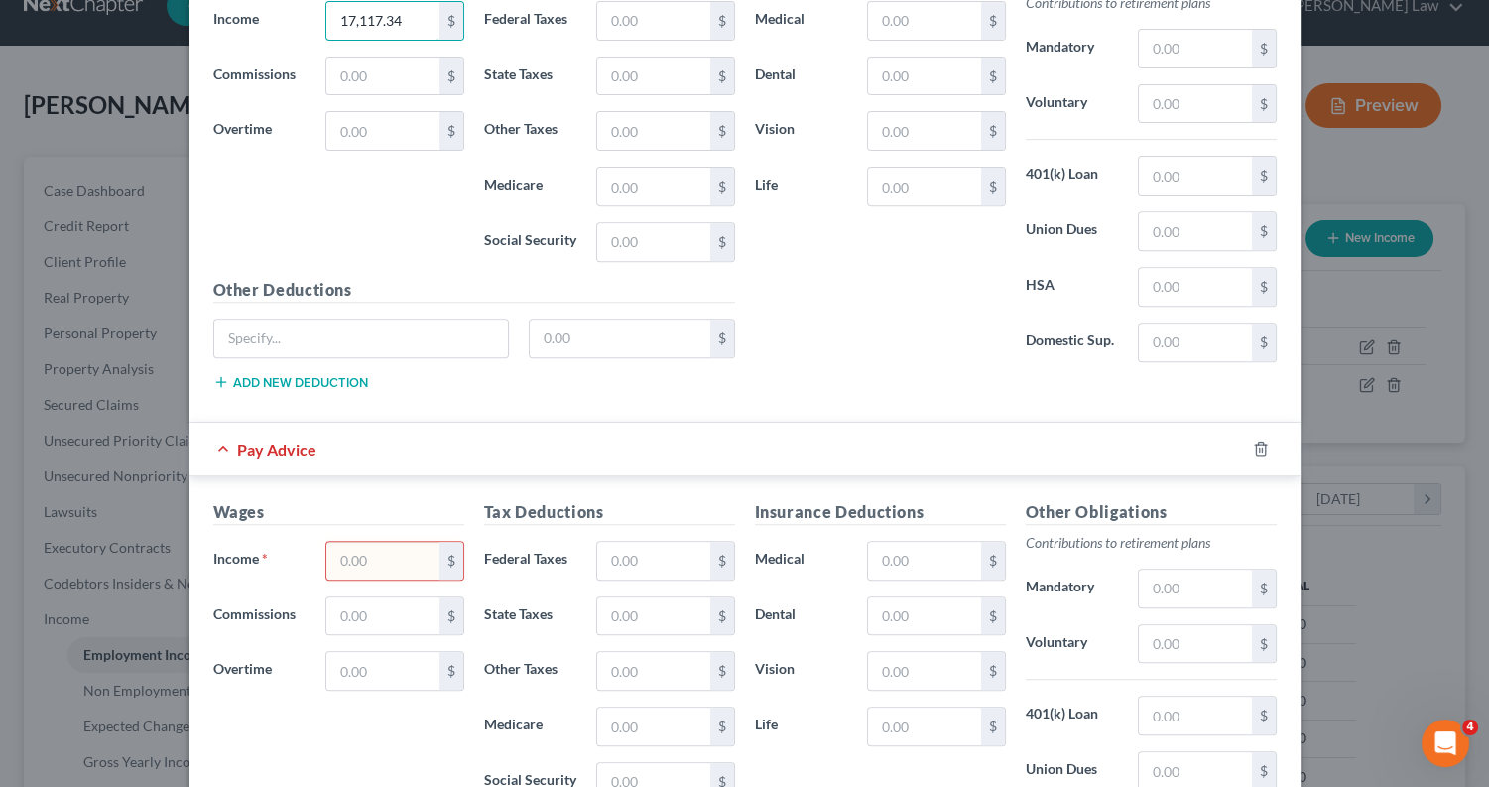
type input "17,117.34"
click at [369, 554] on input "text" at bounding box center [382, 561] width 112 height 38
paste input "17,117.34"
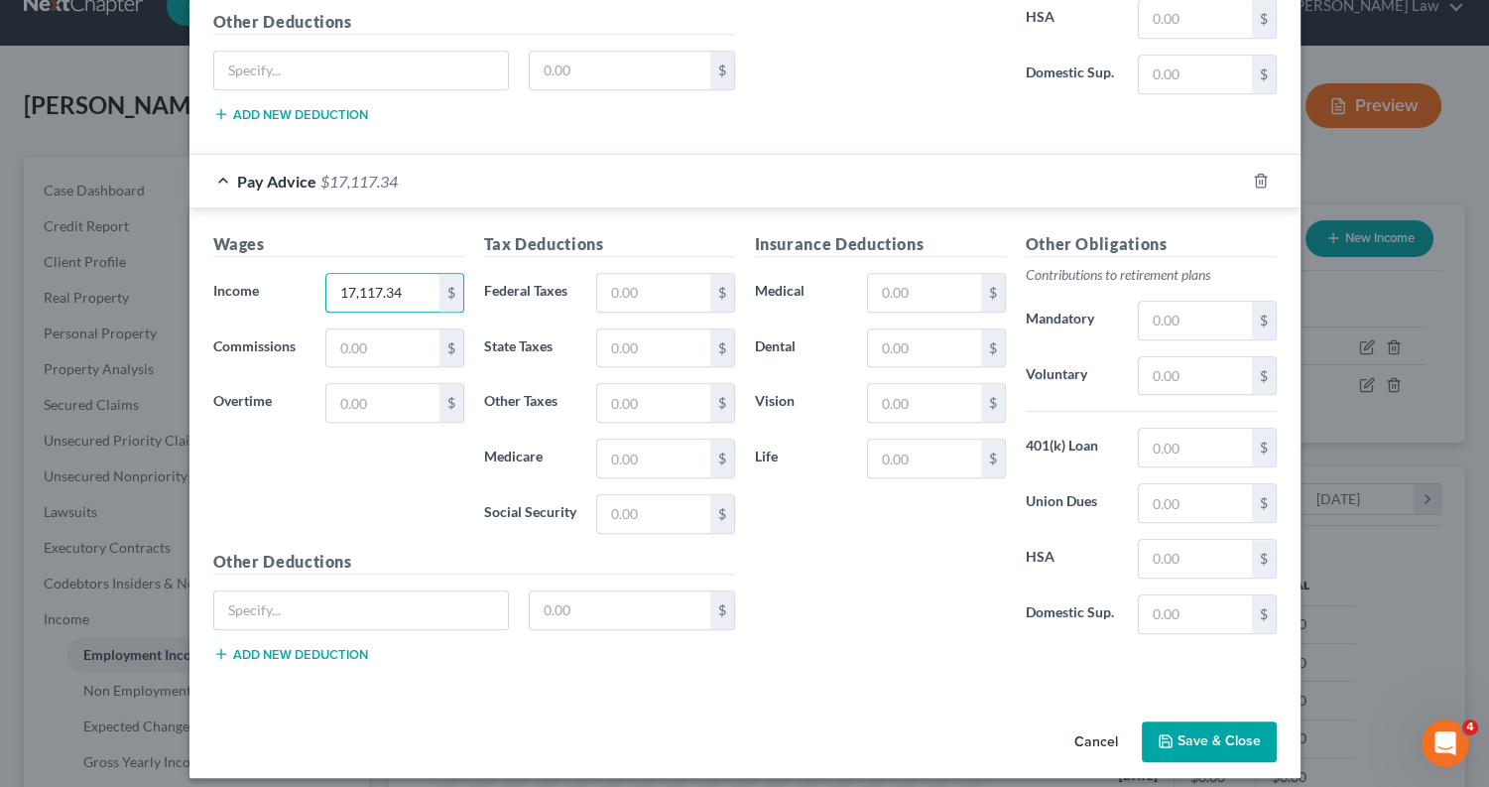
scroll to position [1490, 0]
type input "17,117.34"
click at [1182, 722] on button "Save & Close" at bounding box center [1209, 743] width 135 height 42
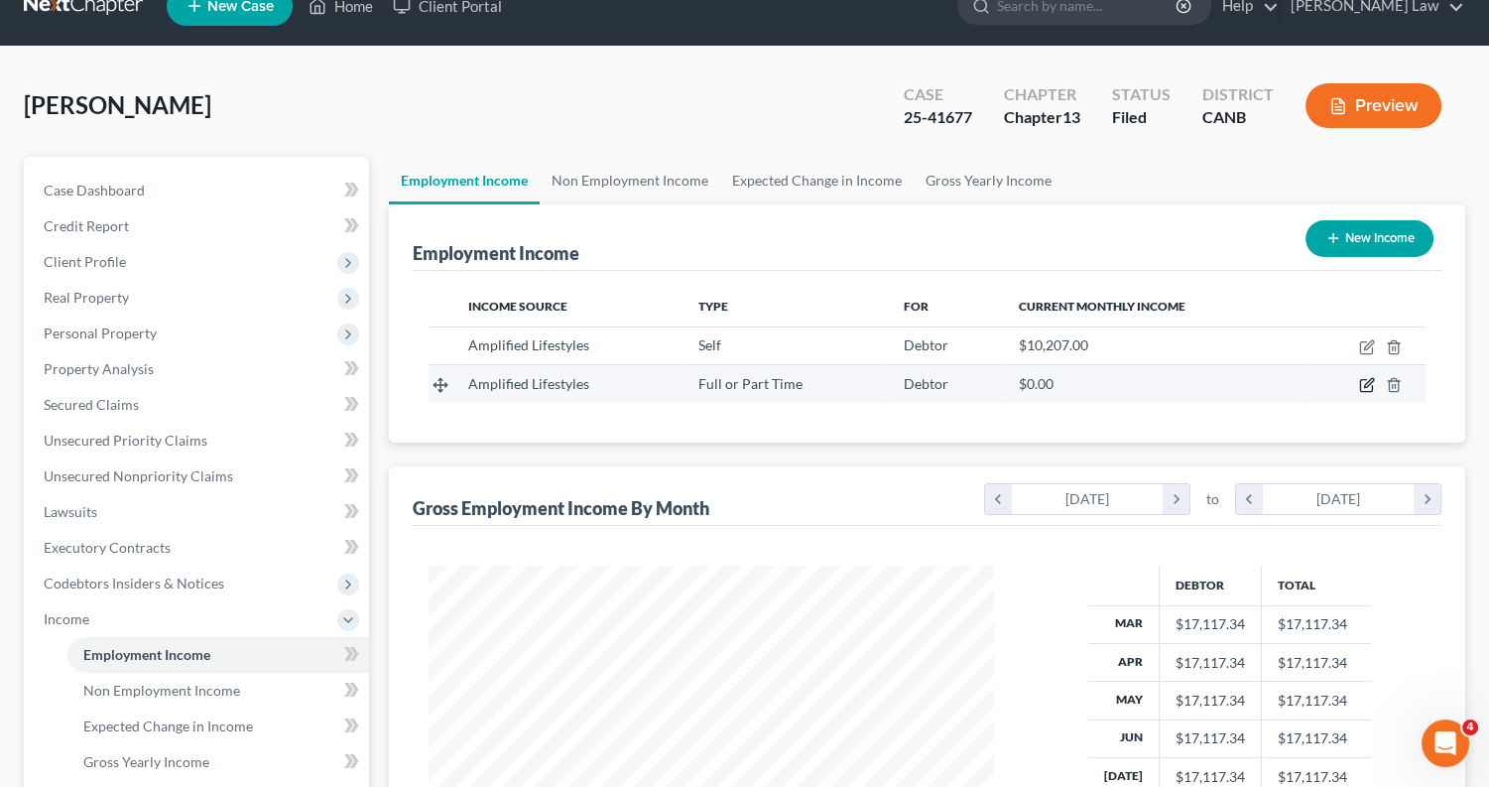
click at [1362, 380] on icon "button" at bounding box center [1366, 386] width 12 height 12
select select "0"
select select "4"
select select "0"
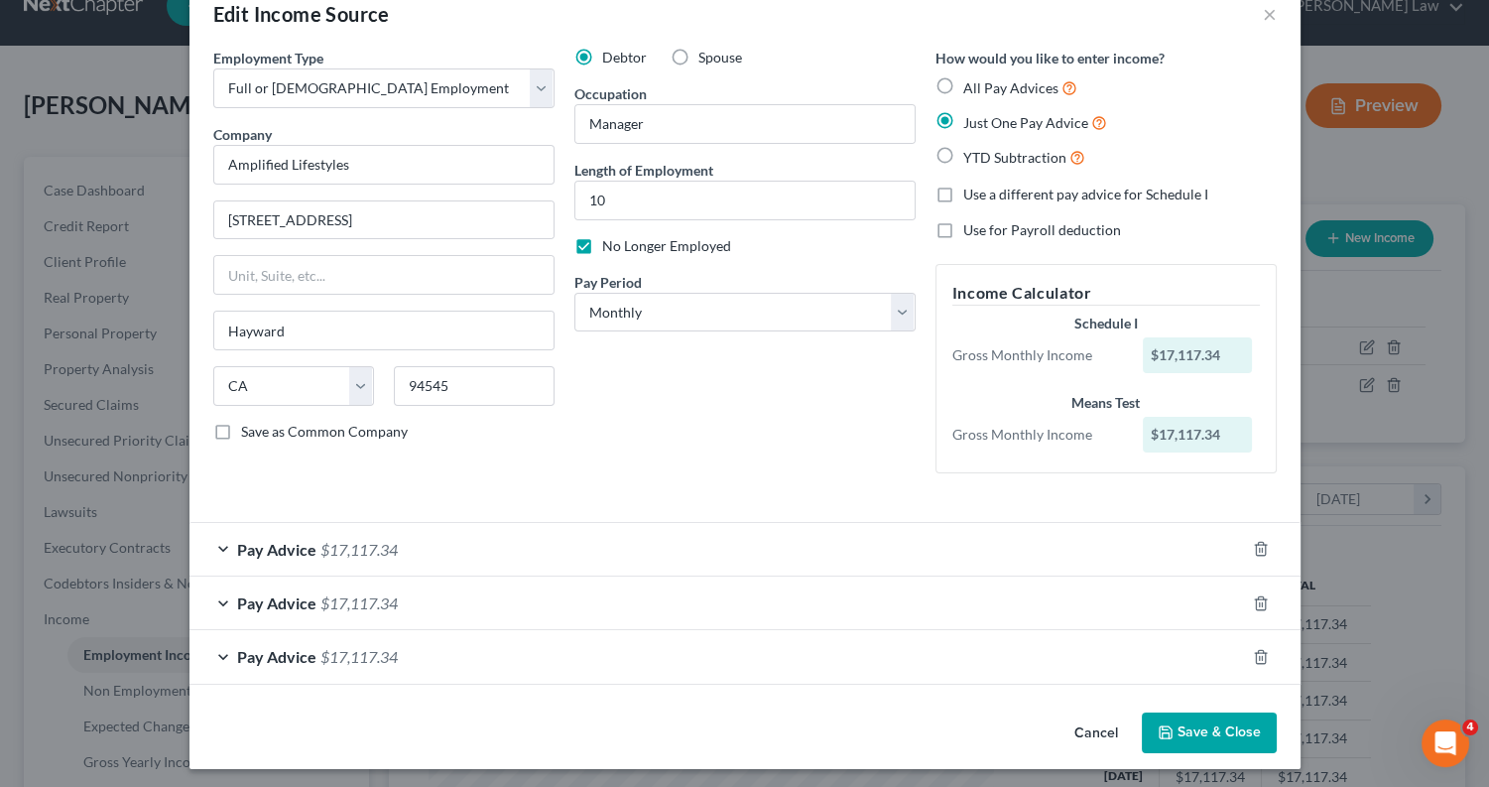
scroll to position [43, 0]
click at [1172, 733] on icon "button" at bounding box center [1166, 733] width 16 height 16
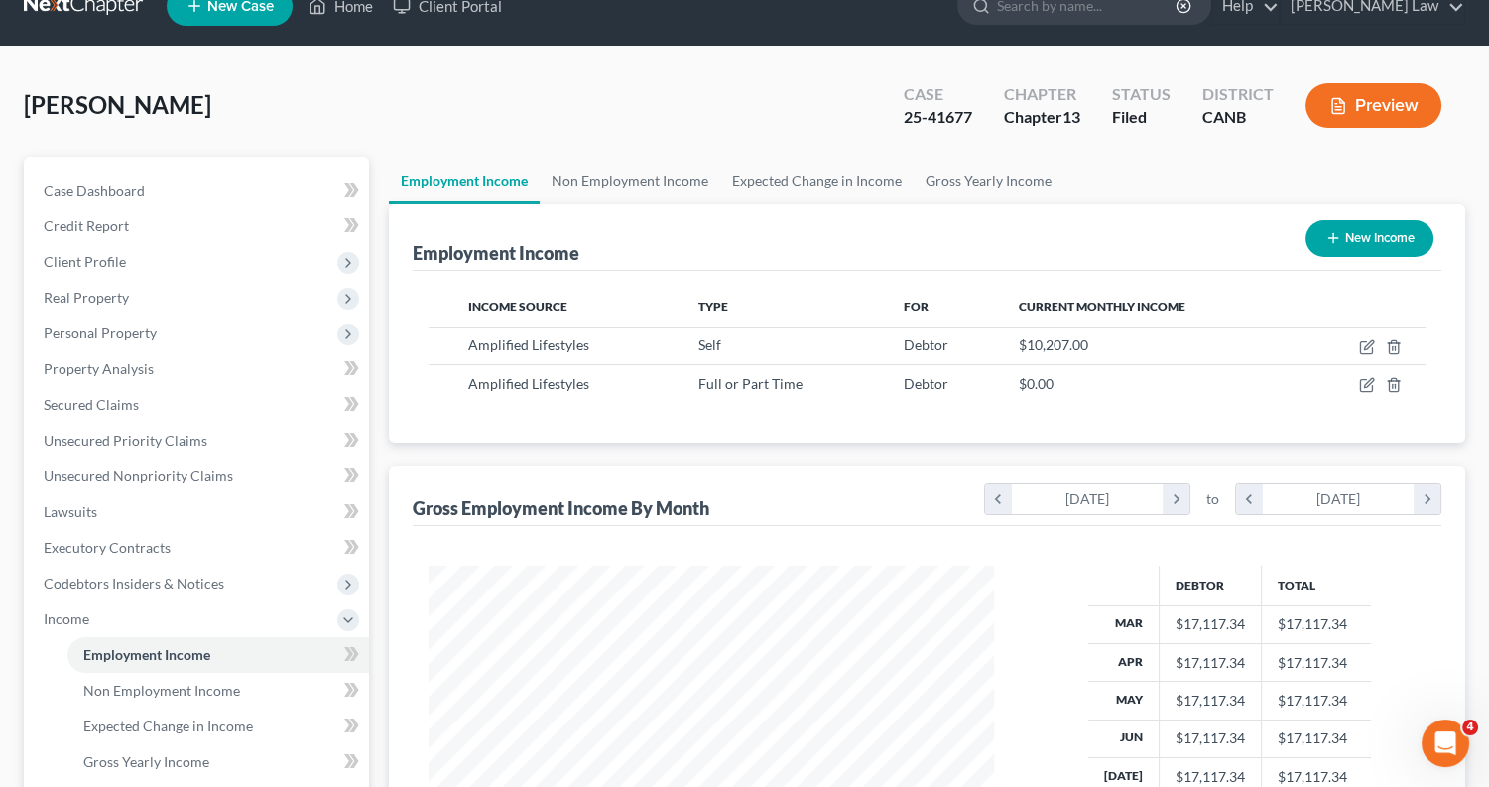
click at [1391, 98] on button "Preview" at bounding box center [1374, 105] width 136 height 45
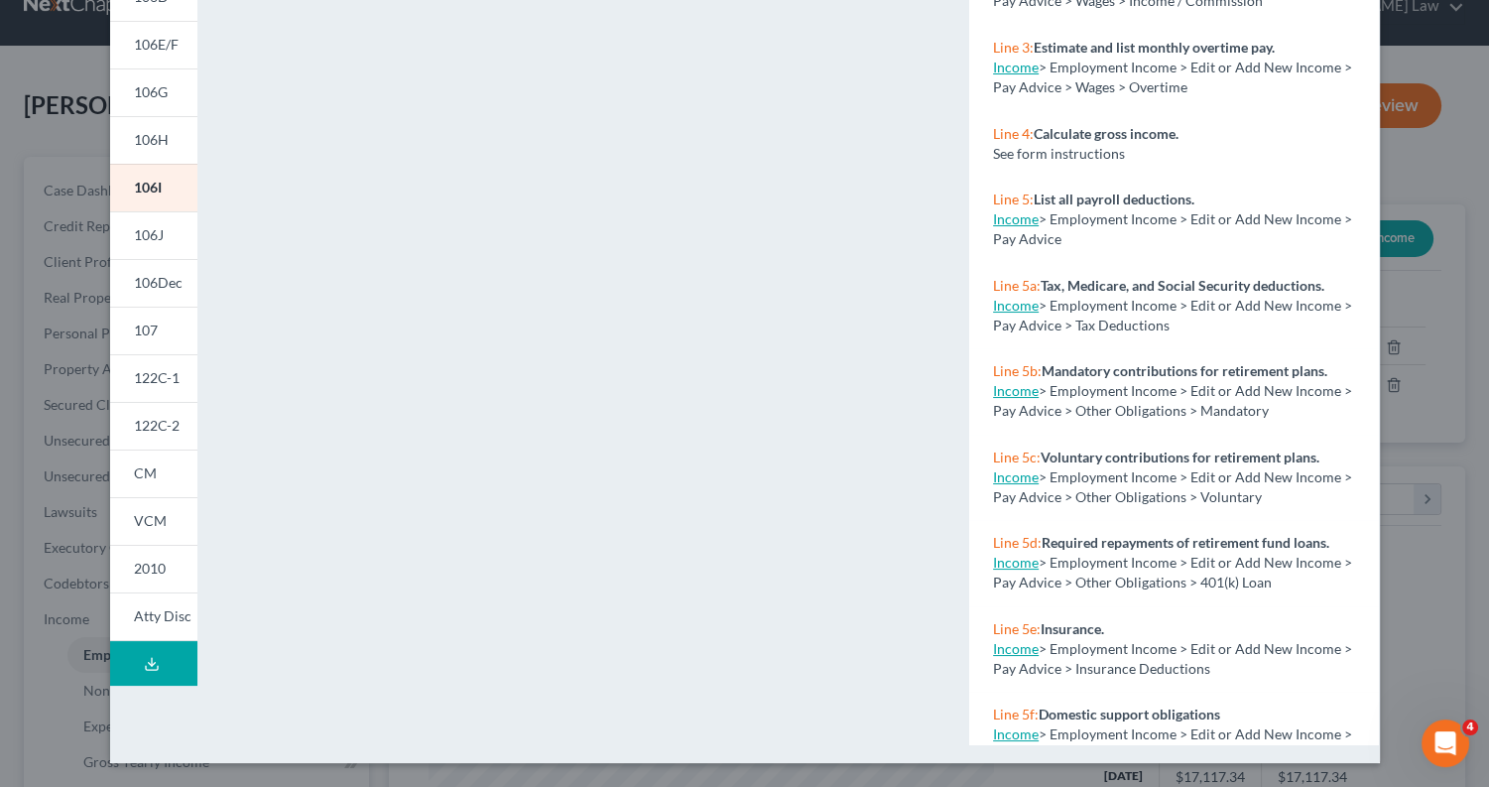
scroll to position [331, 0]
click at [177, 372] on span "122C-1" at bounding box center [157, 378] width 46 height 17
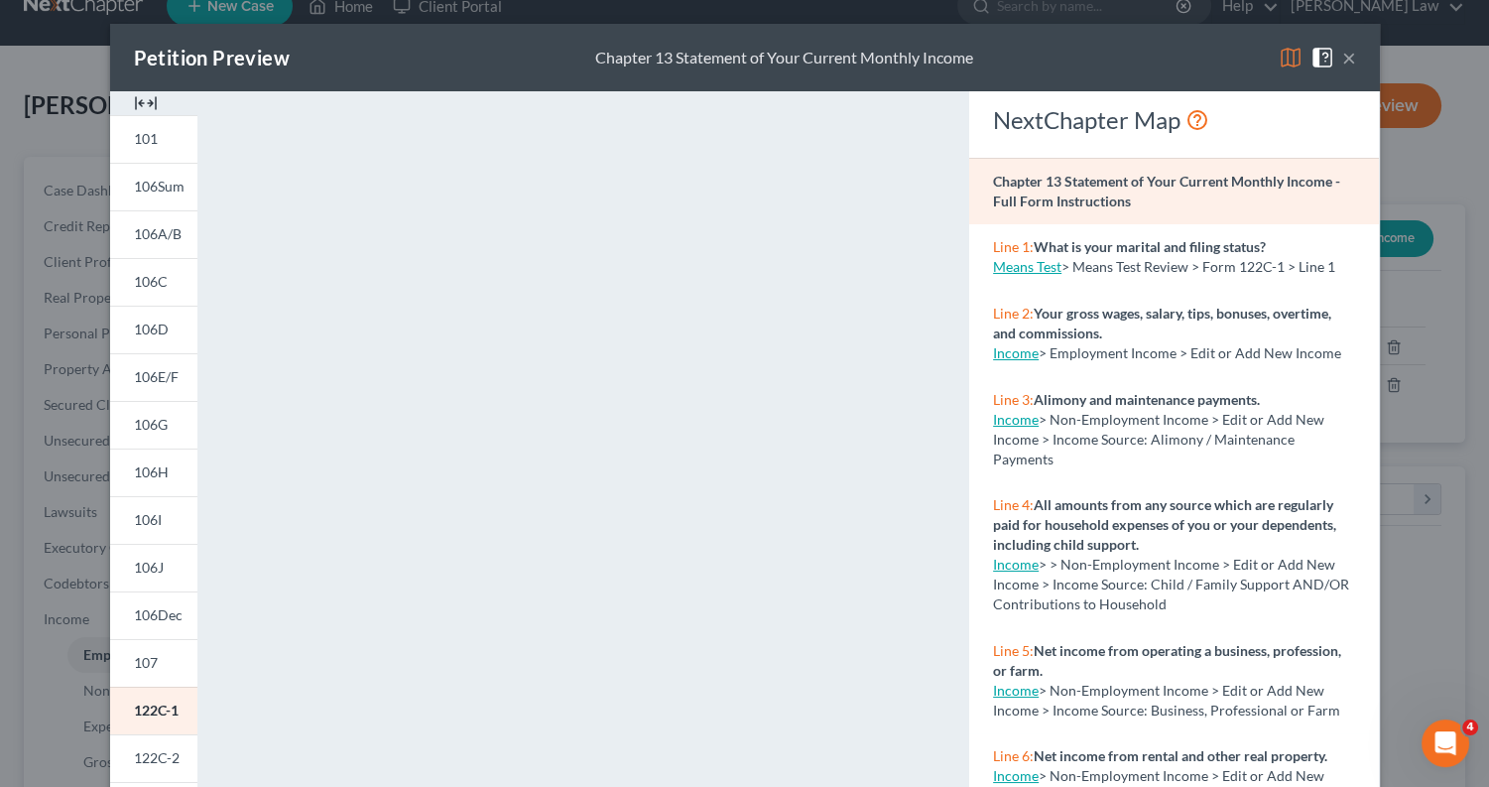
scroll to position [0, 0]
click at [1289, 49] on img at bounding box center [1291, 58] width 24 height 24
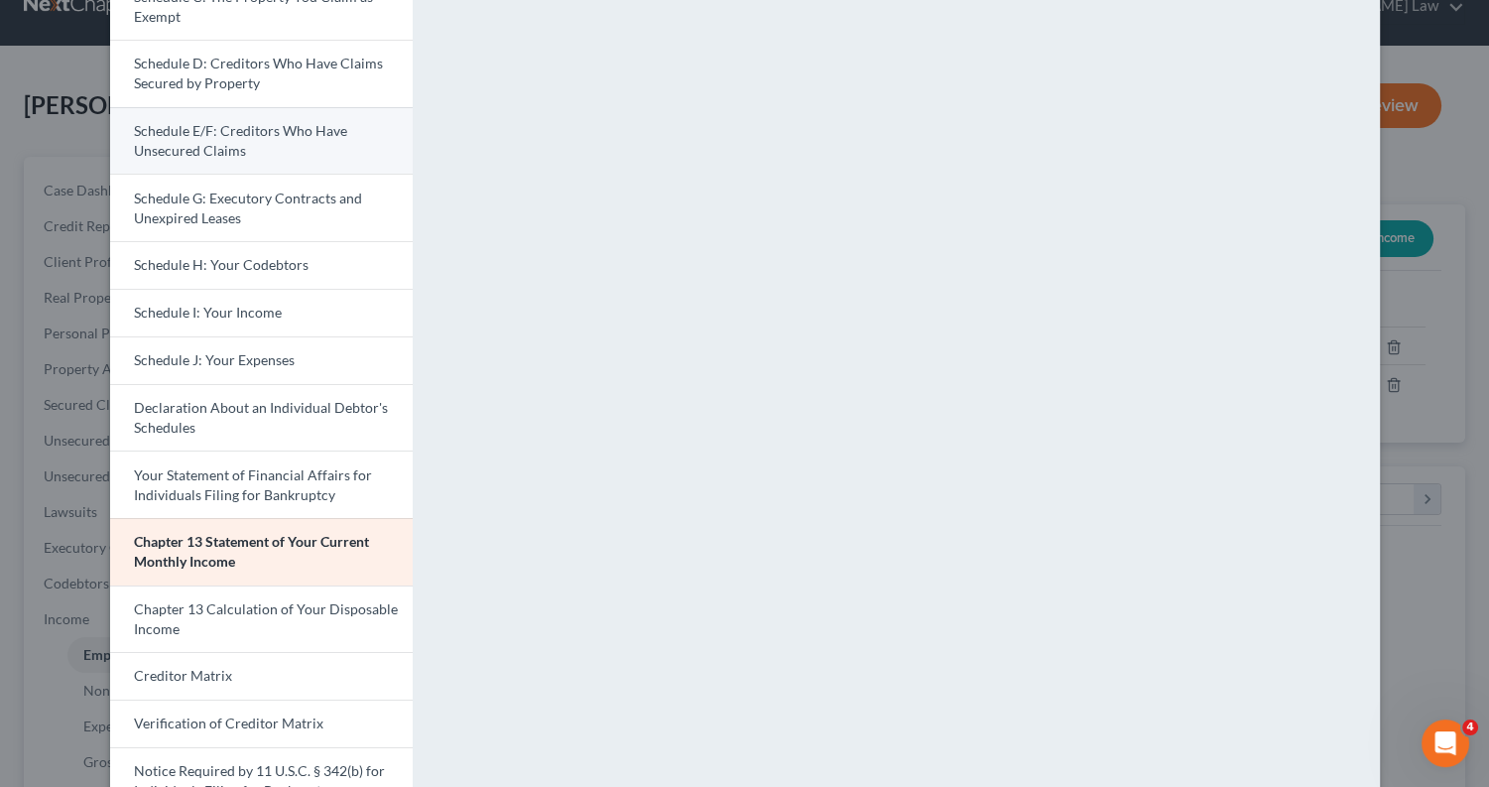
scroll to position [319, 0]
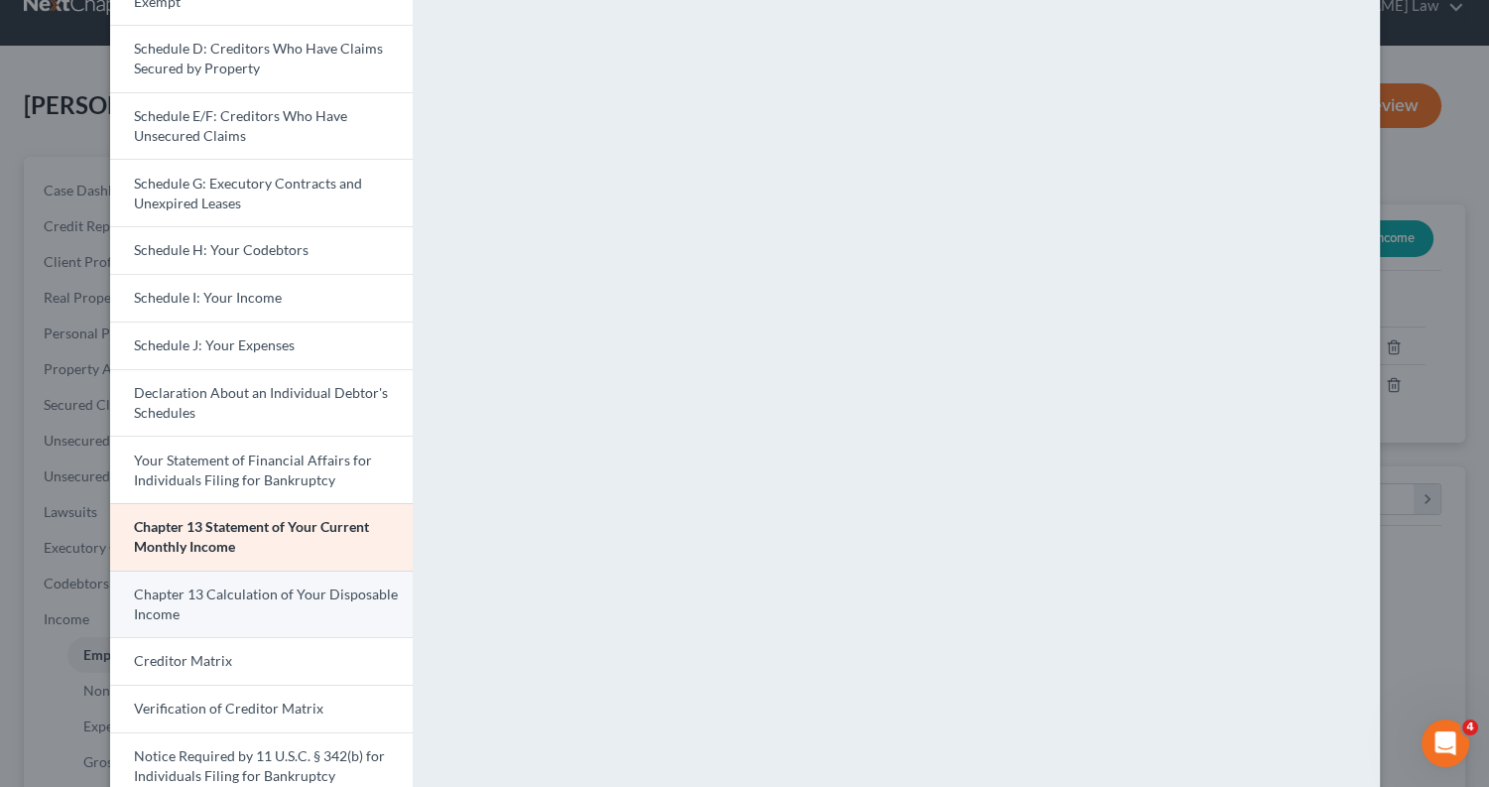
click at [258, 585] on span "Chapter 13 Calculation of Your Disposable Income" at bounding box center [266, 603] width 264 height 37
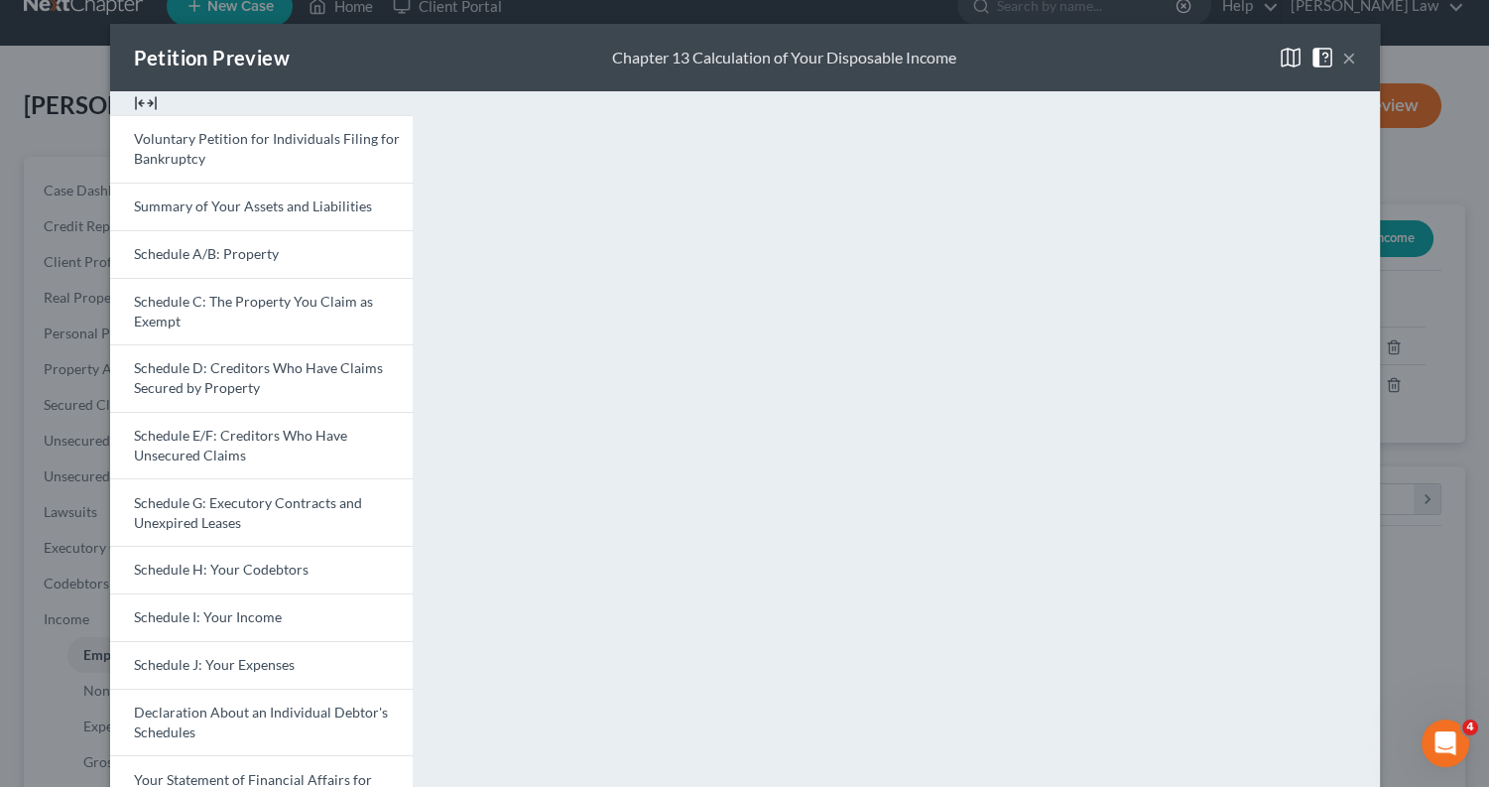
scroll to position [0, 0]
click at [1352, 54] on button "×" at bounding box center [1349, 58] width 14 height 24
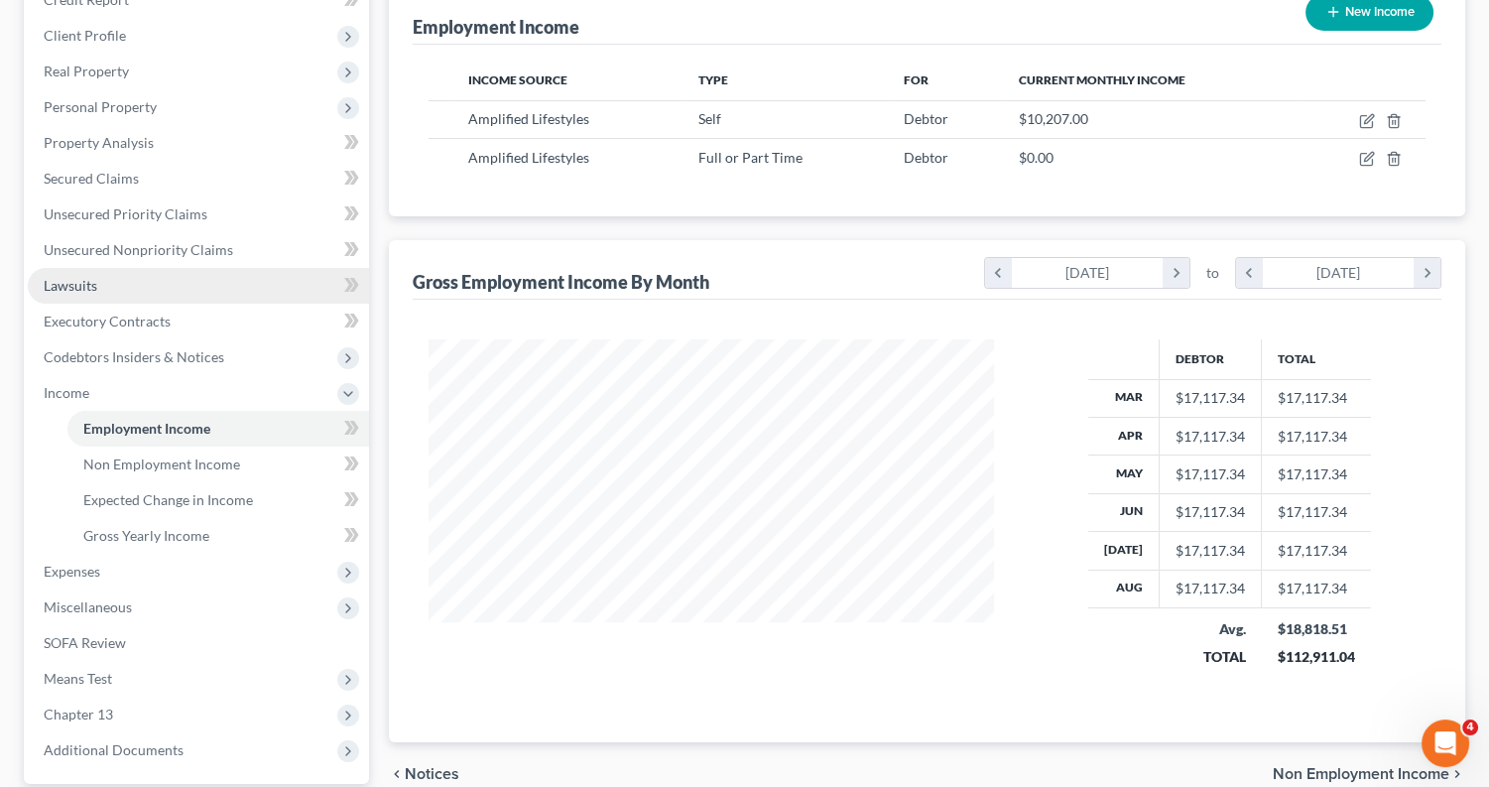
scroll to position [300, 0]
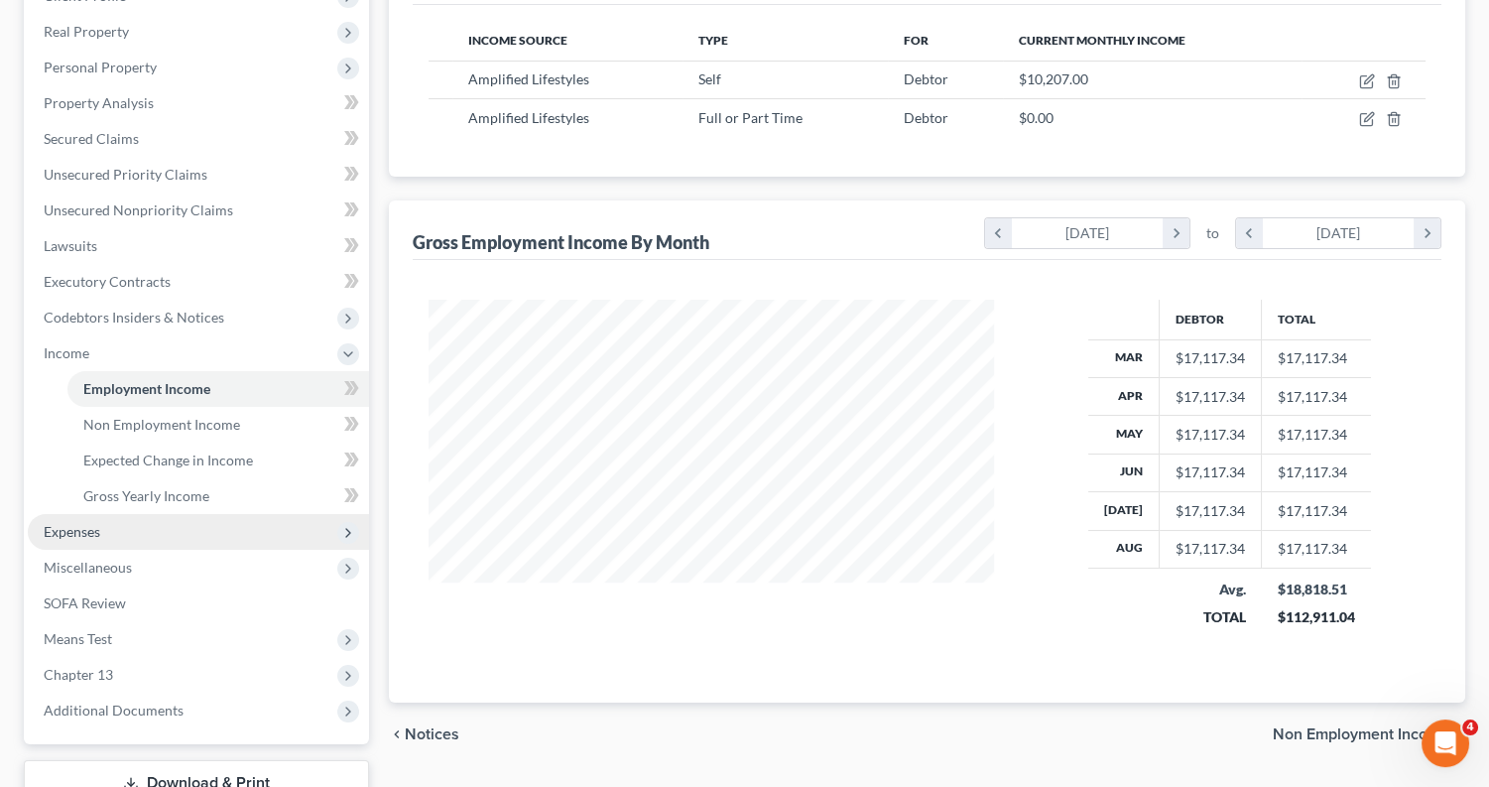
click at [97, 523] on span "Expenses" at bounding box center [72, 531] width 57 height 17
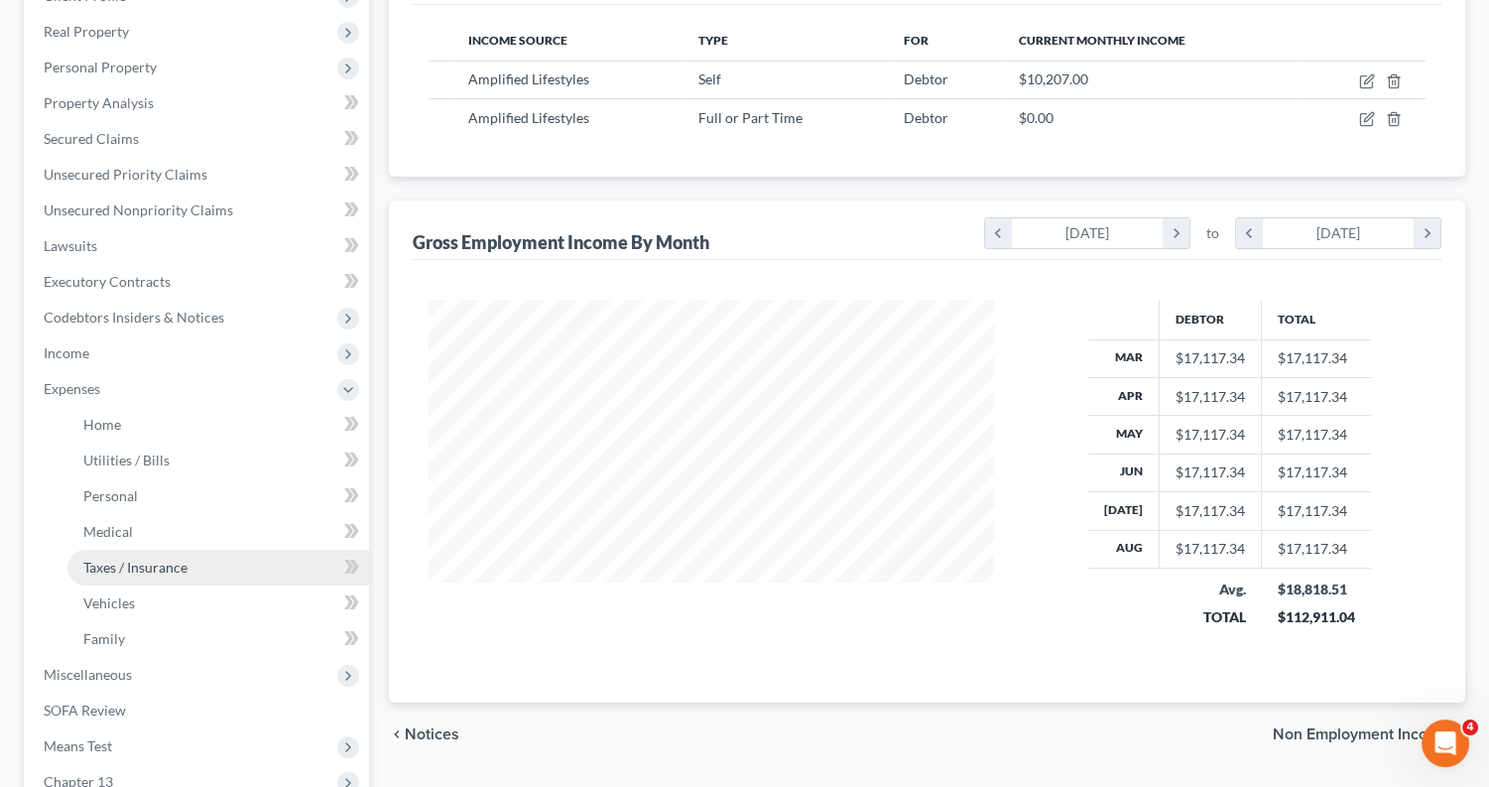
click at [111, 559] on span "Taxes / Insurance" at bounding box center [135, 567] width 104 height 17
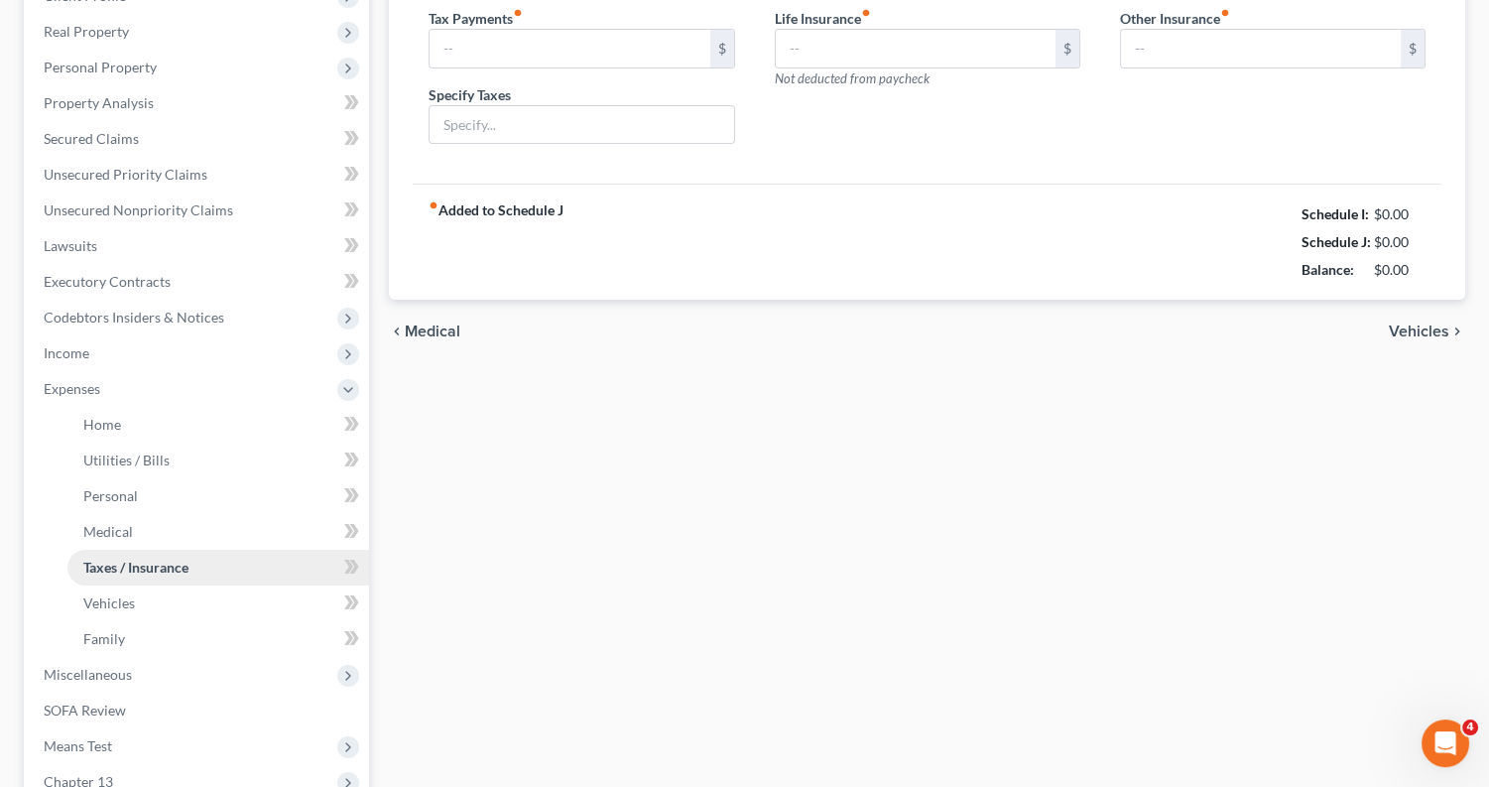
type input "0.00"
type input "23.00"
type input "Umbrella insurance policy"
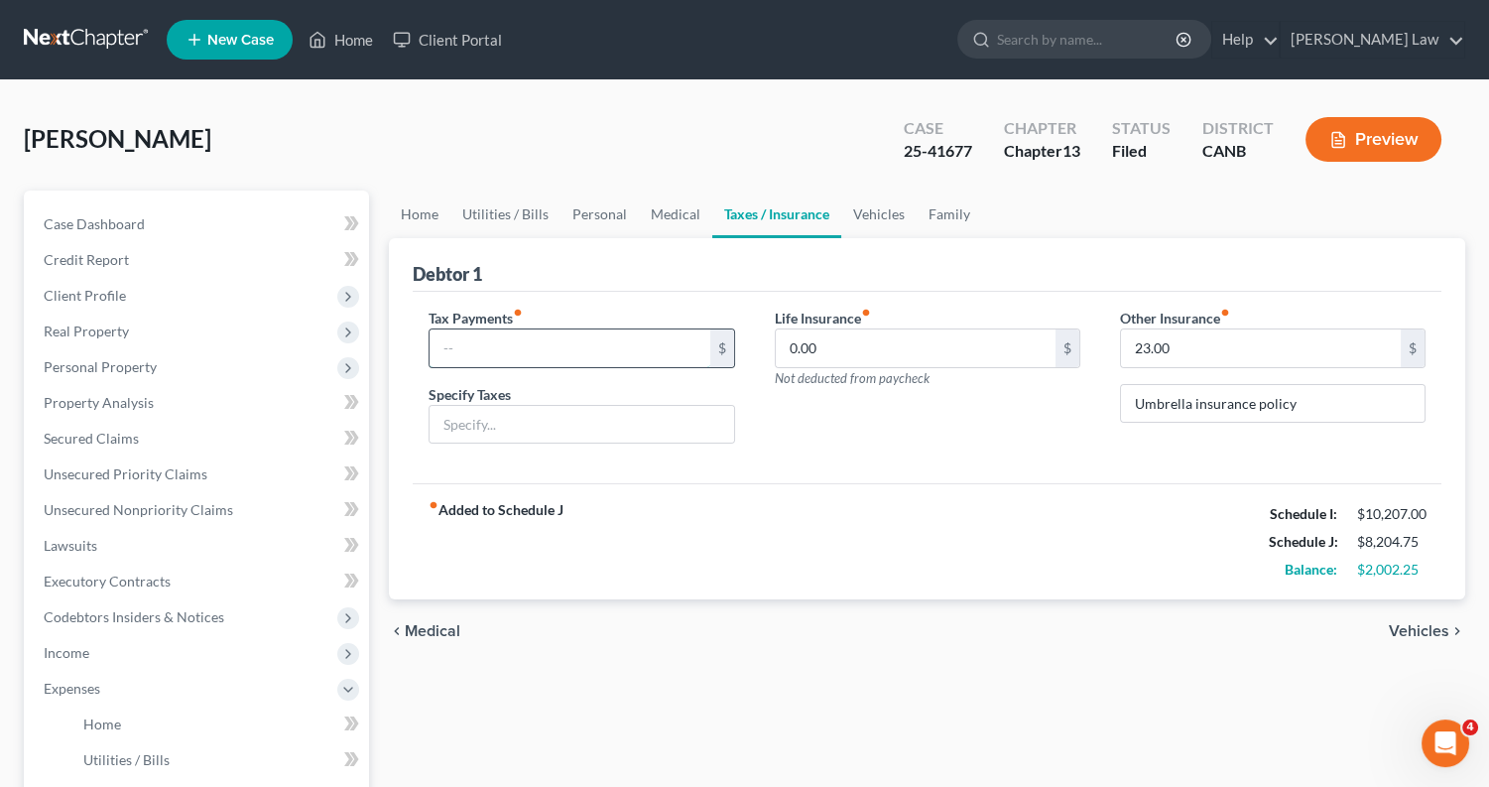
click at [528, 350] on input "text" at bounding box center [570, 348] width 280 height 38
type input "4,793"
click at [890, 204] on link "Vehicles" at bounding box center [878, 214] width 75 height 48
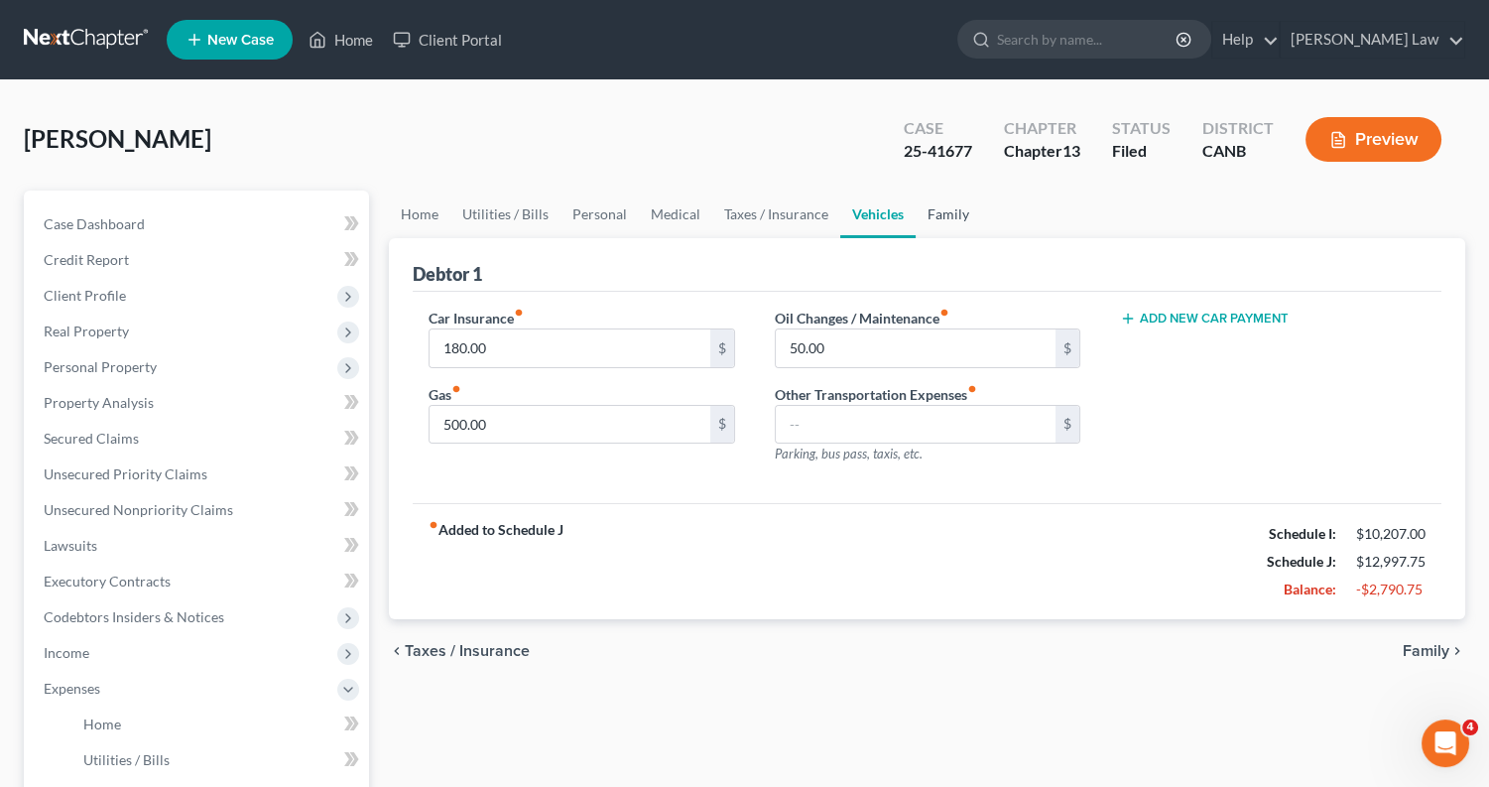
click at [941, 211] on link "Family" at bounding box center [948, 214] width 65 height 48
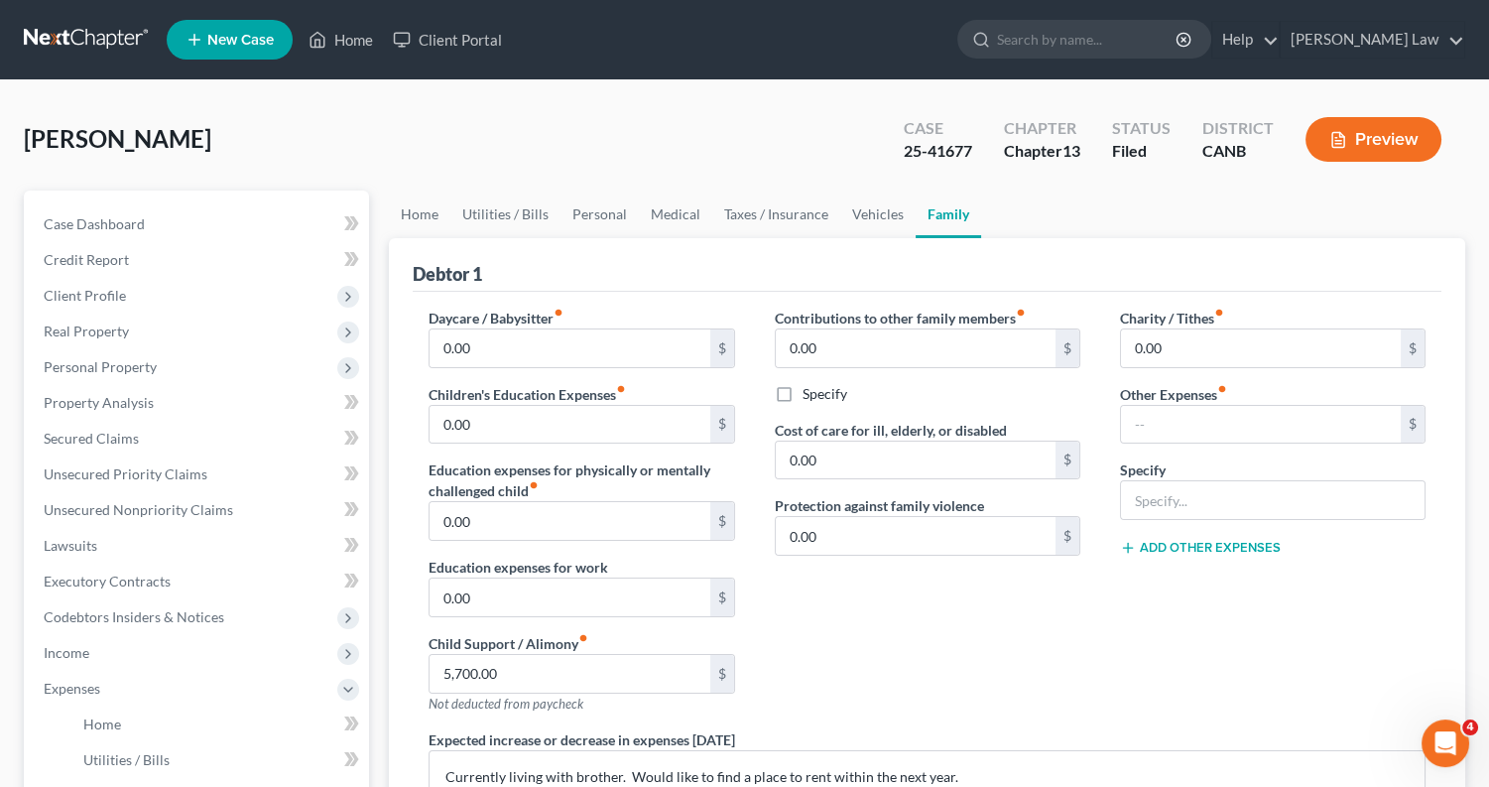
click at [1388, 139] on button "Preview" at bounding box center [1374, 139] width 136 height 45
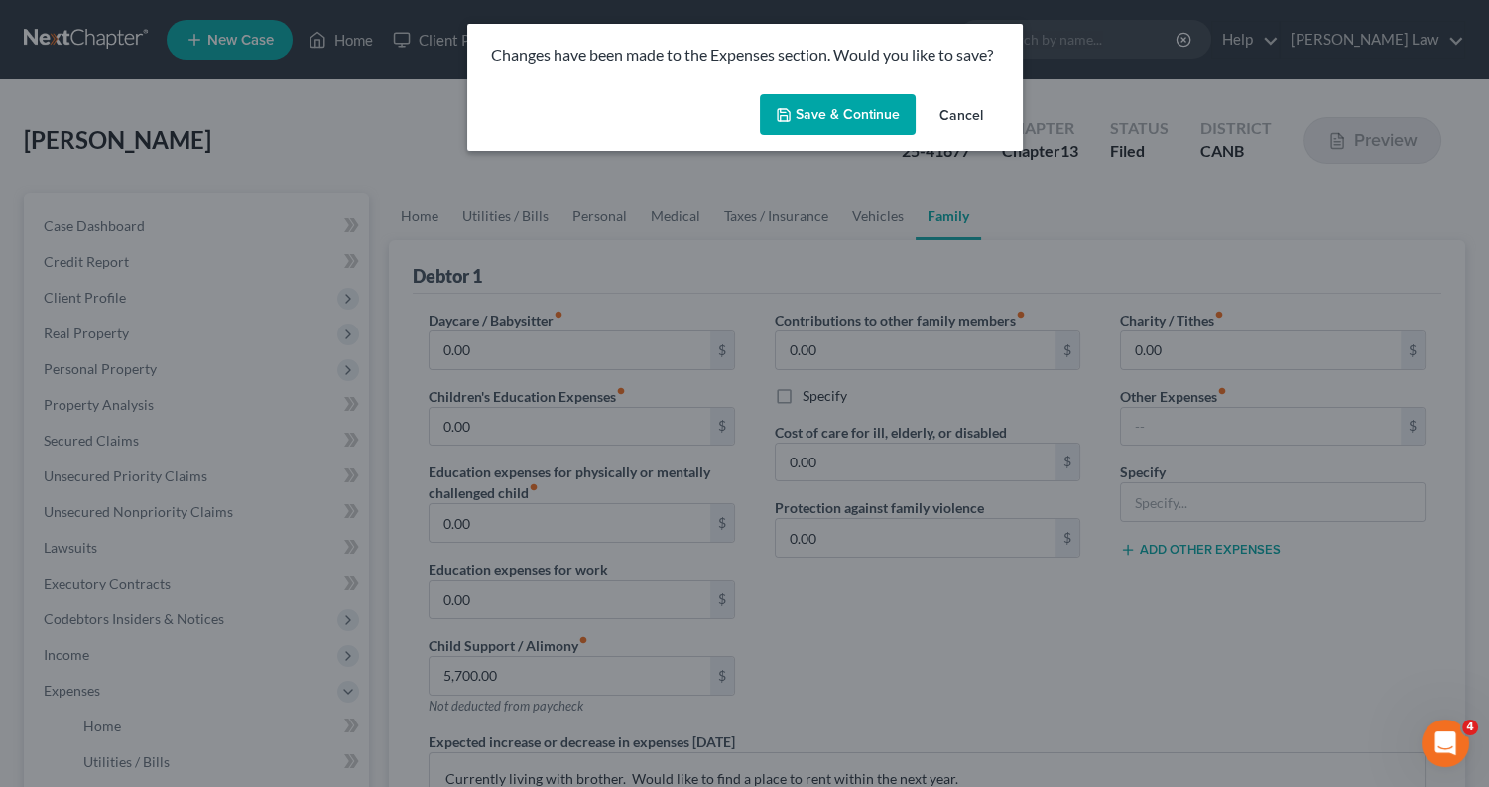
click at [873, 113] on button "Save & Continue" at bounding box center [838, 115] width 156 height 42
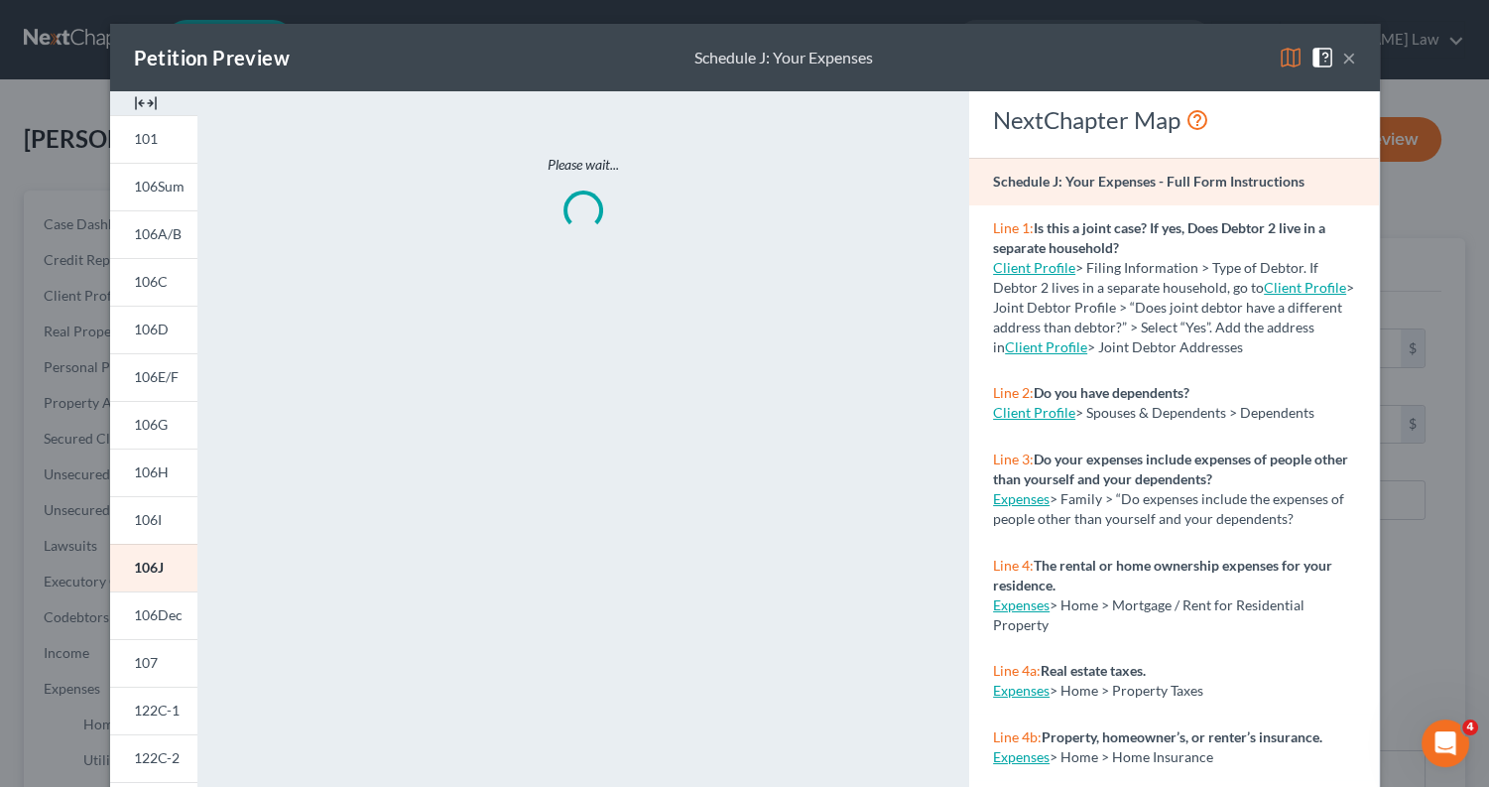
click at [1295, 57] on img at bounding box center [1291, 58] width 24 height 24
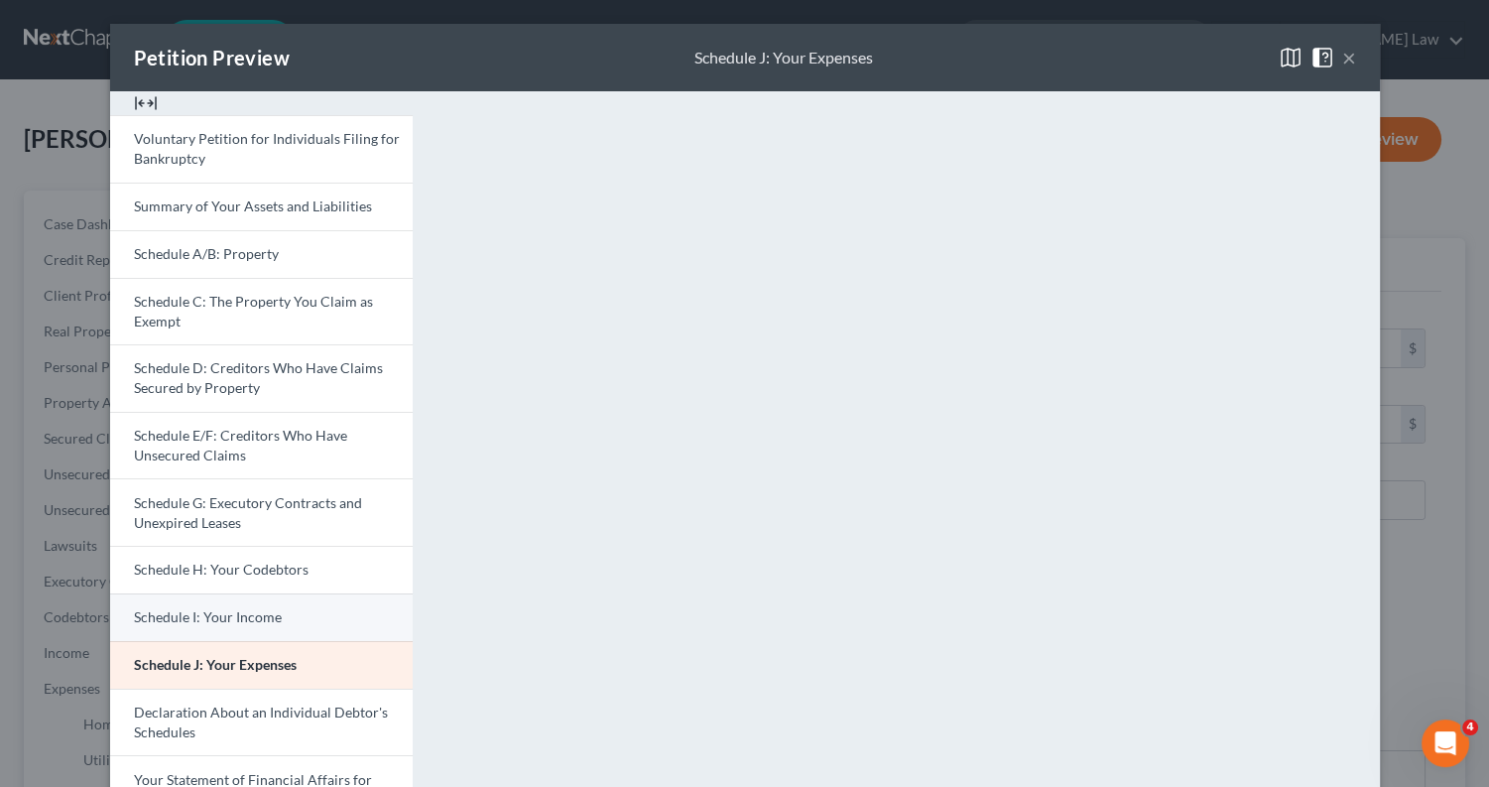
click at [219, 608] on span "Schedule I: Your Income" at bounding box center [208, 616] width 148 height 17
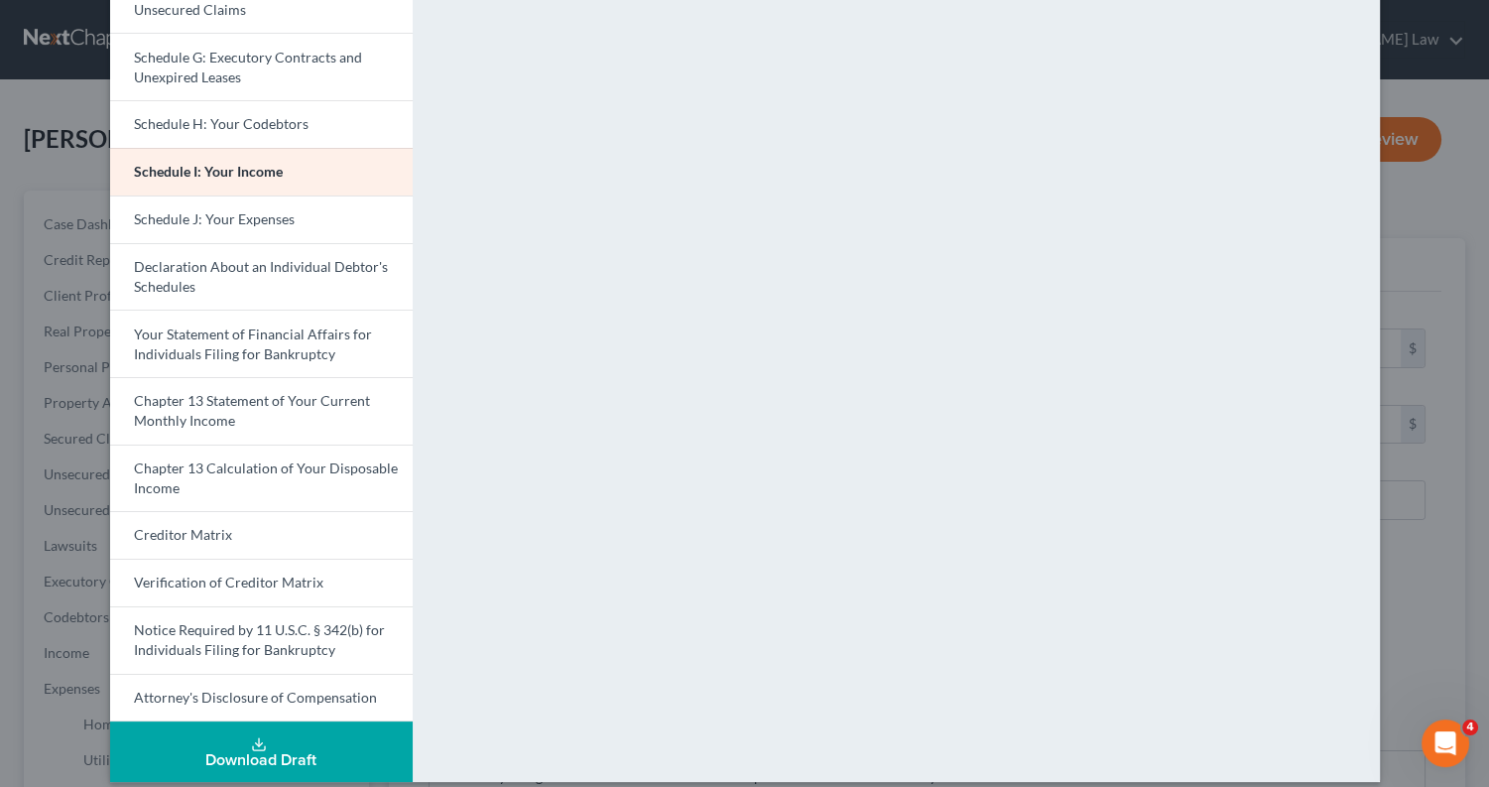
scroll to position [444, 0]
click at [279, 462] on link "Chapter 13 Calculation of Your Disposable Income" at bounding box center [261, 478] width 303 height 67
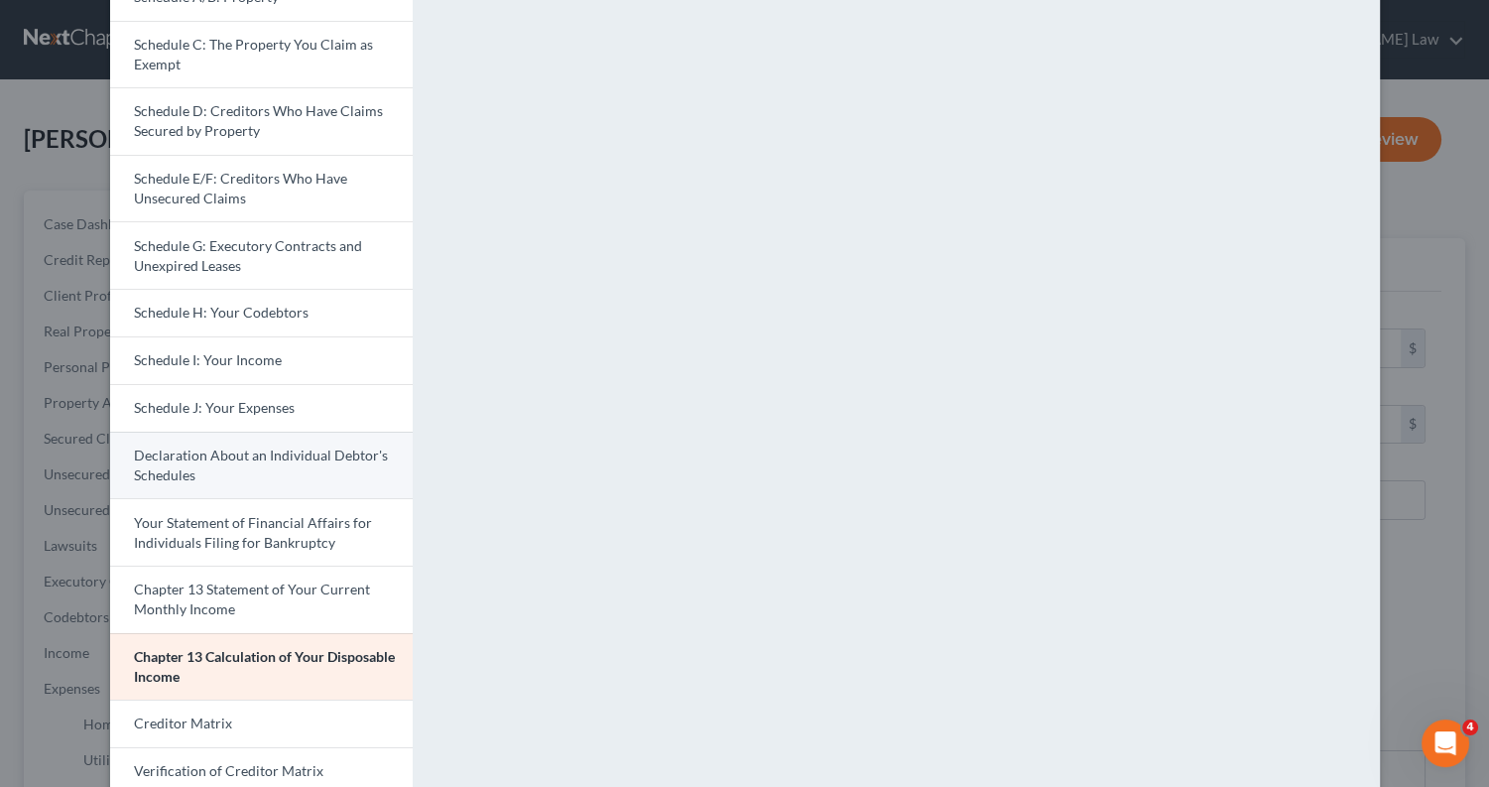
scroll to position [261, 0]
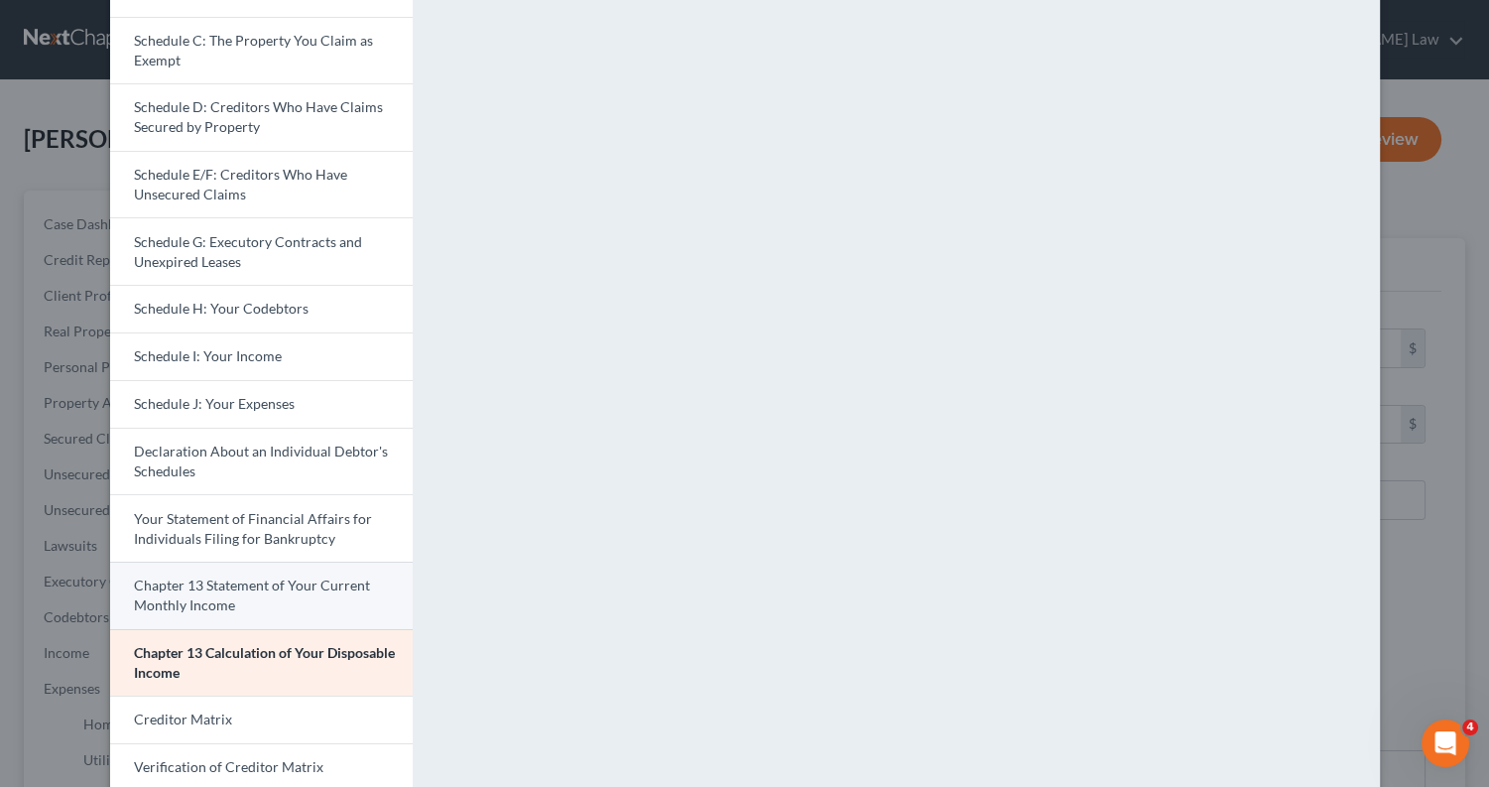
click at [278, 582] on link "Chapter 13 Statement of Your Current Monthly Income" at bounding box center [261, 595] width 303 height 67
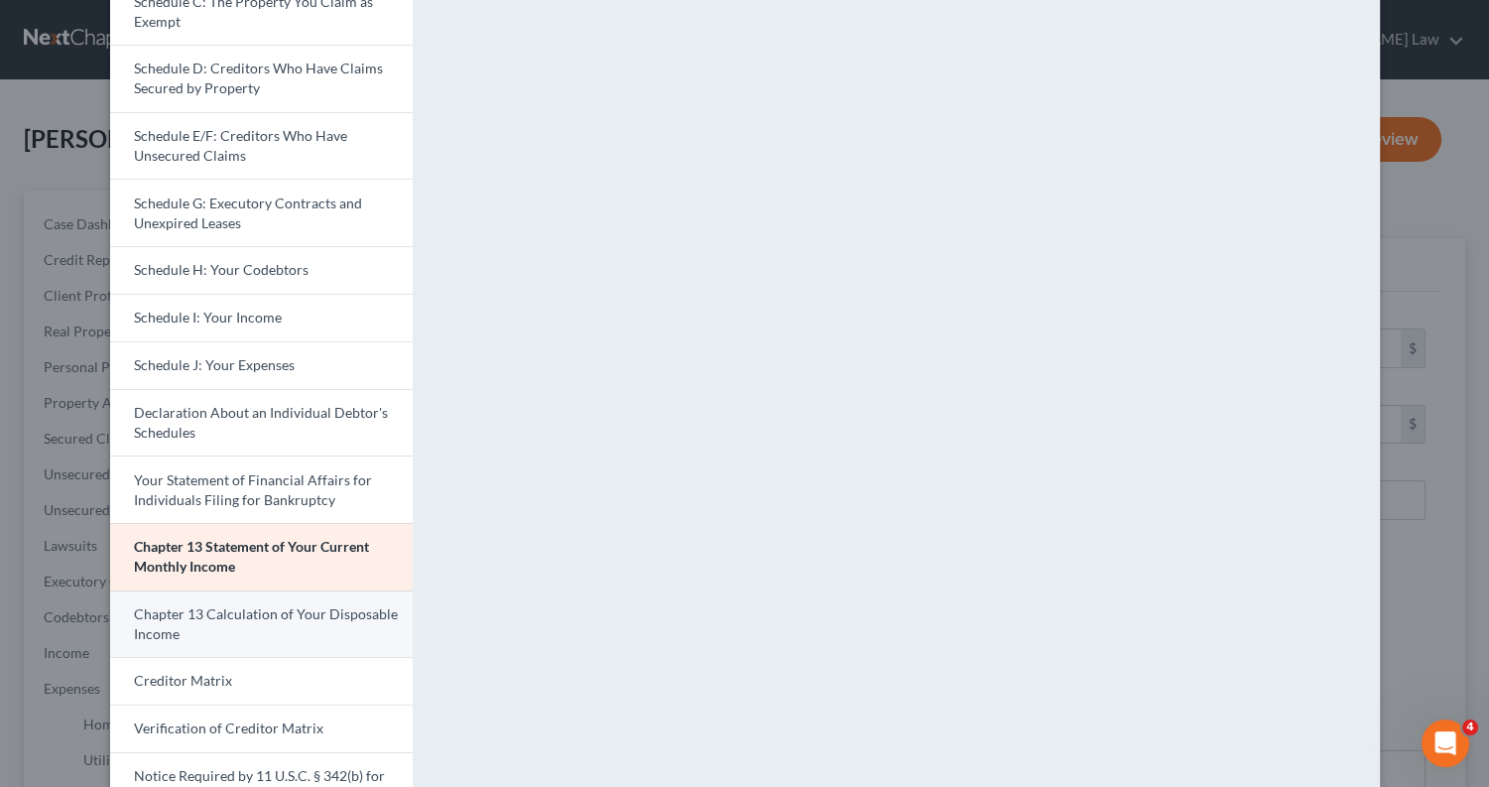
scroll to position [300, 0]
click at [372, 608] on link "Chapter 13 Calculation of Your Disposable Income" at bounding box center [261, 623] width 303 height 67
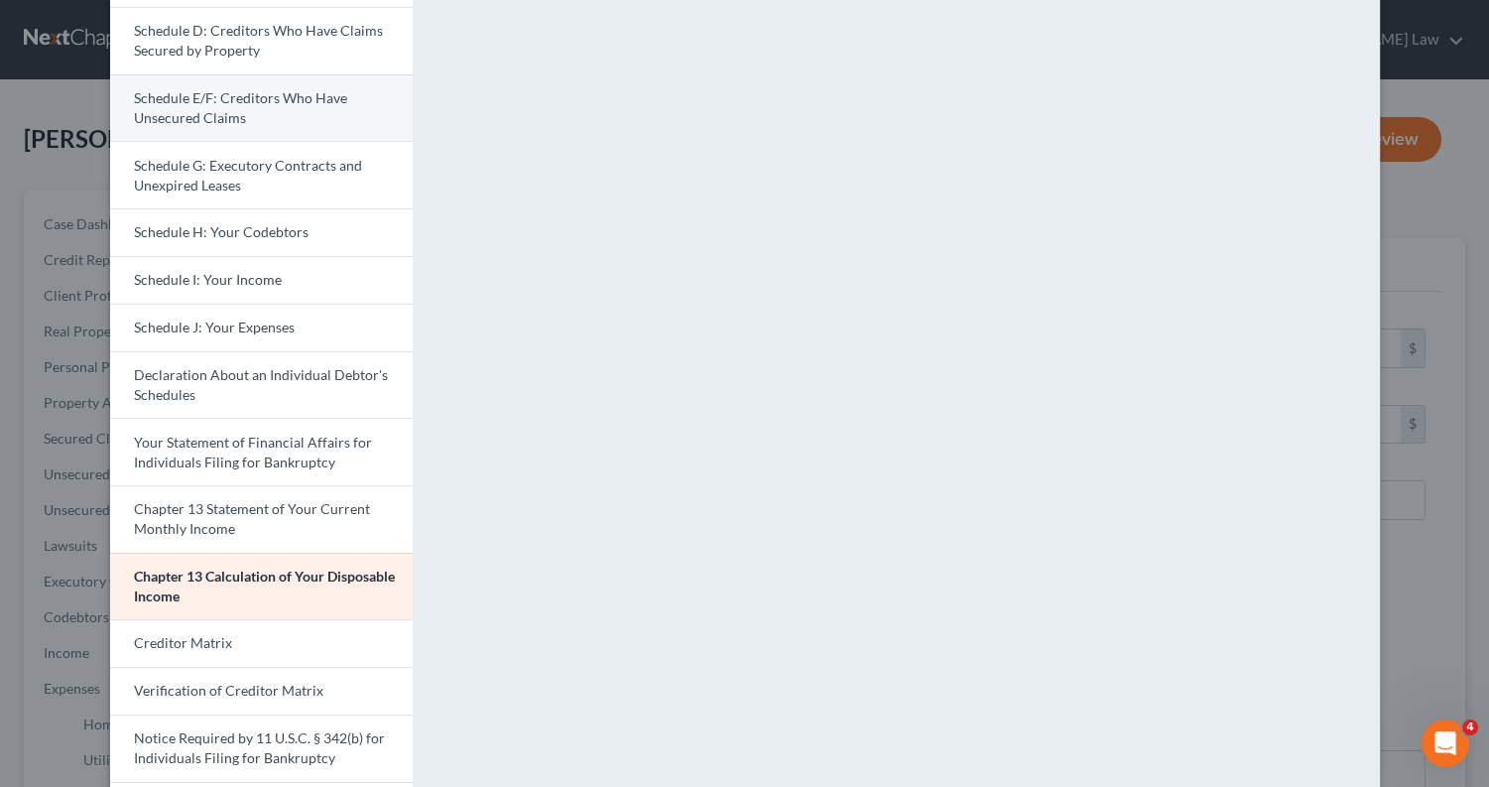
scroll to position [371, 0]
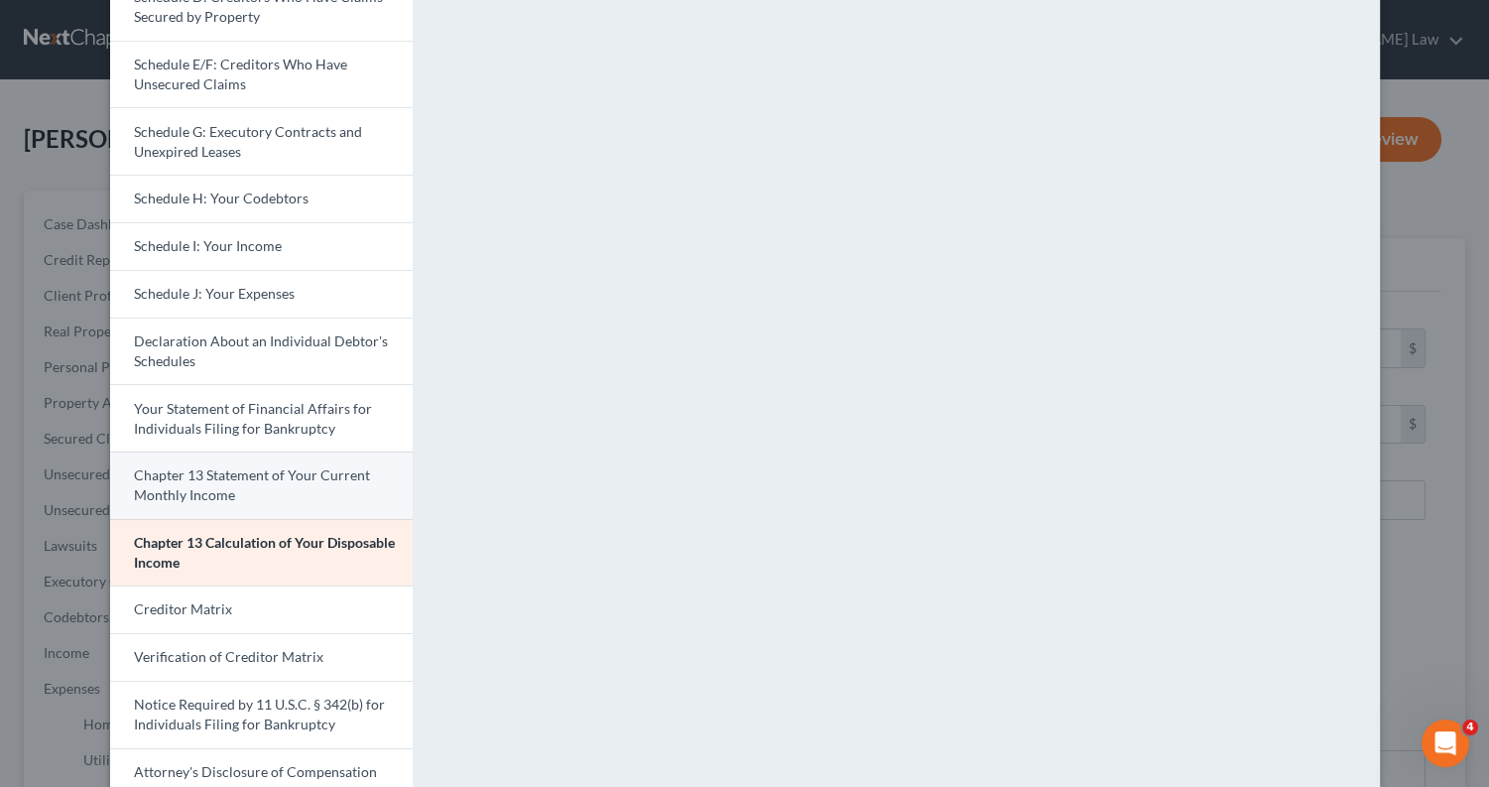
click at [239, 473] on link "Chapter 13 Statement of Your Current Monthly Income" at bounding box center [261, 484] width 303 height 67
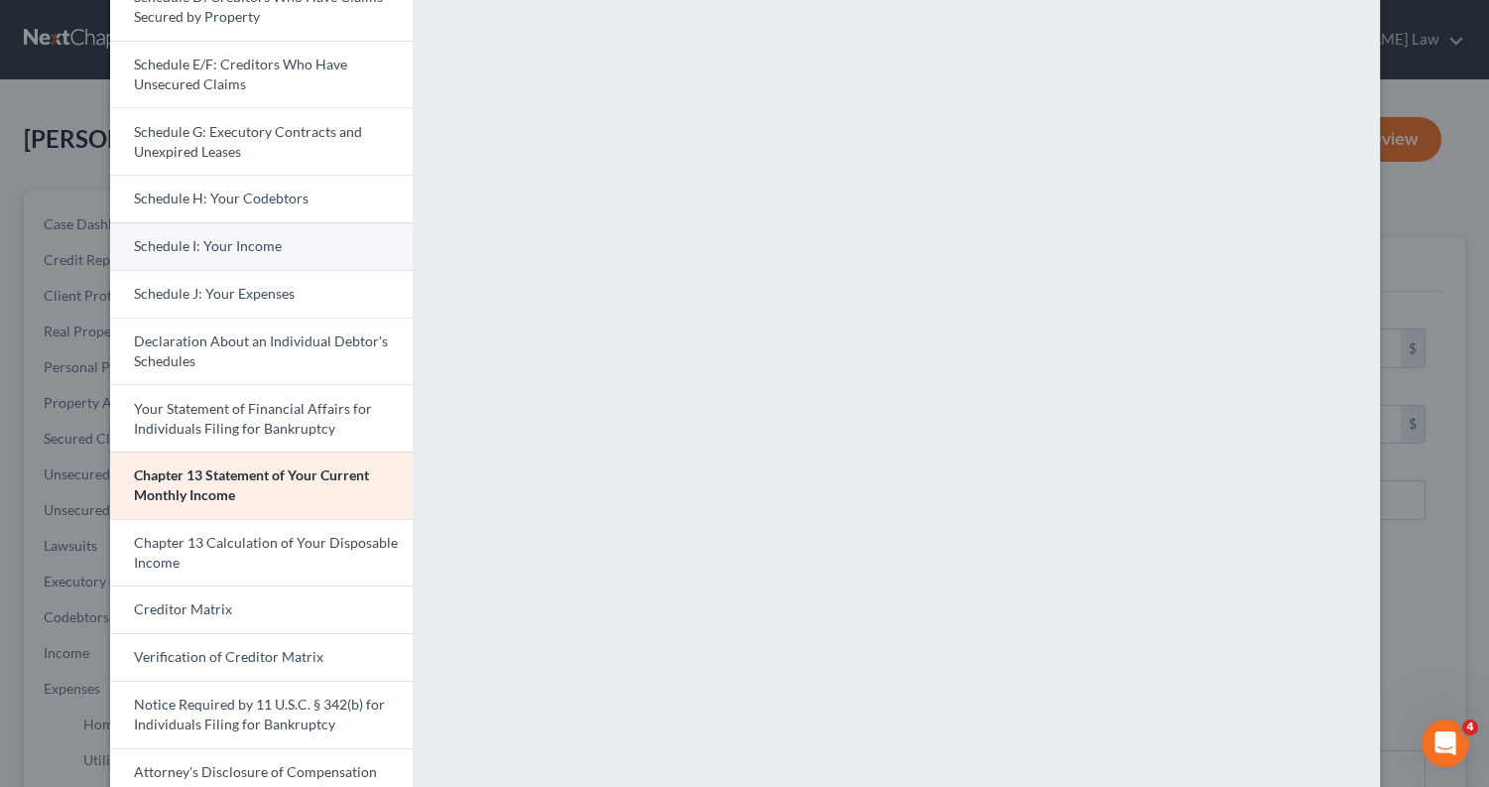
click at [310, 232] on link "Schedule I: Your Income" at bounding box center [261, 246] width 303 height 48
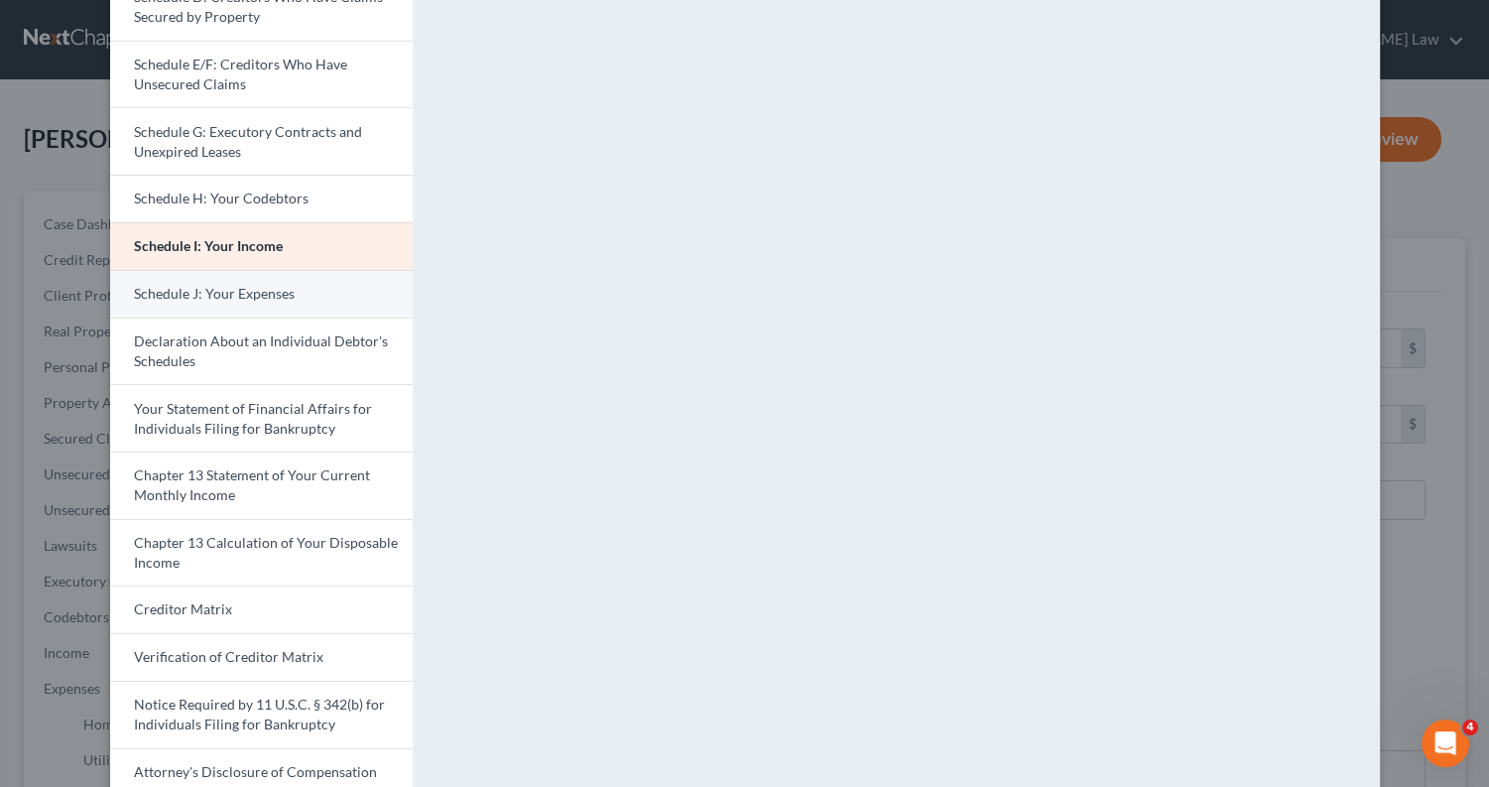
click at [295, 271] on link "Schedule J: Your Expenses" at bounding box center [261, 294] width 303 height 48
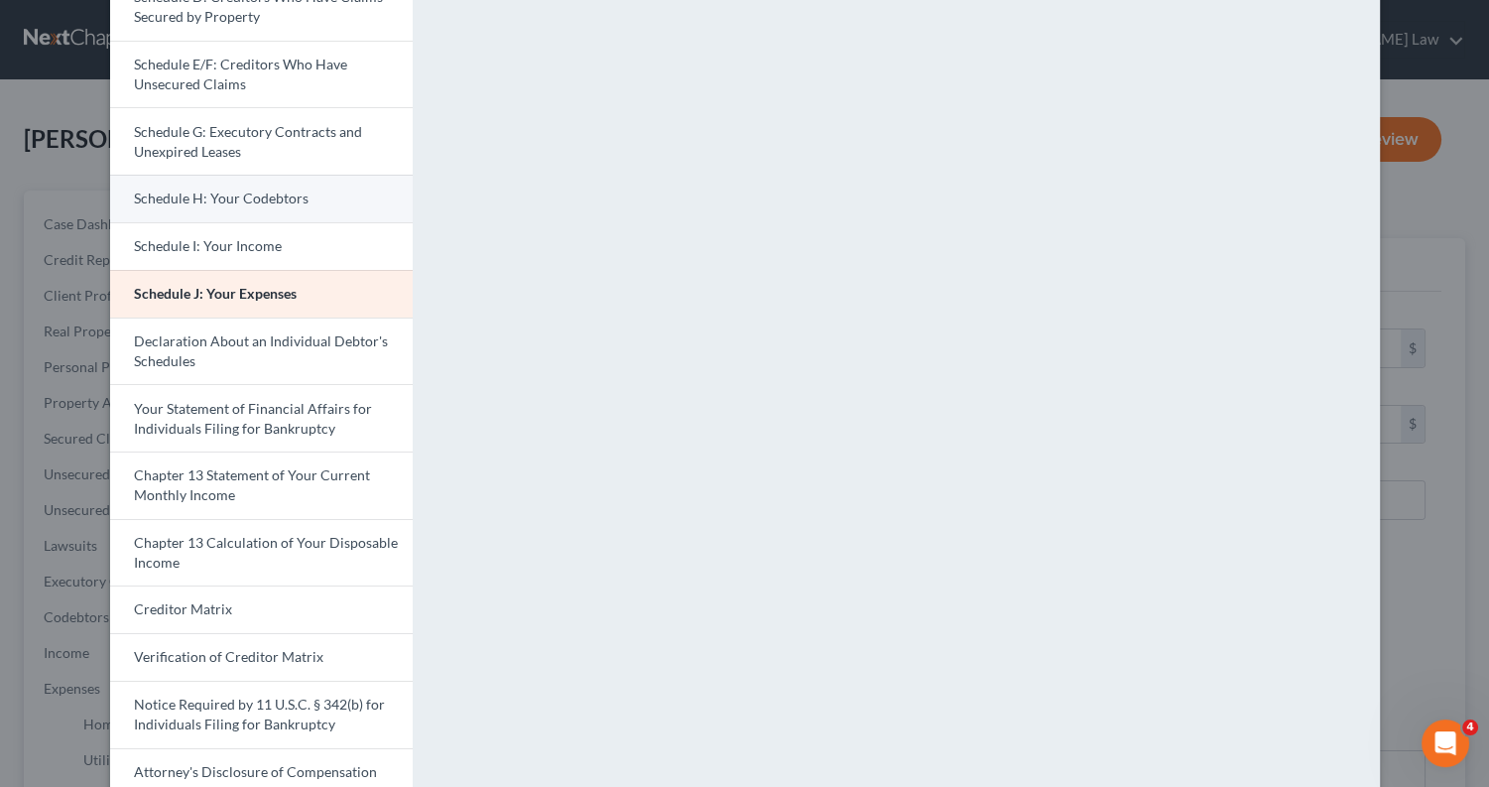
click at [333, 192] on link "Schedule H: Your Codebtors" at bounding box center [261, 199] width 303 height 48
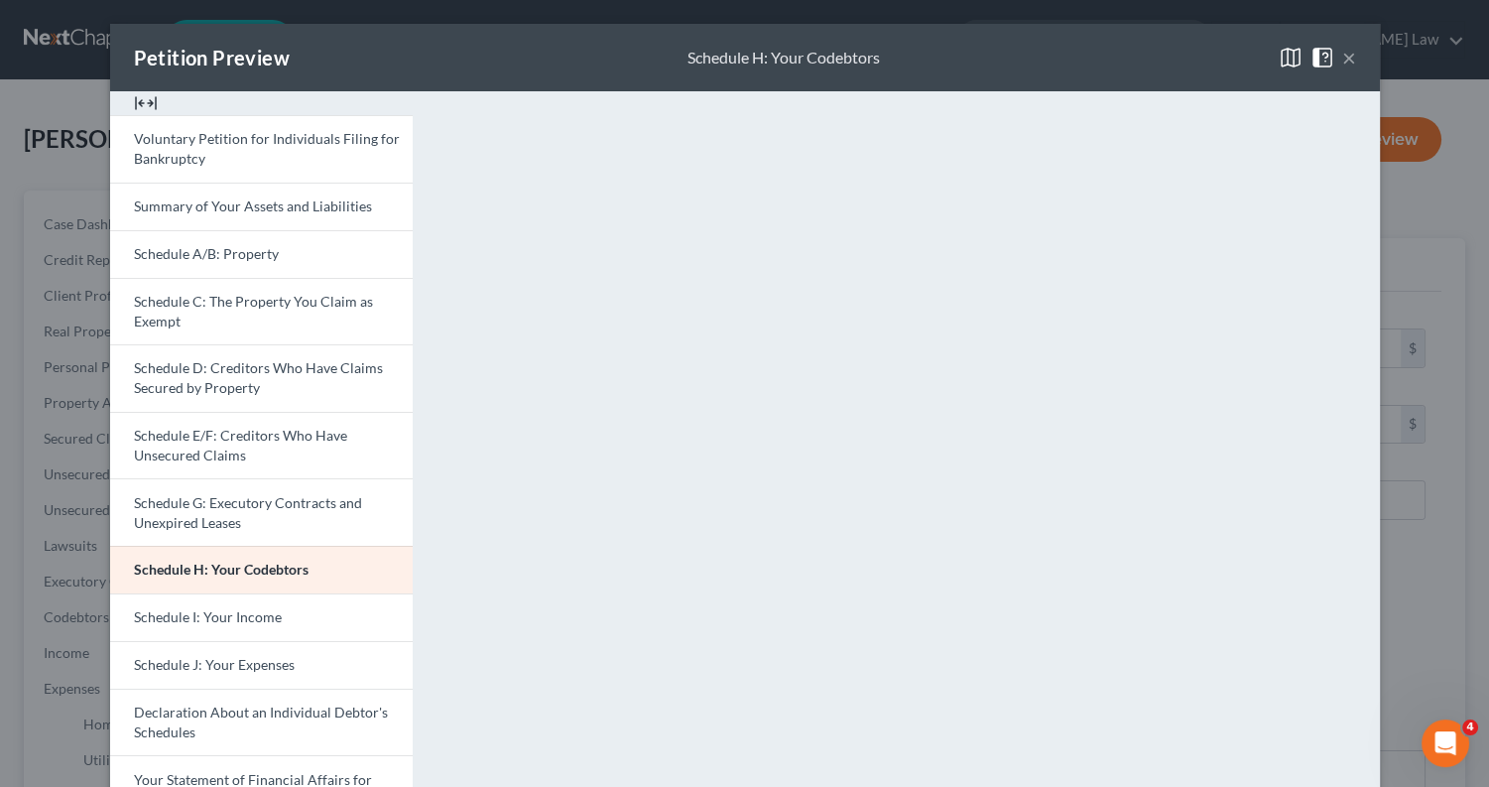
scroll to position [0, 0]
click at [1342, 56] on button "×" at bounding box center [1349, 58] width 14 height 24
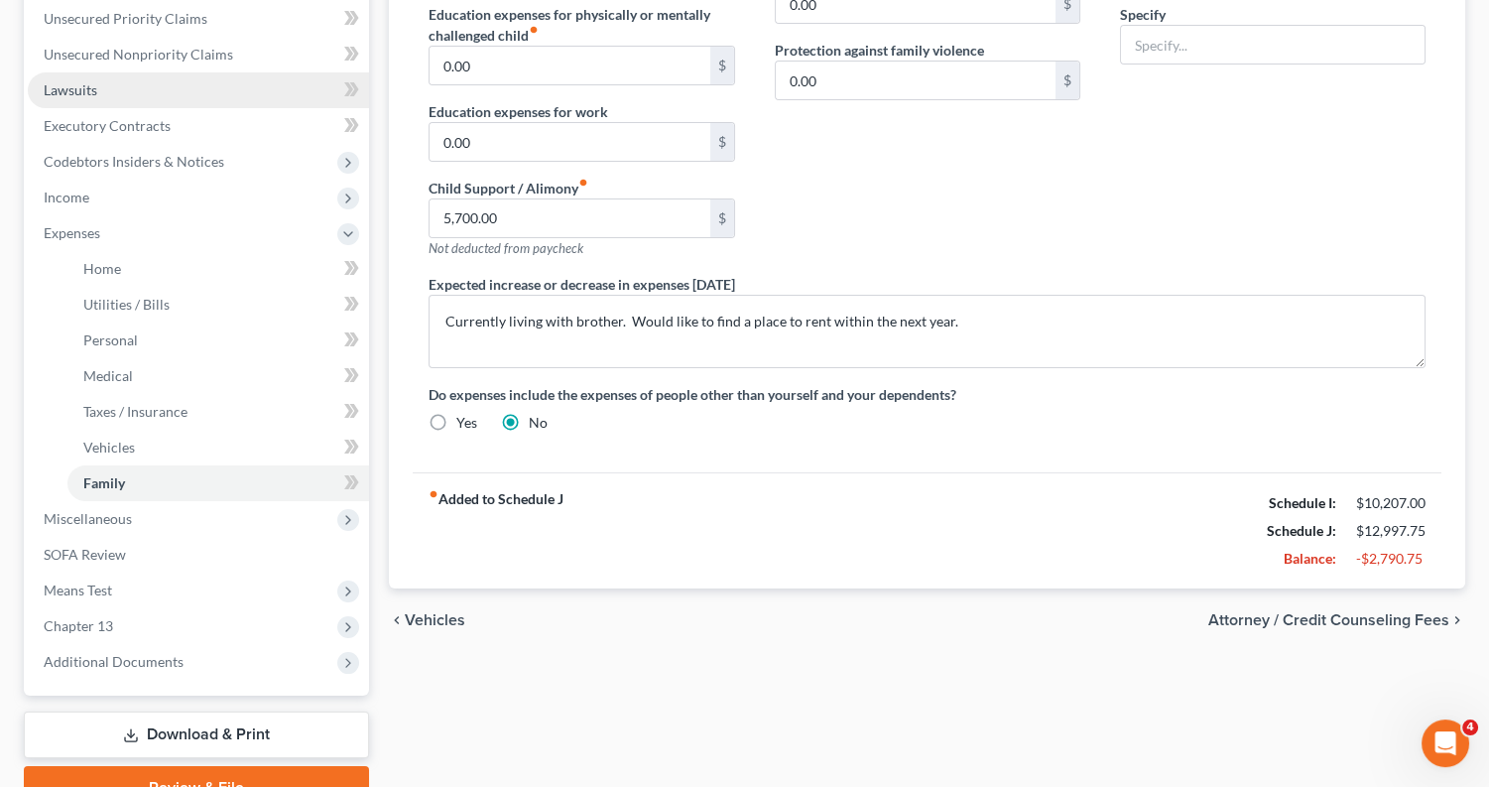
scroll to position [528, 0]
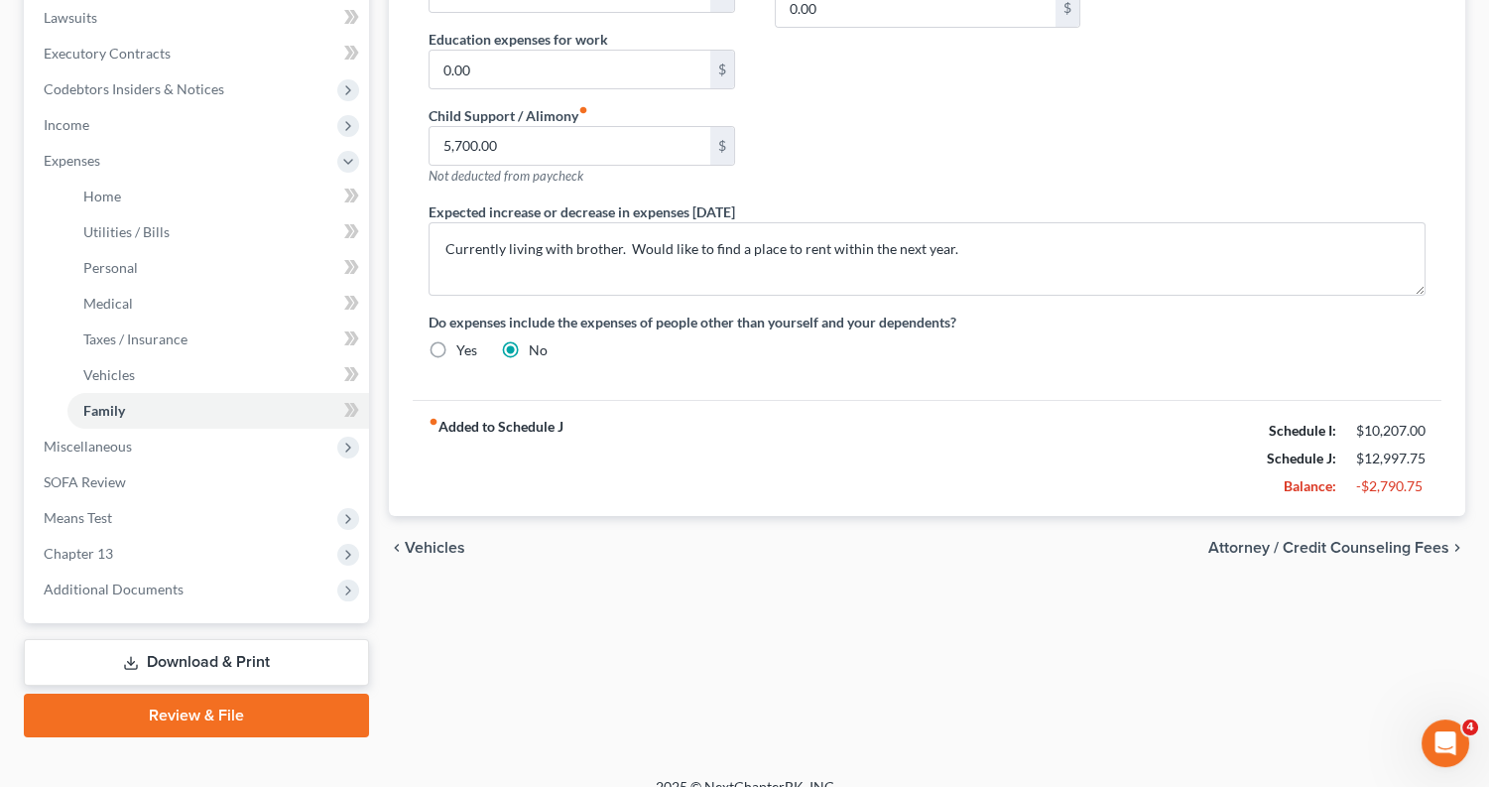
click at [176, 643] on link "Download & Print" at bounding box center [196, 662] width 345 height 47
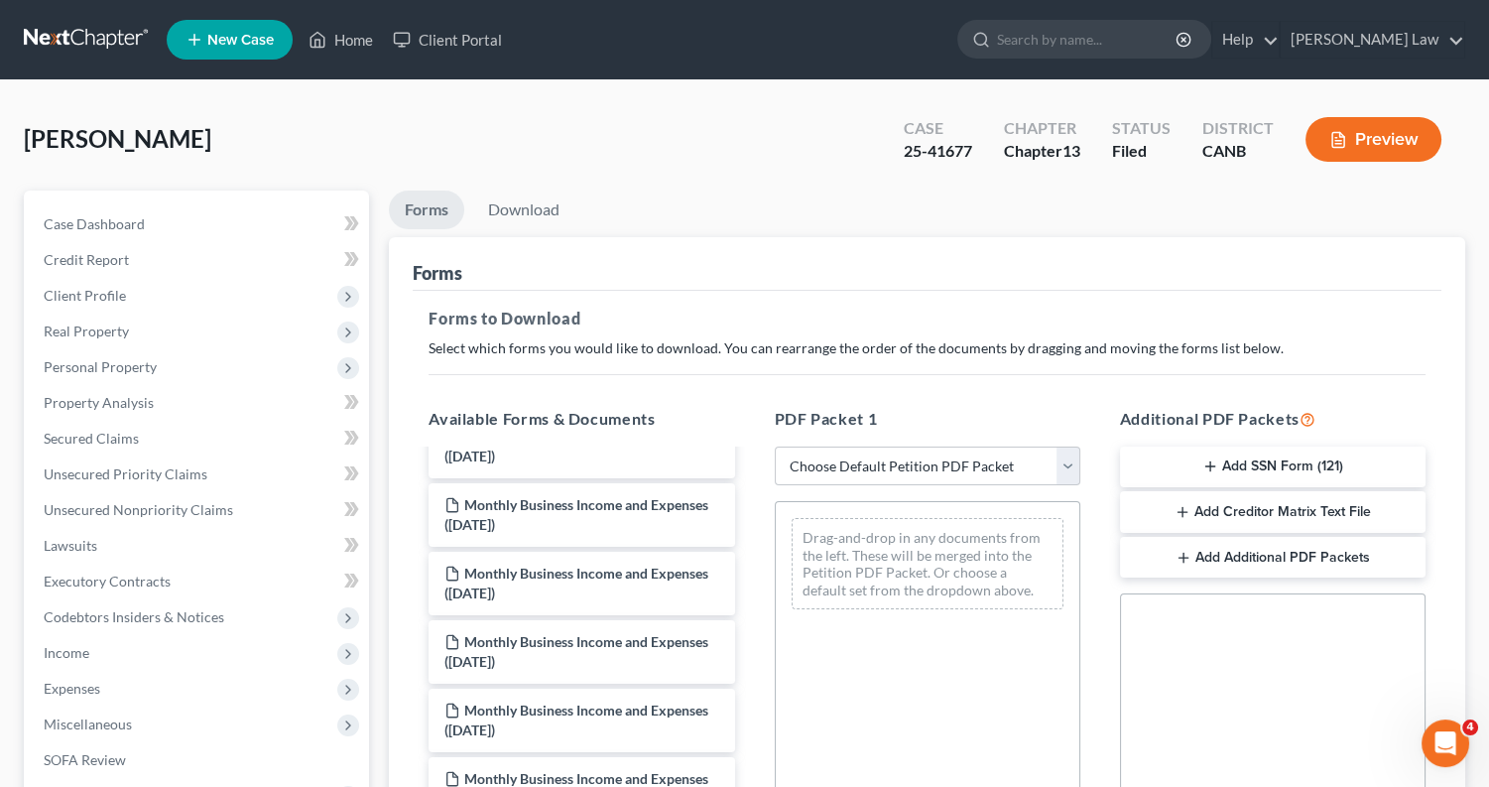
scroll to position [171, 0]
select select "2"
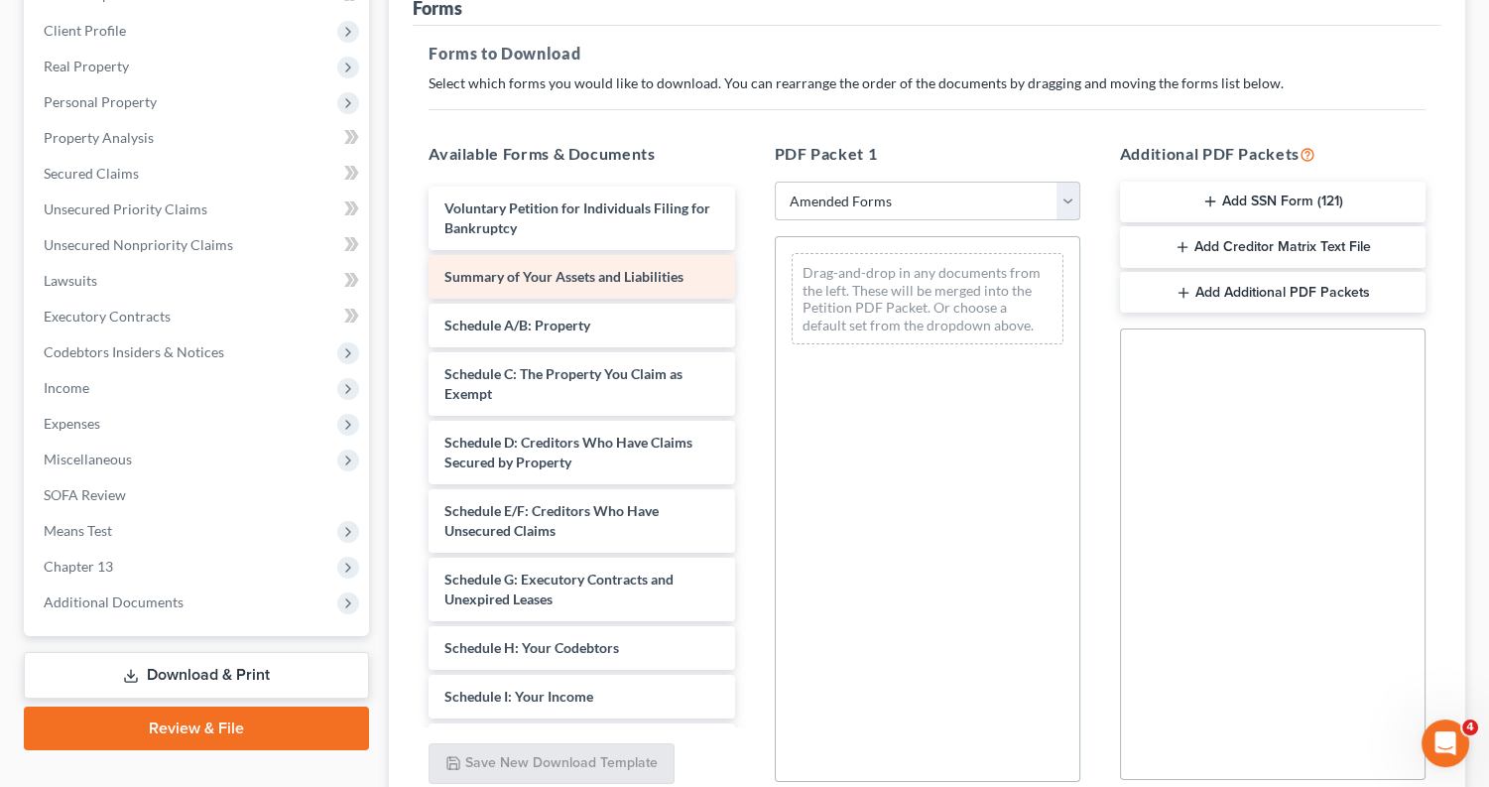
scroll to position [0, 0]
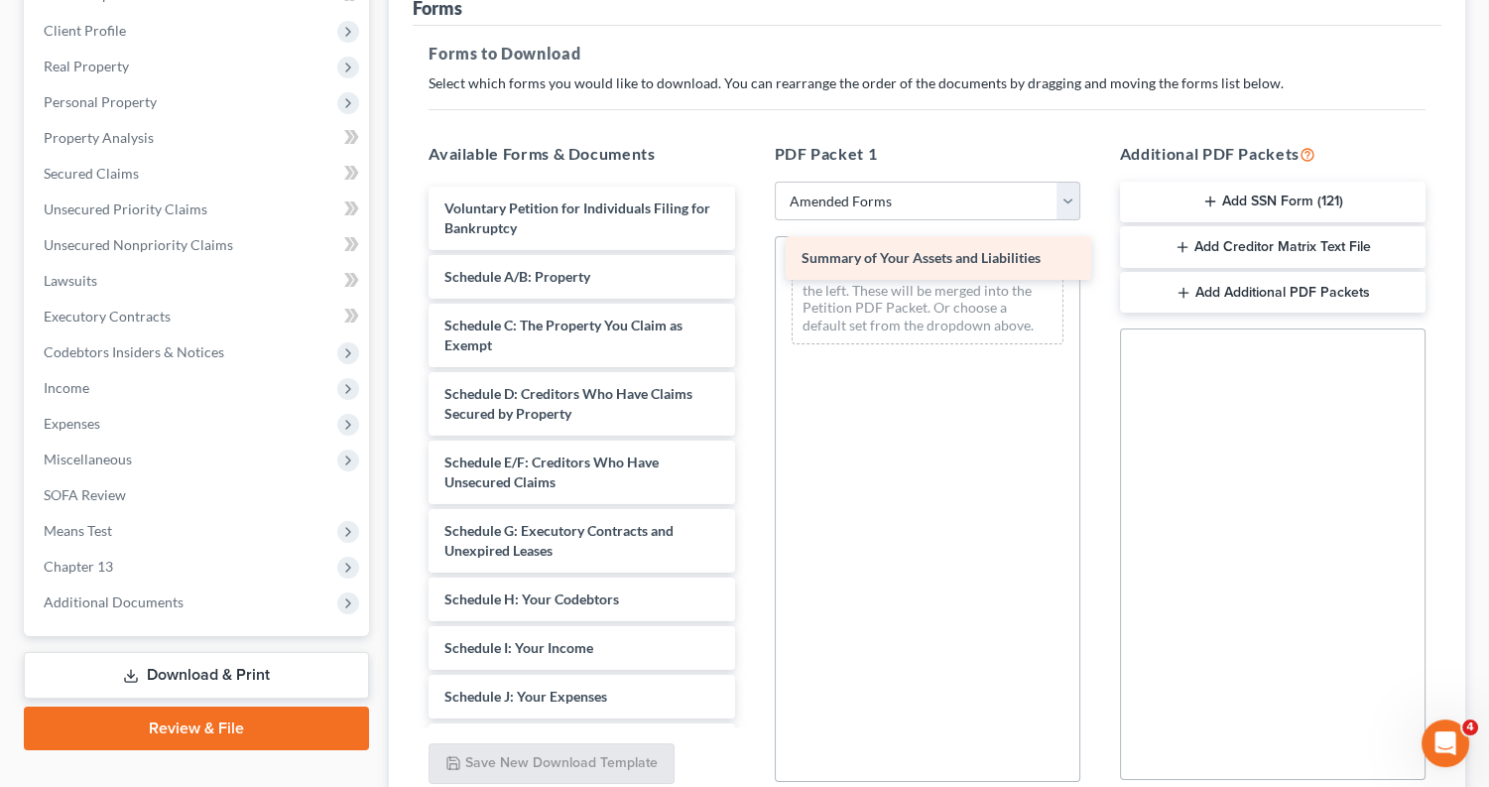
drag, startPoint x: 595, startPoint y: 269, endPoint x: 955, endPoint y: 253, distance: 360.5
click at [750, 254] on div "Summary of Your Assets and Liabilities Voluntary Petition for Individuals Filin…" at bounding box center [581, 697] width 337 height 1020
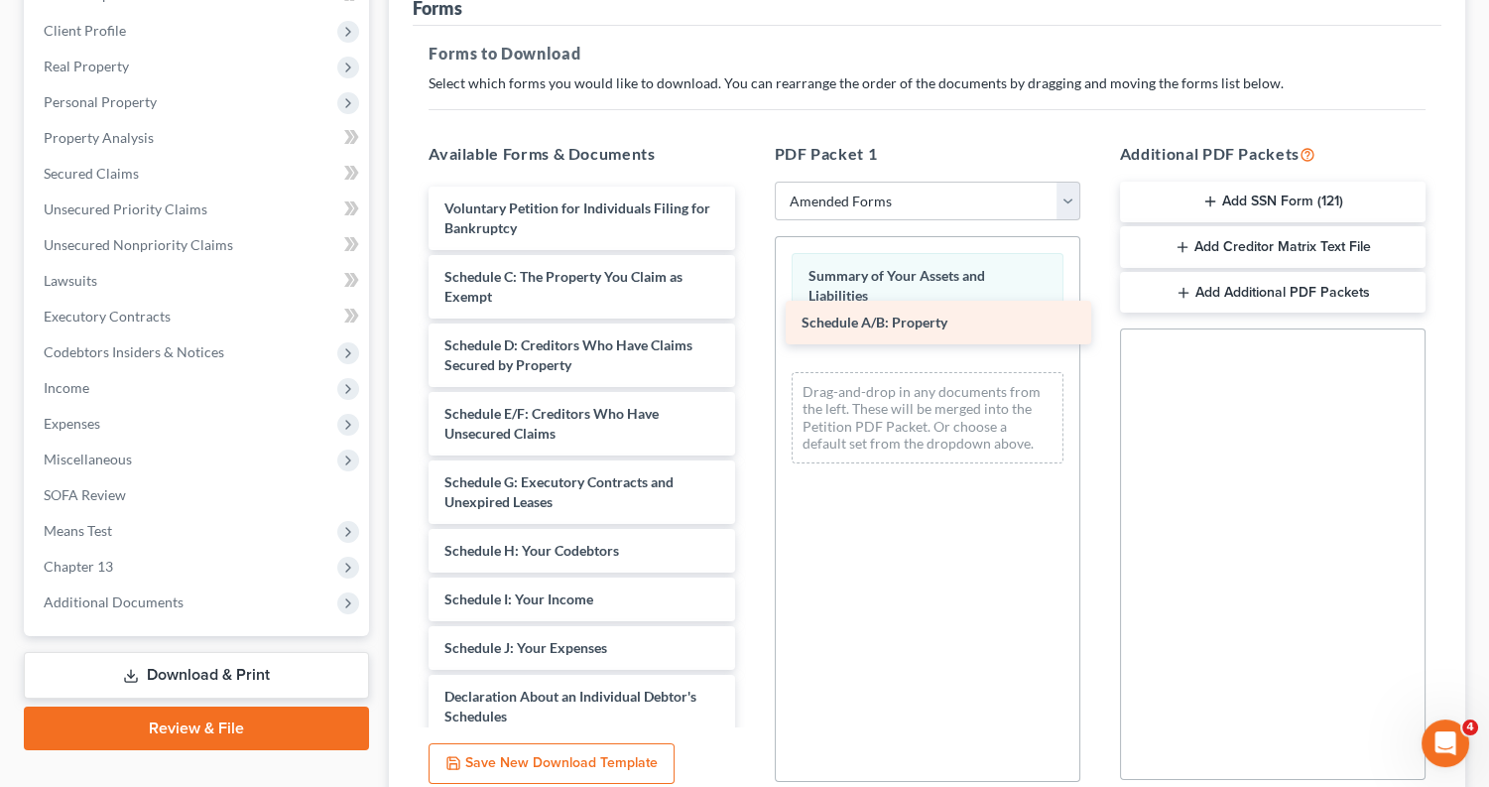
drag, startPoint x: 608, startPoint y: 271, endPoint x: 965, endPoint y: 322, distance: 360.9
click at [750, 322] on div "Schedule A/B: Property Voluntary Petition for Individuals Filing for Bankruptcy…" at bounding box center [581, 672] width 337 height 971
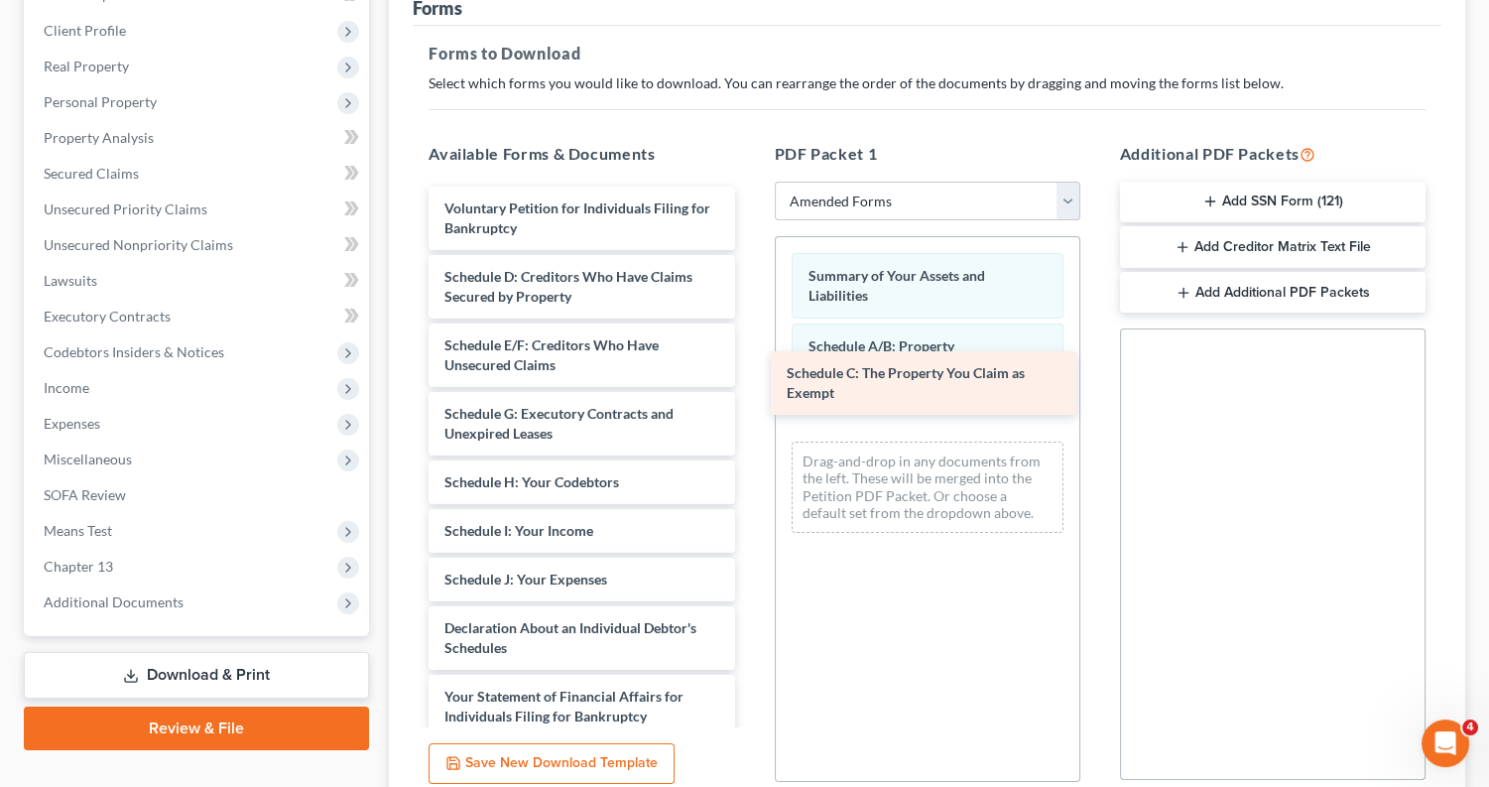
drag, startPoint x: 592, startPoint y: 271, endPoint x: 936, endPoint y: 374, distance: 358.5
click at [750, 374] on div "Schedule C: The Property You Claim as Exempt Voluntary Petition for Individuals…" at bounding box center [581, 638] width 337 height 903
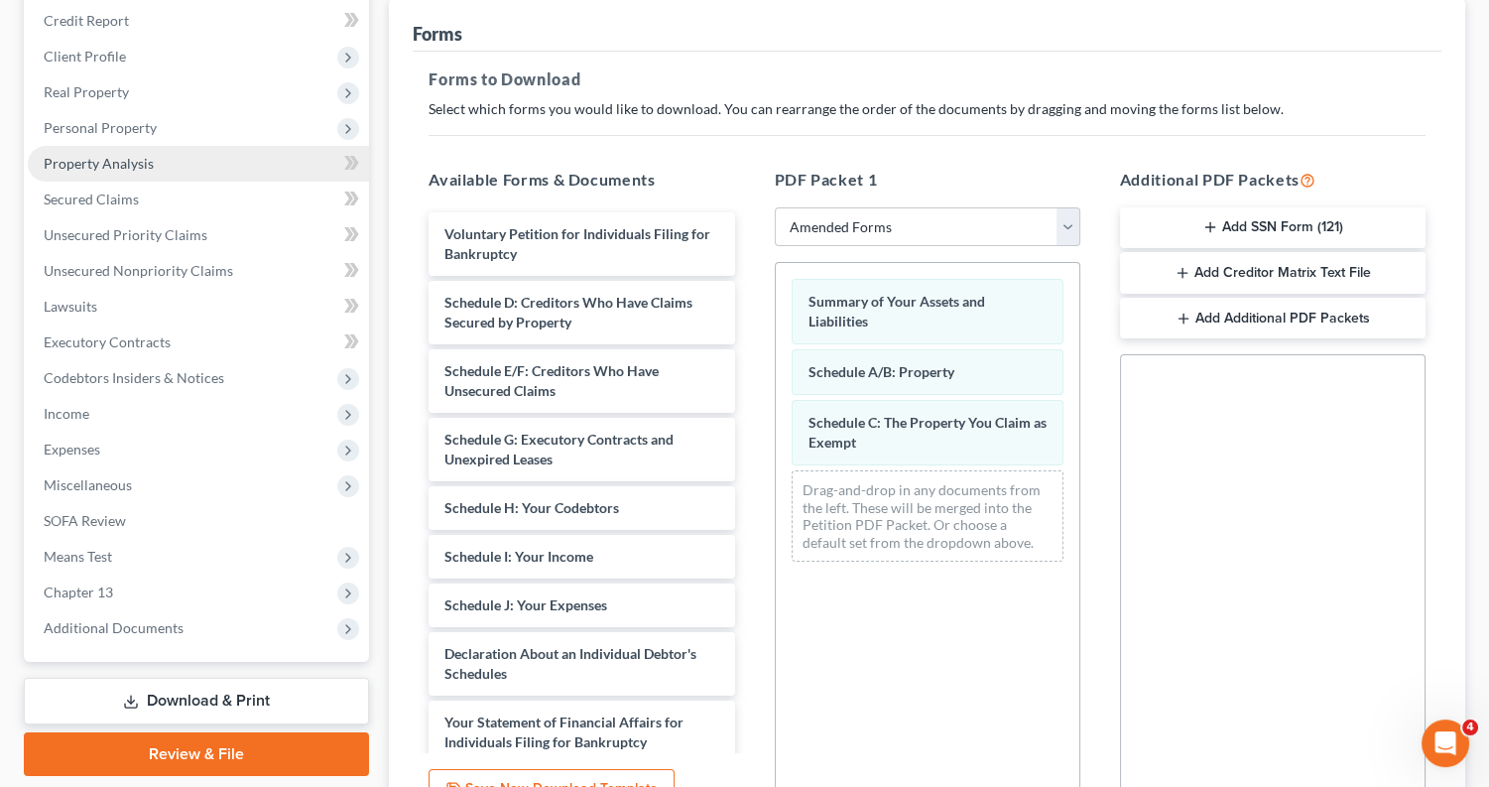
click at [197, 158] on link "Property Analysis" at bounding box center [198, 164] width 341 height 36
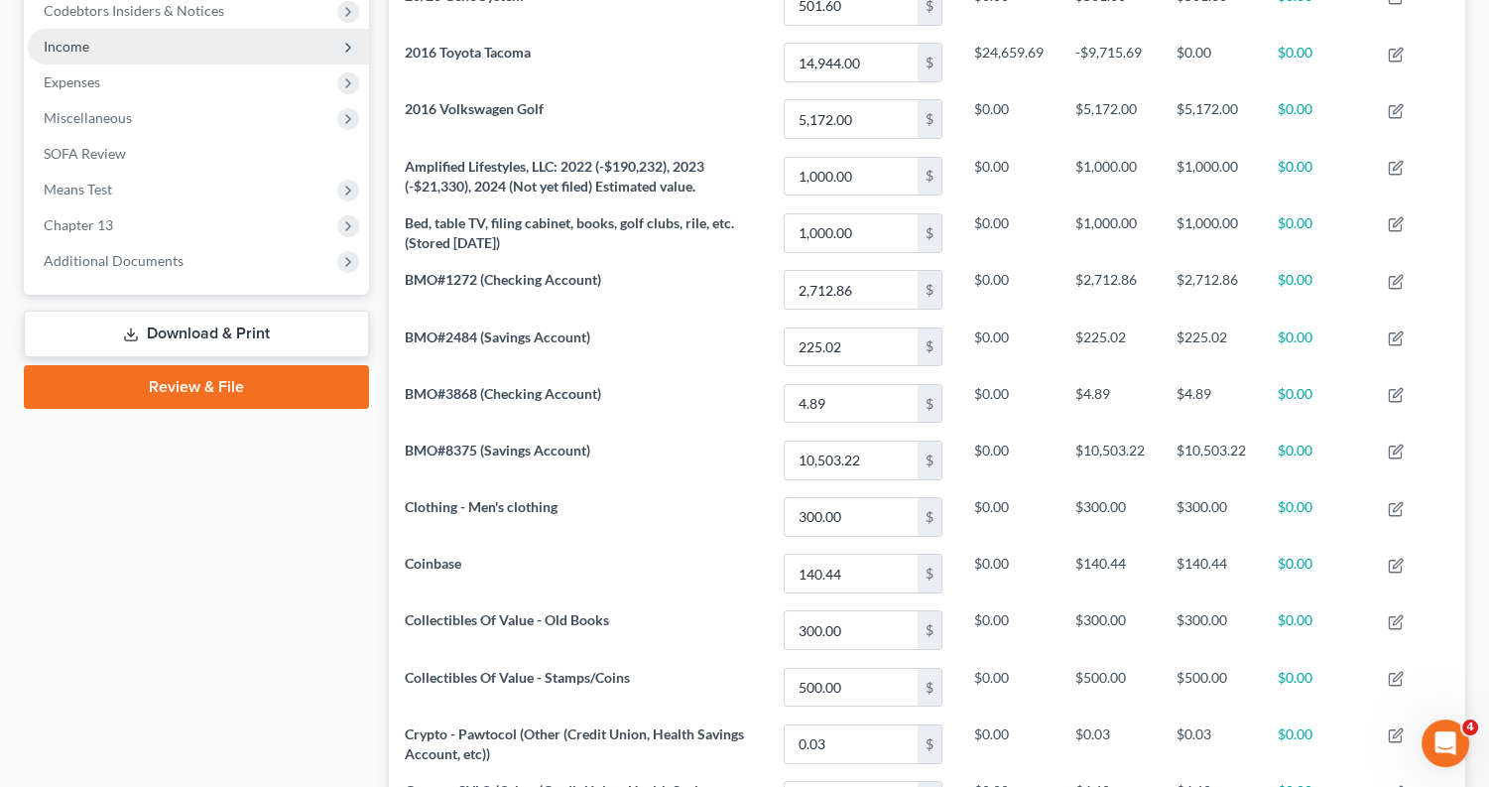
scroll to position [645, 0]
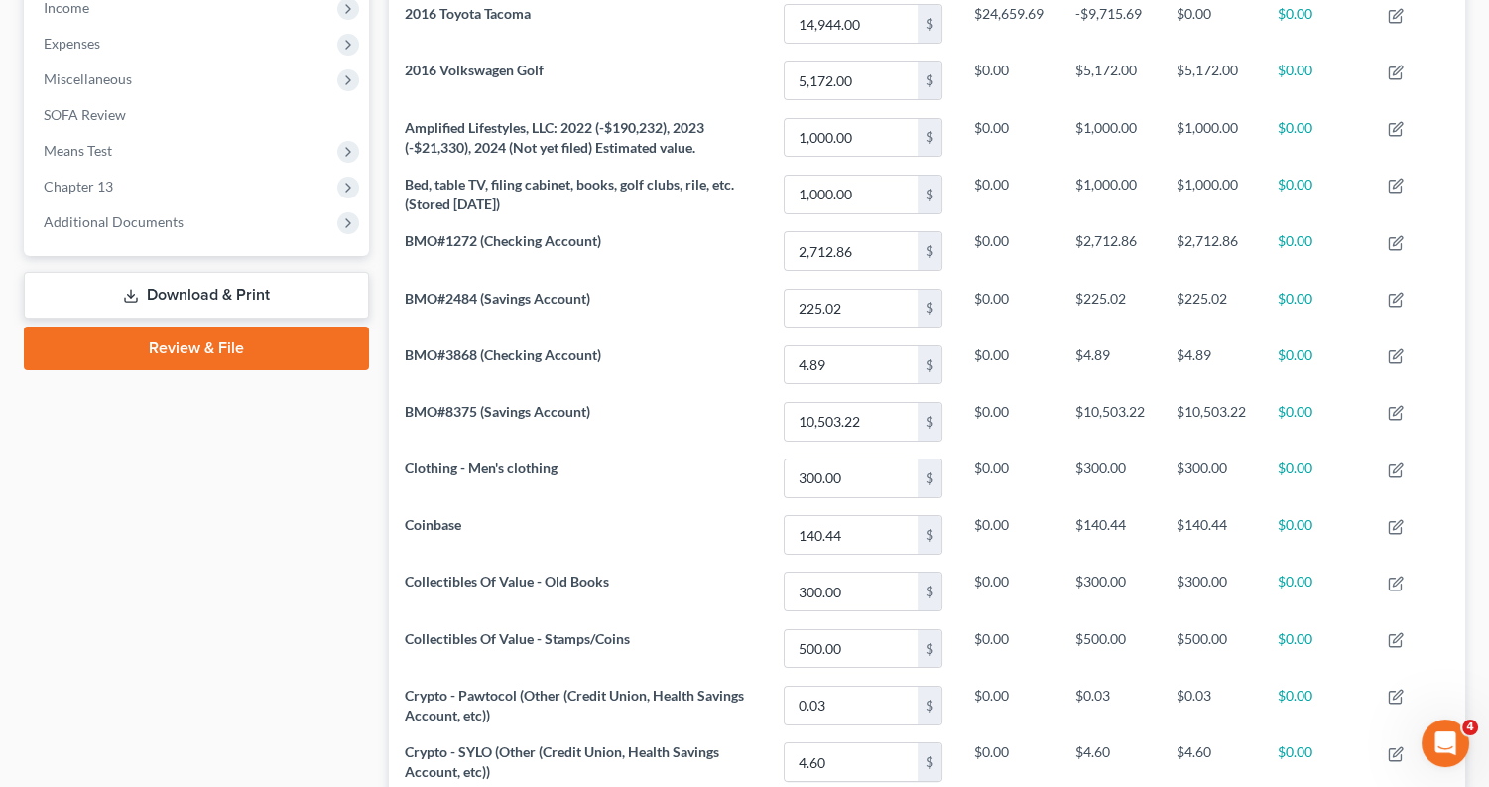
click at [251, 272] on link "Download & Print" at bounding box center [196, 295] width 345 height 47
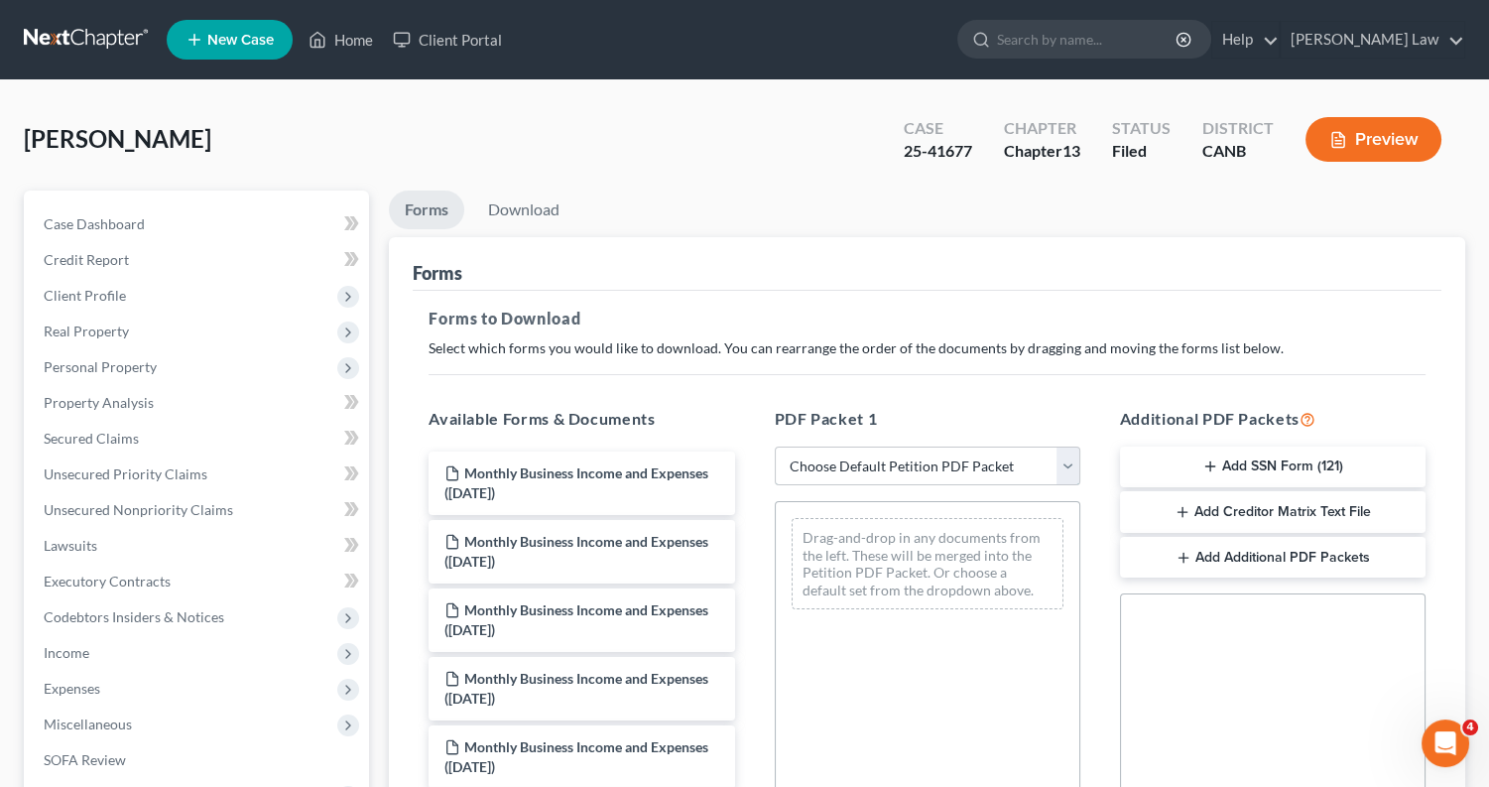
select select "2"
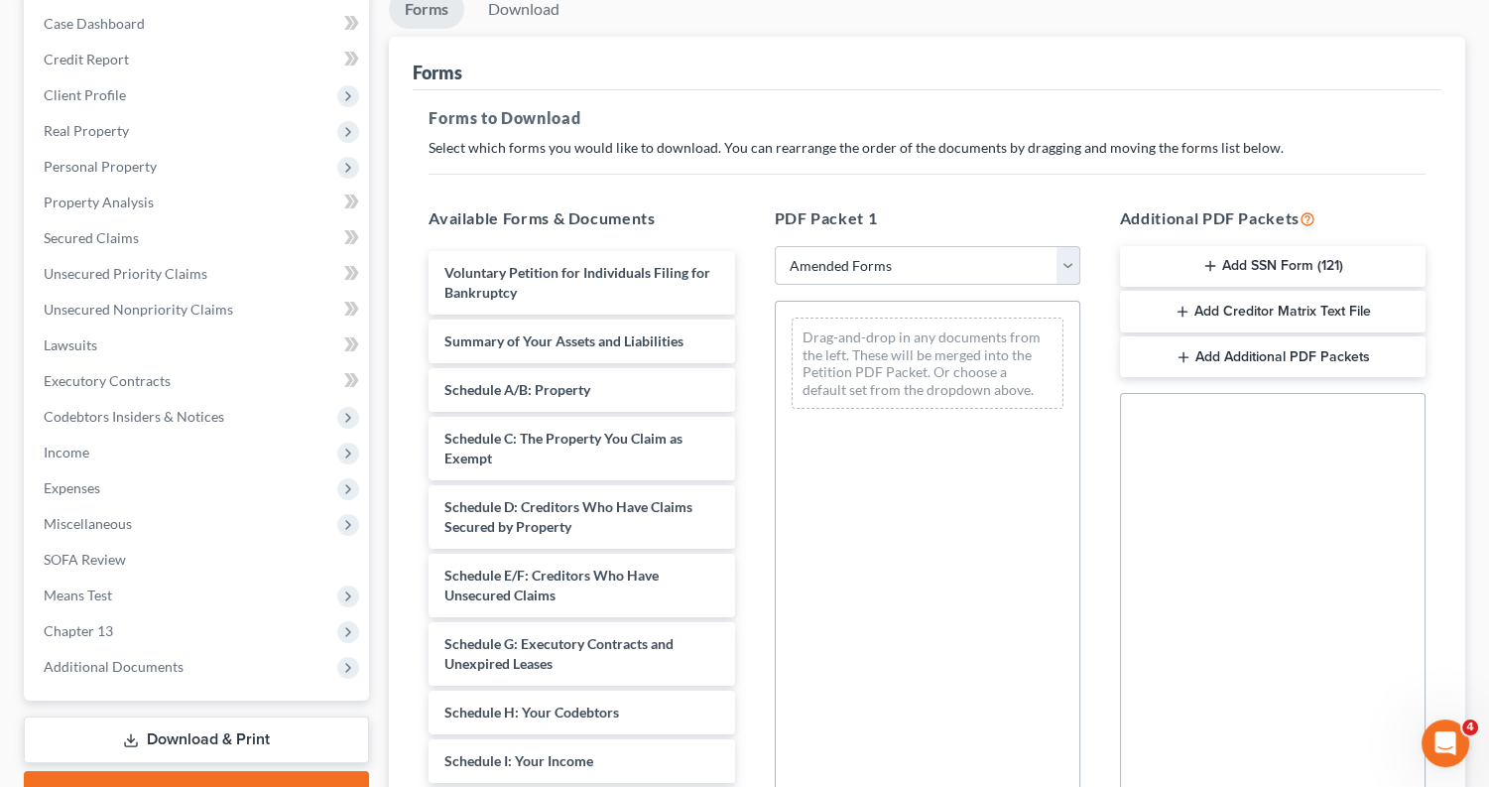
scroll to position [203, 0]
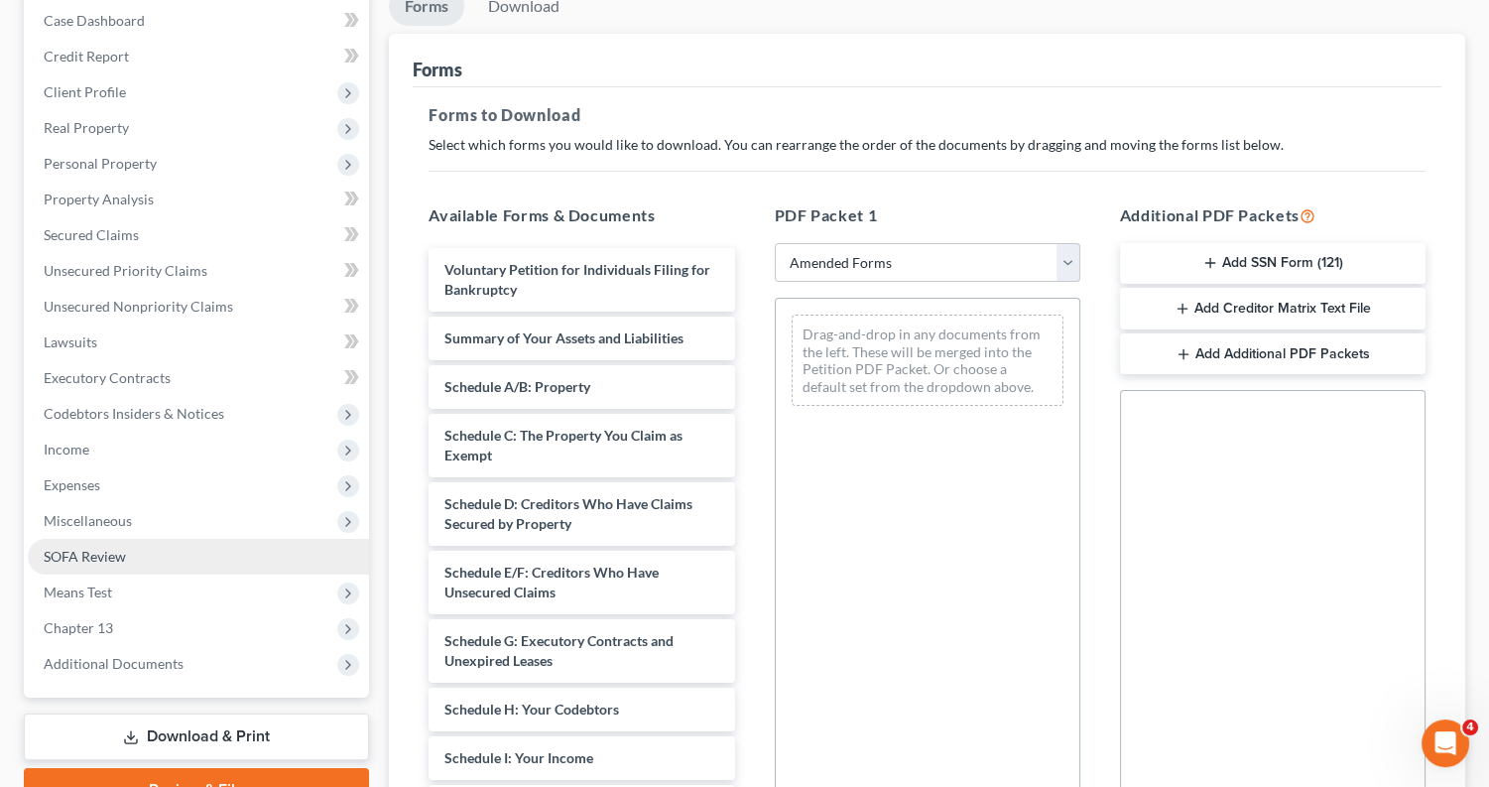
click at [158, 542] on link "SOFA Review" at bounding box center [198, 557] width 341 height 36
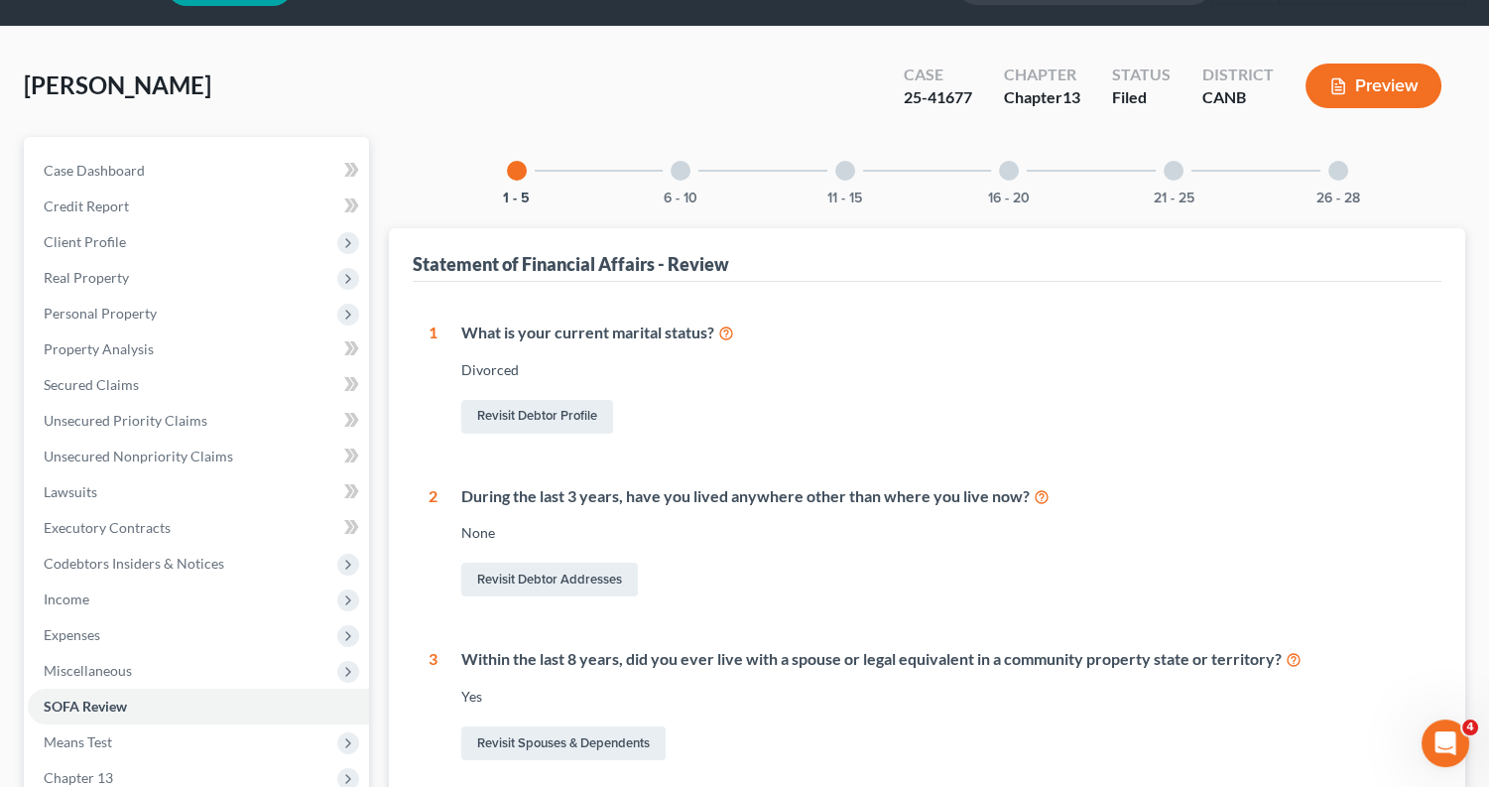
scroll to position [20, 0]
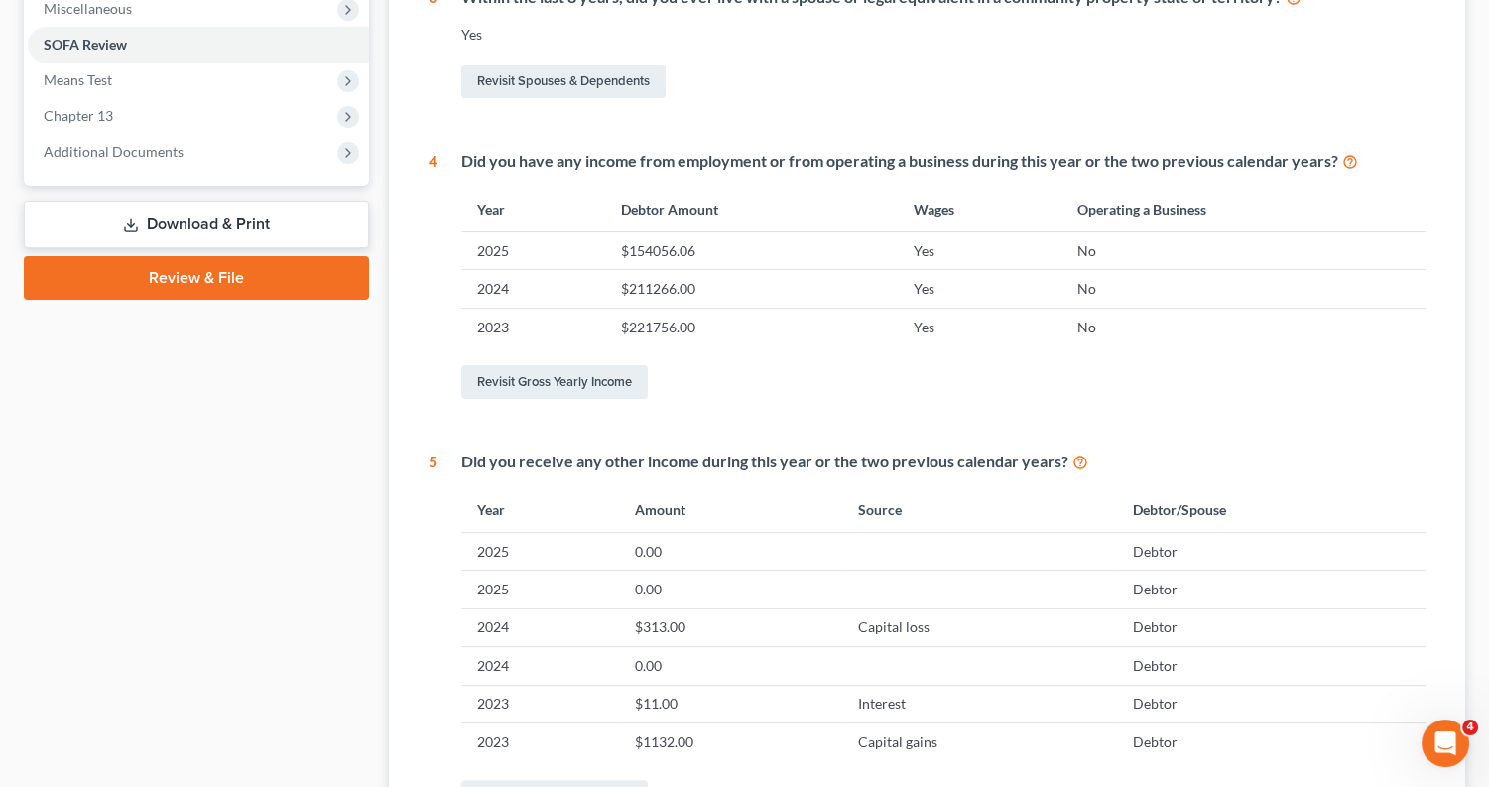
click at [244, 201] on link "Download & Print" at bounding box center [196, 224] width 345 height 47
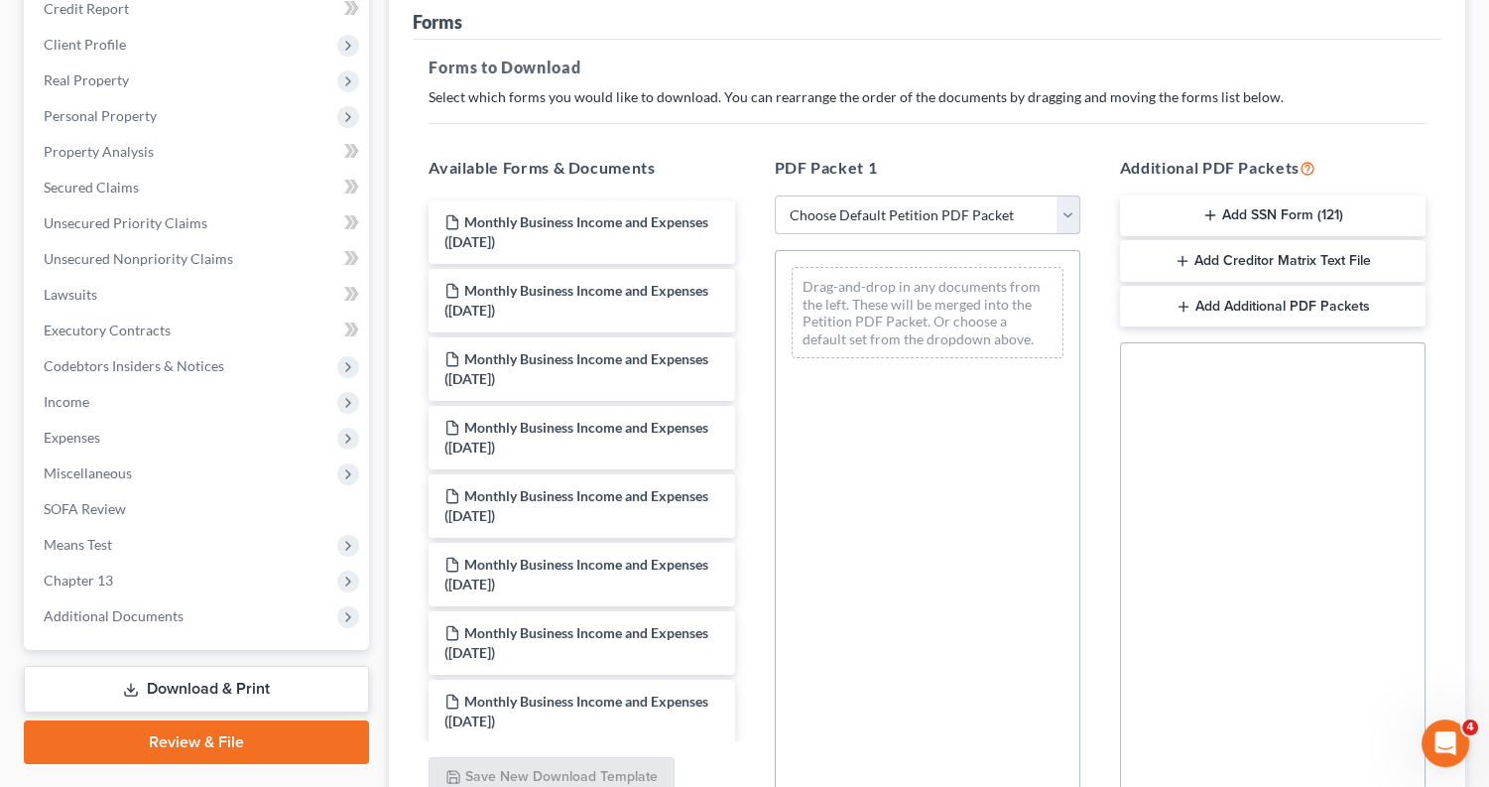
select select "2"
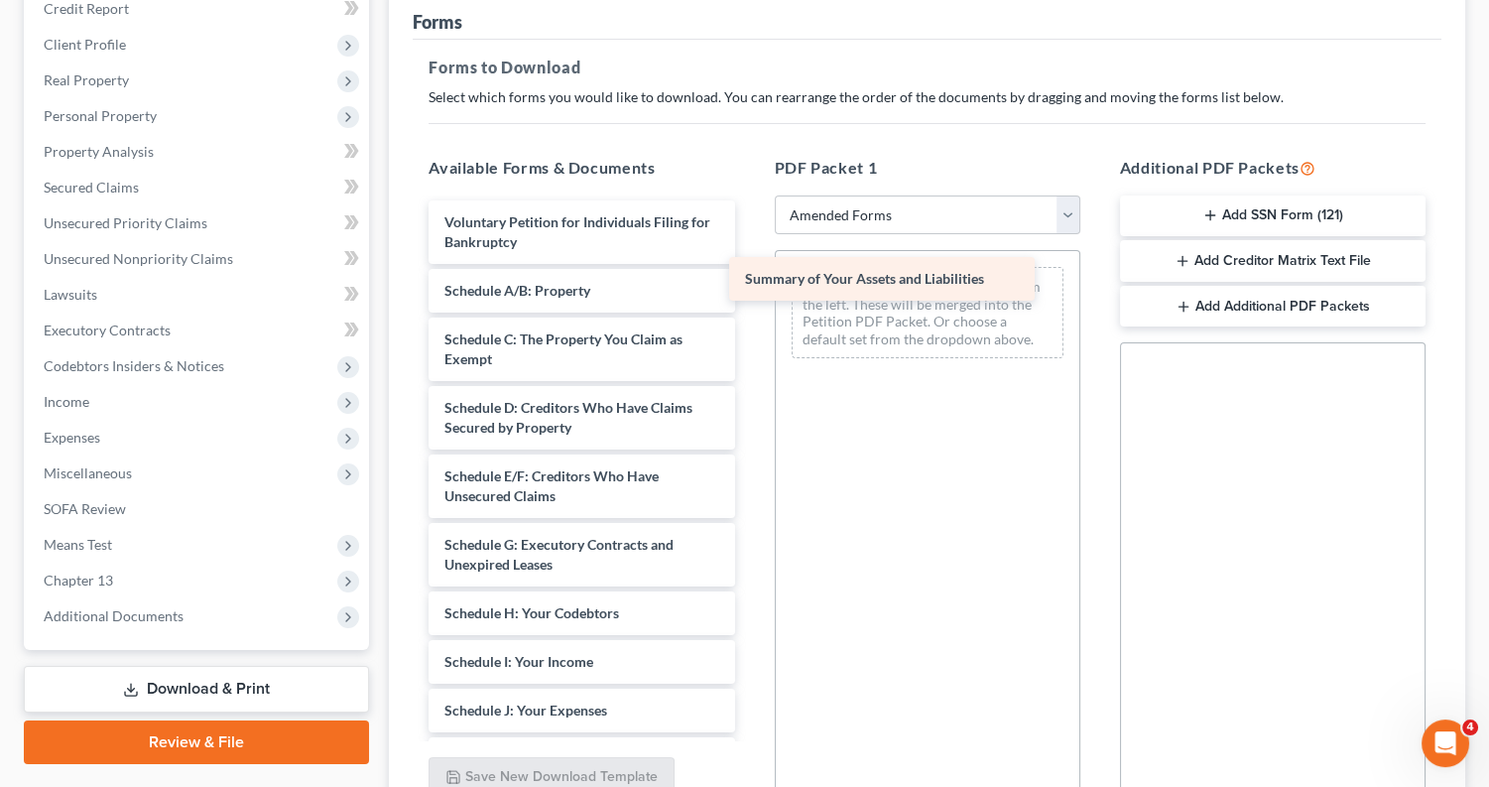
drag, startPoint x: 657, startPoint y: 283, endPoint x: 955, endPoint y: 277, distance: 298.7
click at [750, 278] on div "Summary of Your Assets and Liabilities Voluntary Petition for Individuals Filin…" at bounding box center [581, 710] width 337 height 1020
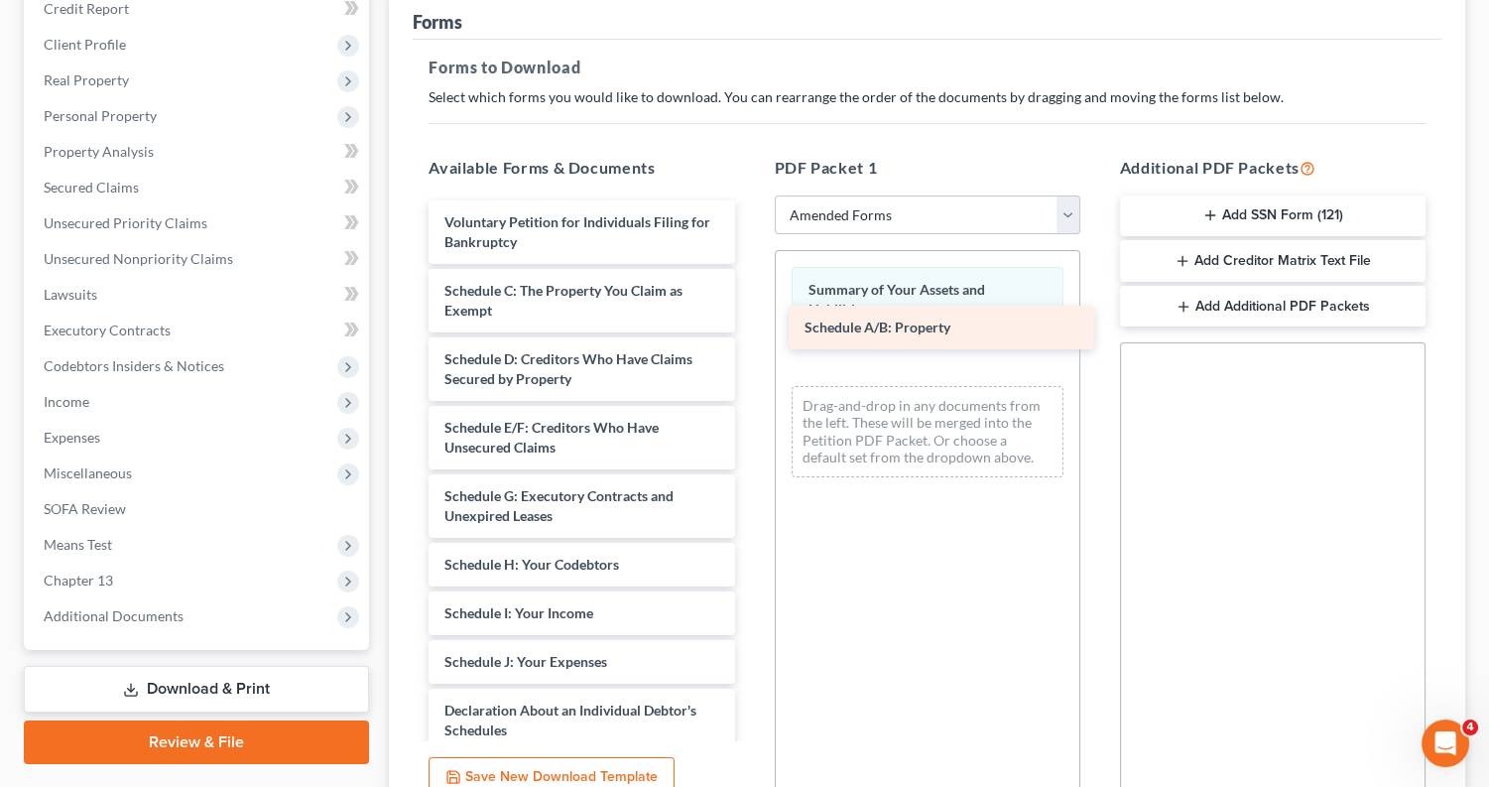
drag, startPoint x: 585, startPoint y: 293, endPoint x: 941, endPoint y: 336, distance: 357.9
click at [750, 336] on div "Schedule A/B: Property Voluntary Petition for Individuals Filing for Bankruptcy…" at bounding box center [581, 685] width 337 height 971
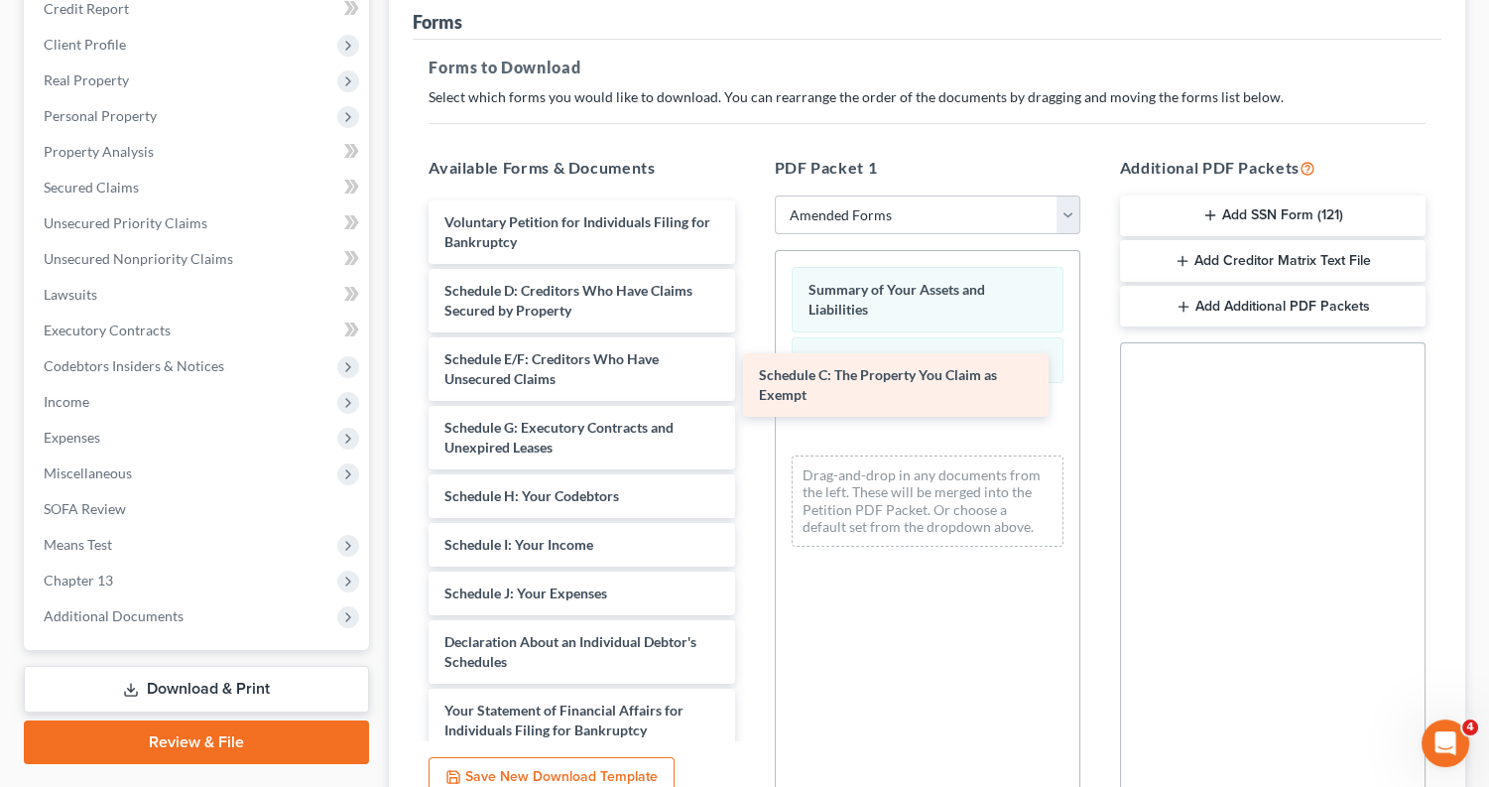
drag, startPoint x: 627, startPoint y: 294, endPoint x: 946, endPoint y: 383, distance: 330.8
click at [750, 383] on div "Schedule C: The Property You Claim as Exempt Voluntary Petition for Individuals…" at bounding box center [581, 651] width 337 height 903
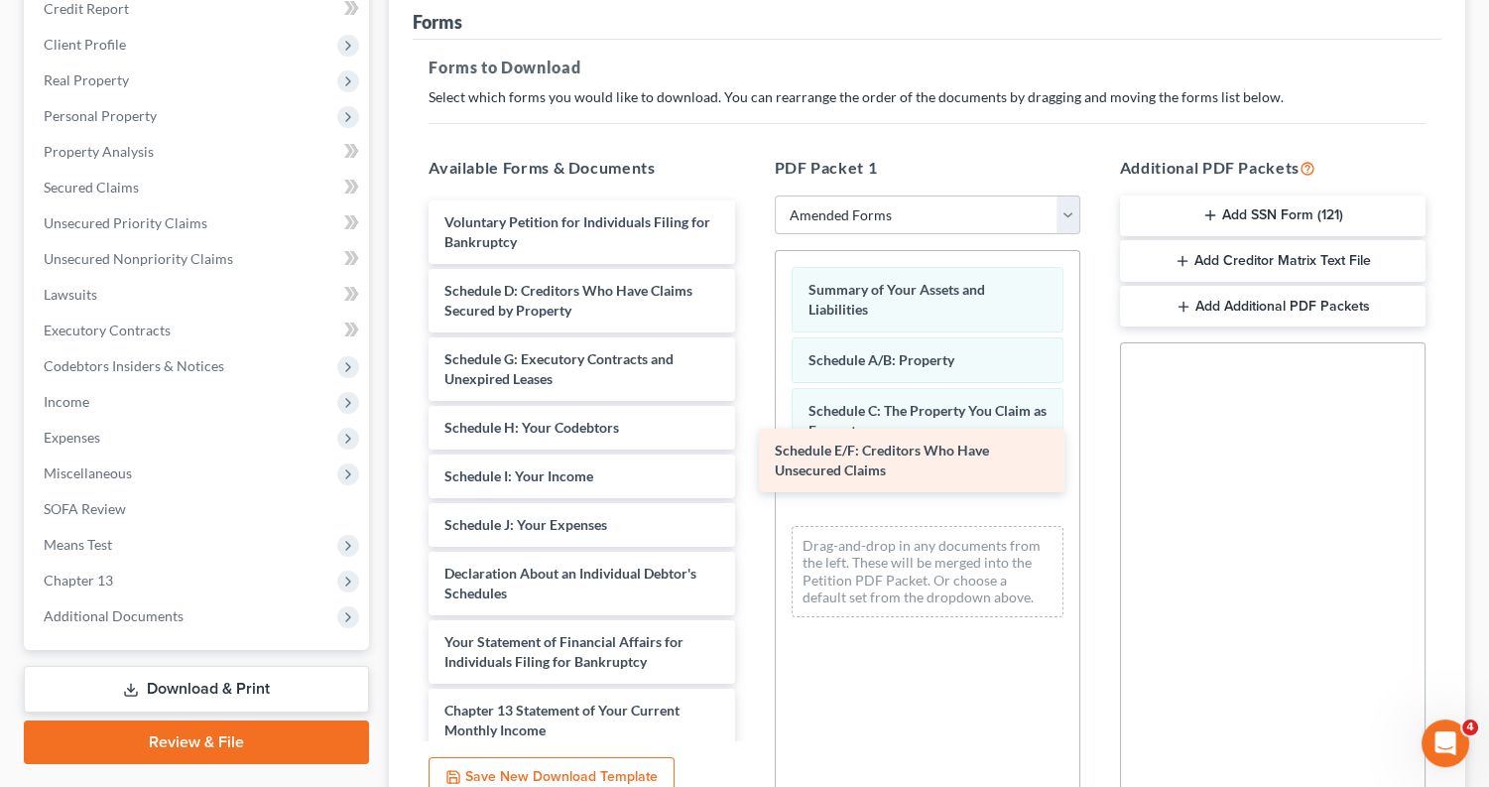
drag, startPoint x: 615, startPoint y: 369, endPoint x: 946, endPoint y: 468, distance: 345.0
click at [750, 468] on div "Schedule E/F: Creditors Who Have Unsecured Claims Voluntary Petition for Indivi…" at bounding box center [581, 617] width 337 height 834
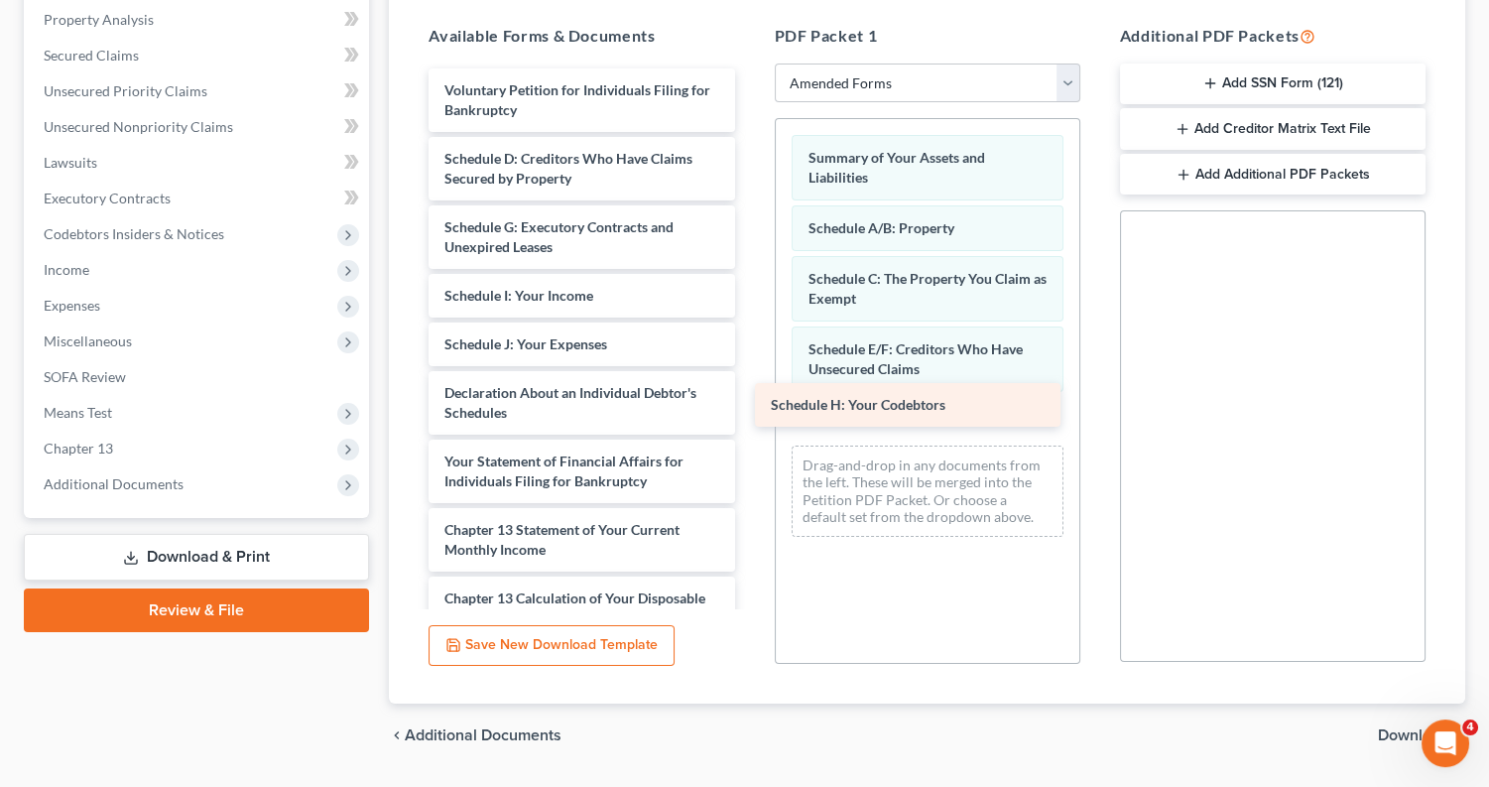
drag, startPoint x: 625, startPoint y: 293, endPoint x: 950, endPoint y: 410, distance: 344.9
click at [750, 410] on div "Schedule H: Your Codebtors Voluntary Petition for Individuals Filing for Bankru…" at bounding box center [581, 461] width 337 height 786
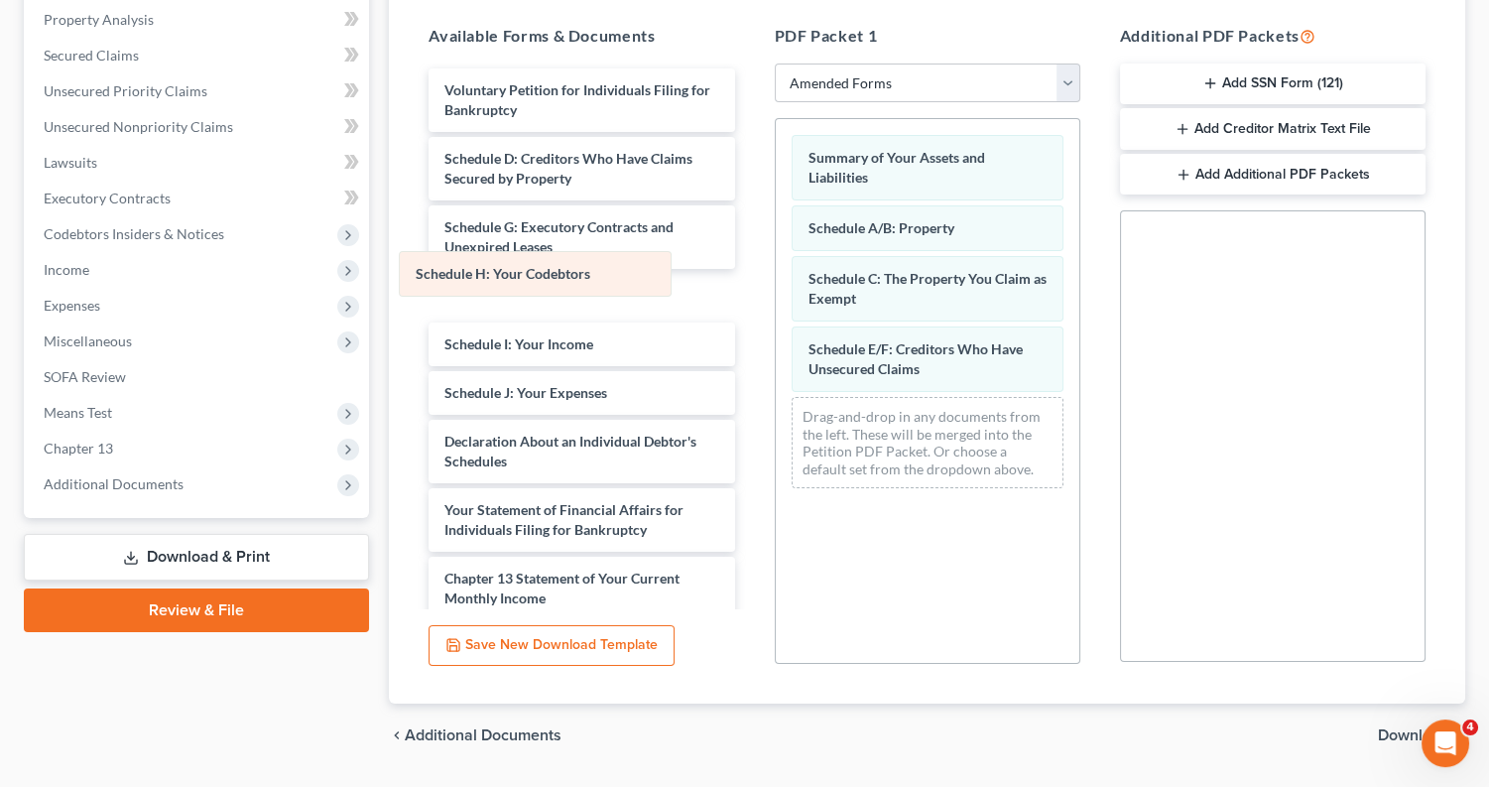
drag, startPoint x: 957, startPoint y: 394, endPoint x: 567, endPoint y: 279, distance: 407.5
click at [776, 279] on div "Schedule H: Your Codebtors Summary of Your Assets and Liabilities Schedule A/B:…" at bounding box center [928, 311] width 304 height 385
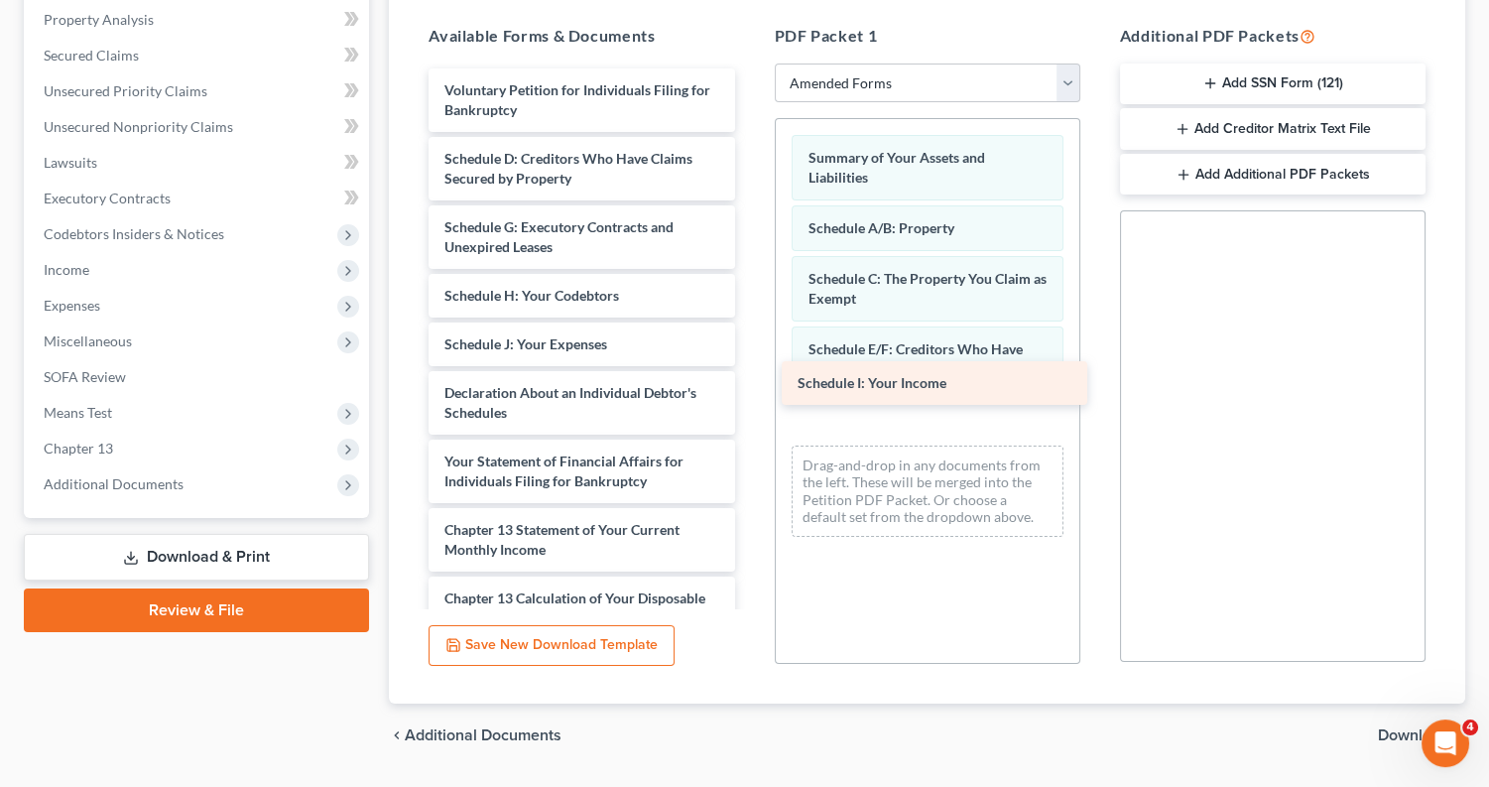
drag, startPoint x: 599, startPoint y: 344, endPoint x: 952, endPoint y: 394, distance: 356.7
click at [750, 394] on div "Schedule I: Your Income Voluntary Petition for Individuals Filing for Bankruptc…" at bounding box center [581, 461] width 337 height 786
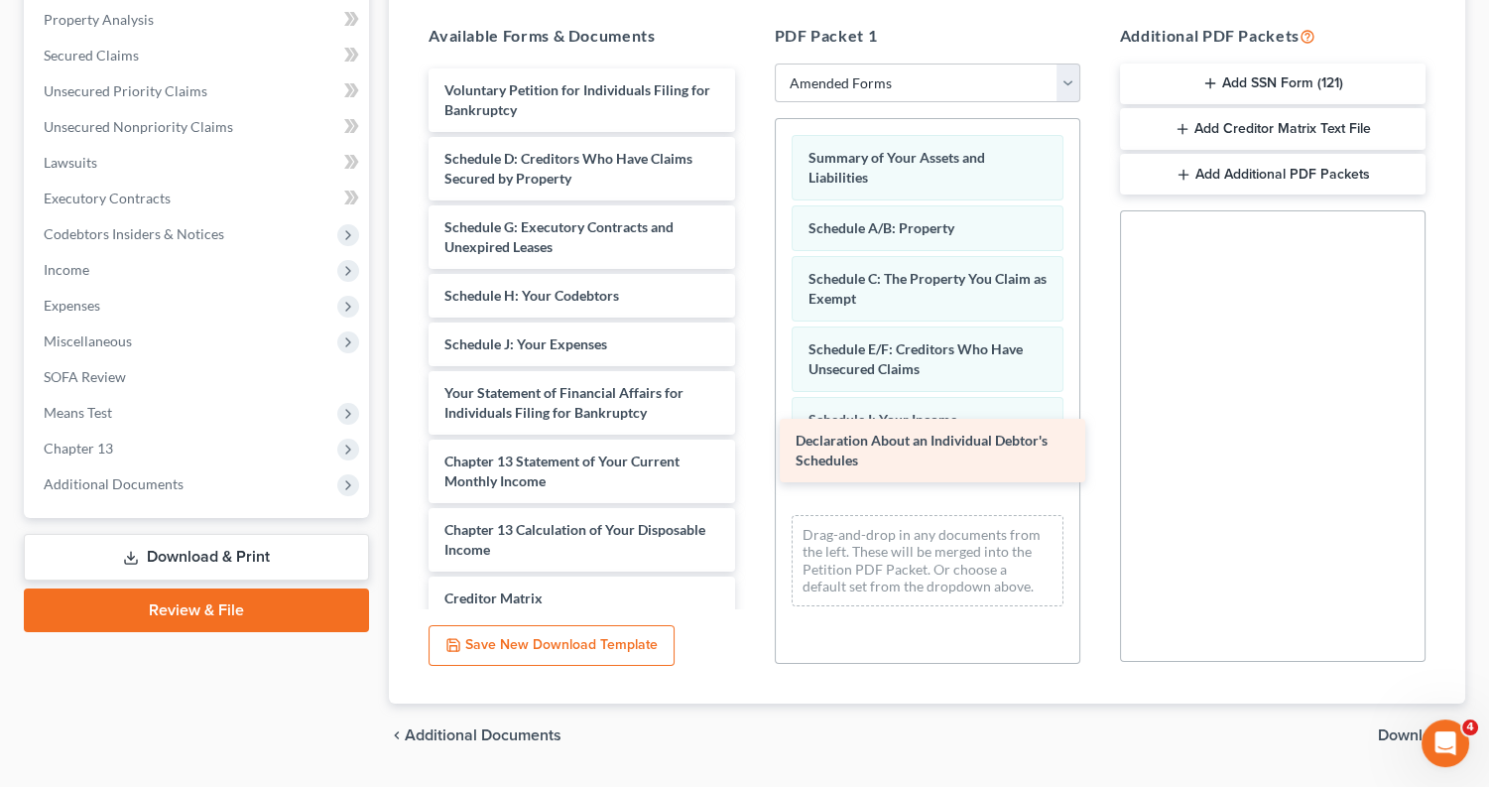
drag, startPoint x: 645, startPoint y: 385, endPoint x: 998, endPoint y: 443, distance: 357.9
click at [750, 443] on div "Declaration About an Individual Debtor's Schedules Voluntary Petition for Indiv…" at bounding box center [581, 426] width 337 height 717
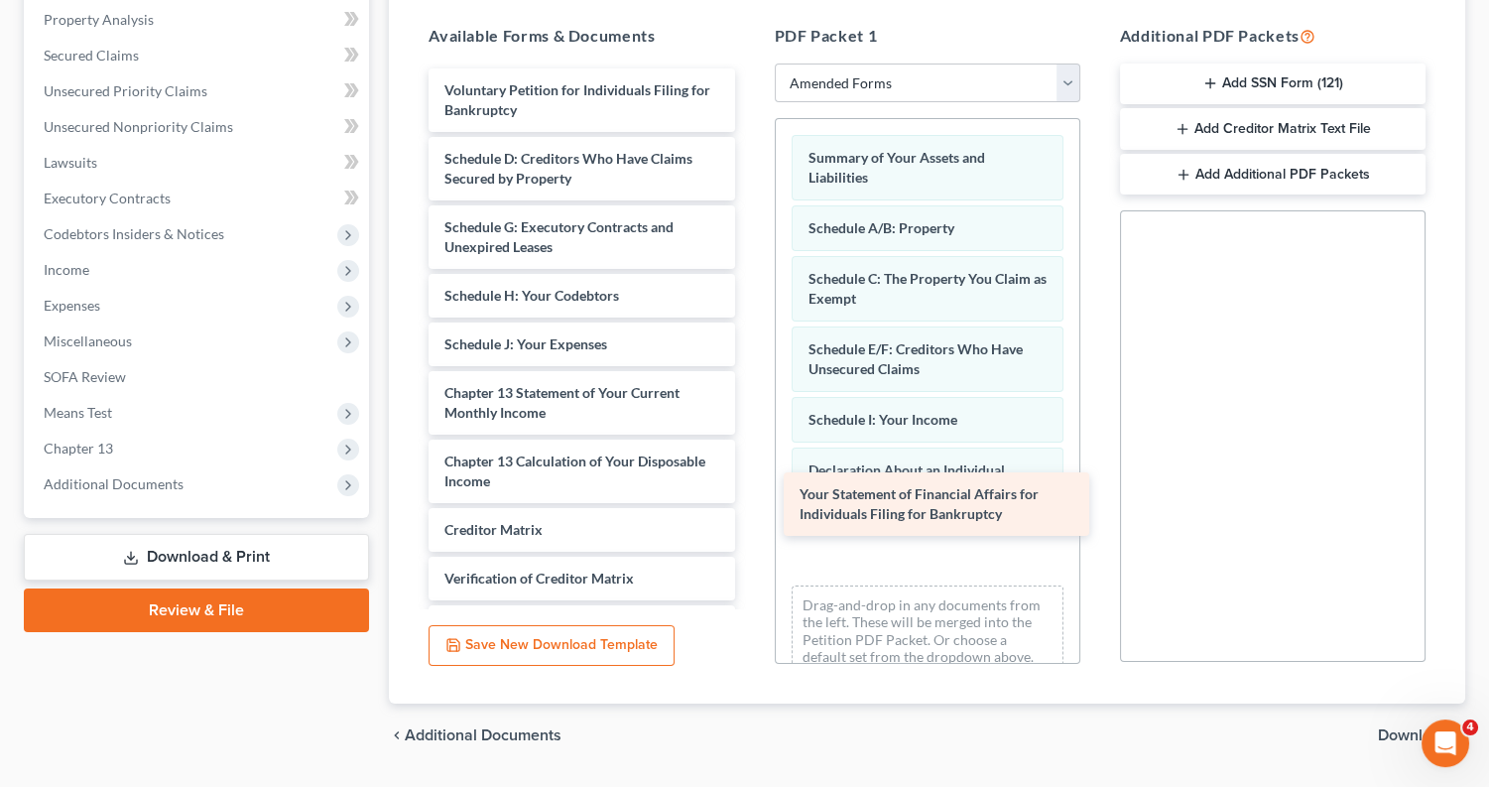
drag, startPoint x: 581, startPoint y: 372, endPoint x: 936, endPoint y: 493, distance: 374.3
click at [750, 493] on div "Your Statement of Financial Affairs for Individuals Filing for Bankruptcy Volun…" at bounding box center [581, 392] width 337 height 649
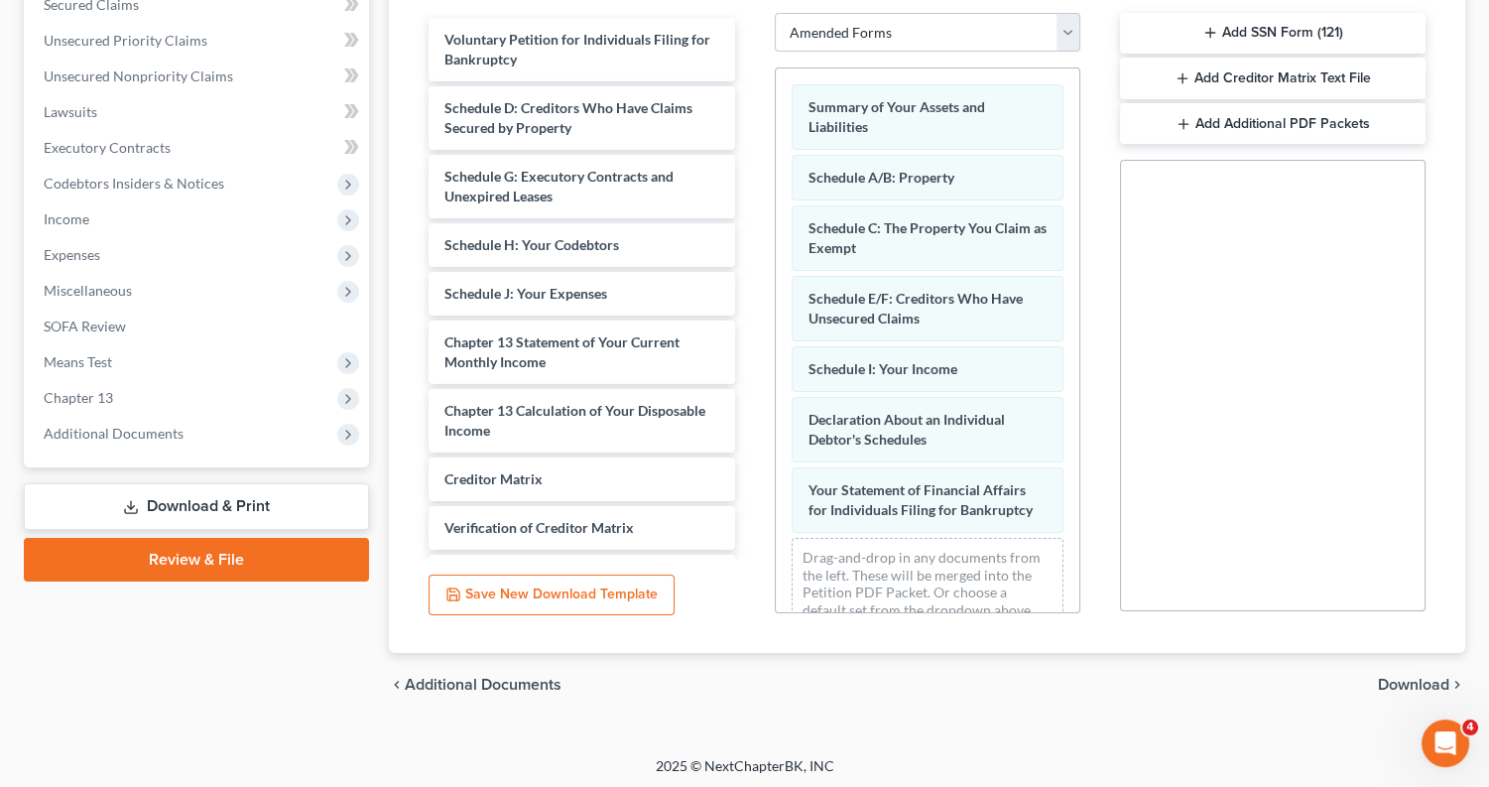
scroll to position [433, 0]
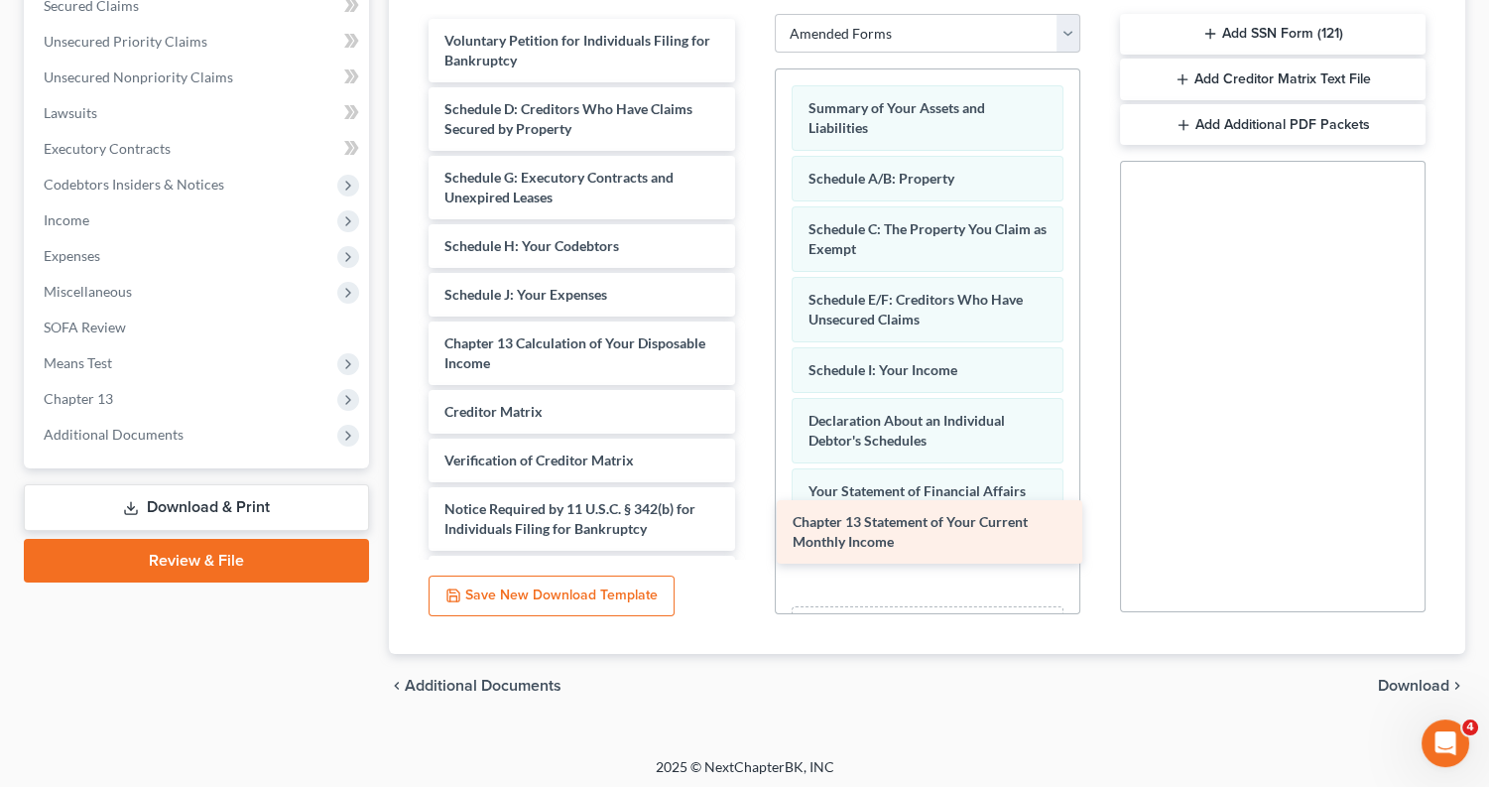
drag, startPoint x: 570, startPoint y: 346, endPoint x: 918, endPoint y: 535, distance: 396.0
click at [750, 535] on div "Chapter 13 Statement of Your Current Monthly Income Voluntary Petition for Indi…" at bounding box center [581, 309] width 337 height 580
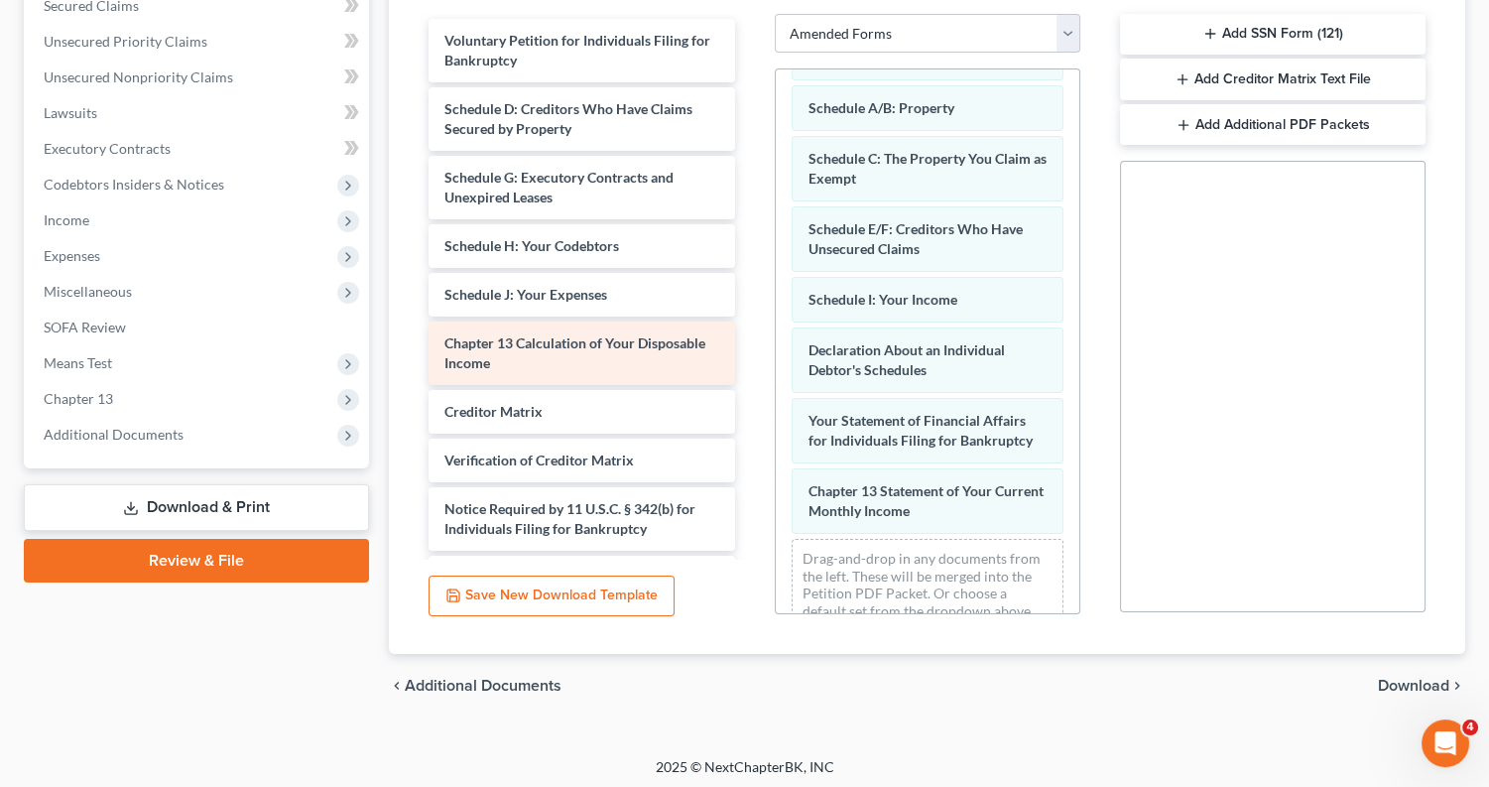
scroll to position [69, 0]
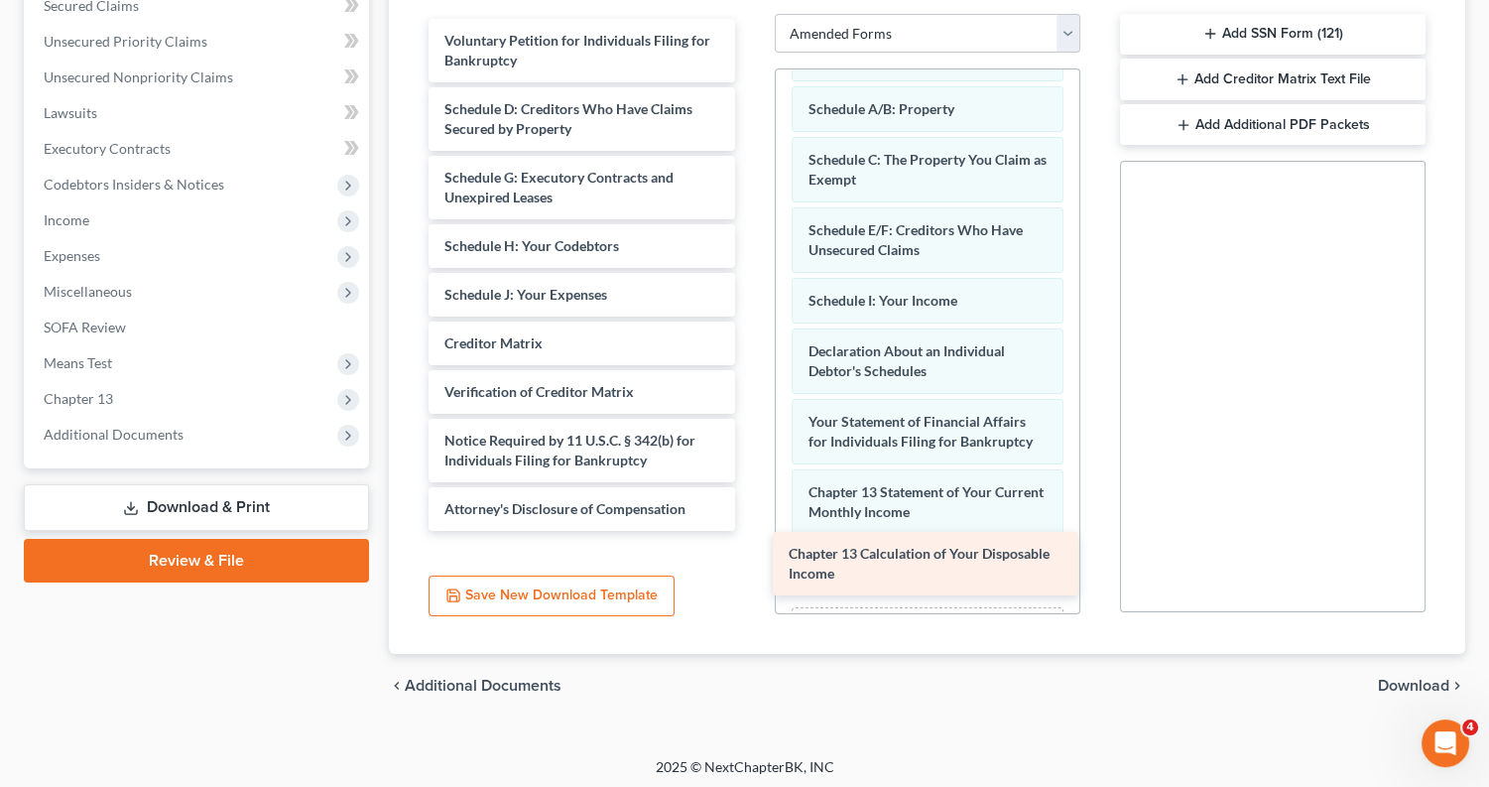
drag, startPoint x: 600, startPoint y: 319, endPoint x: 946, endPoint y: 540, distance: 409.6
click at [750, 531] on div "Chapter 13 Calculation of Your Disposable Income Voluntary Petition for Individ…" at bounding box center [581, 275] width 337 height 512
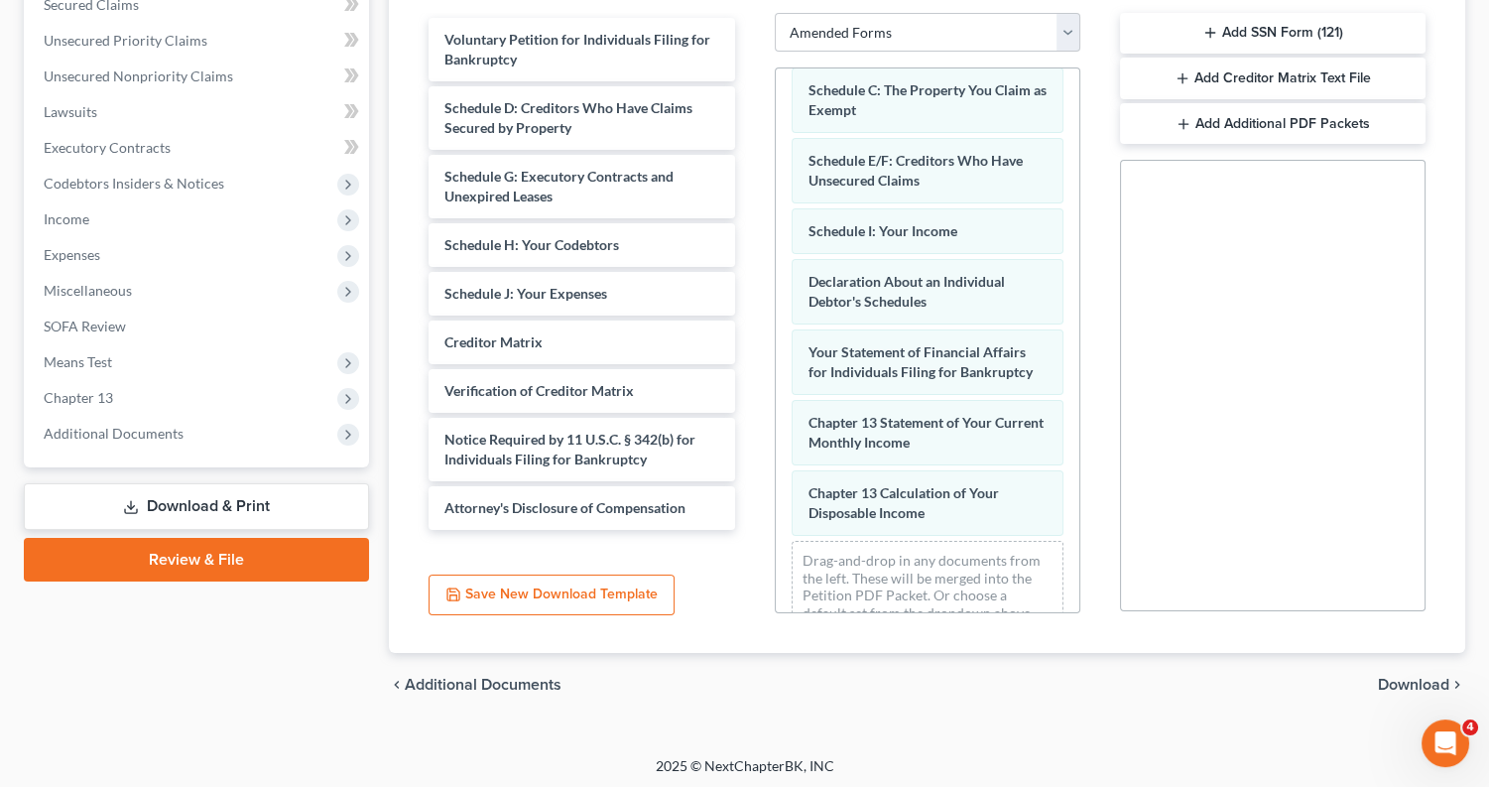
scroll to position [433, 0]
click at [1392, 679] on span "Download" at bounding box center [1413, 686] width 71 height 16
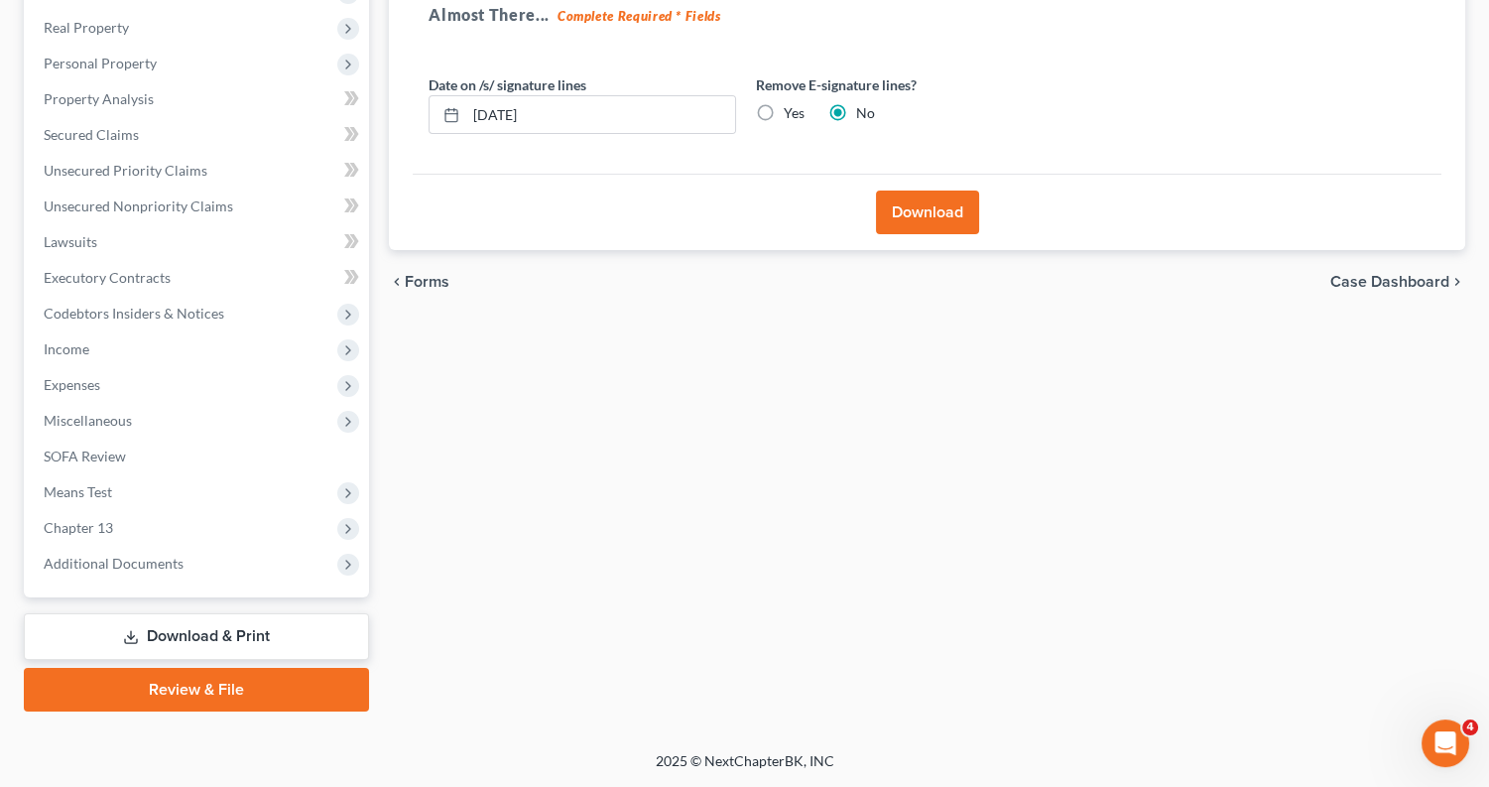
scroll to position [284, 0]
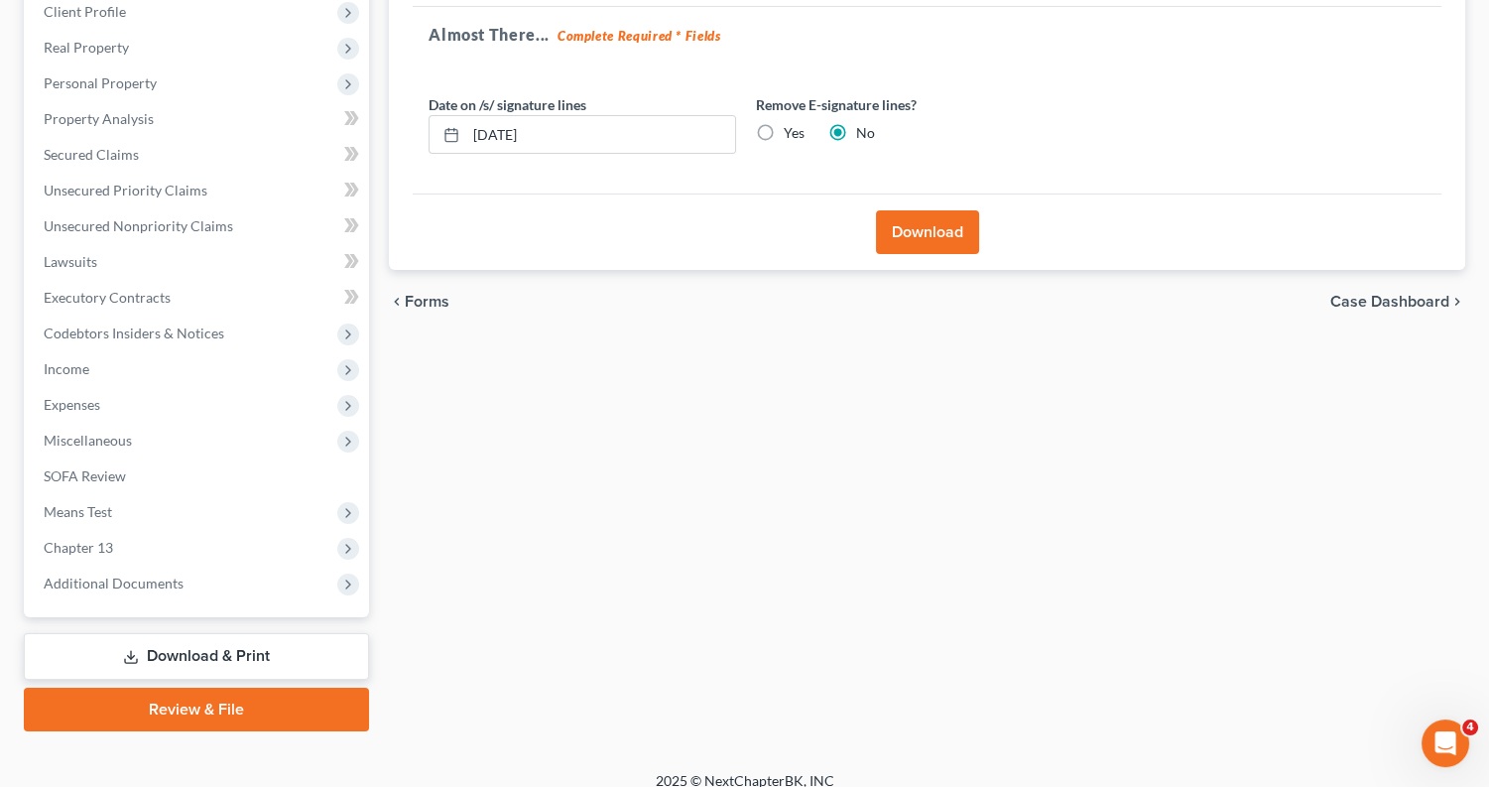
click at [784, 132] on label "Yes" at bounding box center [794, 133] width 21 height 20
click at [792, 132] on input "Yes" at bounding box center [798, 129] width 13 height 13
radio input "true"
radio input "false"
click at [919, 231] on button "Download" at bounding box center [927, 232] width 103 height 44
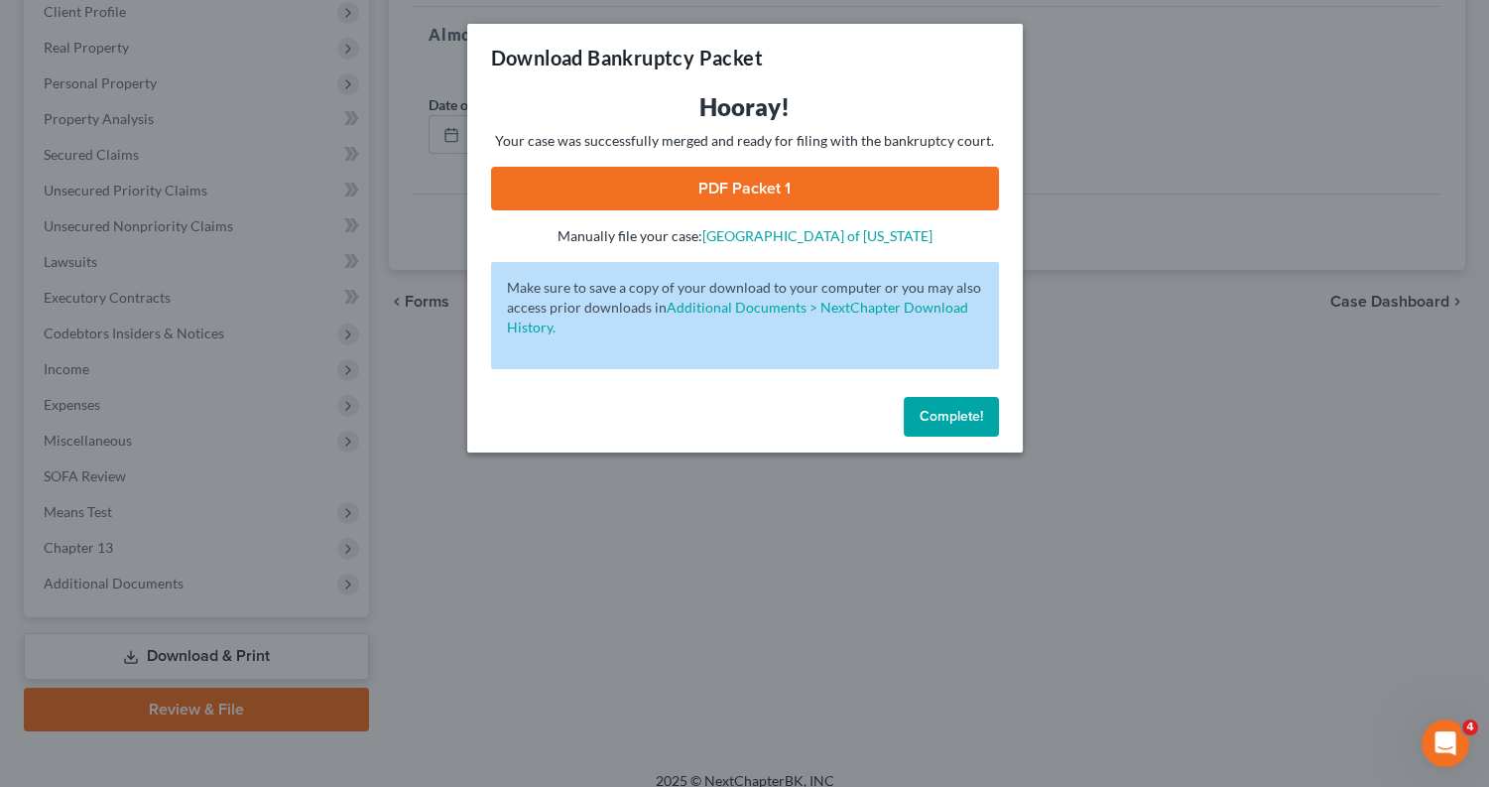
click at [873, 194] on link "PDF Packet 1" at bounding box center [745, 189] width 508 height 44
click at [973, 427] on button "Complete!" at bounding box center [951, 417] width 95 height 40
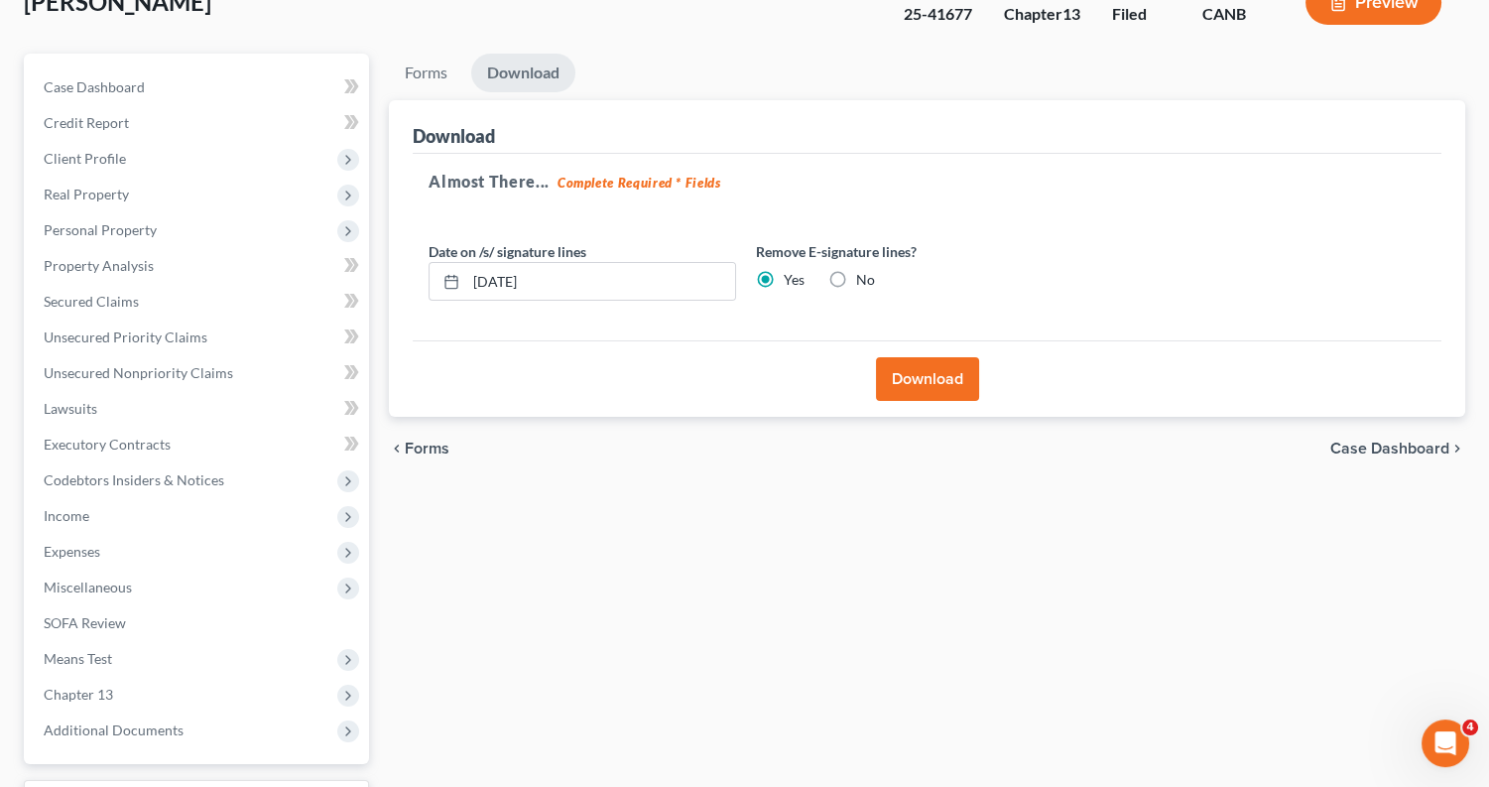
scroll to position [113, 0]
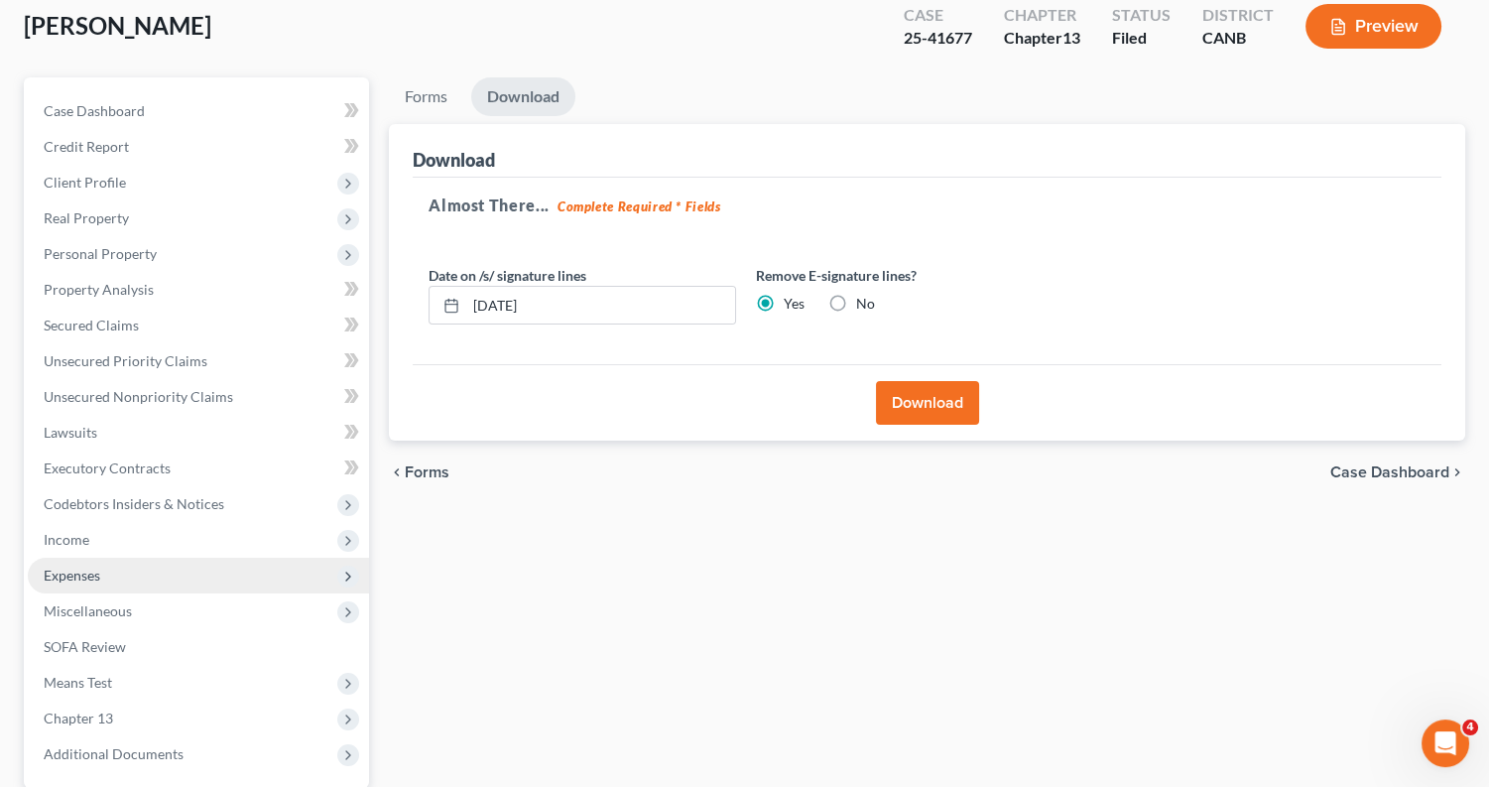
click at [170, 558] on span "Expenses" at bounding box center [198, 576] width 341 height 36
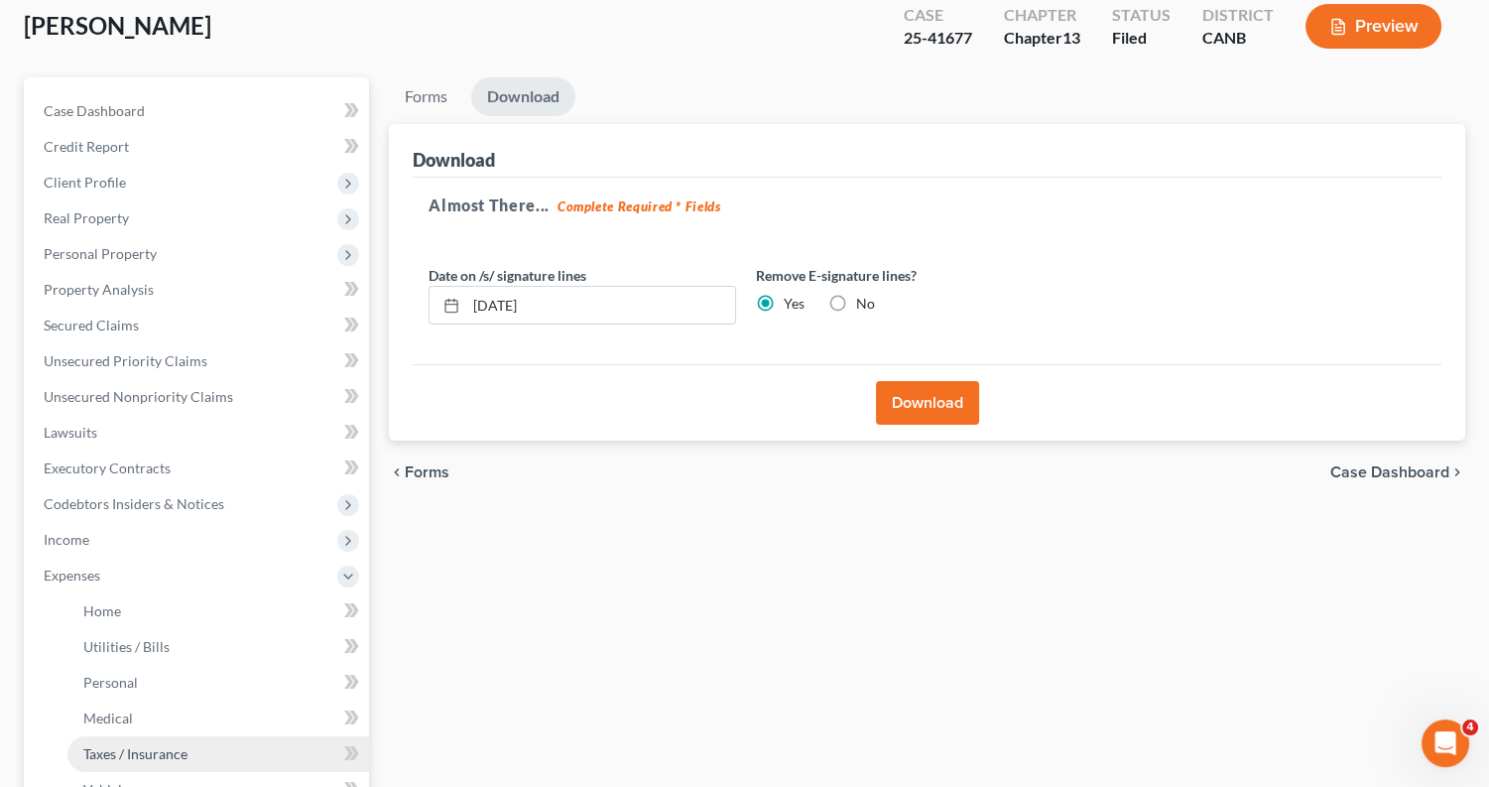
click at [148, 745] on span "Taxes / Insurance" at bounding box center [135, 753] width 104 height 17
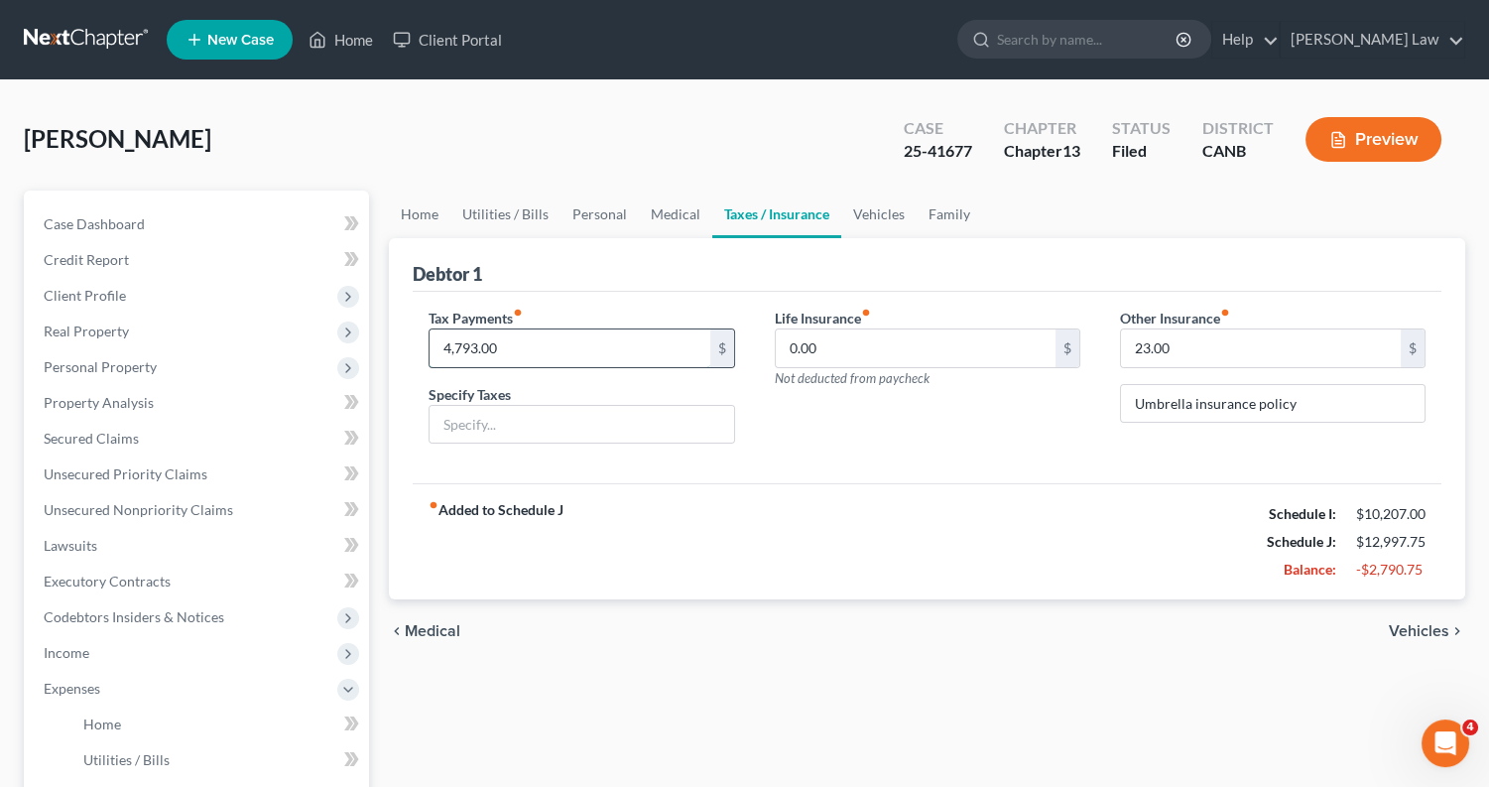
drag, startPoint x: 541, startPoint y: 349, endPoint x: 449, endPoint y: 349, distance: 91.3
click at [451, 349] on input "4,793.00" at bounding box center [570, 348] width 280 height 38
type input "4"
click at [1369, 139] on button "Preview" at bounding box center [1374, 139] width 136 height 45
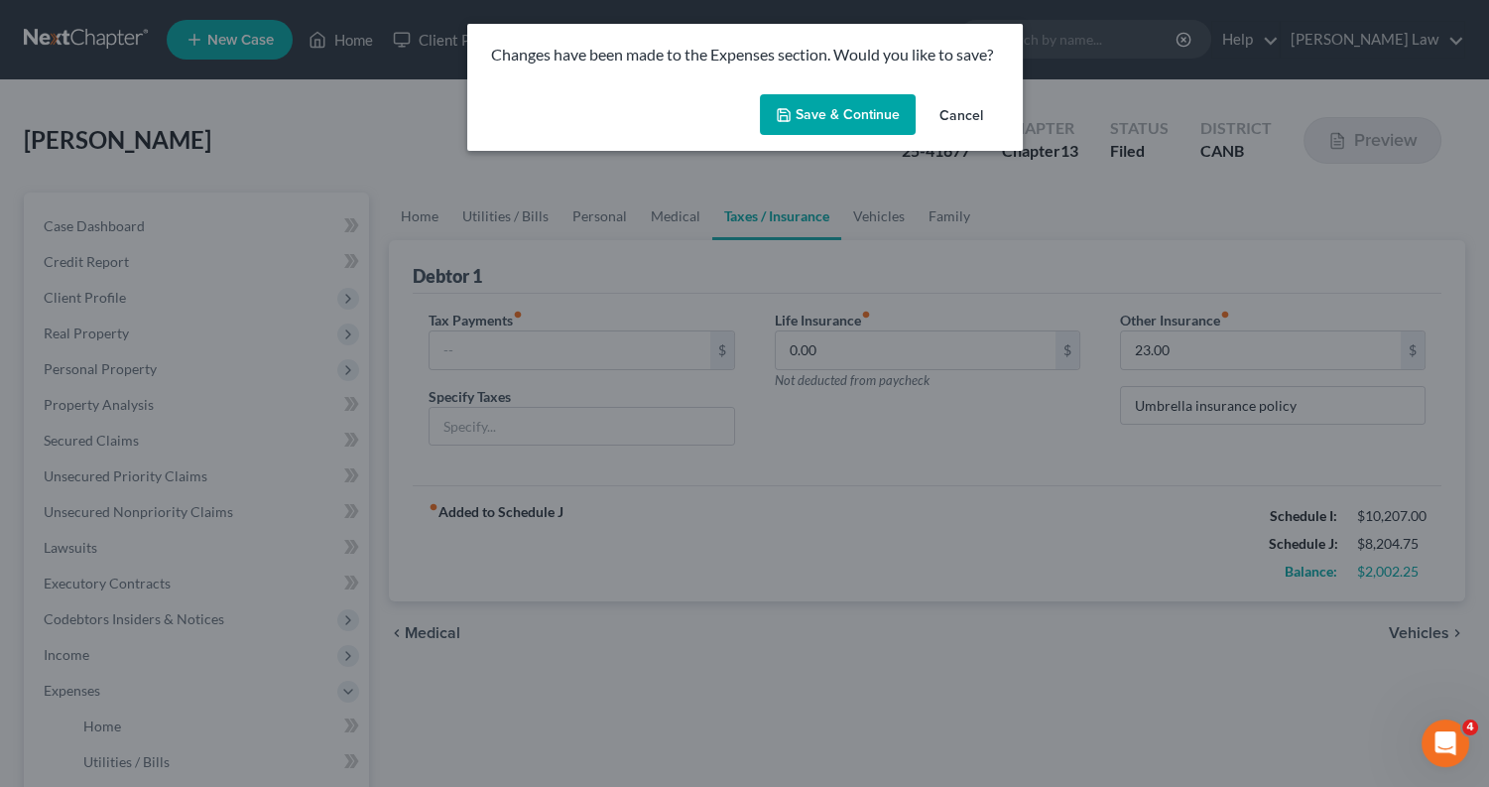
click at [842, 112] on button "Save & Continue" at bounding box center [838, 115] width 156 height 42
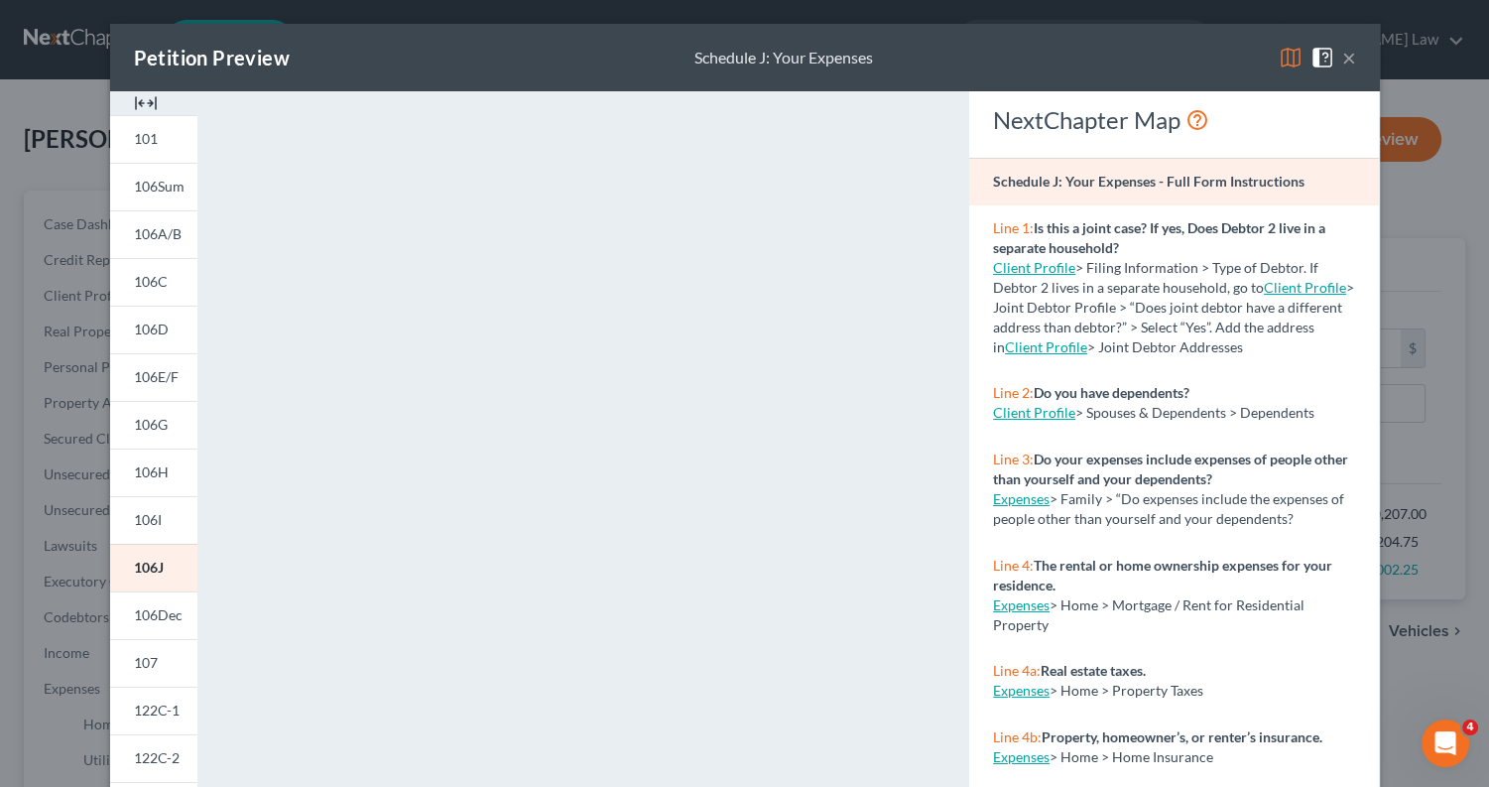
click at [1290, 60] on img at bounding box center [1291, 58] width 24 height 24
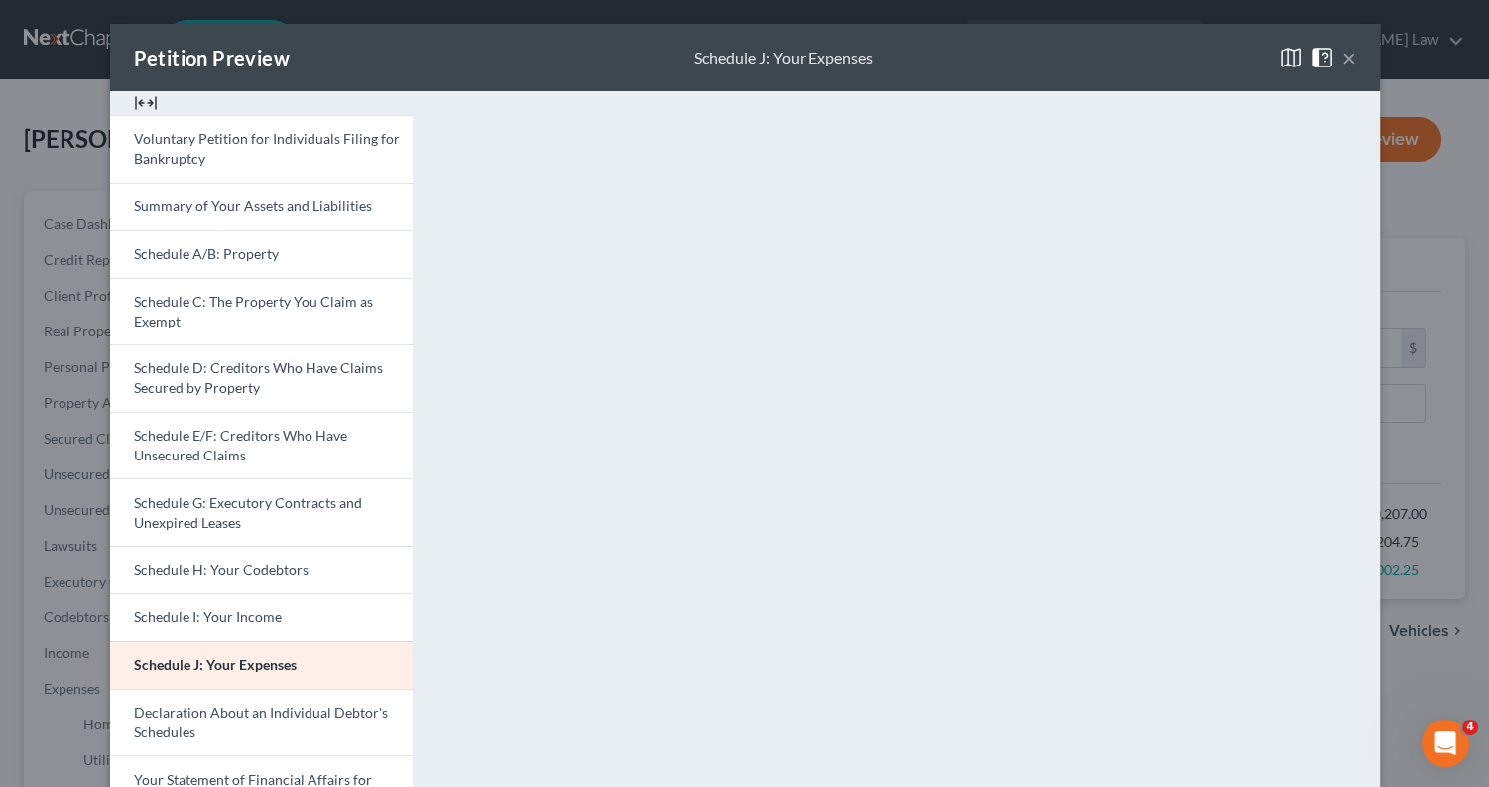
click at [1348, 58] on button "×" at bounding box center [1349, 58] width 14 height 24
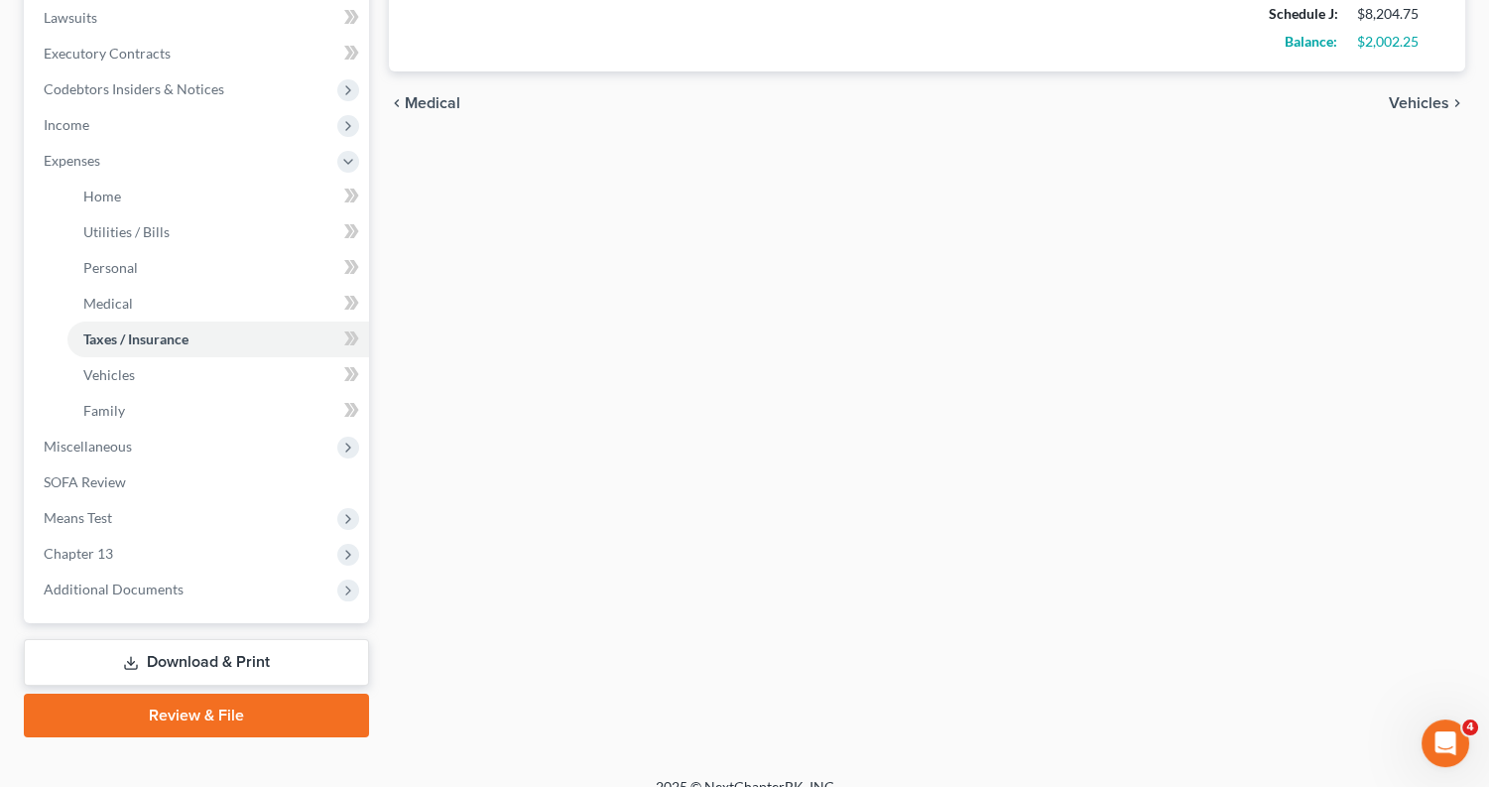
click at [172, 639] on link "Download & Print" at bounding box center [196, 662] width 345 height 47
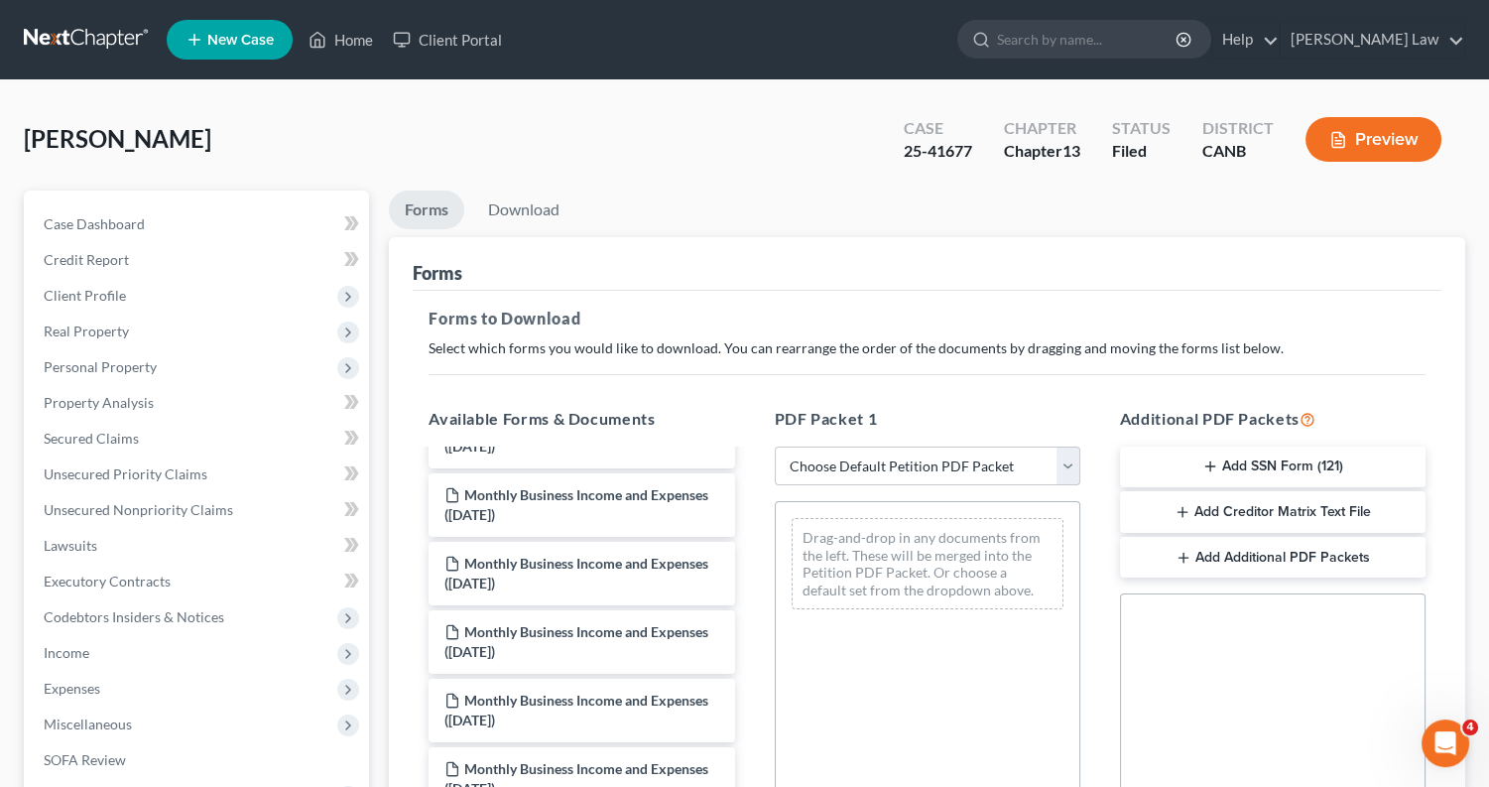
scroll to position [268, 0]
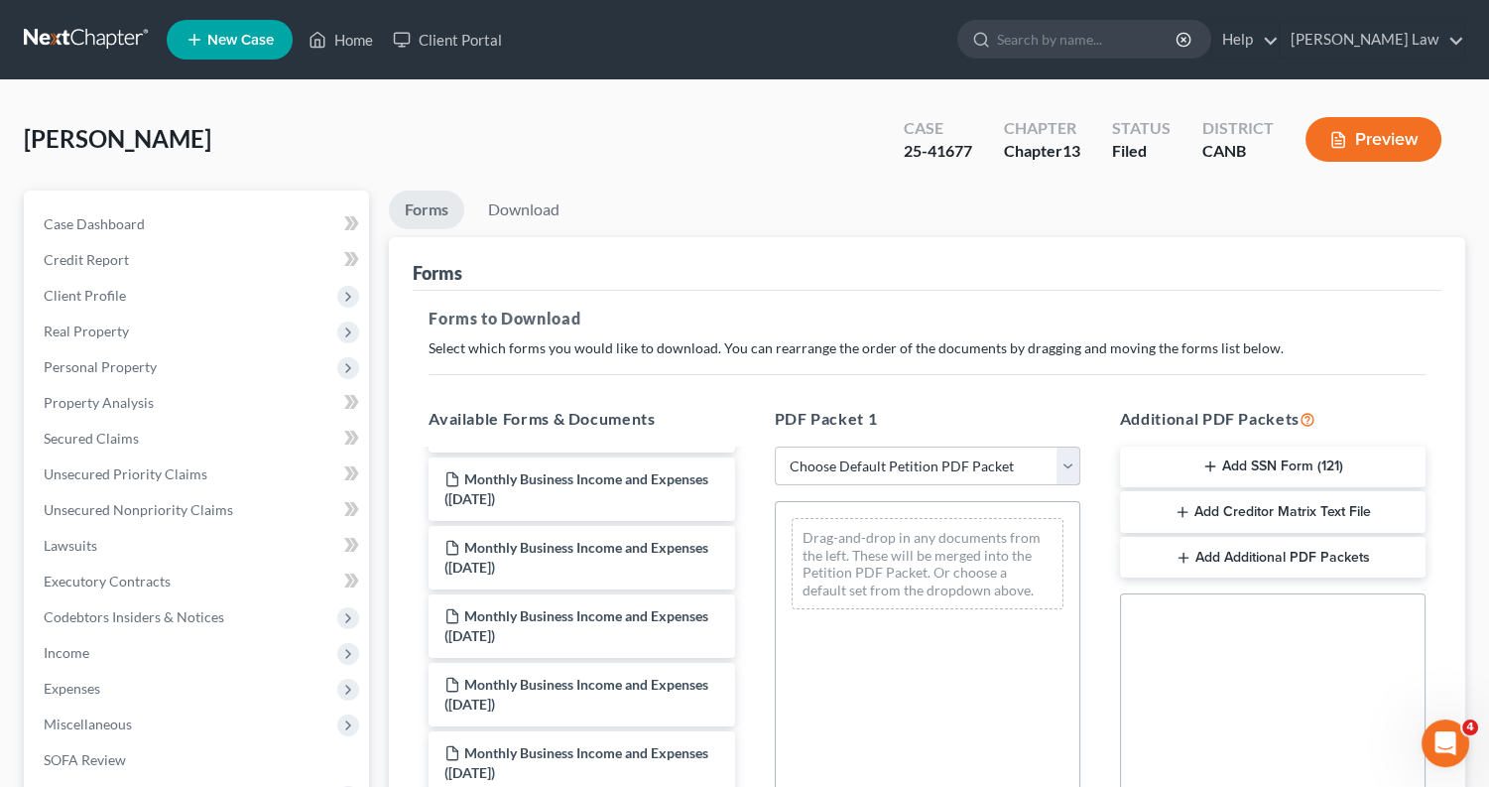
select select "2"
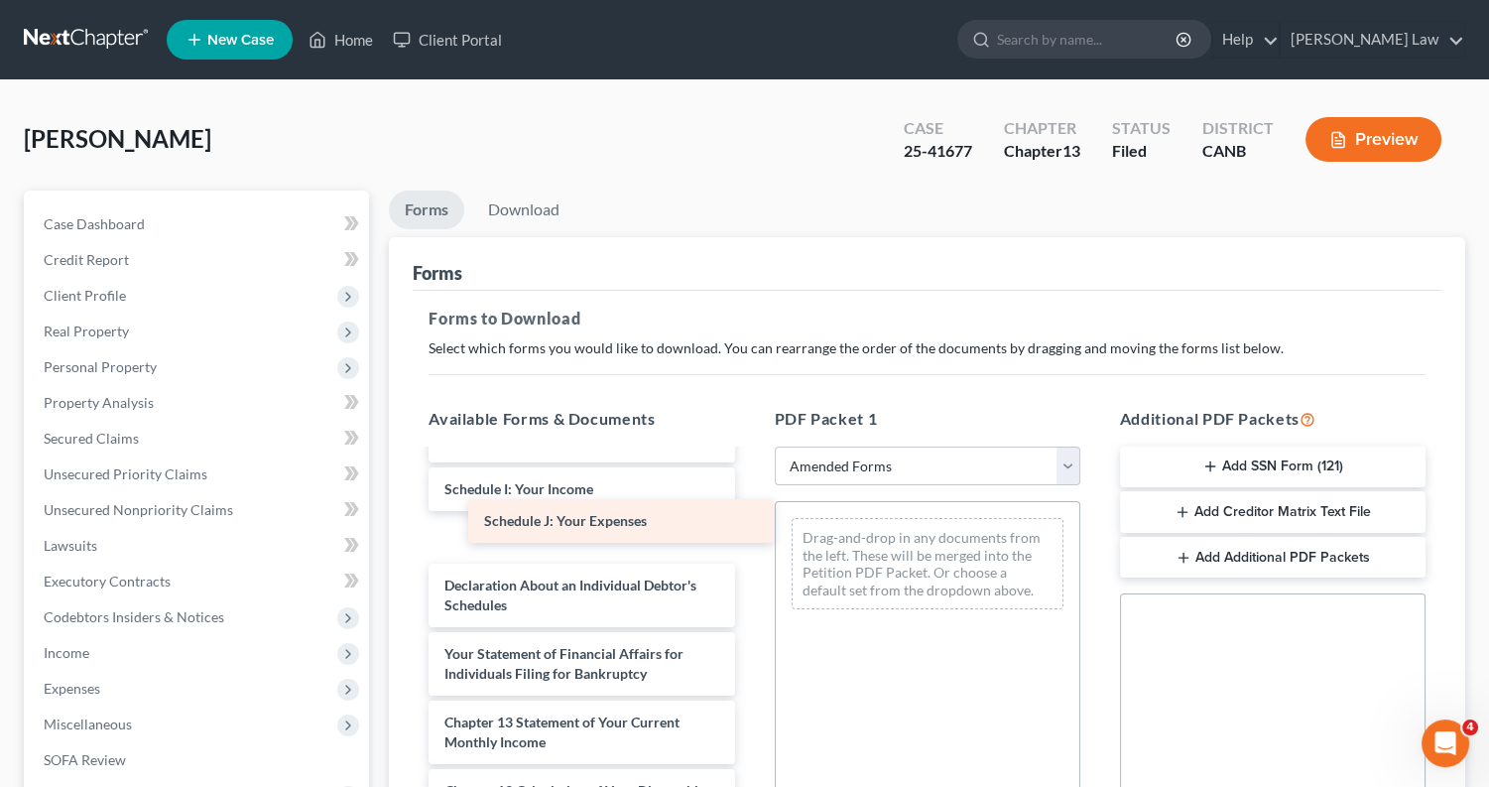
scroll to position [461, 0]
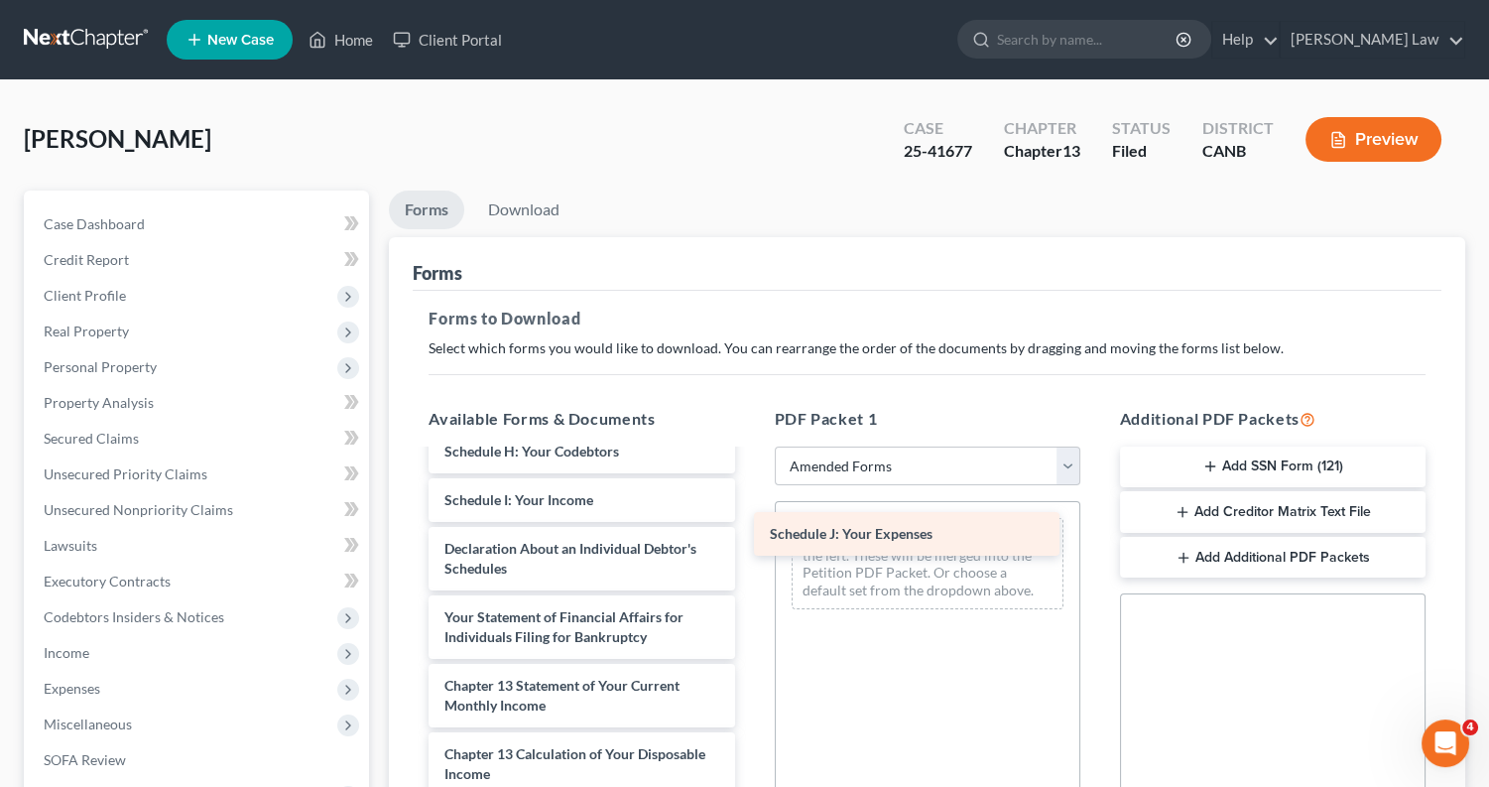
drag, startPoint x: 598, startPoint y: 520, endPoint x: 936, endPoint y: 533, distance: 337.6
click at [750, 533] on div "Schedule J: Your Expenses Voluntary Petition for Individuals Filing for Bankrup…" at bounding box center [581, 500] width 337 height 1020
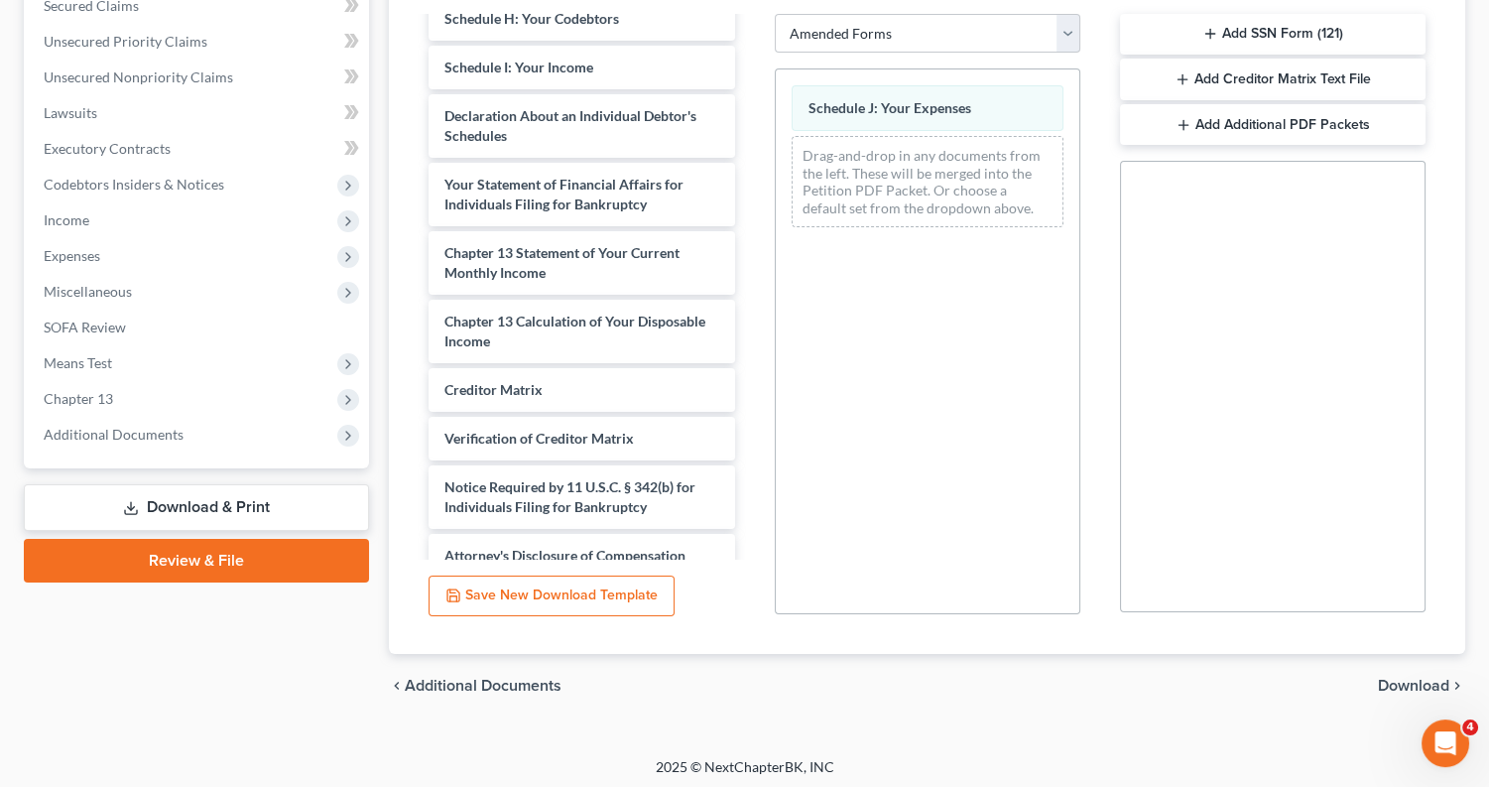
click at [1417, 678] on span "Download" at bounding box center [1413, 686] width 71 height 16
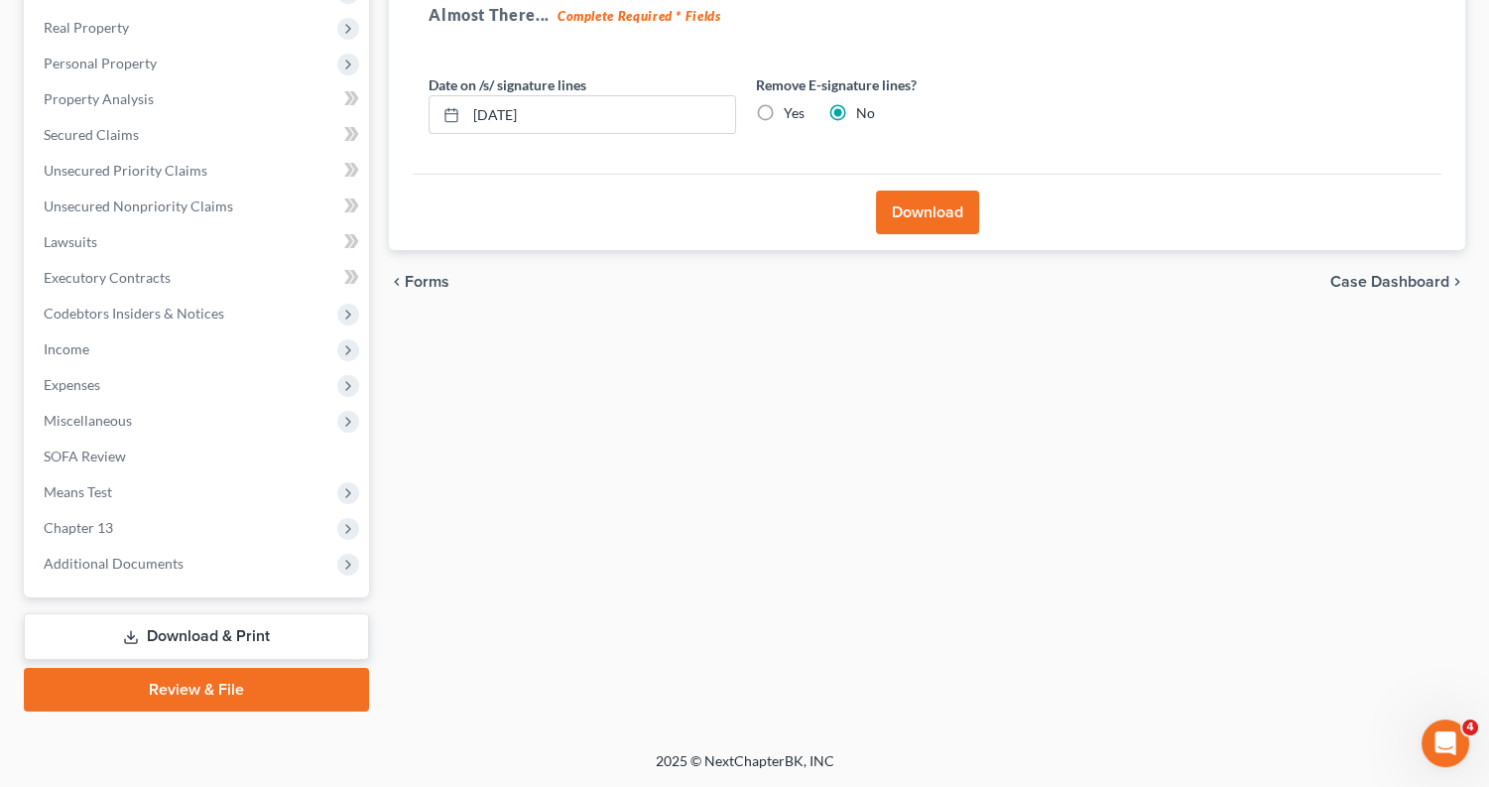
scroll to position [284, 0]
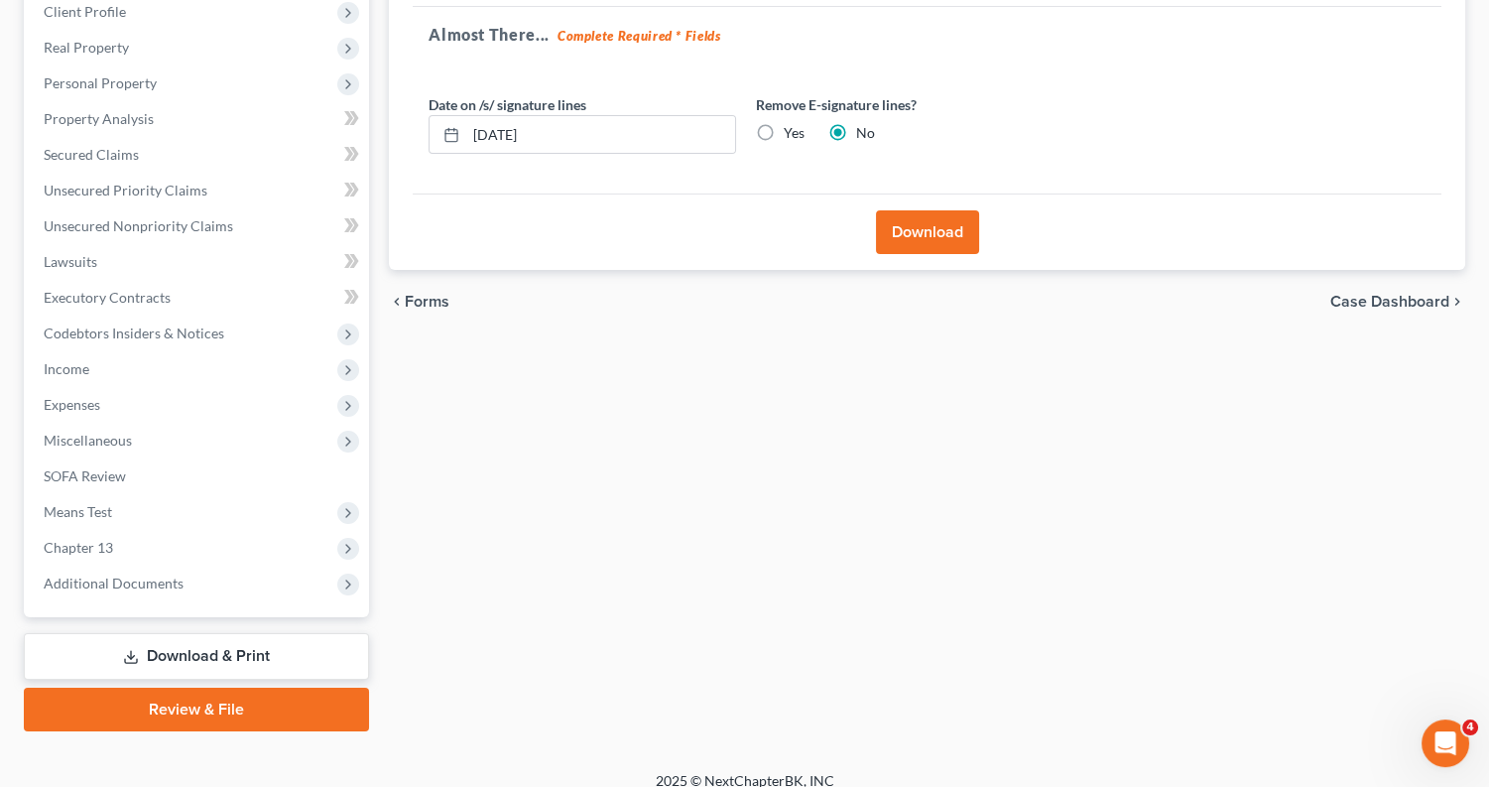
click at [784, 131] on label "Yes" at bounding box center [794, 133] width 21 height 20
click at [792, 131] on input "Yes" at bounding box center [798, 129] width 13 height 13
radio input "true"
radio input "false"
click at [920, 230] on button "Download" at bounding box center [927, 232] width 103 height 44
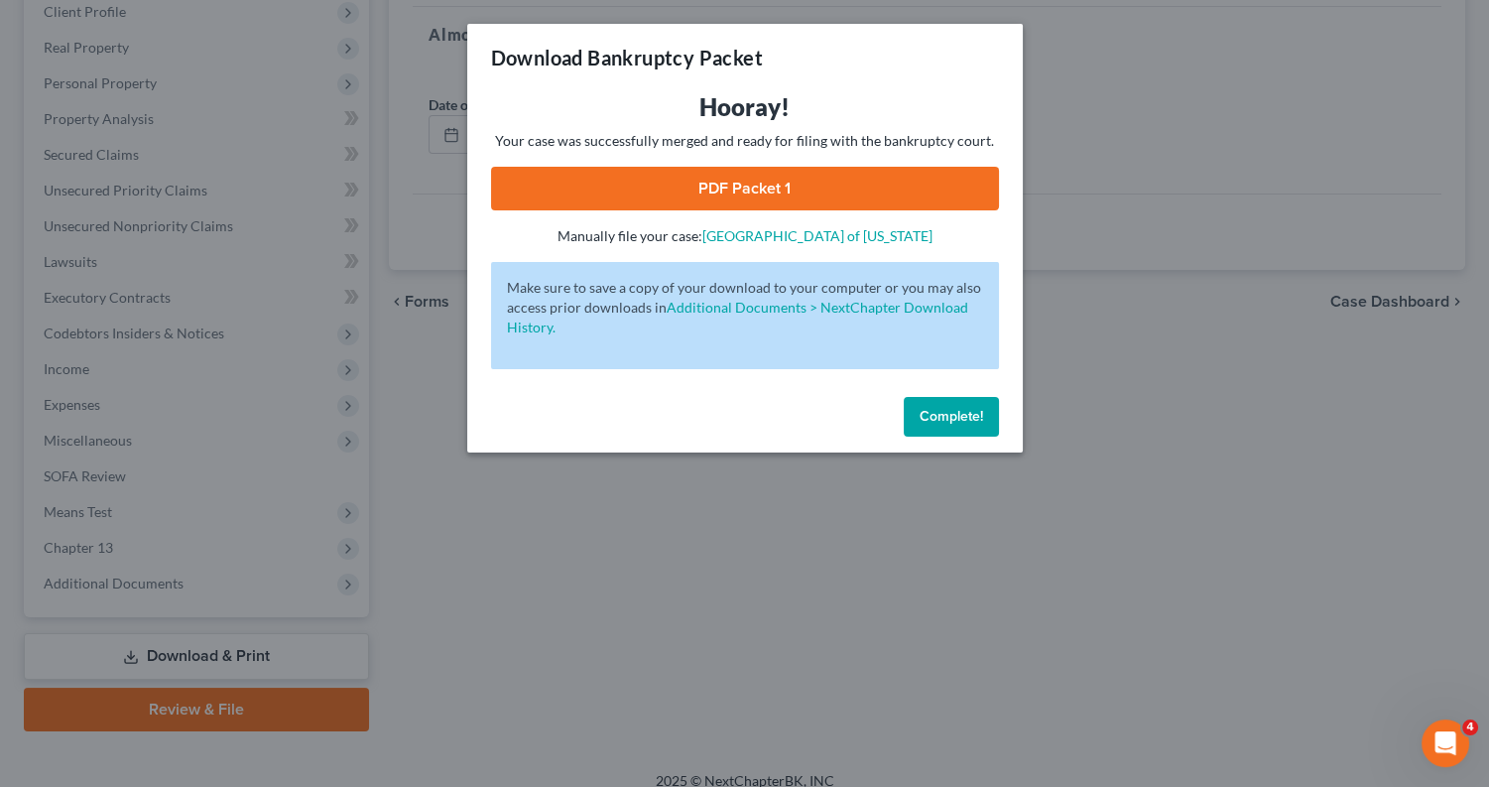
click at [881, 185] on link "PDF Packet 1" at bounding box center [745, 189] width 508 height 44
click at [976, 408] on span "Complete!" at bounding box center [951, 416] width 63 height 17
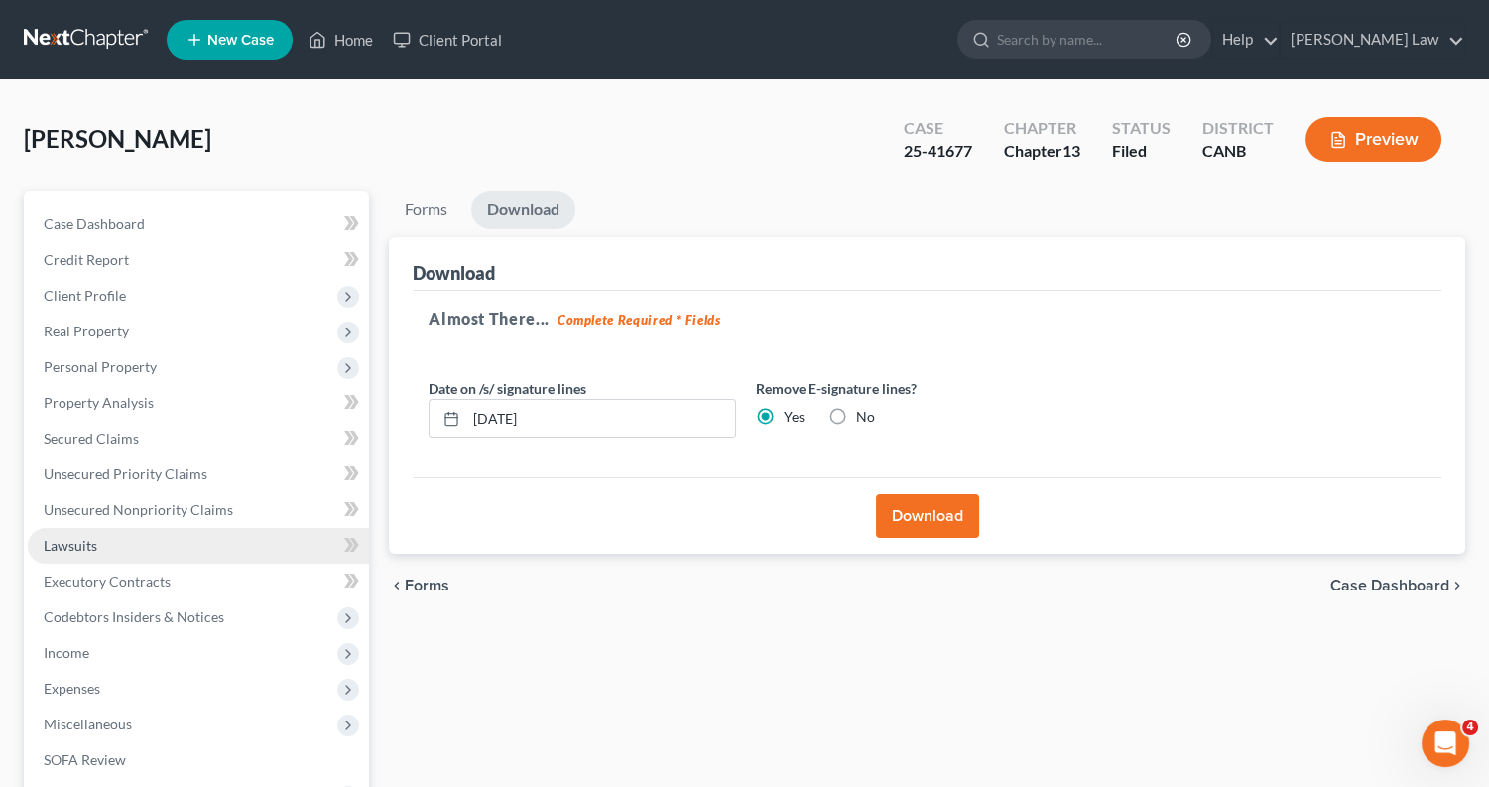
scroll to position [0, 0]
